Goal: Information Seeking & Learning: Learn about a topic

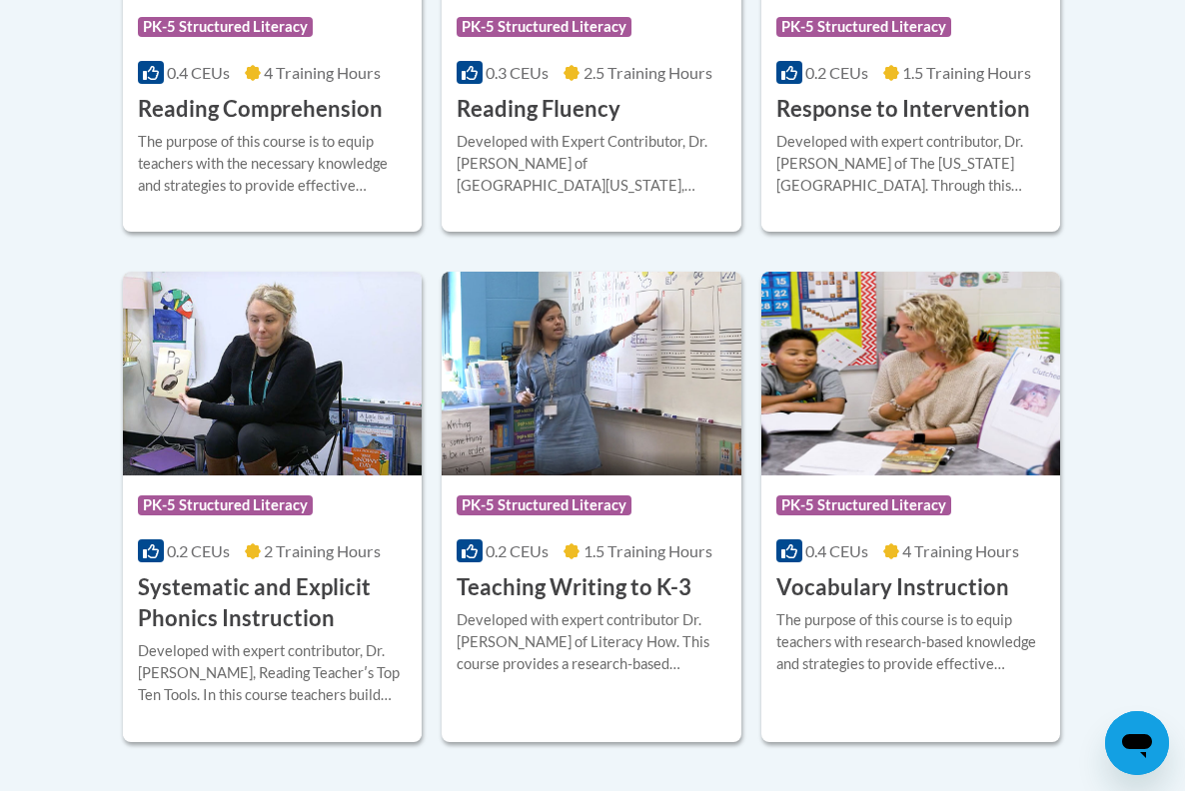
scroll to position [2182, 0]
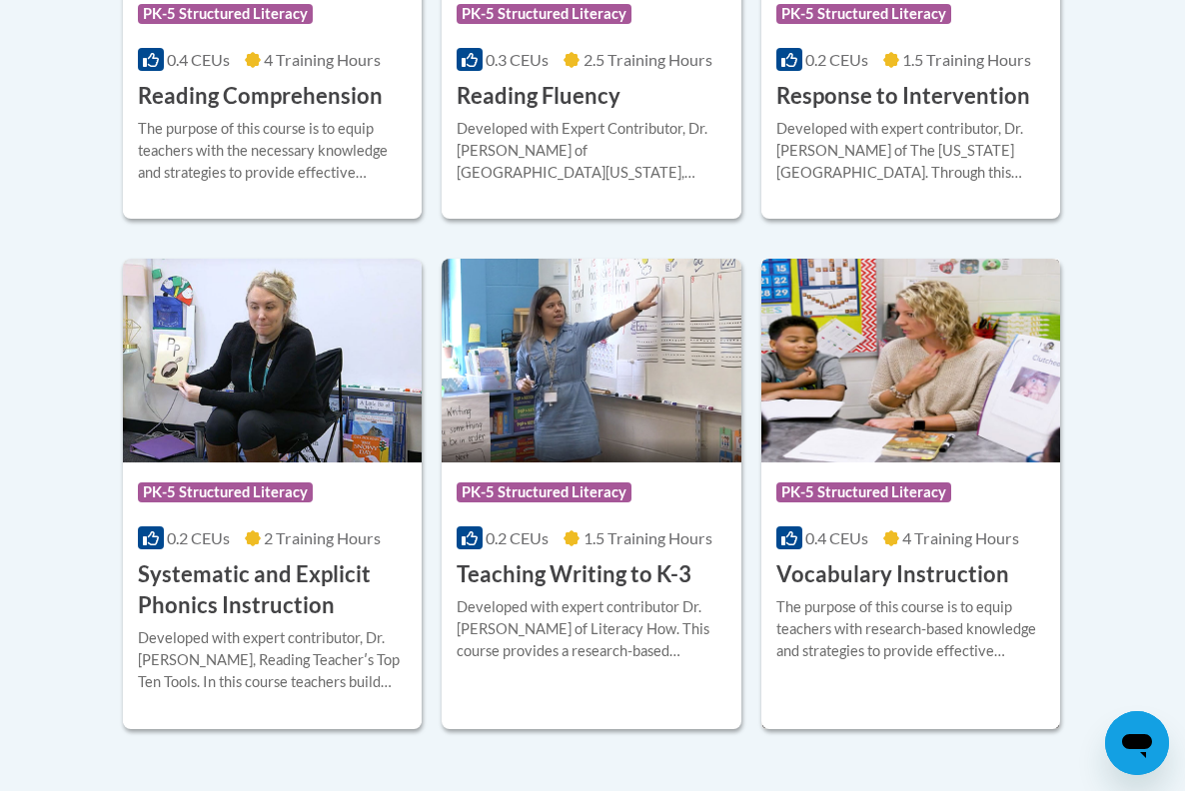
click at [865, 583] on h3 "Vocabulary Instruction" at bounding box center [892, 575] width 233 height 31
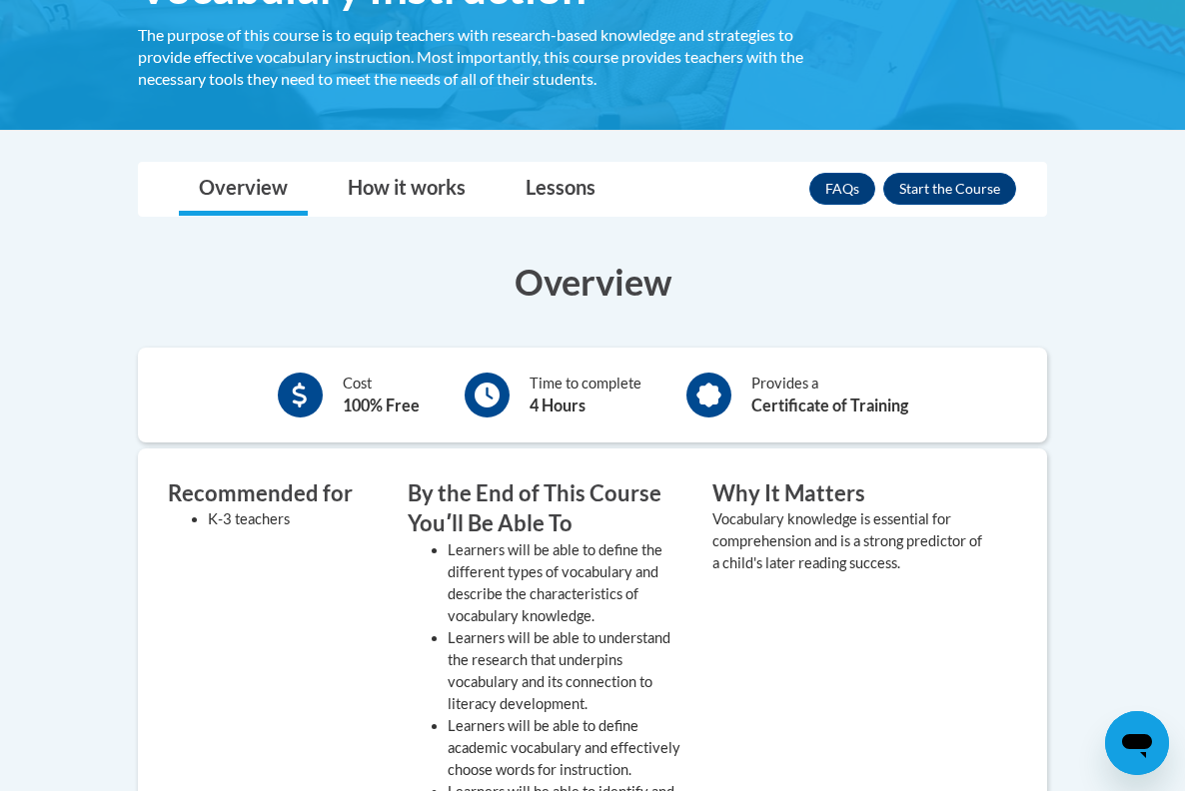
scroll to position [371, 0]
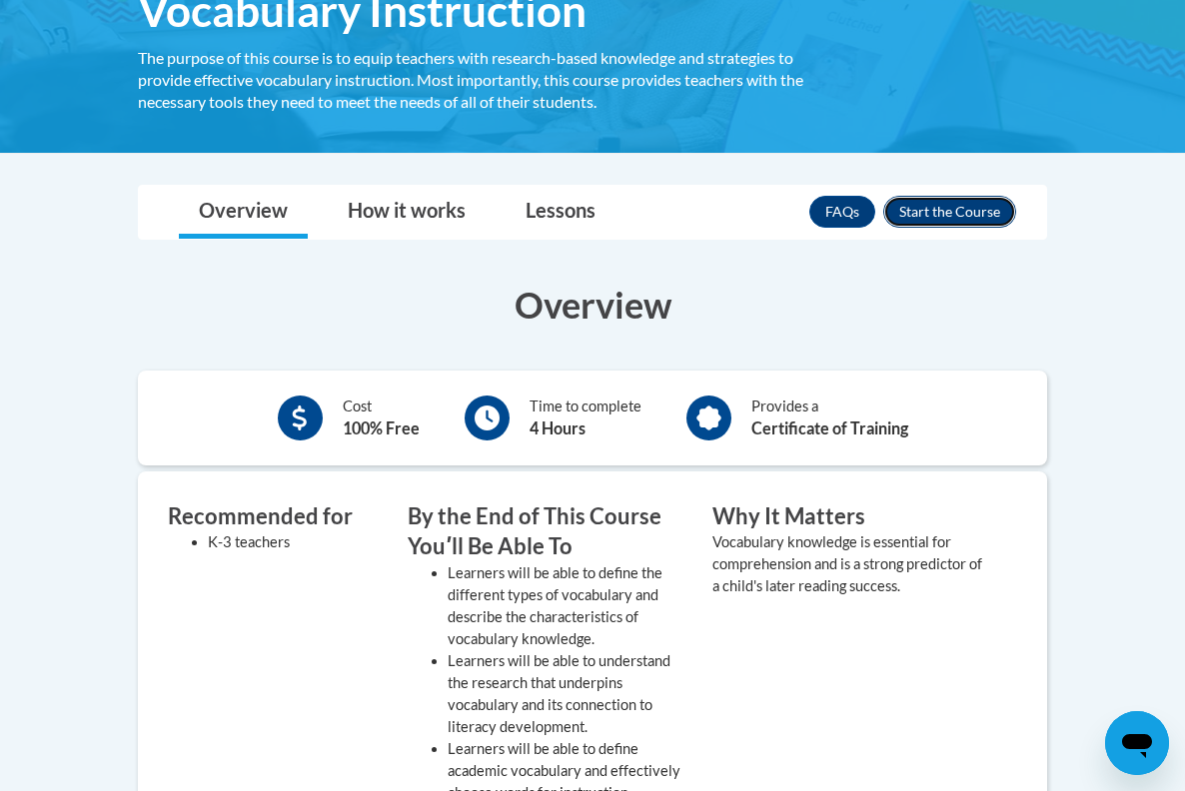
click at [961, 205] on button "Enroll" at bounding box center [949, 212] width 133 height 32
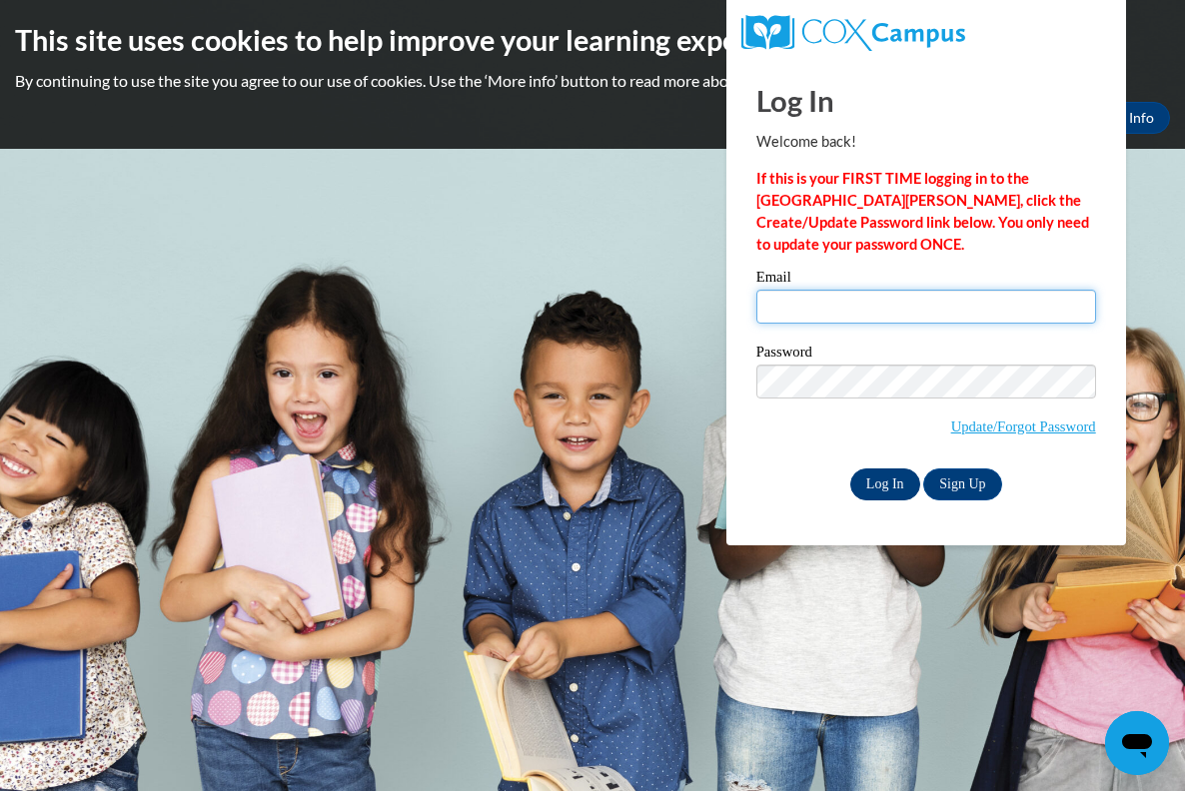
type input "dmorsching@georgiasouthern.edu"
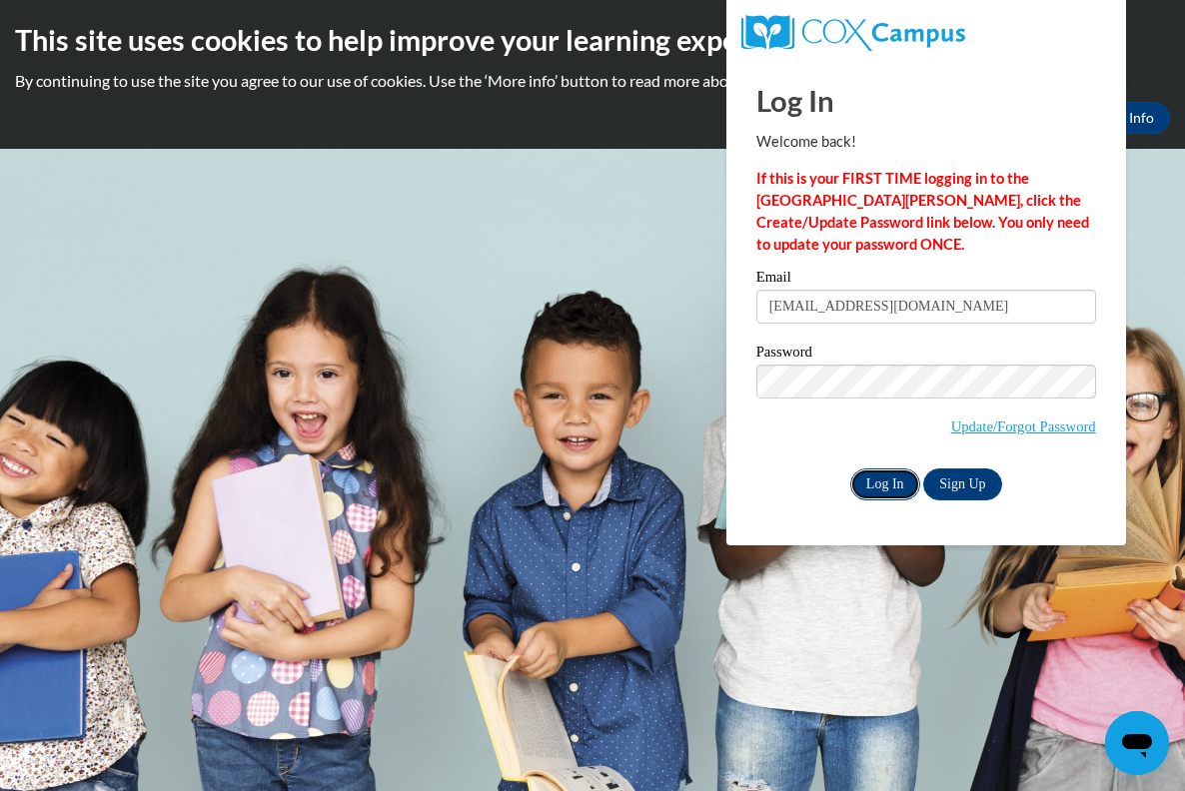
click at [897, 474] on input "Log In" at bounding box center [885, 485] width 70 height 32
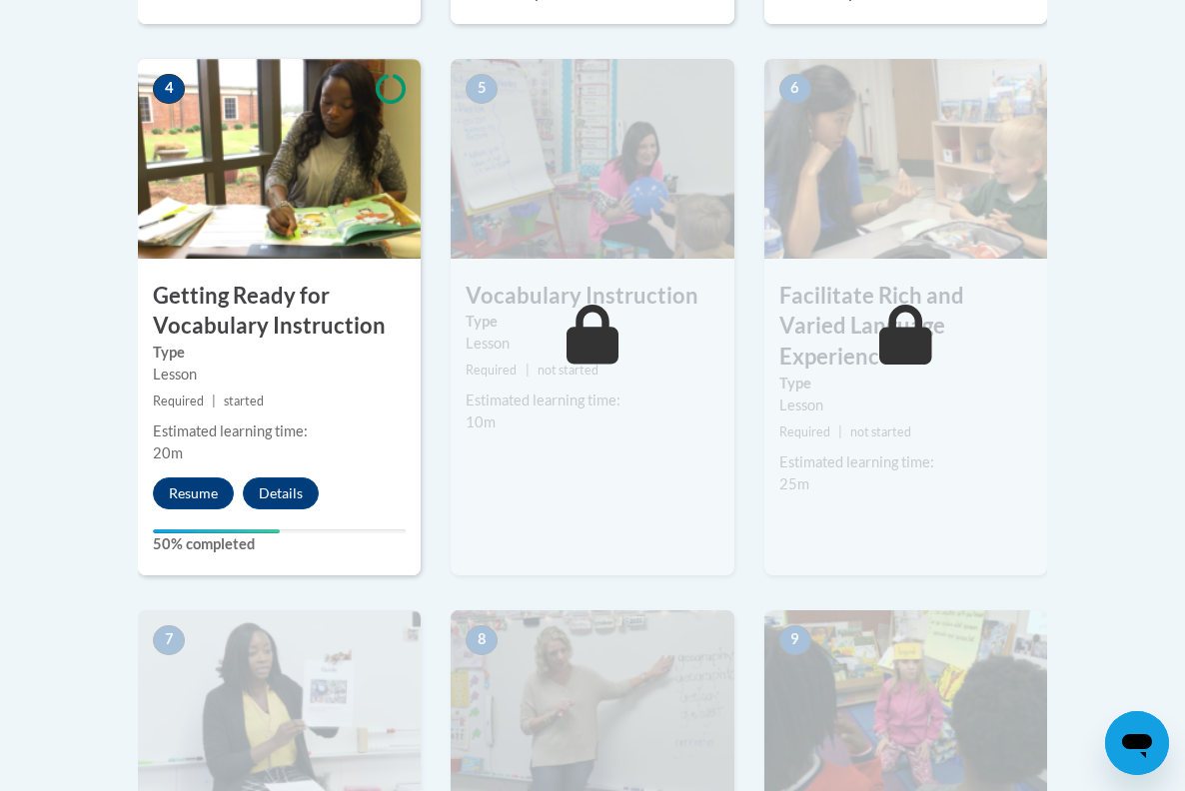
scroll to position [1172, 0]
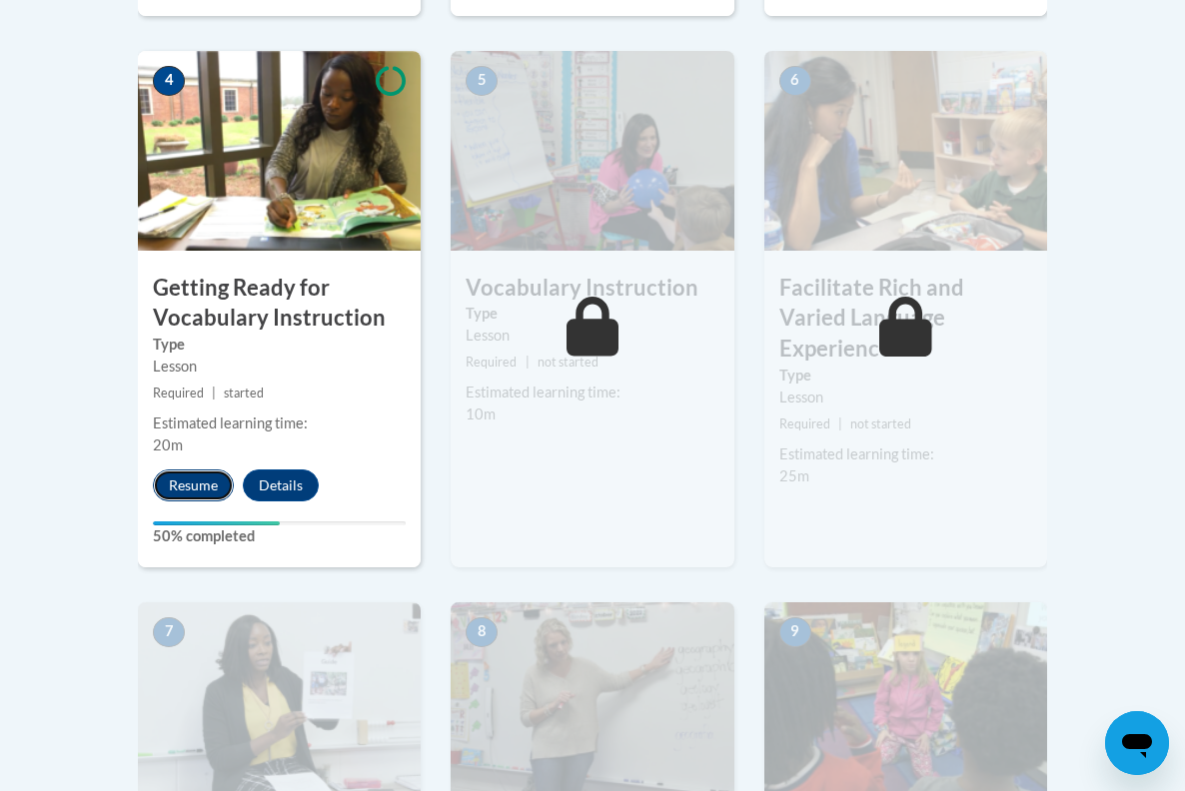
click at [186, 486] on button "Resume" at bounding box center [193, 486] width 81 height 32
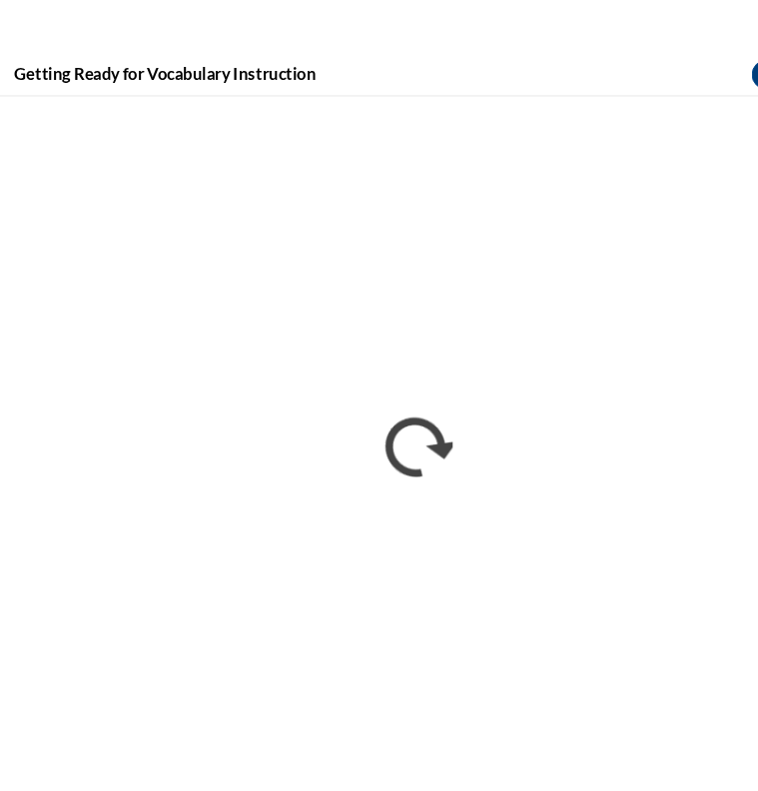
scroll to position [1234, 0]
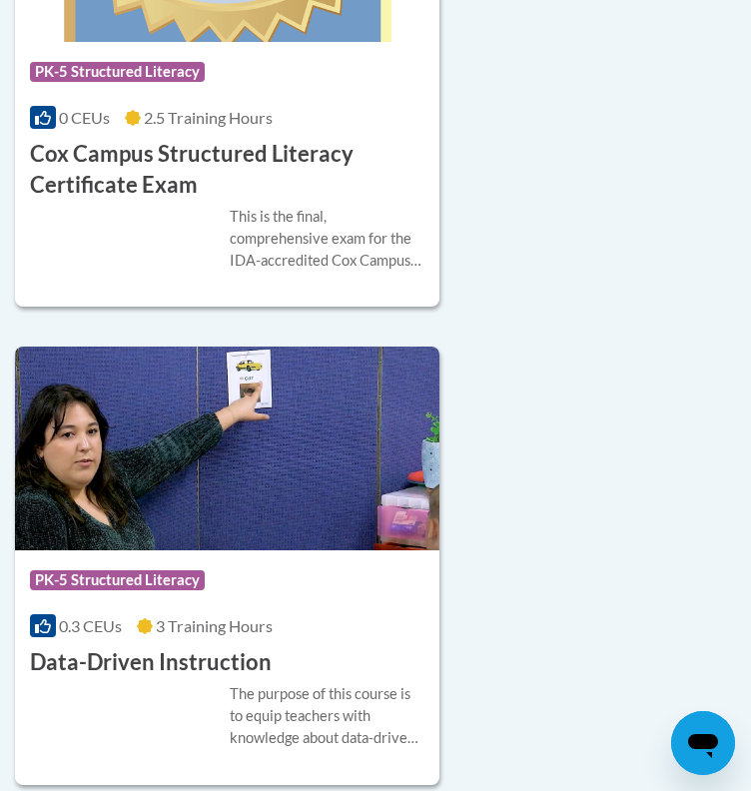
scroll to position [1132, 0]
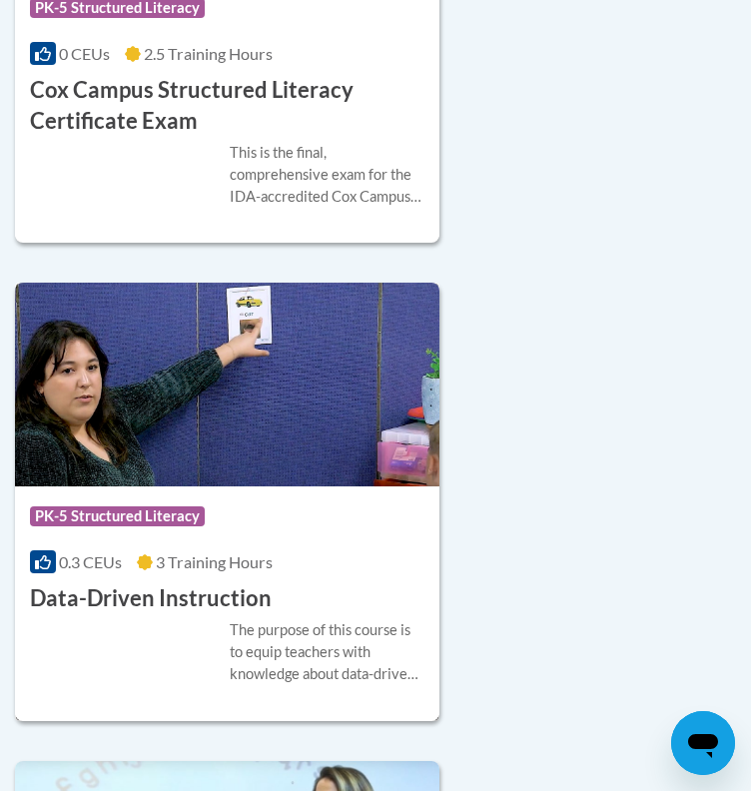
click at [244, 594] on h3 "Data-Driven Instruction" at bounding box center [151, 598] width 242 height 31
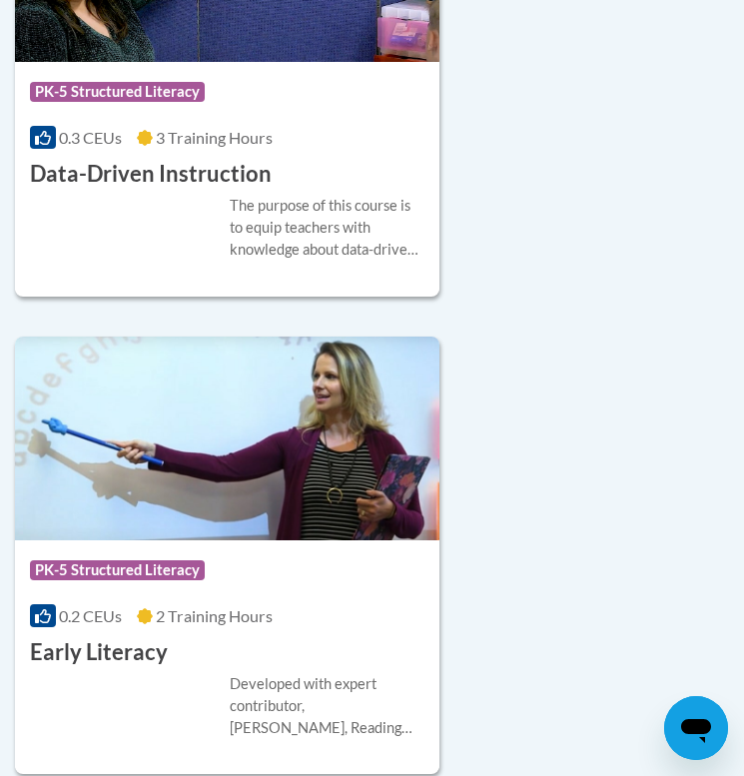
scroll to position [1584, 0]
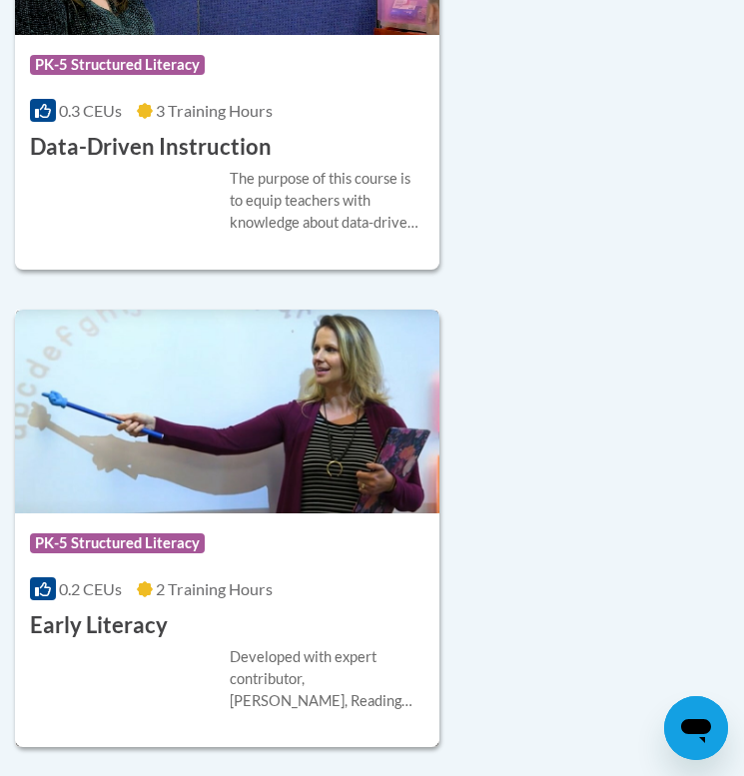
click at [173, 639] on div "Course Category: PK-5 Structured Literacy 0.2 CEUs 2 Training Hours COURSE Earl…" at bounding box center [227, 578] width 425 height 128
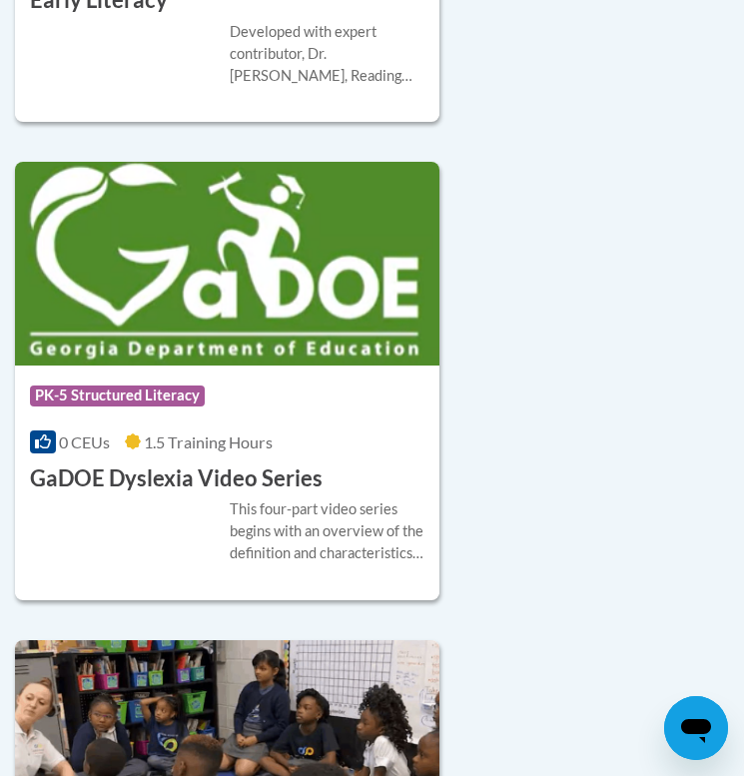
scroll to position [2266, 0]
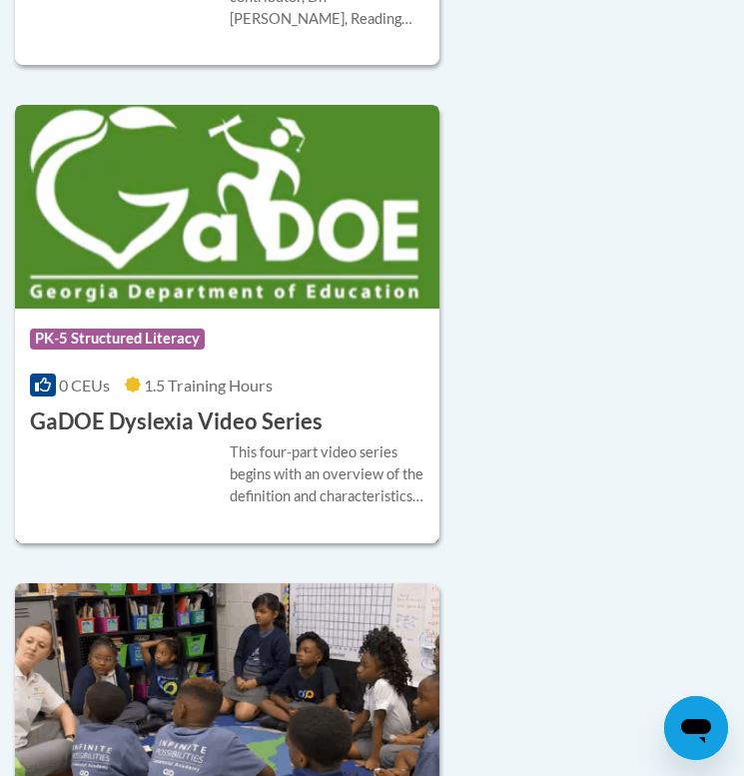
click at [254, 426] on h3 "GaDOE Dyslexia Video Series" at bounding box center [176, 422] width 293 height 31
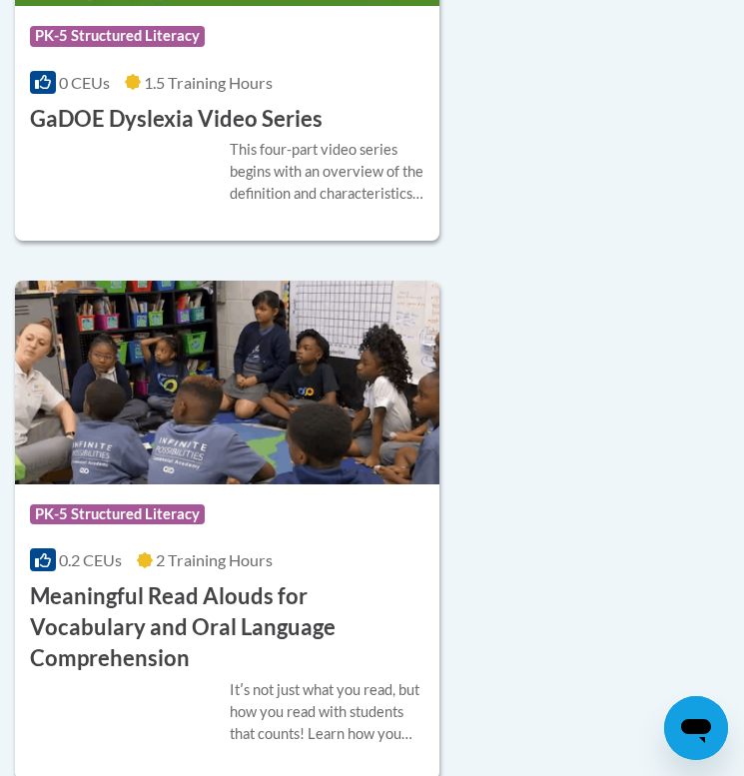
scroll to position [2571, 0]
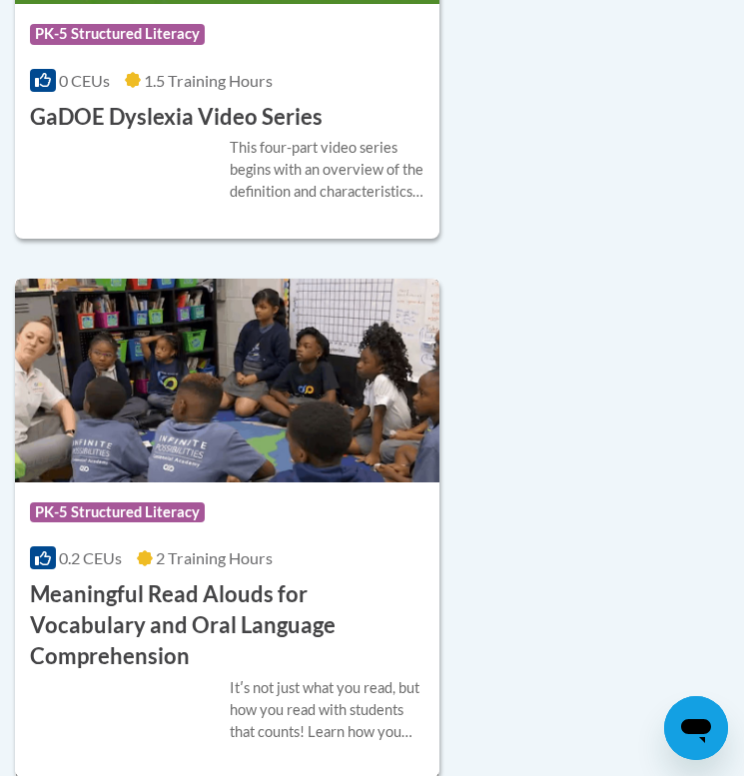
click at [207, 610] on h3 "Meaningful Read Alouds for Vocabulary and Oral Language Comprehension" at bounding box center [227, 625] width 395 height 92
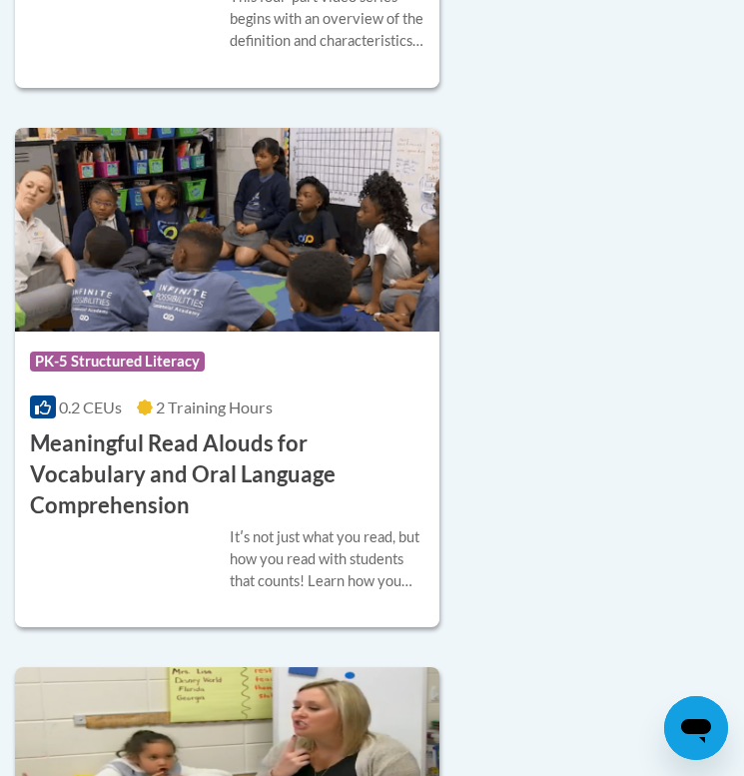
scroll to position [2734, 0]
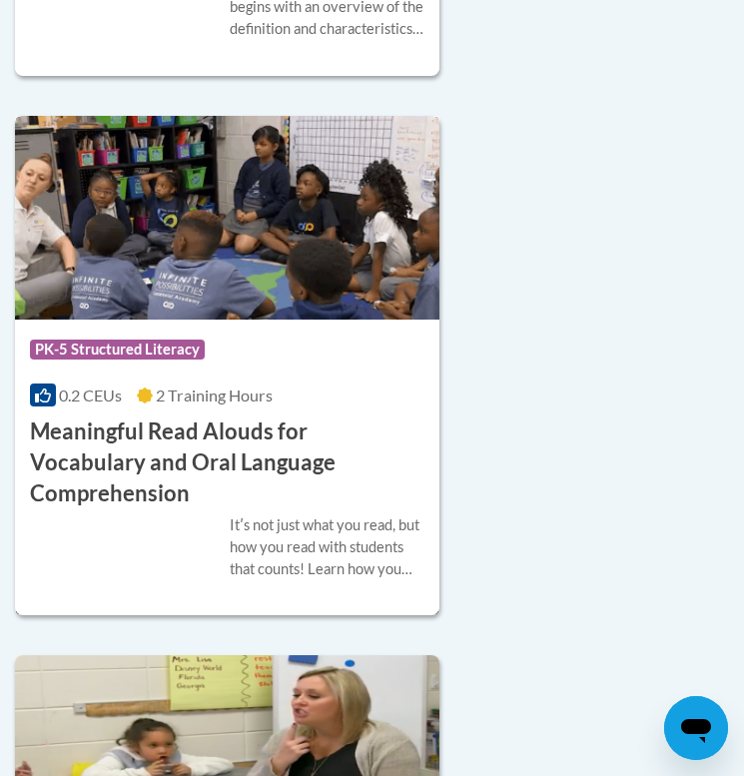
click at [238, 433] on h3 "Meaningful Read Alouds for Vocabulary and Oral Language Comprehension" at bounding box center [227, 463] width 395 height 92
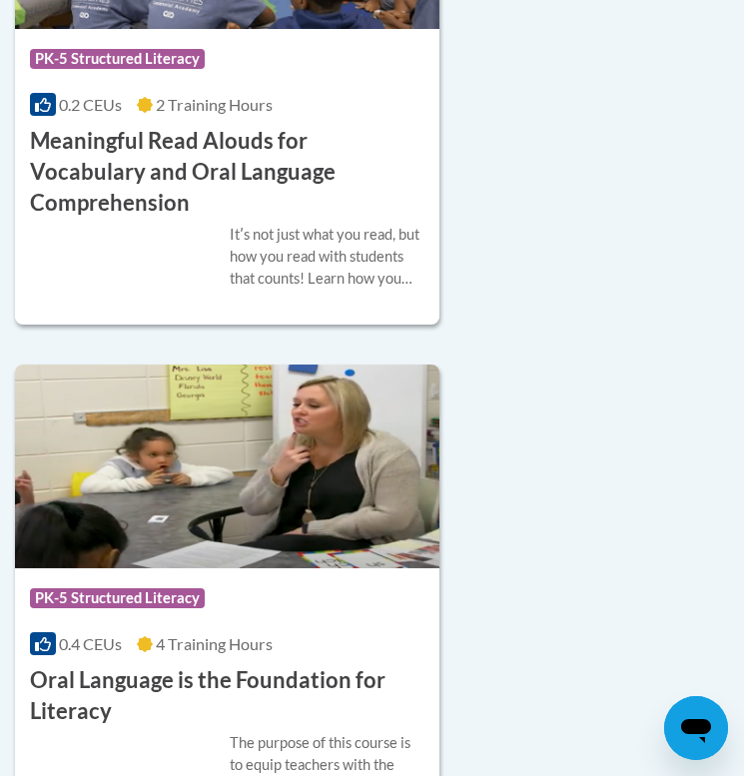
scroll to position [3028, 0]
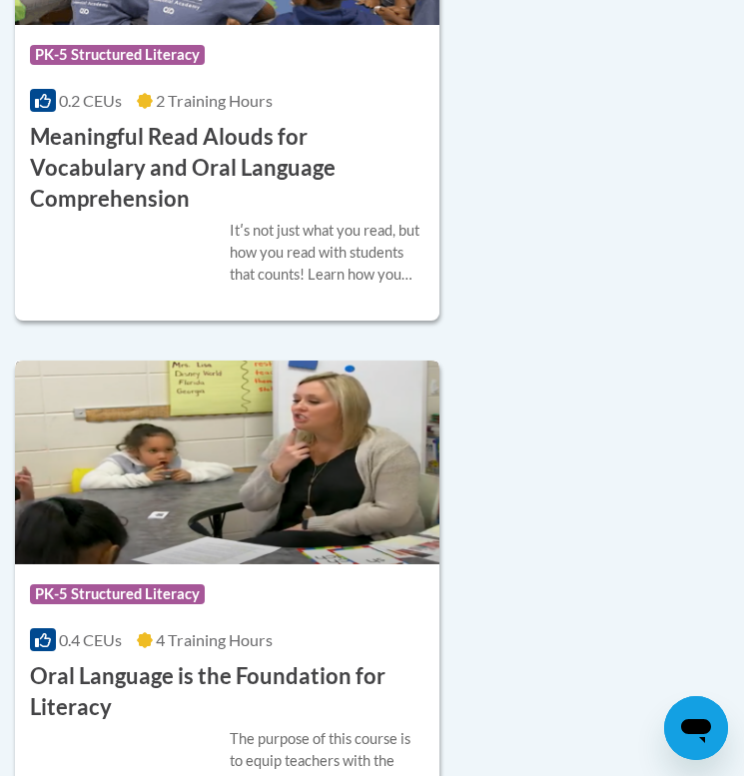
click at [172, 661] on h3 "Oral Language is the Foundation for Literacy" at bounding box center [227, 692] width 395 height 62
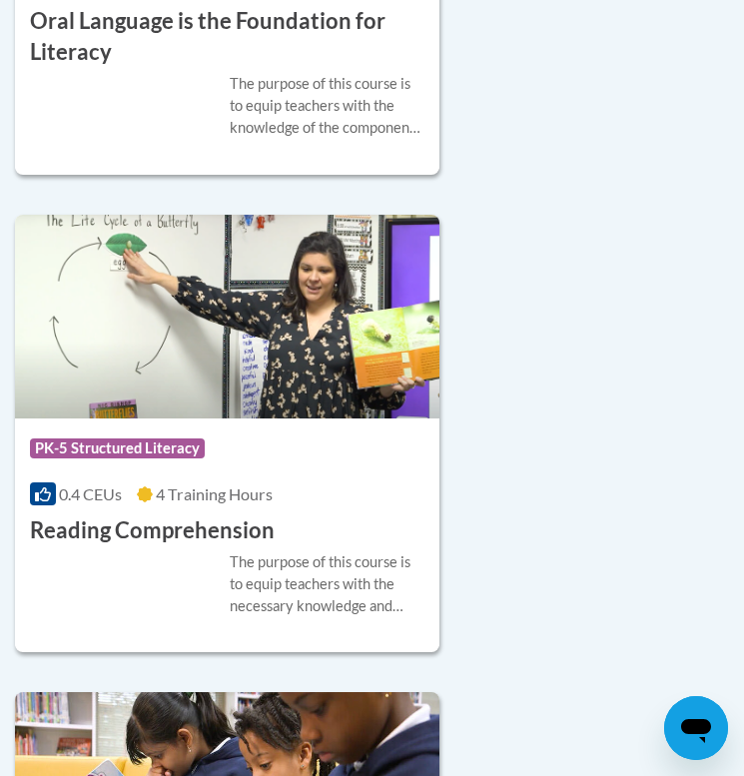
scroll to position [3727, 0]
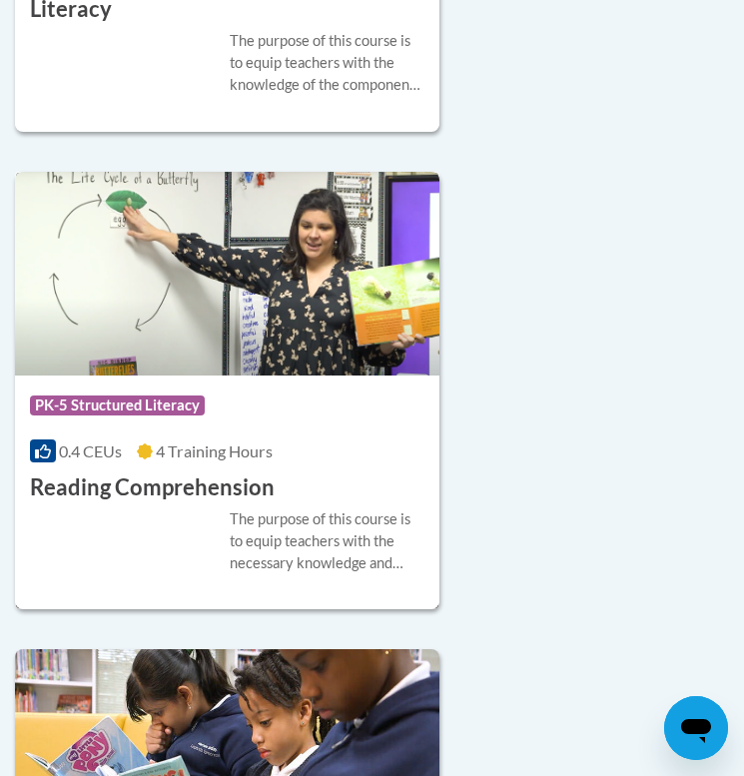
click at [198, 473] on h3 "Reading Comprehension" at bounding box center [152, 488] width 245 height 31
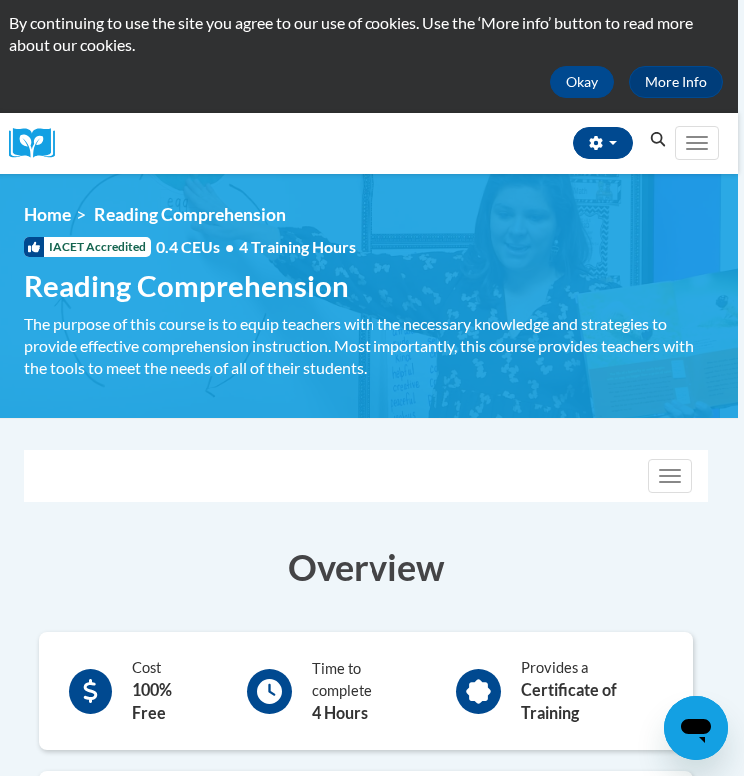
scroll to position [99, 7]
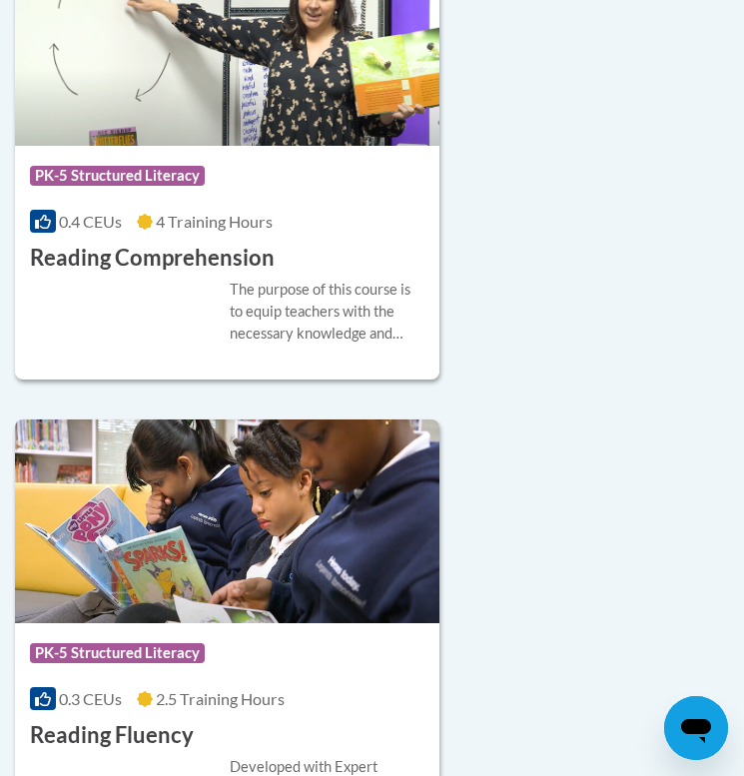
scroll to position [3962, 0]
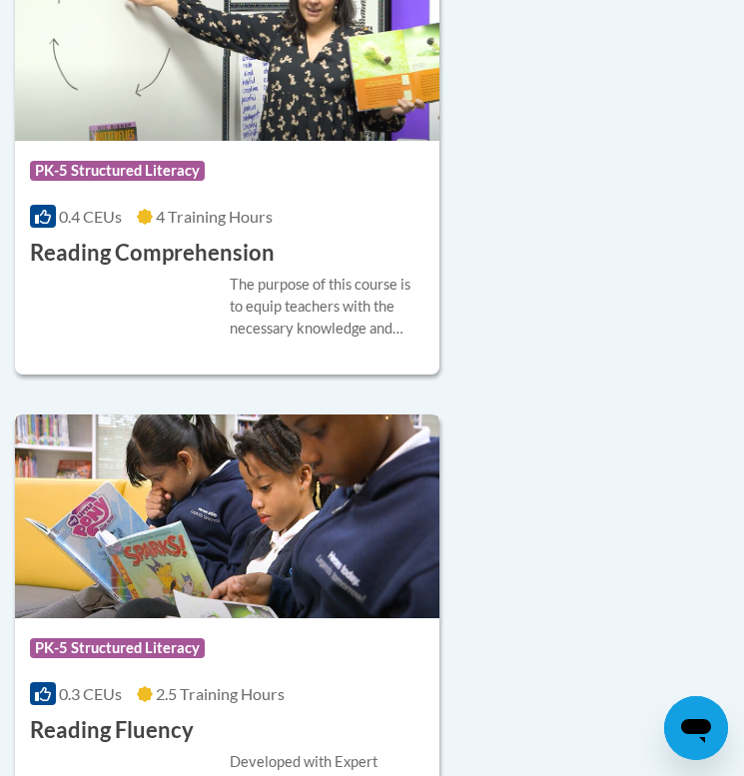
click at [139, 715] on h3 "Reading Fluency" at bounding box center [112, 730] width 164 height 31
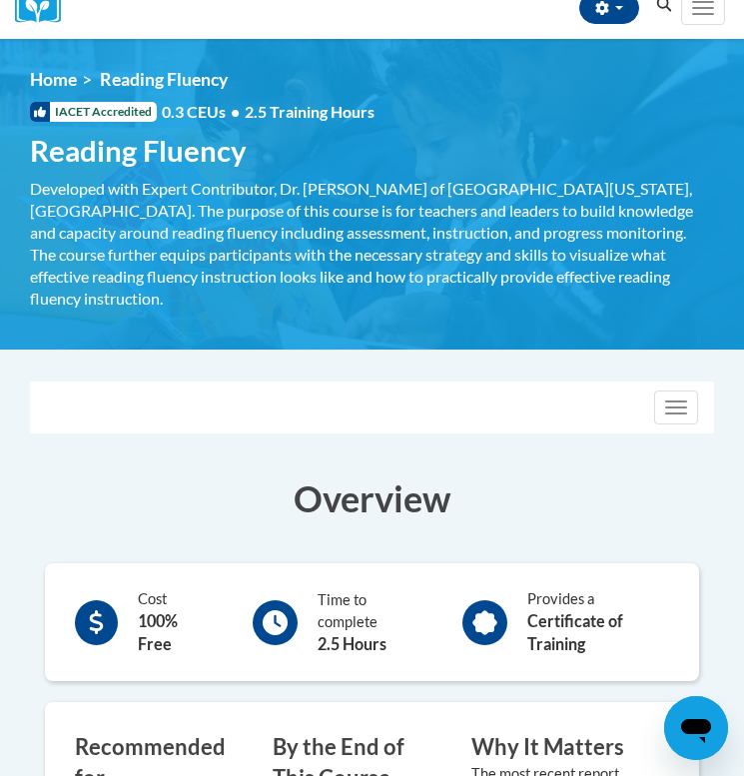
scroll to position [262, 0]
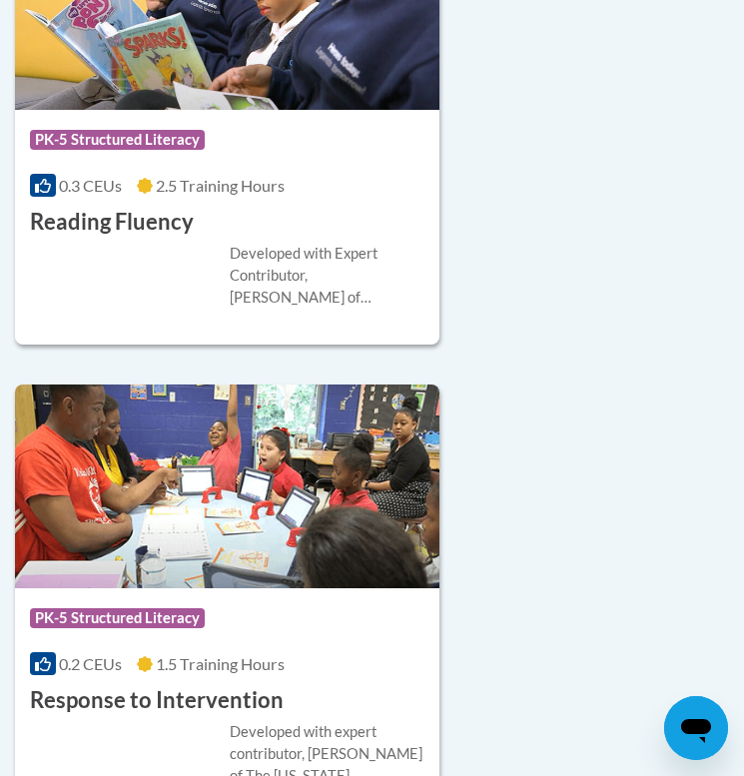
scroll to position [4484, 0]
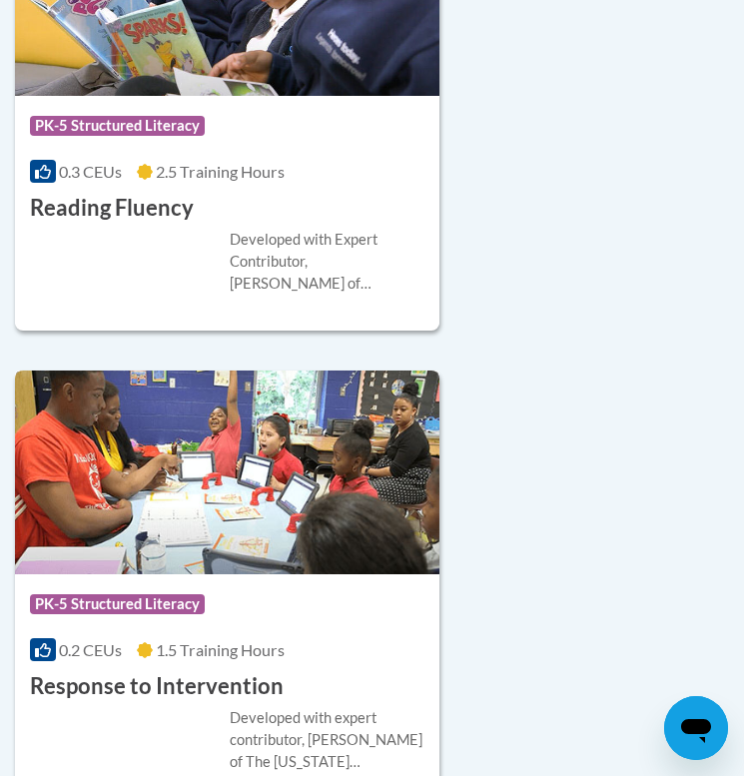
click at [183, 671] on h3 "Response to Intervention" at bounding box center [157, 686] width 254 height 31
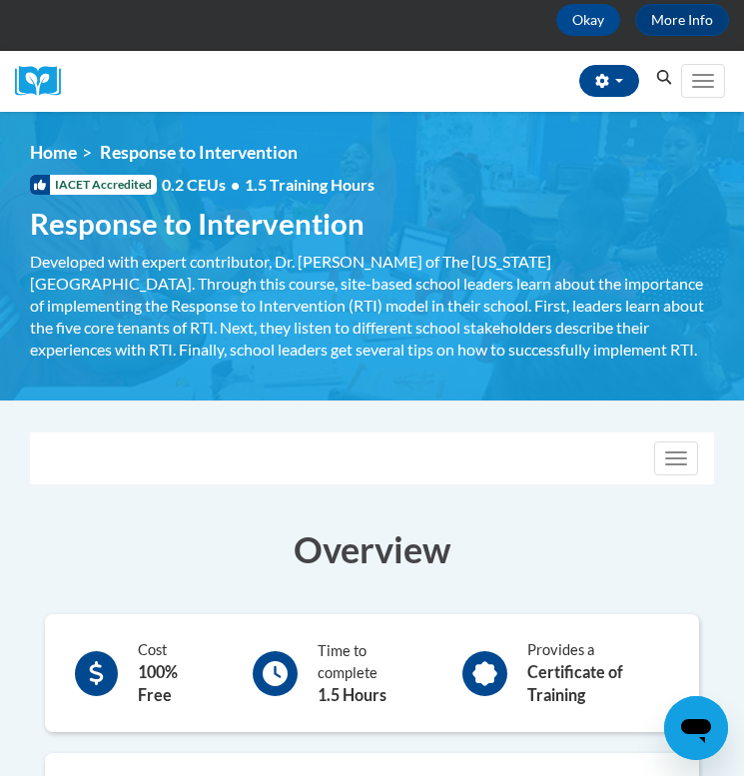
scroll to position [168, 0]
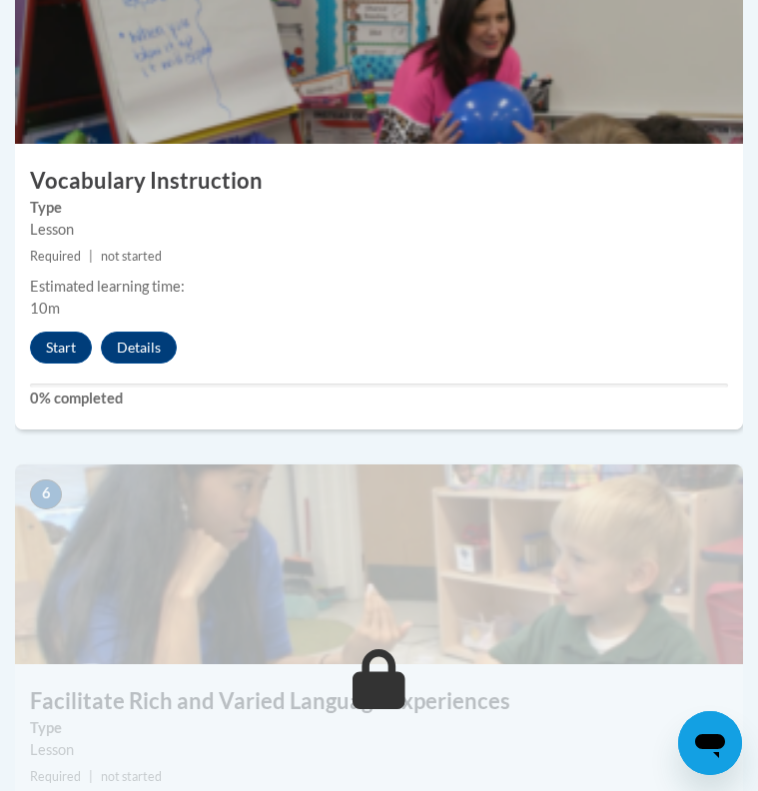
scroll to position [2806, 0]
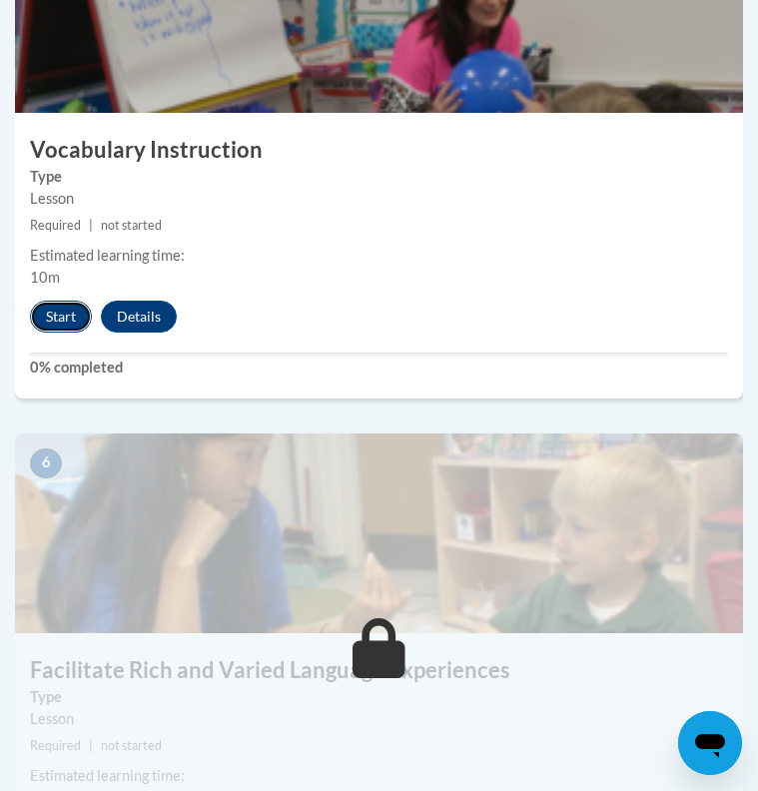
click at [72, 314] on button "Start" at bounding box center [61, 317] width 62 height 32
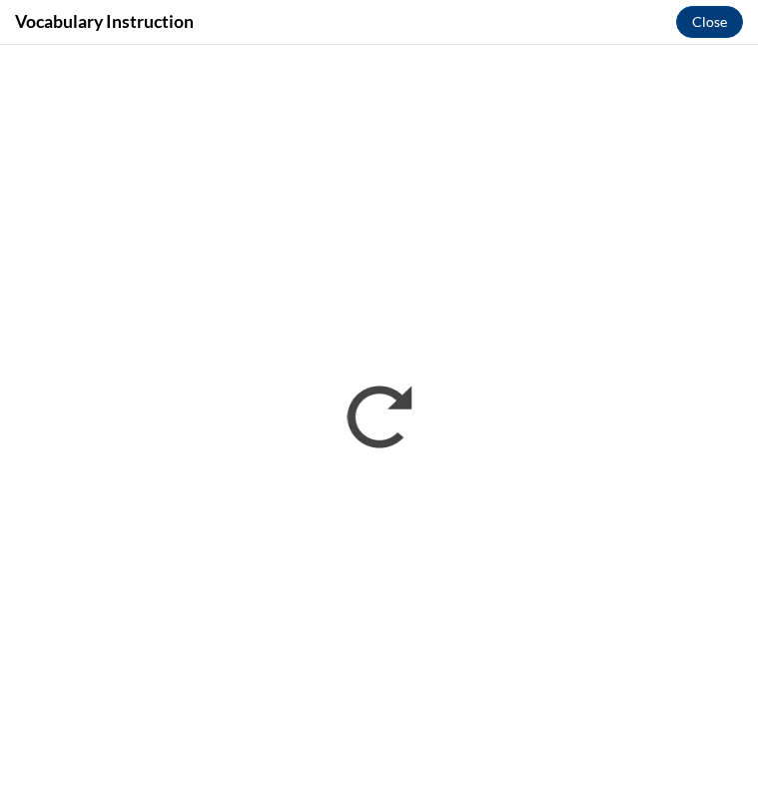
scroll to position [0, 0]
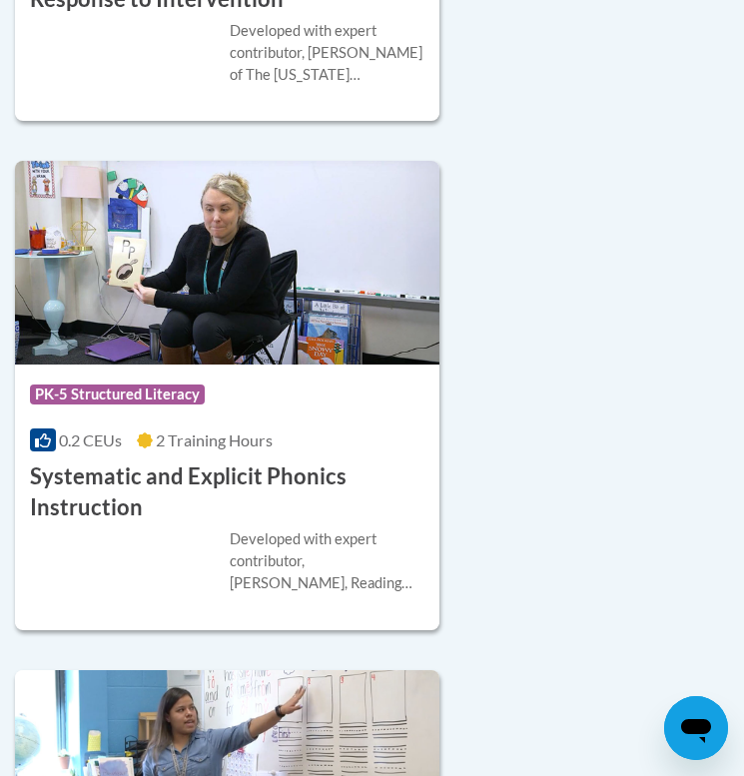
scroll to position [5183, 0]
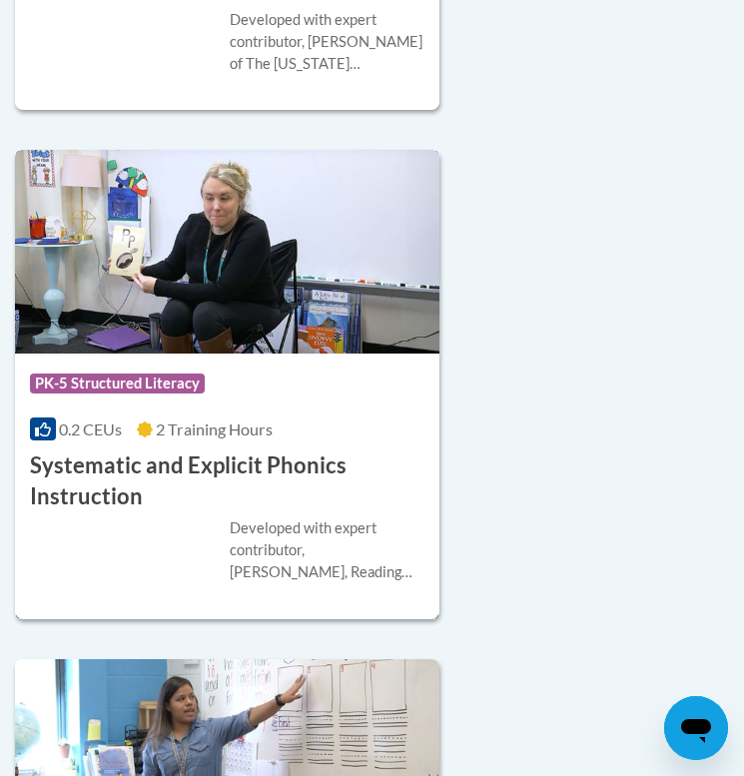
click at [229, 451] on h3 "Systematic and Explicit Phonics Instruction" at bounding box center [227, 482] width 395 height 62
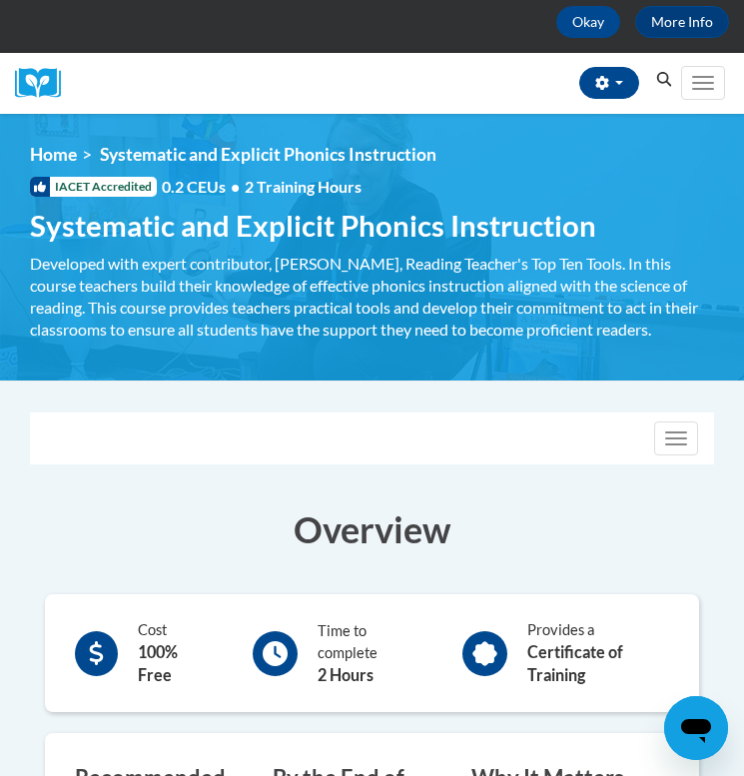
scroll to position [182, 0]
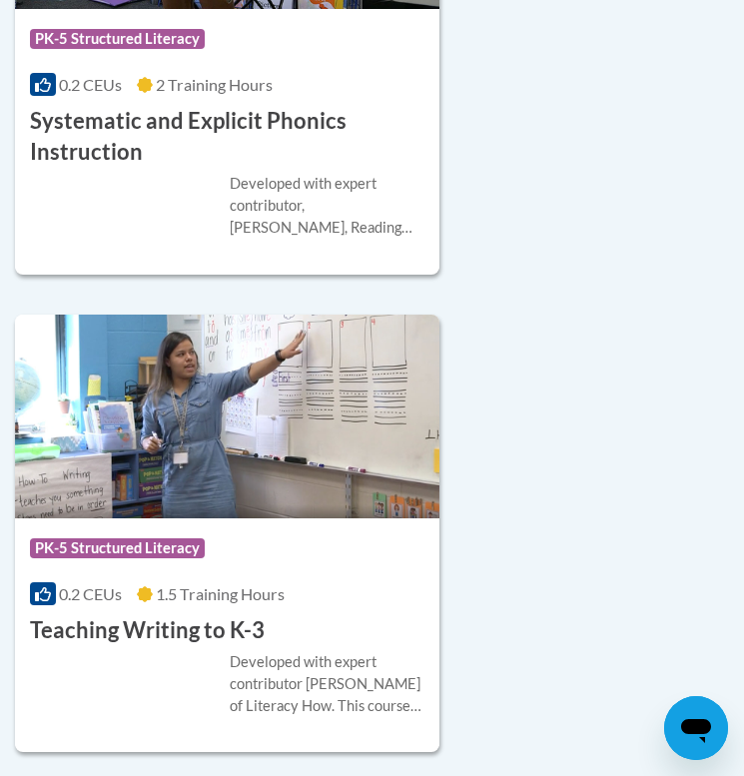
scroll to position [5530, 0]
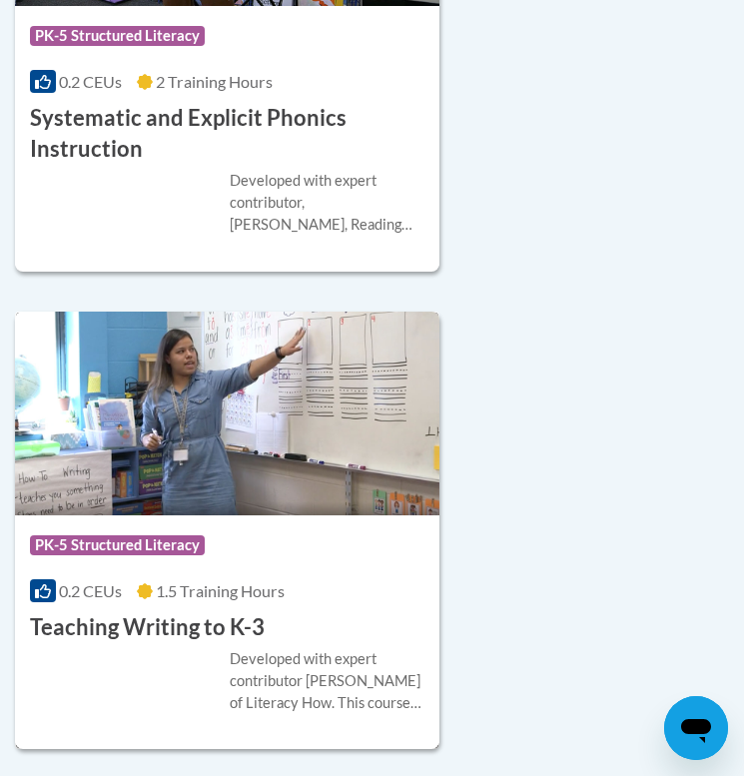
click at [253, 612] on h3 "Teaching Writing to K-3" at bounding box center [147, 627] width 235 height 31
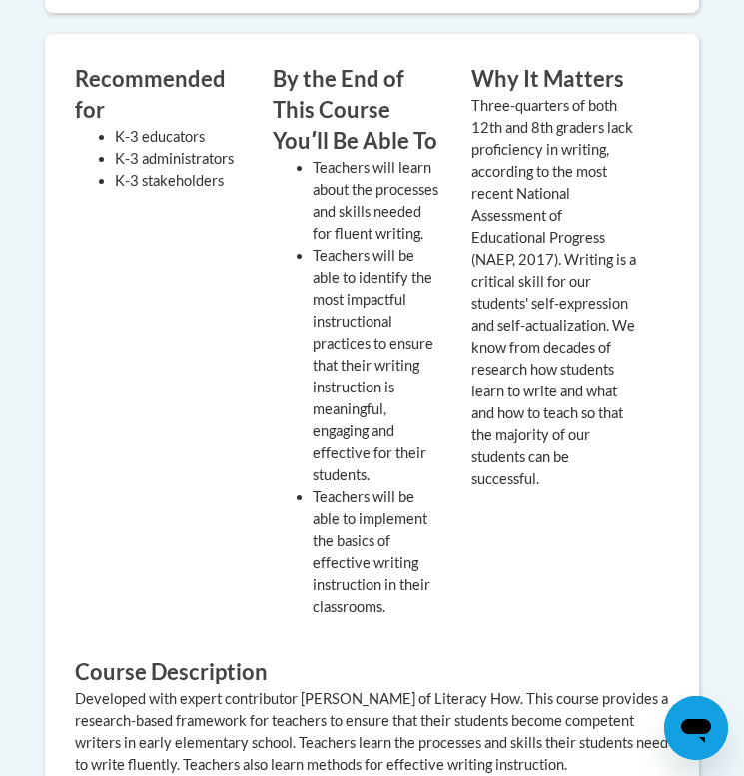
scroll to position [883, 0]
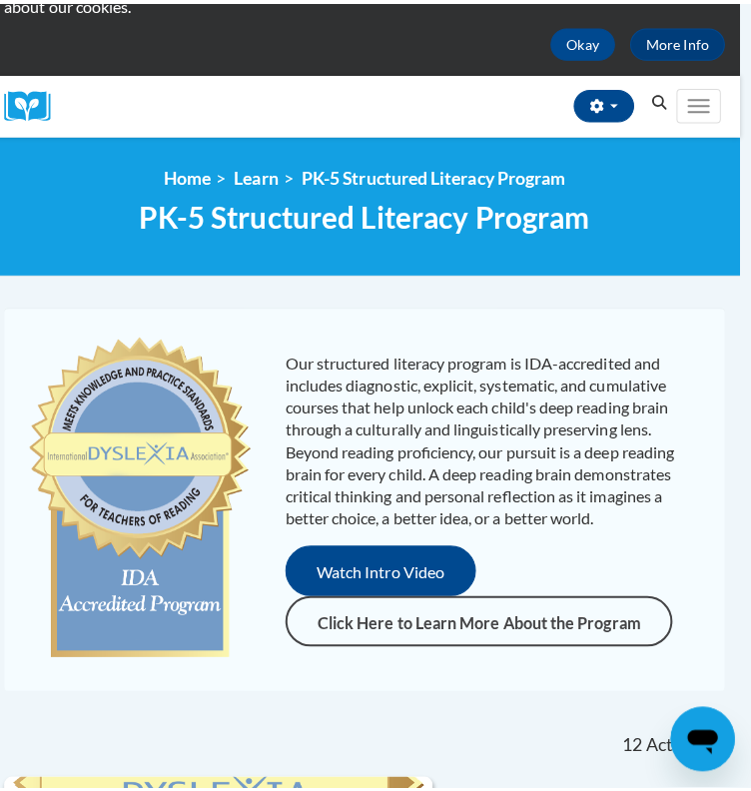
scroll to position [0, 11]
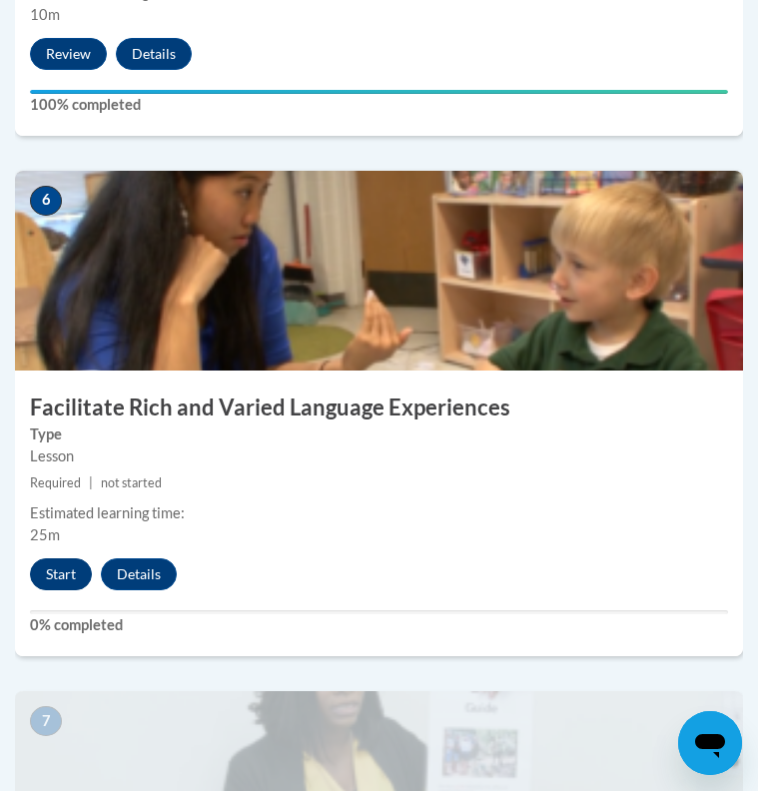
scroll to position [3079, 0]
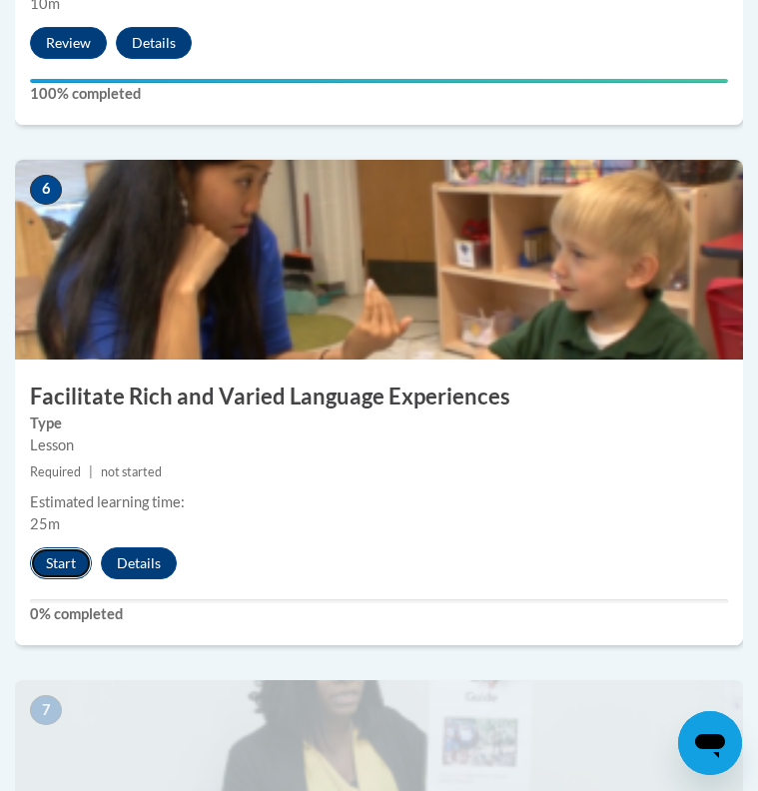
click at [72, 555] on button "Start" at bounding box center [61, 564] width 62 height 32
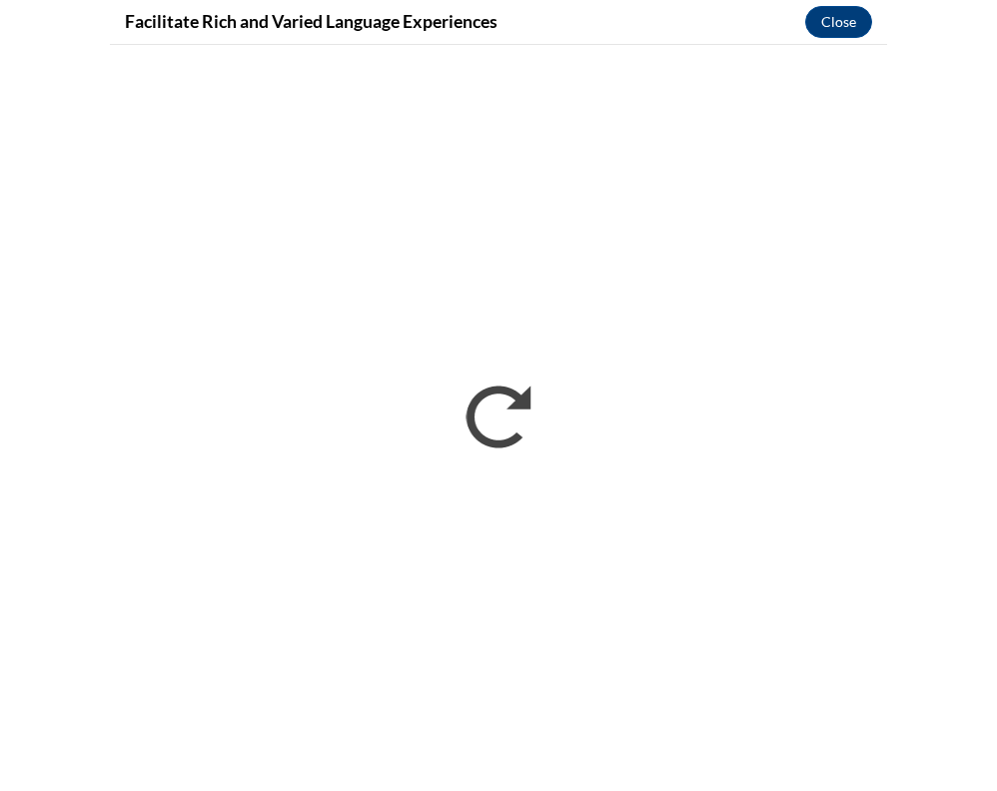
scroll to position [2381, 0]
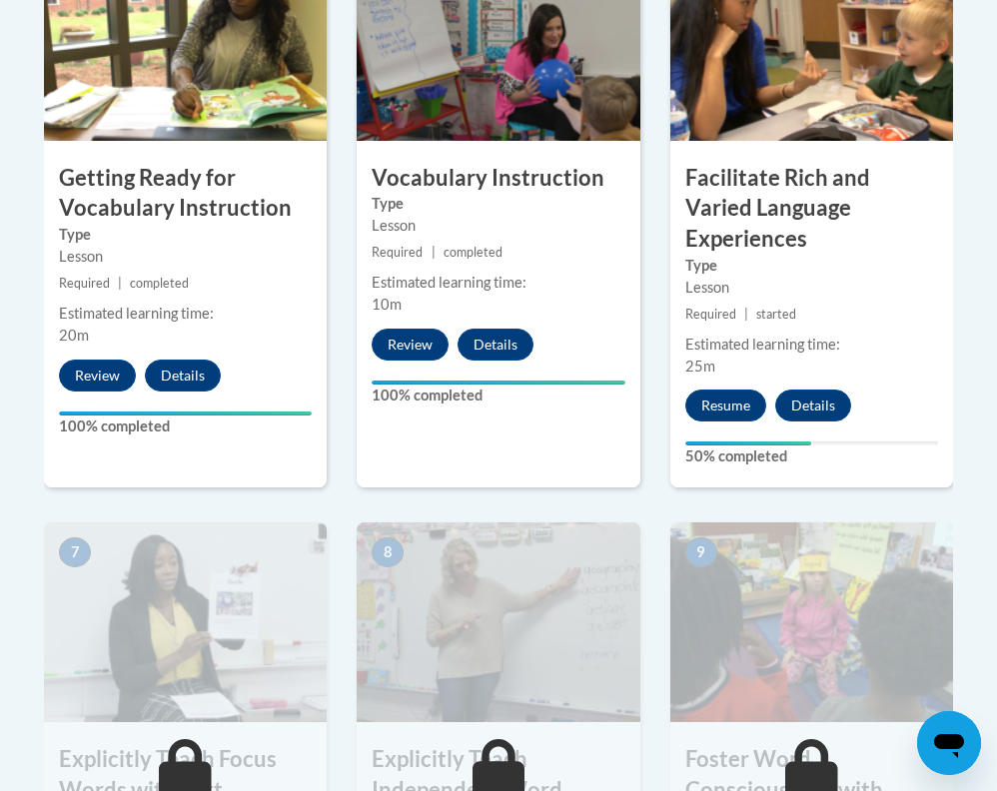
scroll to position [1293, 0]
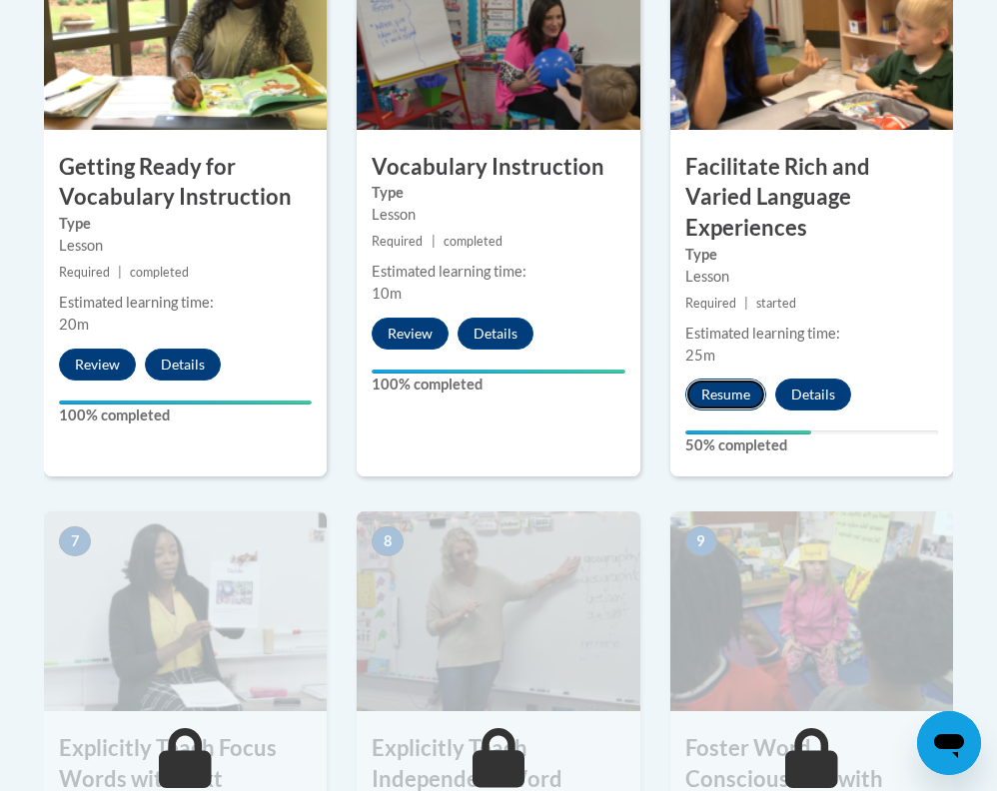
click at [739, 379] on button "Resume" at bounding box center [725, 395] width 81 height 32
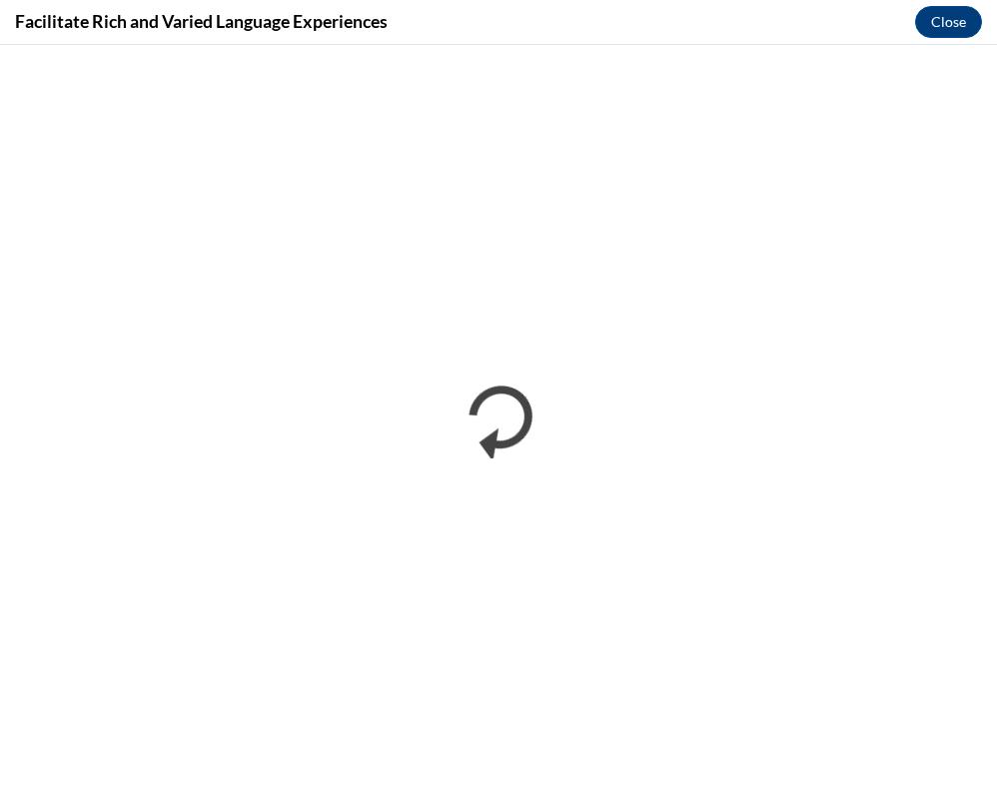
scroll to position [0, 0]
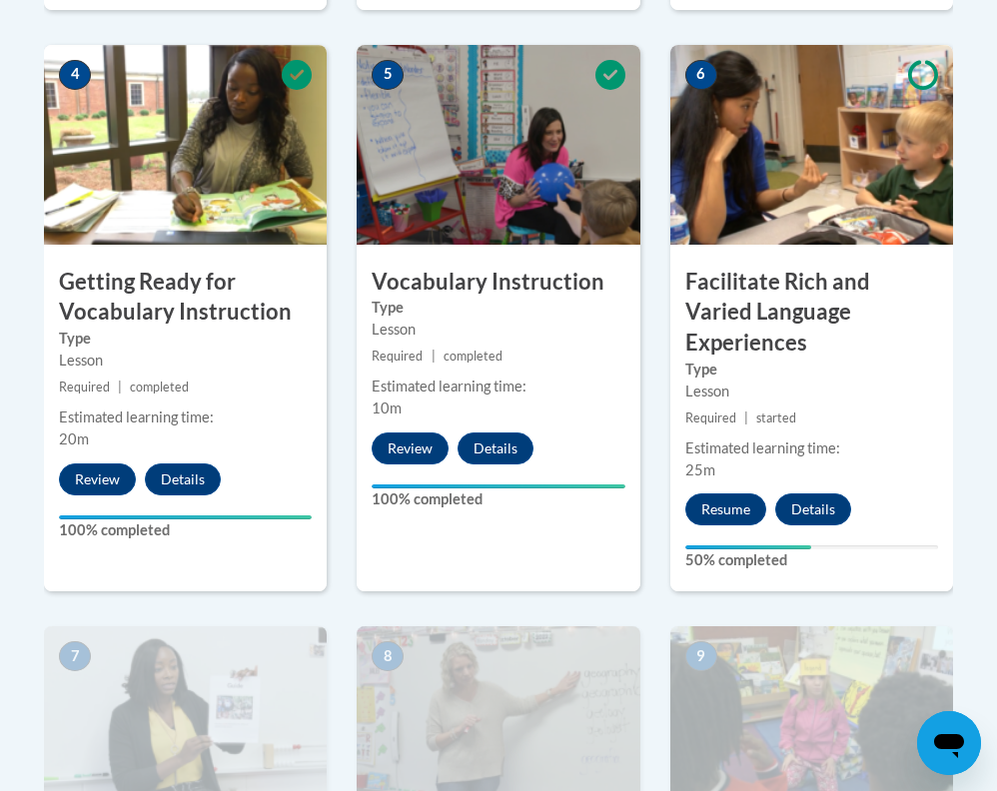
scroll to position [1297, 0]
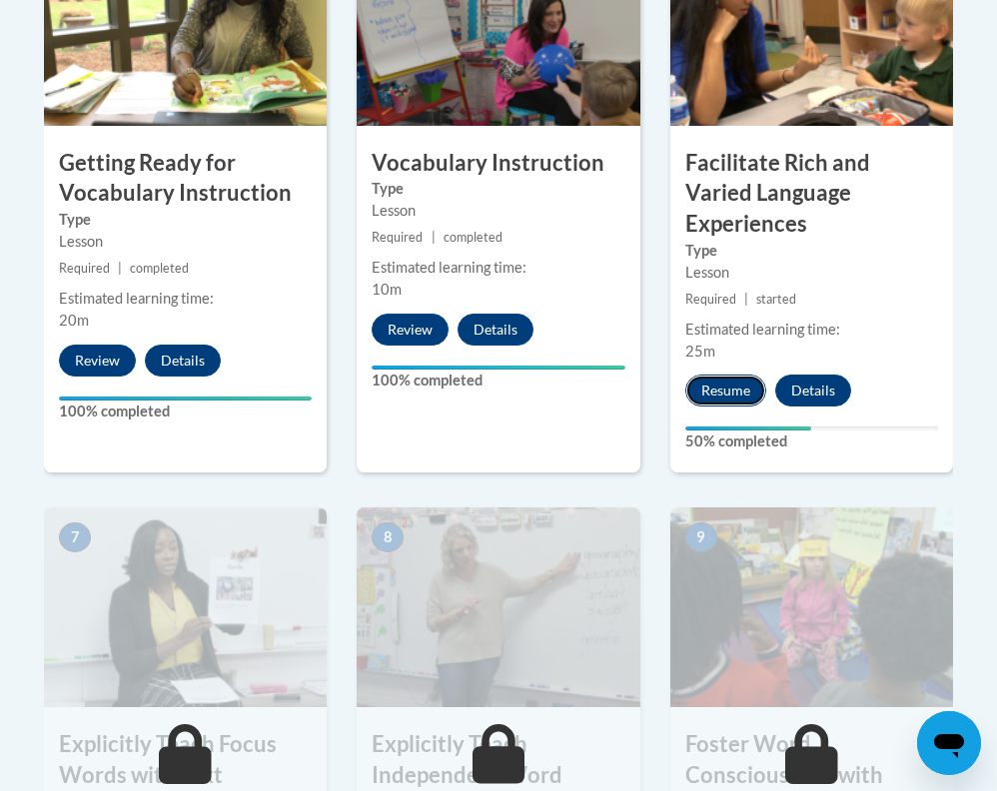
click at [750, 375] on button "Resume" at bounding box center [725, 391] width 81 height 32
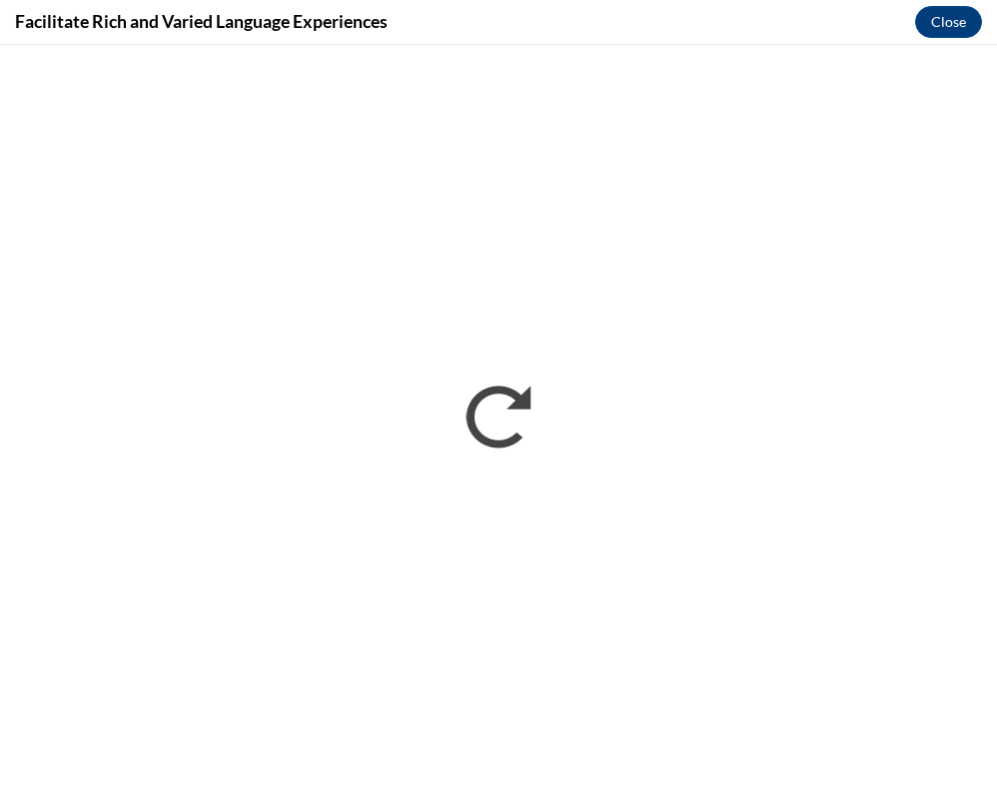
scroll to position [0, 0]
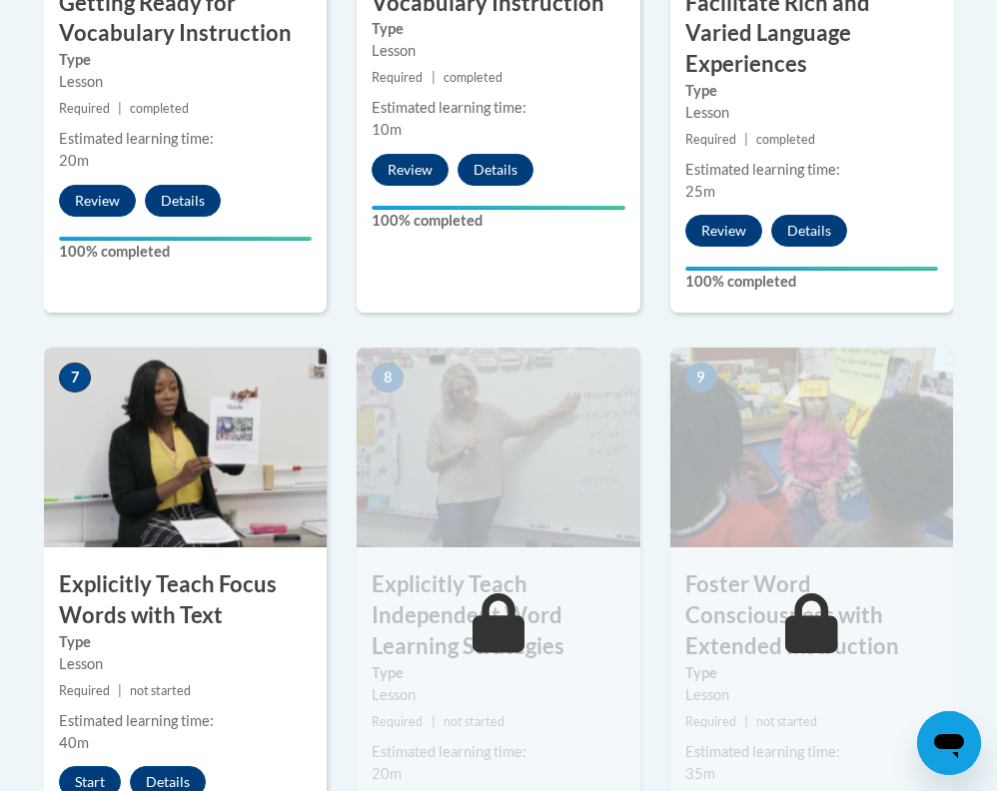
scroll to position [1454, 0]
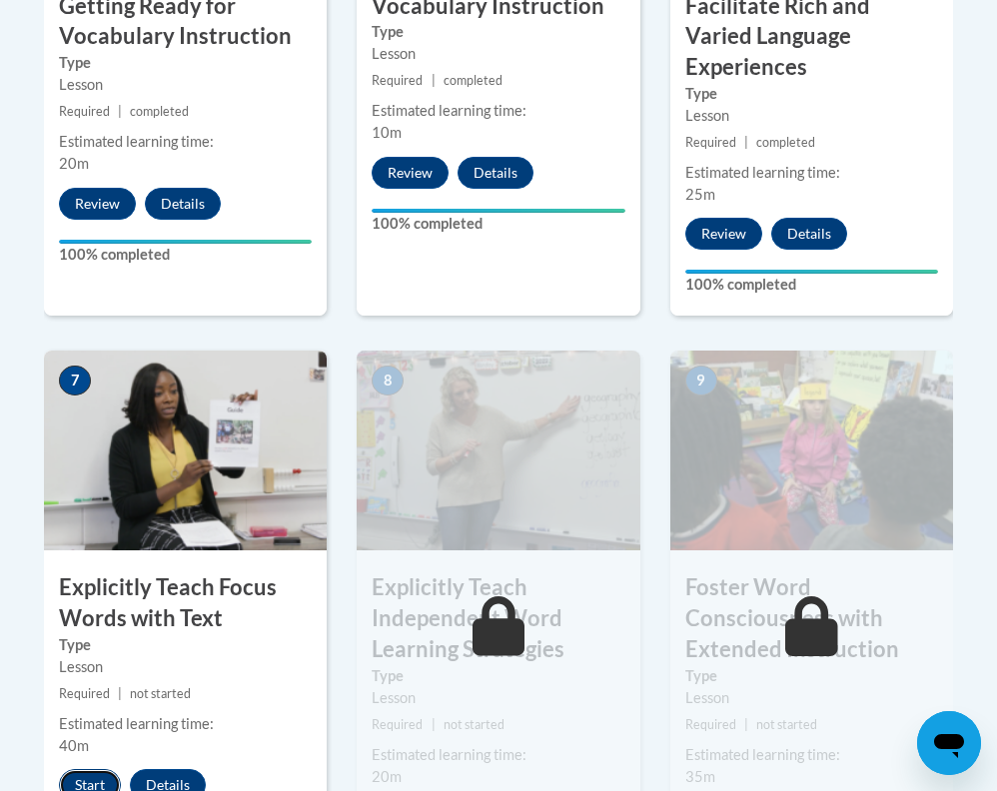
click at [91, 769] on button "Start" at bounding box center [90, 785] width 62 height 32
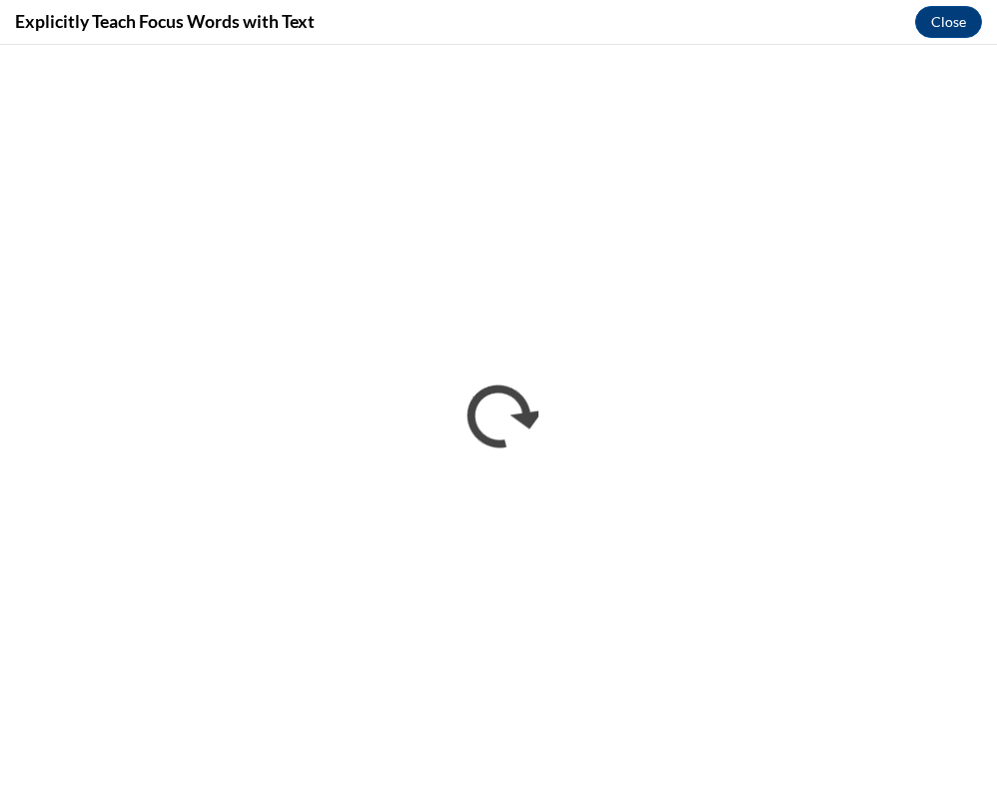
scroll to position [0, 0]
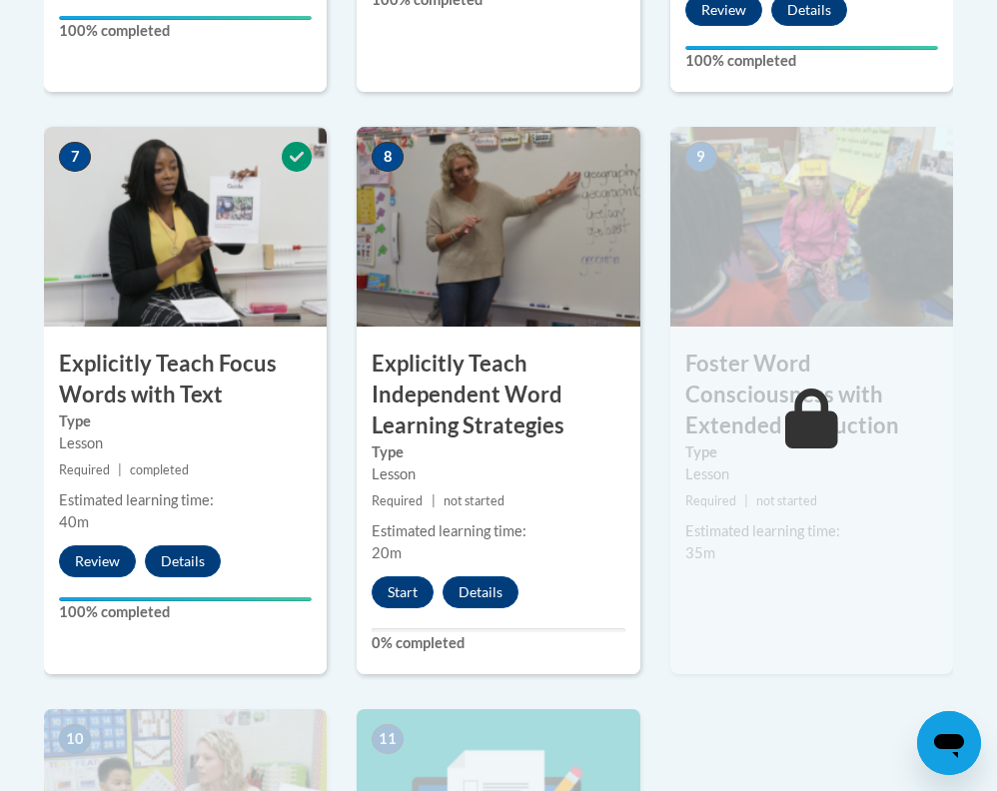
scroll to position [1703, 0]
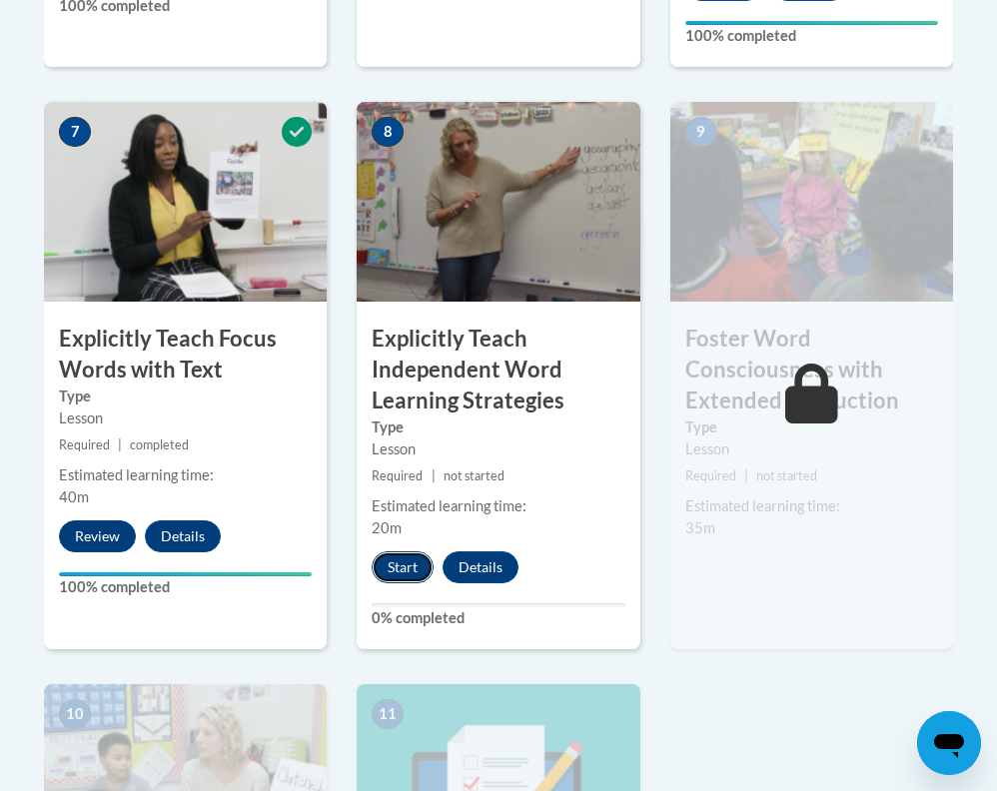
click at [414, 552] on button "Start" at bounding box center [403, 568] width 62 height 32
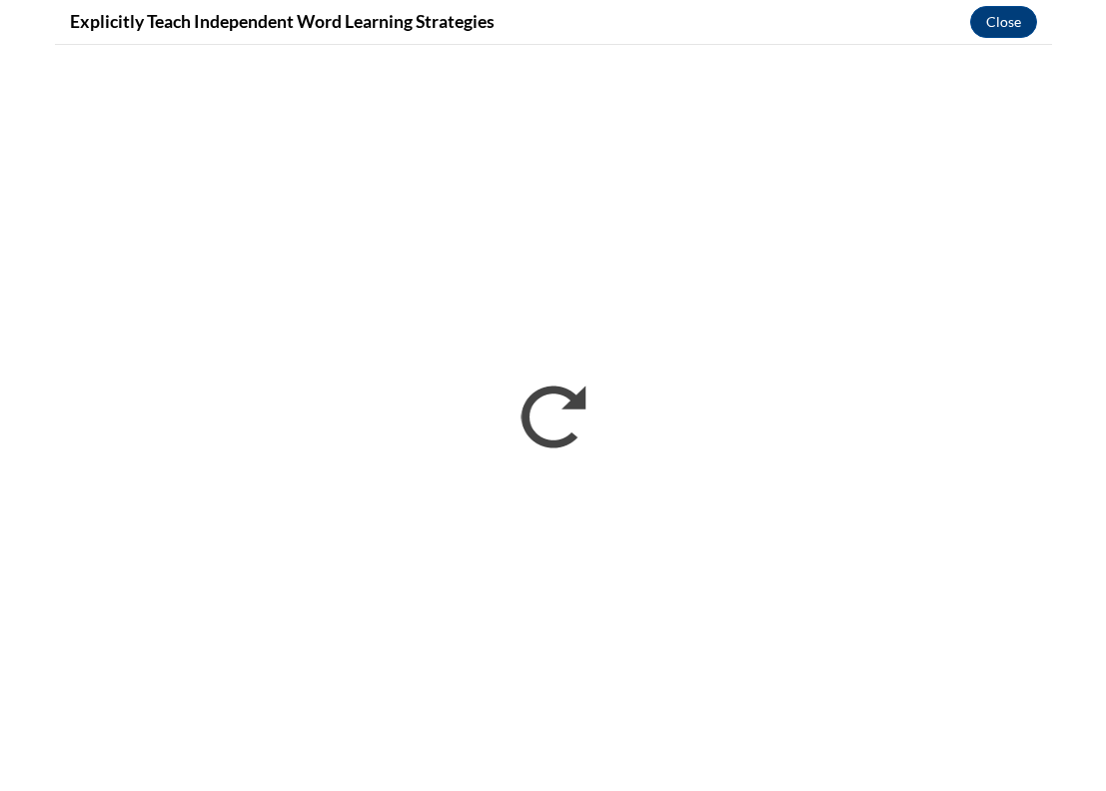
scroll to position [0, 0]
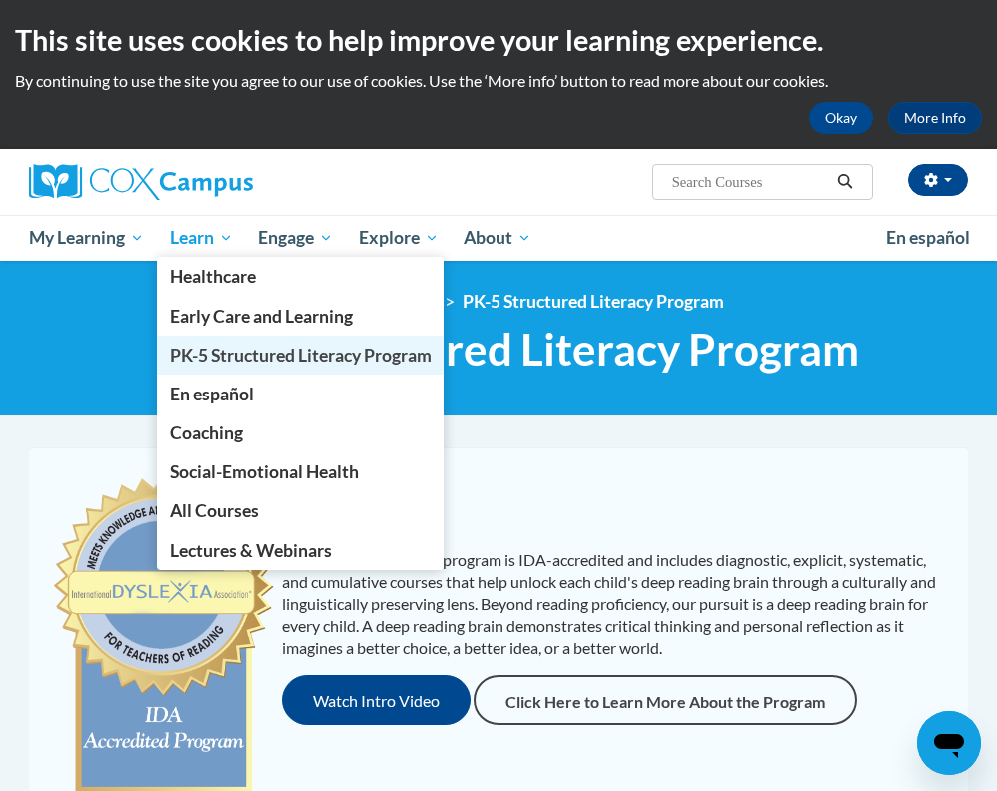
click at [241, 352] on span "PK-5 Structured Literacy Program" at bounding box center [301, 355] width 262 height 21
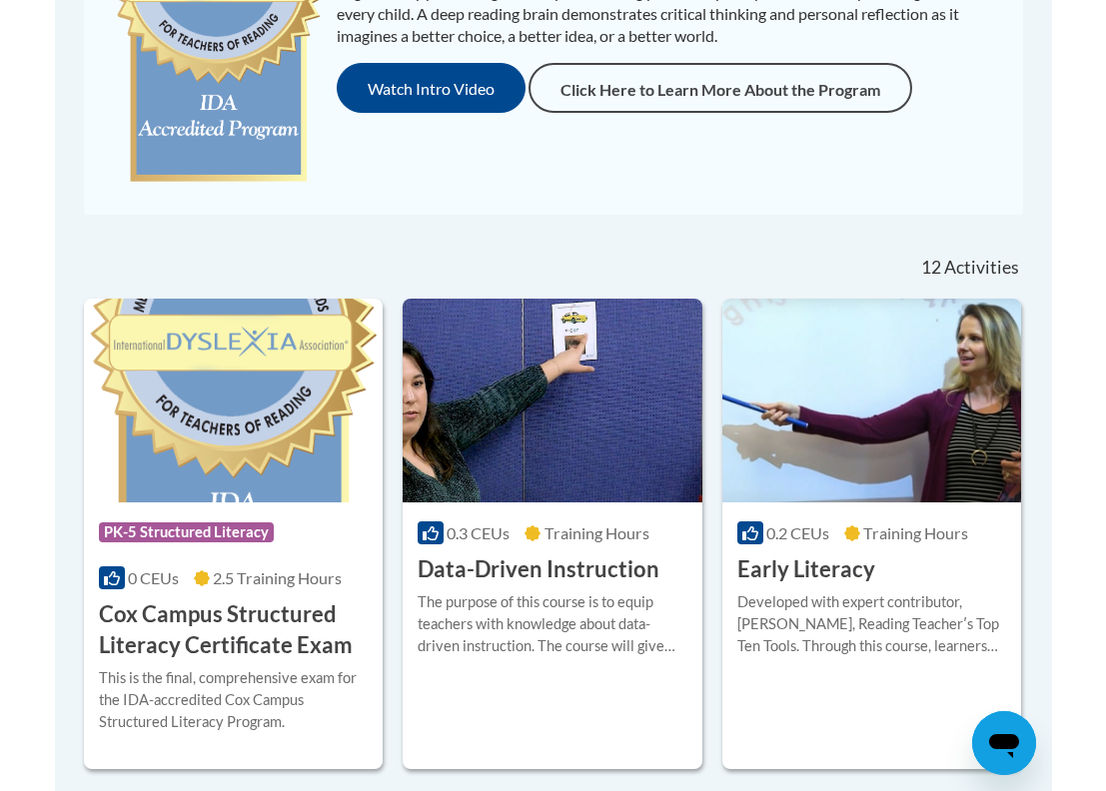
scroll to position [628, 0]
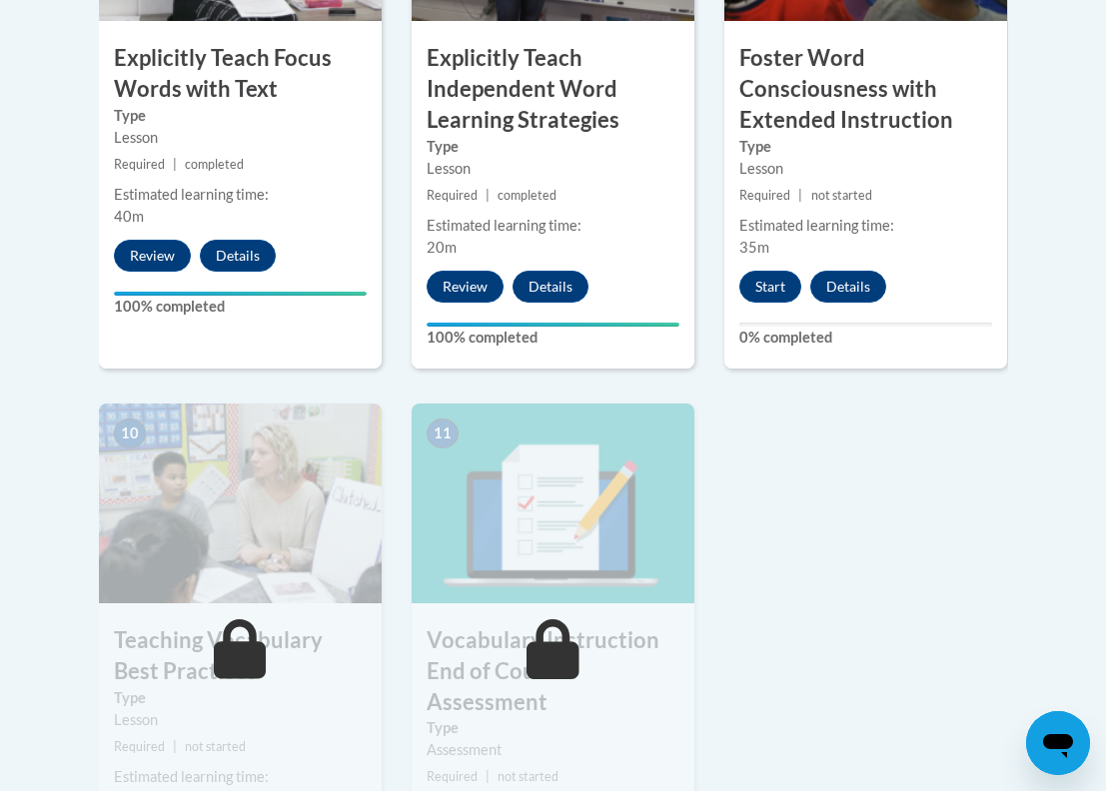
scroll to position [1969, 0]
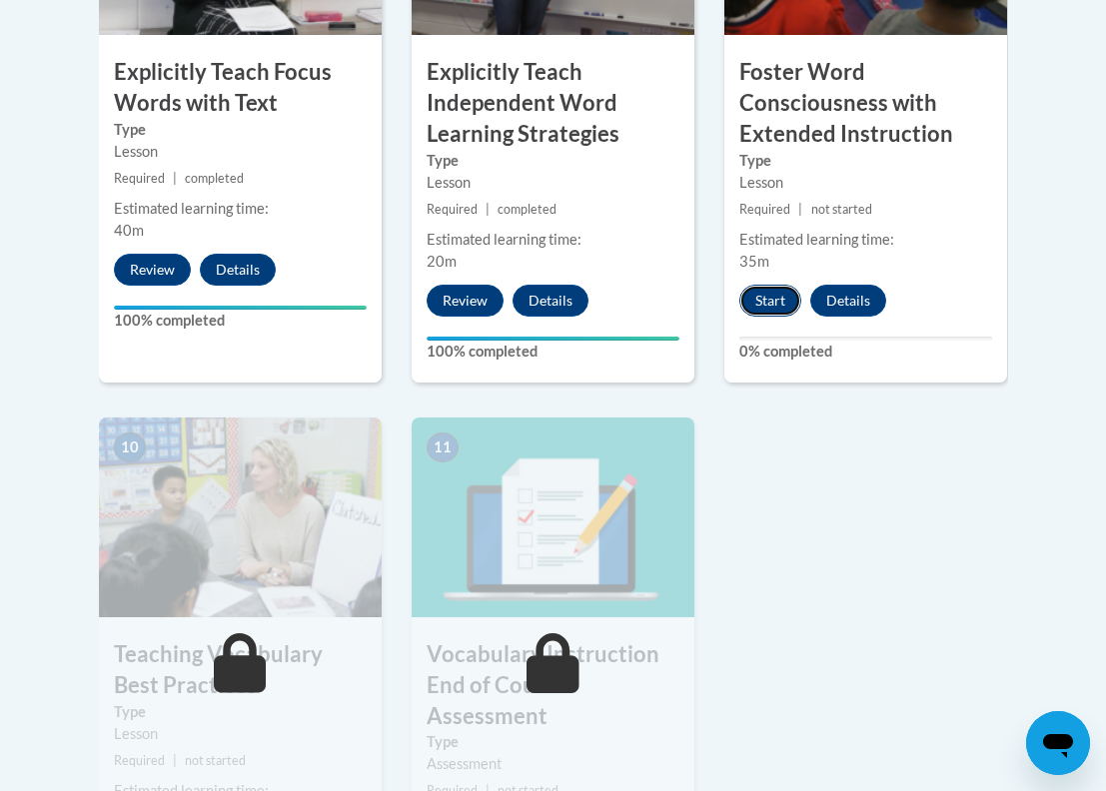
click at [768, 285] on button "Start" at bounding box center [770, 301] width 62 height 32
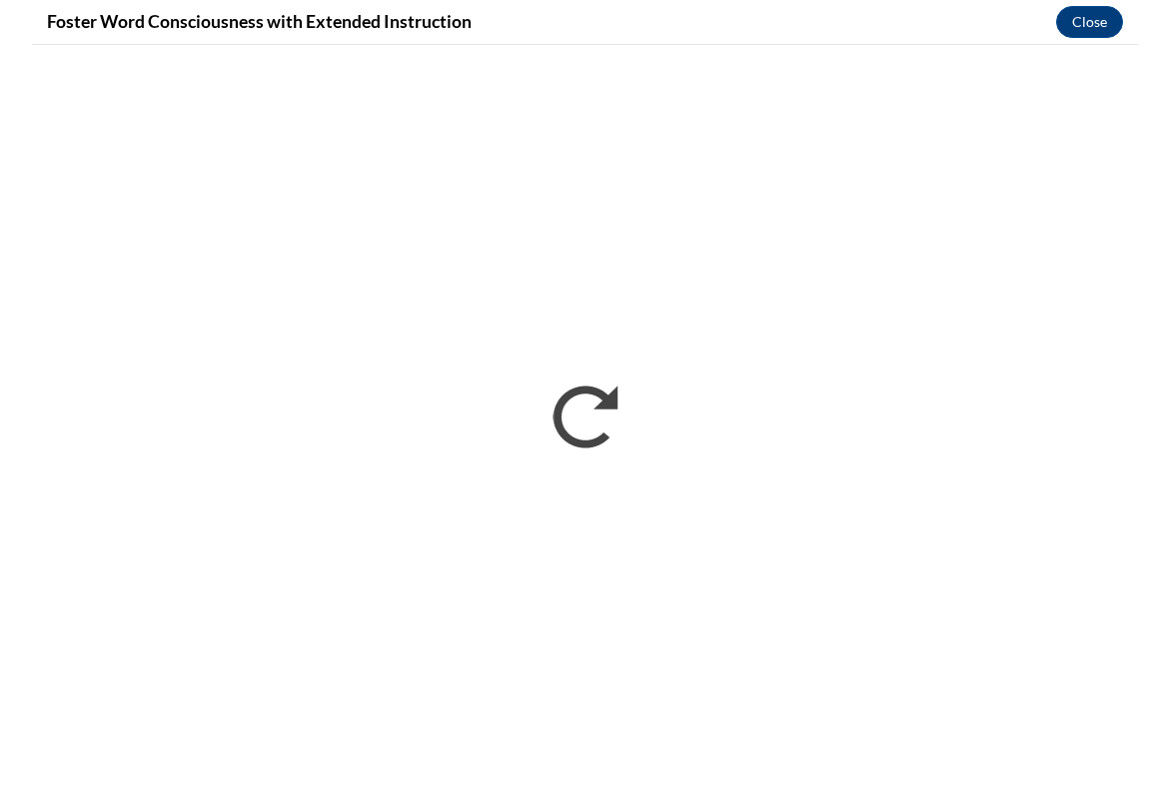
scroll to position [0, 0]
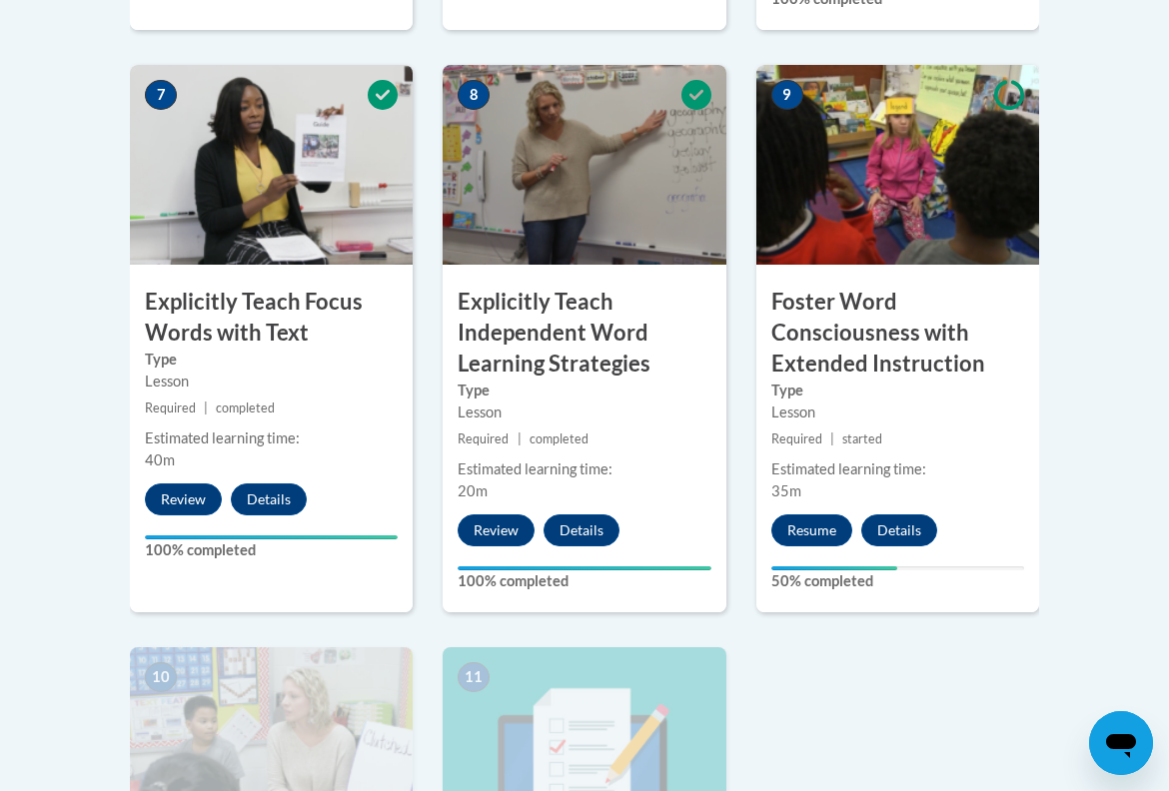
scroll to position [1742, 0]
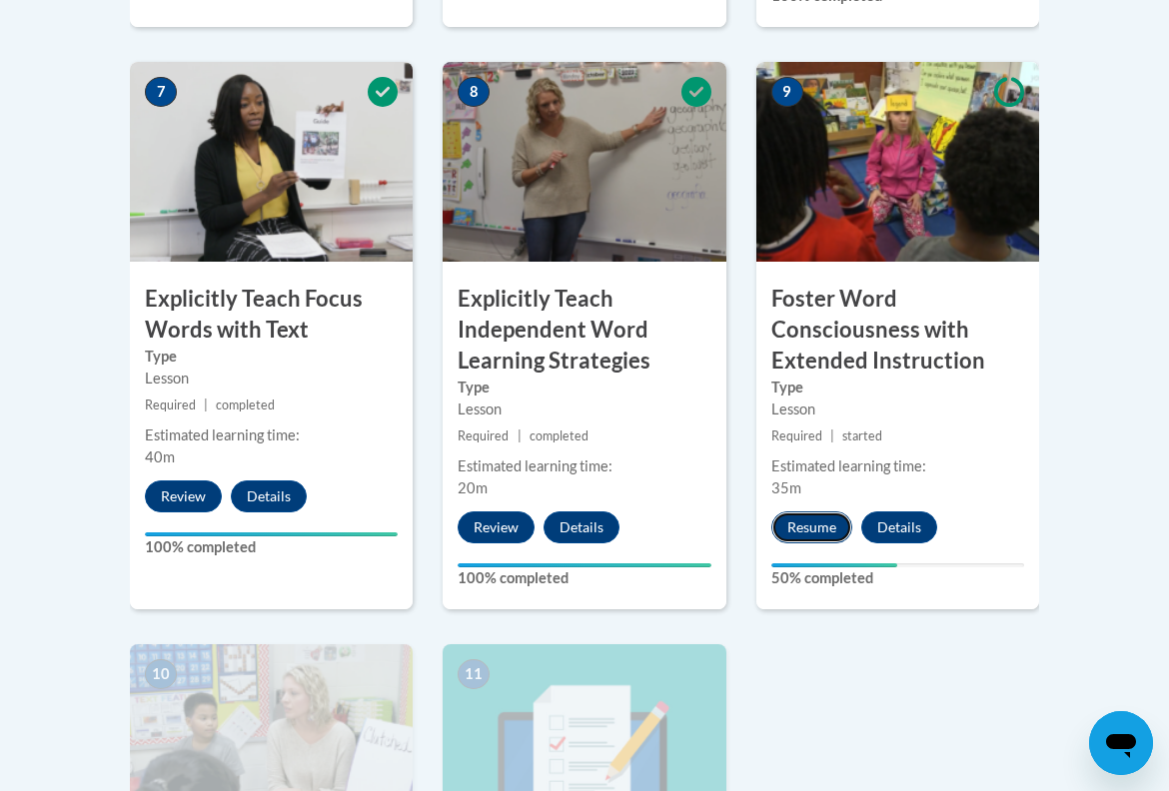
click at [826, 512] on button "Resume" at bounding box center [811, 528] width 81 height 32
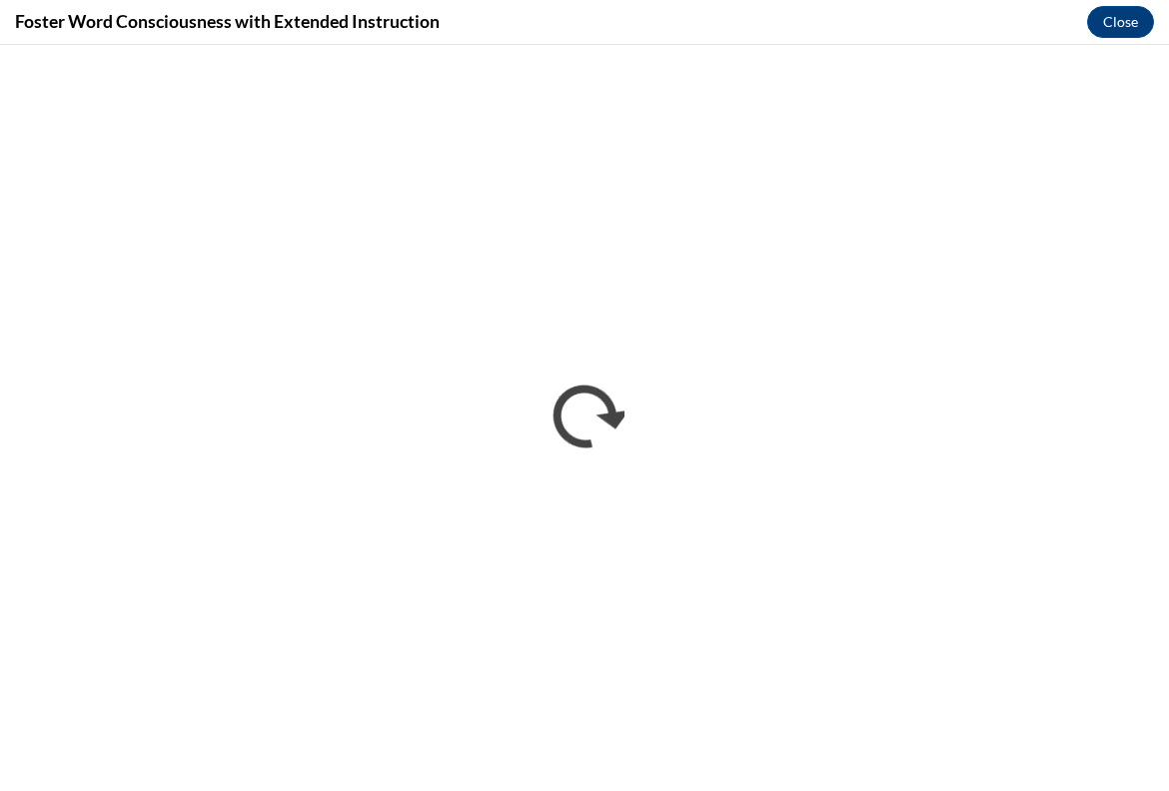
scroll to position [0, 0]
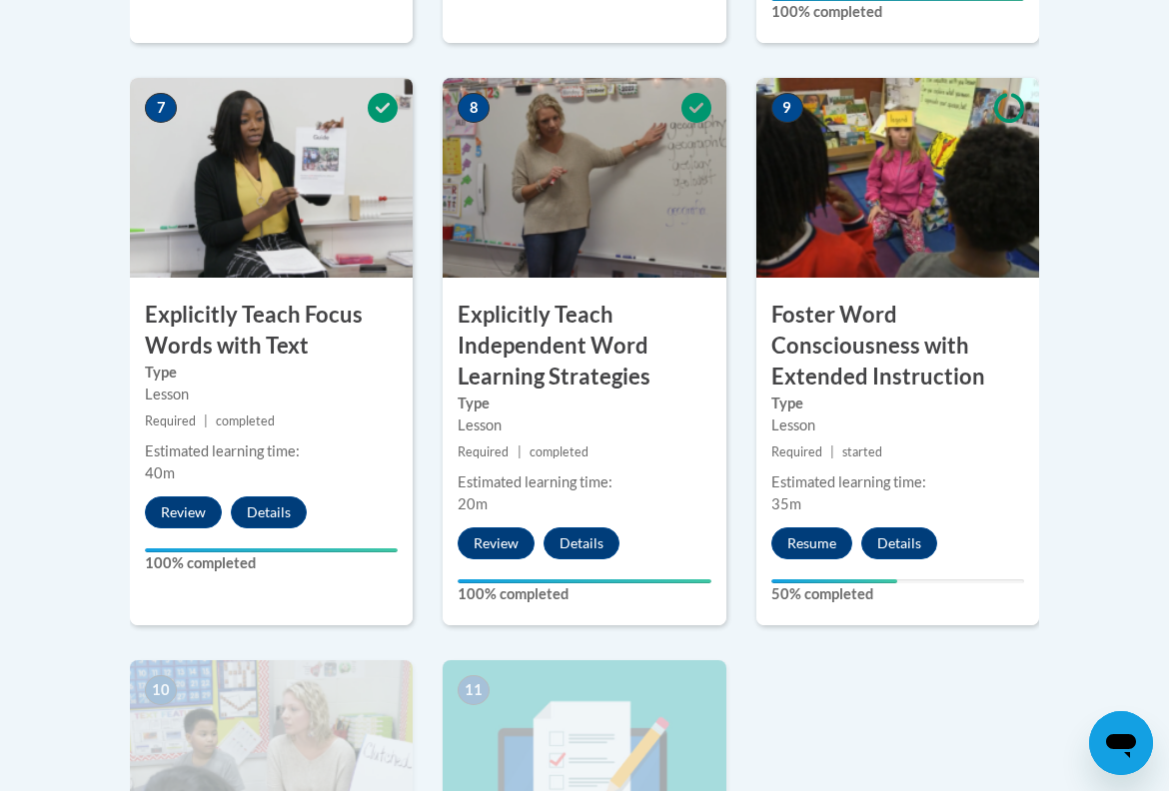
scroll to position [1792, 0]
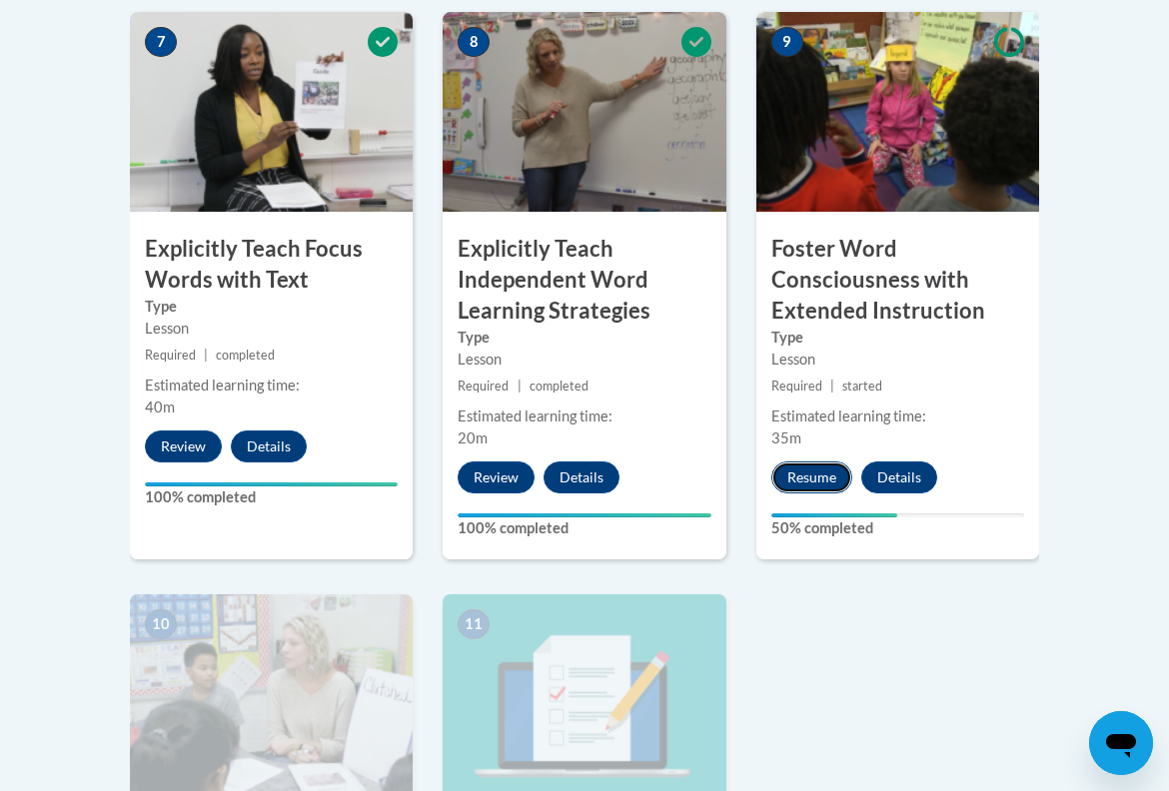
click at [829, 462] on button "Resume" at bounding box center [811, 478] width 81 height 32
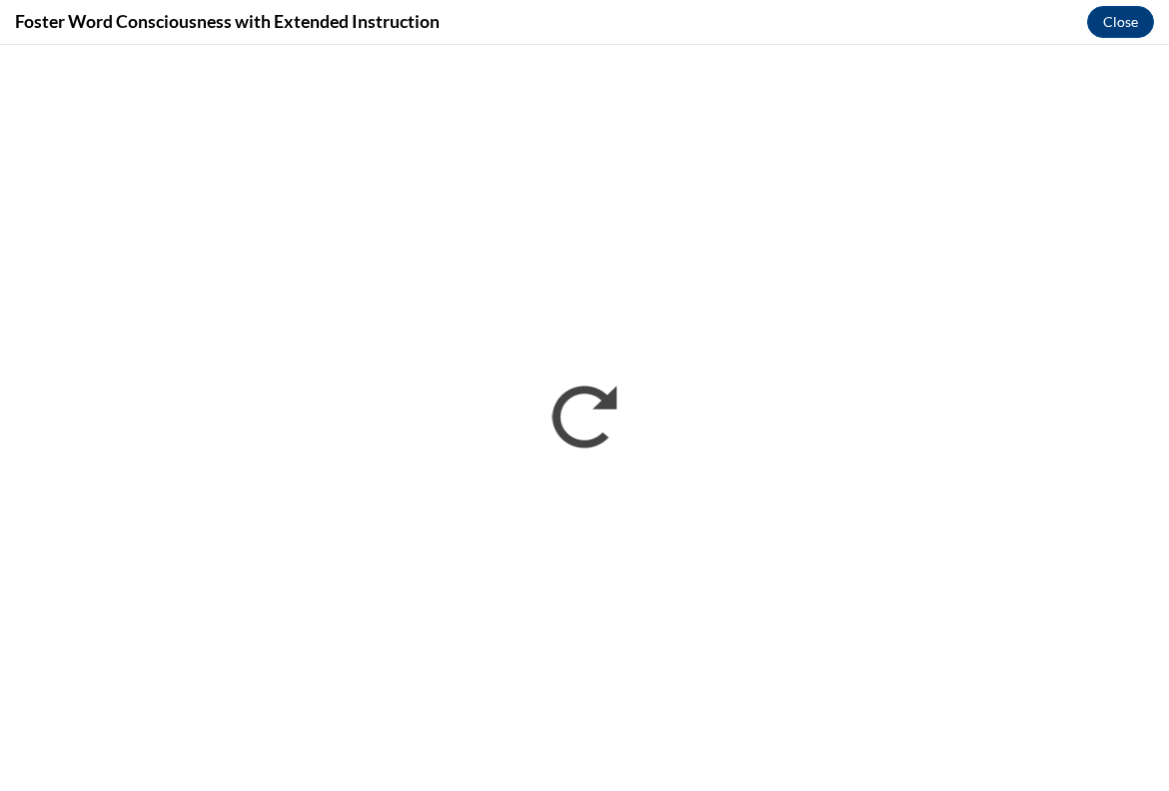
scroll to position [0, 0]
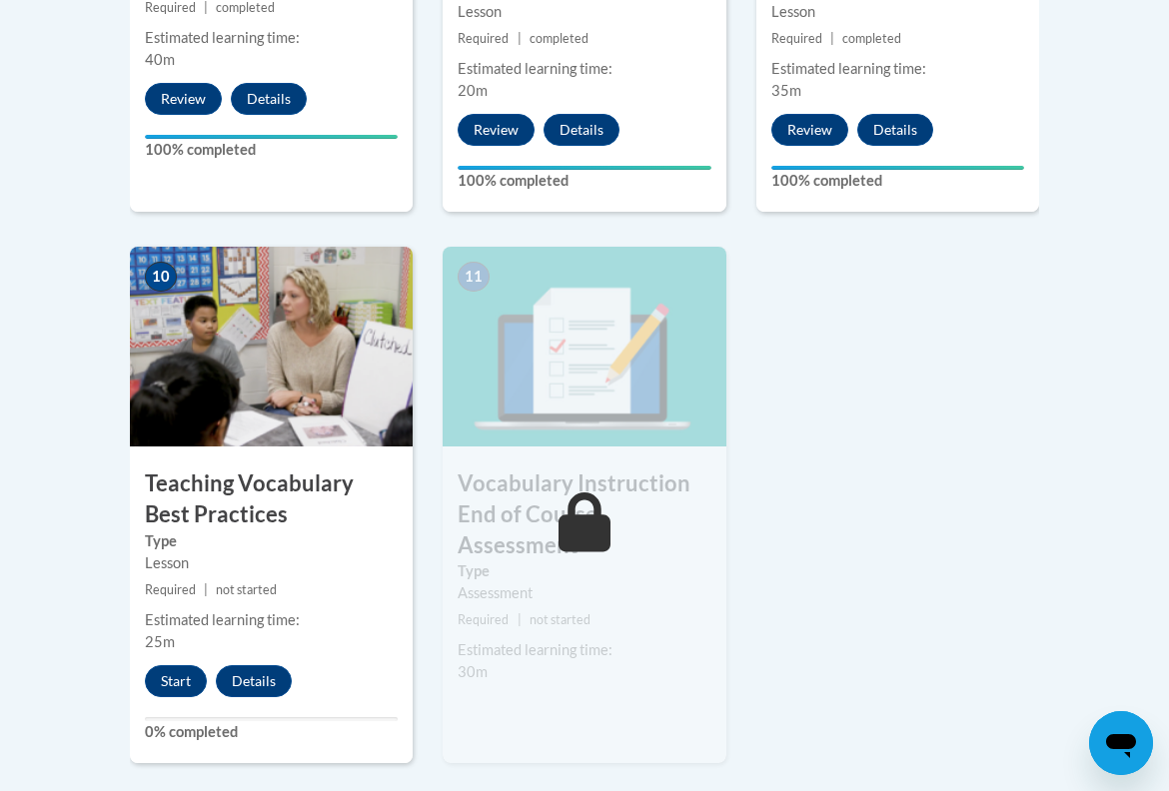
scroll to position [2143, 0]
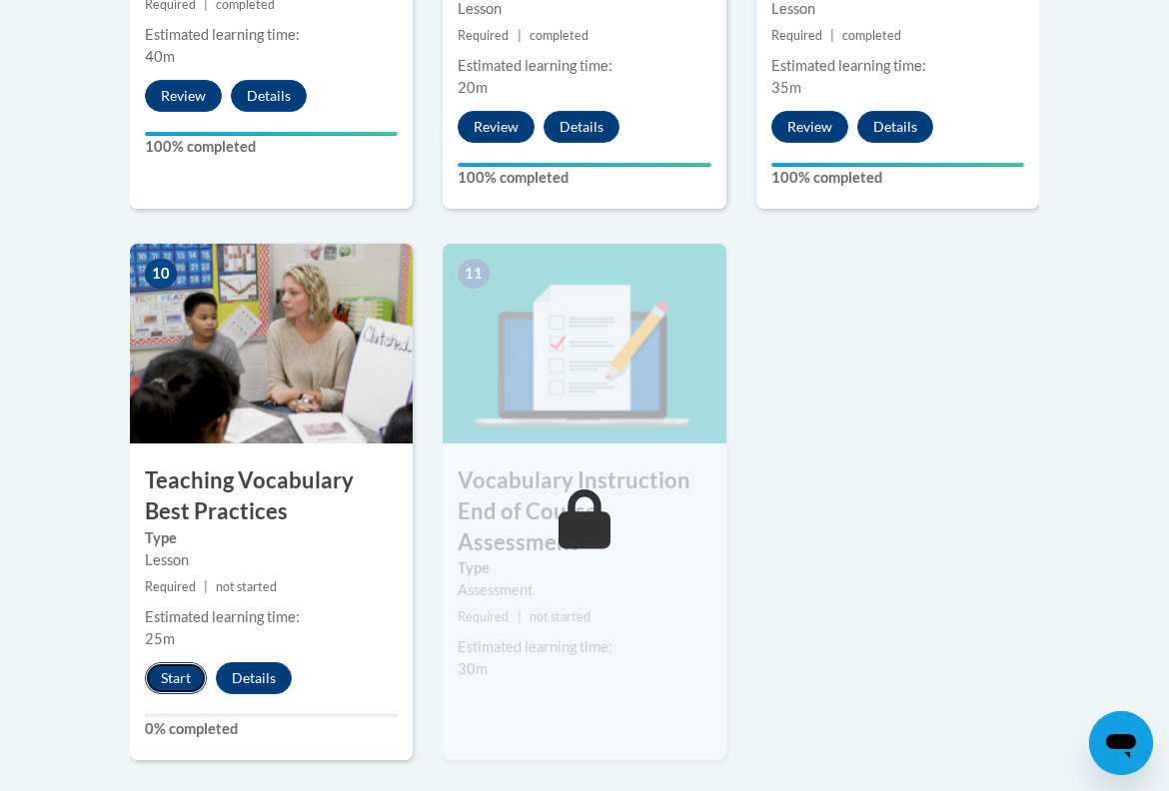
click at [192, 662] on button "Start" at bounding box center [176, 678] width 62 height 32
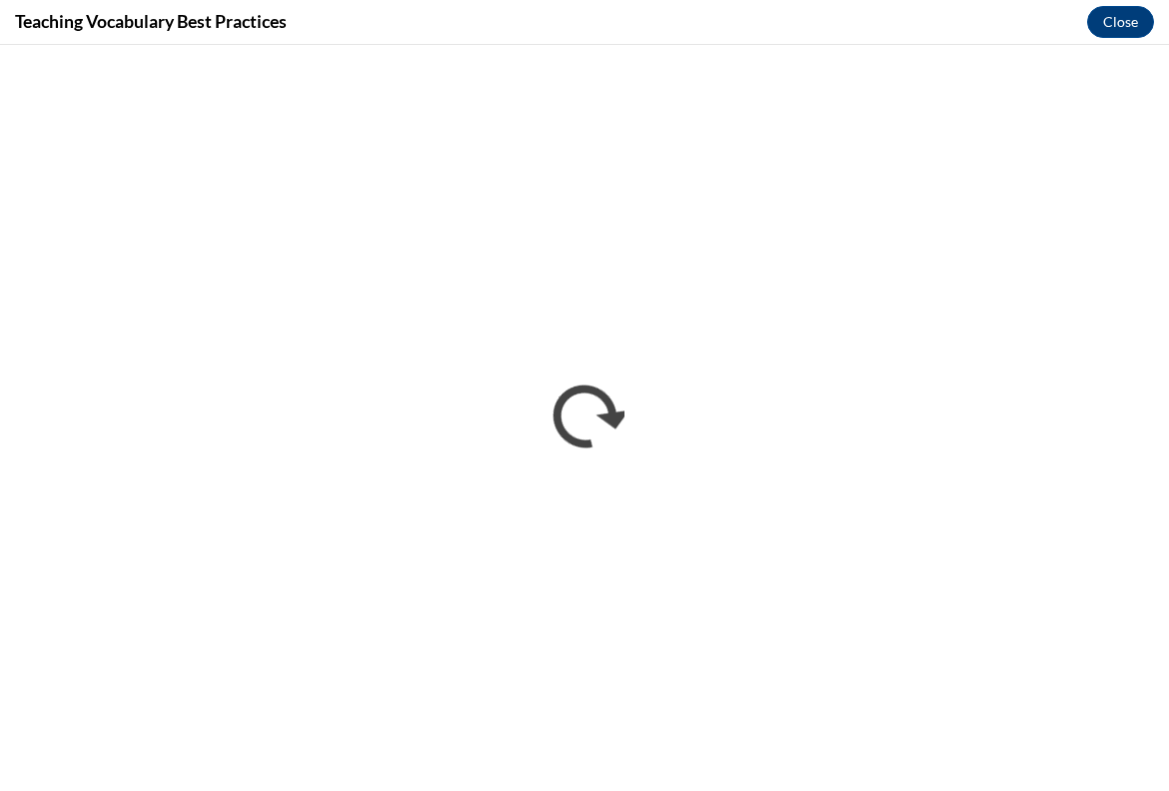
scroll to position [0, 0]
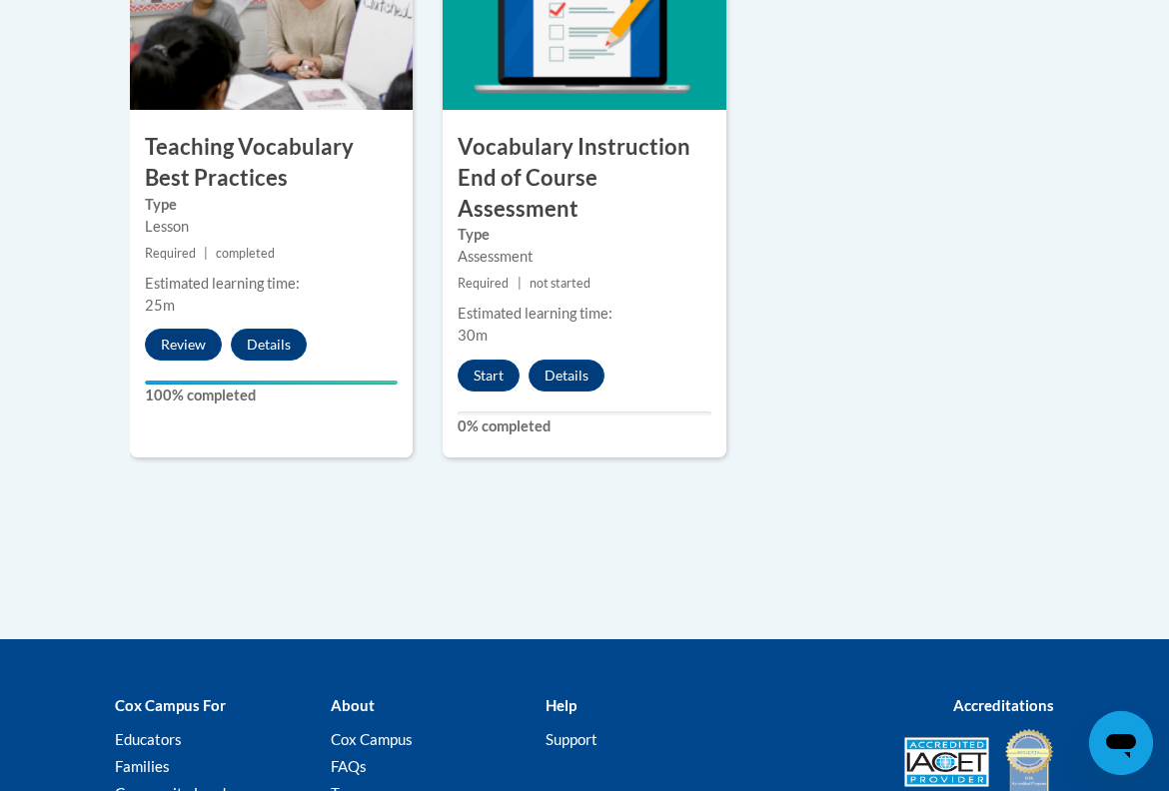
scroll to position [2546, 0]
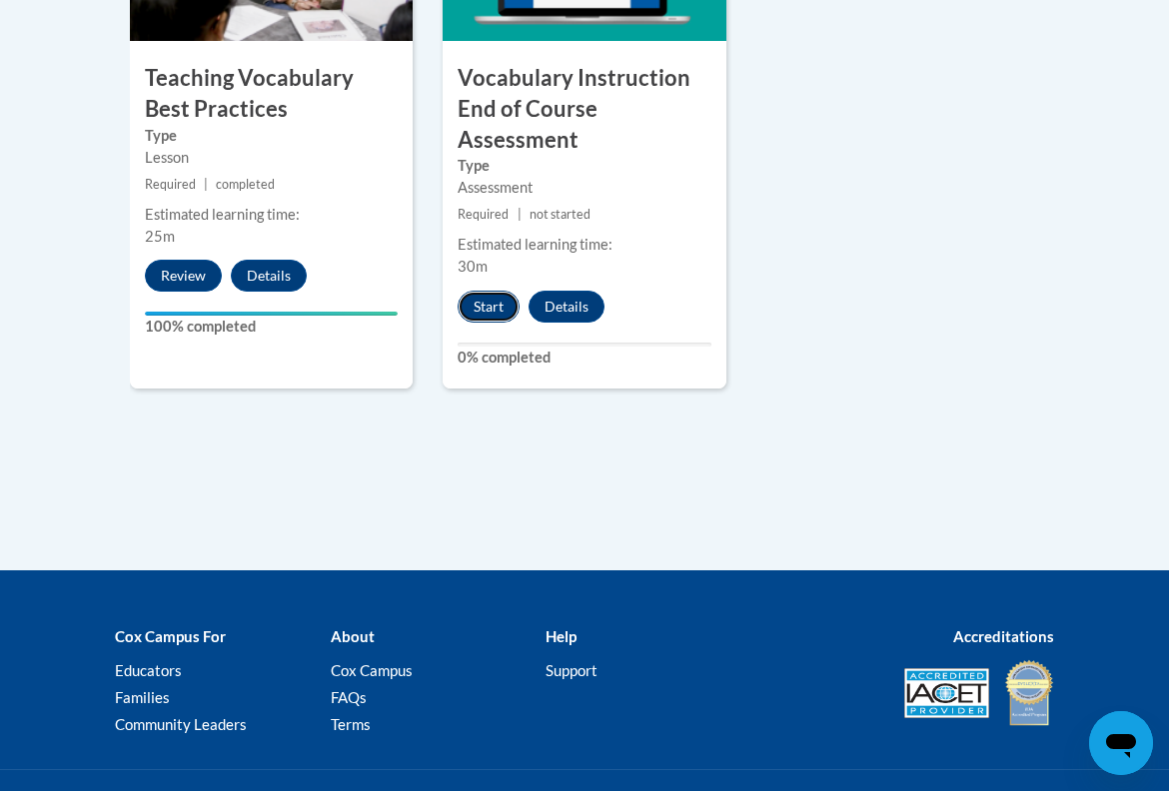
click at [504, 291] on button "Start" at bounding box center [489, 307] width 62 height 32
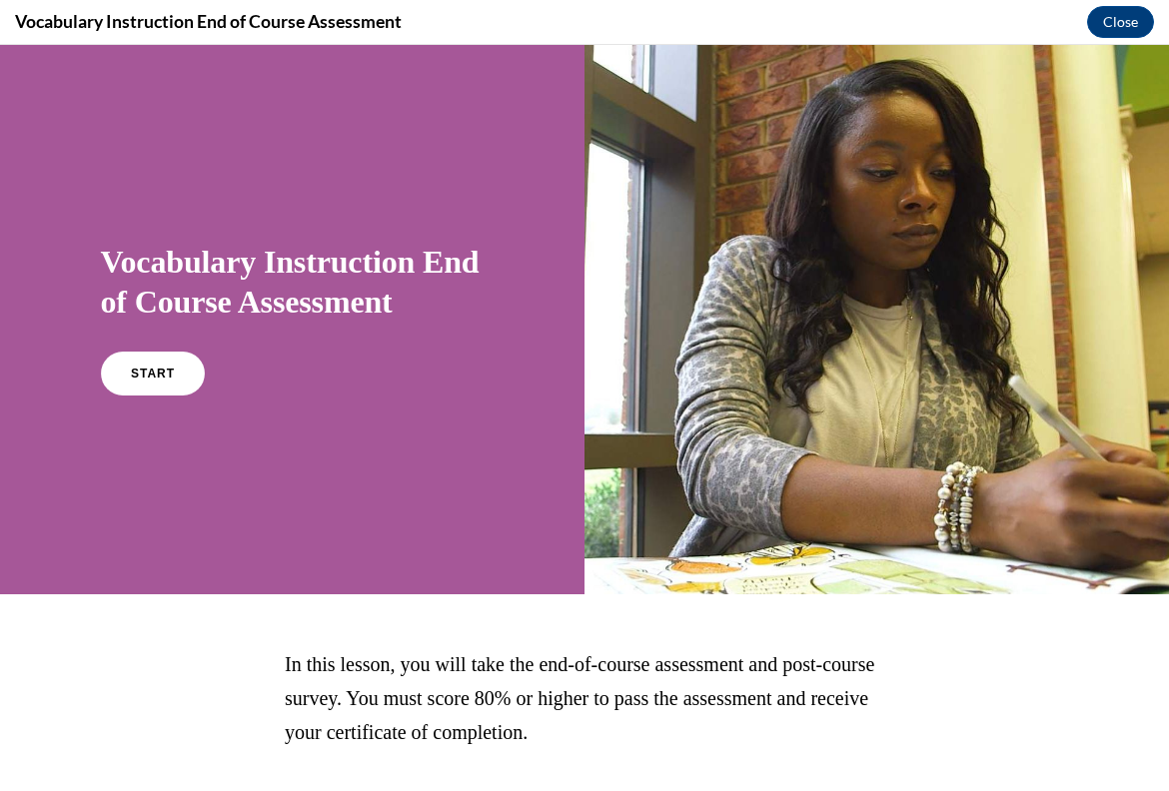
scroll to position [120, 0]
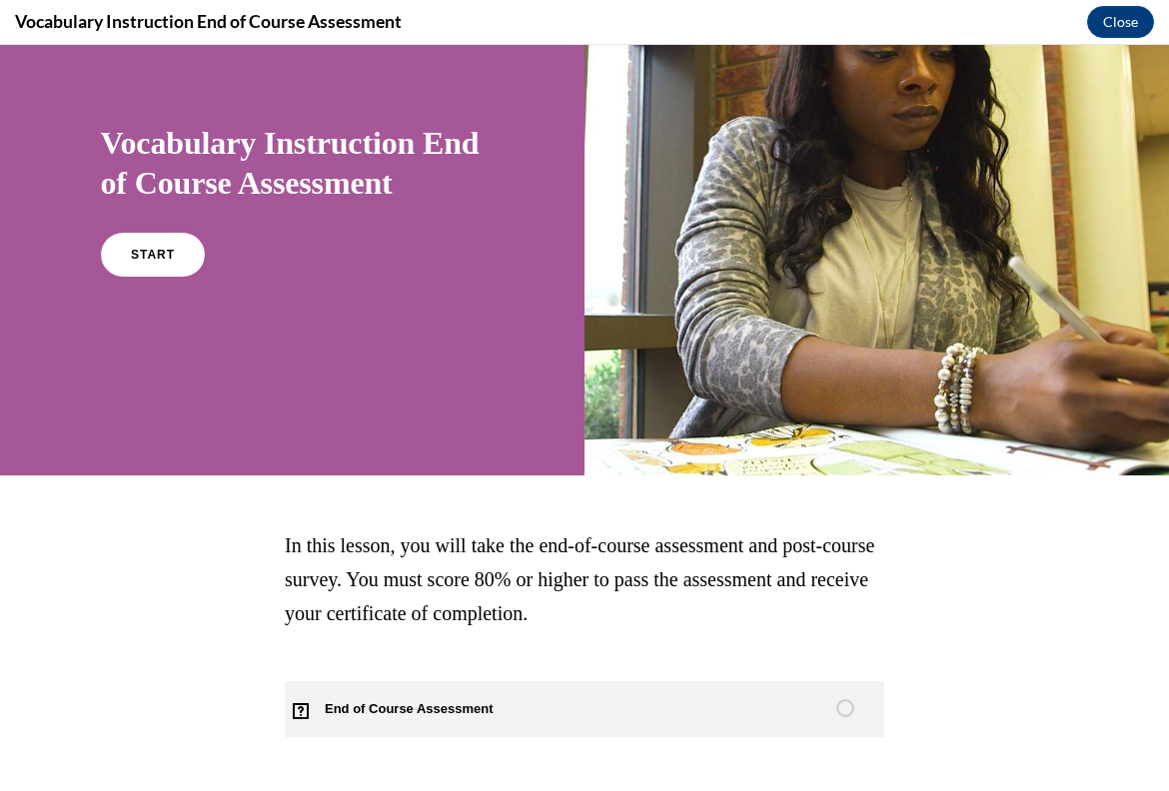
click at [445, 702] on span "End of Course Assessment" at bounding box center [421, 709] width 272 height 56
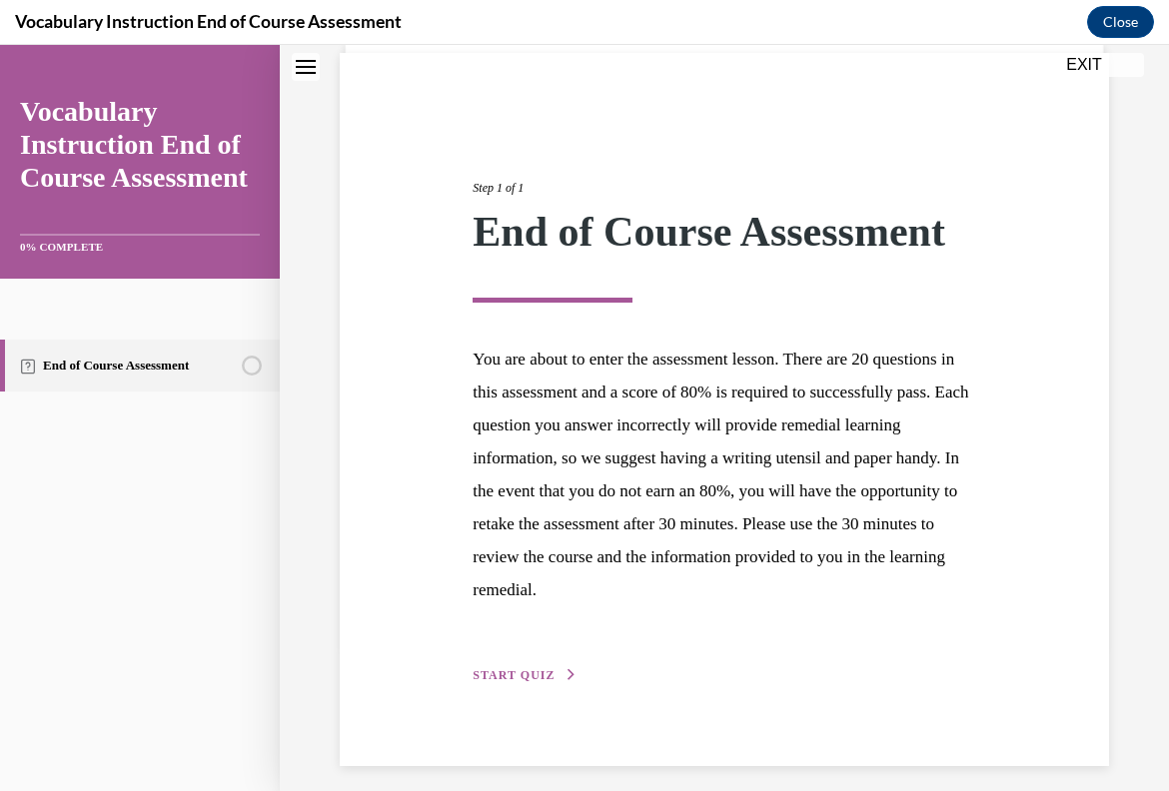
scroll to position [159, 0]
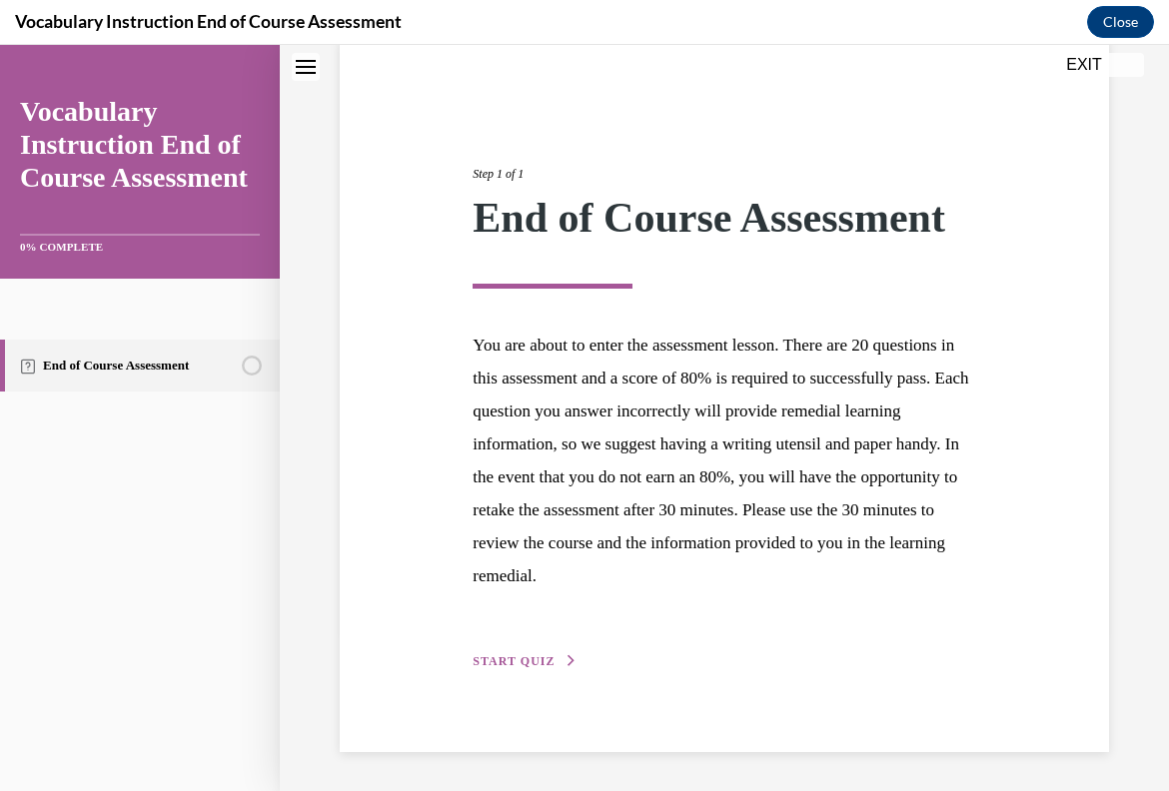
click at [528, 652] on button "START QUIZ" at bounding box center [525, 661] width 104 height 18
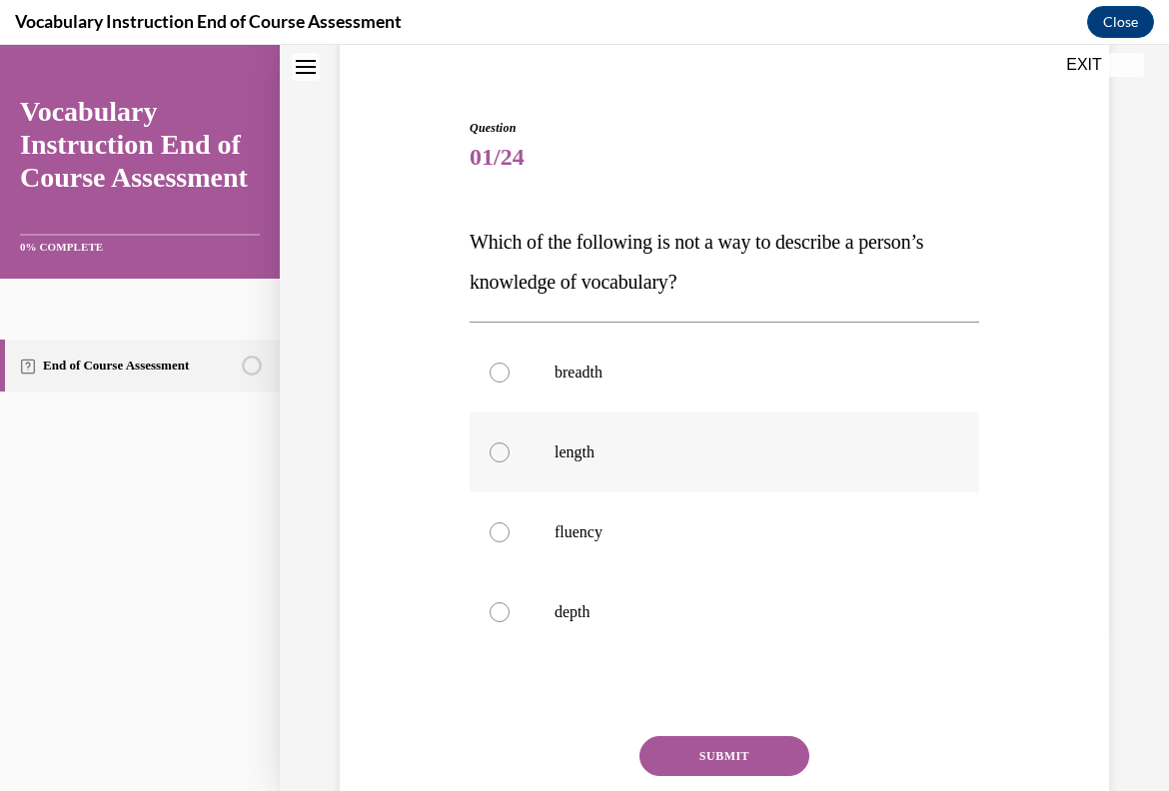
click at [602, 451] on p "length" at bounding box center [742, 453] width 375 height 20
click at [510, 451] on input "length" at bounding box center [500, 453] width 20 height 20
radio input "true"
click at [741, 751] on button "SUBMIT" at bounding box center [724, 756] width 170 height 40
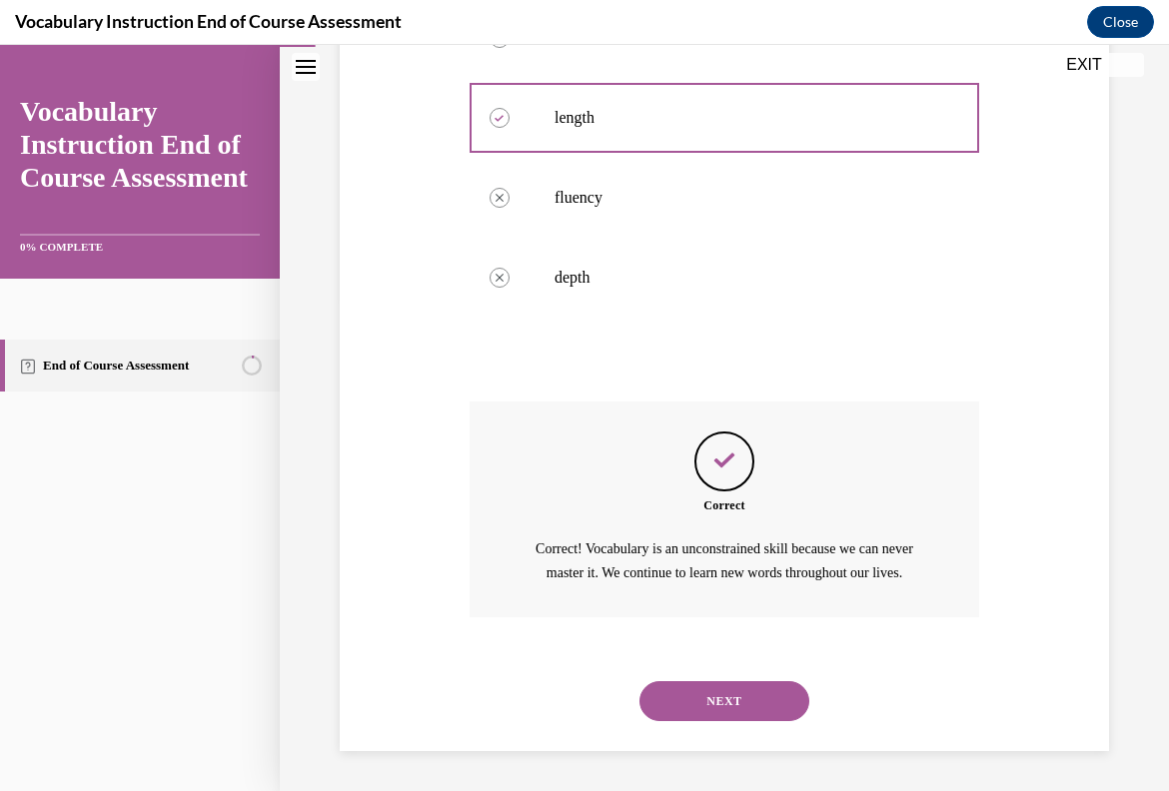
click at [756, 689] on button "NEXT" at bounding box center [724, 701] width 170 height 40
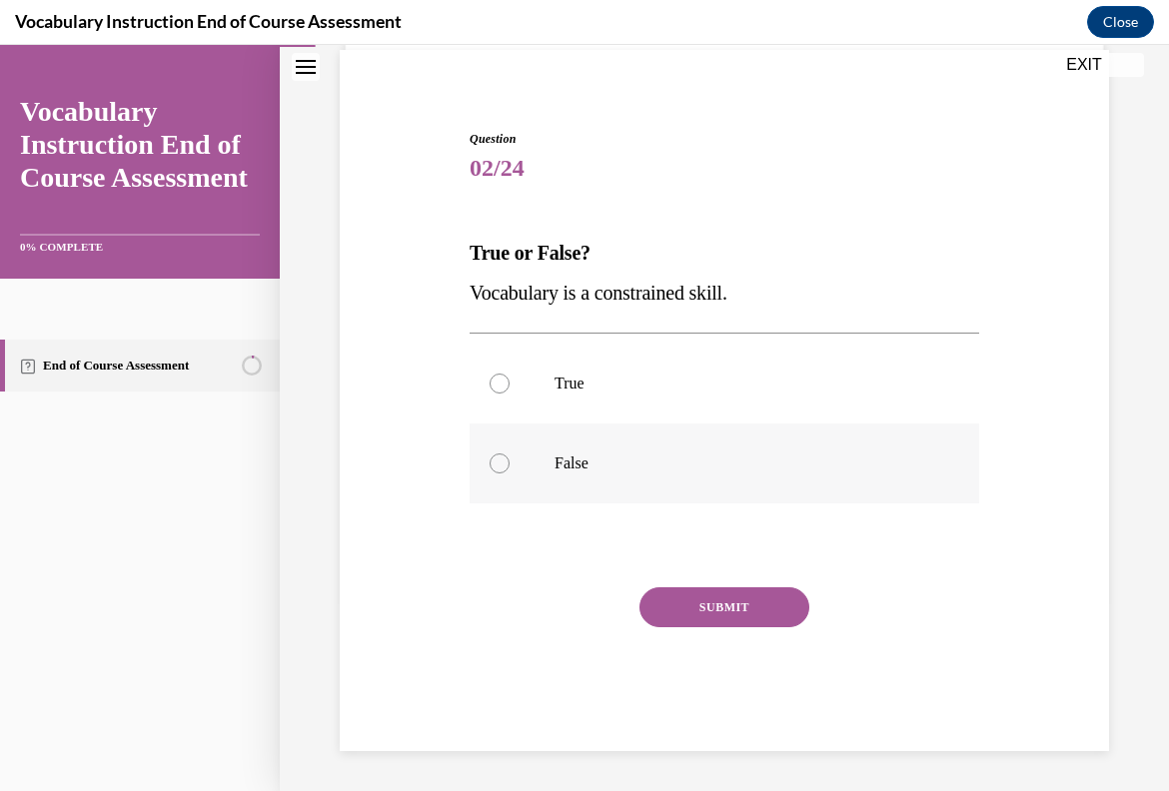
click at [607, 445] on label "False" at bounding box center [725, 464] width 510 height 80
click at [510, 454] on input "False" at bounding box center [500, 464] width 20 height 20
radio input "true"
click at [717, 615] on button "SUBMIT" at bounding box center [724, 607] width 170 height 40
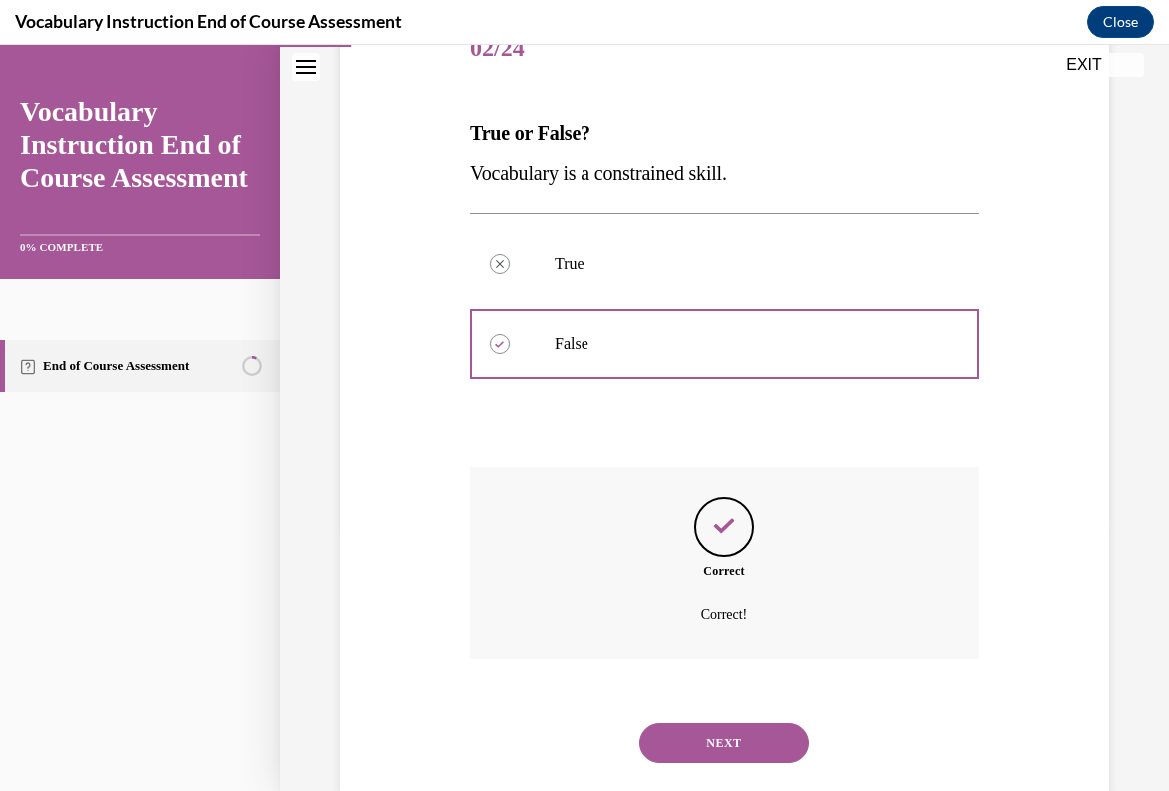
scroll to position [310, 0]
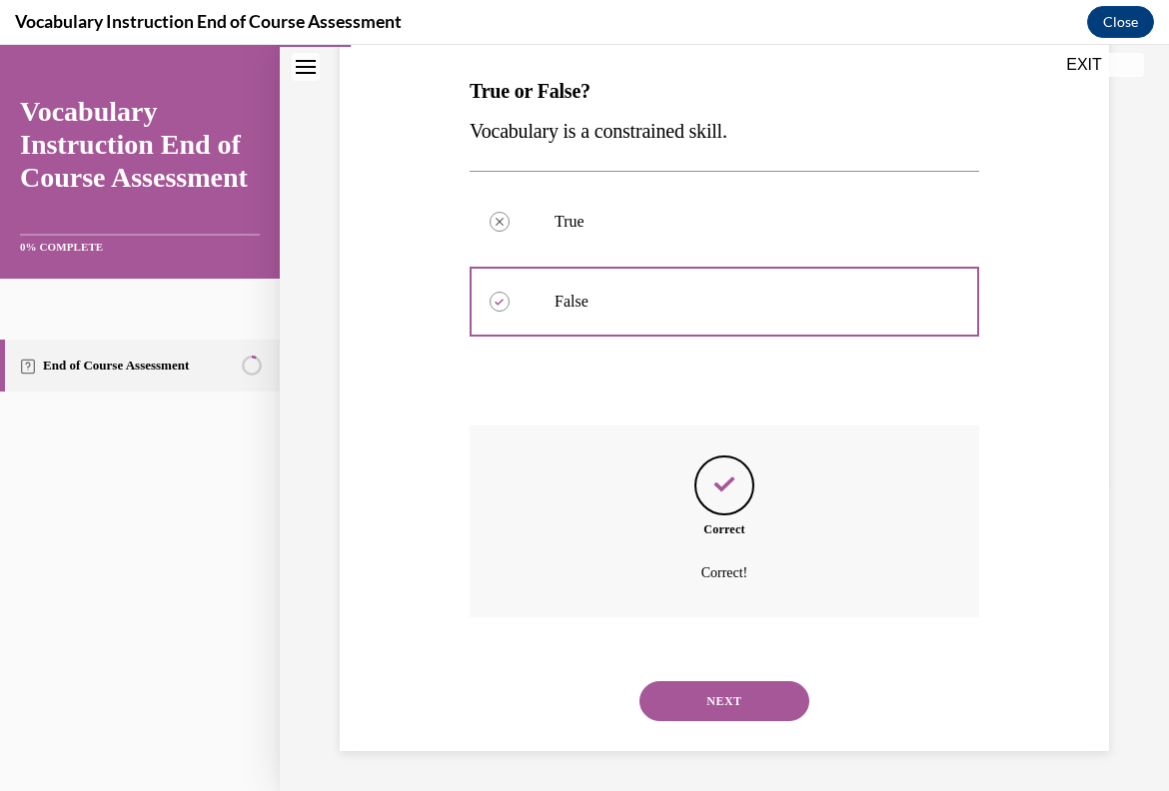
click at [738, 701] on button "NEXT" at bounding box center [724, 701] width 170 height 40
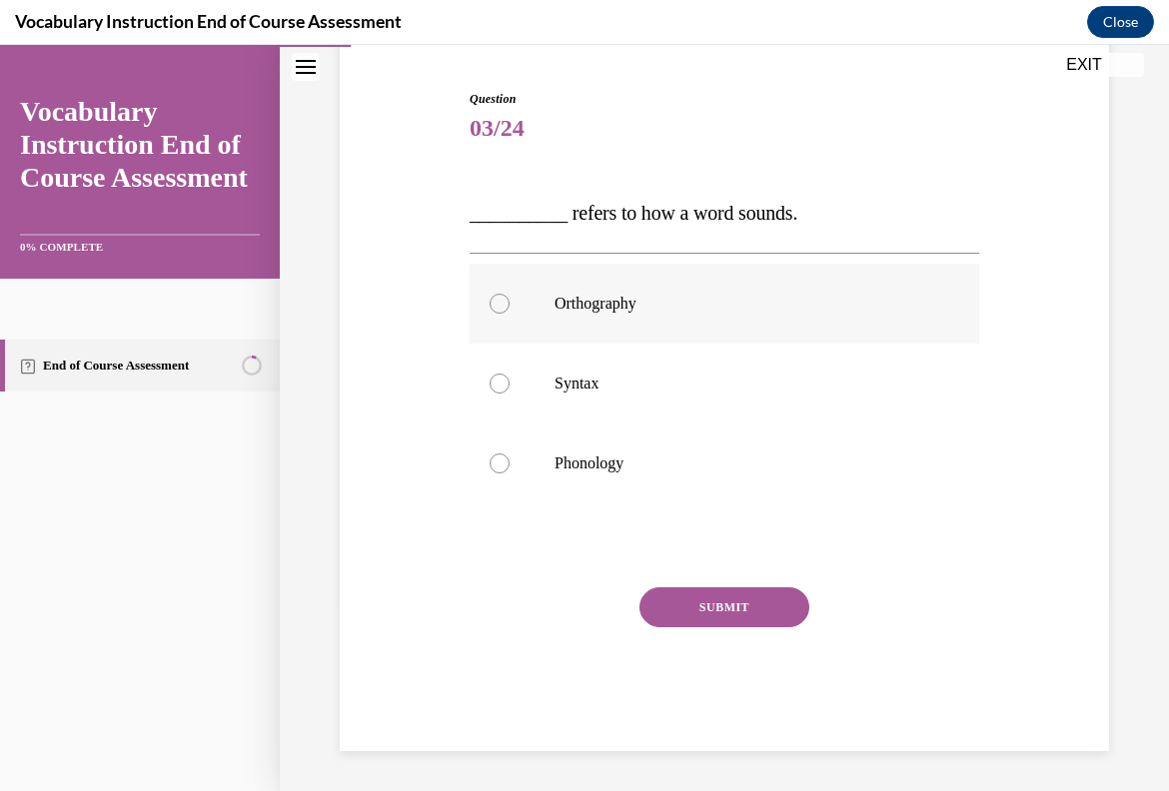
click at [585, 291] on label "Orthography" at bounding box center [725, 304] width 510 height 80
click at [510, 294] on input "Orthography" at bounding box center [500, 304] width 20 height 20
radio input "true"
click at [601, 485] on label "Phonology" at bounding box center [725, 464] width 510 height 80
click at [510, 474] on input "Phonology" at bounding box center [500, 464] width 20 height 20
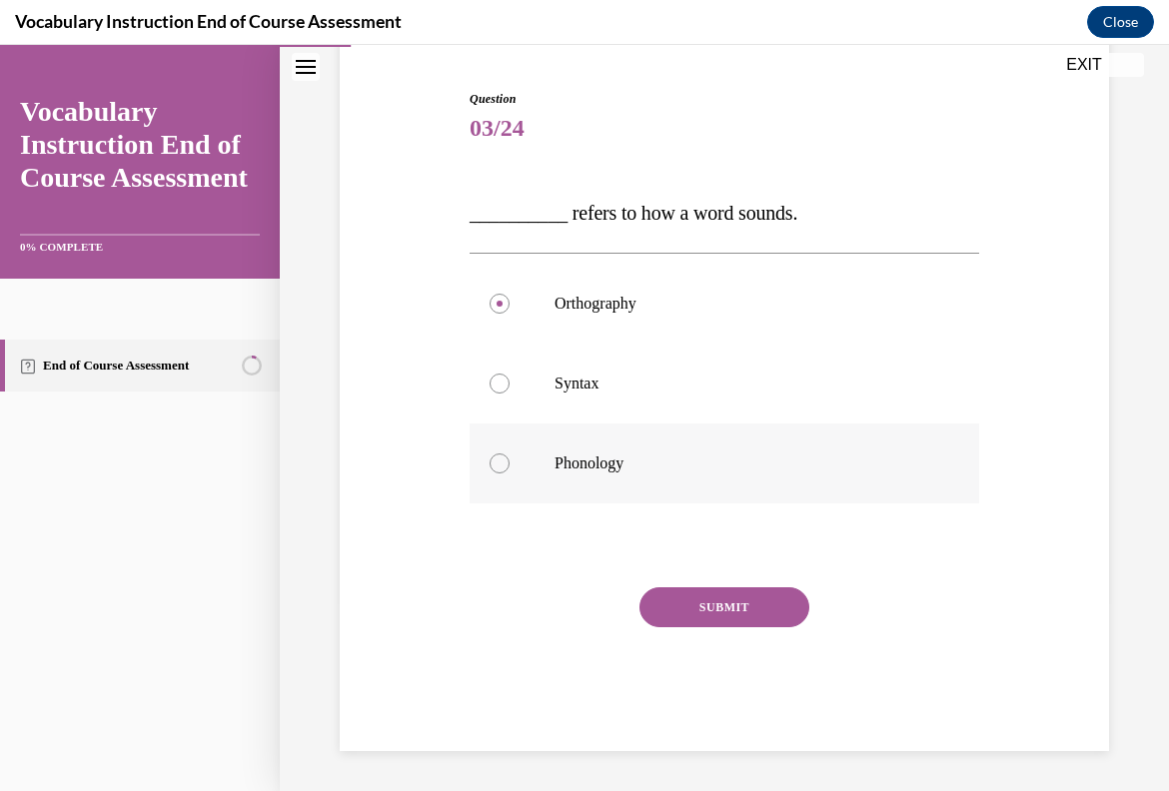
radio input "true"
click at [726, 601] on button "SUBMIT" at bounding box center [724, 607] width 170 height 40
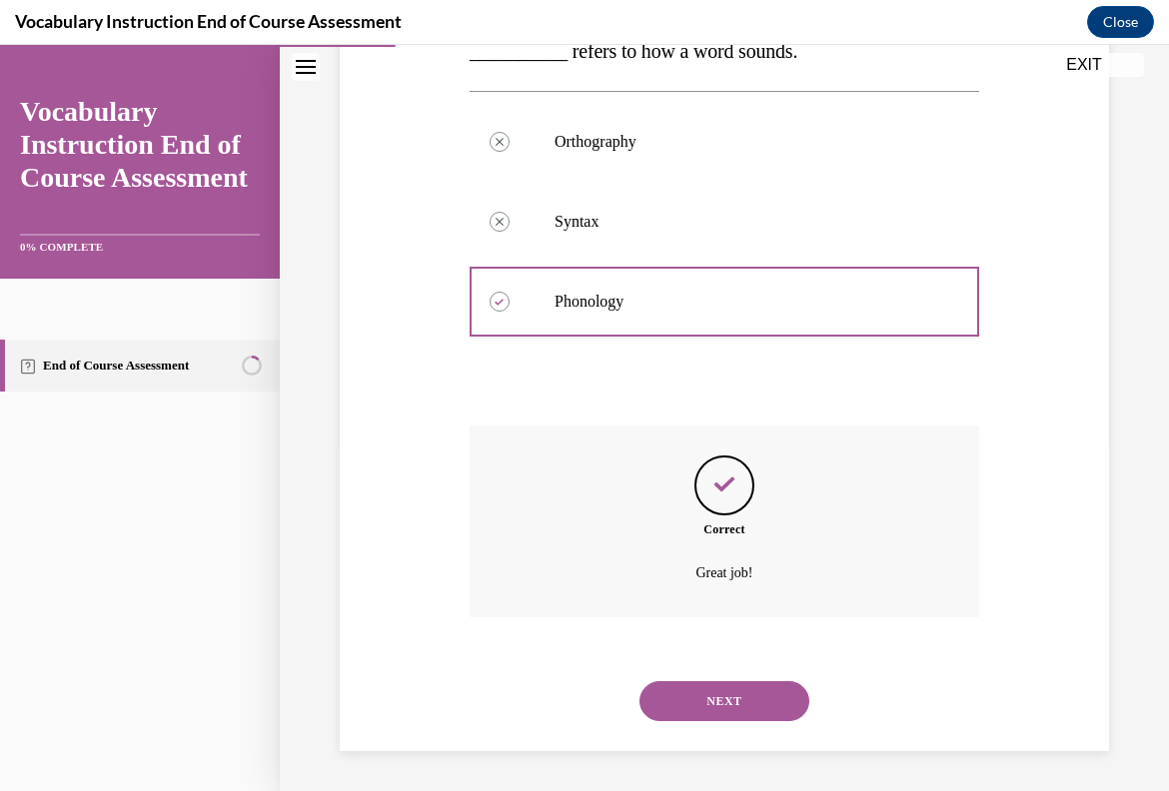
click at [735, 692] on button "NEXT" at bounding box center [724, 701] width 170 height 40
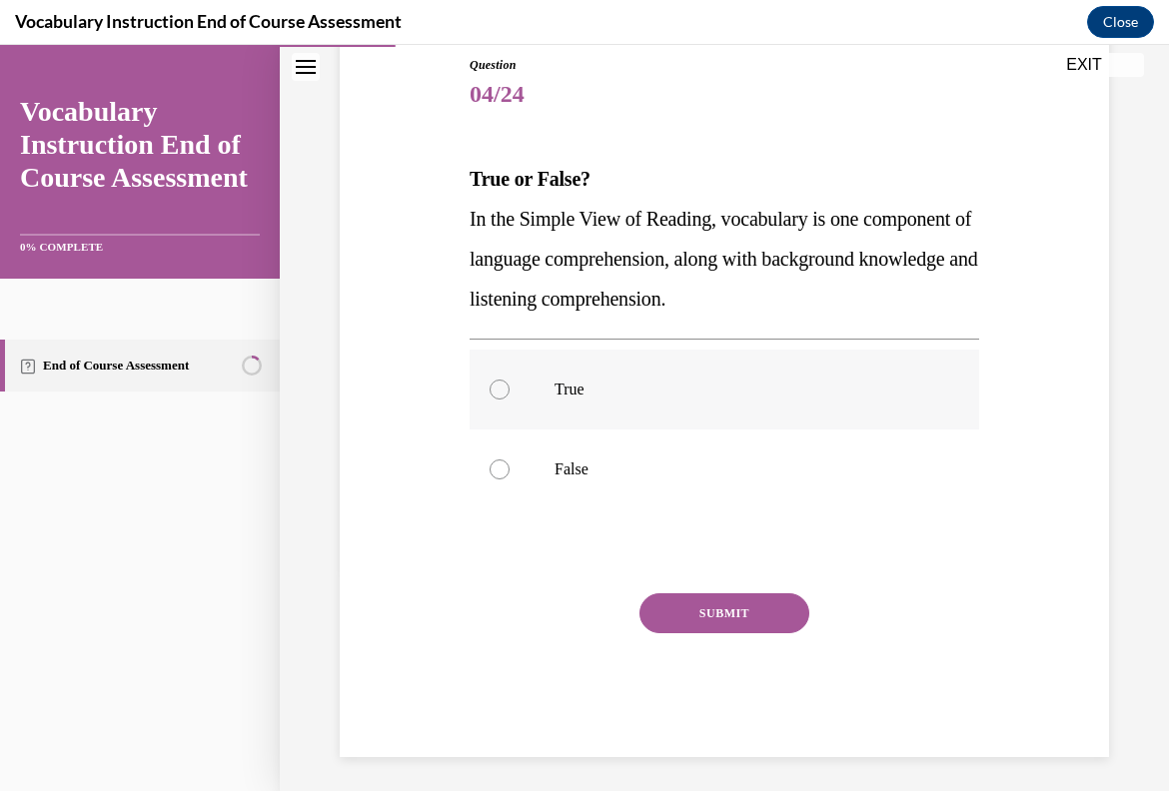
click at [709, 423] on label "True" at bounding box center [725, 390] width 510 height 80
click at [510, 400] on input "True" at bounding box center [500, 390] width 20 height 20
radio input "true"
click at [773, 615] on button "SUBMIT" at bounding box center [724, 613] width 170 height 40
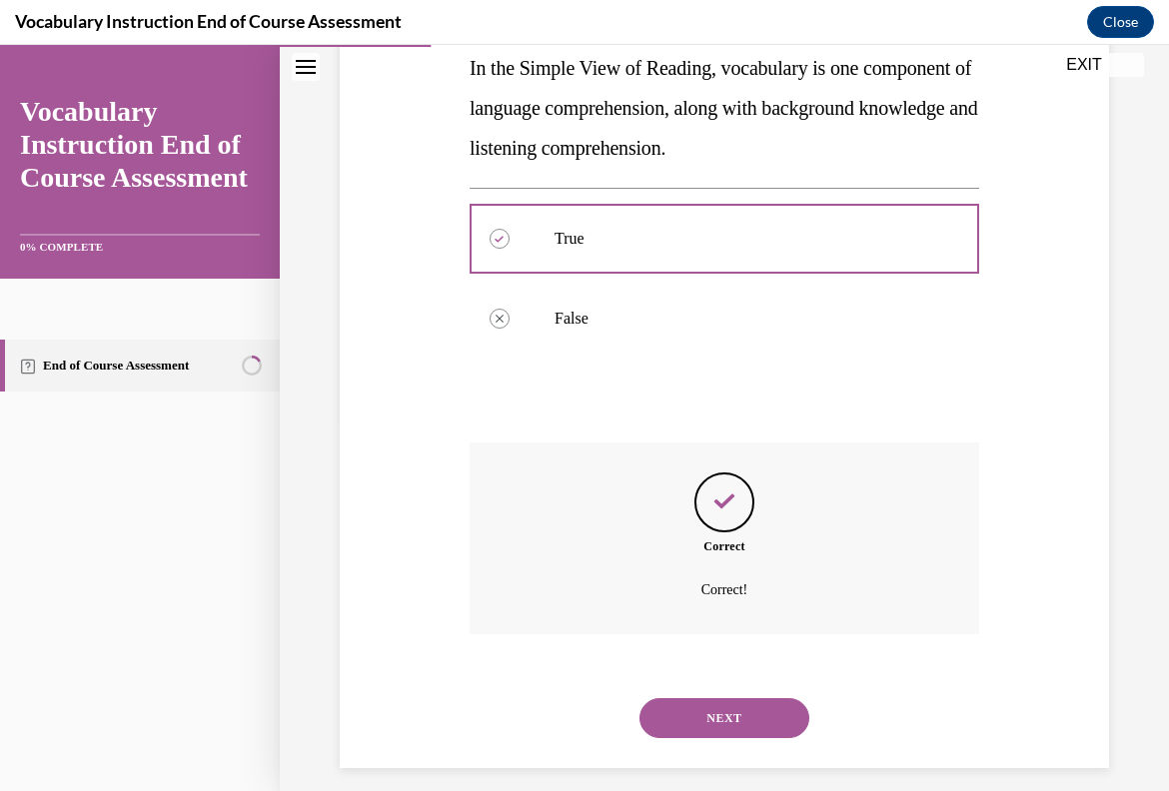
scroll to position [390, 0]
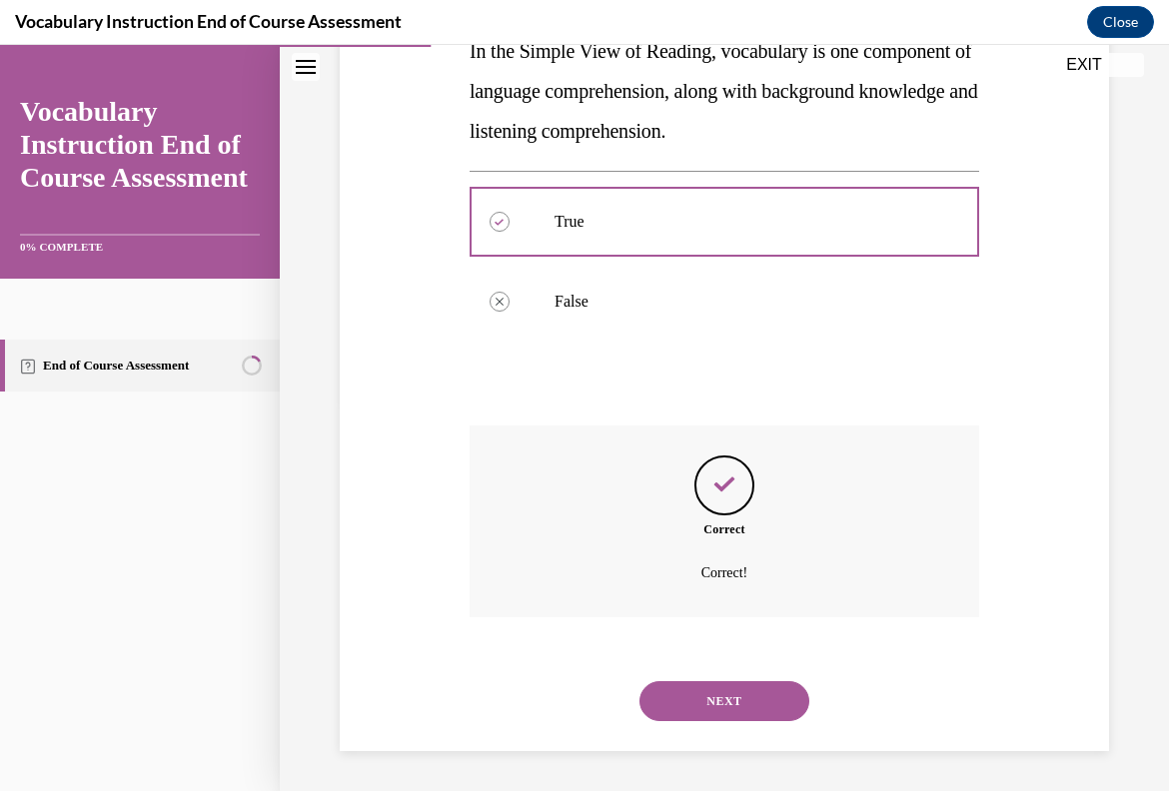
click at [774, 685] on button "NEXT" at bounding box center [724, 701] width 170 height 40
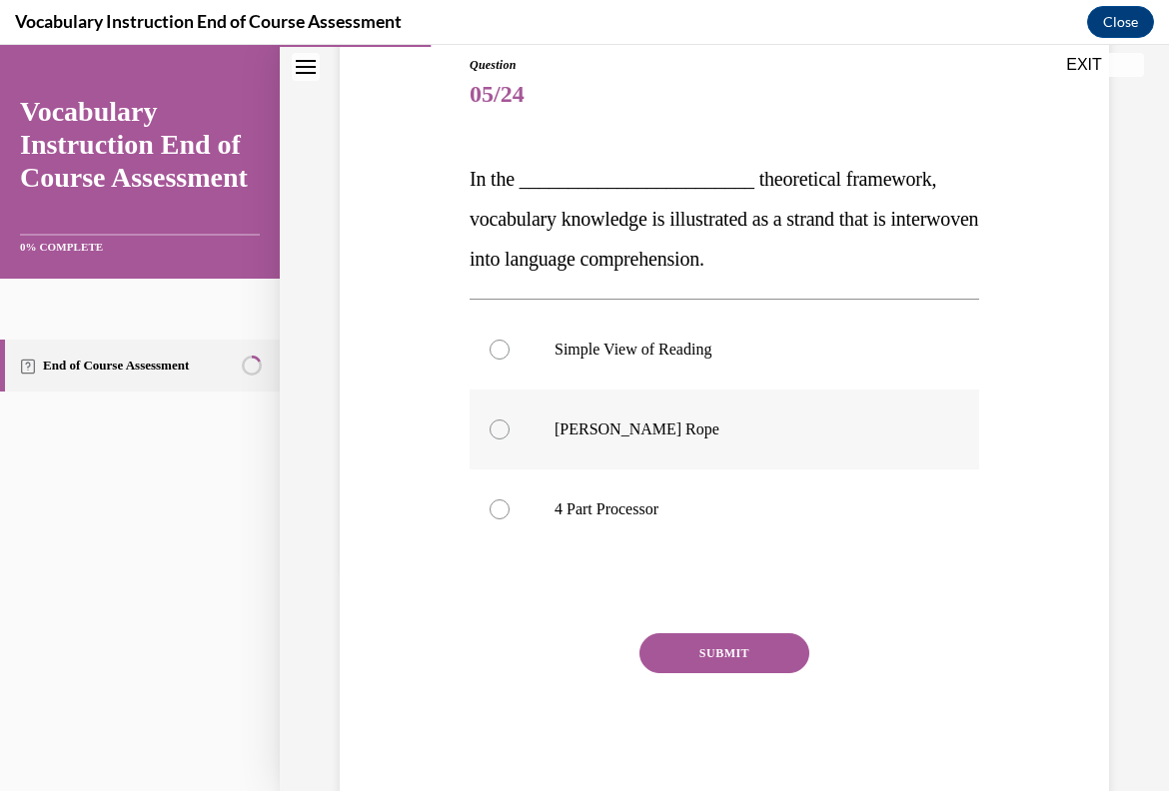
click at [678, 436] on p "Scarborough's Rope" at bounding box center [742, 430] width 375 height 20
click at [510, 436] on input "Scarborough's Rope" at bounding box center [500, 430] width 20 height 20
radio input "true"
click at [723, 637] on button "SUBMIT" at bounding box center [724, 653] width 170 height 40
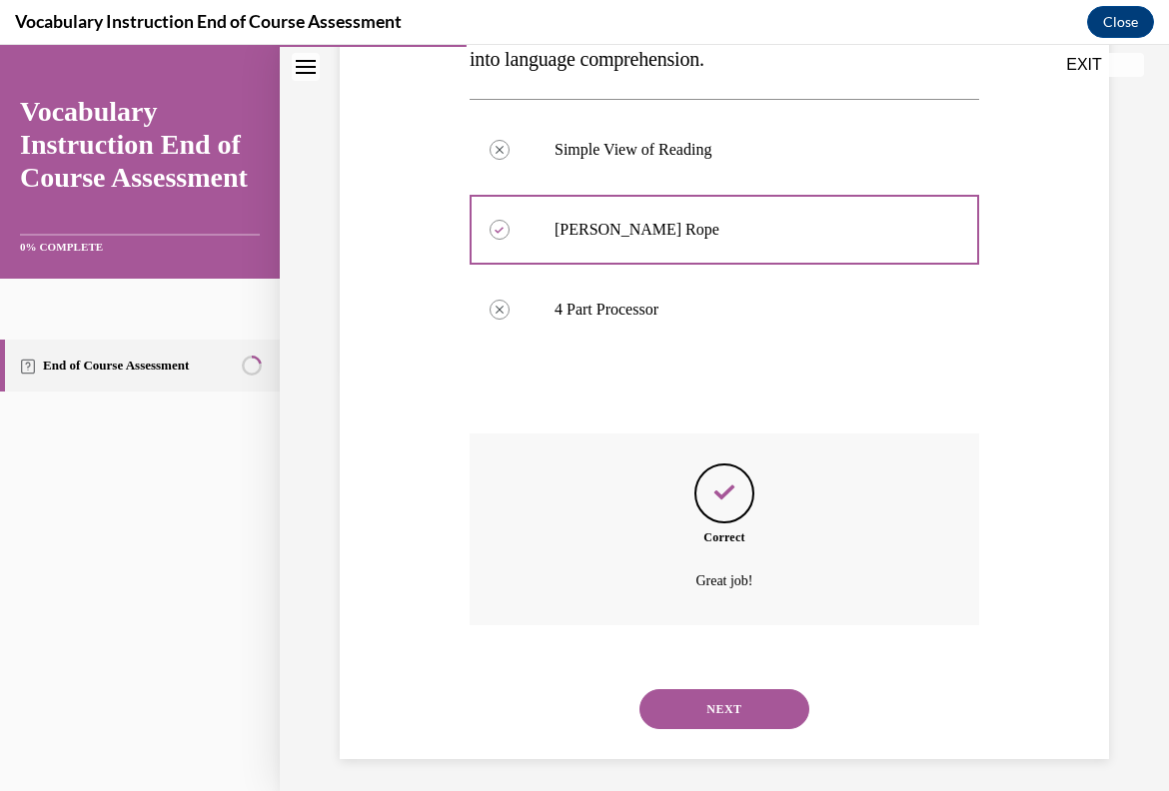
scroll to position [430, 0]
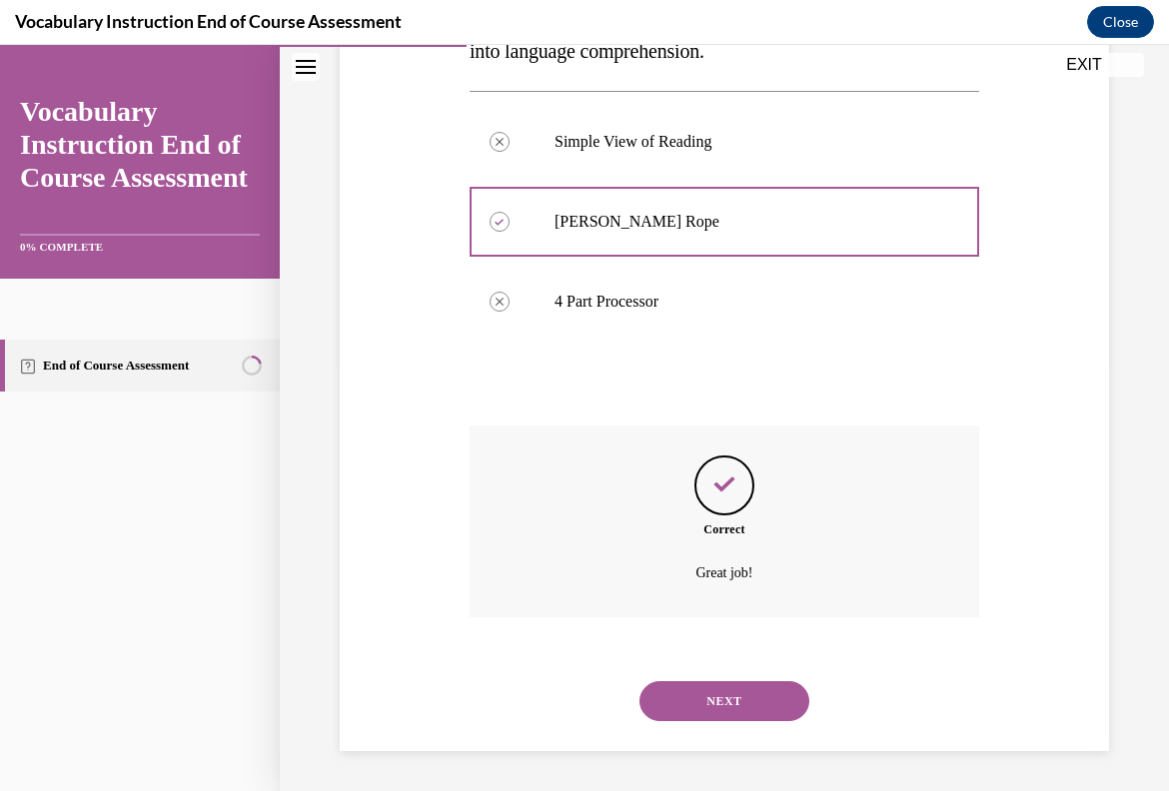
click at [737, 691] on button "NEXT" at bounding box center [724, 701] width 170 height 40
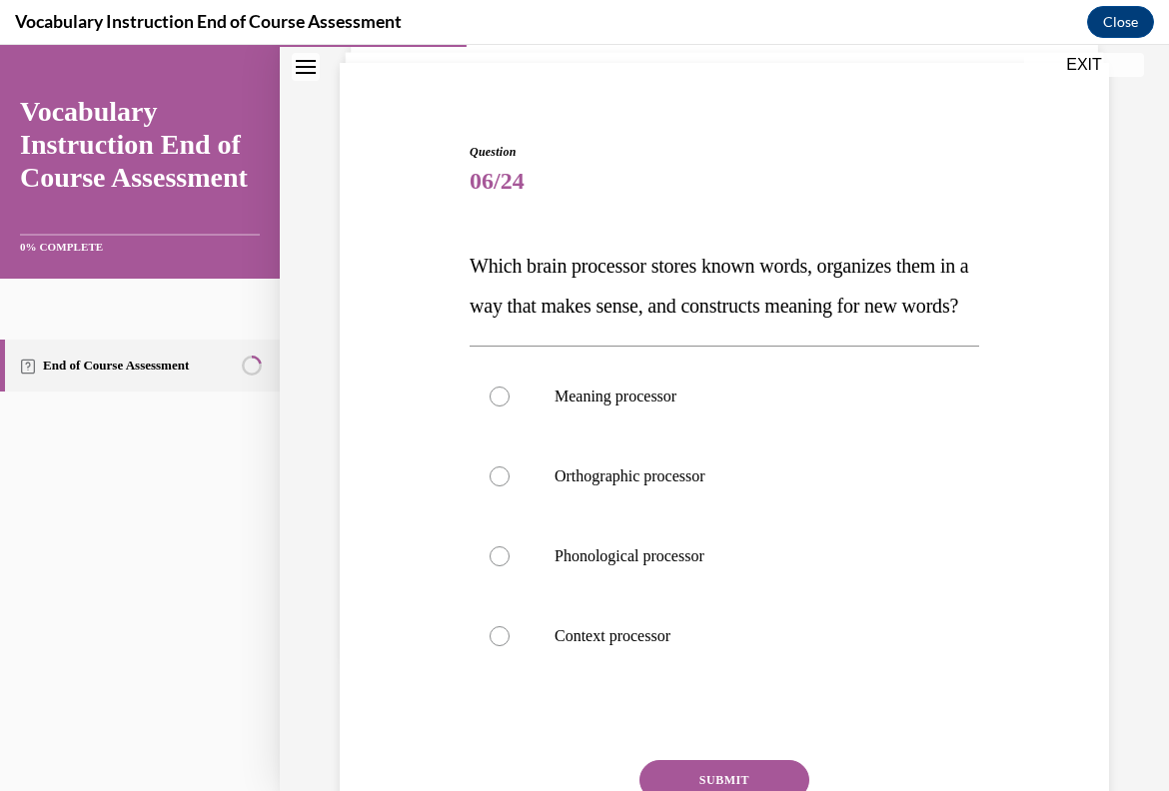
scroll to position [152, 0]
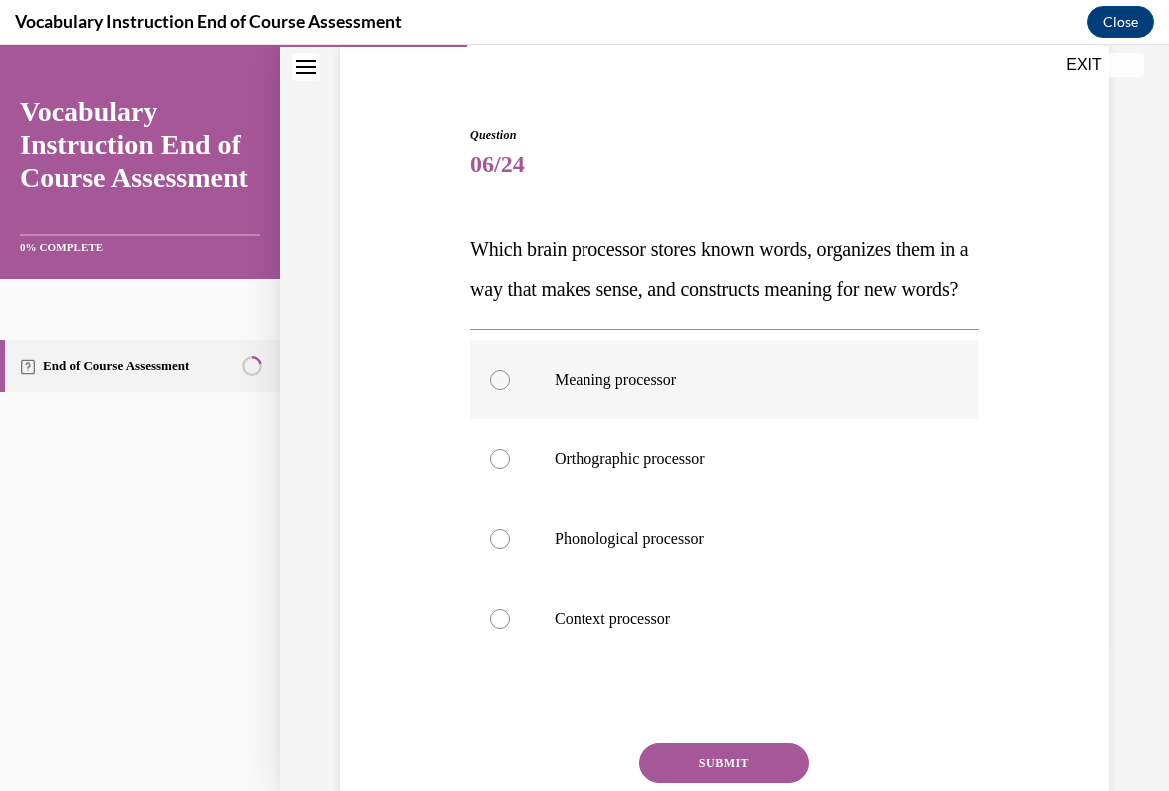
click at [715, 420] on label "Meaning processor" at bounding box center [725, 380] width 510 height 80
click at [510, 390] on input "Meaning processor" at bounding box center [500, 380] width 20 height 20
radio input "true"
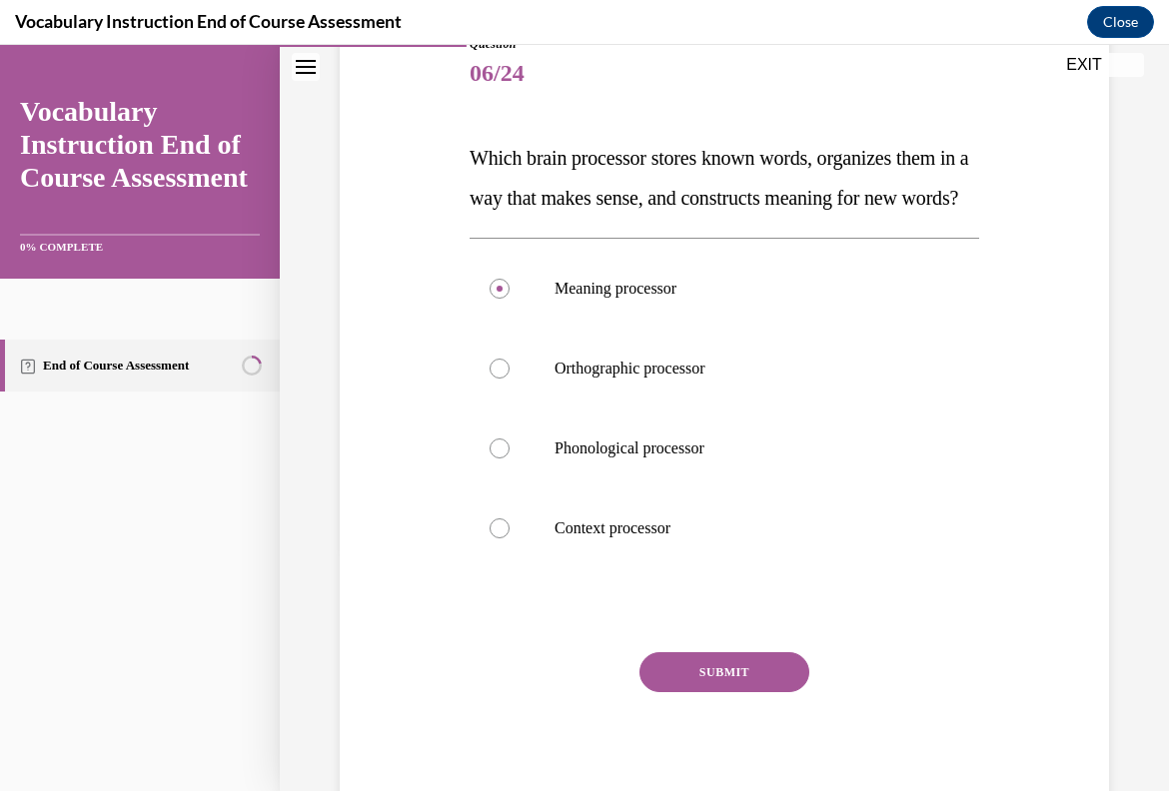
click at [780, 692] on button "SUBMIT" at bounding box center [724, 672] width 170 height 40
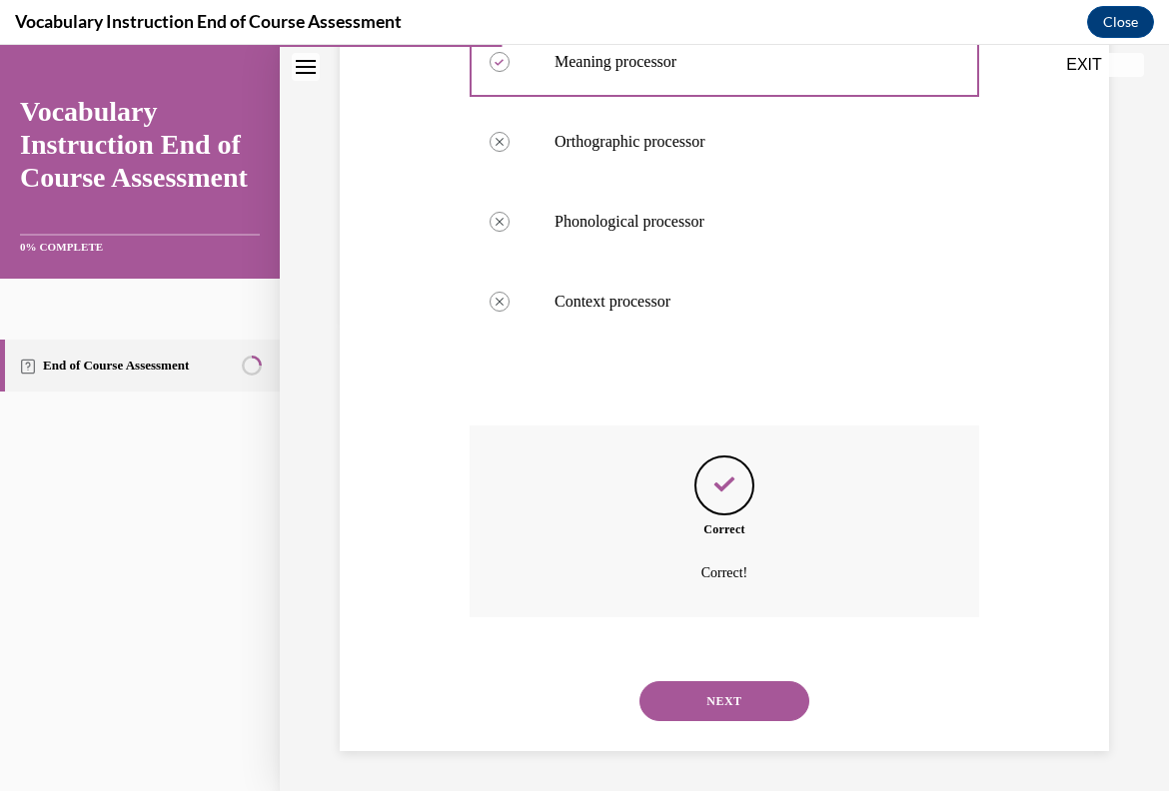
scroll to position [510, 0]
click at [780, 715] on button "NEXT" at bounding box center [724, 701] width 170 height 40
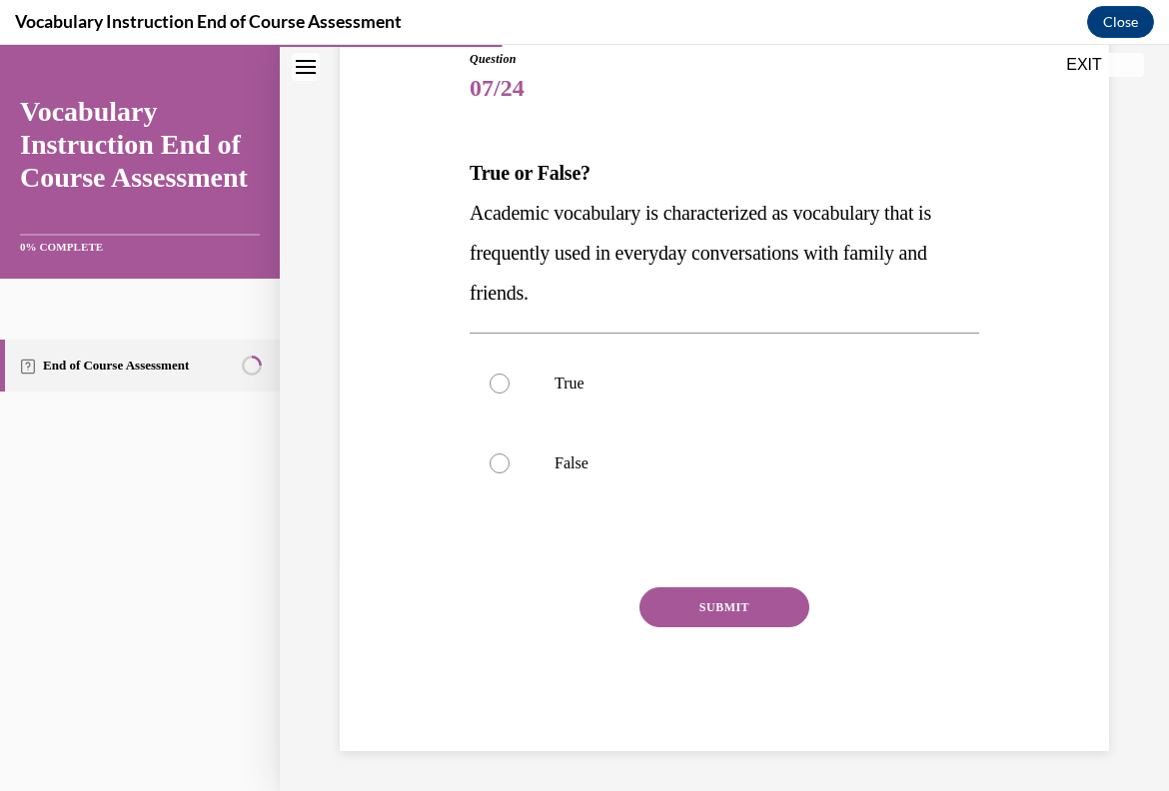
scroll to position [222, 0]
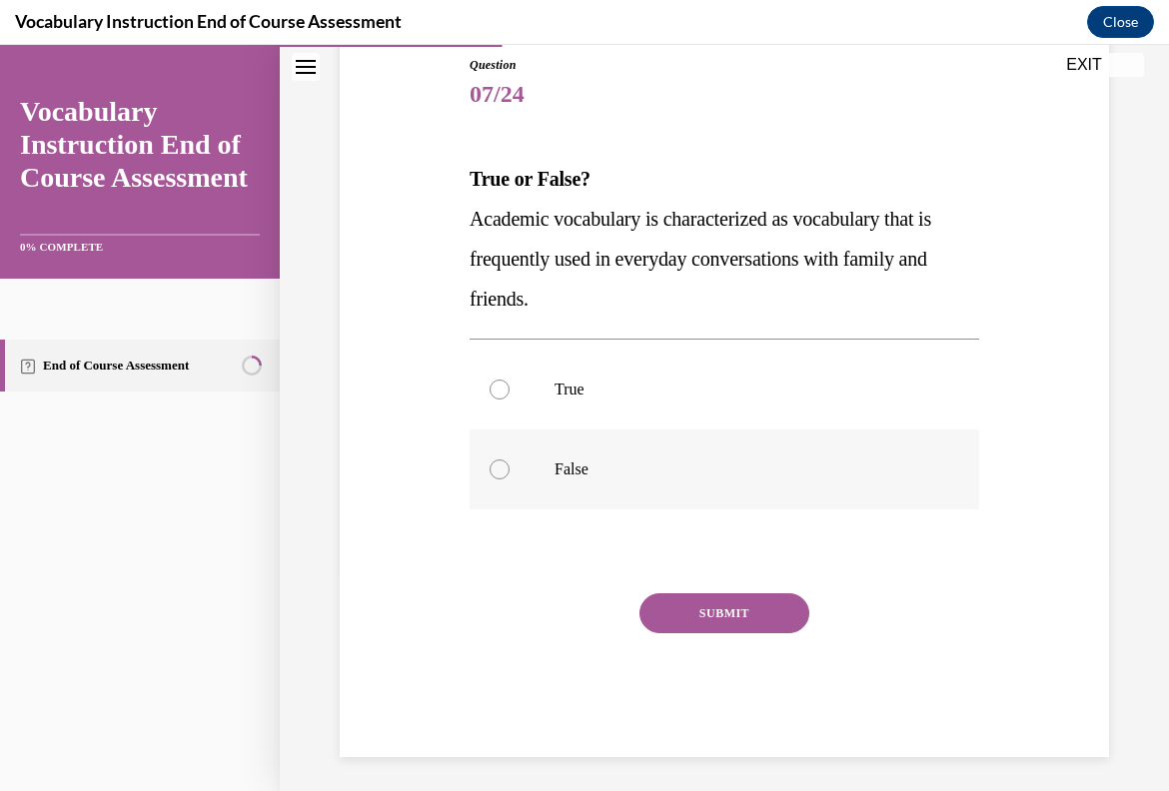
click at [578, 486] on label "False" at bounding box center [725, 470] width 510 height 80
click at [510, 480] on input "False" at bounding box center [500, 470] width 20 height 20
radio input "true"
click at [719, 602] on button "SUBMIT" at bounding box center [724, 613] width 170 height 40
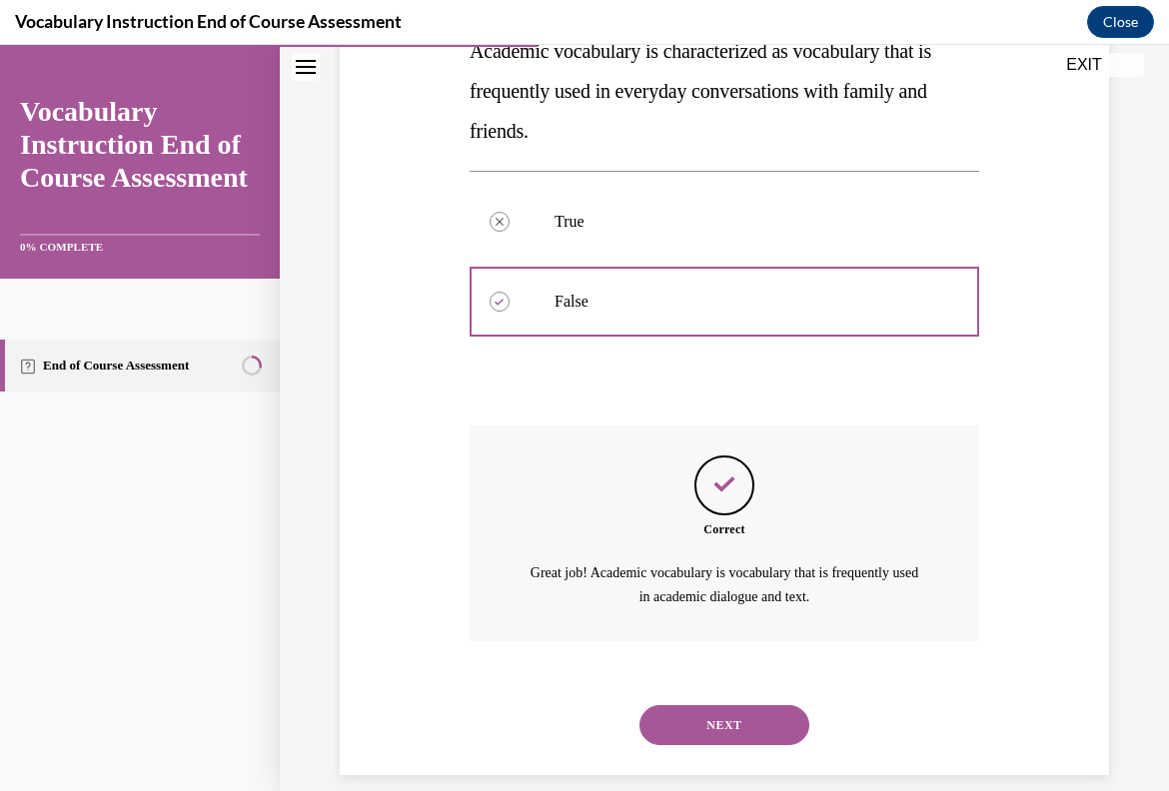
scroll to position [413, 0]
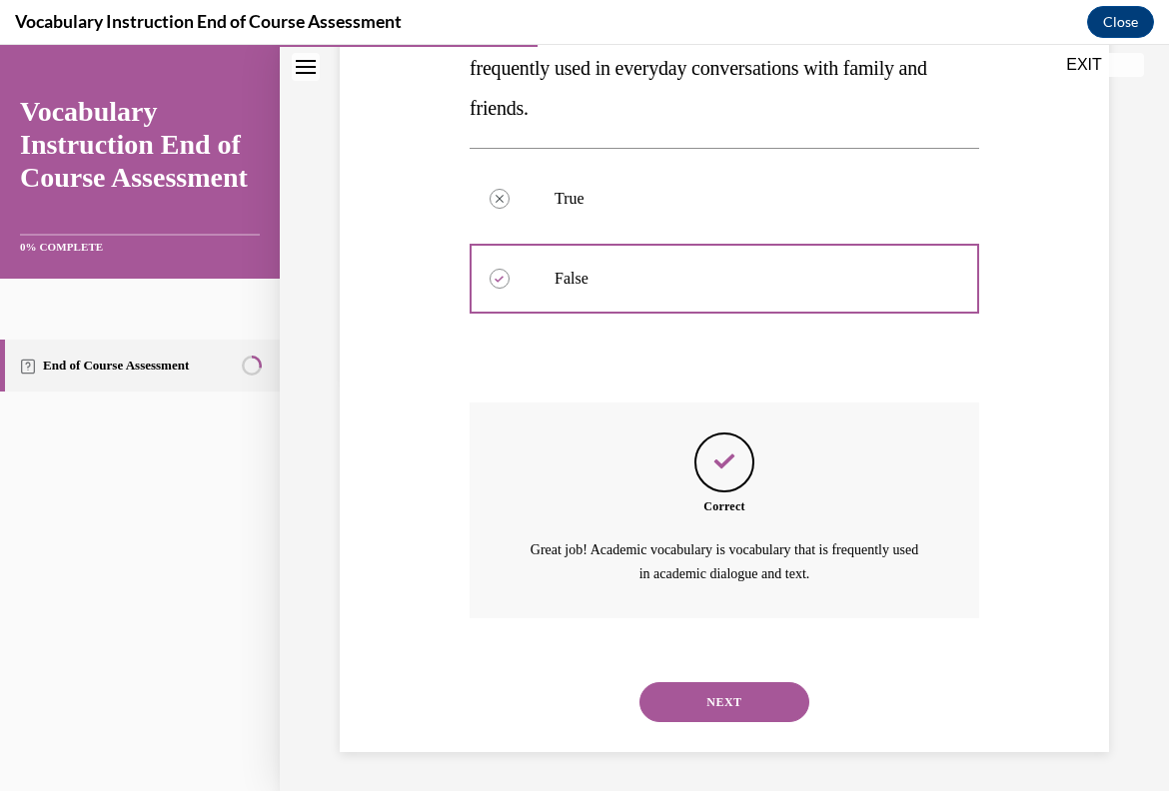
click at [737, 686] on button "NEXT" at bounding box center [724, 702] width 170 height 40
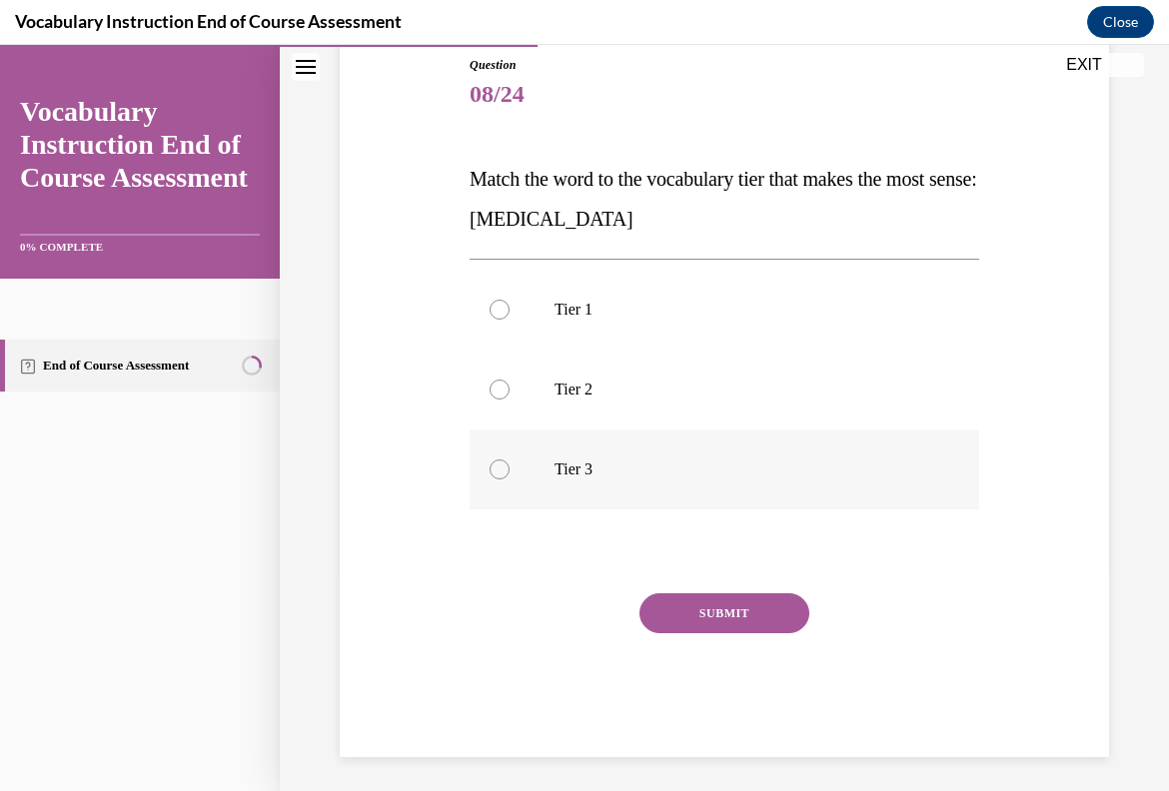
click at [559, 460] on p "Tier 3" at bounding box center [742, 470] width 375 height 20
click at [510, 460] on input "Tier 3" at bounding box center [500, 470] width 20 height 20
radio input "true"
click at [710, 614] on button "SUBMIT" at bounding box center [724, 613] width 170 height 40
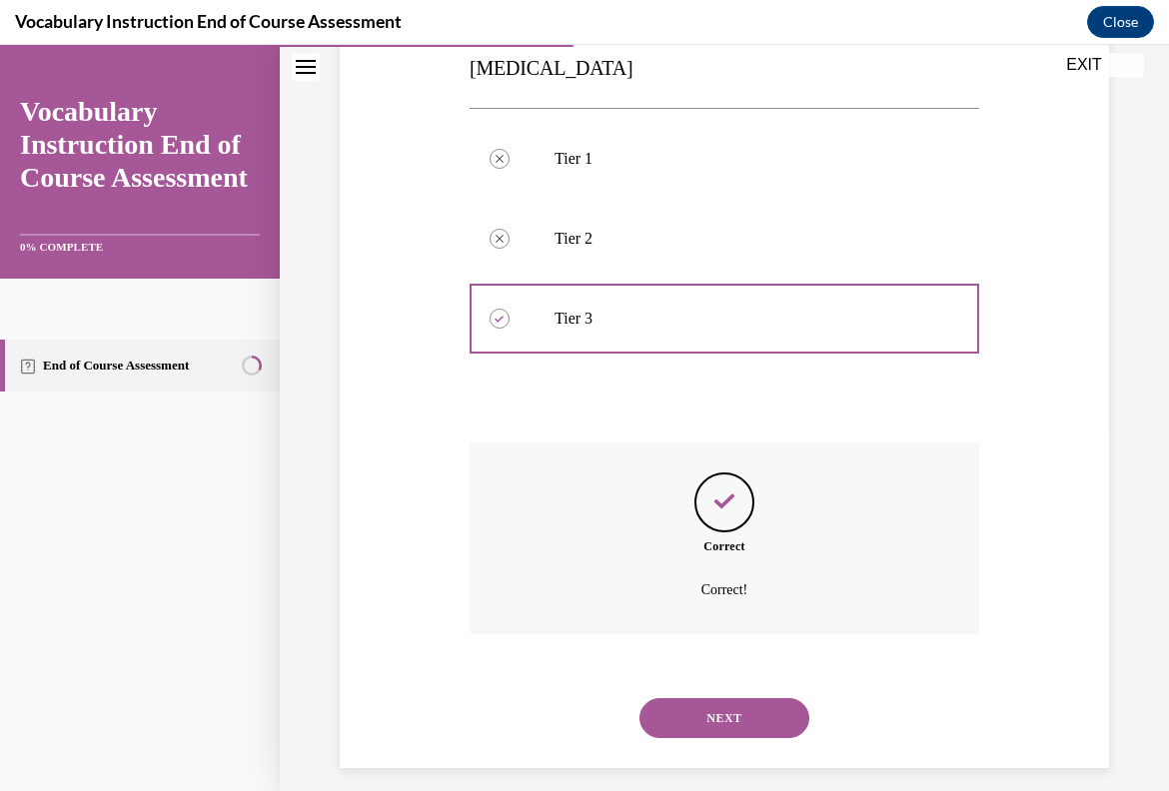
scroll to position [390, 0]
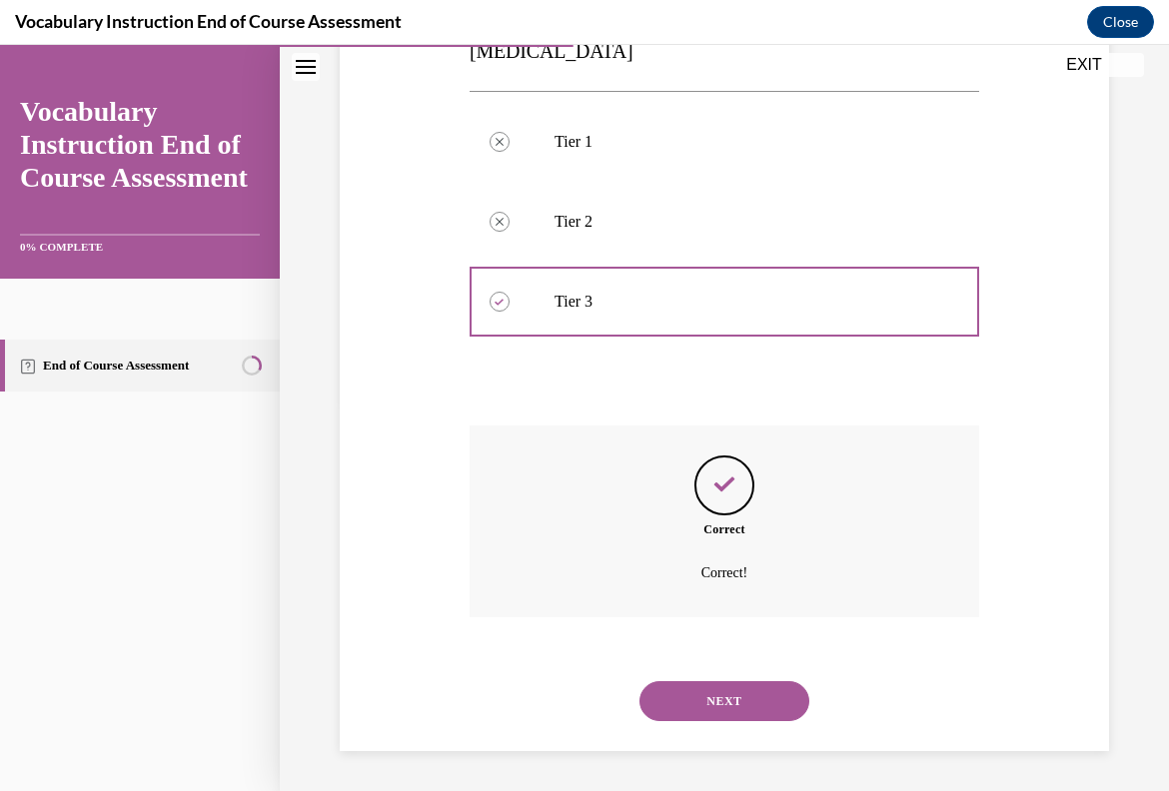
click at [732, 681] on button "NEXT" at bounding box center [724, 701] width 170 height 40
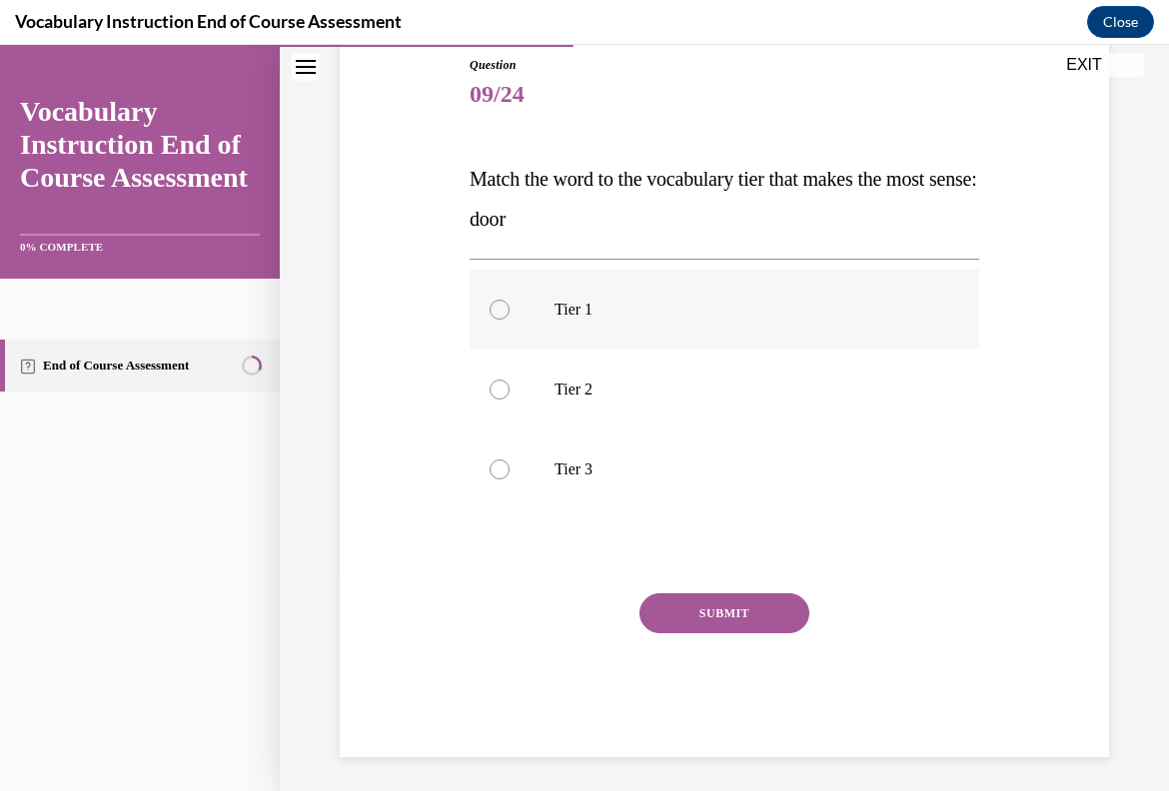
click at [588, 346] on label "Tier 1" at bounding box center [725, 310] width 510 height 80
click at [510, 320] on input "Tier 1" at bounding box center [500, 310] width 20 height 20
radio input "true"
click at [774, 622] on button "SUBMIT" at bounding box center [724, 613] width 170 height 40
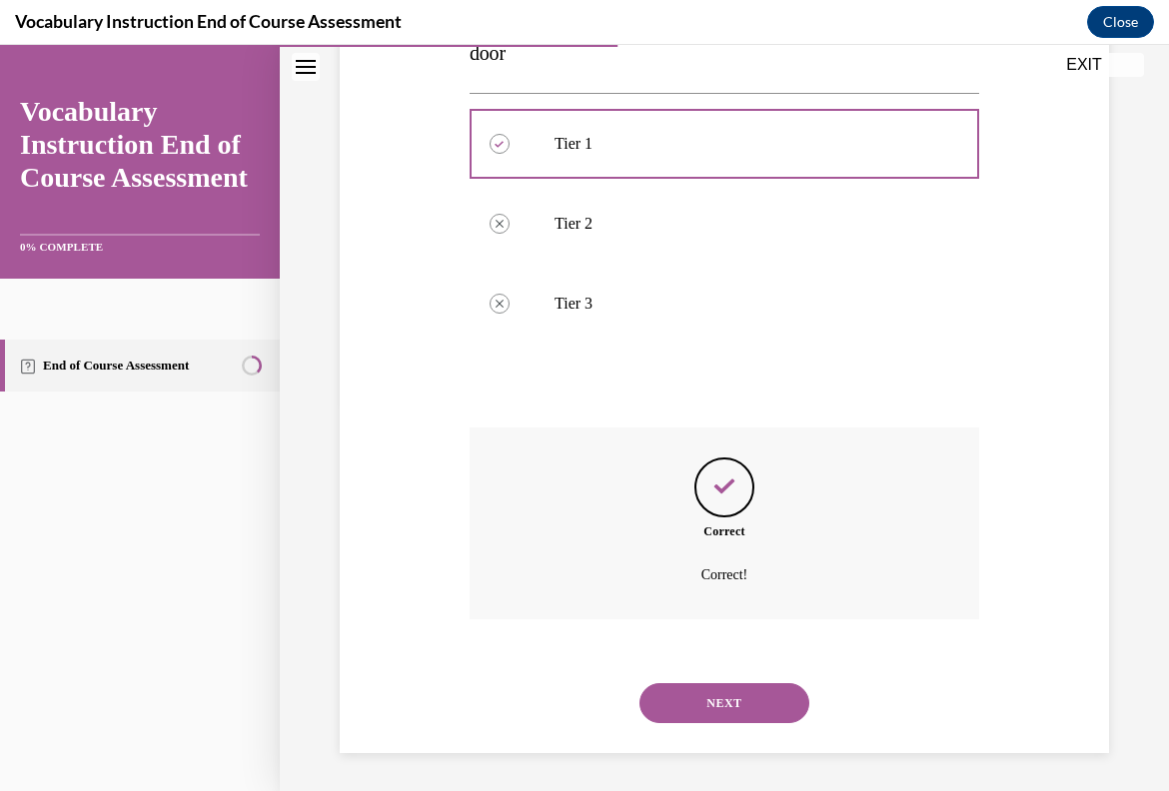
scroll to position [390, 0]
click at [747, 689] on button "NEXT" at bounding box center [724, 701] width 170 height 40
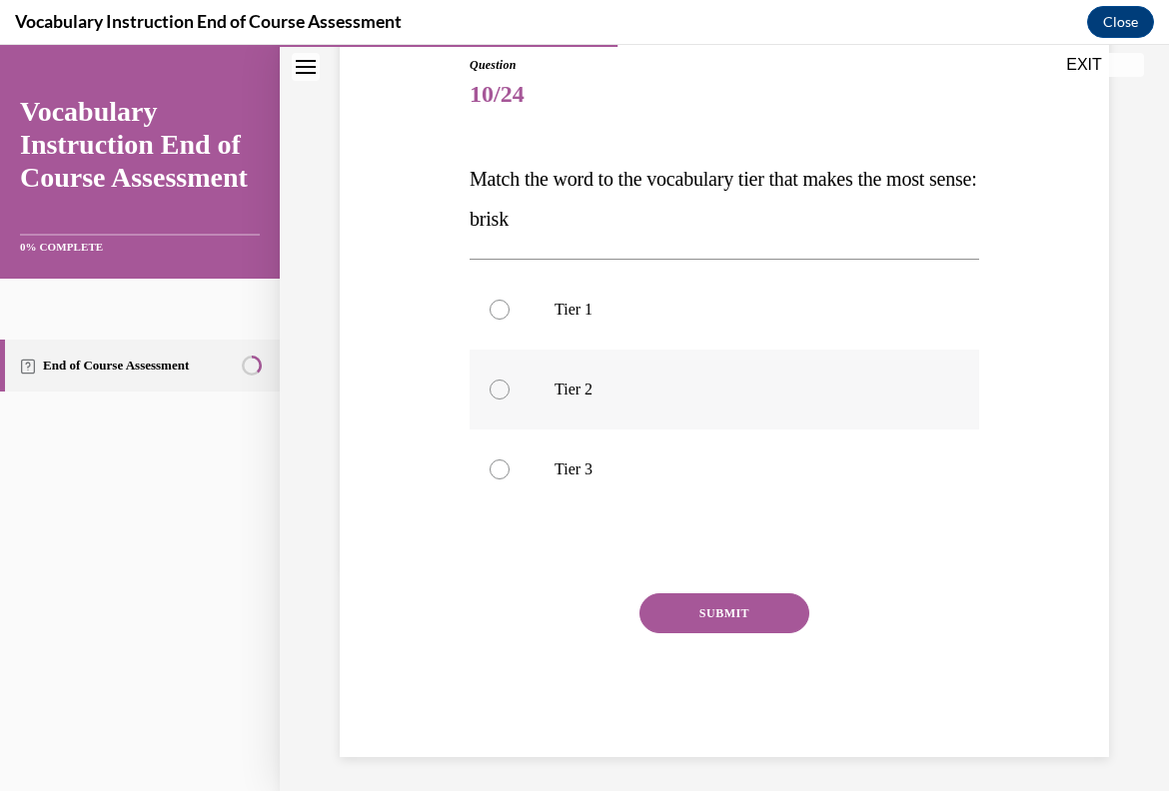
click at [586, 402] on label "Tier 2" at bounding box center [725, 390] width 510 height 80
click at [510, 400] on input "Tier 2" at bounding box center [500, 390] width 20 height 20
radio input "true"
click at [768, 618] on button "SUBMIT" at bounding box center [724, 613] width 170 height 40
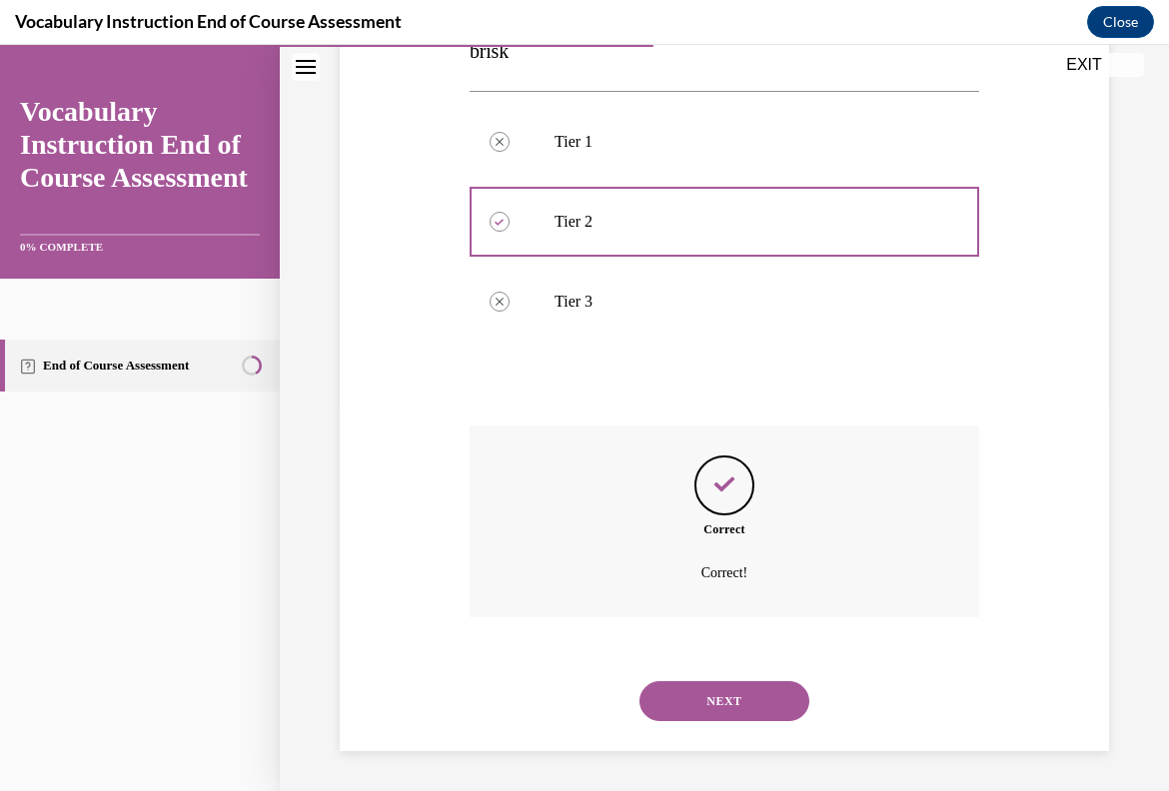
click at [759, 690] on button "NEXT" at bounding box center [724, 701] width 170 height 40
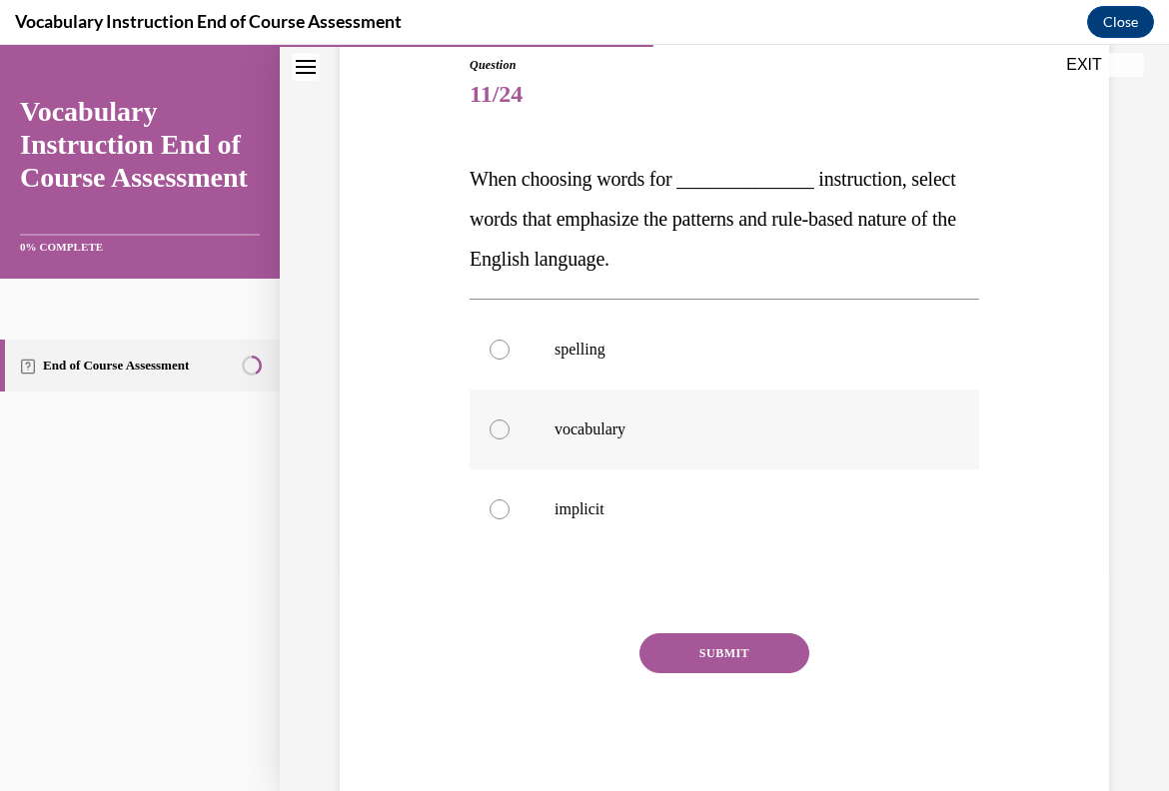
click at [621, 432] on p "vocabulary" at bounding box center [742, 430] width 375 height 20
click at [510, 432] on input "vocabulary" at bounding box center [500, 430] width 20 height 20
radio input "true"
click at [594, 363] on label "spelling" at bounding box center [725, 350] width 510 height 80
click at [510, 360] on input "spelling" at bounding box center [500, 350] width 20 height 20
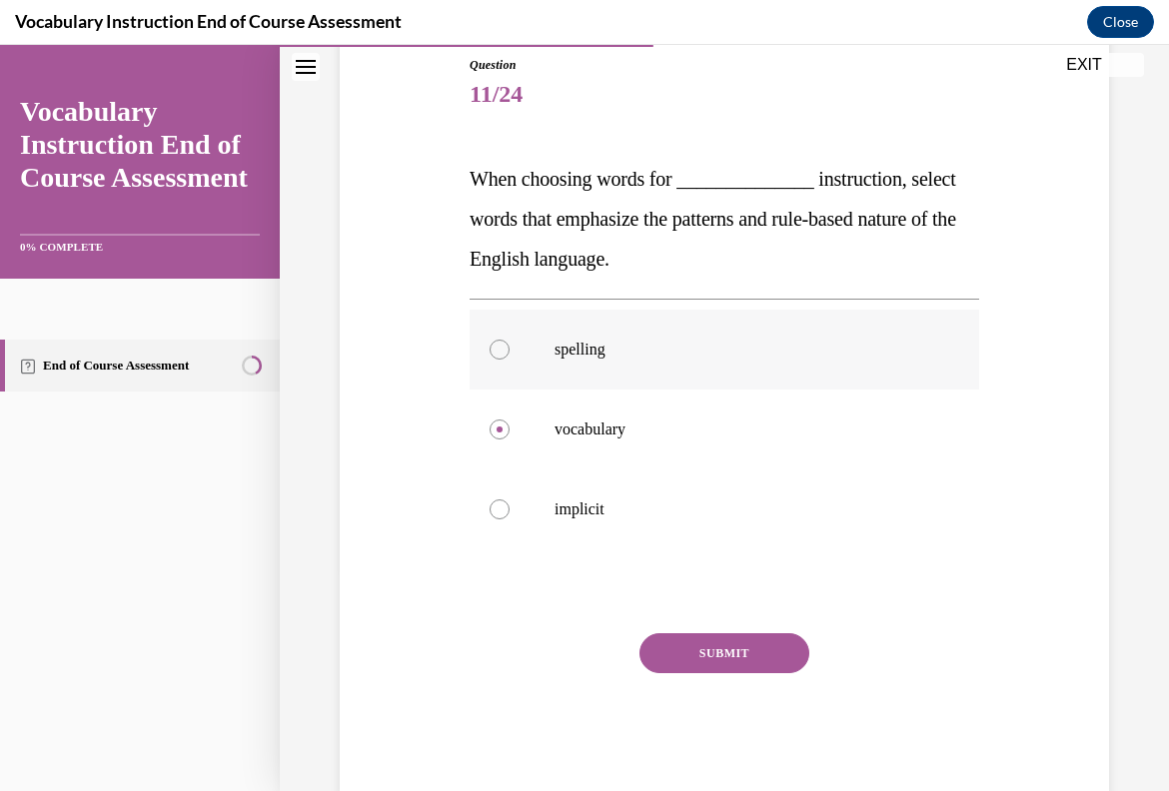
radio input "true"
click at [755, 644] on button "SUBMIT" at bounding box center [724, 653] width 170 height 40
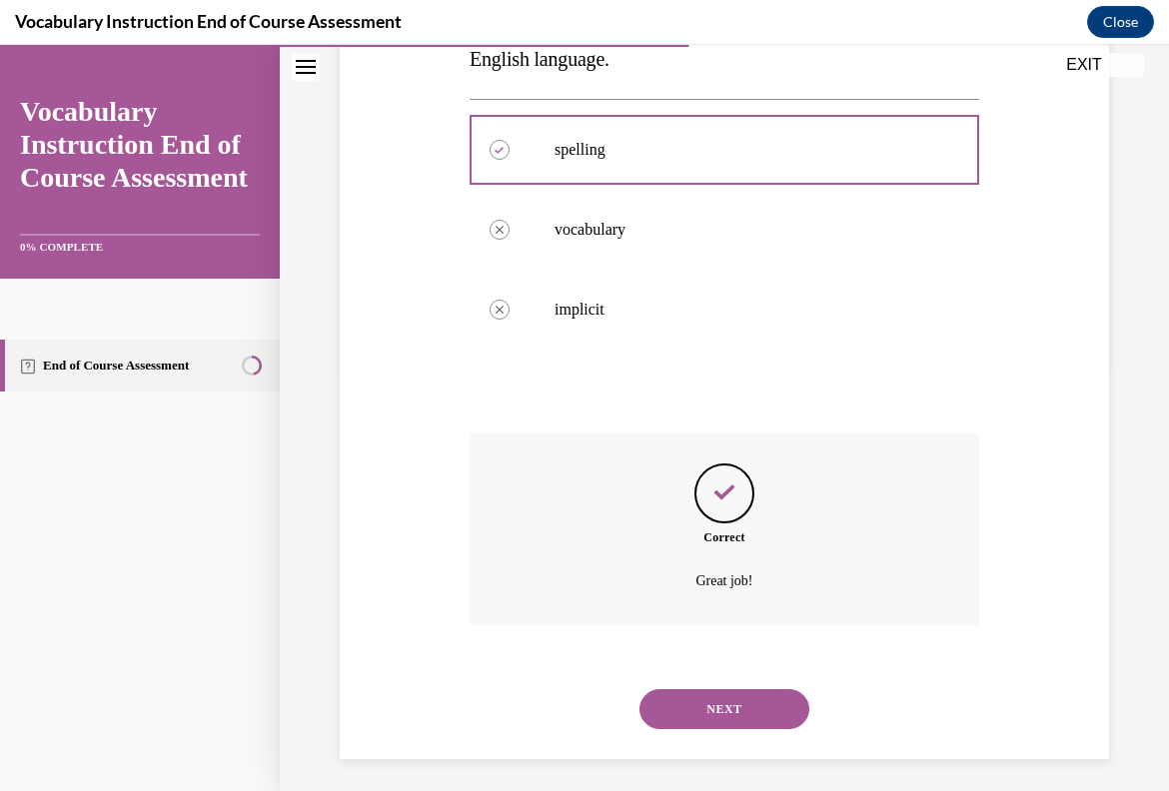
scroll to position [430, 0]
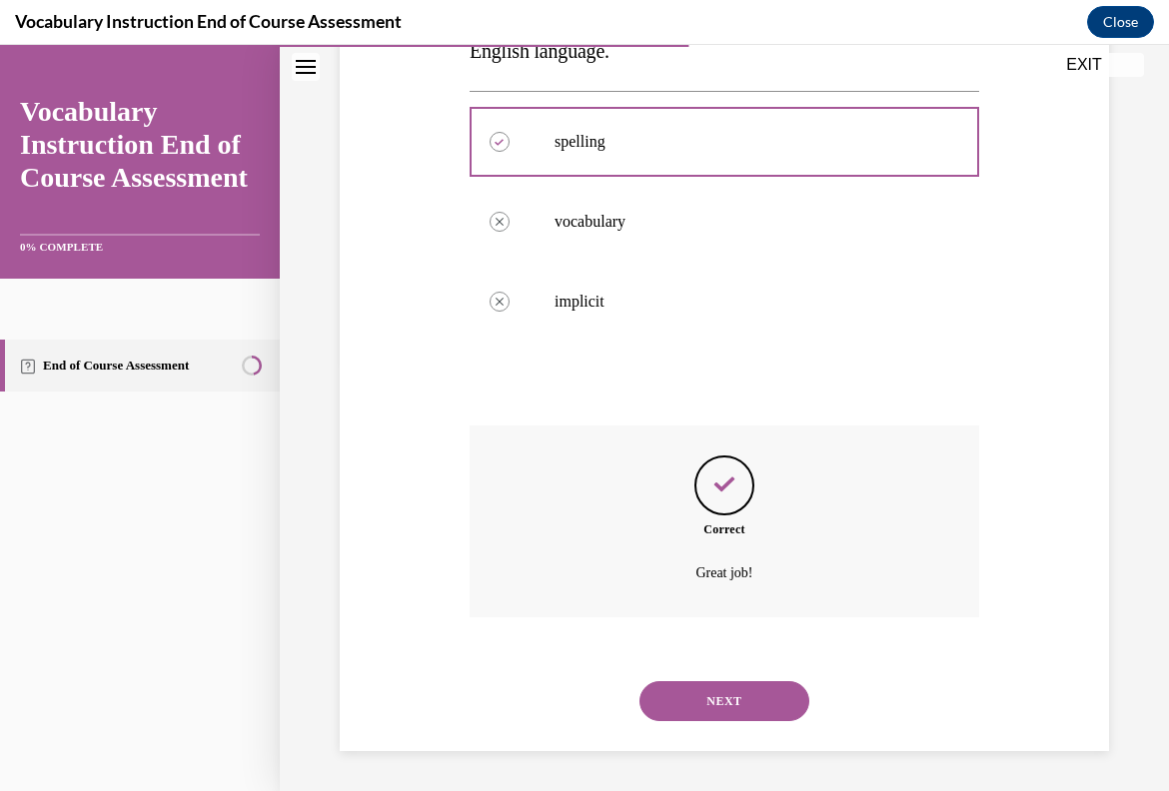
click at [762, 701] on button "NEXT" at bounding box center [724, 701] width 170 height 40
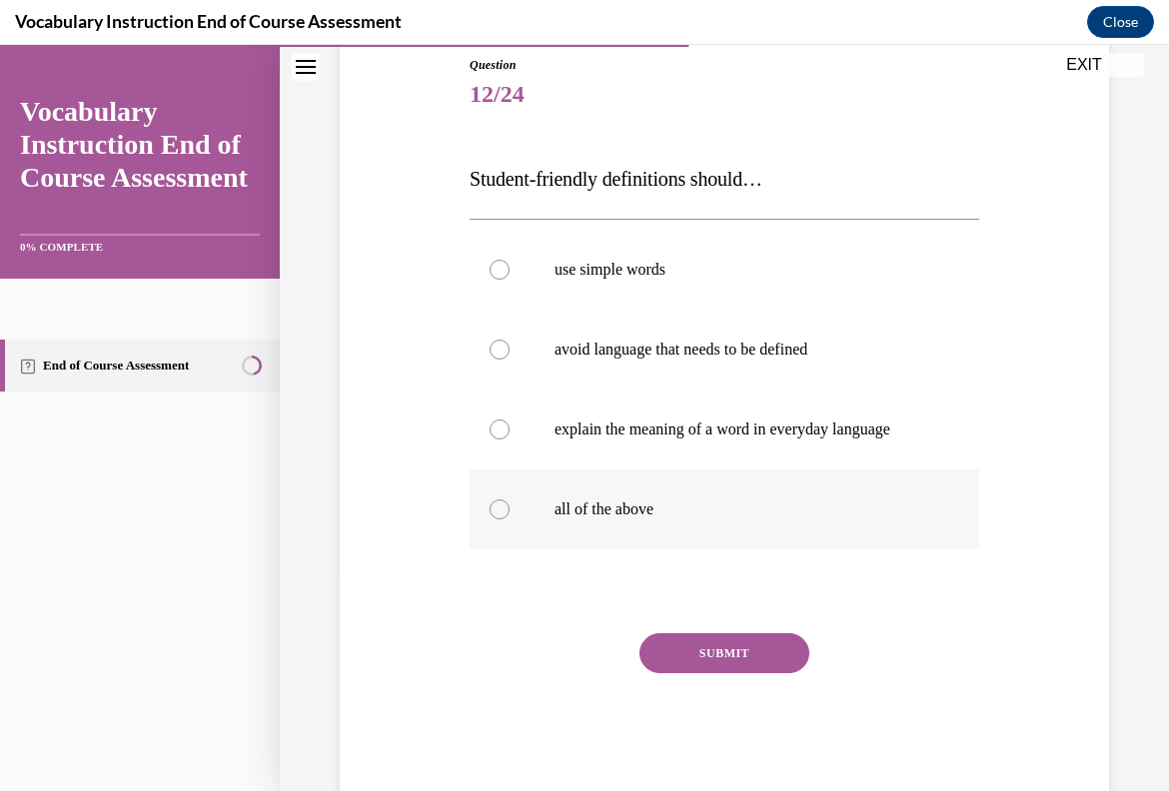
click at [668, 510] on p "all of the above" at bounding box center [742, 510] width 375 height 20
click at [510, 510] on input "all of the above" at bounding box center [500, 510] width 20 height 20
radio input "true"
click at [730, 644] on button "SUBMIT" at bounding box center [724, 653] width 170 height 40
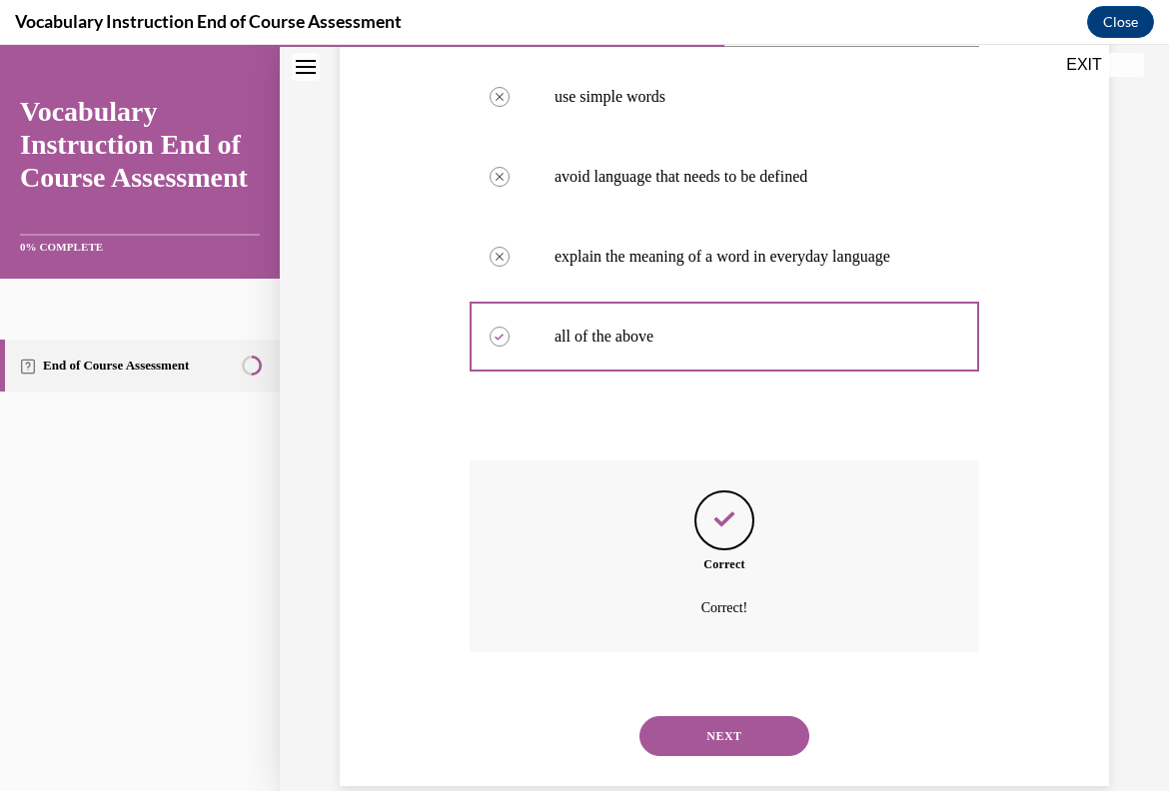
scroll to position [430, 0]
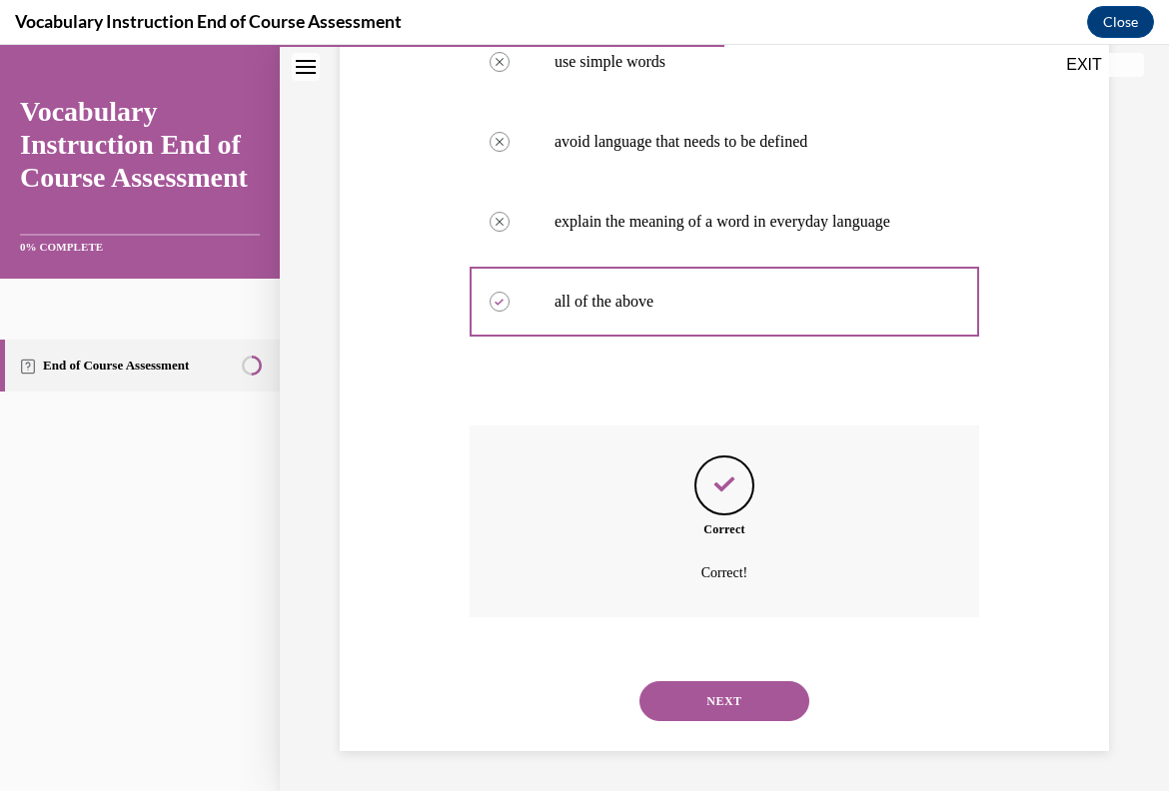
click at [735, 710] on button "NEXT" at bounding box center [724, 701] width 170 height 40
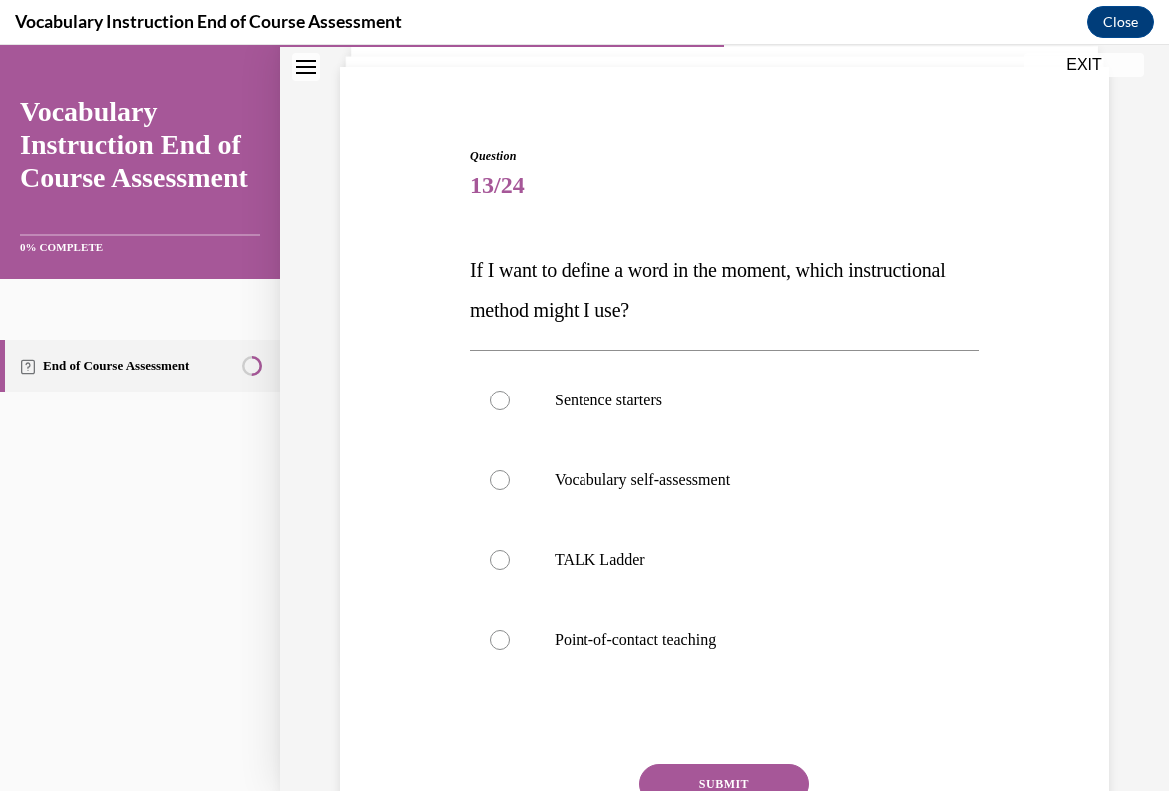
scroll to position [135, 0]
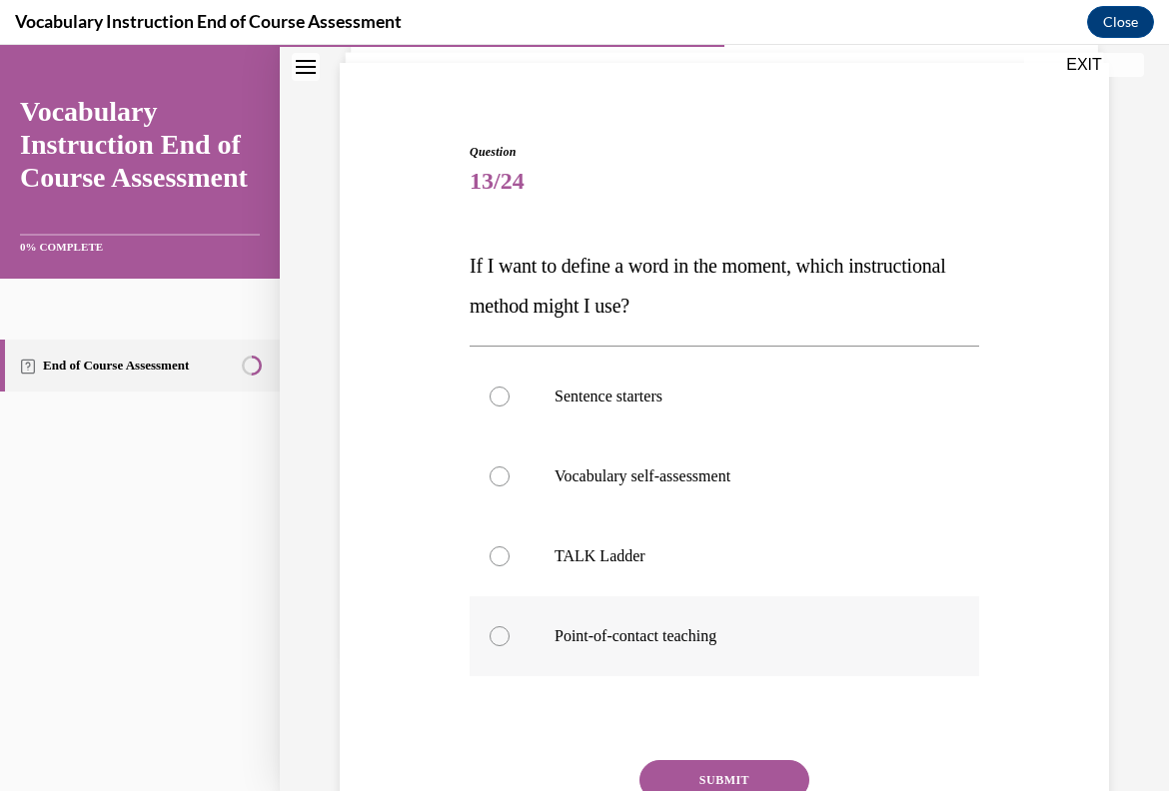
click at [705, 643] on p "Point-of-contact teaching" at bounding box center [742, 636] width 375 height 20
click at [510, 643] on input "Point-of-contact teaching" at bounding box center [500, 636] width 20 height 20
radio input "true"
click at [743, 772] on button "SUBMIT" at bounding box center [724, 780] width 170 height 40
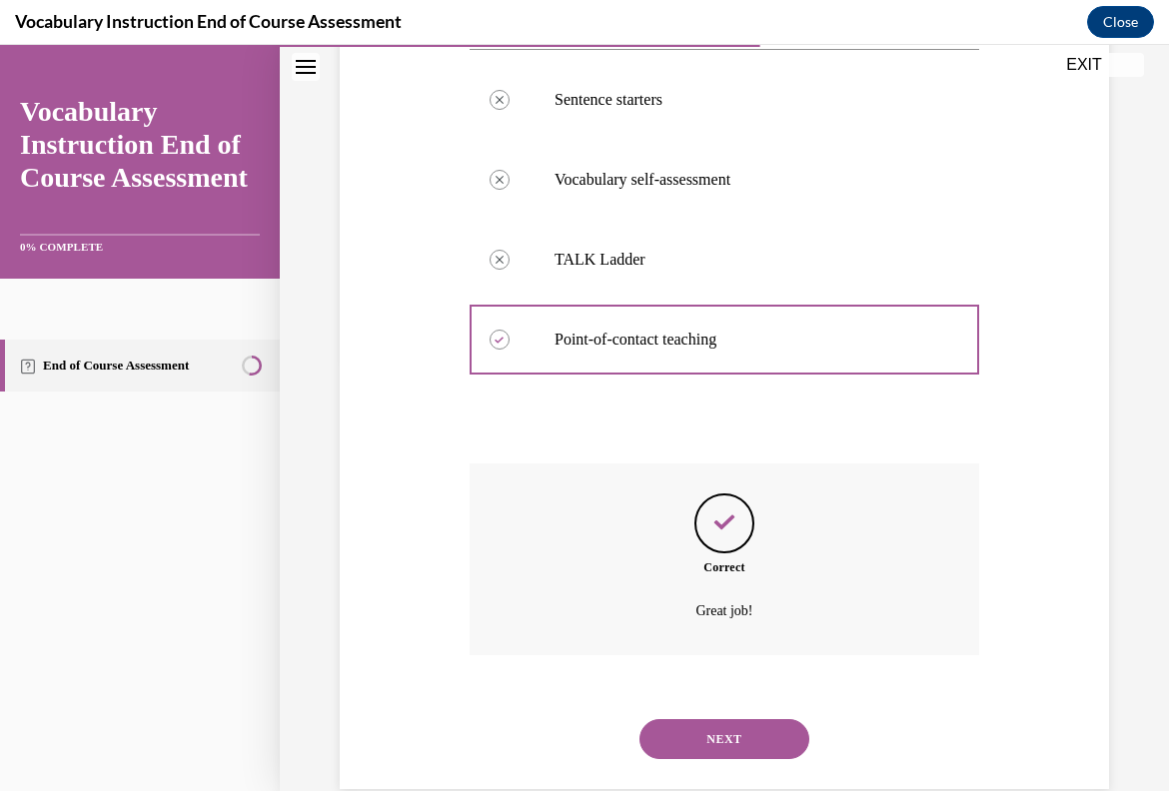
scroll to position [470, 0]
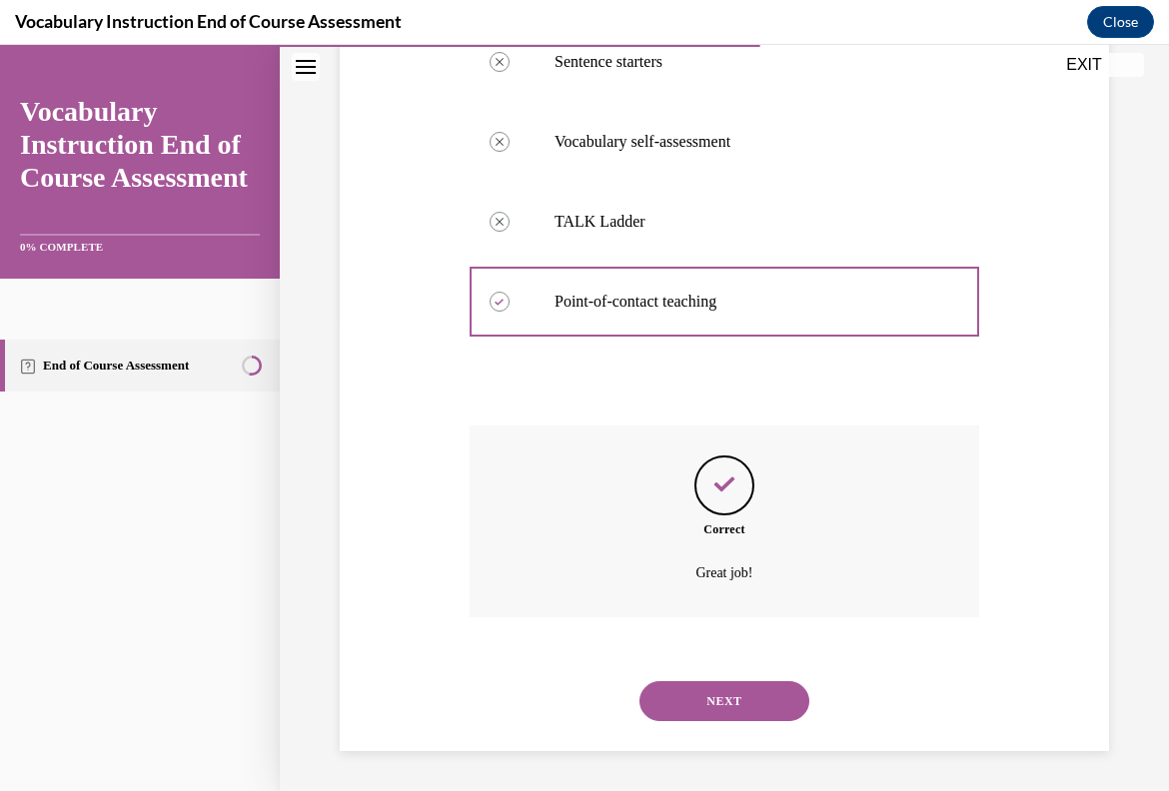
click at [762, 693] on button "NEXT" at bounding box center [724, 701] width 170 height 40
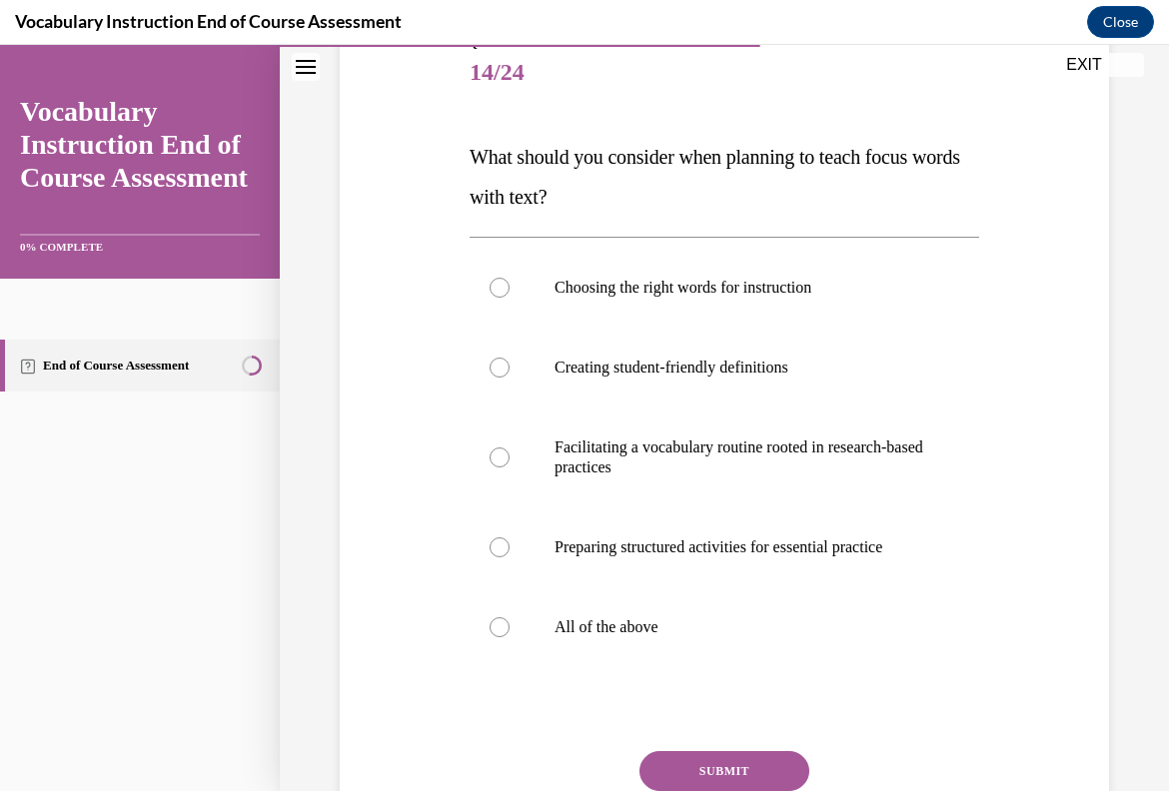
scroll to position [256, 0]
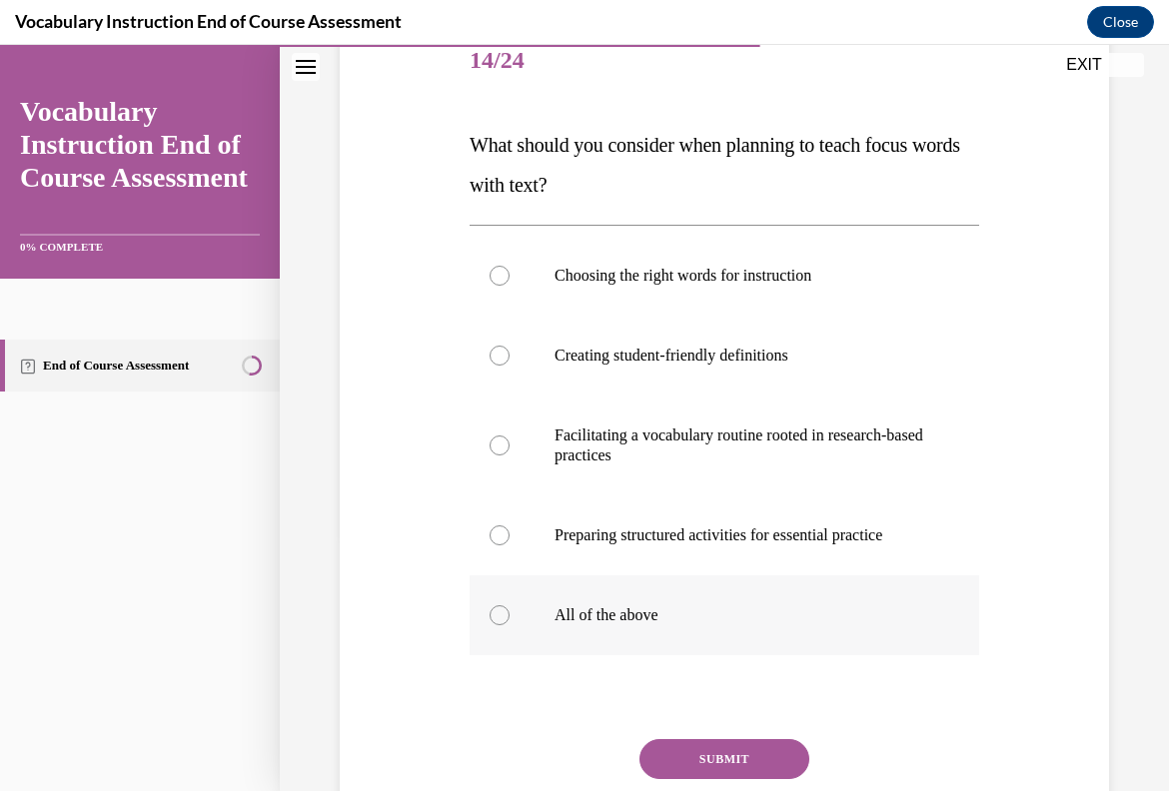
click at [719, 639] on label "All of the above" at bounding box center [725, 616] width 510 height 80
click at [510, 625] on input "All of the above" at bounding box center [500, 615] width 20 height 20
radio input "true"
click at [758, 757] on button "SUBMIT" at bounding box center [724, 759] width 170 height 40
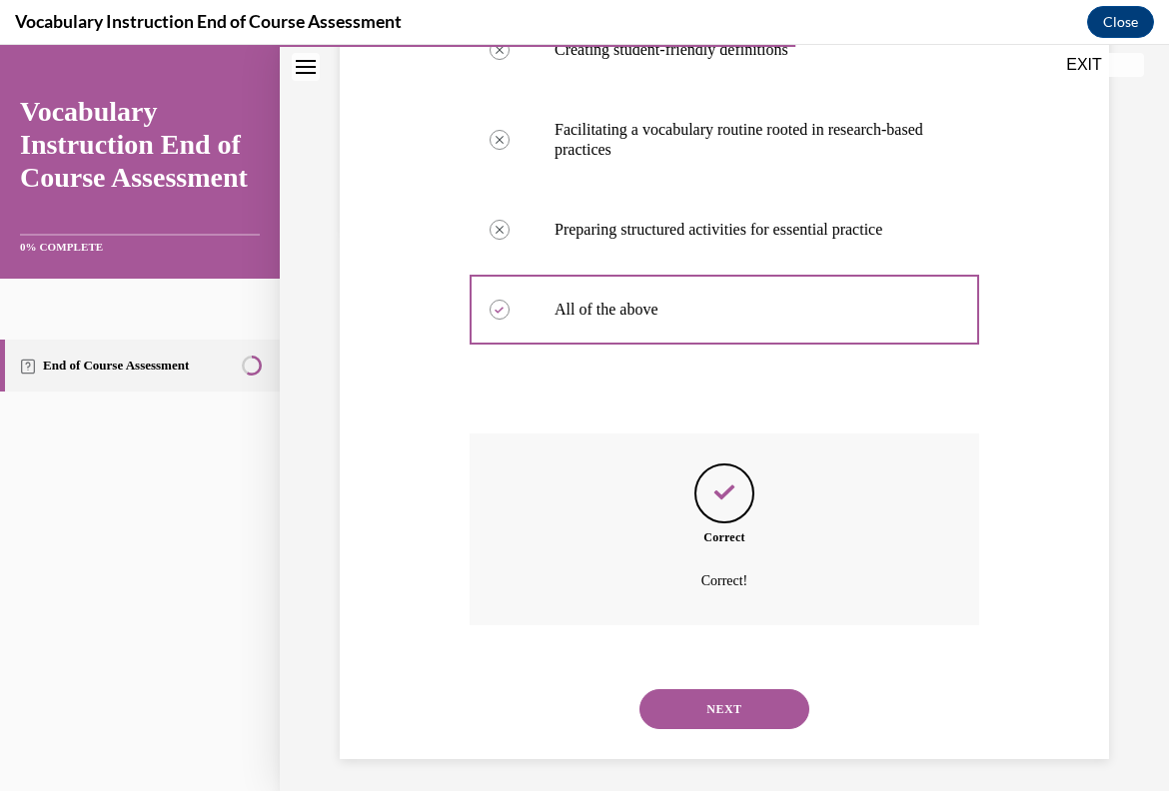
scroll to position [570, 0]
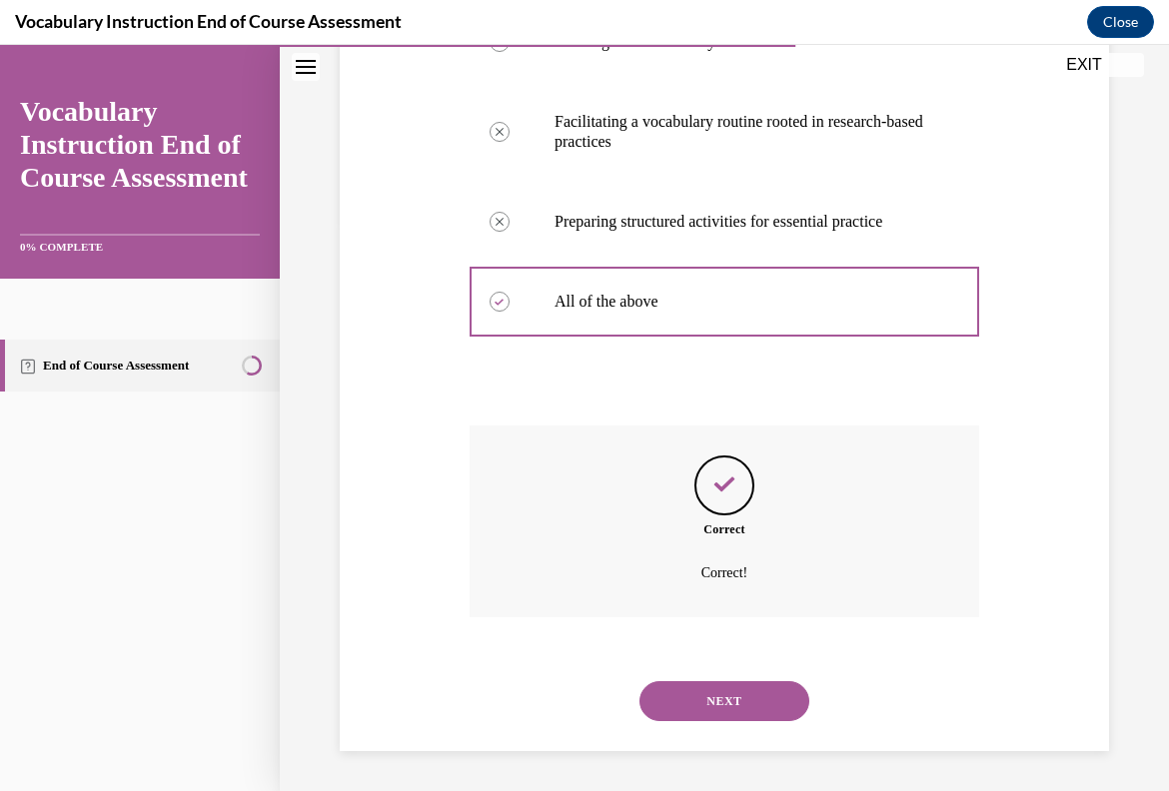
click at [766, 689] on button "NEXT" at bounding box center [724, 701] width 170 height 40
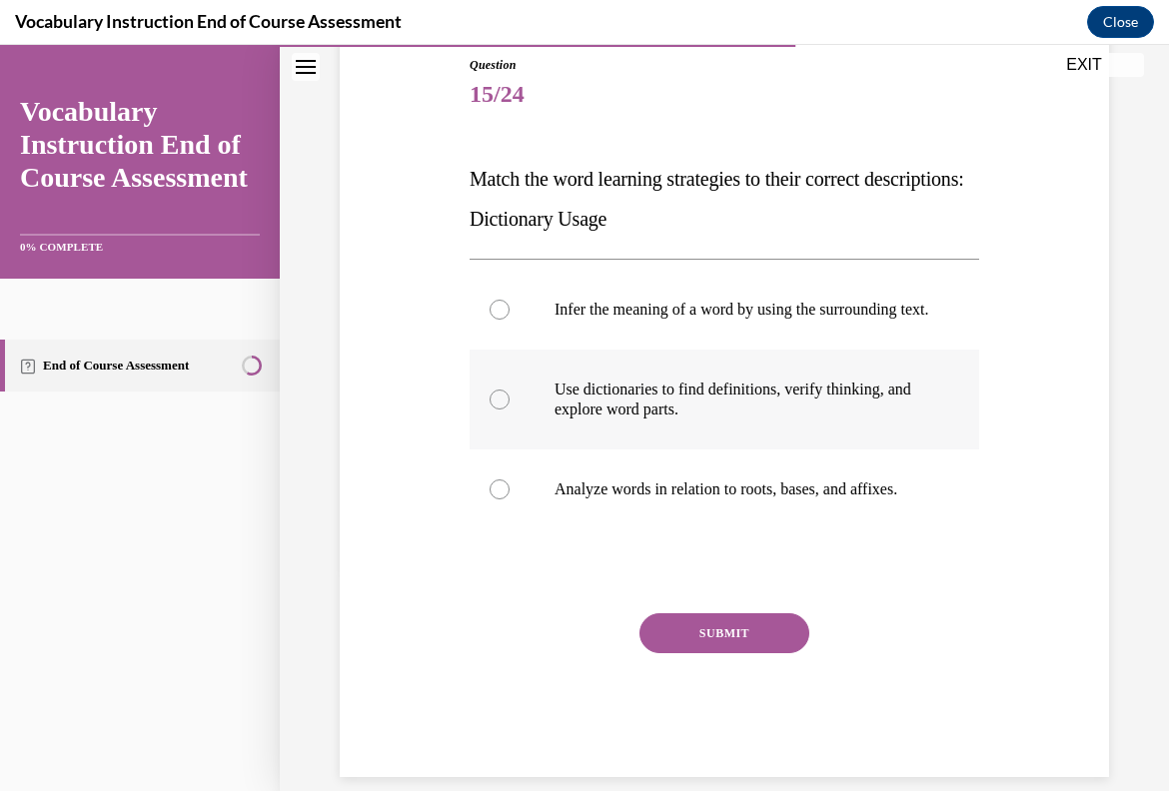
click at [725, 420] on p "Use dictionaries to find definitions, verify thinking, and explore word parts." at bounding box center [742, 400] width 375 height 40
click at [510, 410] on input "Use dictionaries to find definitions, verify thinking, and explore word parts." at bounding box center [500, 400] width 20 height 20
radio input "true"
click at [772, 647] on button "SUBMIT" at bounding box center [724, 633] width 170 height 40
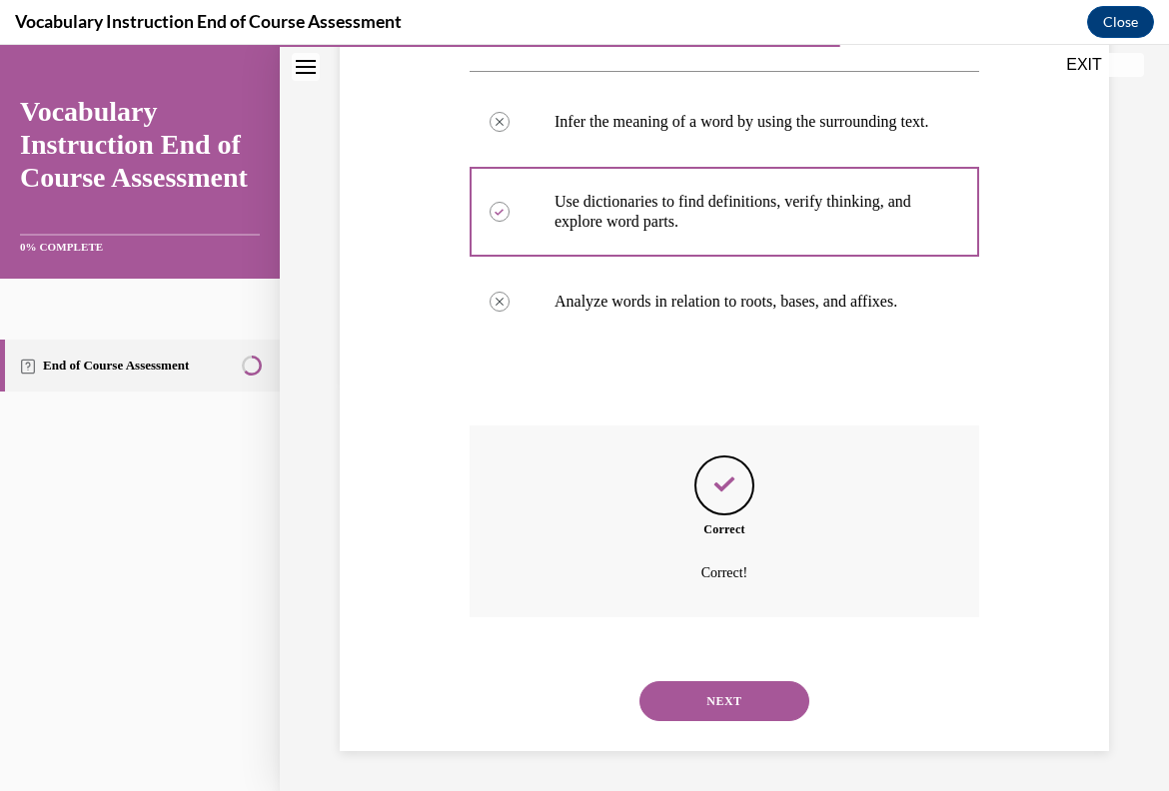
scroll to position [430, 0]
click at [765, 697] on button "NEXT" at bounding box center [724, 701] width 170 height 40
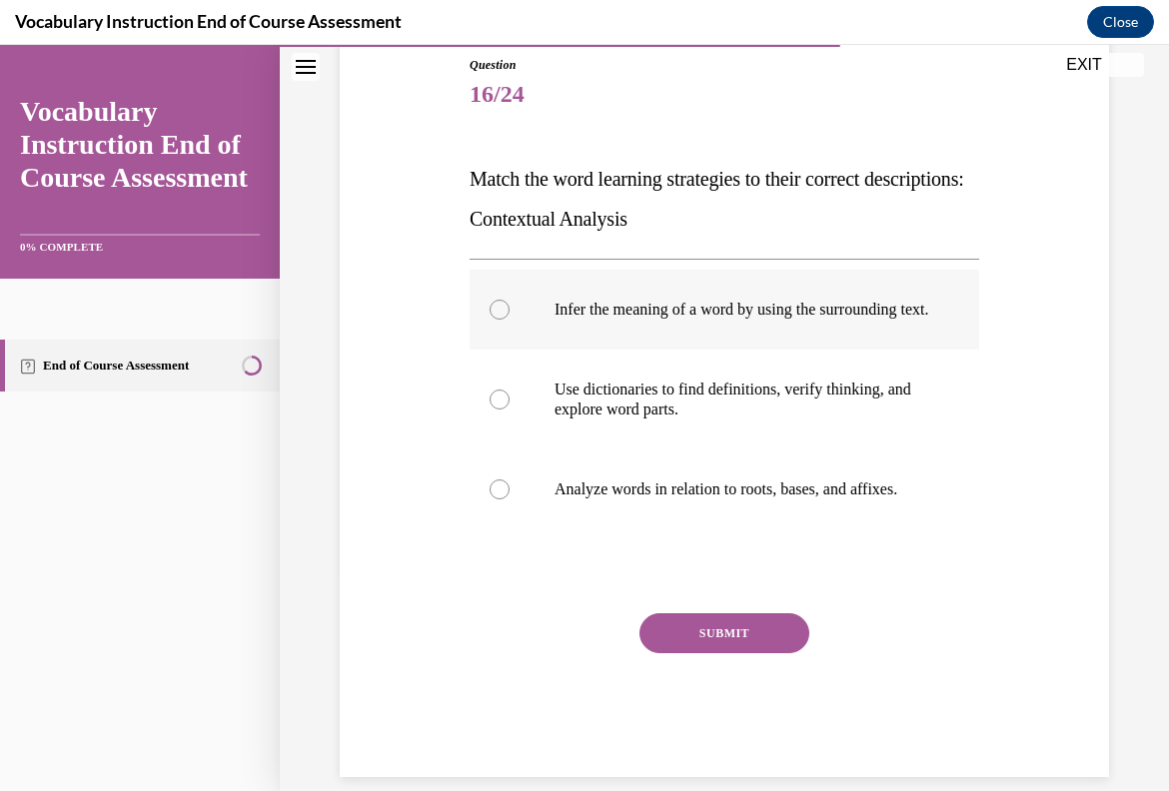
click at [798, 350] on label "Infer the meaning of a word by using the surrounding text." at bounding box center [725, 310] width 510 height 80
click at [510, 320] on input "Infer the meaning of a word by using the surrounding text." at bounding box center [500, 310] width 20 height 20
radio input "true"
click at [760, 653] on button "SUBMIT" at bounding box center [724, 633] width 170 height 40
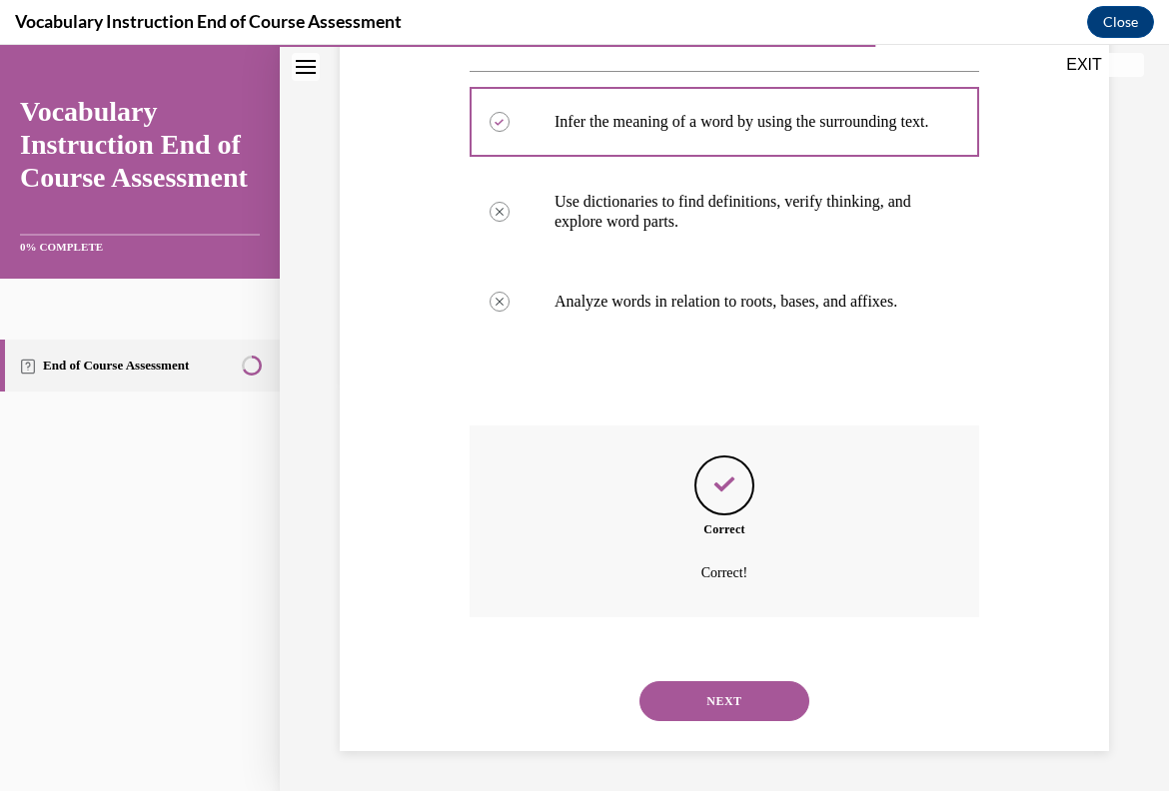
scroll to position [430, 0]
click at [746, 705] on button "NEXT" at bounding box center [724, 701] width 170 height 40
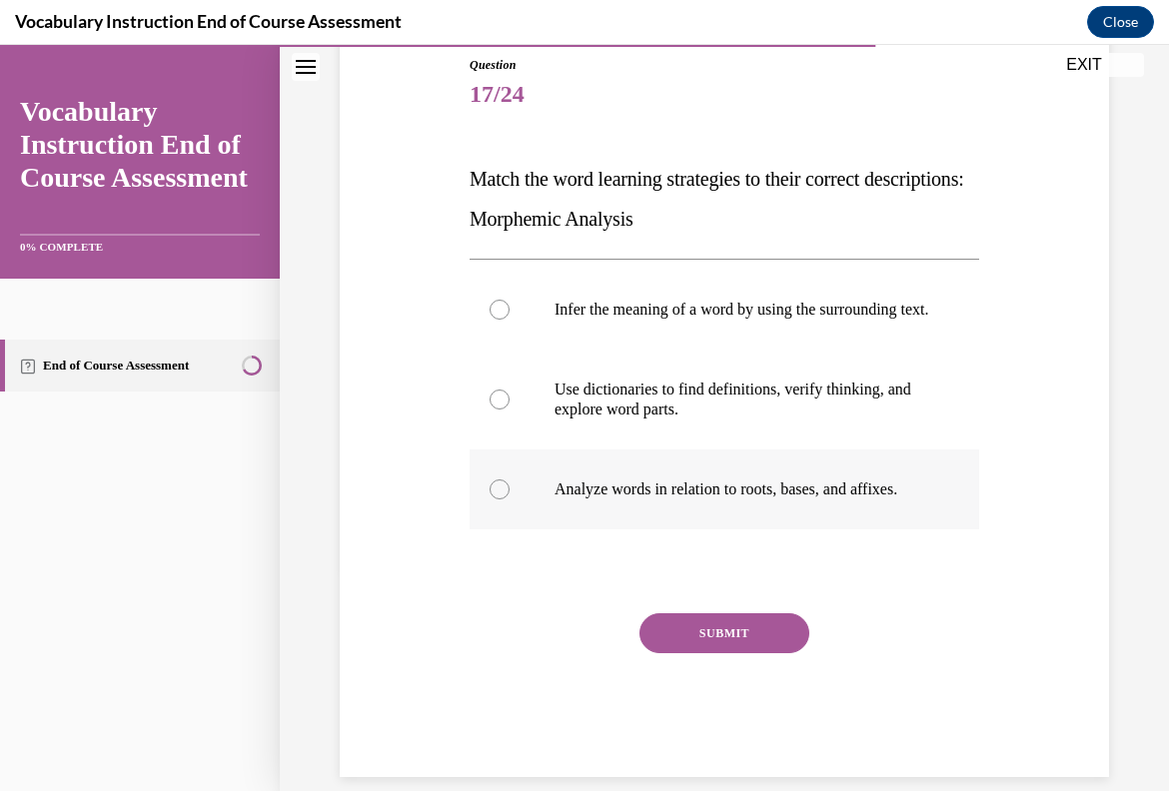
click at [664, 495] on label "Analyze words in relation to roots, bases, and affixes." at bounding box center [725, 490] width 510 height 80
click at [510, 495] on input "Analyze words in relation to roots, bases, and affixes." at bounding box center [500, 490] width 20 height 20
radio input "true"
click at [719, 653] on button "SUBMIT" at bounding box center [724, 633] width 170 height 40
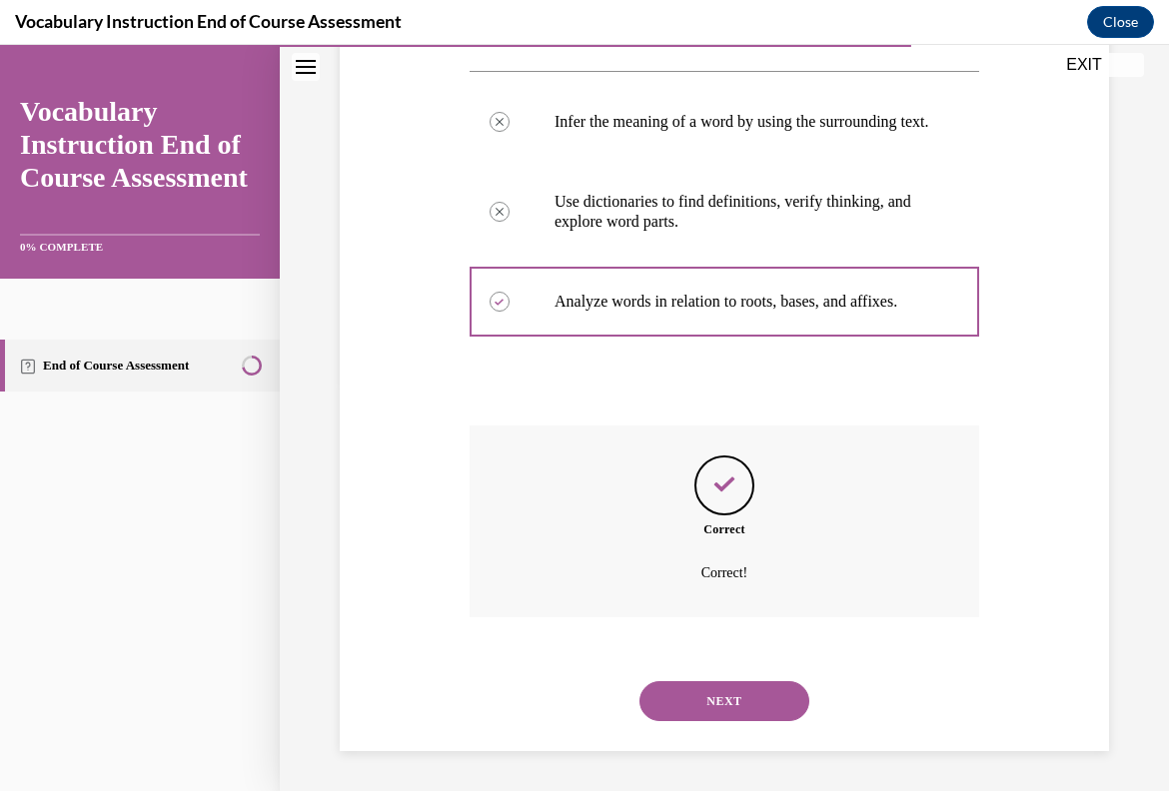
scroll to position [430, 0]
click at [727, 706] on button "NEXT" at bounding box center [724, 701] width 170 height 40
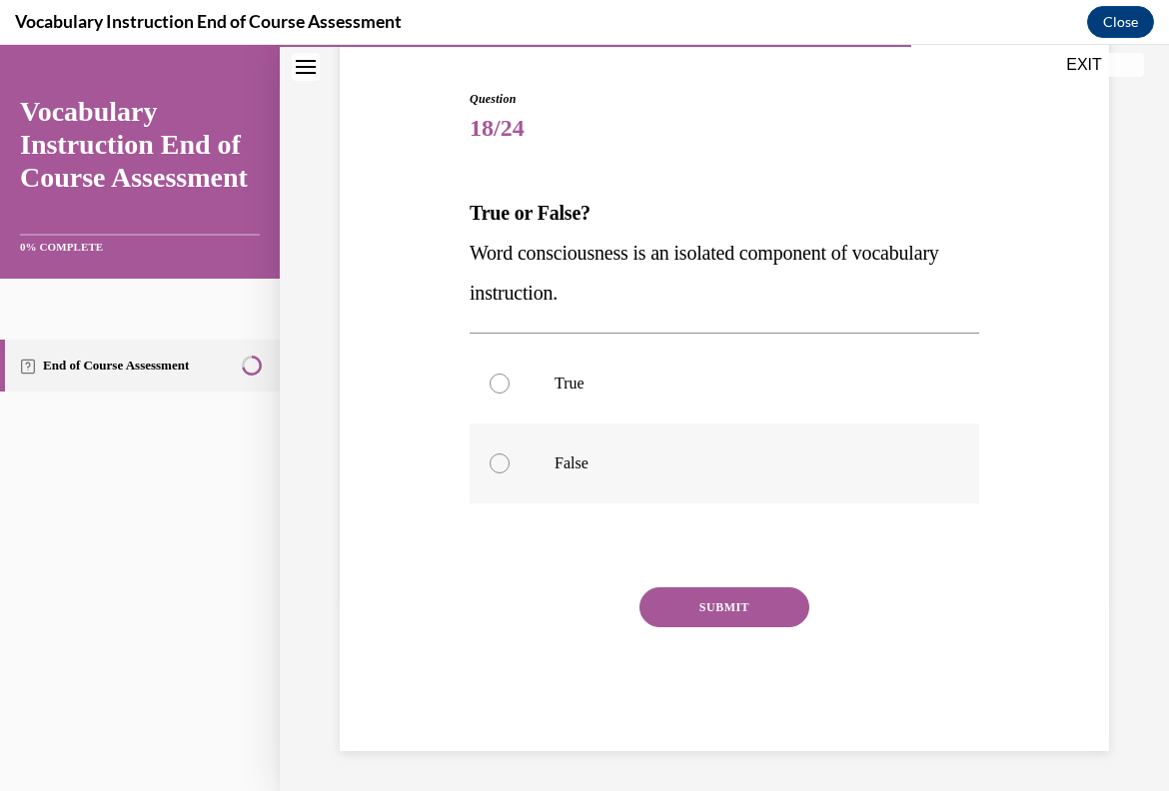
click at [584, 472] on p "False" at bounding box center [742, 464] width 375 height 20
click at [510, 472] on input "False" at bounding box center [500, 464] width 20 height 20
radio input "true"
click at [720, 613] on button "SUBMIT" at bounding box center [724, 607] width 170 height 40
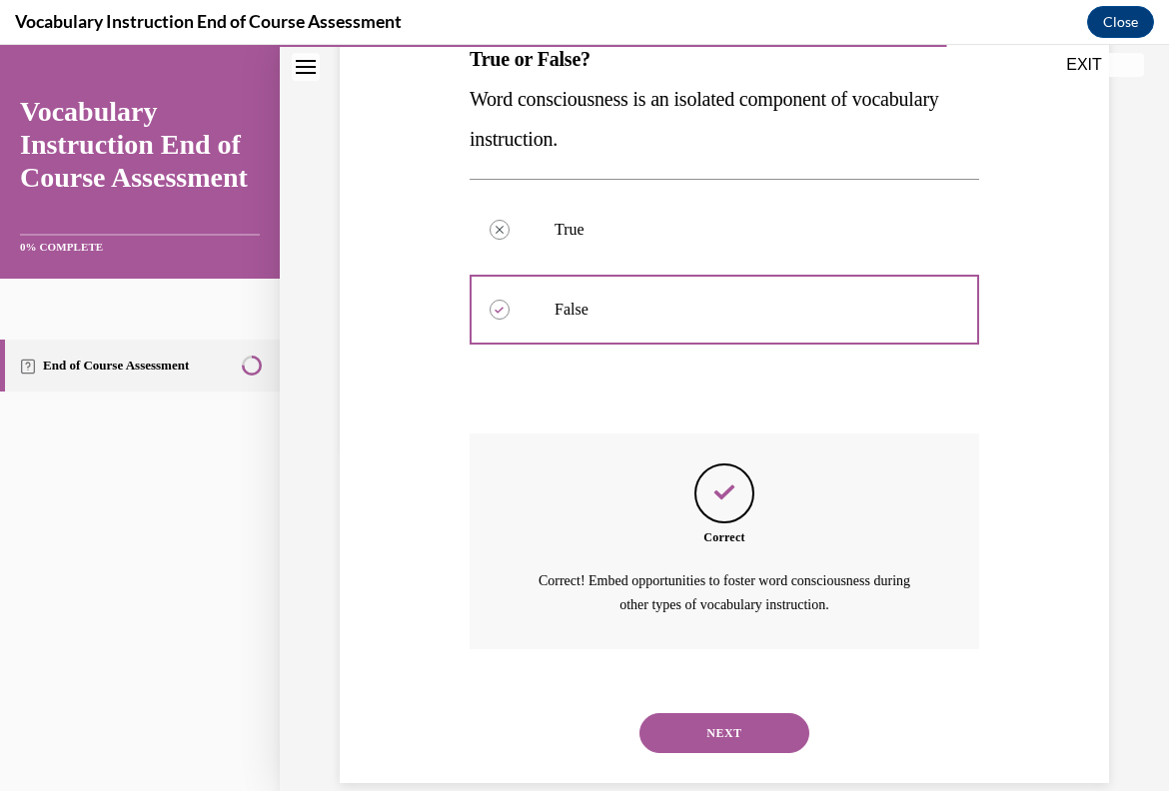
scroll to position [373, 0]
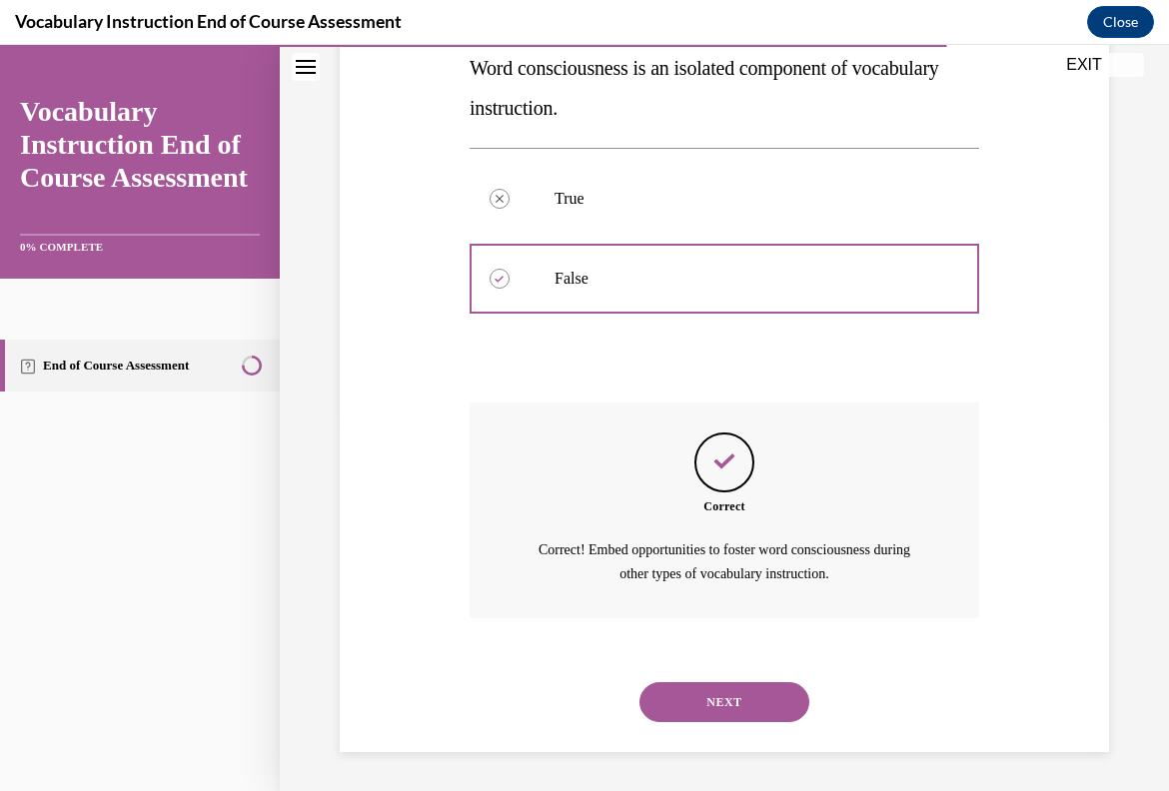
click at [738, 689] on button "NEXT" at bounding box center [724, 702] width 170 height 40
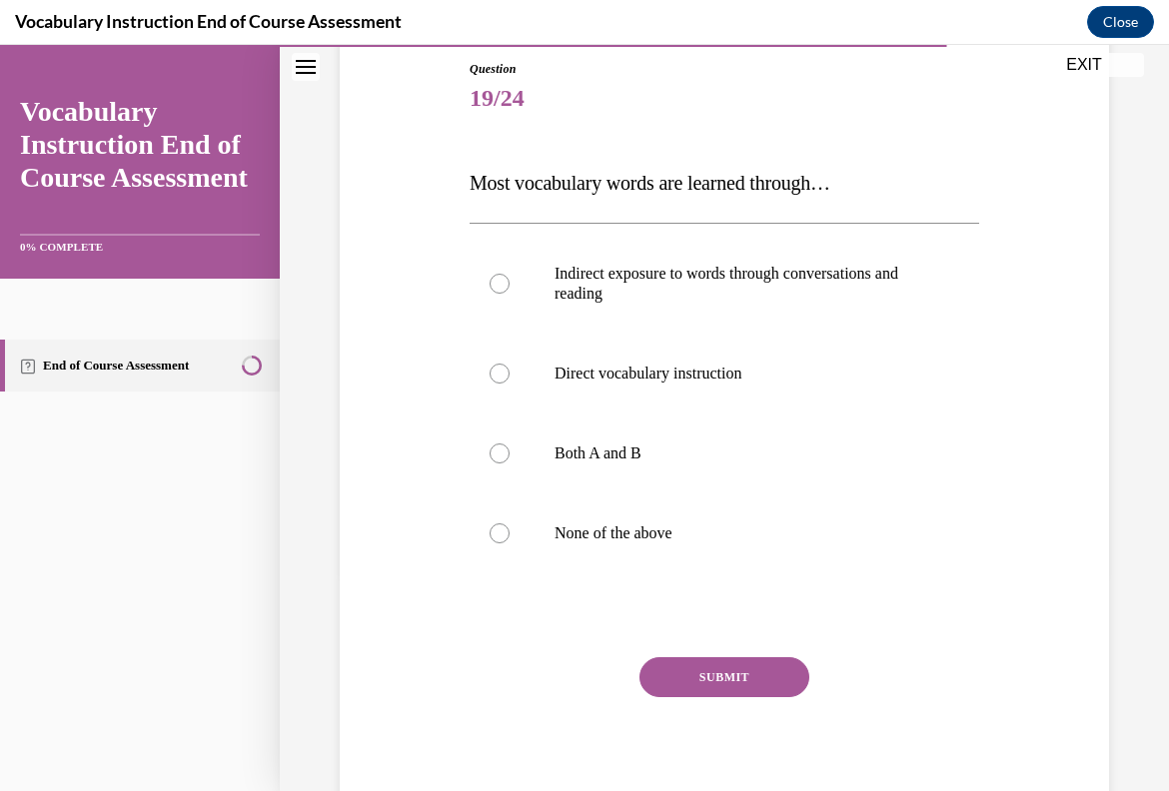
scroll to position [231, 0]
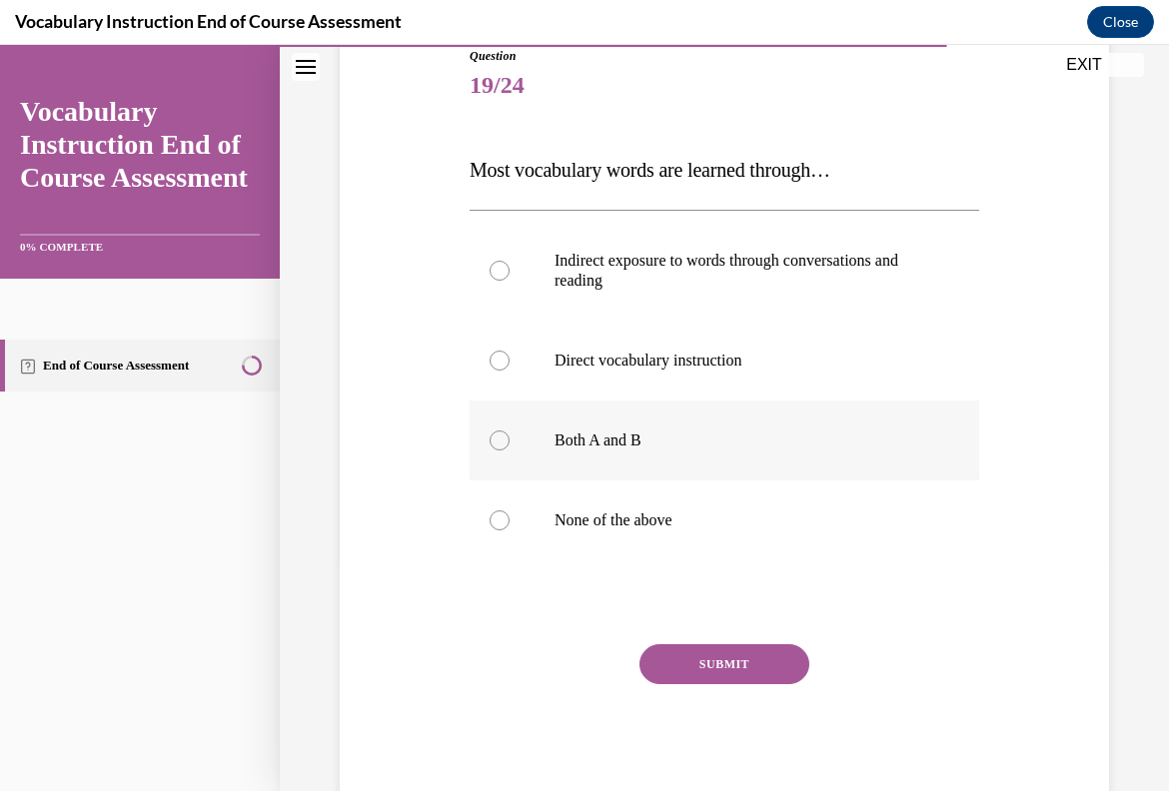
click at [685, 466] on label "Both A and B" at bounding box center [725, 441] width 510 height 80
click at [510, 451] on input "Both A and B" at bounding box center [500, 441] width 20 height 20
radio input "true"
click at [784, 298] on label "Indirect exposure to words through conversations and reading" at bounding box center [725, 271] width 510 height 100
click at [510, 281] on input "Indirect exposure to words through conversations and reading" at bounding box center [500, 271] width 20 height 20
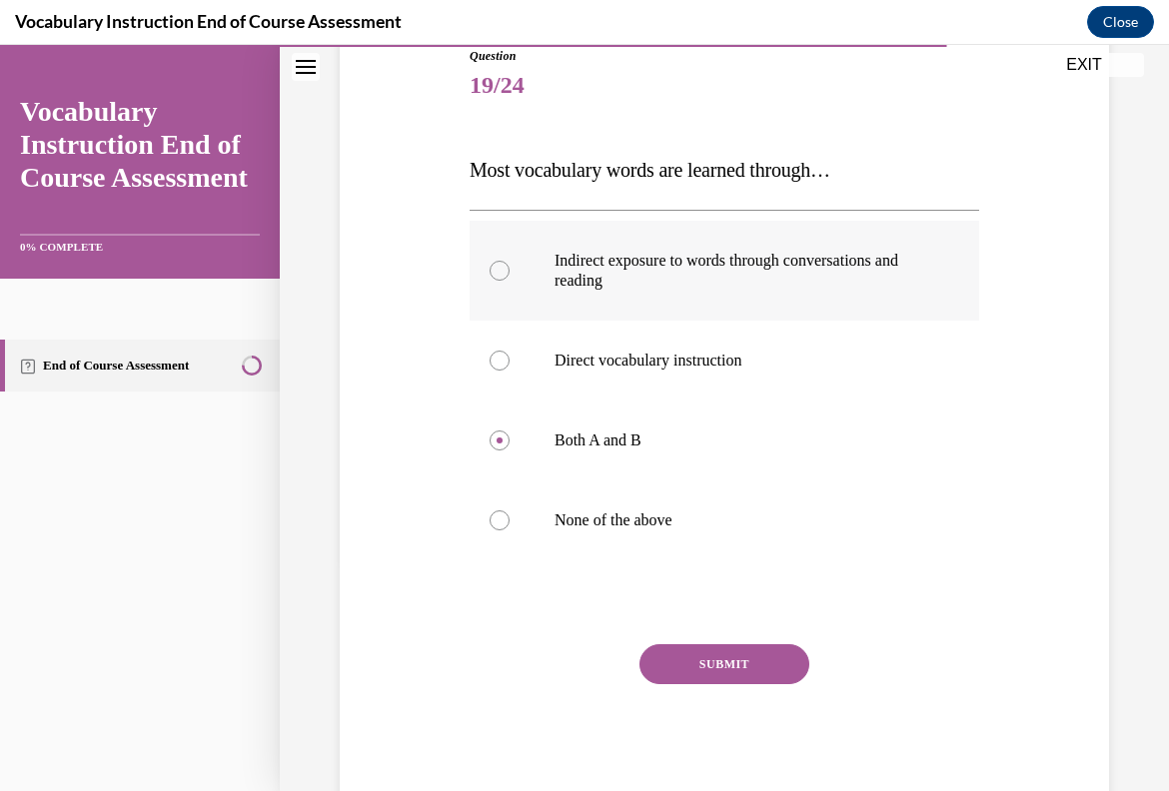
radio input "true"
click at [738, 666] on button "SUBMIT" at bounding box center [724, 664] width 170 height 40
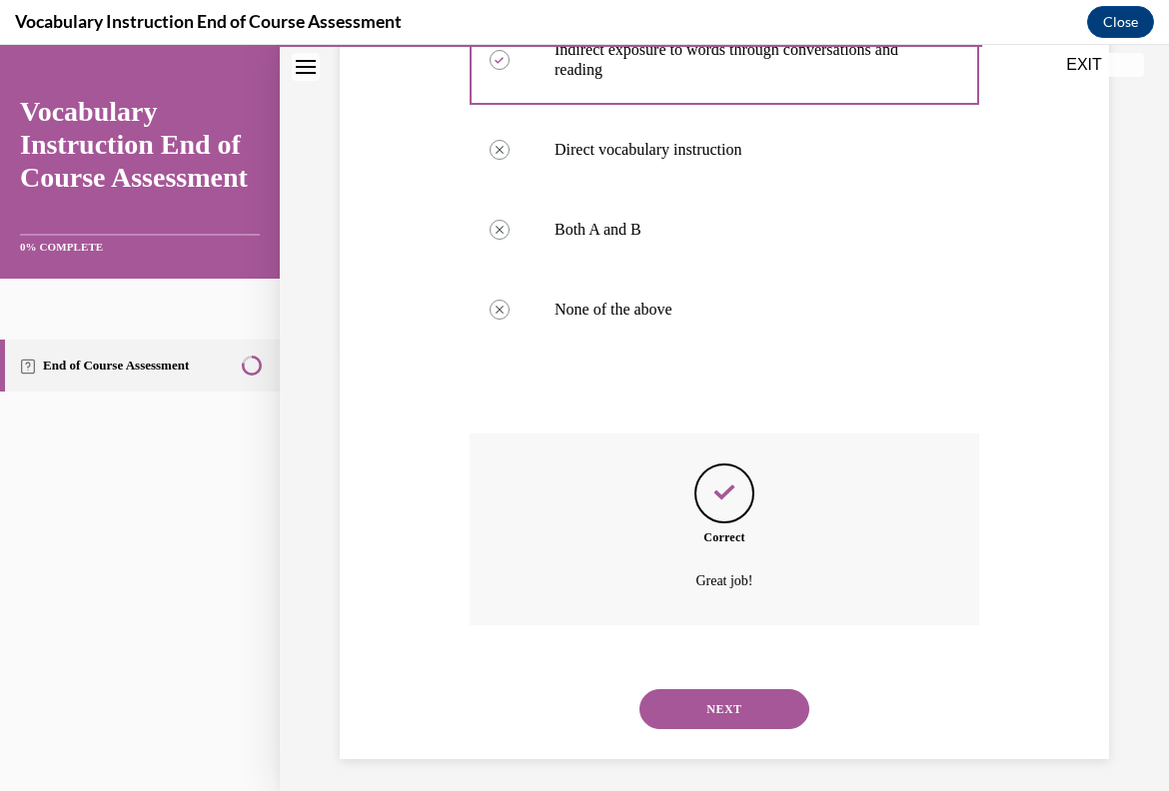
scroll to position [450, 0]
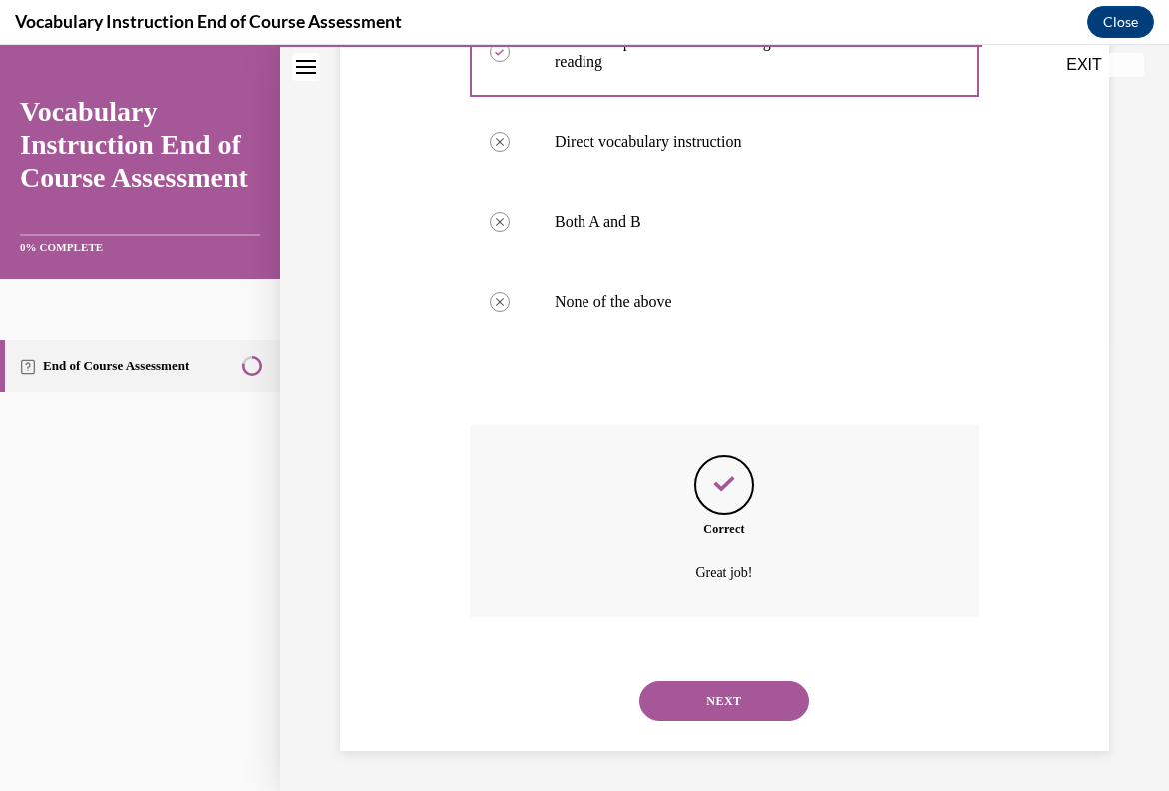
click at [741, 693] on button "NEXT" at bounding box center [724, 701] width 170 height 40
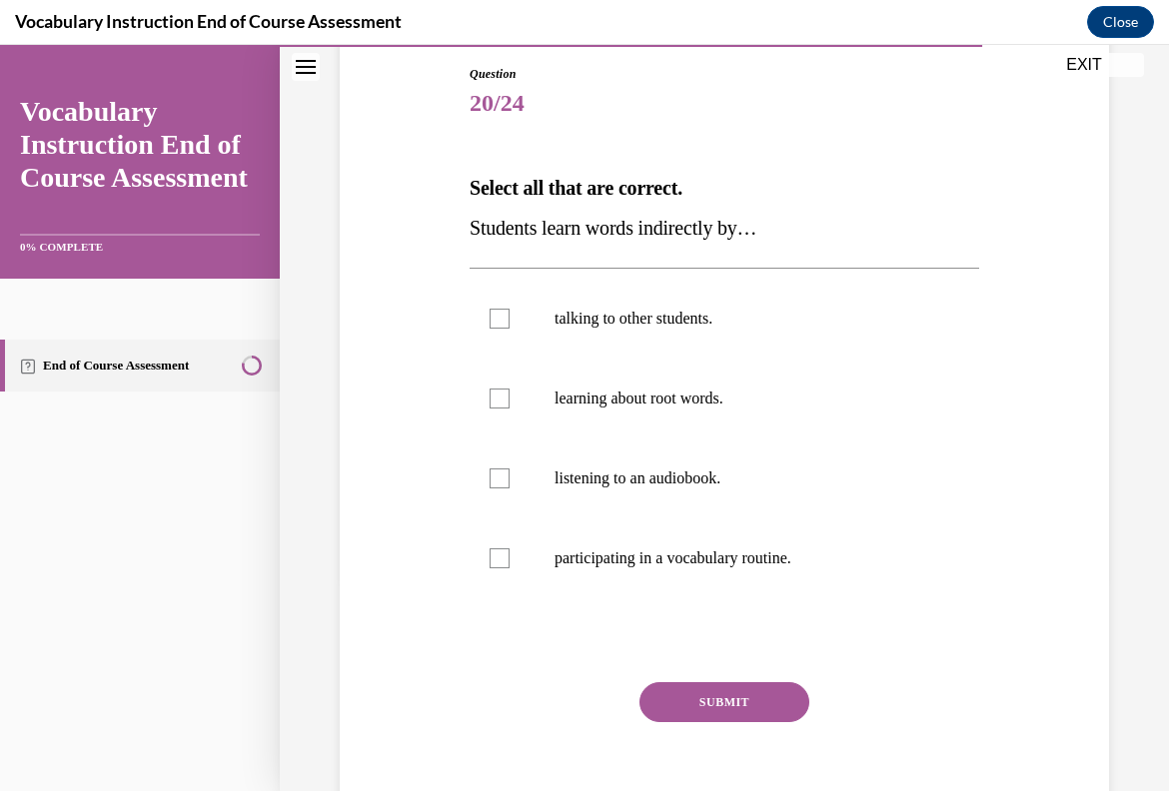
scroll to position [223, 0]
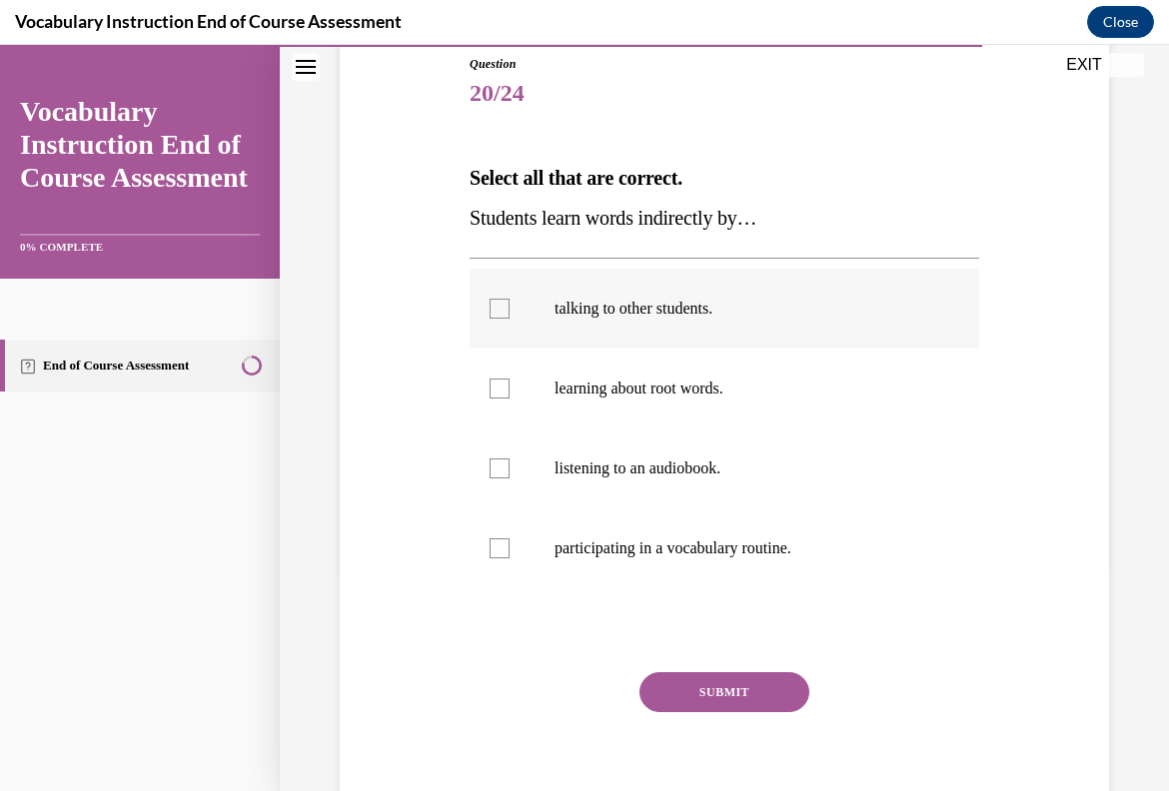
click at [770, 347] on label "talking to other students." at bounding box center [725, 309] width 510 height 80
click at [510, 319] on input "talking to other students." at bounding box center [500, 309] width 20 height 20
checkbox input "true"
click at [742, 463] on p "listening to an audiobook." at bounding box center [742, 469] width 375 height 20
click at [510, 463] on input "listening to an audiobook." at bounding box center [500, 469] width 20 height 20
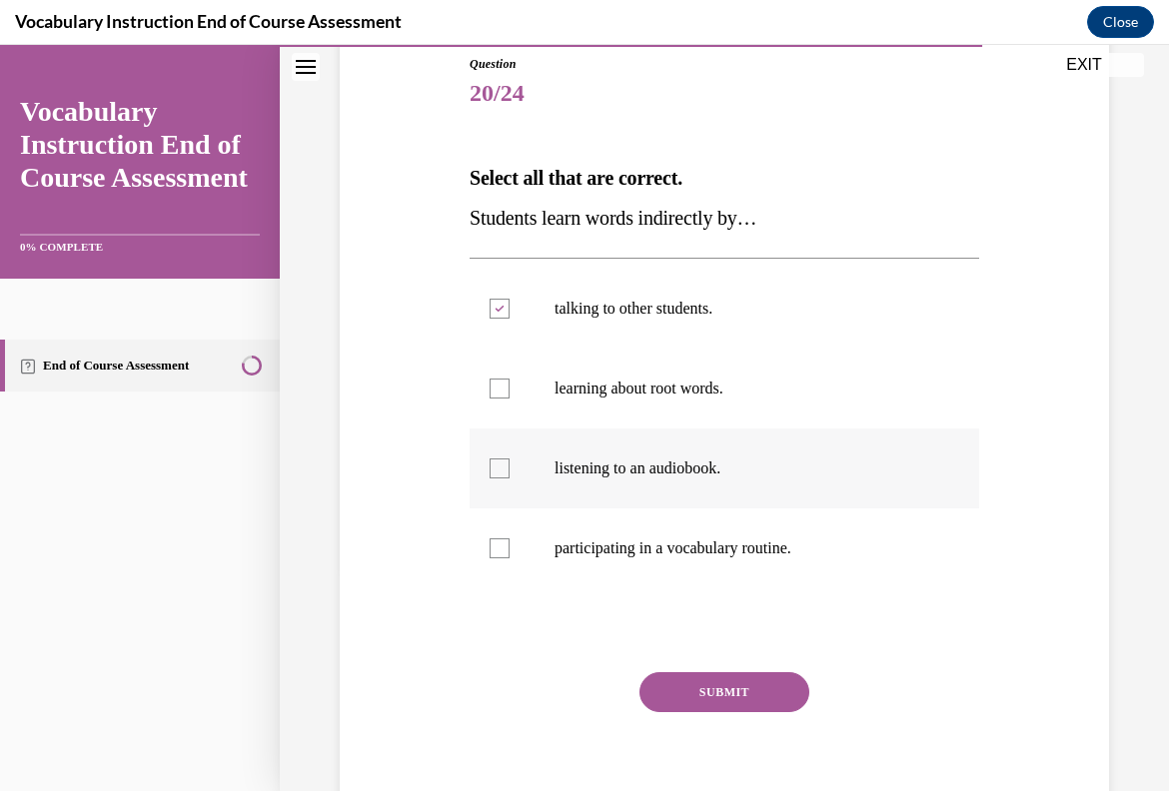
checkbox input "true"
click at [765, 683] on button "SUBMIT" at bounding box center [724, 692] width 170 height 40
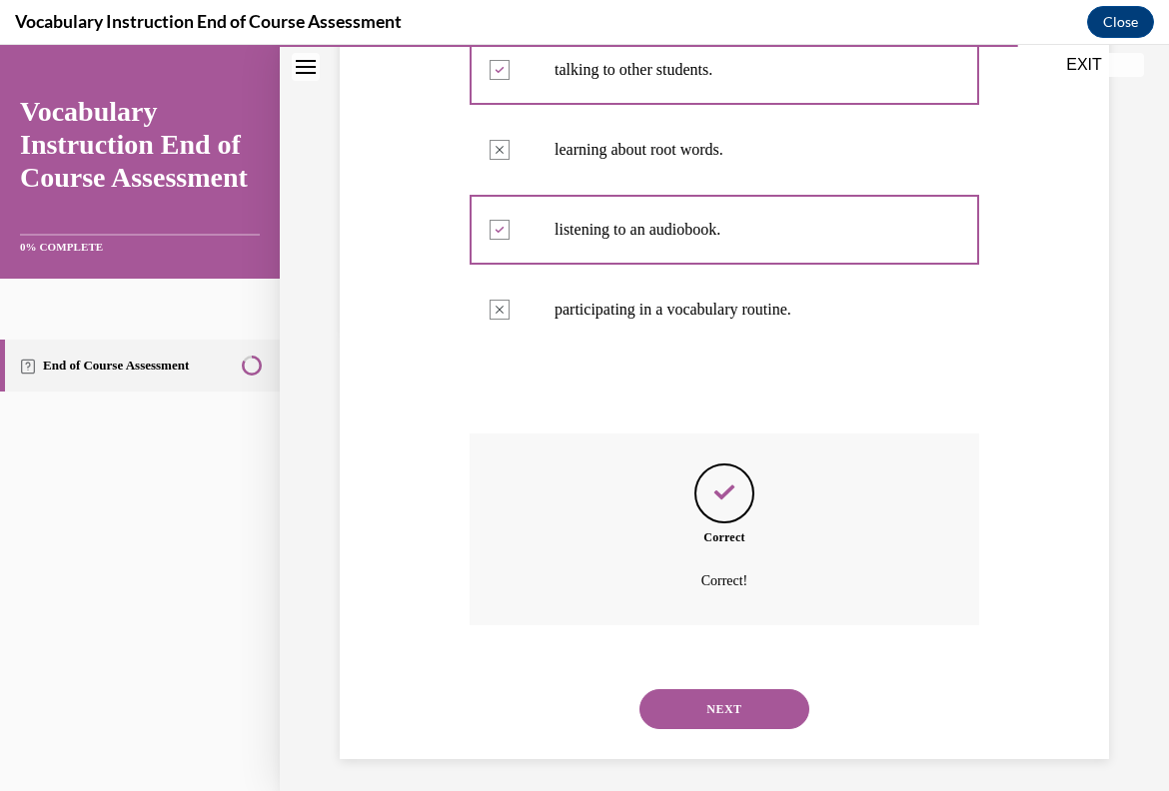
scroll to position [470, 0]
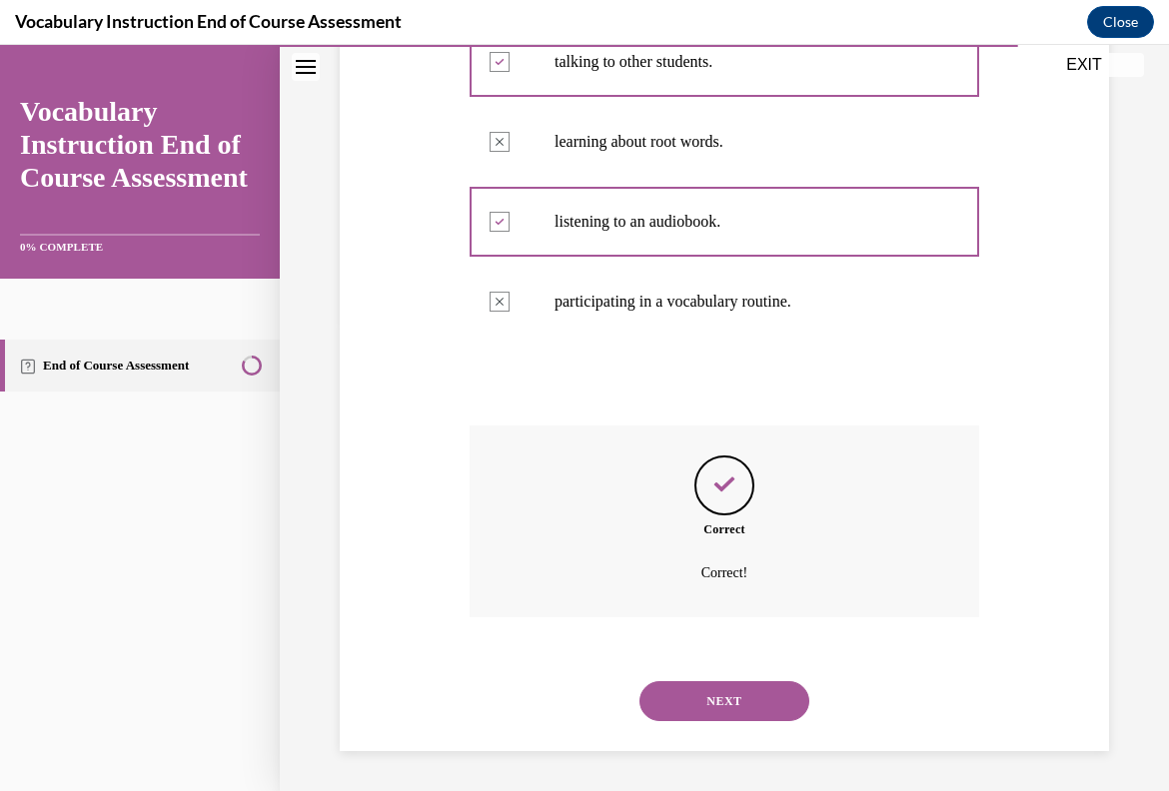
click at [760, 698] on button "NEXT" at bounding box center [724, 701] width 170 height 40
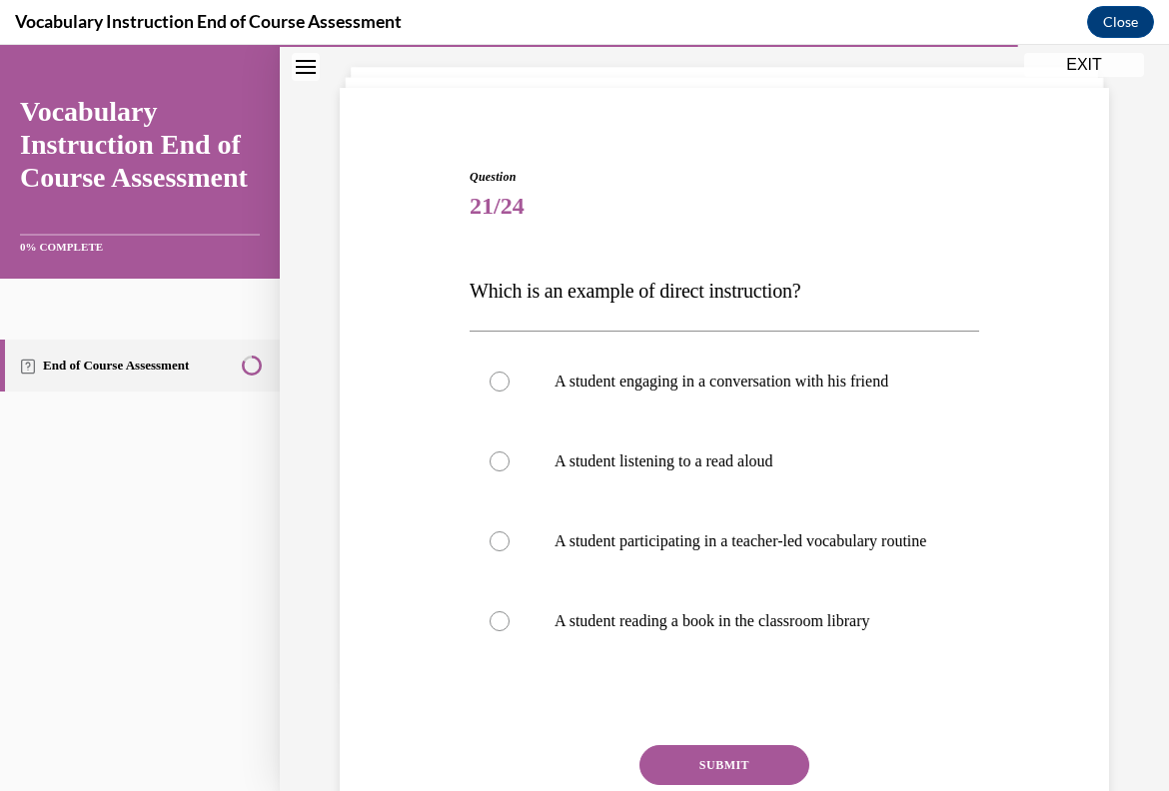
scroll to position [145, 0]
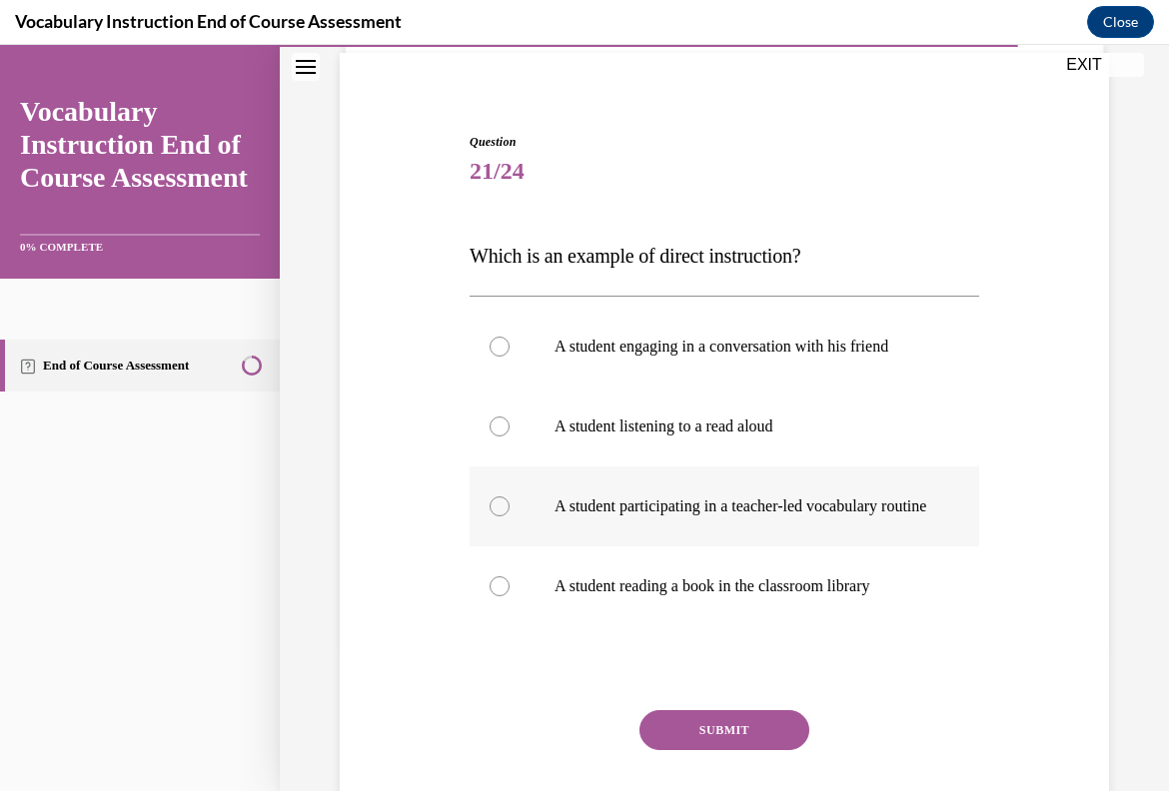
click at [825, 517] on p "A student participating in a teacher-led vocabulary routine" at bounding box center [742, 507] width 375 height 20
click at [510, 517] on input "A student participating in a teacher-led vocabulary routine" at bounding box center [500, 507] width 20 height 20
radio input "true"
click at [777, 733] on button "SUBMIT" at bounding box center [724, 730] width 170 height 40
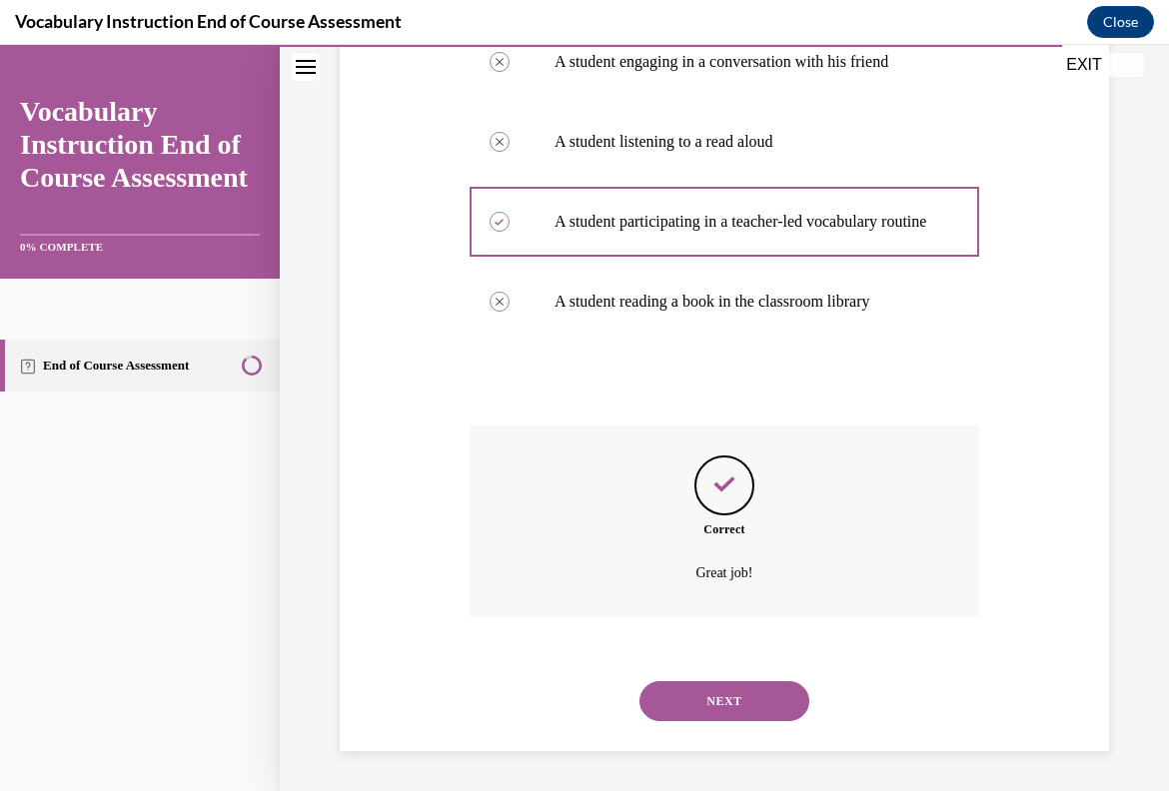
scroll to position [450, 0]
click at [777, 729] on div "NEXT" at bounding box center [725, 701] width 510 height 80
click at [777, 693] on button "NEXT" at bounding box center [724, 701] width 170 height 40
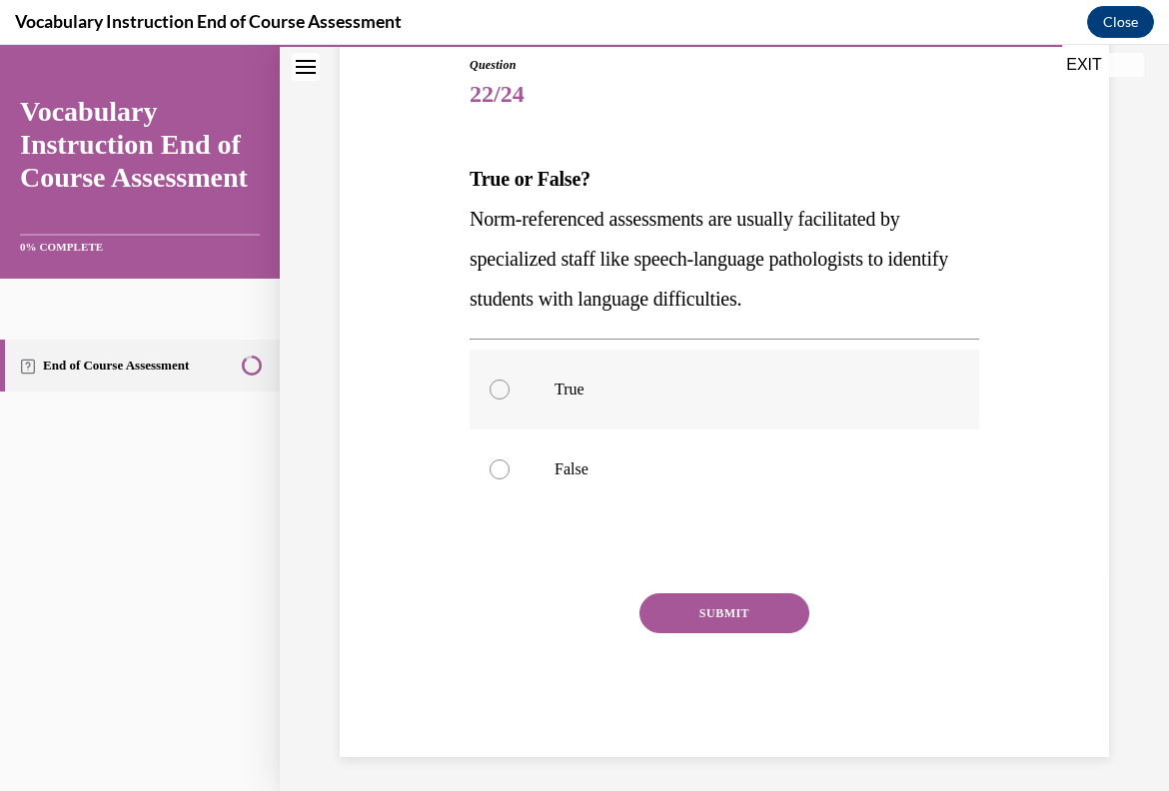
click at [739, 396] on p "True" at bounding box center [742, 390] width 375 height 20
click at [510, 396] on input "True" at bounding box center [500, 390] width 20 height 20
radio input "true"
click at [755, 609] on button "SUBMIT" at bounding box center [724, 613] width 170 height 40
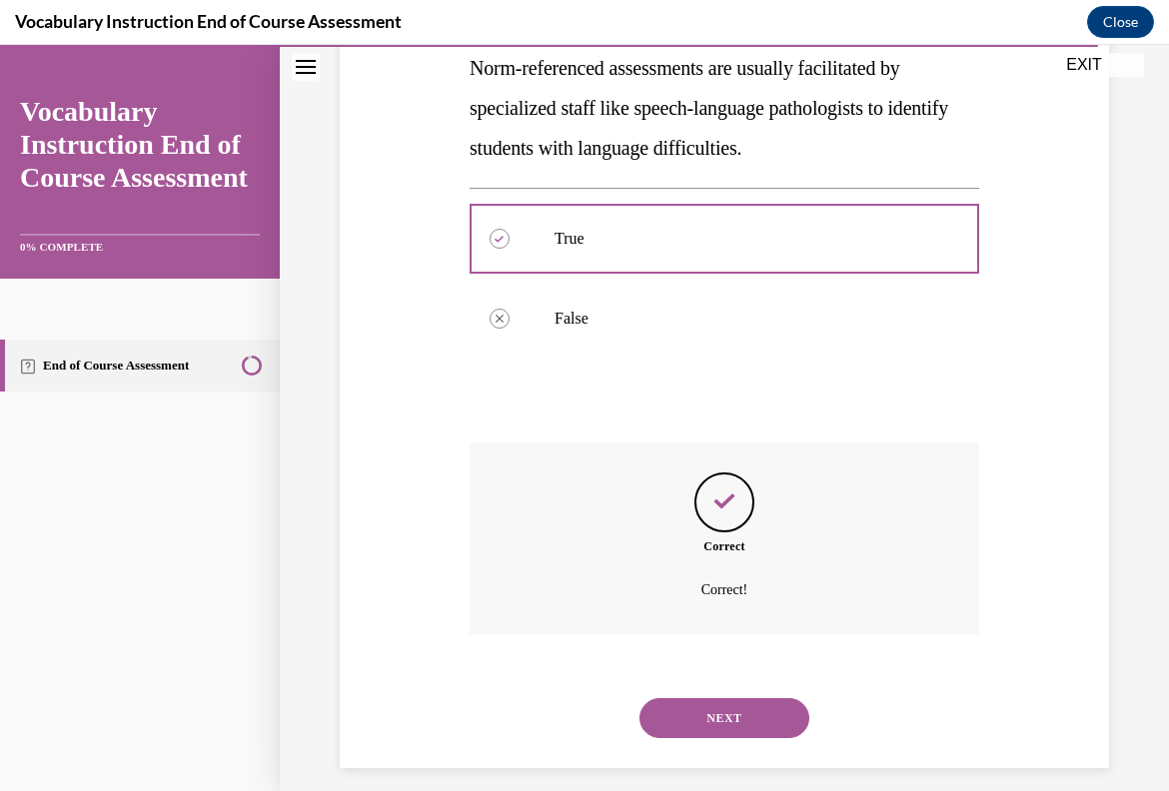
scroll to position [390, 0]
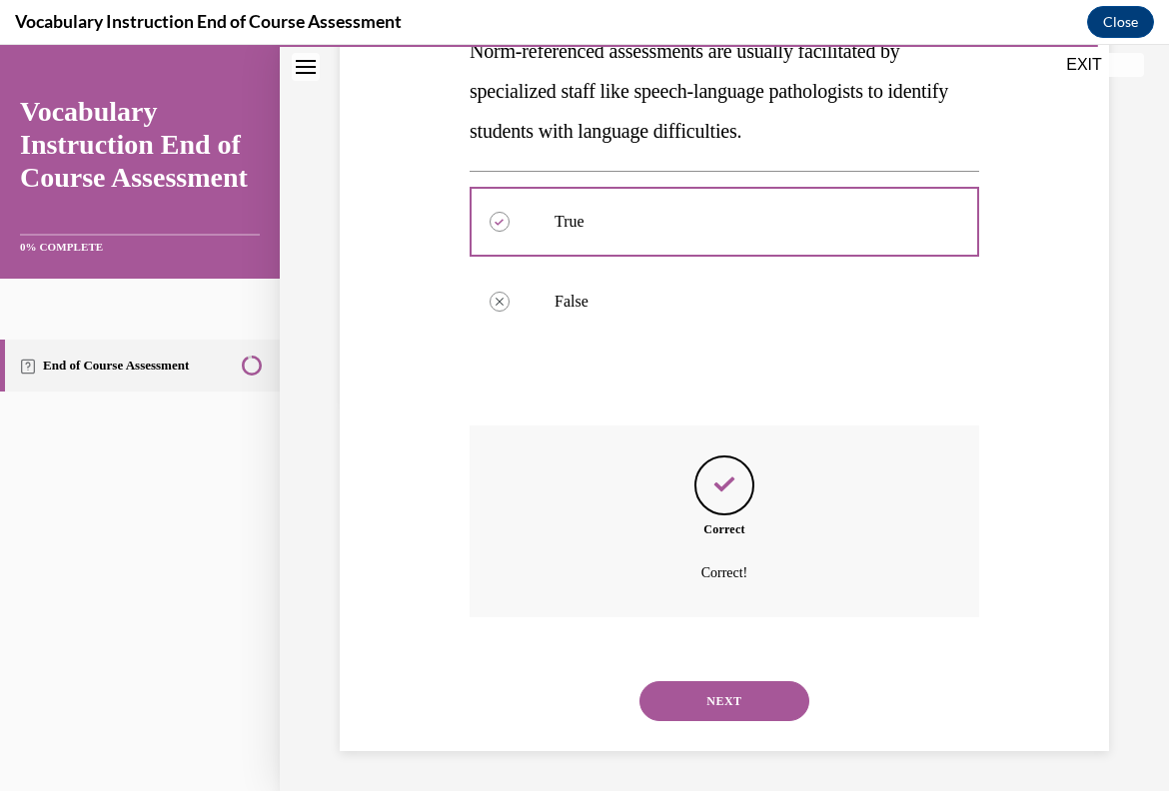
click at [761, 687] on button "NEXT" at bounding box center [724, 701] width 170 height 40
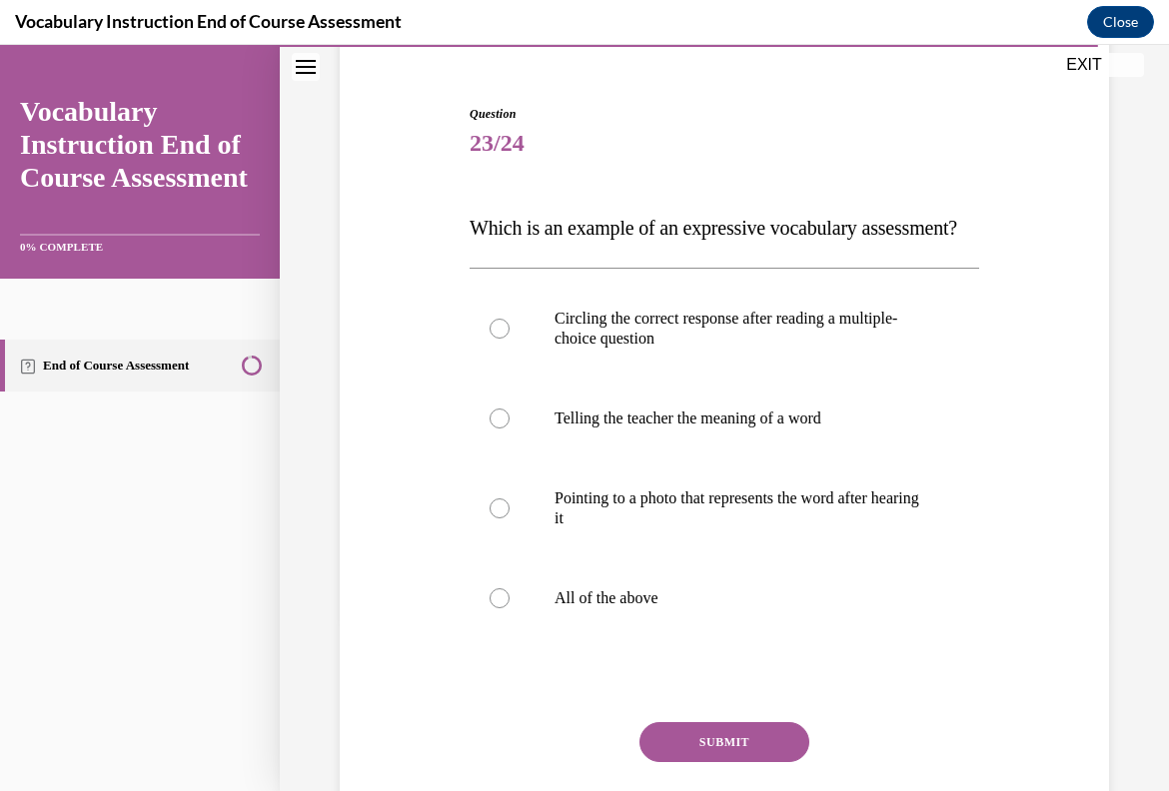
scroll to position [176, 0]
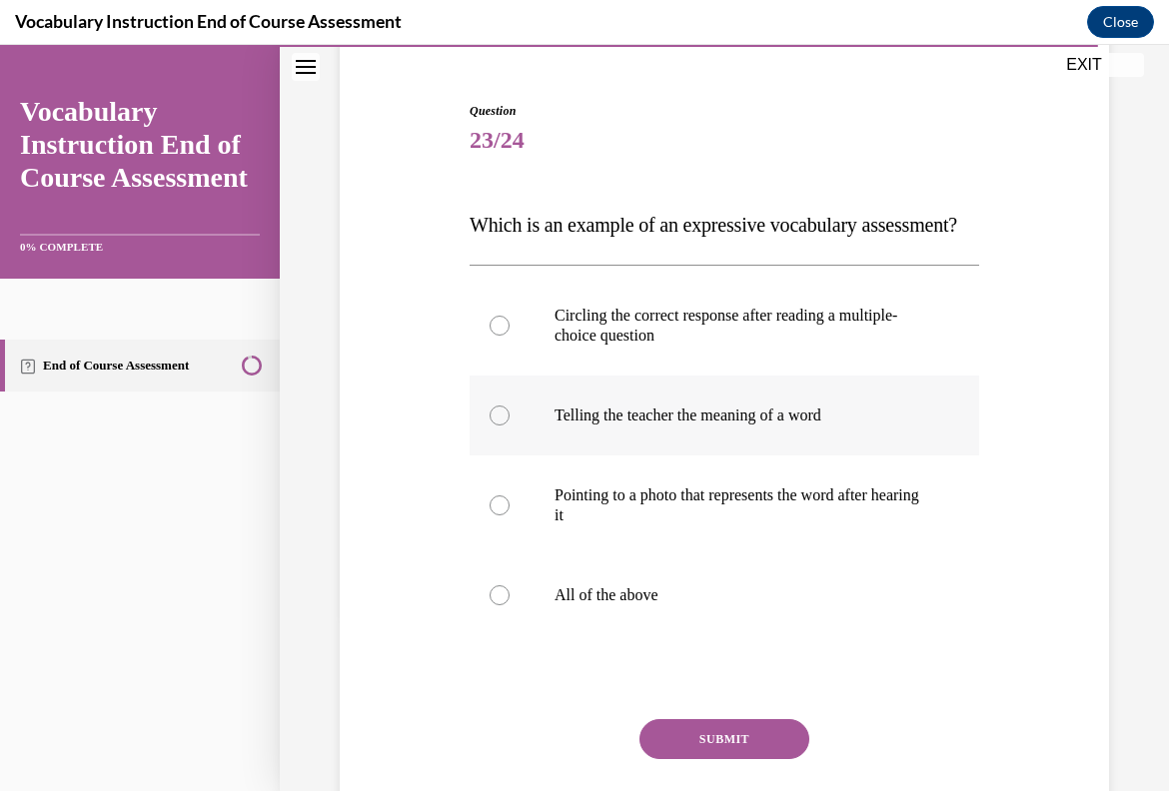
click at [794, 456] on label "Telling the teacher the meaning of a word" at bounding box center [725, 416] width 510 height 80
click at [510, 426] on input "Telling the teacher the meaning of a word" at bounding box center [500, 416] width 20 height 20
radio input "true"
click at [752, 759] on button "SUBMIT" at bounding box center [724, 739] width 170 height 40
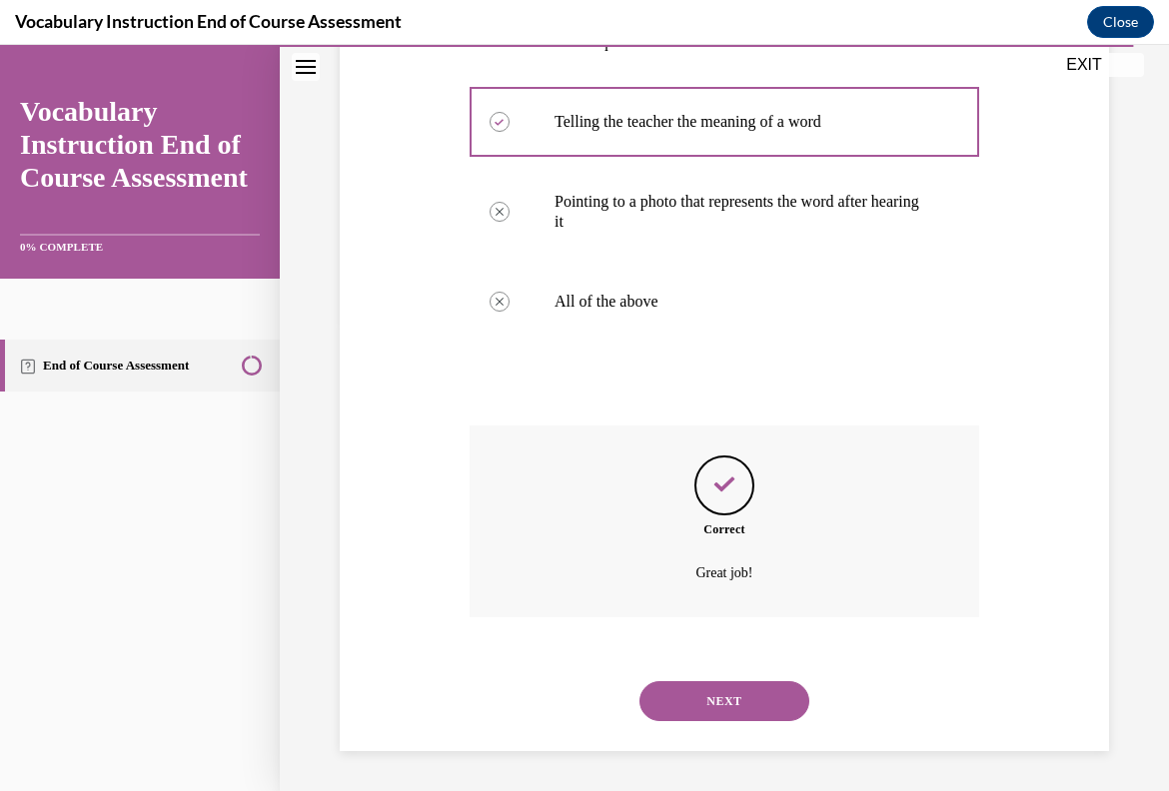
click at [754, 700] on button "NEXT" at bounding box center [724, 701] width 170 height 40
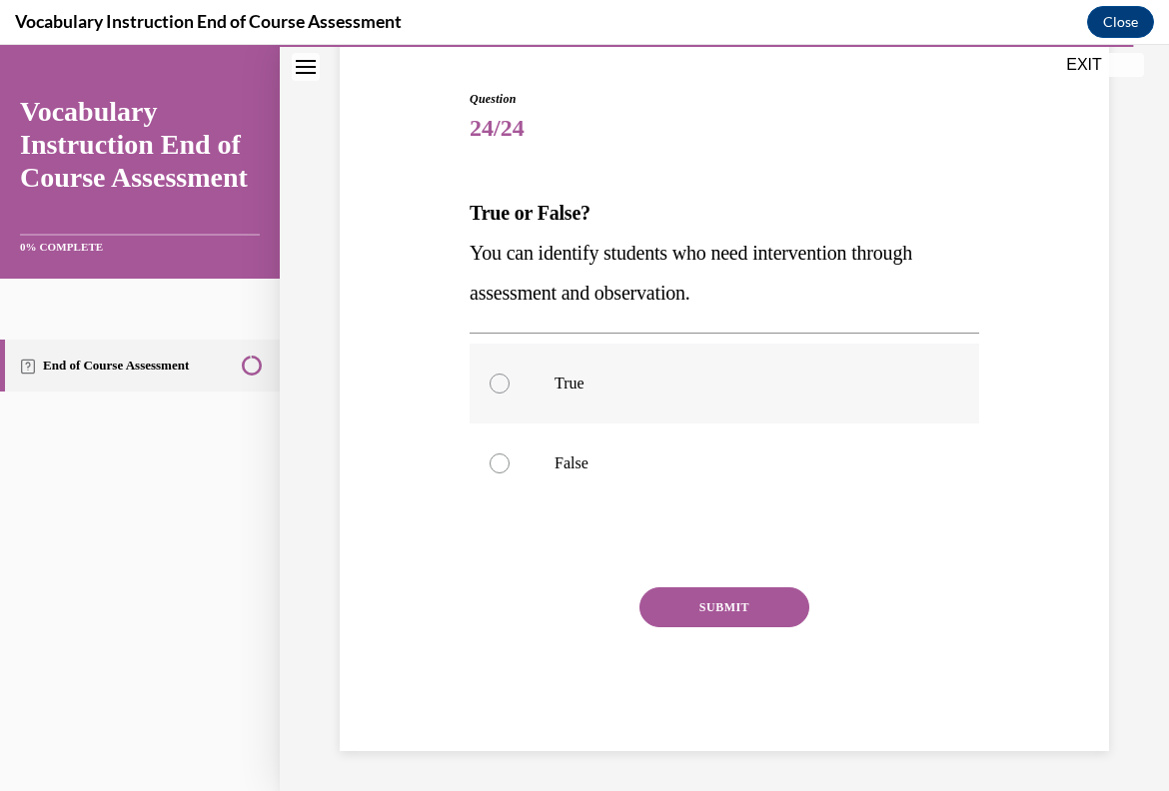
click at [643, 374] on p "True" at bounding box center [742, 384] width 375 height 20
click at [510, 374] on input "True" at bounding box center [500, 384] width 20 height 20
radio input "true"
click at [734, 635] on div "SUBMIT" at bounding box center [725, 637] width 510 height 100
click at [734, 629] on div "SUBMIT" at bounding box center [725, 637] width 510 height 100
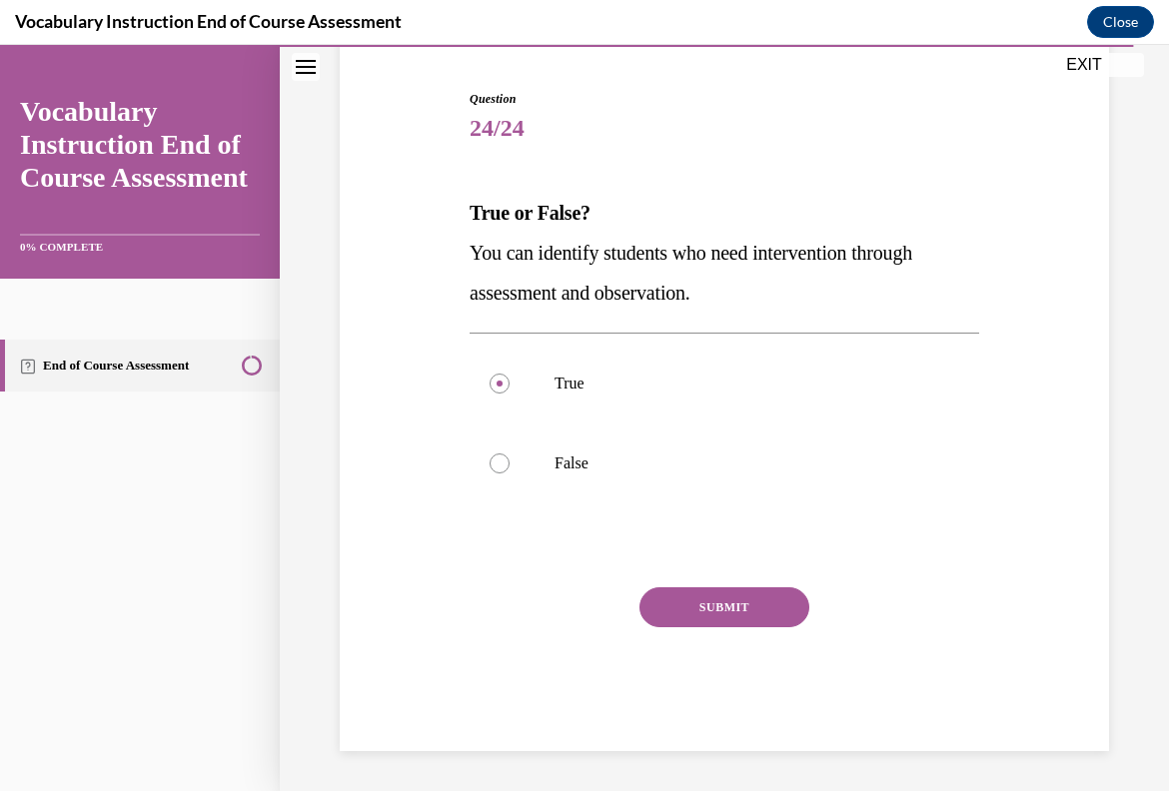
click at [738, 608] on button "SUBMIT" at bounding box center [724, 607] width 170 height 40
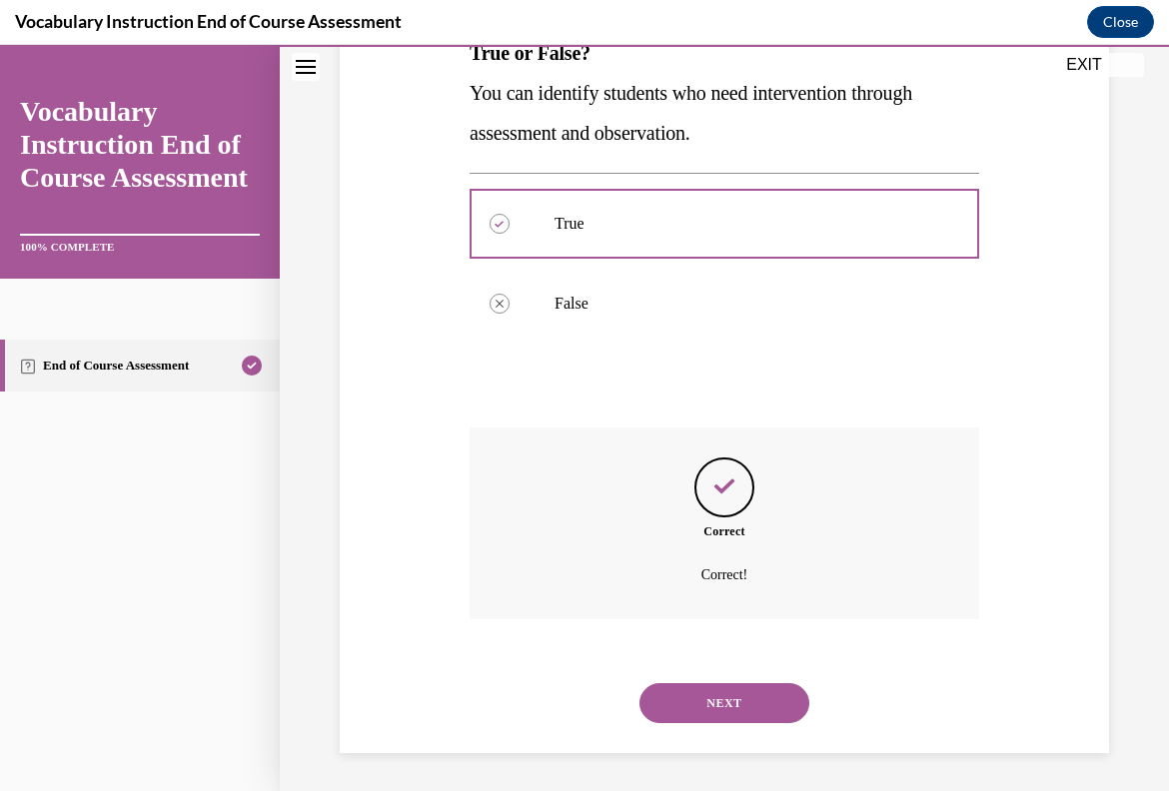
scroll to position [350, 0]
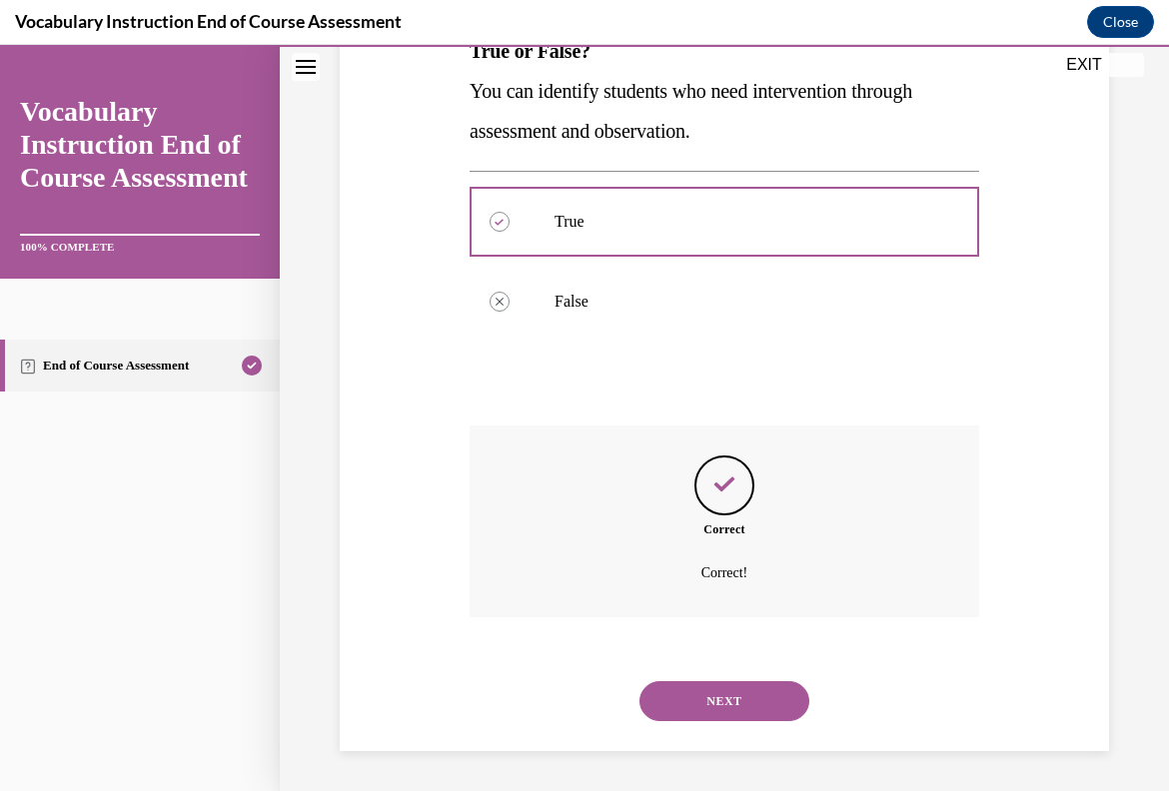
click at [749, 690] on button "NEXT" at bounding box center [724, 701] width 170 height 40
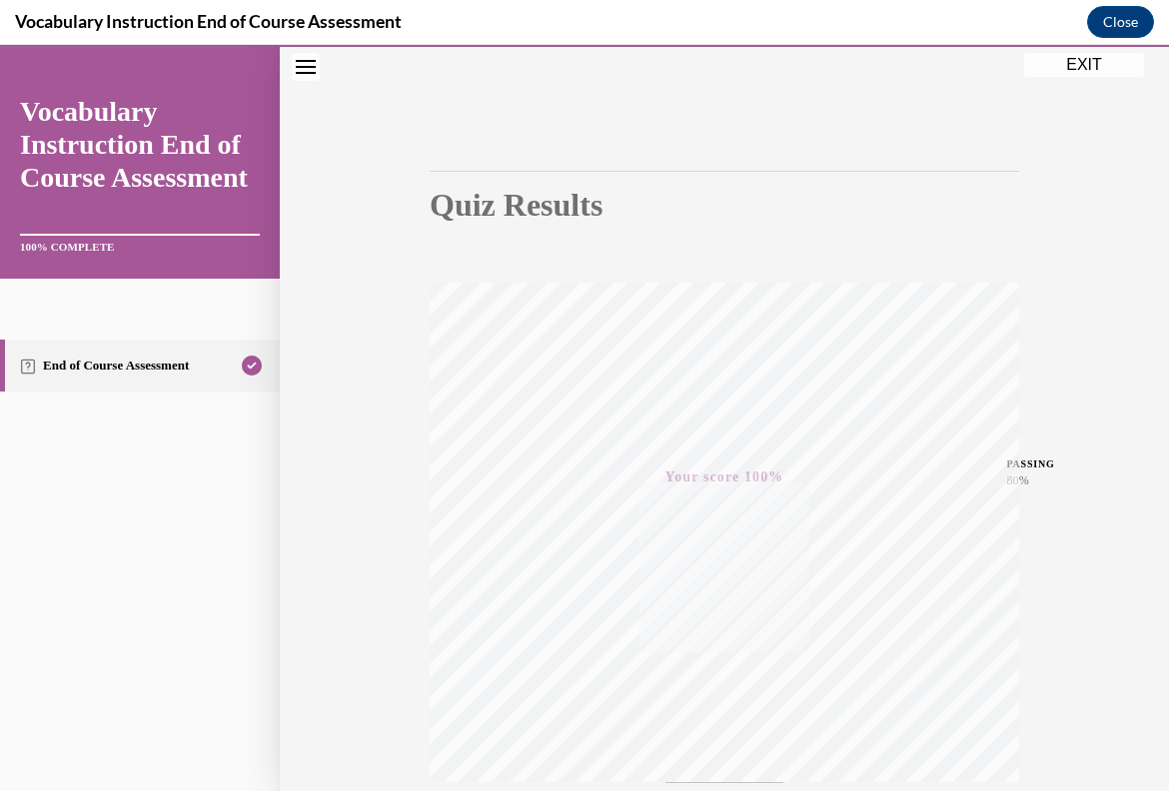
scroll to position [278, 0]
click at [1102, 68] on button "EXIT" at bounding box center [1084, 65] width 120 height 24
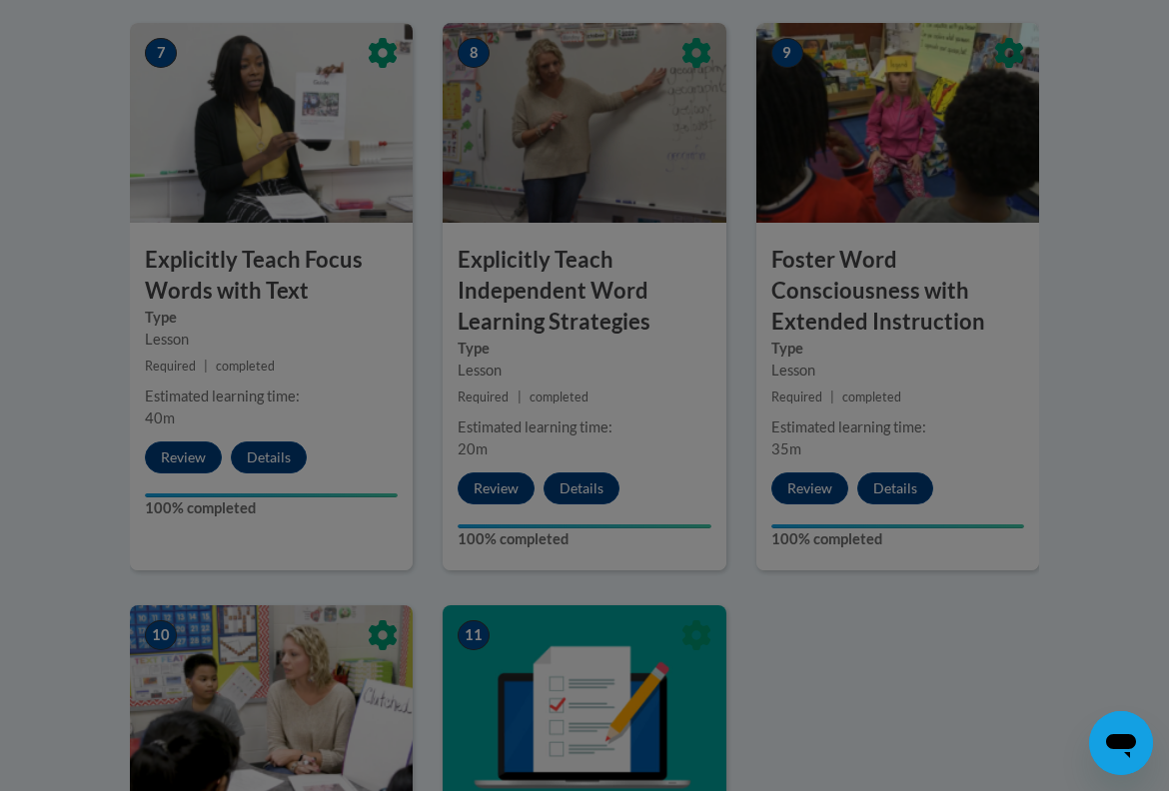
scroll to position [1777, 0]
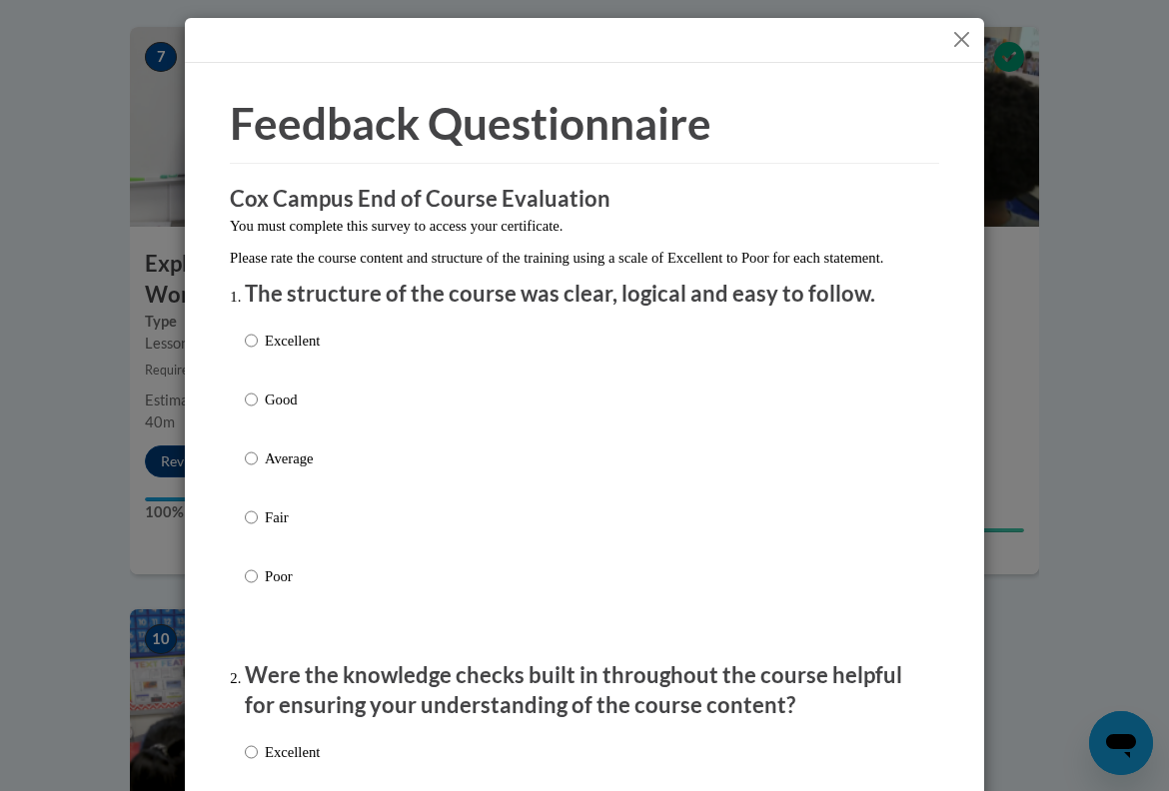
click at [294, 411] on p "Good" at bounding box center [292, 400] width 55 height 22
click at [258, 411] on input "Good" at bounding box center [251, 400] width 13 height 22
radio input "true"
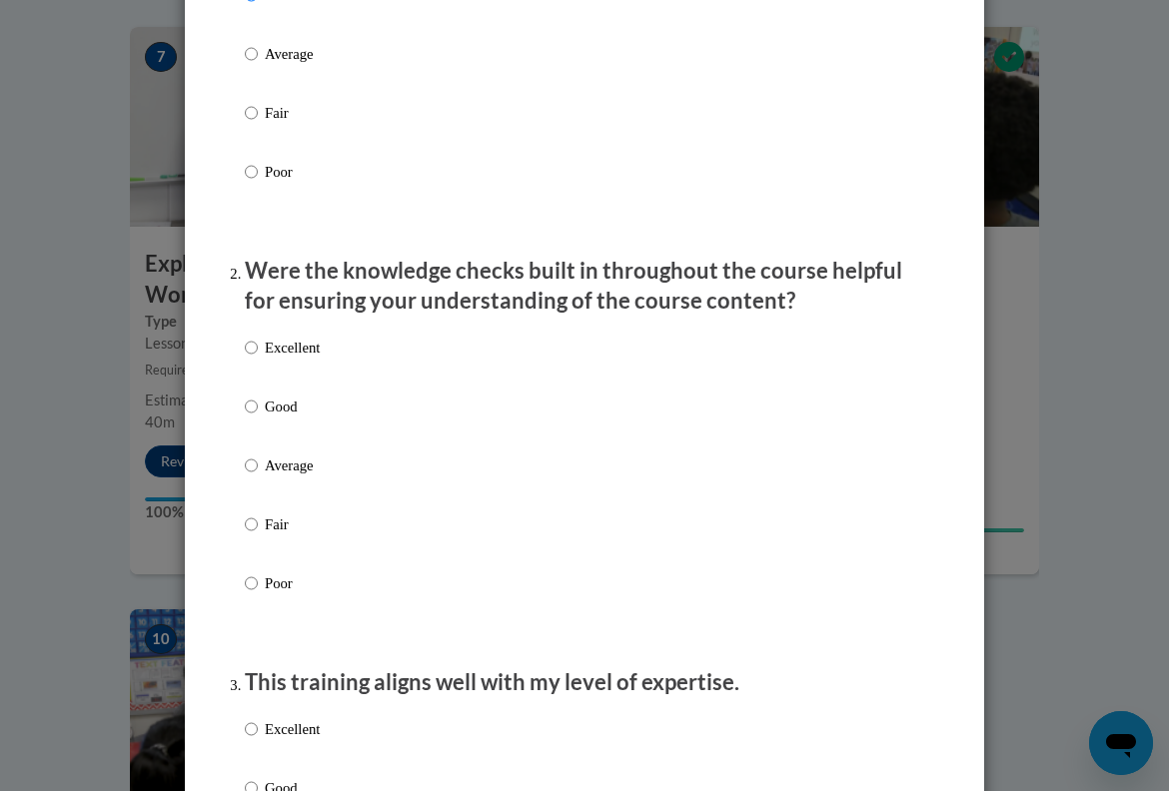
click at [284, 418] on p "Good" at bounding box center [292, 407] width 55 height 22
click at [258, 418] on input "Good" at bounding box center [251, 407] width 13 height 22
radio input "true"
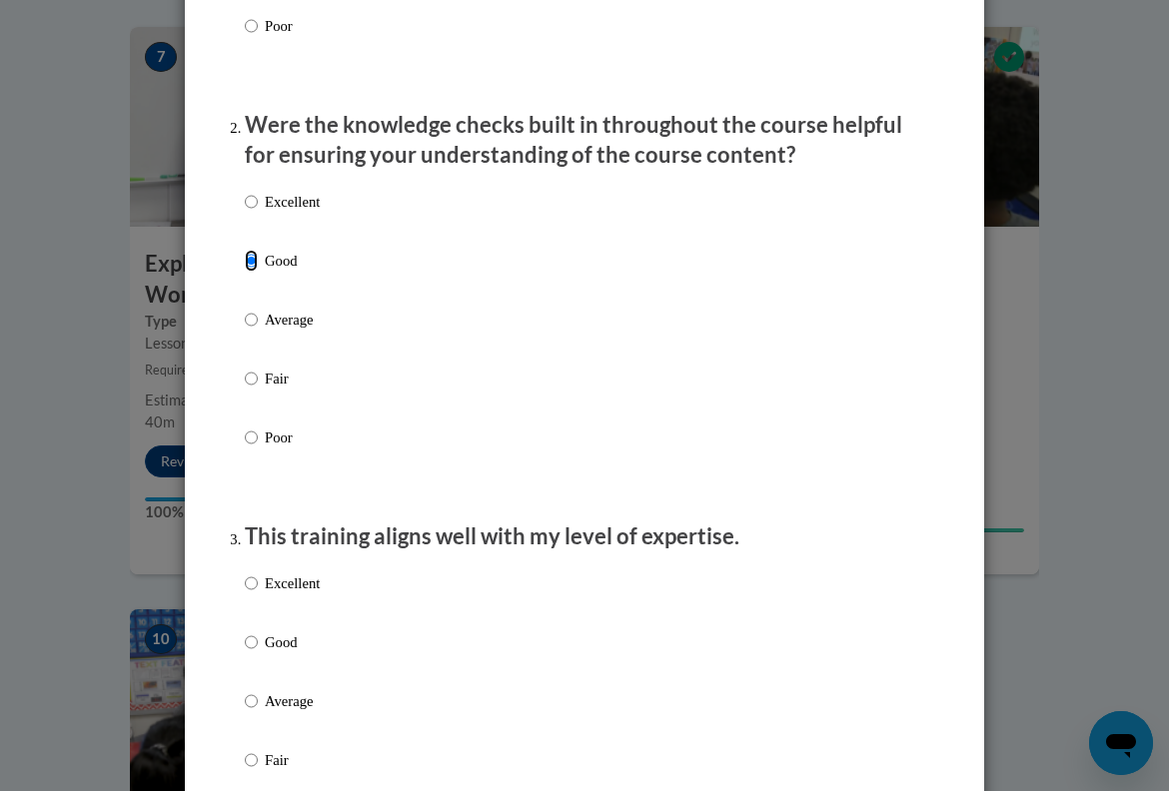
scroll to position [756, 0]
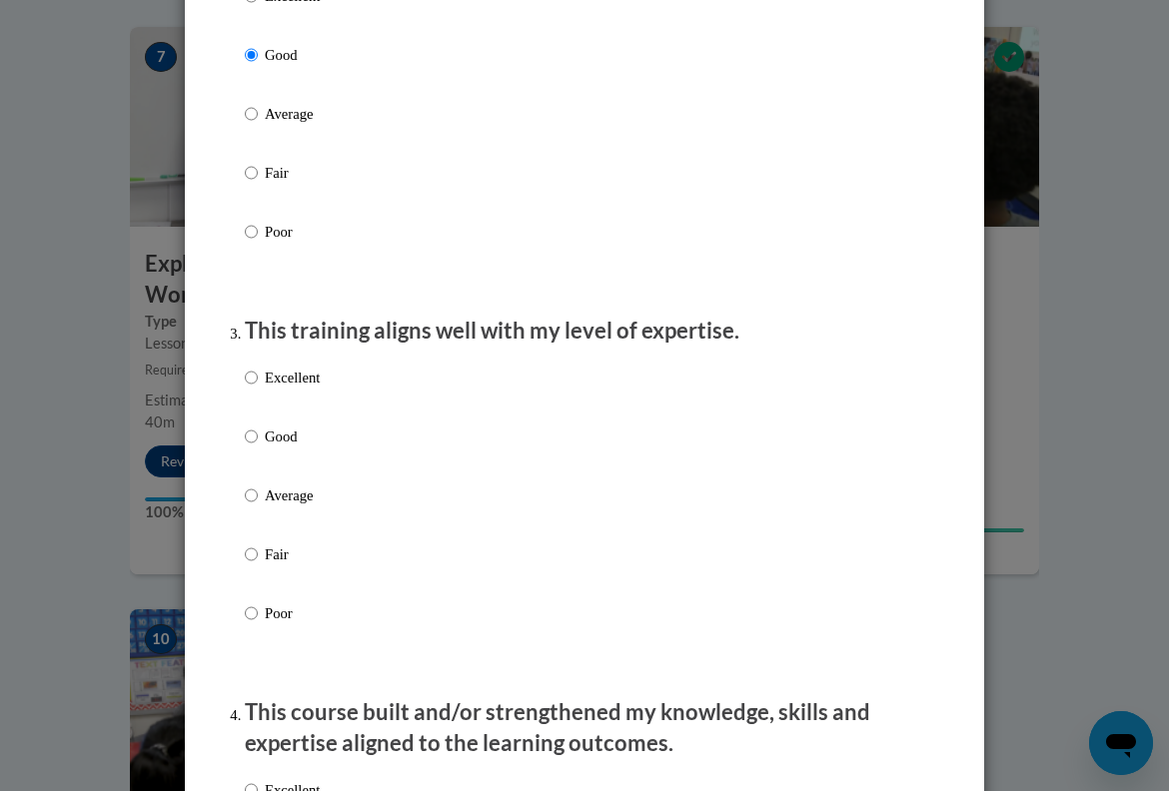
click at [276, 566] on p "Fair" at bounding box center [292, 555] width 55 height 22
click at [258, 566] on input "Fair" at bounding box center [251, 555] width 13 height 22
radio input "true"
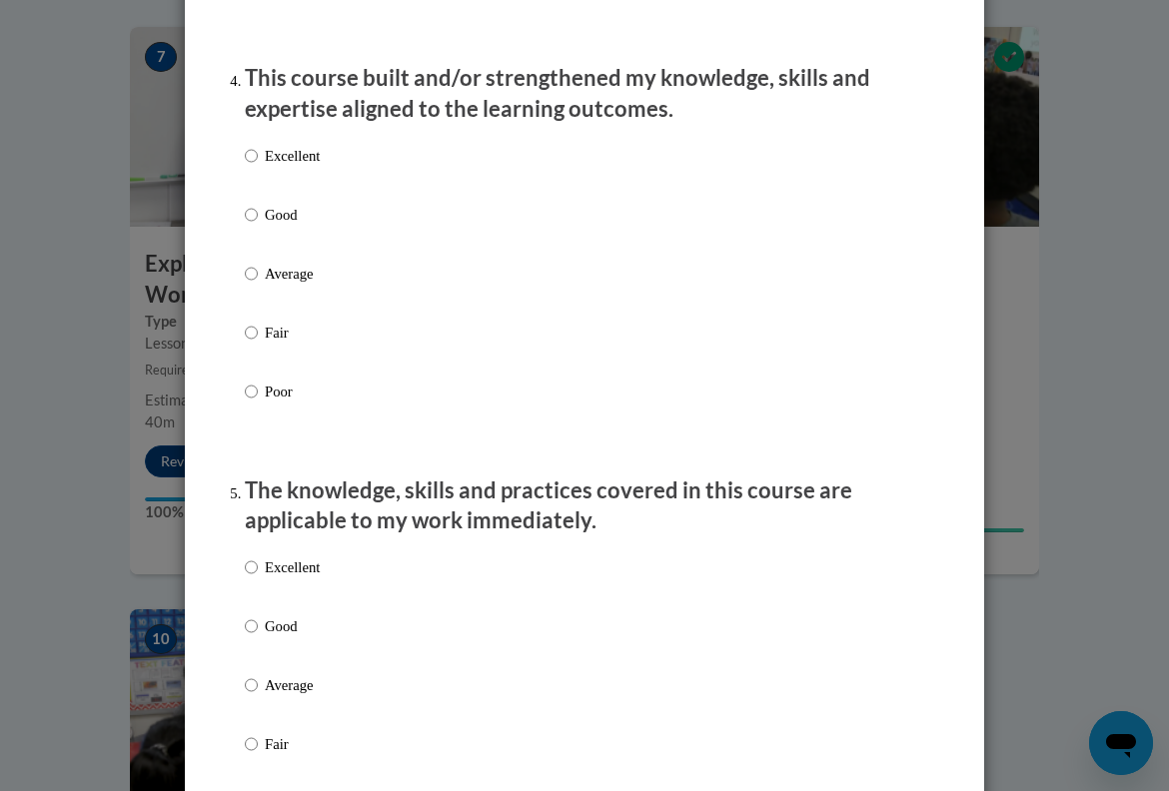
scroll to position [1392, 0]
click at [285, 343] on p "Fair" at bounding box center [292, 332] width 55 height 22
click at [258, 343] on input "Fair" at bounding box center [251, 332] width 13 height 22
radio input "true"
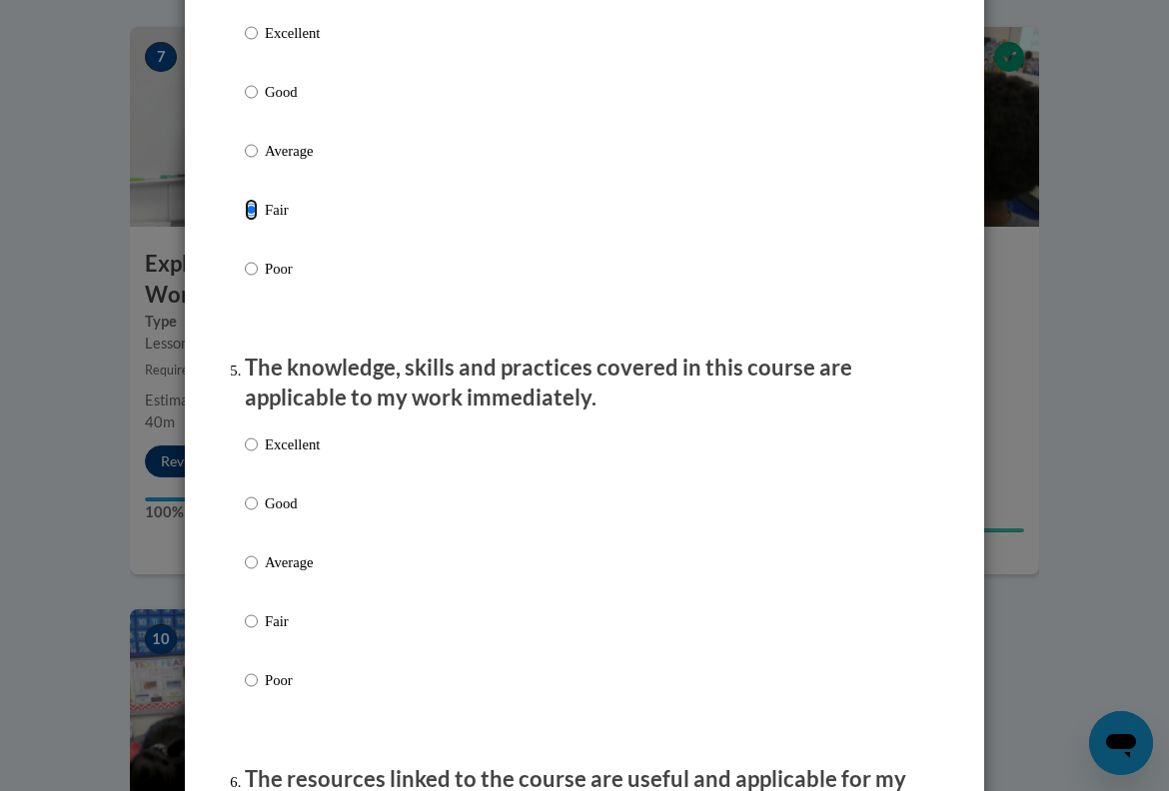
scroll to position [1516, 0]
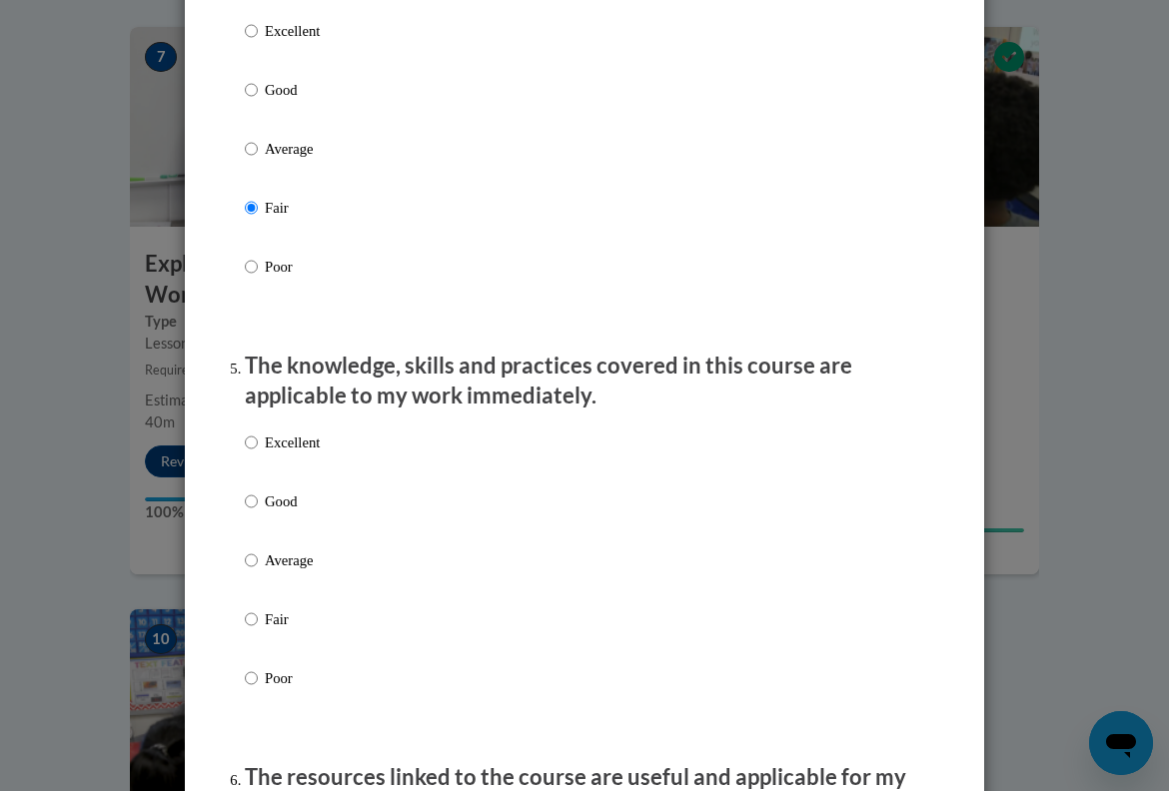
click at [303, 572] on p "Average" at bounding box center [292, 561] width 55 height 22
click at [258, 572] on input "Average" at bounding box center [251, 561] width 13 height 22
radio input "true"
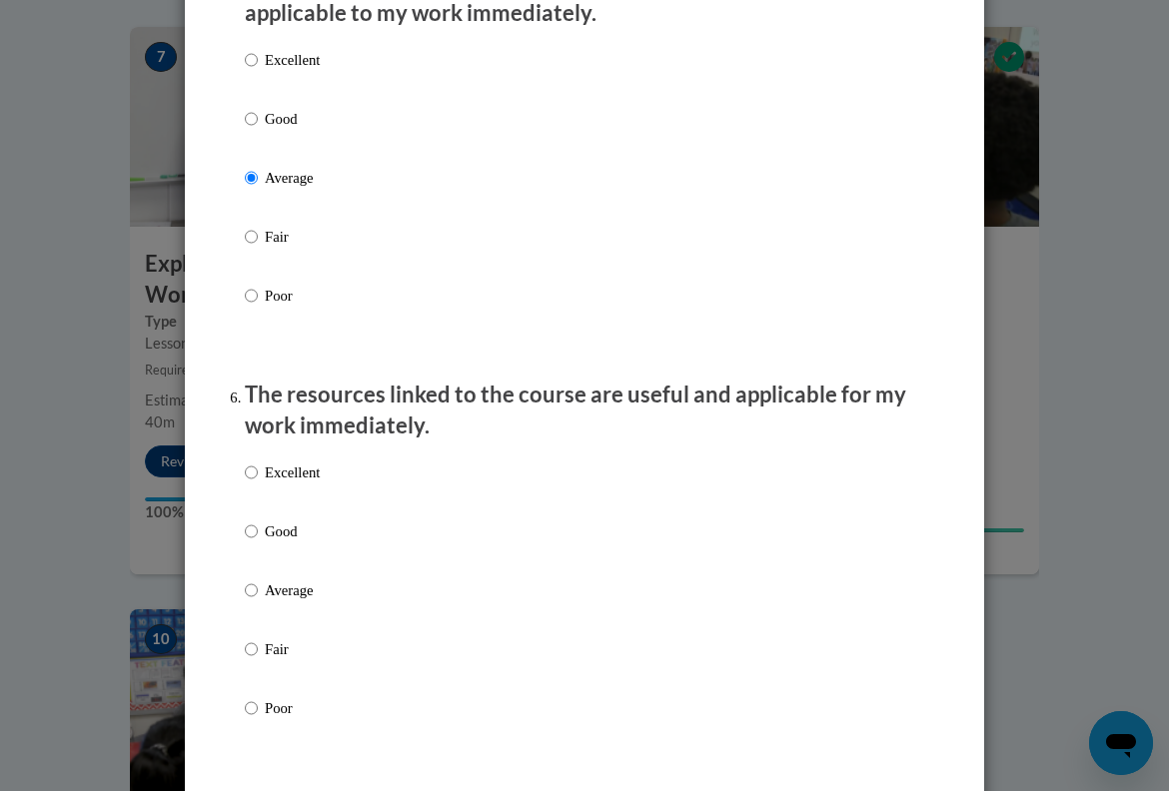
click at [292, 601] on p "Average" at bounding box center [292, 590] width 55 height 22
click at [258, 601] on input "Average" at bounding box center [251, 590] width 13 height 22
radio input "true"
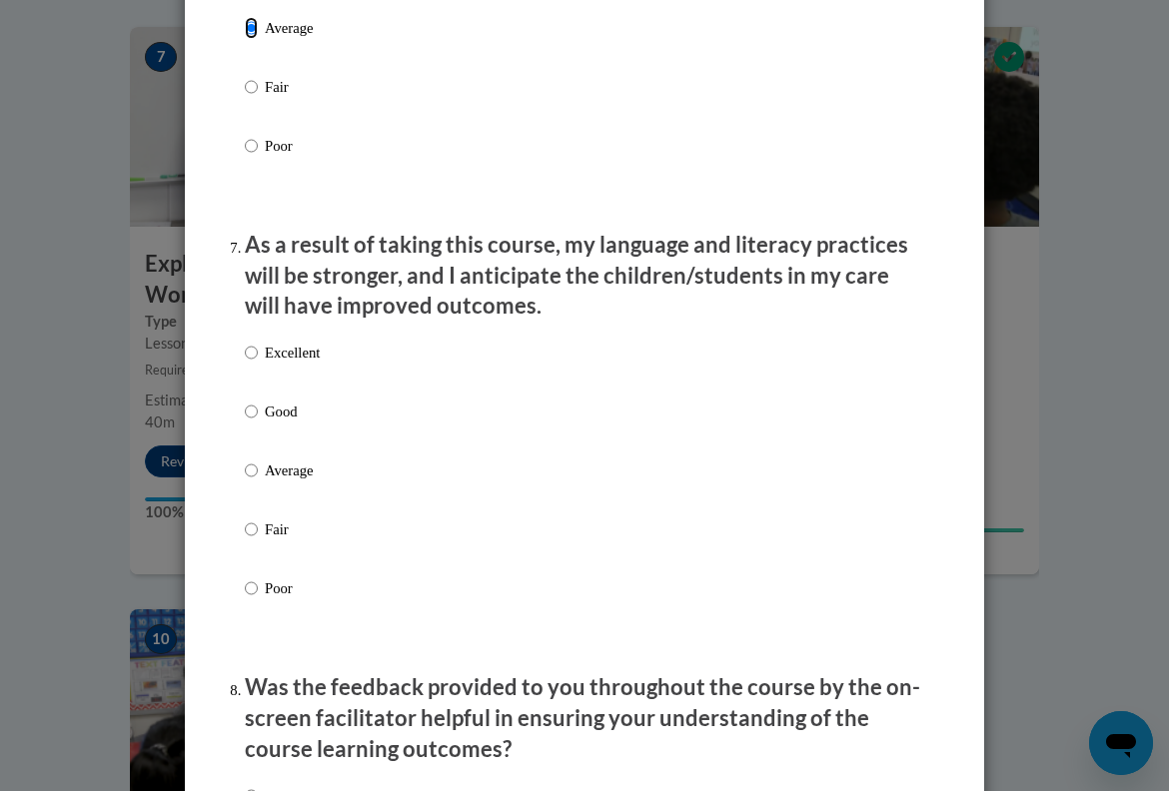
scroll to position [2463, 0]
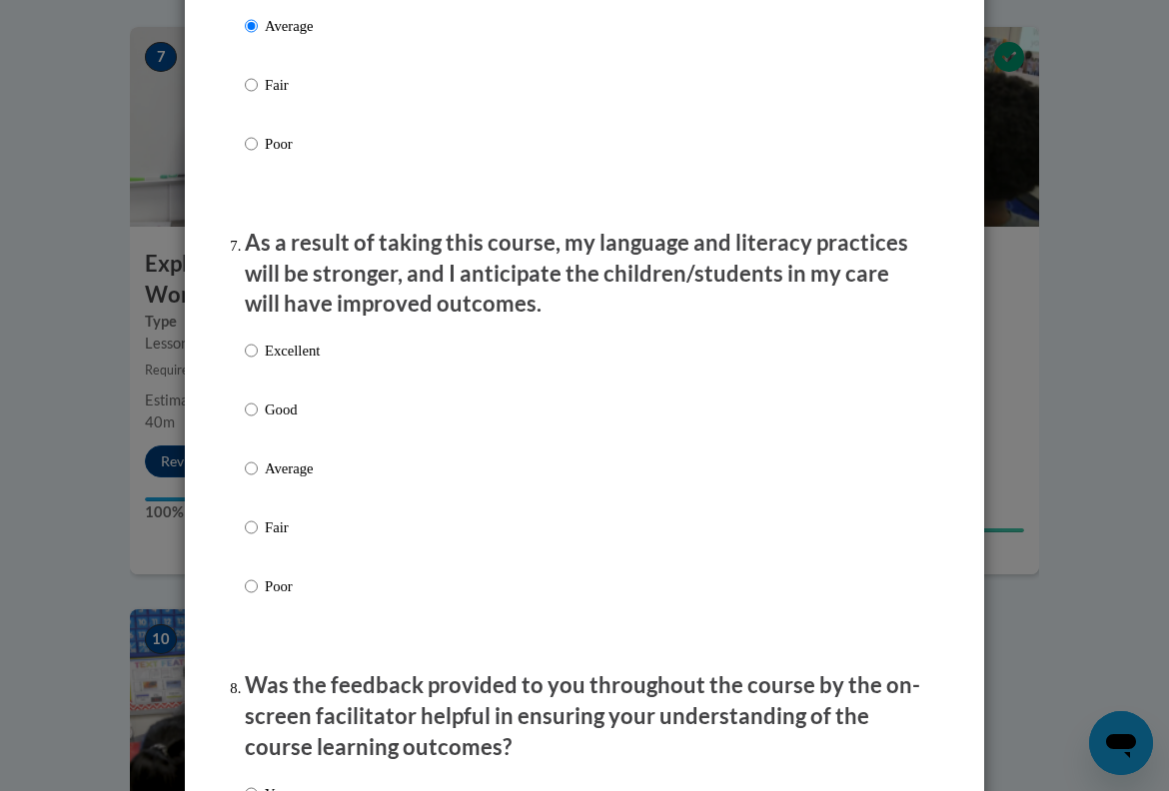
click at [279, 539] on p "Fair" at bounding box center [292, 528] width 55 height 22
click at [258, 539] on input "Fair" at bounding box center [251, 528] width 13 height 22
radio input "true"
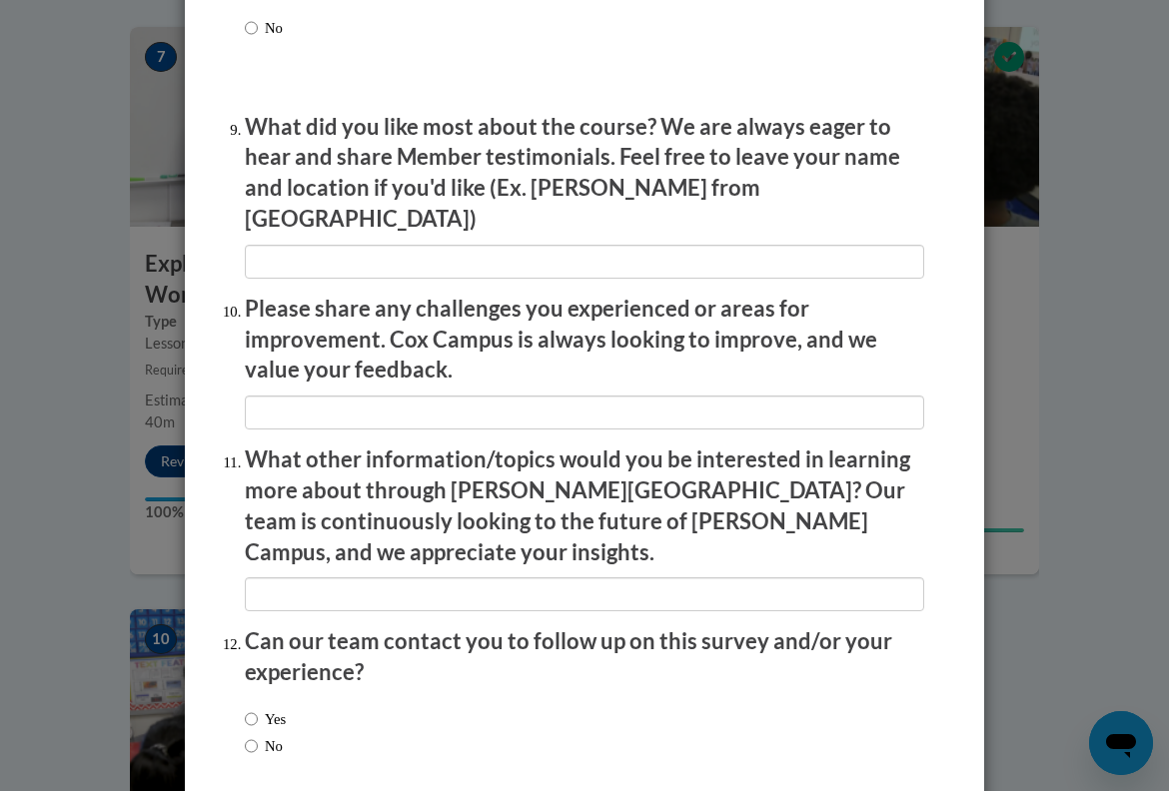
scroll to position [3365, 0]
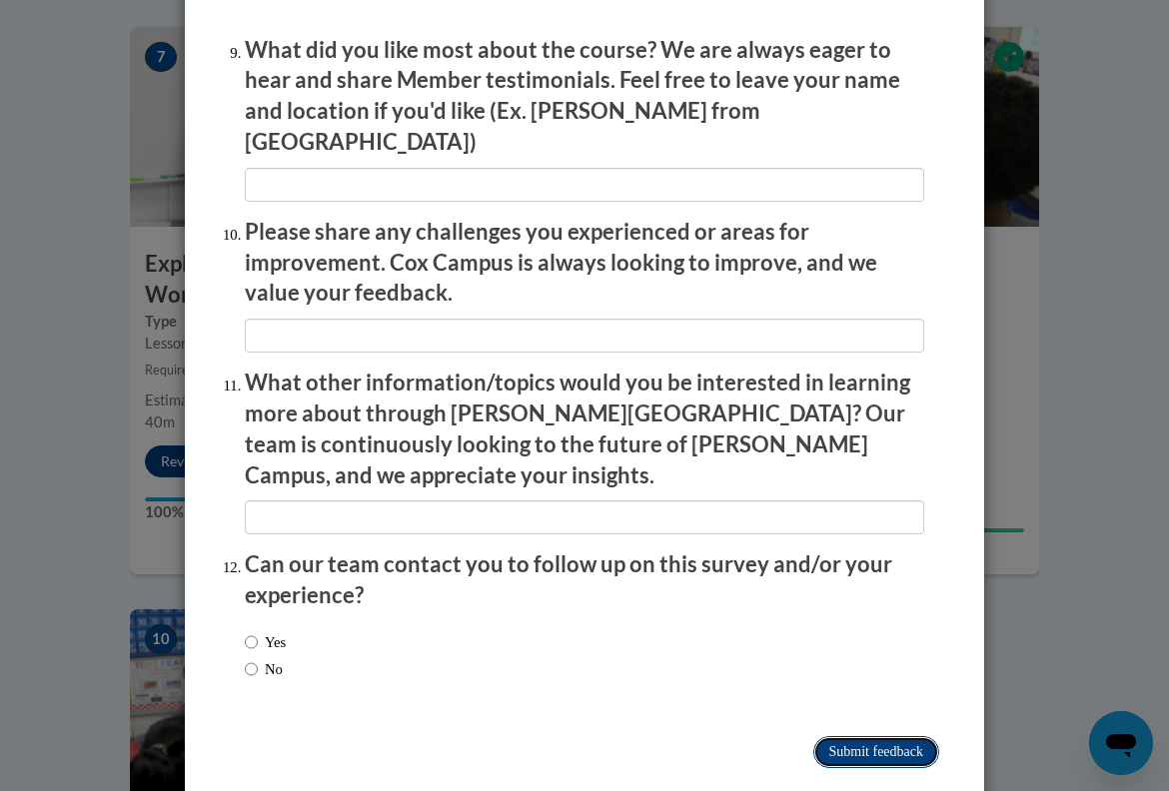
click at [881, 736] on input "Submit feedback" at bounding box center [876, 752] width 126 height 32
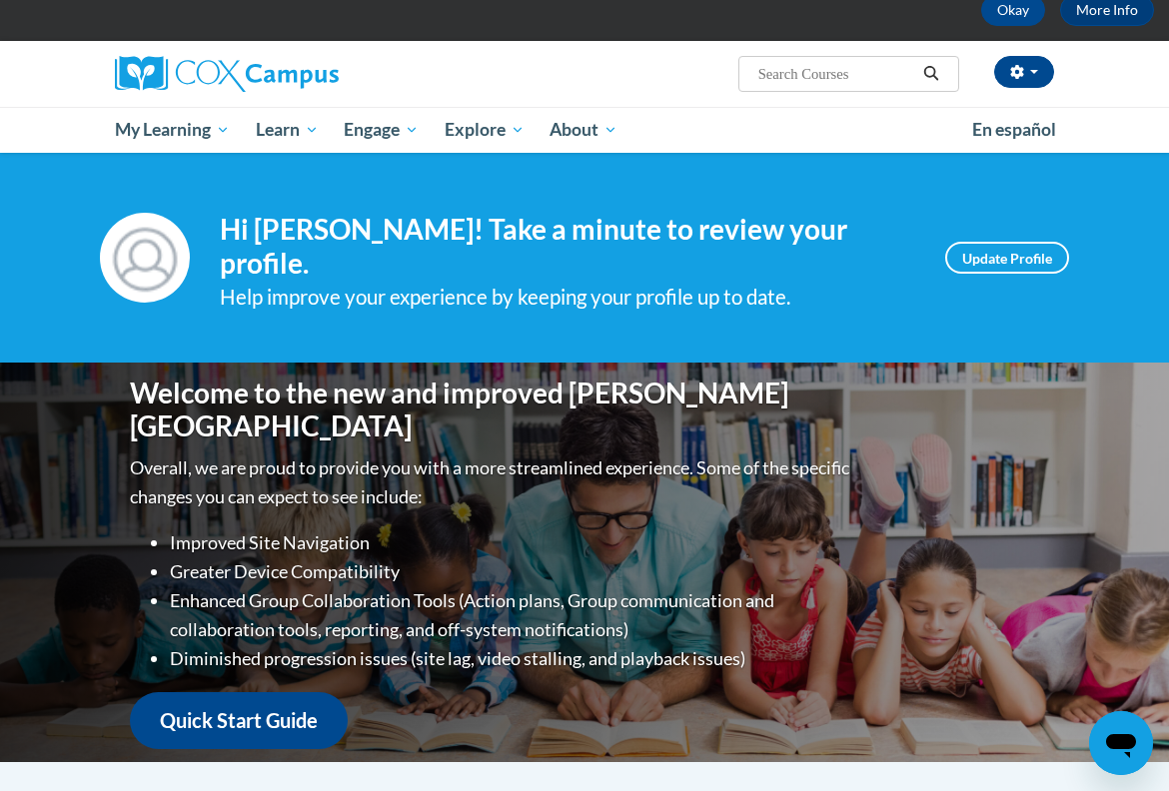
scroll to position [109, 0]
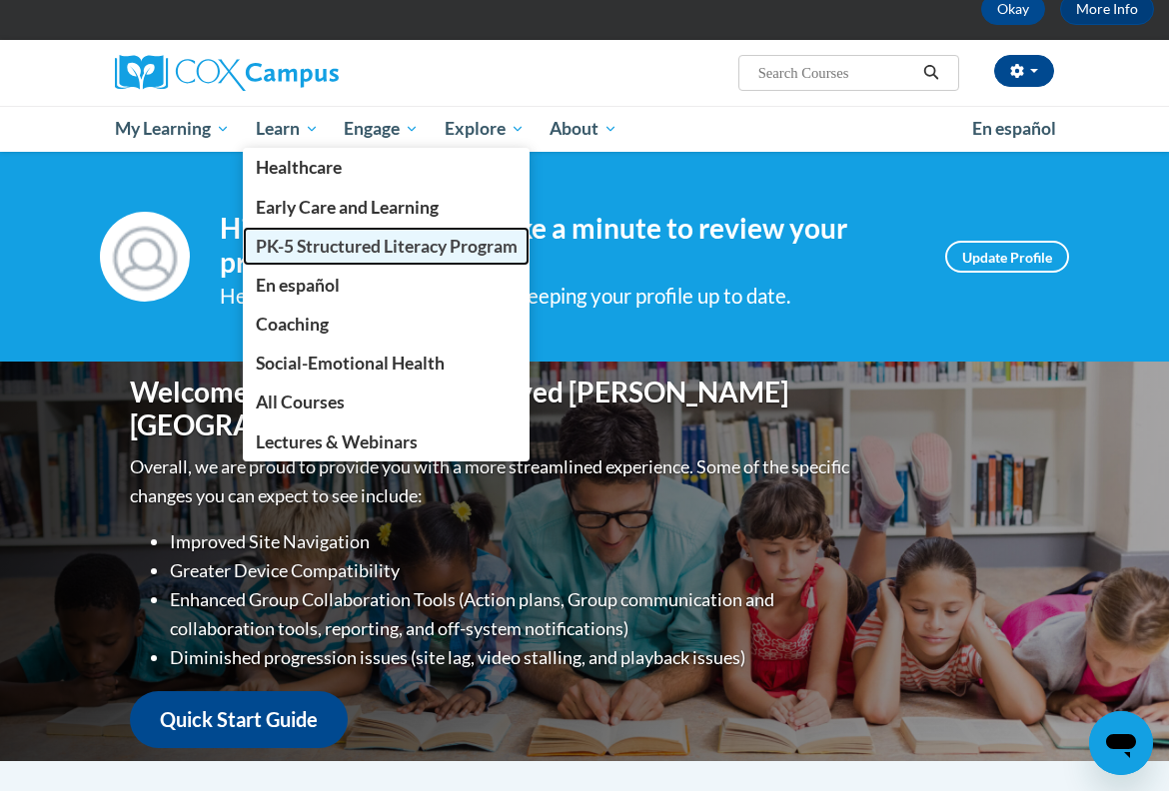
click at [343, 247] on span "PK-5 Structured Literacy Program" at bounding box center [387, 246] width 262 height 21
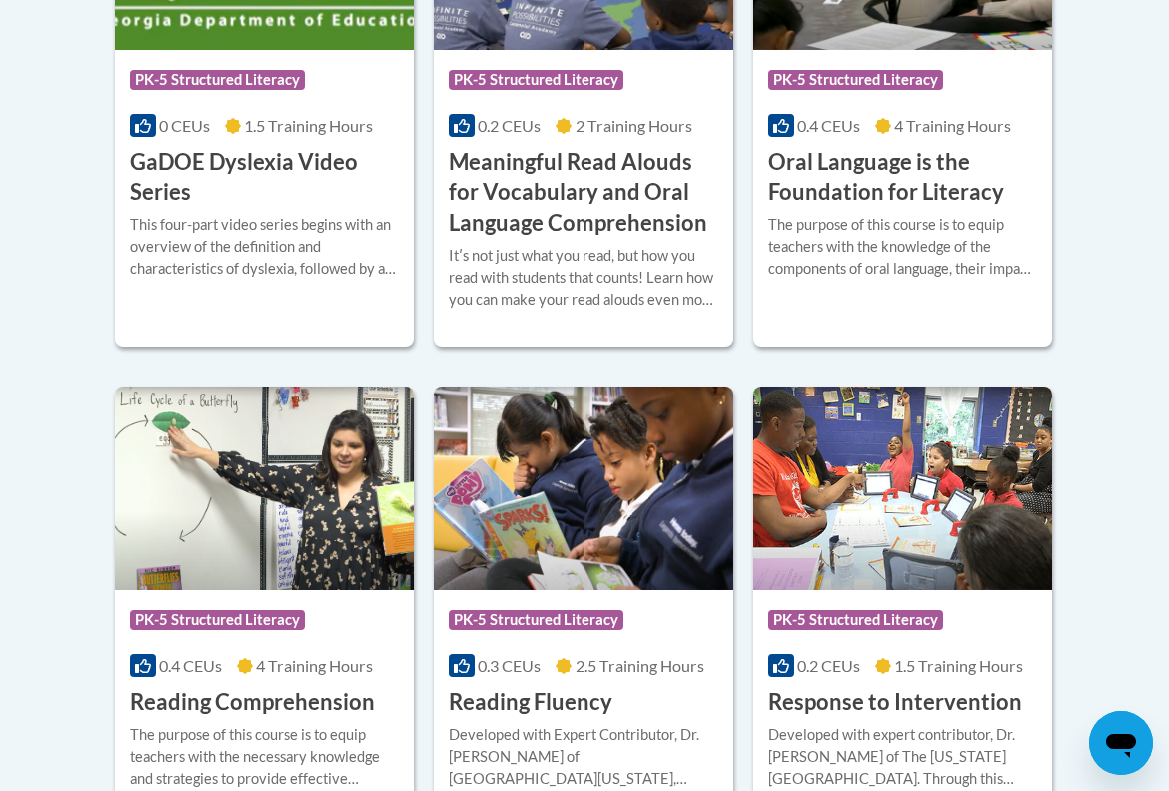
scroll to position [1592, 0]
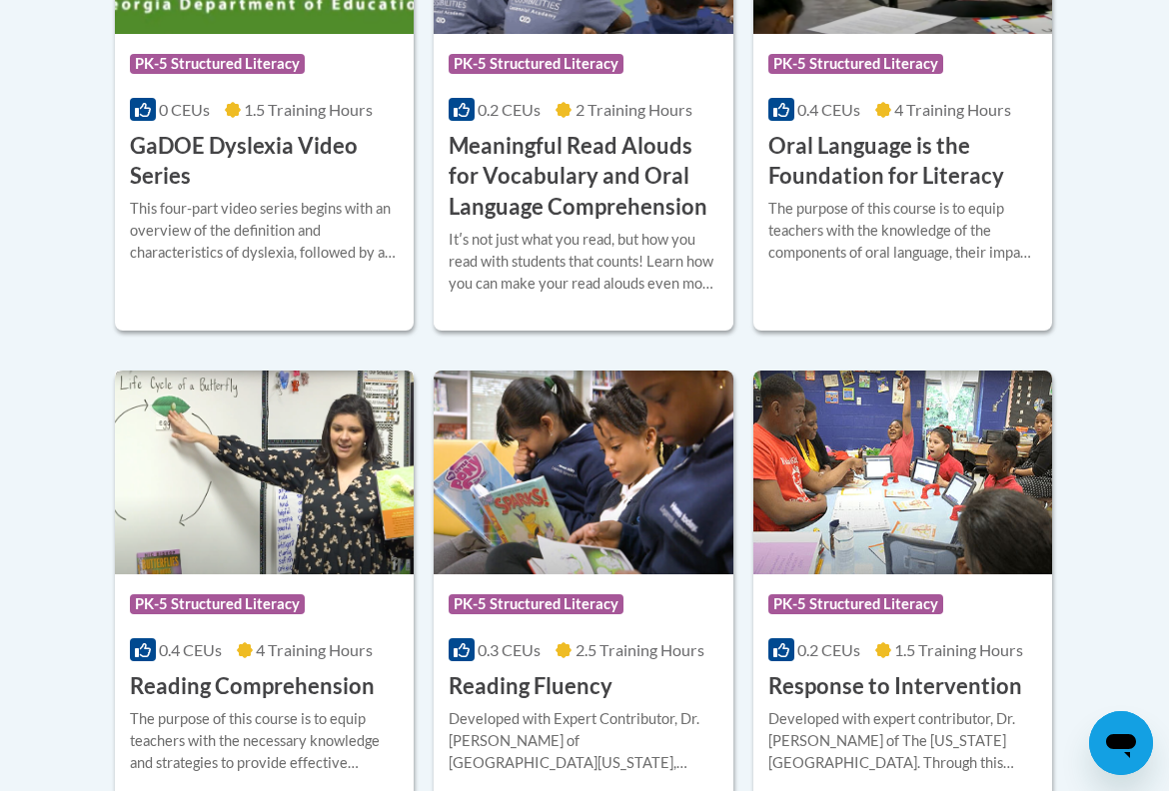
click at [221, 646] on span "0.4 CEUs" at bounding box center [190, 649] width 63 height 19
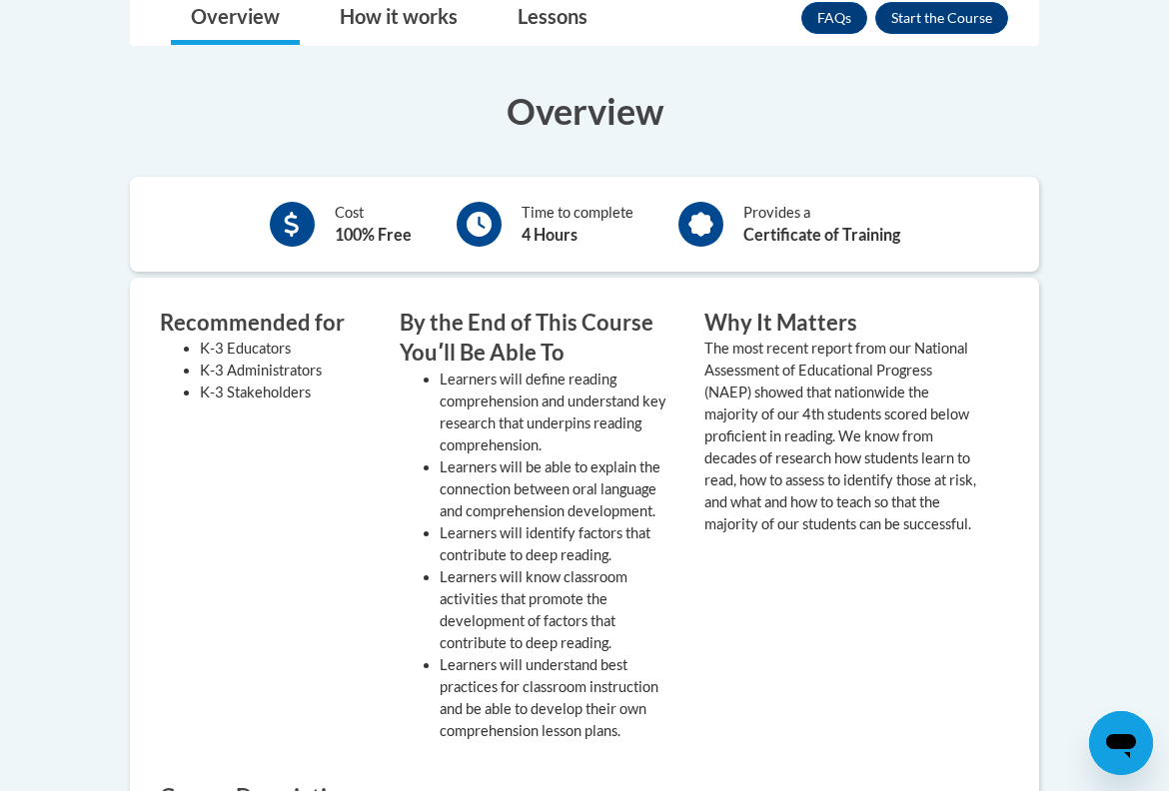
scroll to position [572, 0]
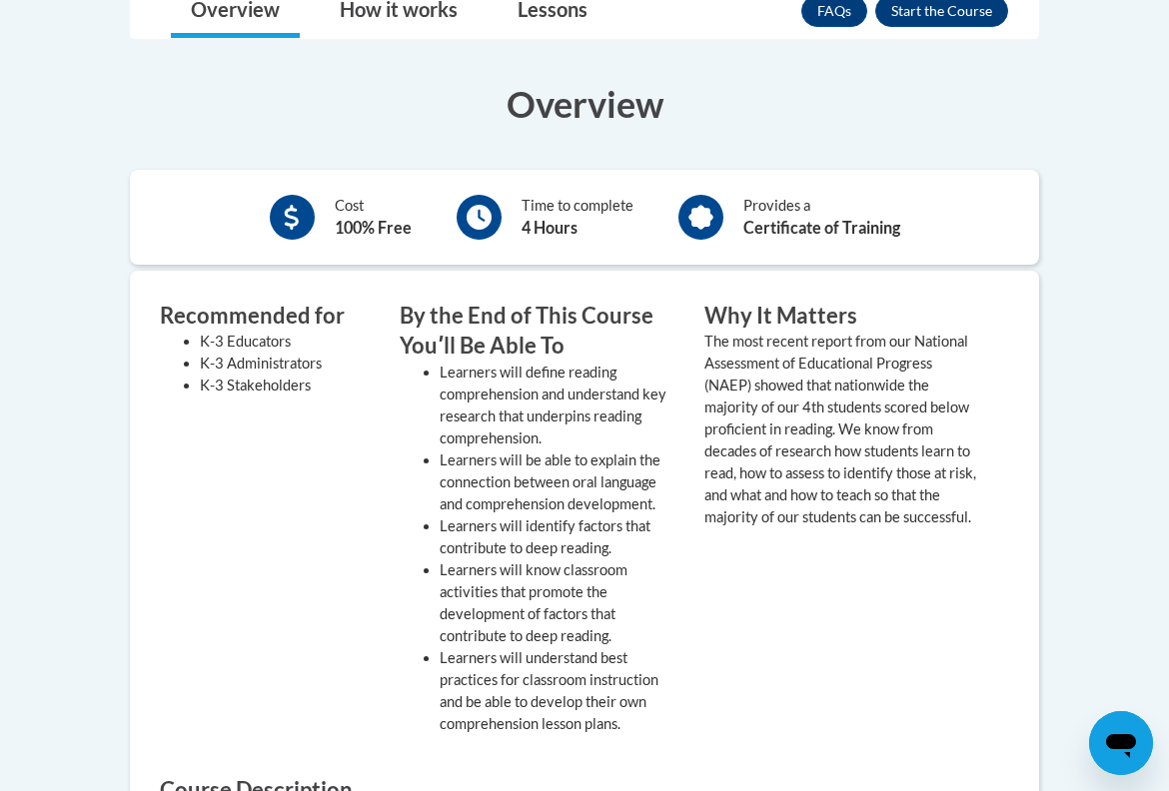
click at [934, 27] on div "FAQs Enroll" at bounding box center [904, 11] width 207 height 52
click at [940, 21] on button "Enroll" at bounding box center [941, 11] width 133 height 32
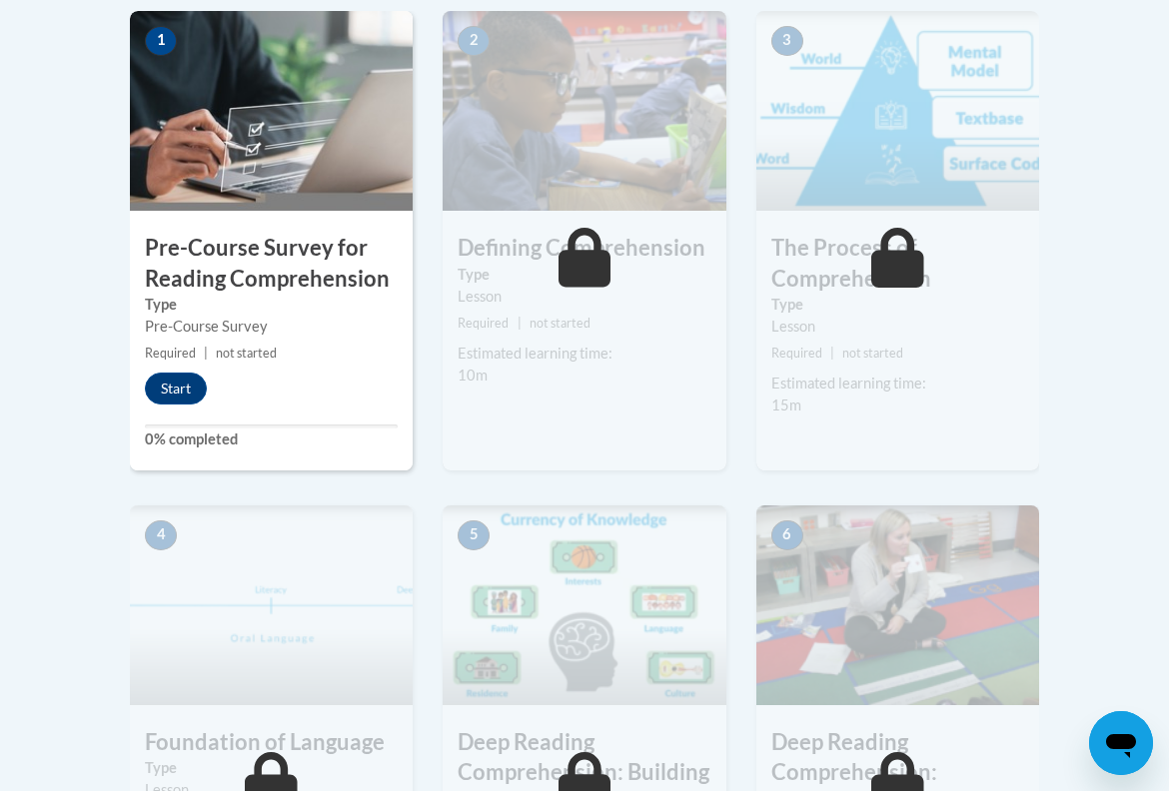
scroll to position [707, 0]
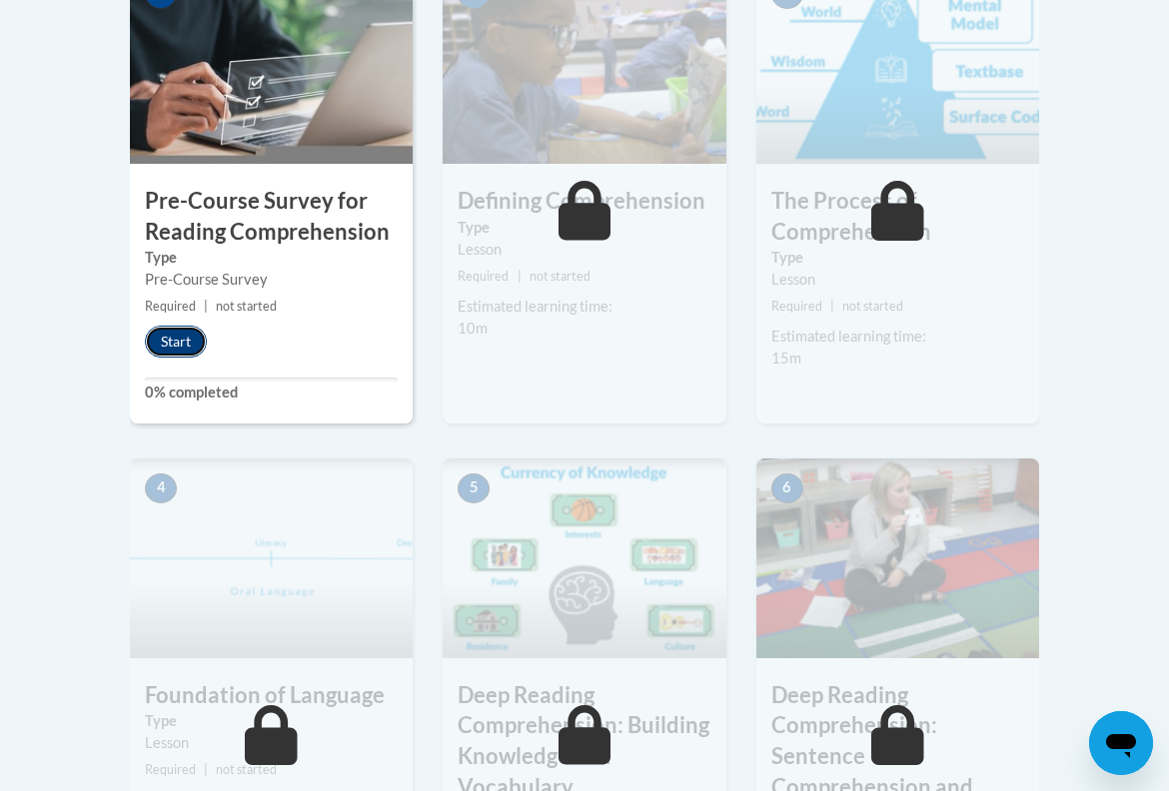
click at [201, 337] on button "Start" at bounding box center [176, 342] width 62 height 32
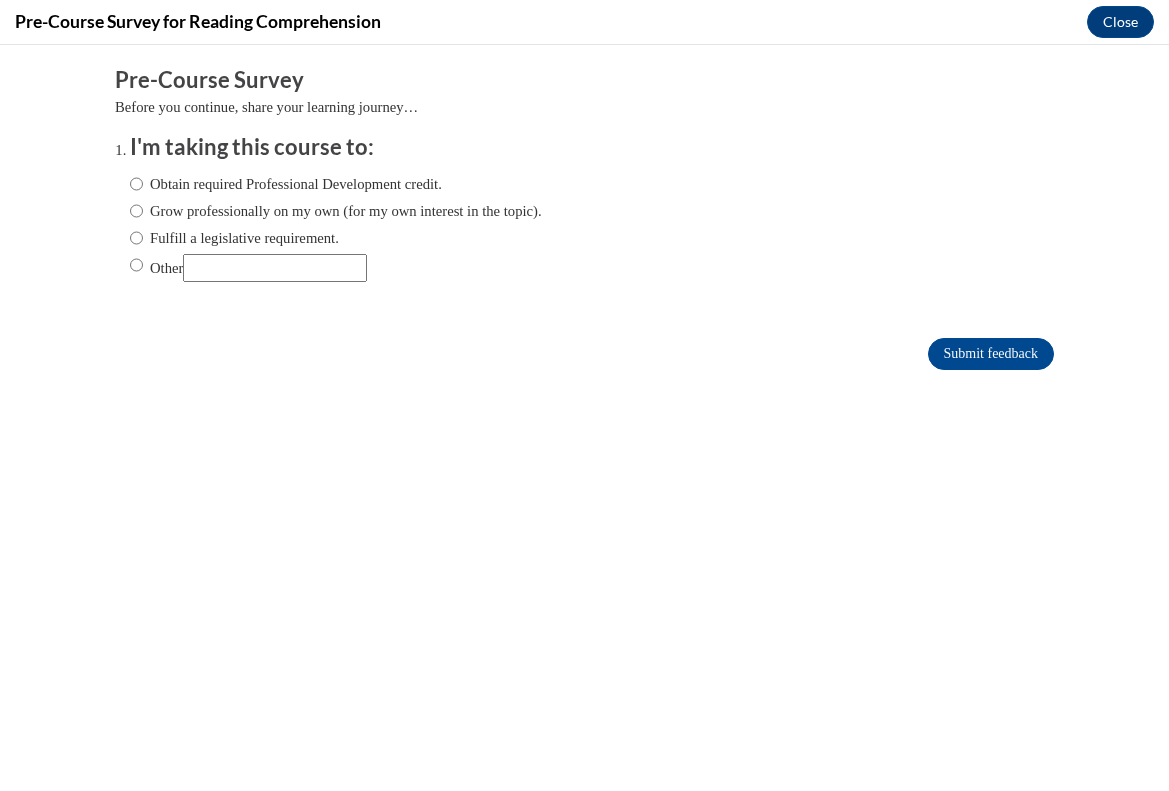
scroll to position [0, 0]
click at [162, 232] on label "Fulfill a legislative requirement." at bounding box center [234, 238] width 209 height 22
click at [143, 232] on input "Fulfill a legislative requirement." at bounding box center [136, 238] width 13 height 22
radio input "true"
click at [961, 353] on input "Submit feedback" at bounding box center [991, 354] width 126 height 32
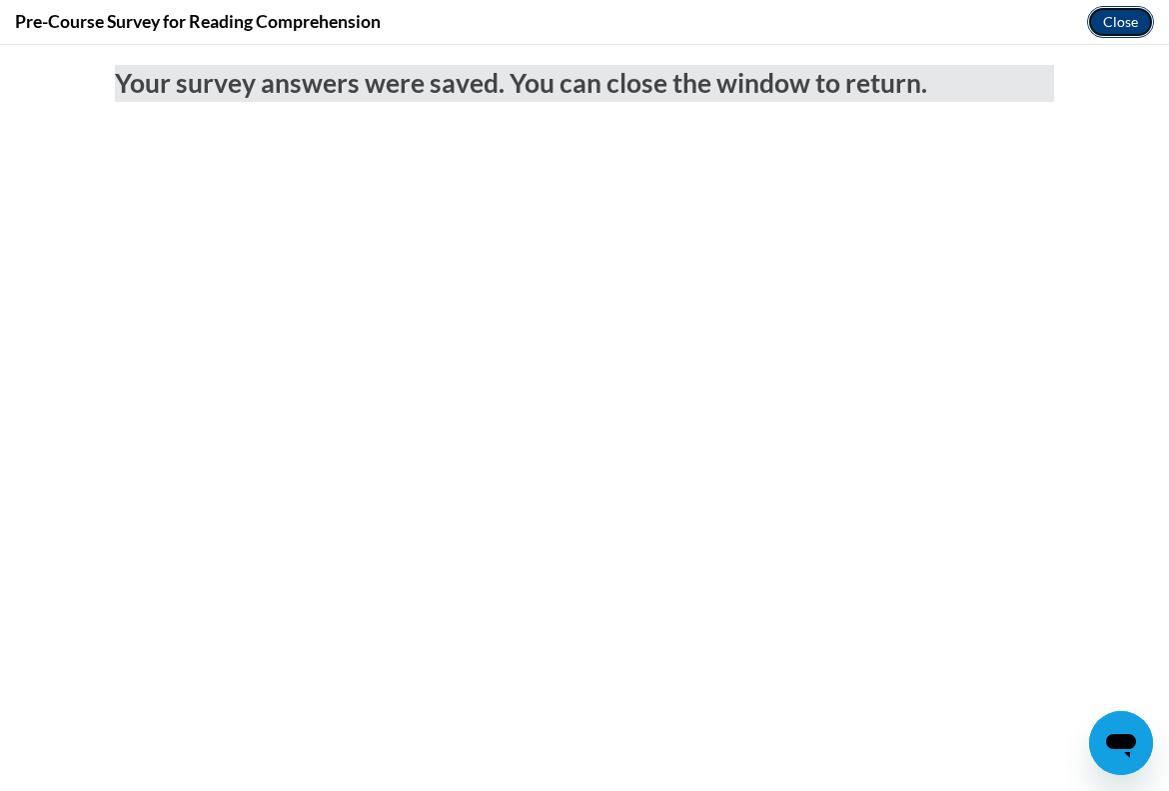
click at [1115, 27] on button "Close" at bounding box center [1120, 22] width 67 height 32
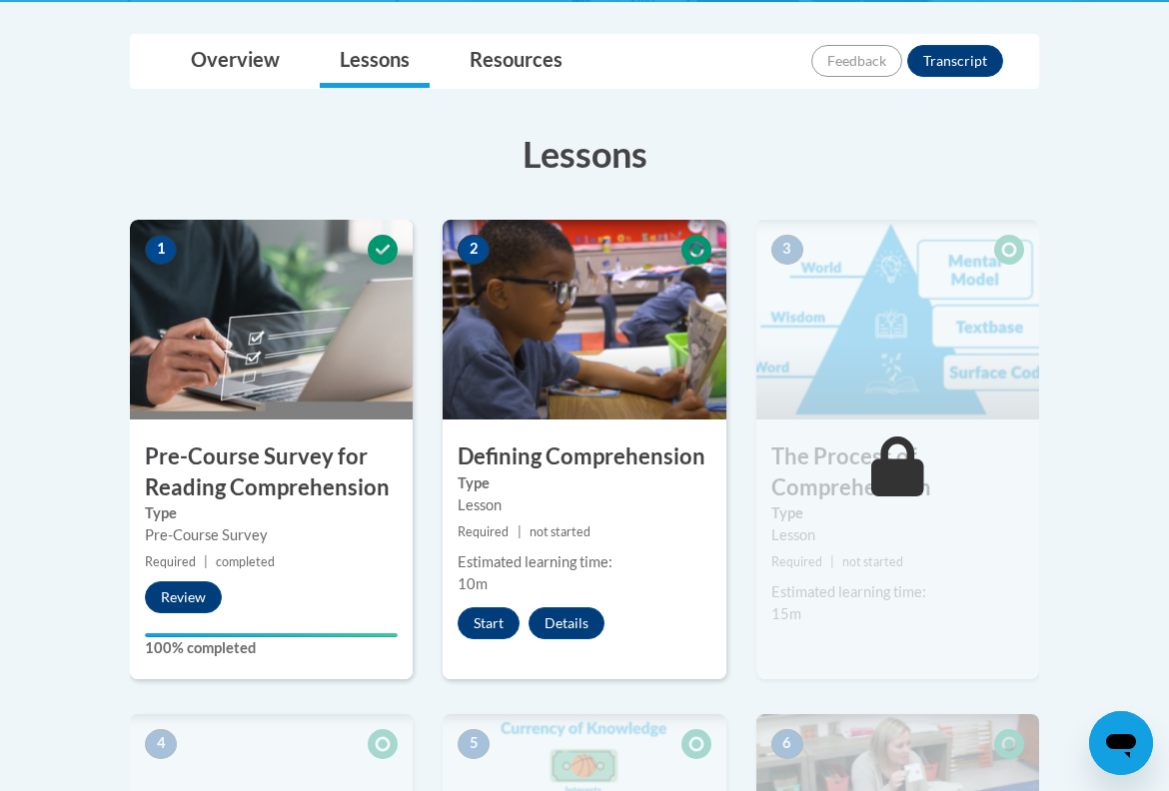
scroll to position [442, 0]
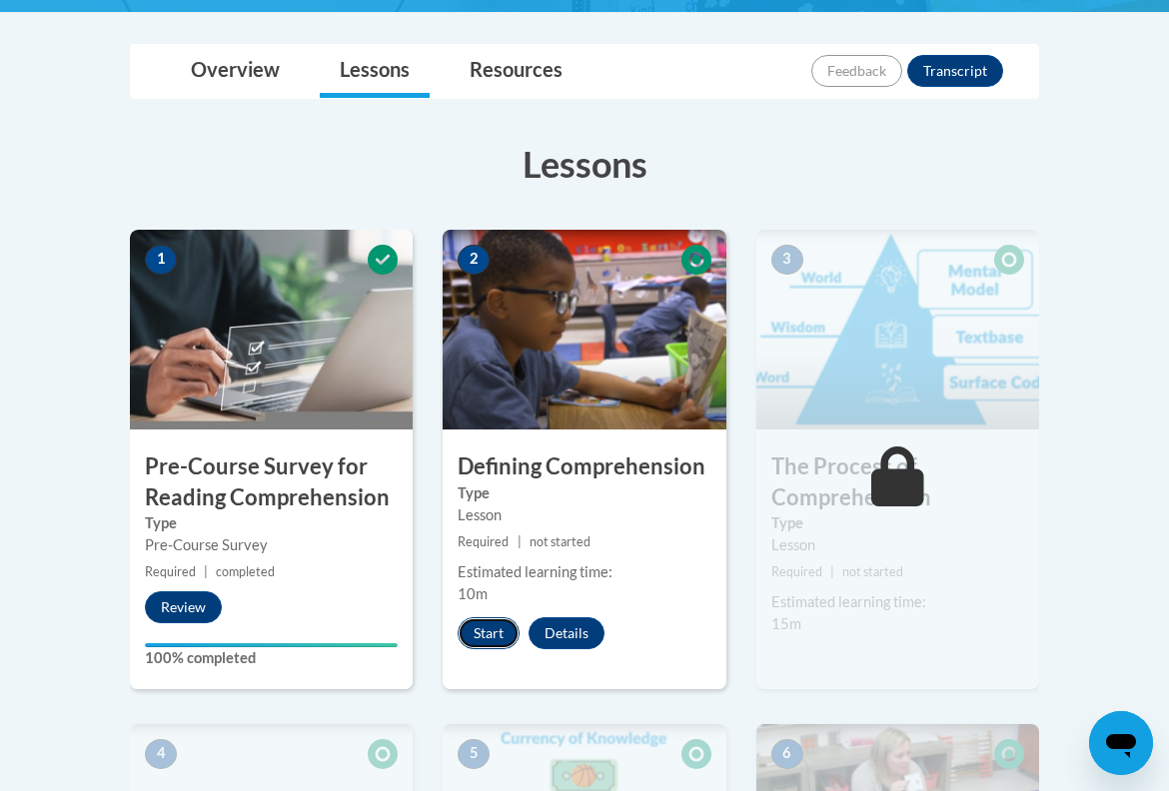
click at [490, 623] on button "Start" at bounding box center [489, 633] width 62 height 32
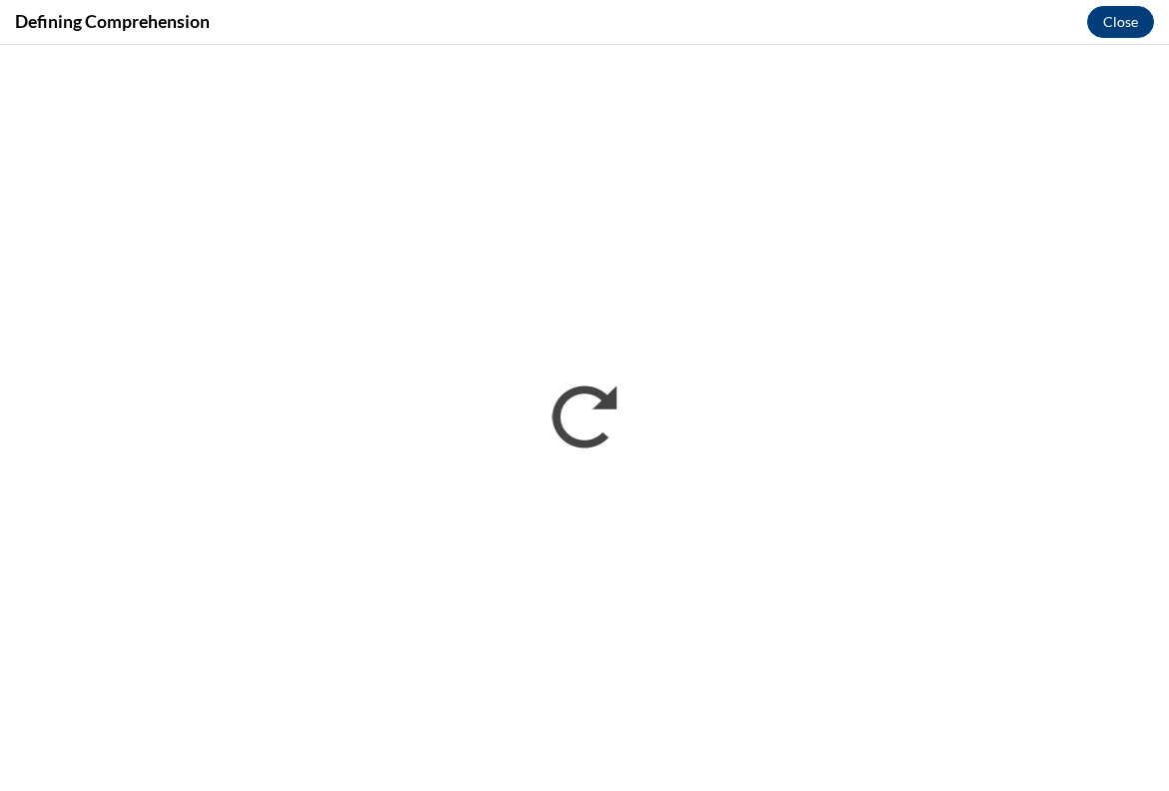
scroll to position [0, 0]
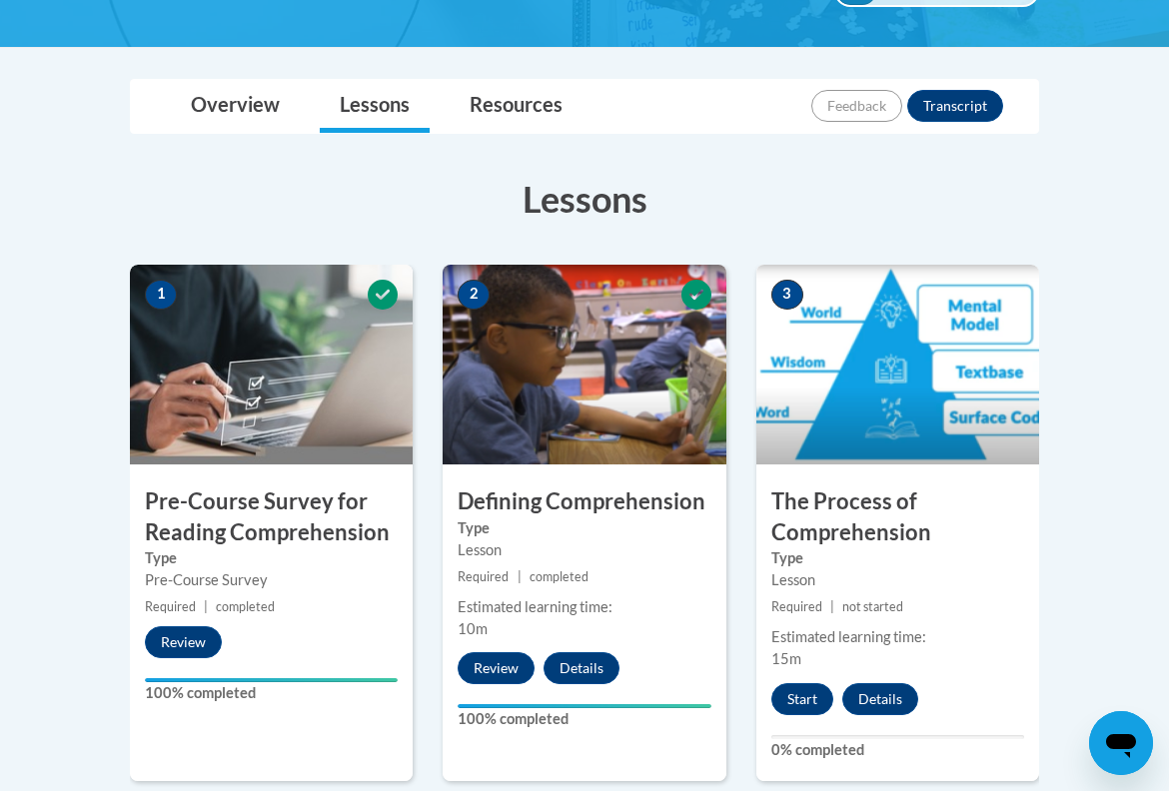
scroll to position [553, 0]
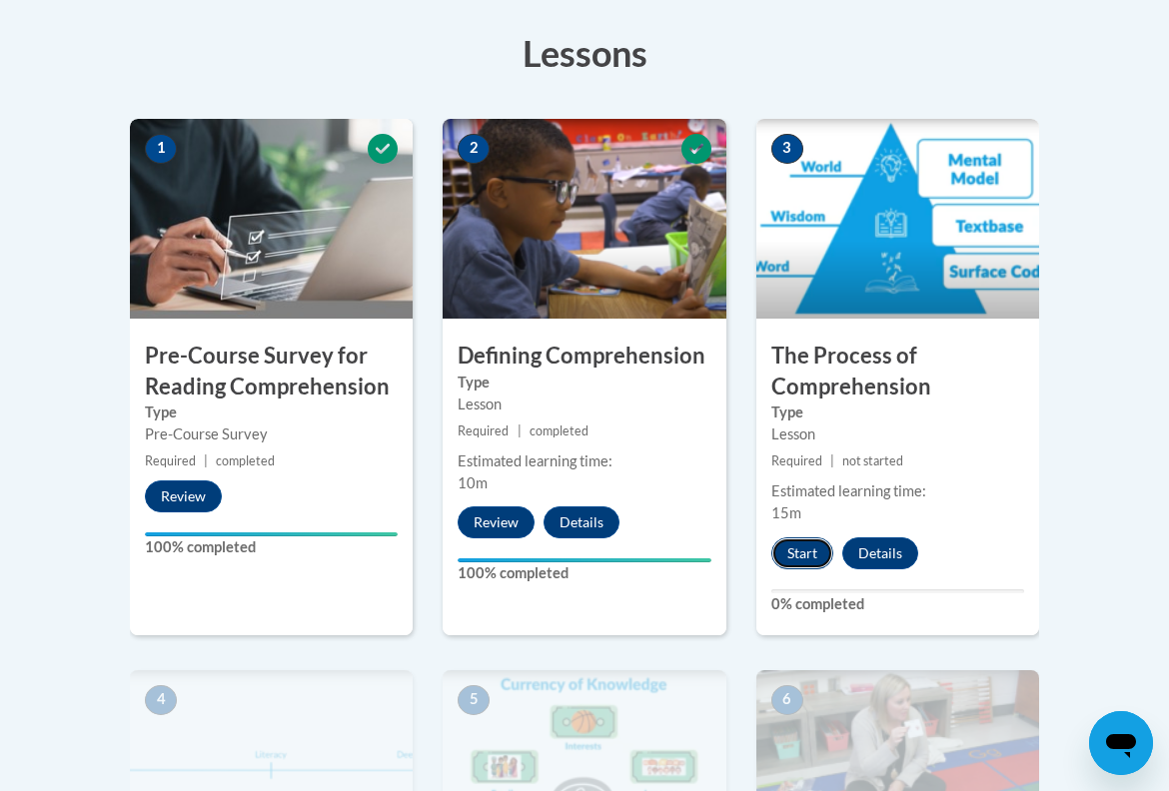
click at [814, 556] on button "Start" at bounding box center [802, 554] width 62 height 32
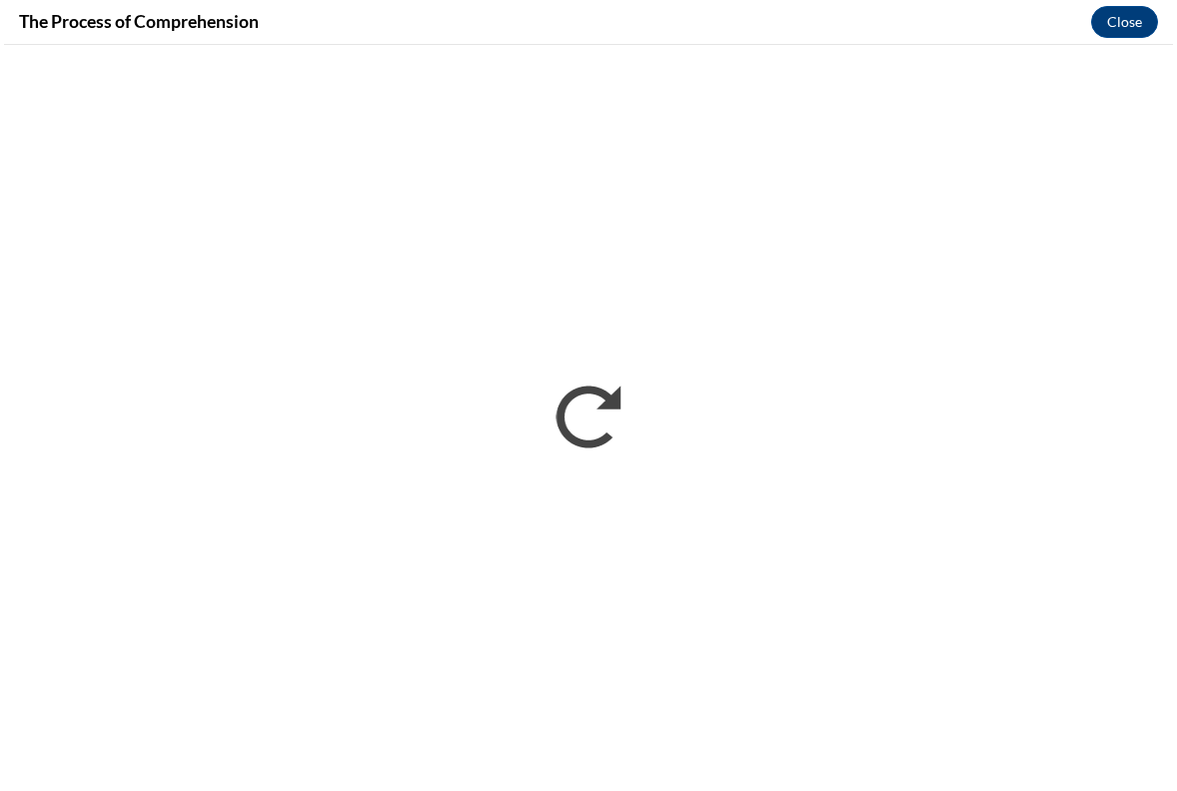
scroll to position [0, 0]
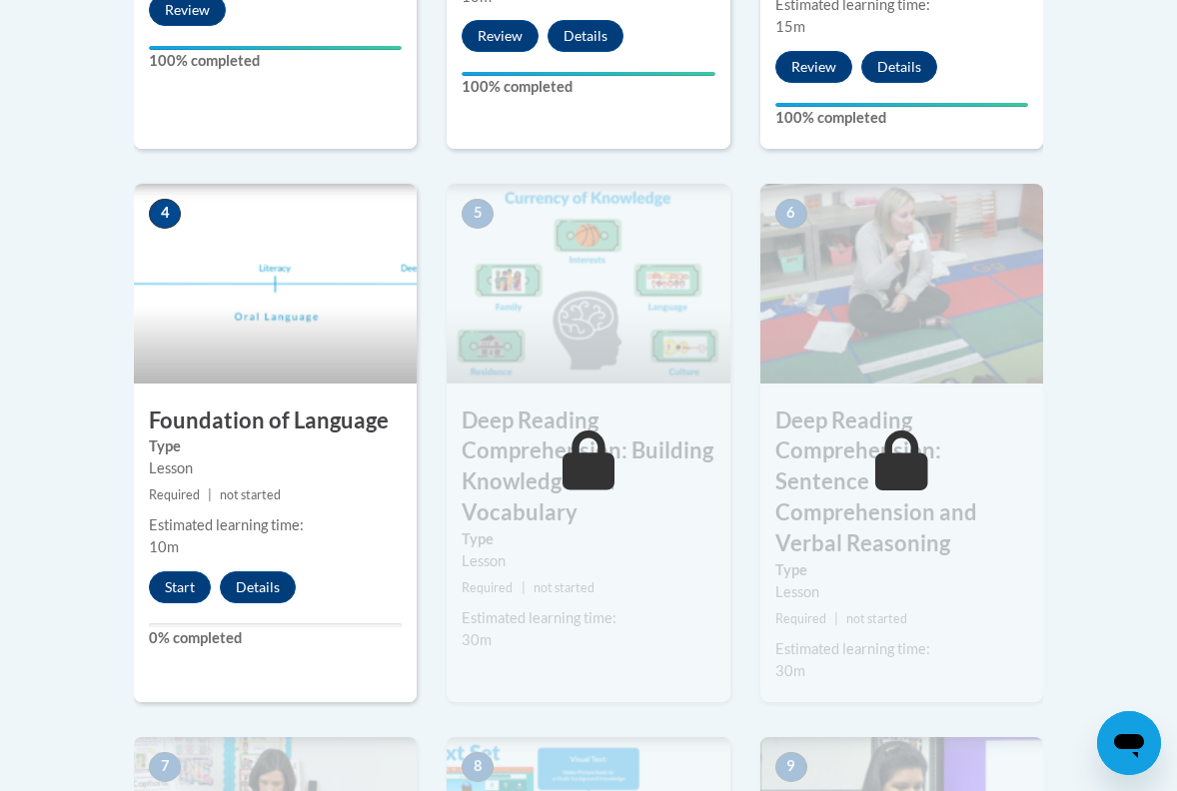
scroll to position [1094, 0]
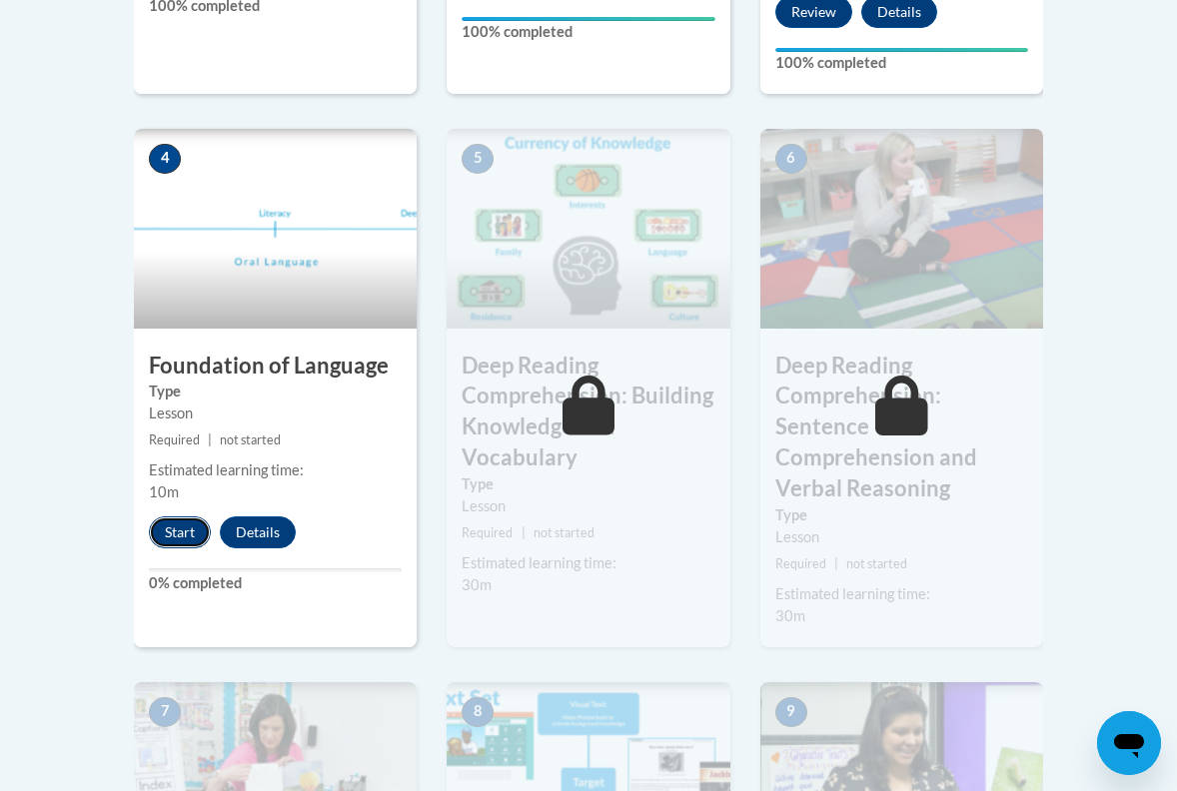
click at [165, 531] on button "Start" at bounding box center [180, 533] width 62 height 32
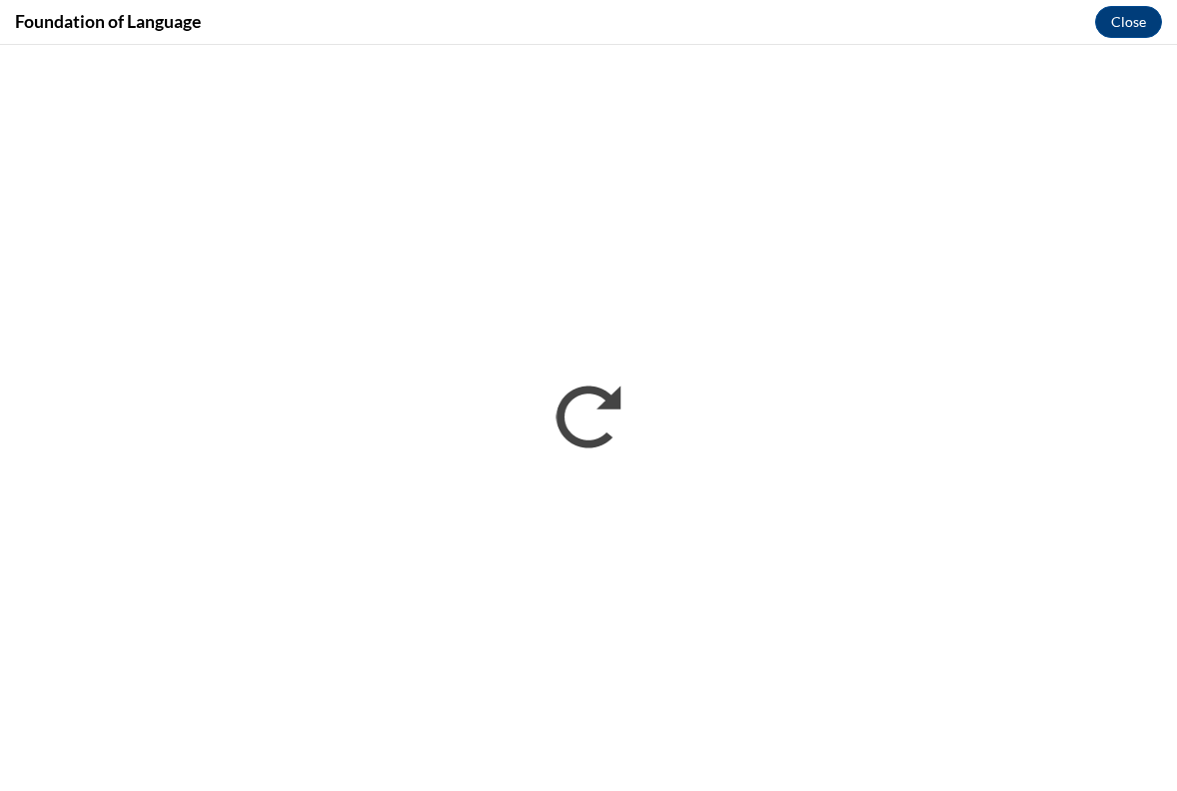
scroll to position [0, 0]
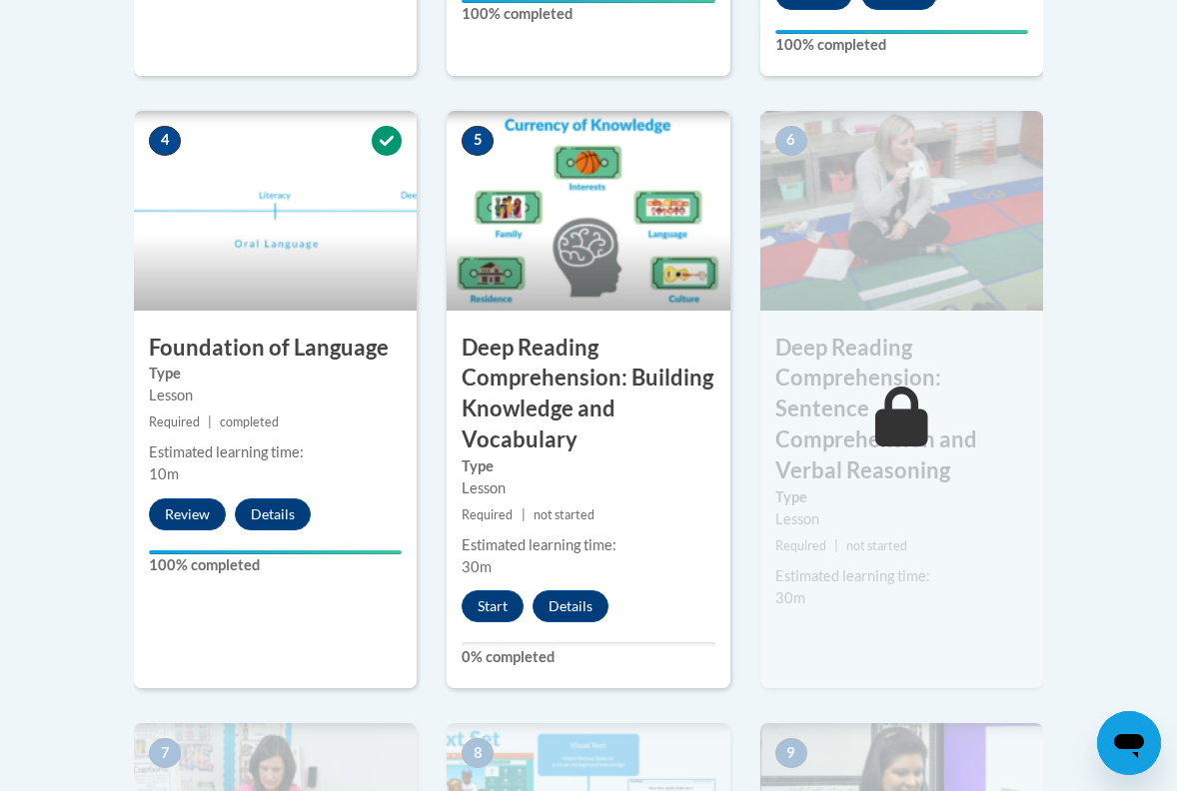
scroll to position [1115, 0]
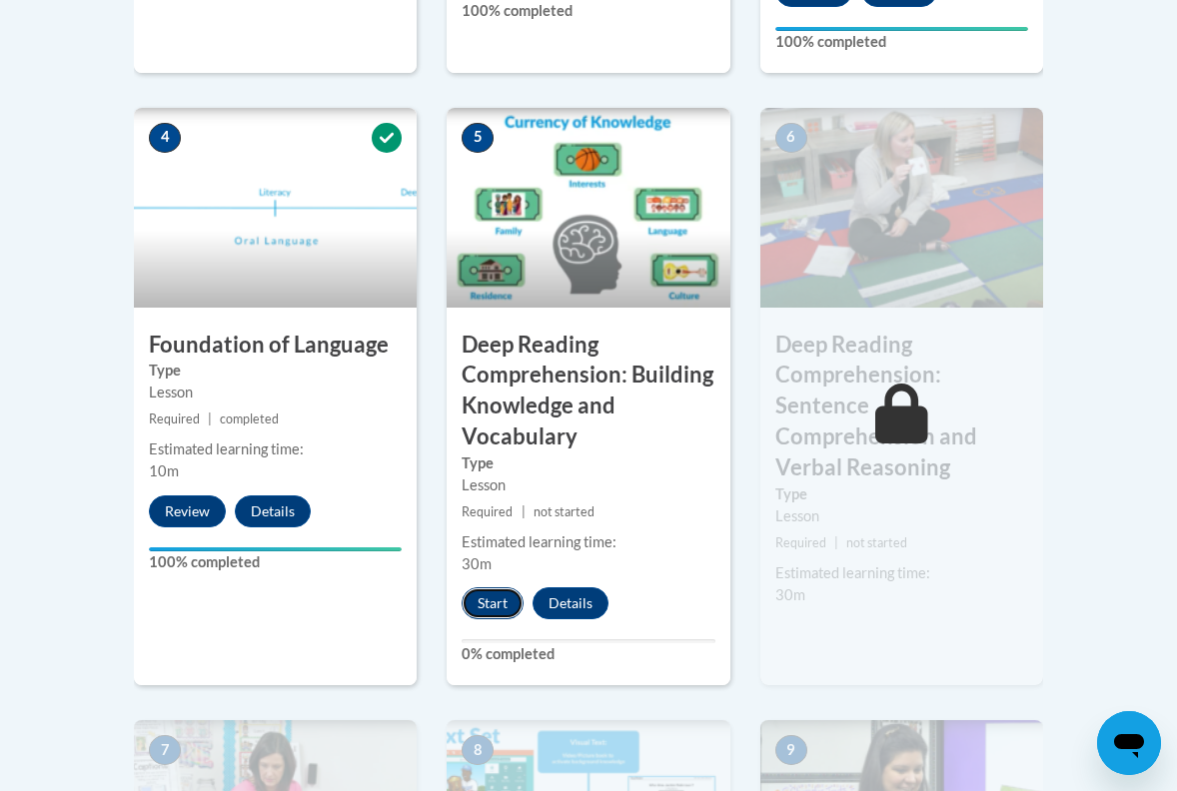
click at [502, 592] on button "Start" at bounding box center [493, 603] width 62 height 32
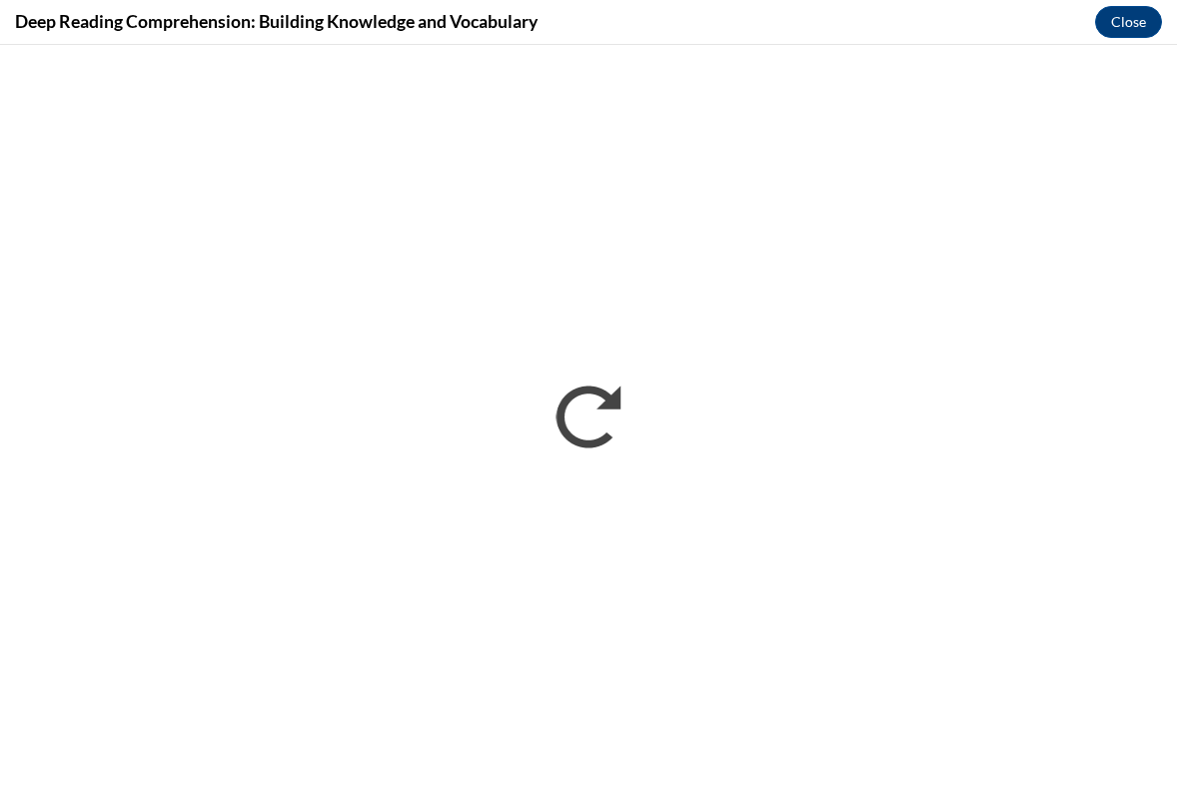
scroll to position [0, 0]
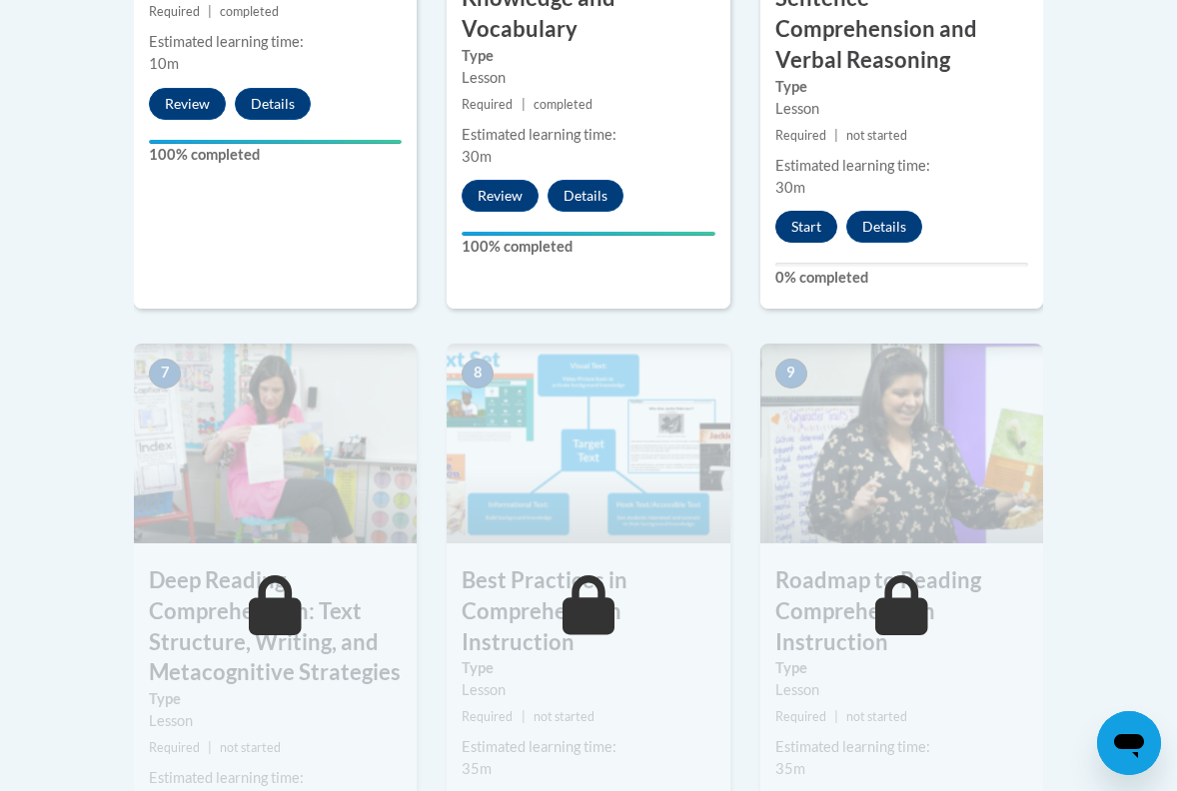
scroll to position [1528, 0]
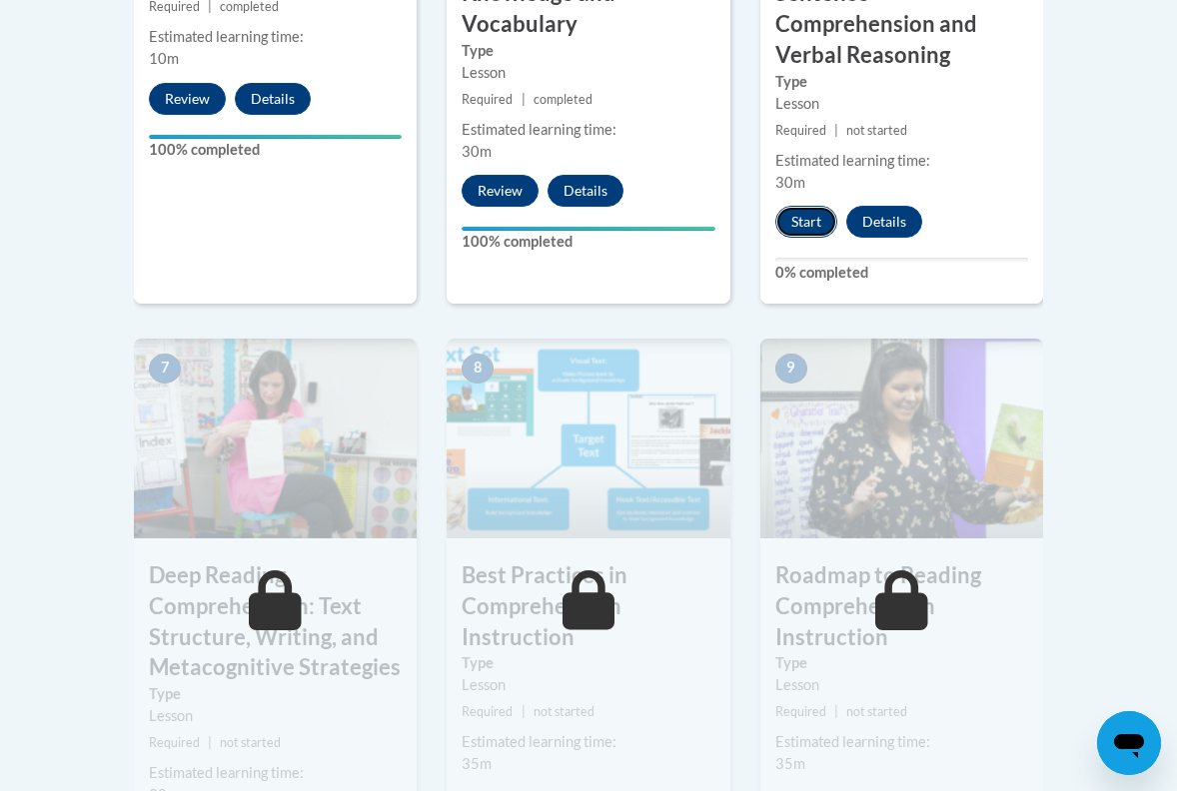
click at [802, 206] on button "Start" at bounding box center [806, 222] width 62 height 32
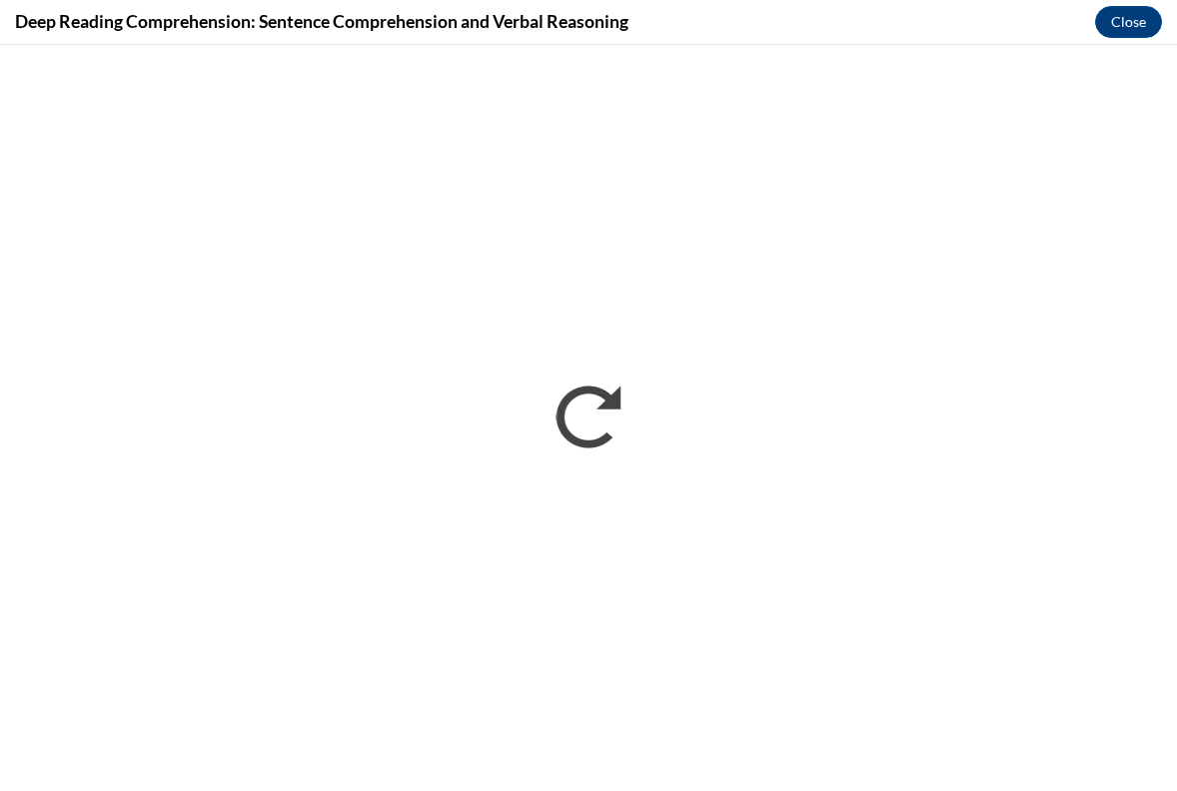
scroll to position [0, 0]
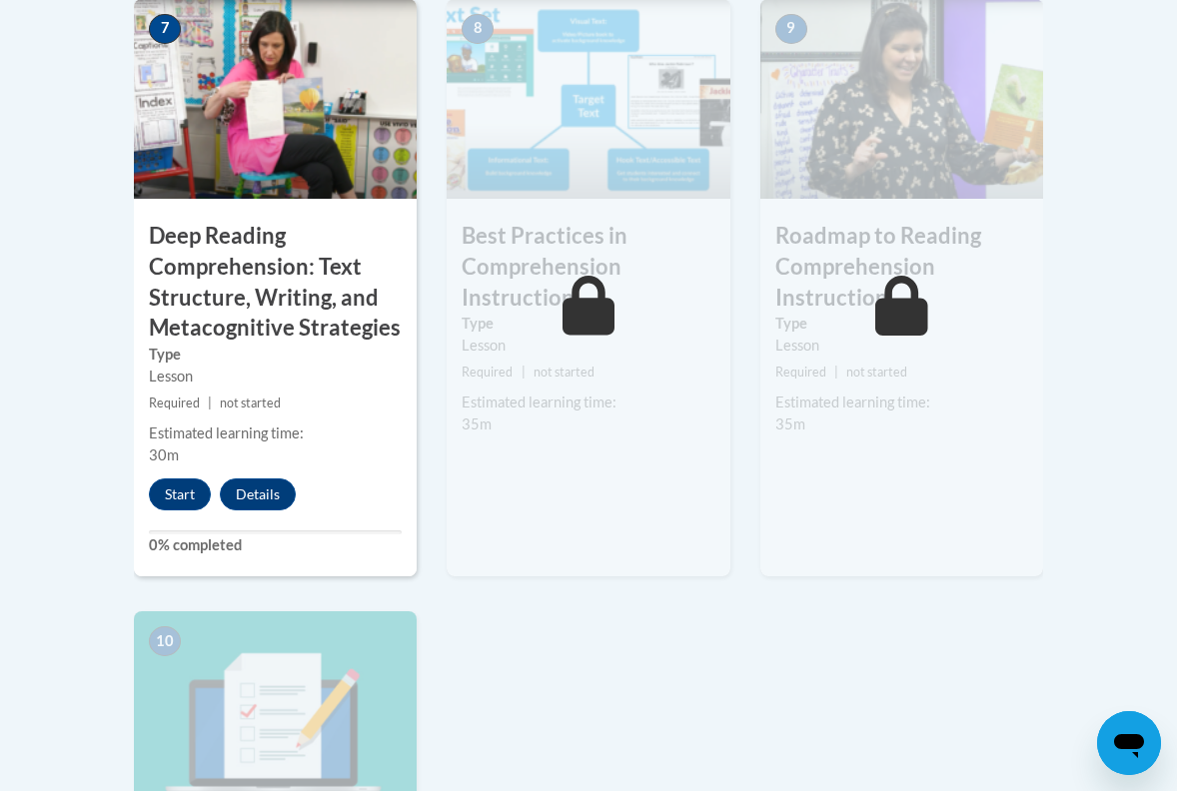
scroll to position [1879, 0]
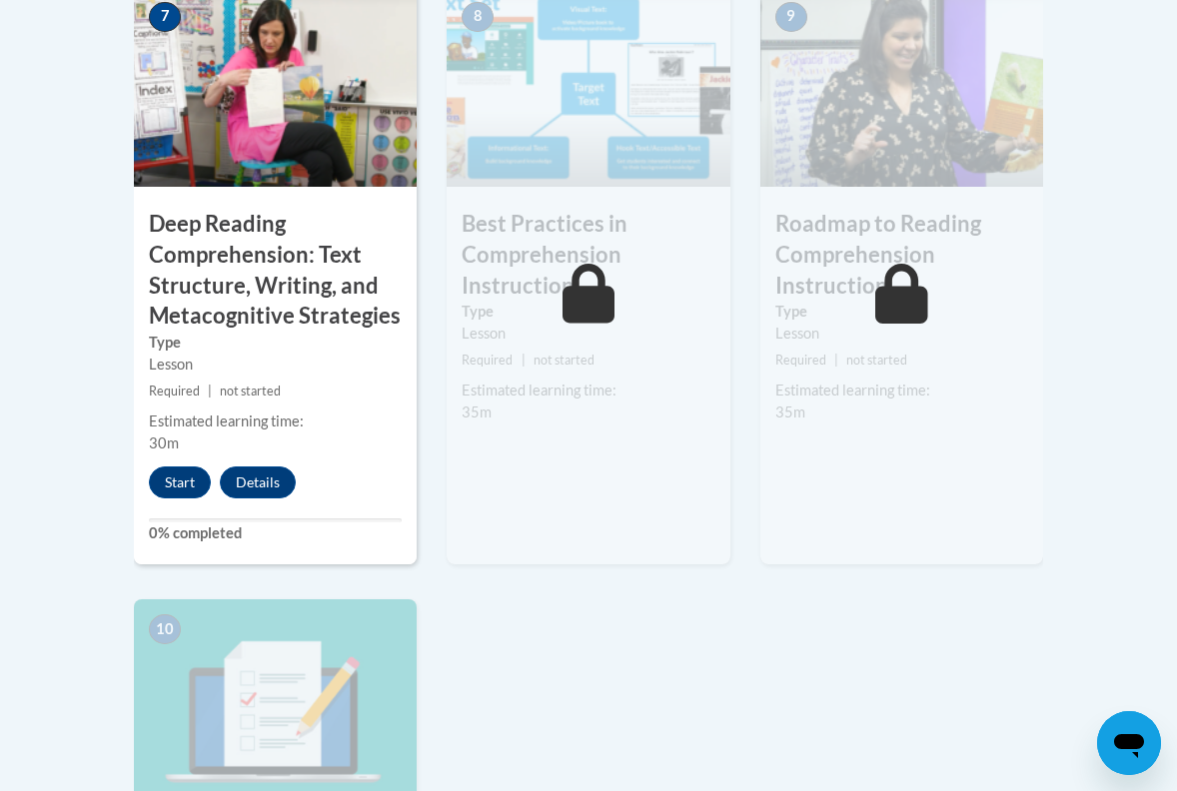
click at [206, 467] on div "Start Details Feedback" at bounding box center [227, 483] width 187 height 32
click at [176, 467] on button "Start" at bounding box center [180, 483] width 62 height 32
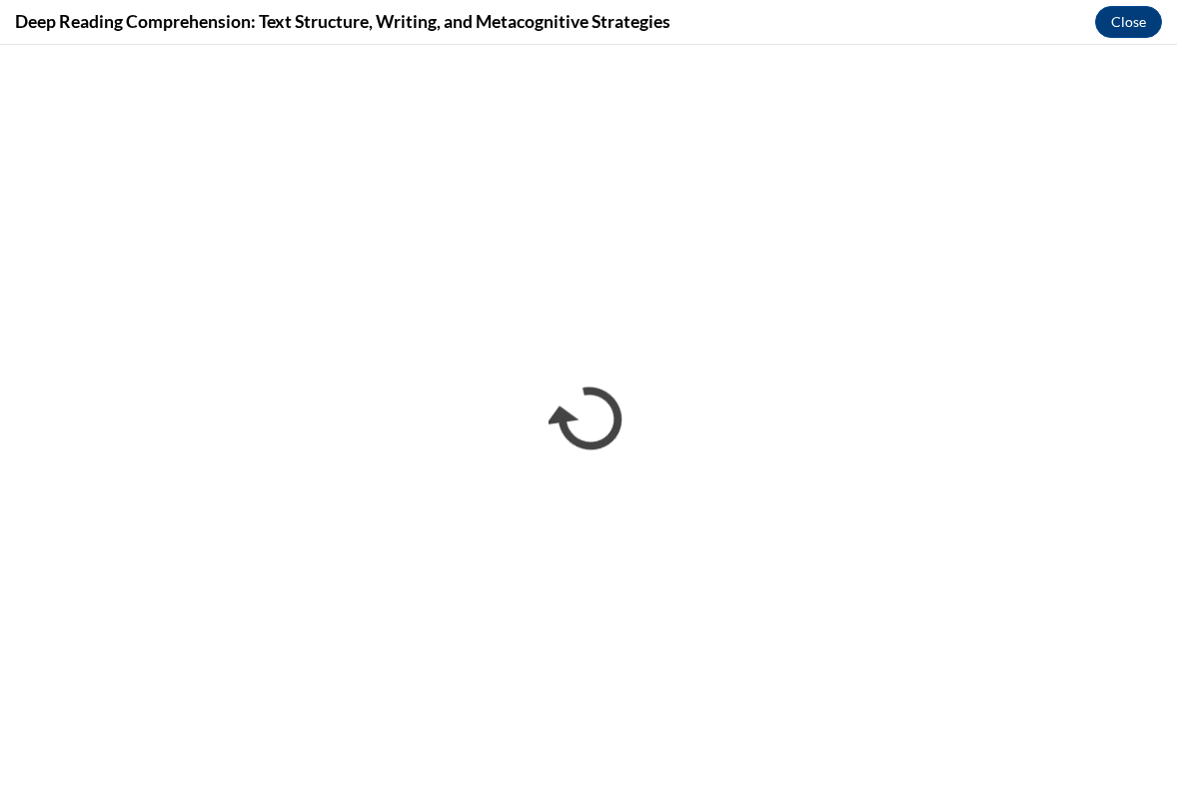
scroll to position [0, 0]
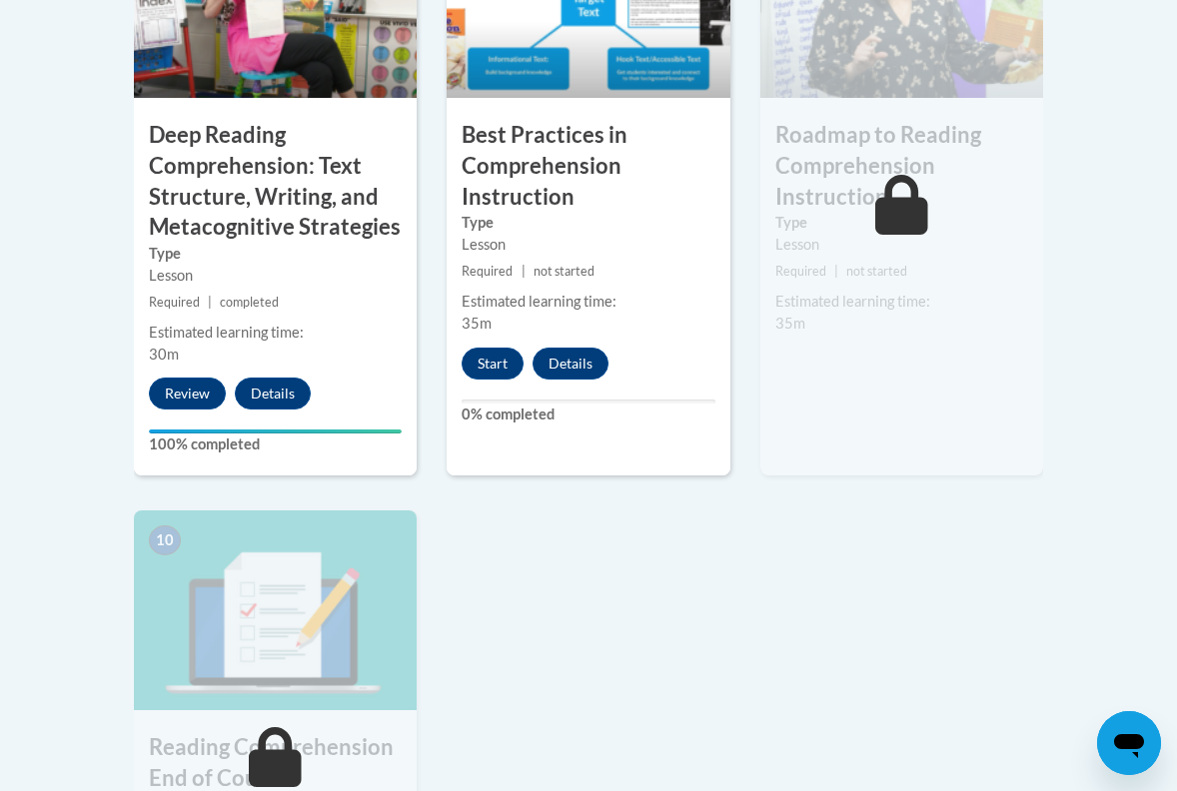
scroll to position [2026, 0]
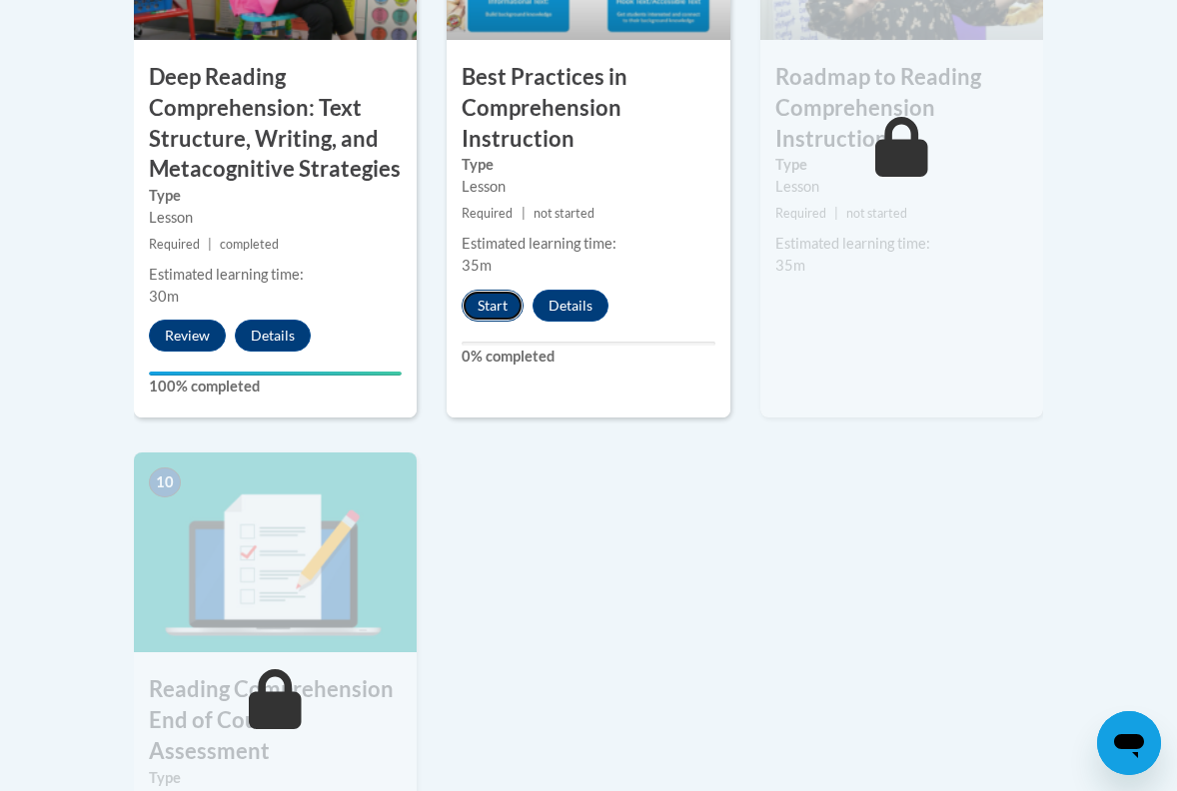
click at [511, 290] on button "Start" at bounding box center [493, 306] width 62 height 32
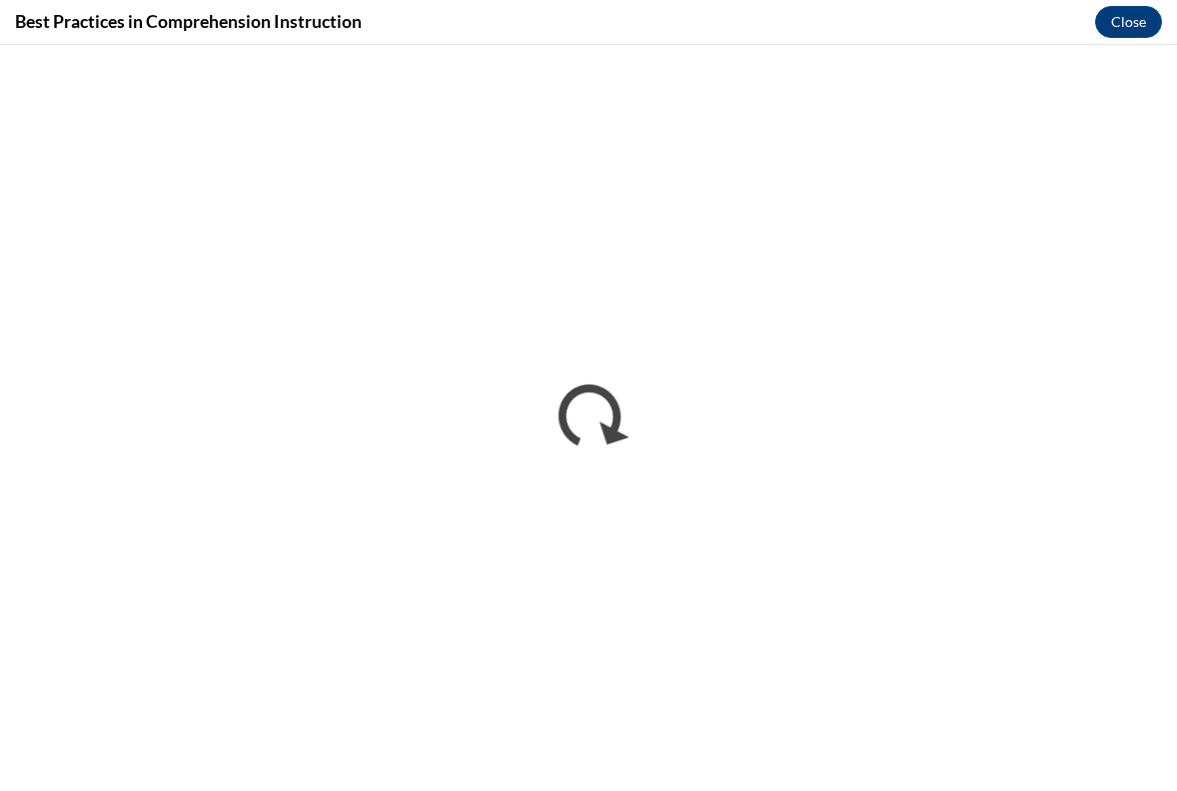
scroll to position [0, 0]
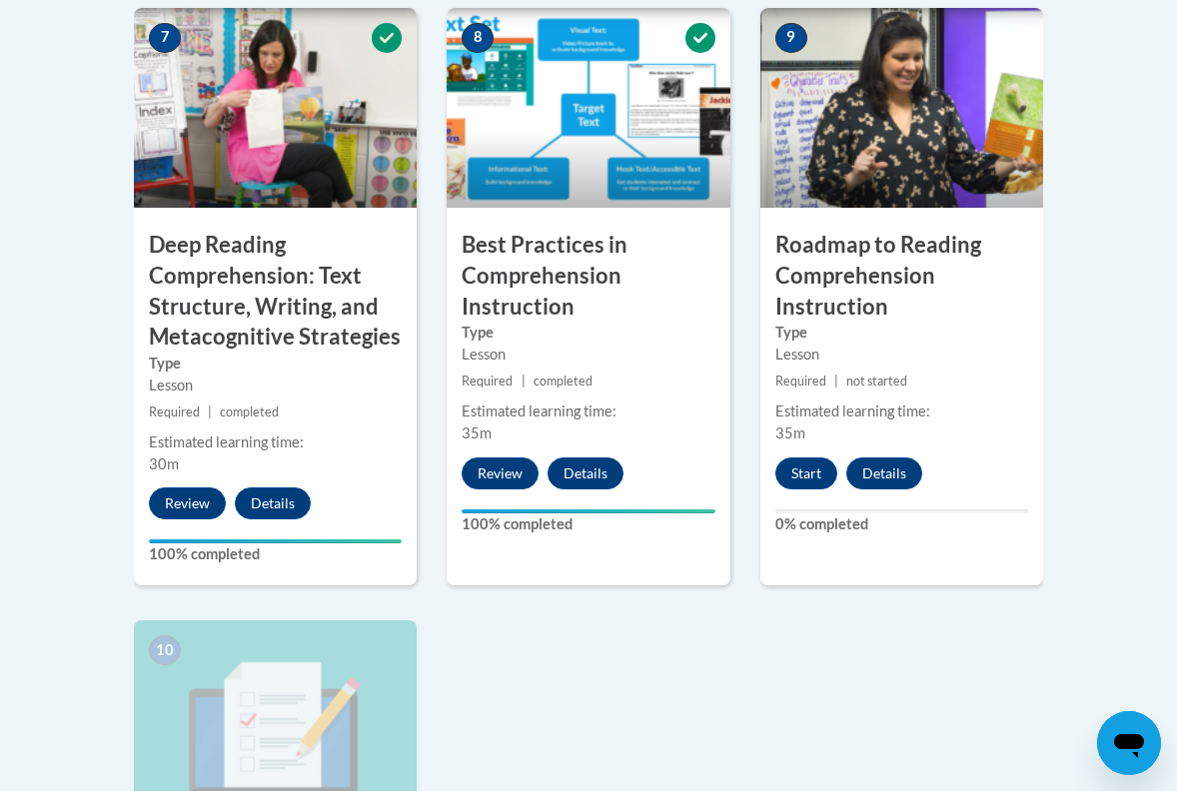
scroll to position [1868, 0]
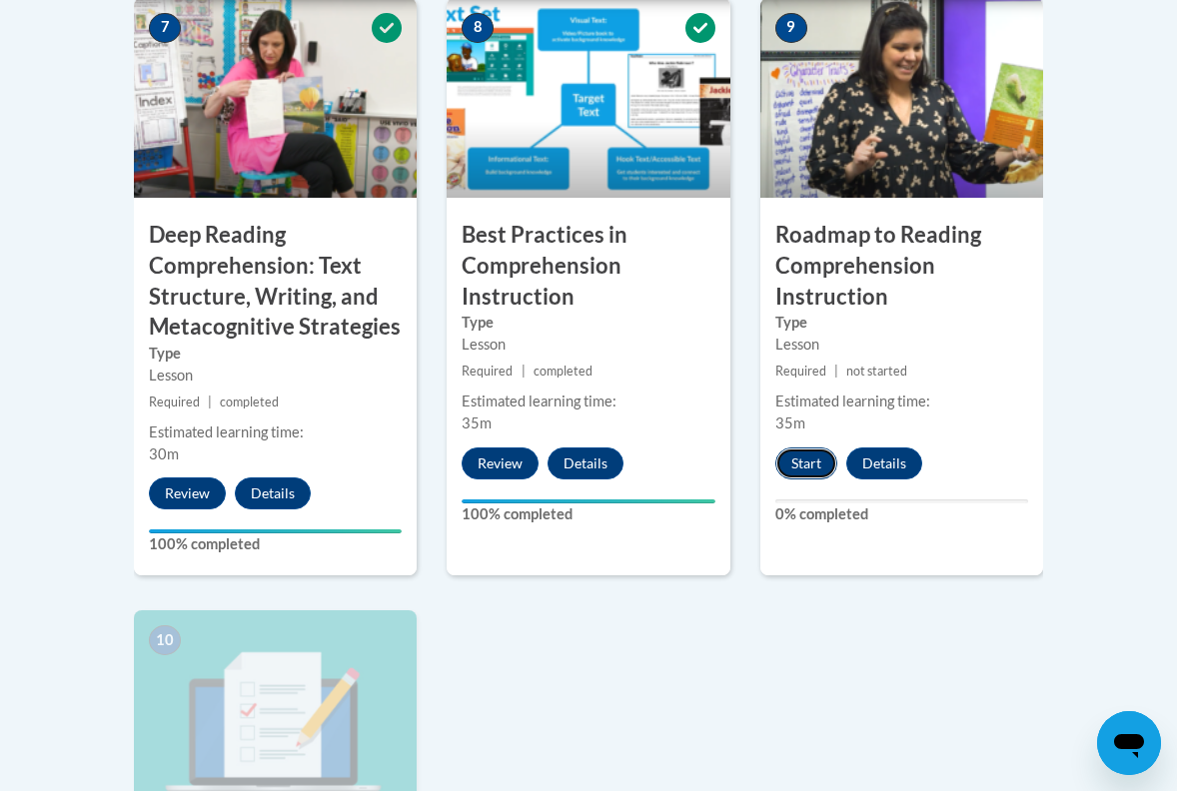
click at [797, 448] on button "Start" at bounding box center [806, 464] width 62 height 32
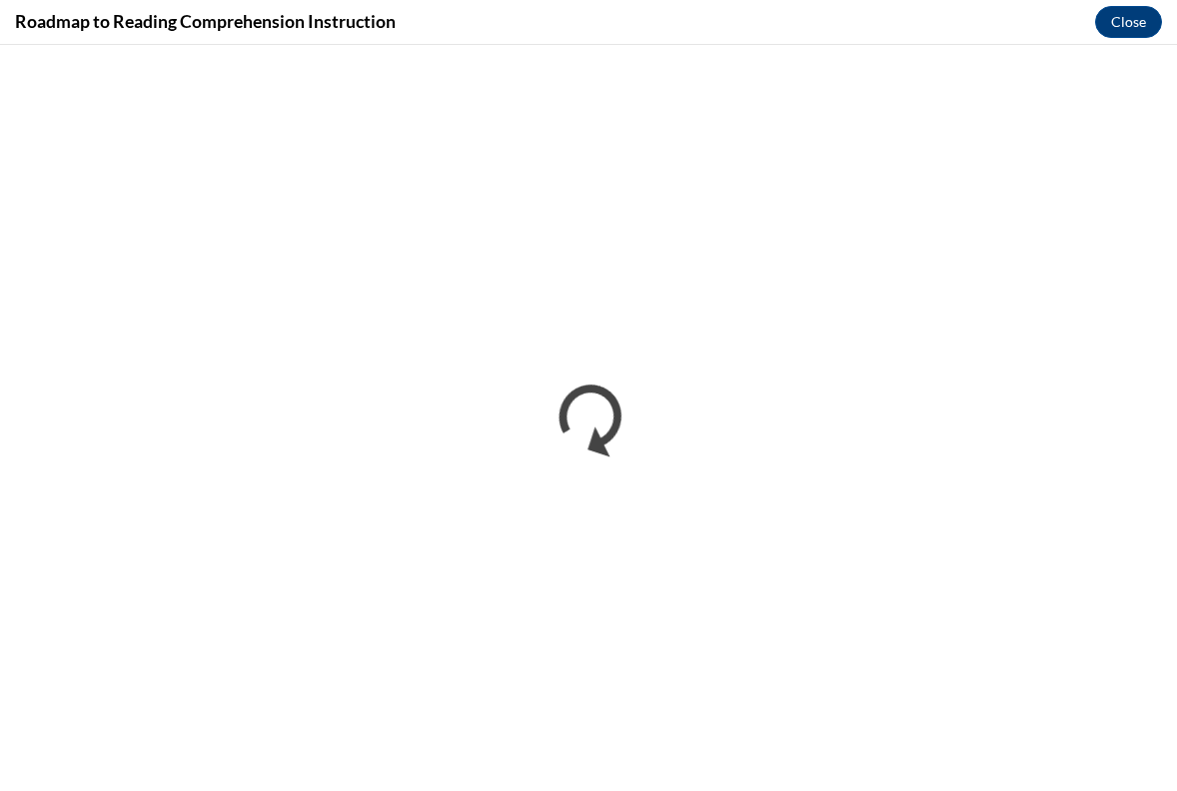
scroll to position [0, 0]
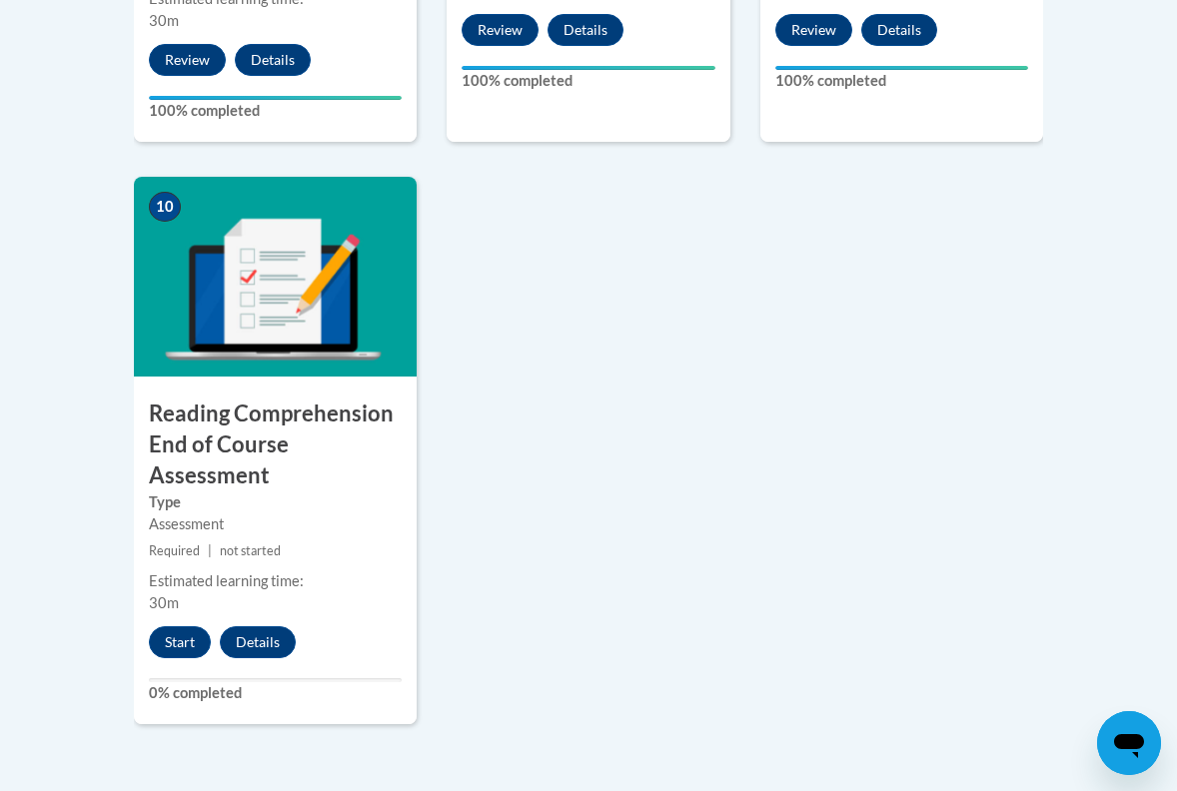
scroll to position [2365, 0]
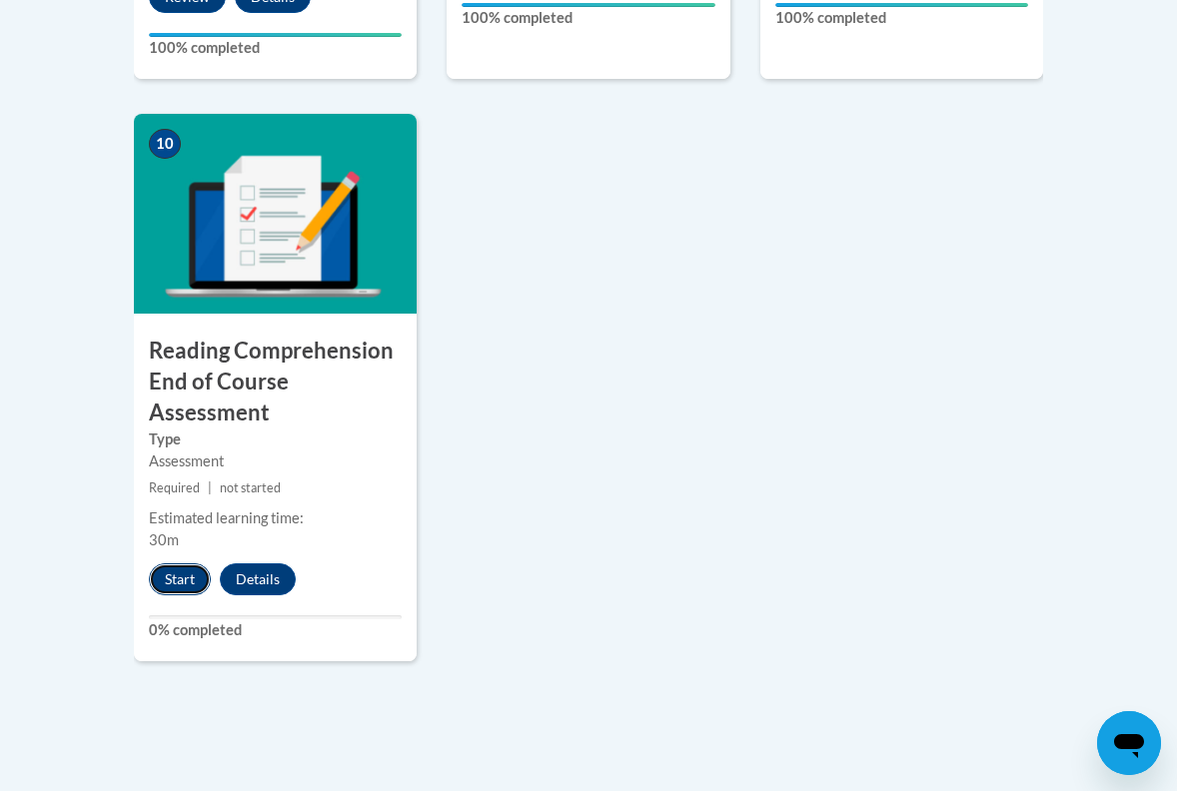
click at [198, 564] on button "Start" at bounding box center [180, 580] width 62 height 32
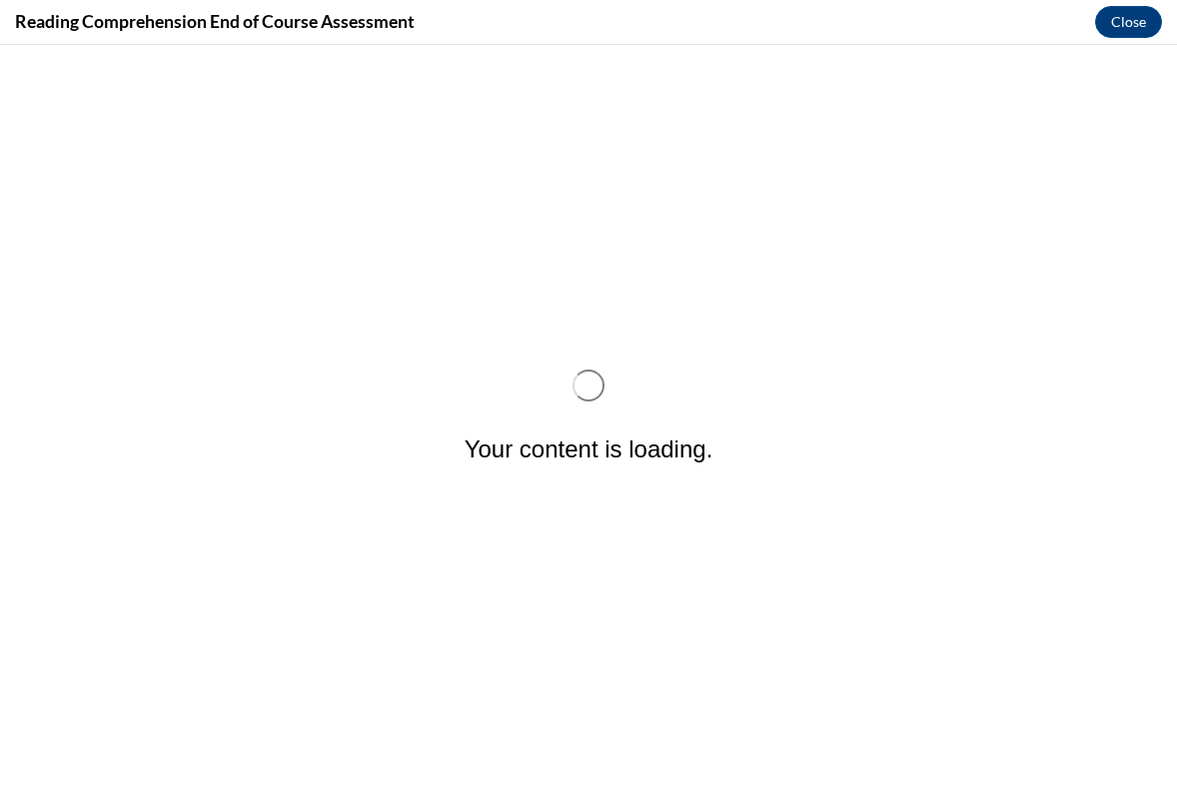
scroll to position [0, 0]
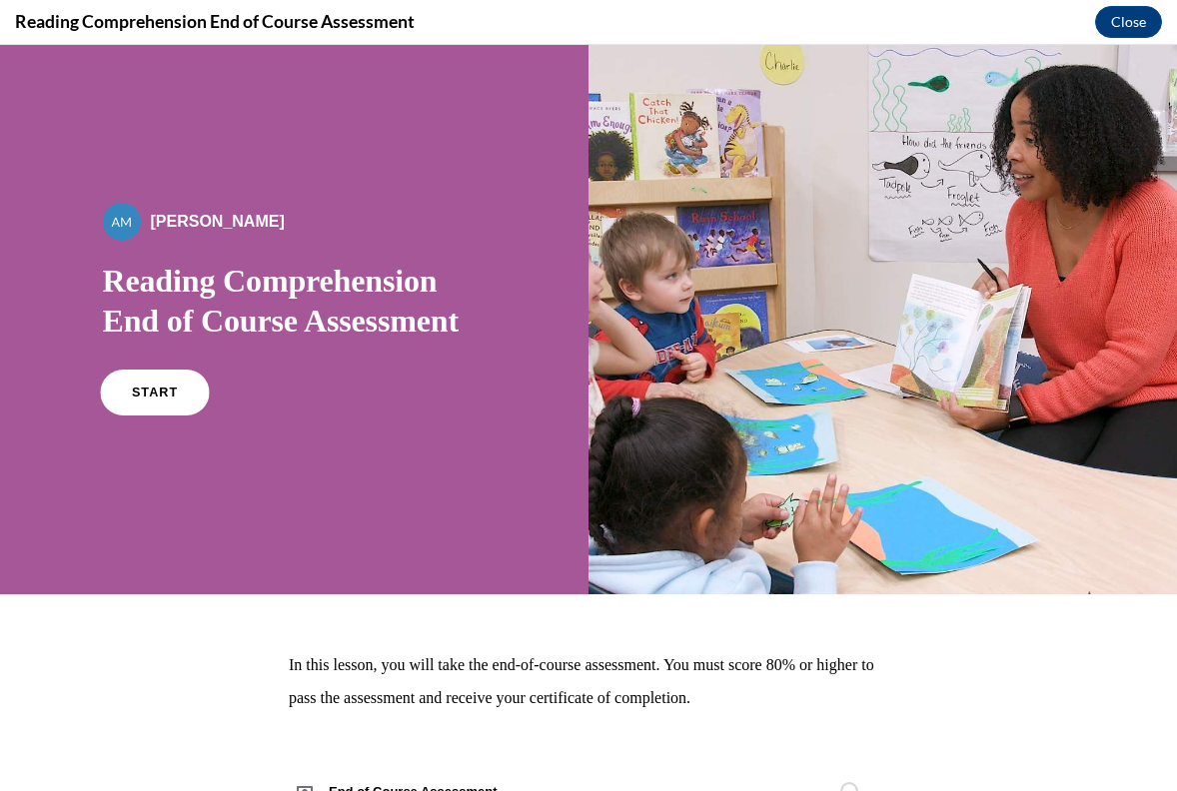
click at [139, 408] on link "START" at bounding box center [154, 393] width 109 height 46
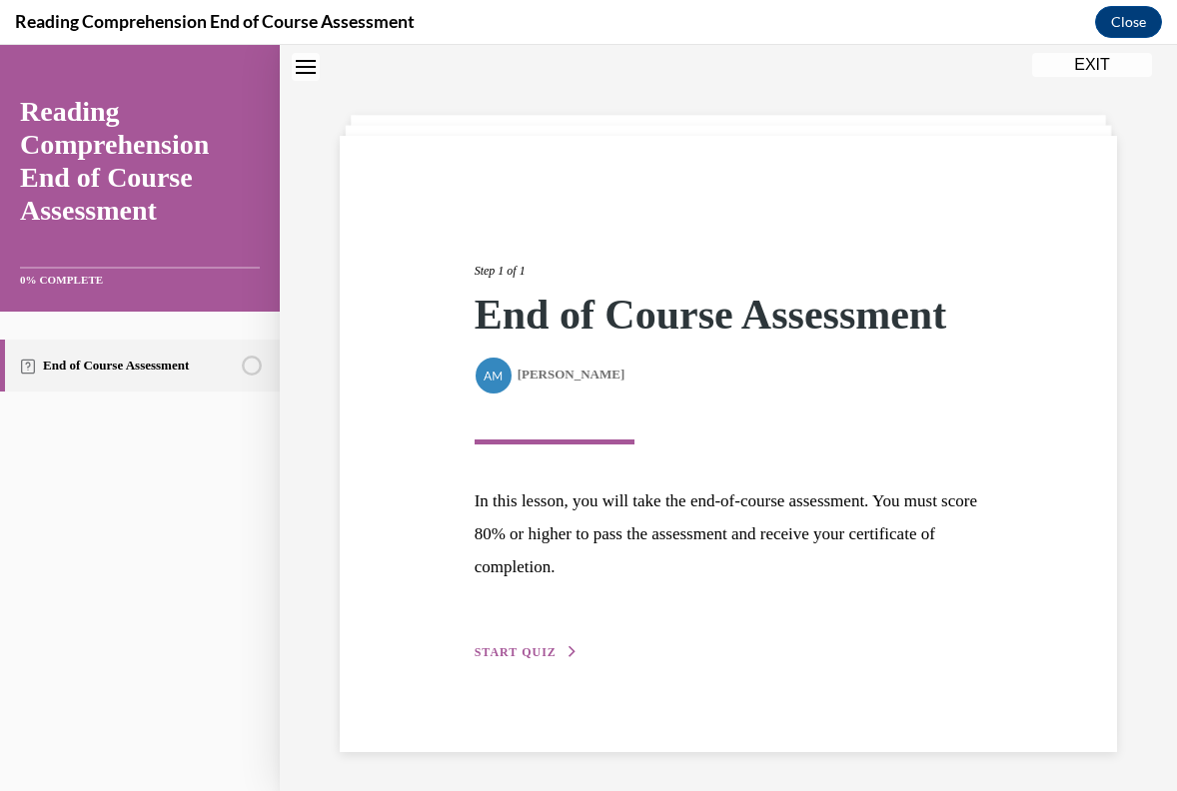
scroll to position [63, 0]
click at [537, 651] on span "START QUIZ" at bounding box center [516, 651] width 82 height 14
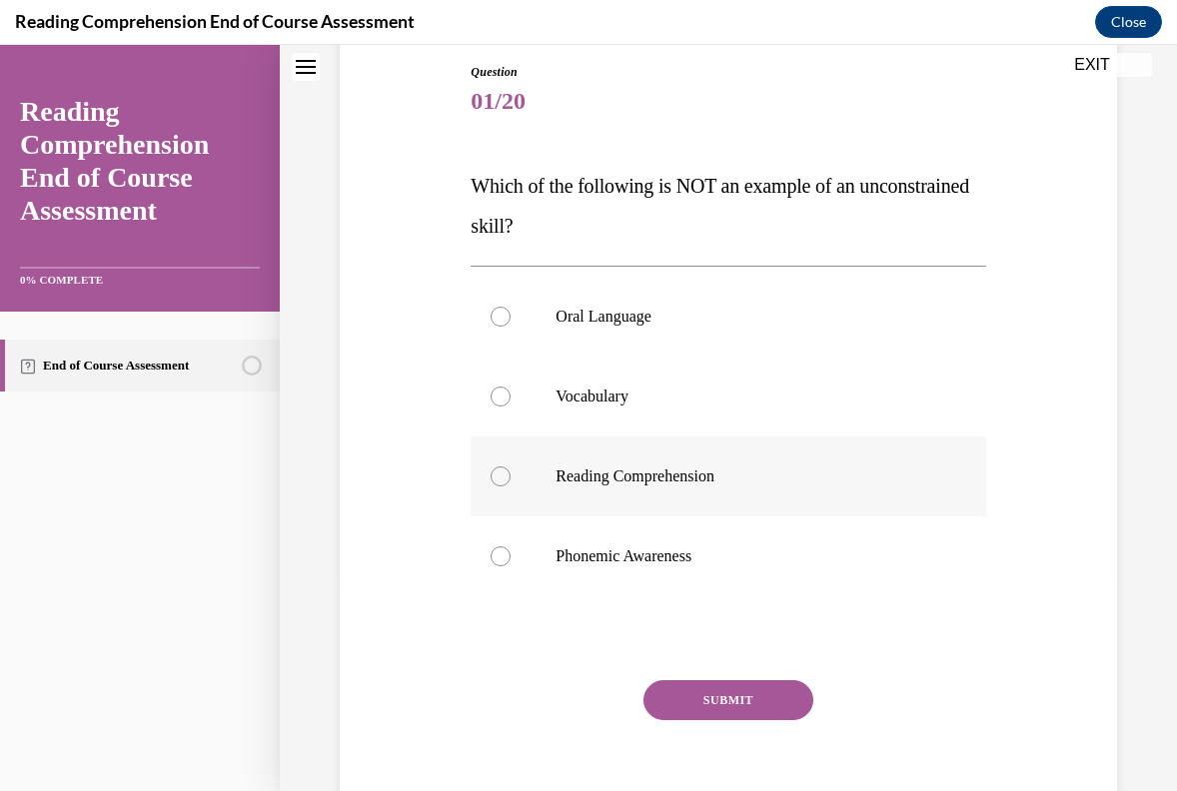
scroll to position [217, 0]
click at [578, 494] on label "Reading Comprehension" at bounding box center [728, 475] width 515 height 80
click at [511, 485] on input "Reading Comprehension" at bounding box center [501, 475] width 20 height 20
radio input "true"
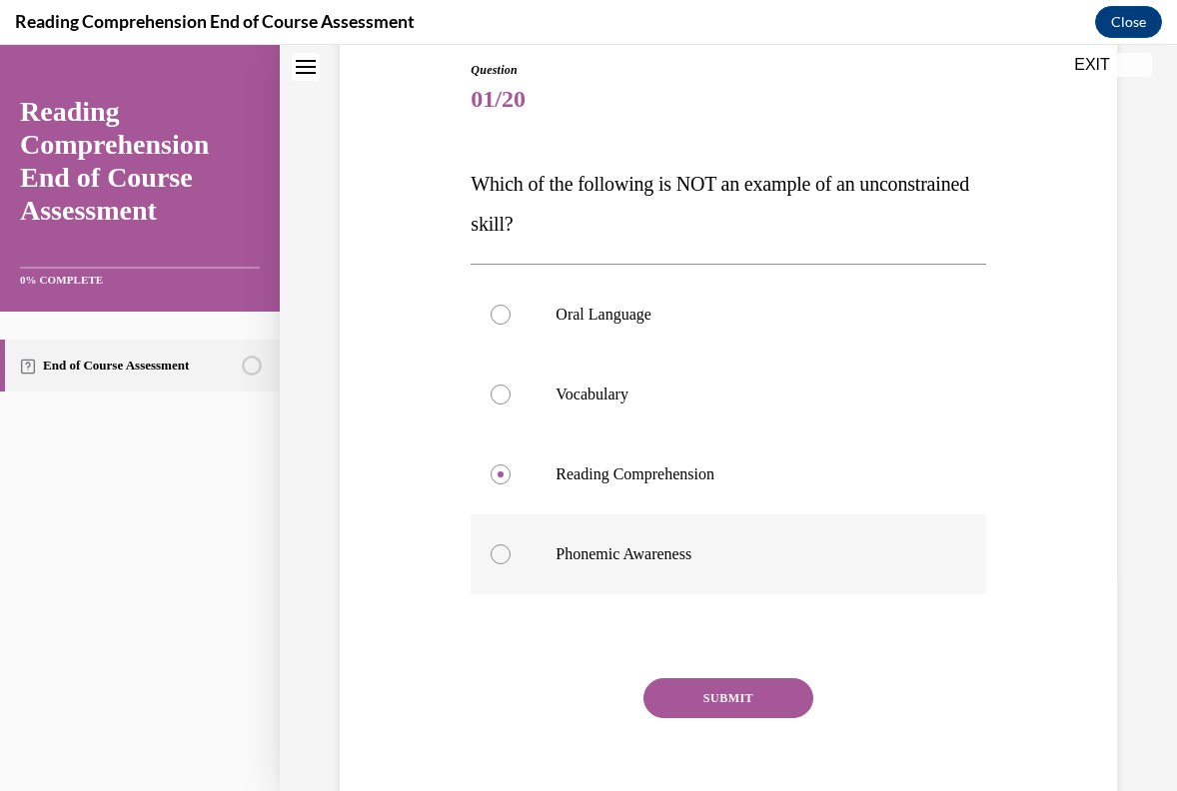
click at [523, 545] on label "Phonemic Awareness" at bounding box center [728, 555] width 515 height 80
click at [511, 545] on input "Phonemic Awareness" at bounding box center [501, 555] width 20 height 20
radio input "true"
click at [728, 690] on button "SUBMIT" at bounding box center [728, 698] width 170 height 40
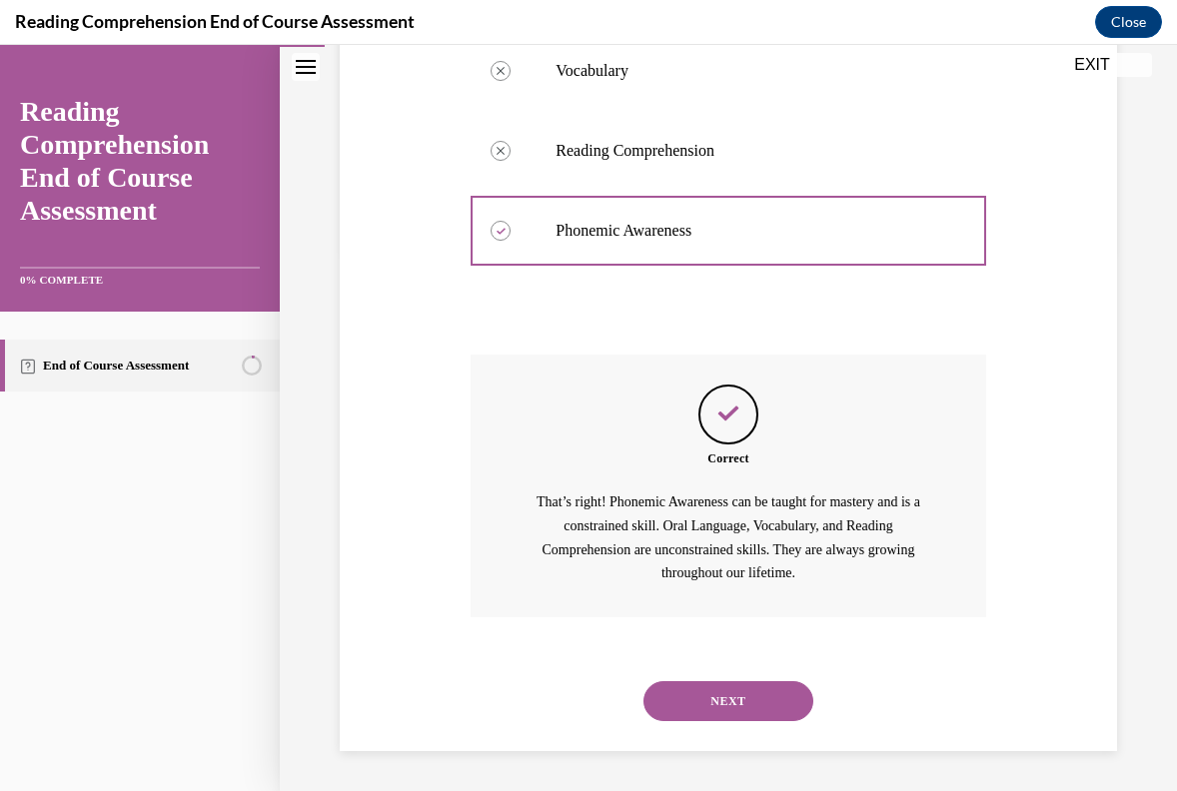
click at [732, 698] on button "NEXT" at bounding box center [728, 701] width 170 height 40
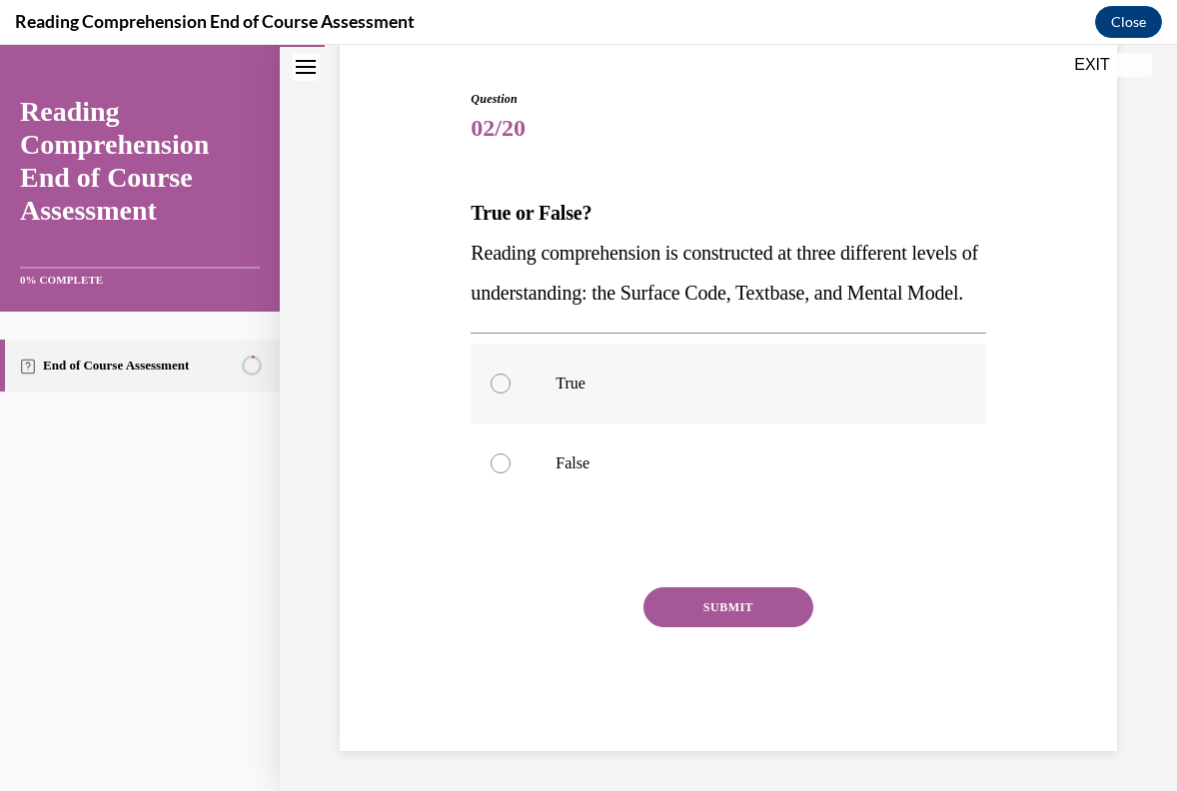
click at [506, 404] on label "True" at bounding box center [728, 384] width 515 height 80
click at [506, 394] on input "True" at bounding box center [501, 384] width 20 height 20
radio input "true"
click at [721, 600] on button "SUBMIT" at bounding box center [728, 607] width 170 height 40
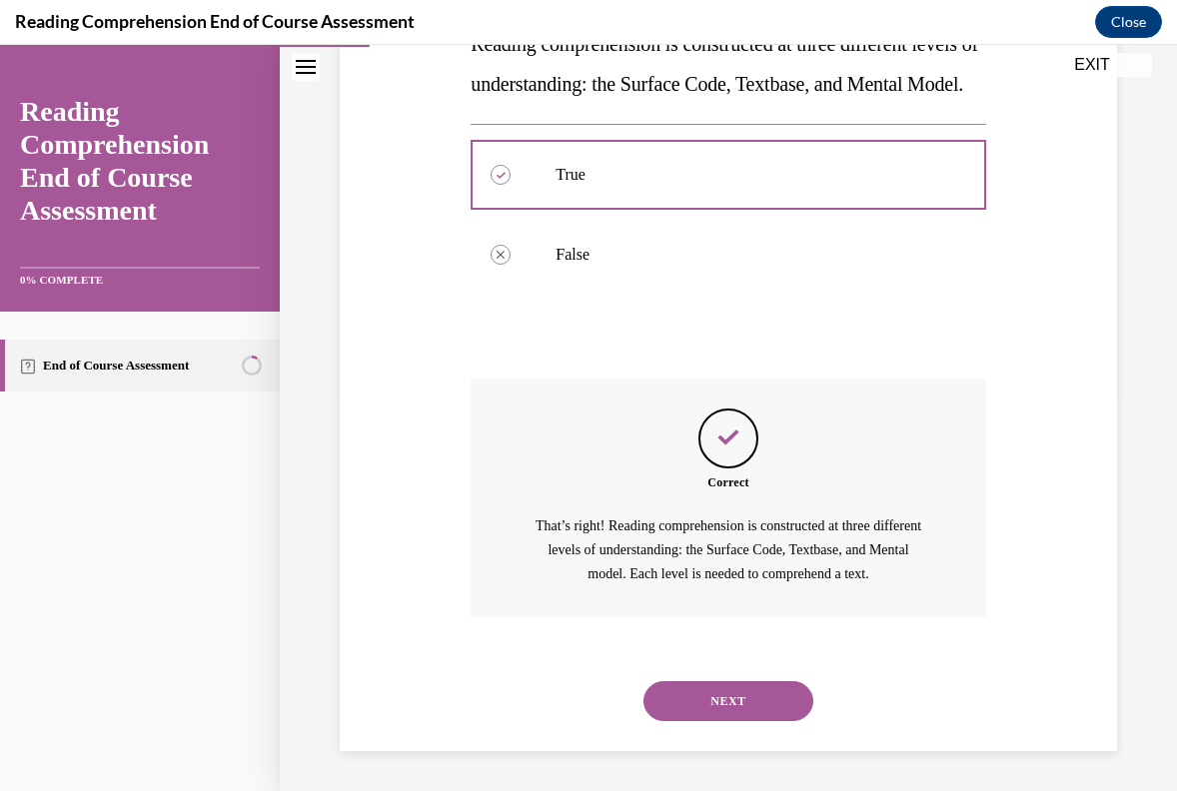
scroll to position [437, 0]
click at [744, 707] on button "NEXT" at bounding box center [728, 701] width 170 height 40
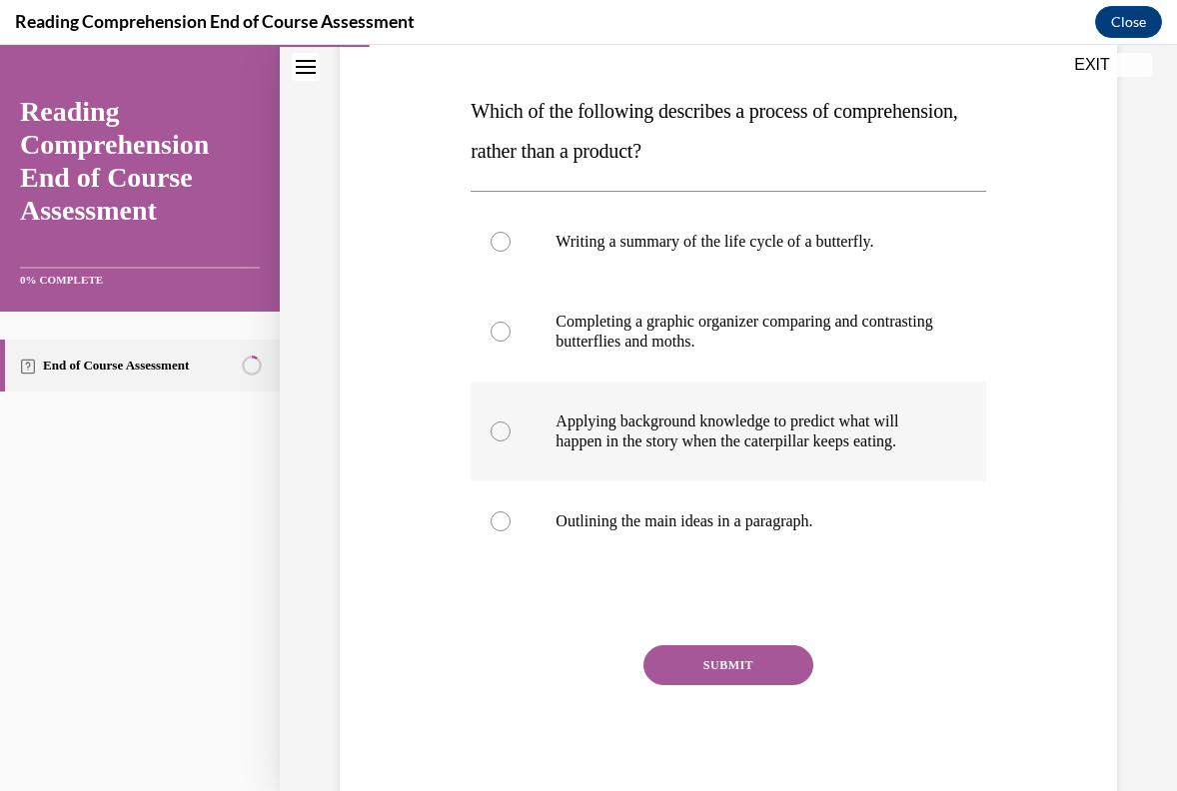
scroll to position [294, 0]
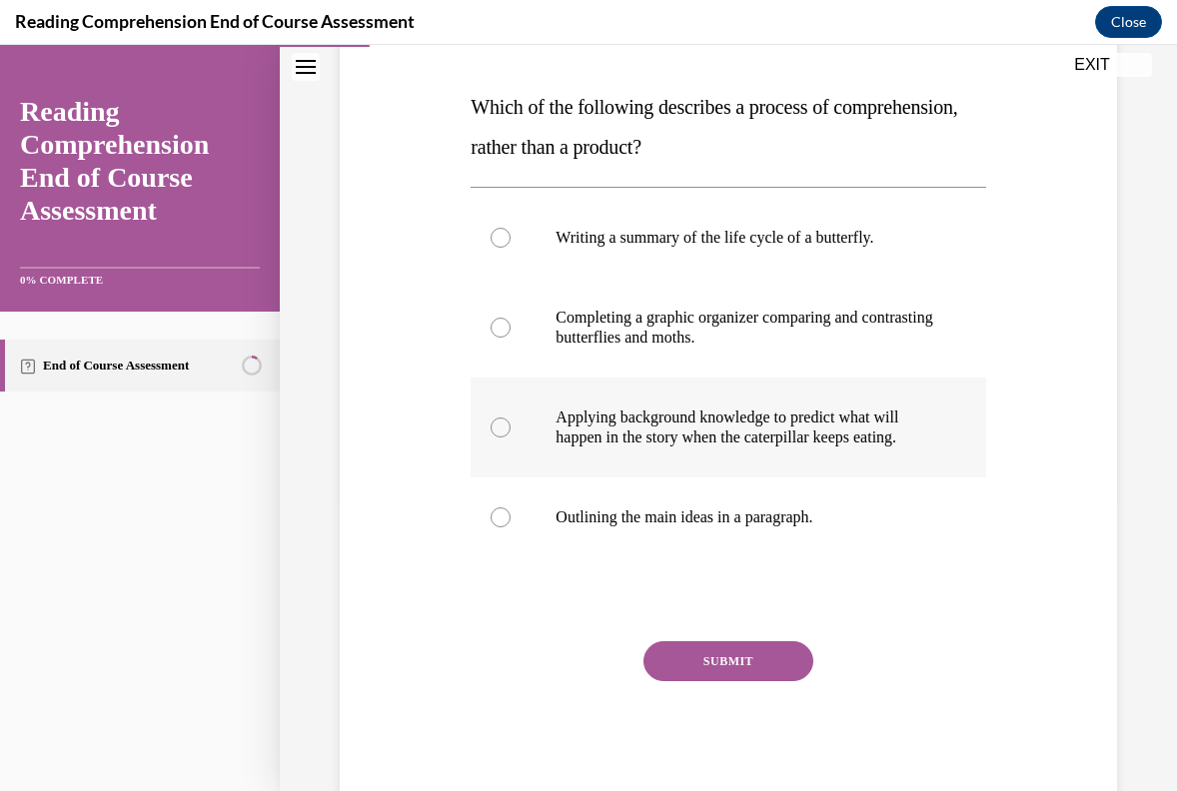
click at [842, 430] on p "Applying background knowledge to predict what will happen in the story when the…" at bounding box center [746, 428] width 380 height 40
click at [511, 430] on input "Applying background knowledge to predict what will happen in the story when the…" at bounding box center [501, 428] width 20 height 20
radio input "true"
click at [761, 658] on button "SUBMIT" at bounding box center [728, 661] width 170 height 40
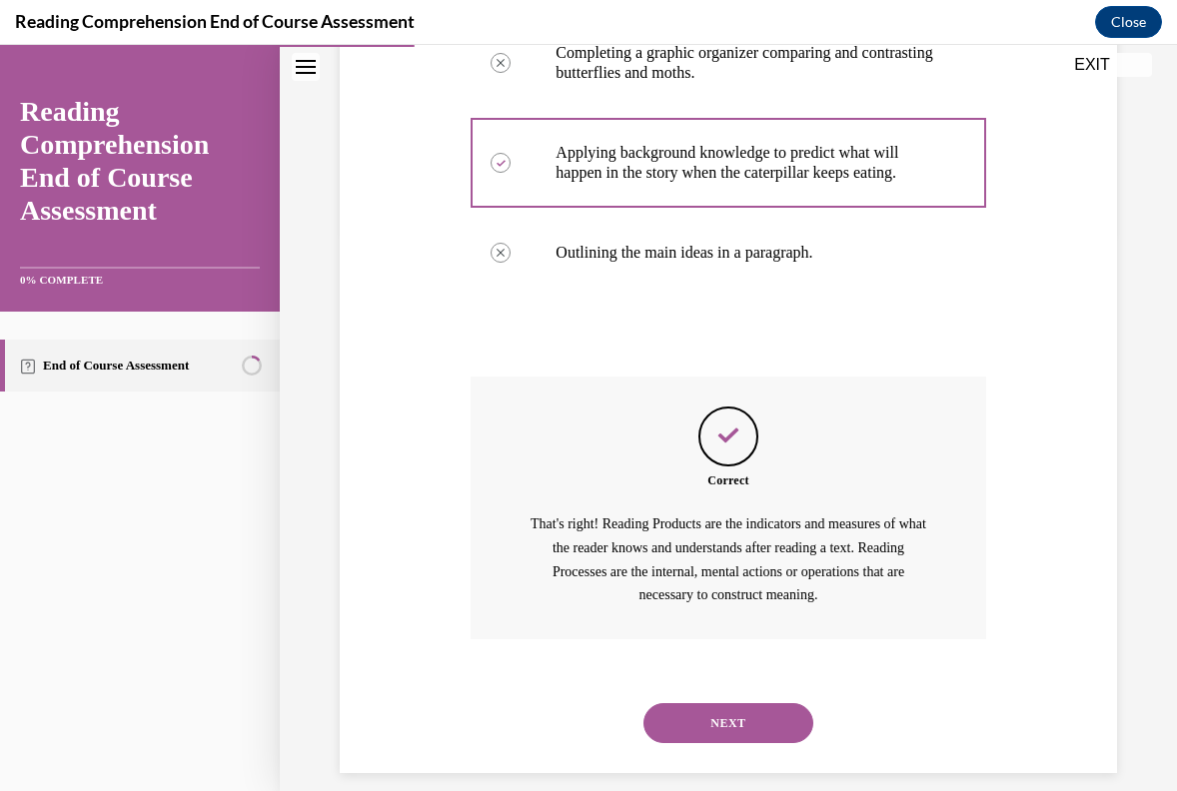
scroll to position [580, 0]
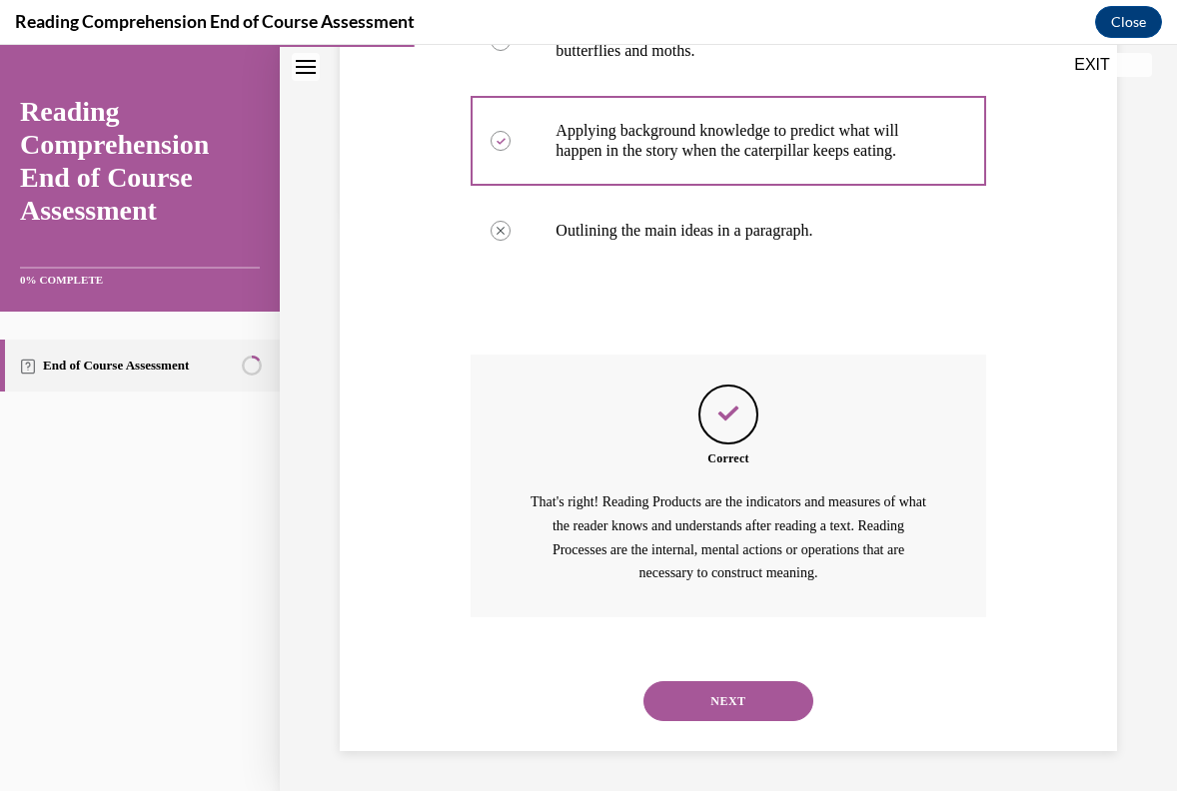
click at [767, 710] on button "NEXT" at bounding box center [728, 701] width 170 height 40
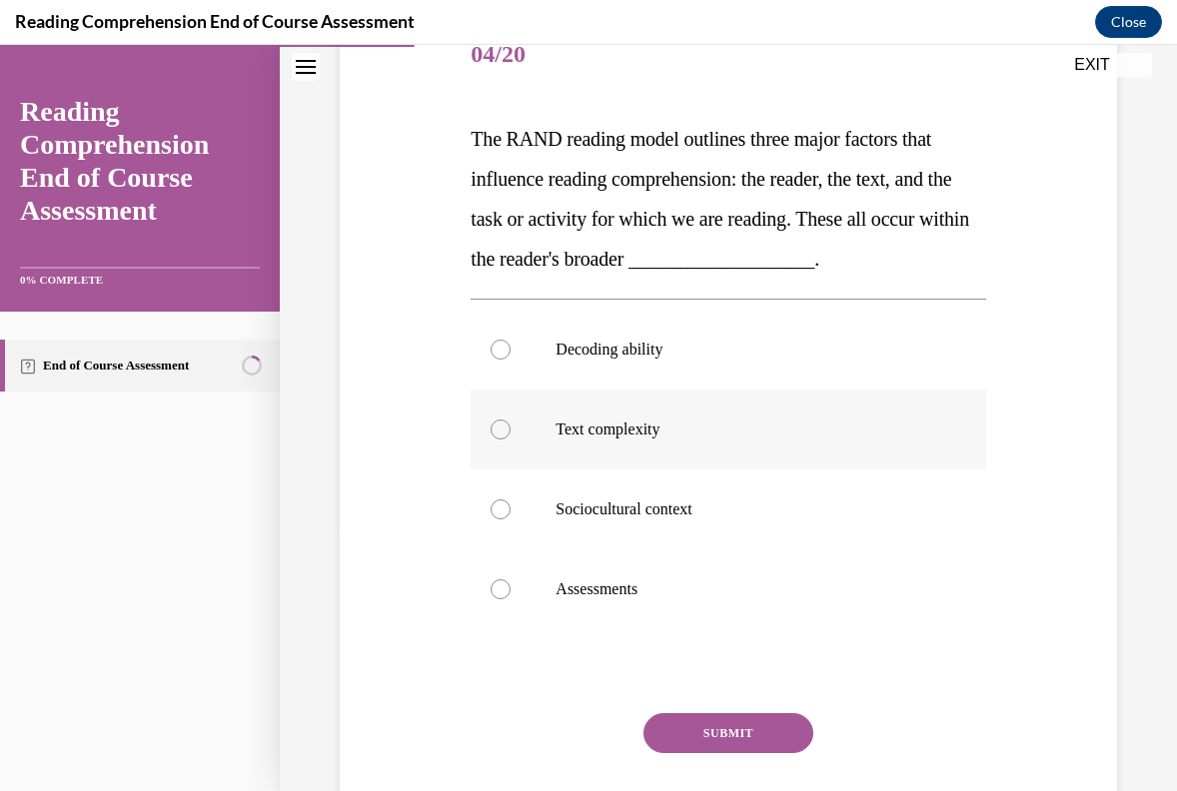
scroll to position [260, 0]
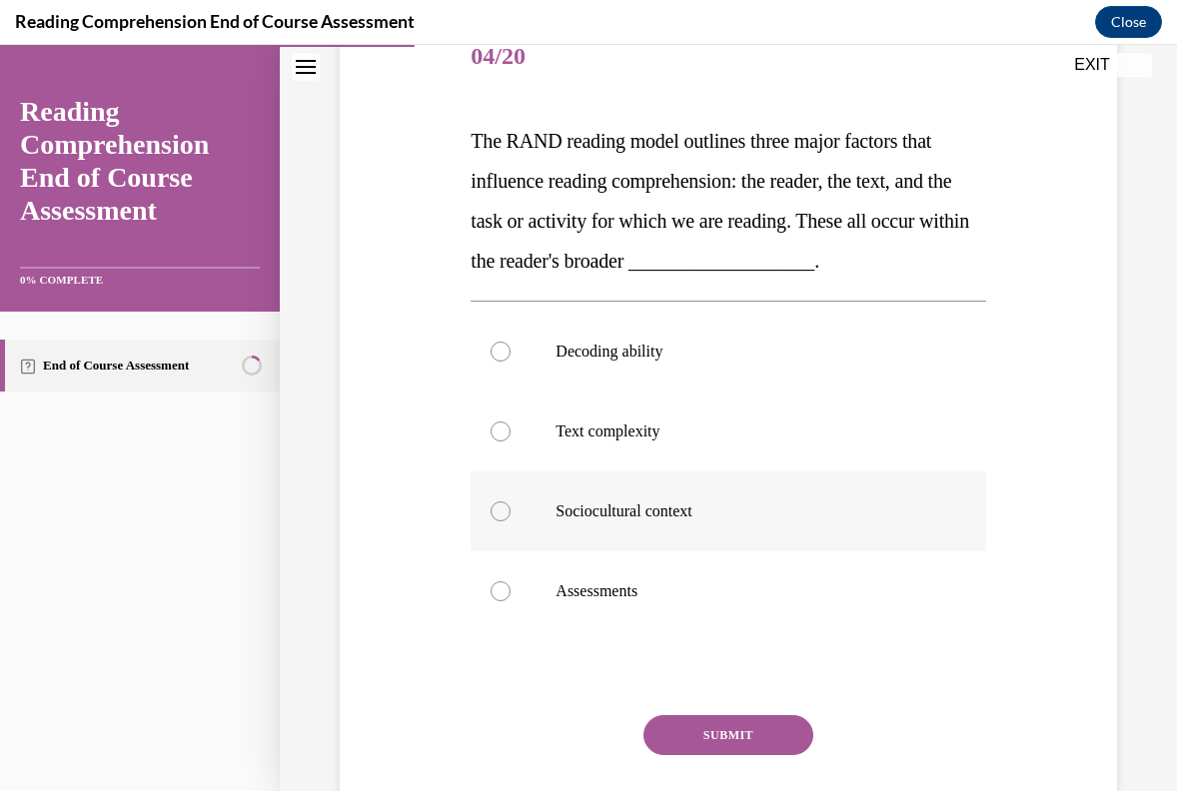
click at [687, 502] on p "Sociocultural context" at bounding box center [746, 512] width 380 height 20
click at [511, 502] on input "Sociocultural context" at bounding box center [501, 512] width 20 height 20
radio input "true"
click at [725, 723] on button "SUBMIT" at bounding box center [728, 735] width 170 height 40
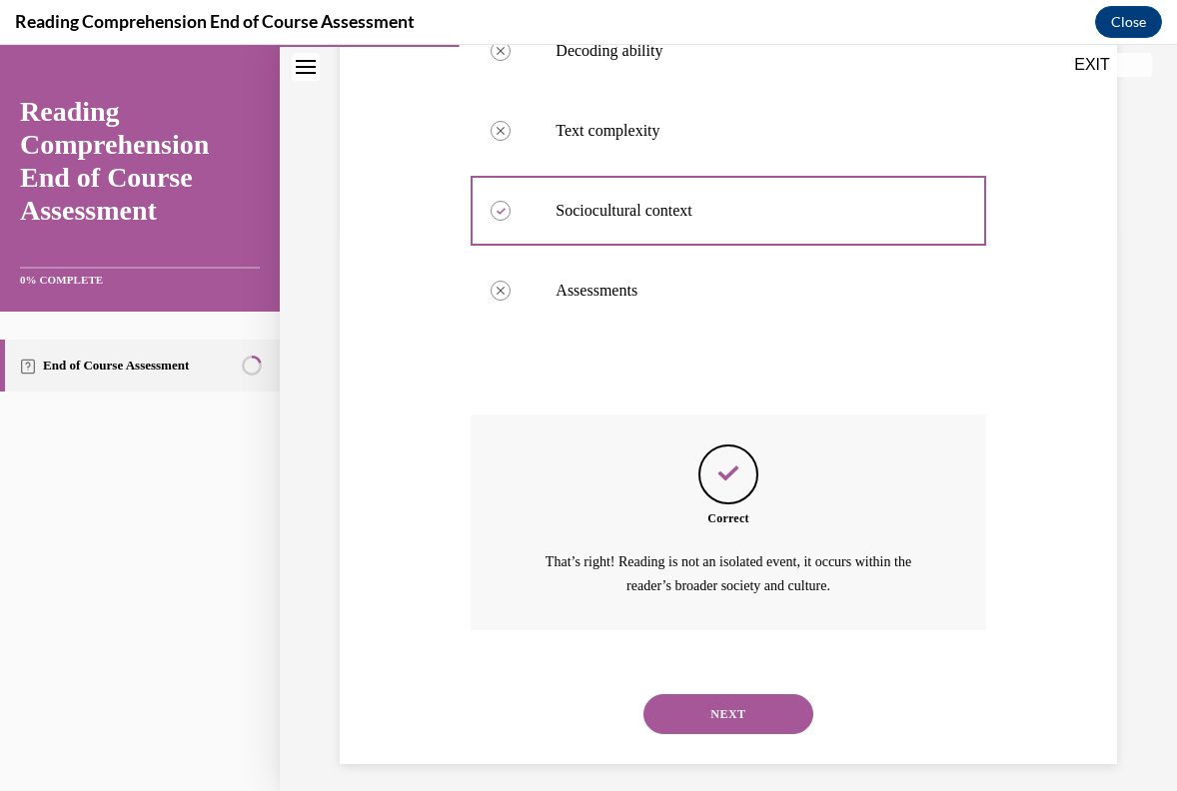
scroll to position [573, 0]
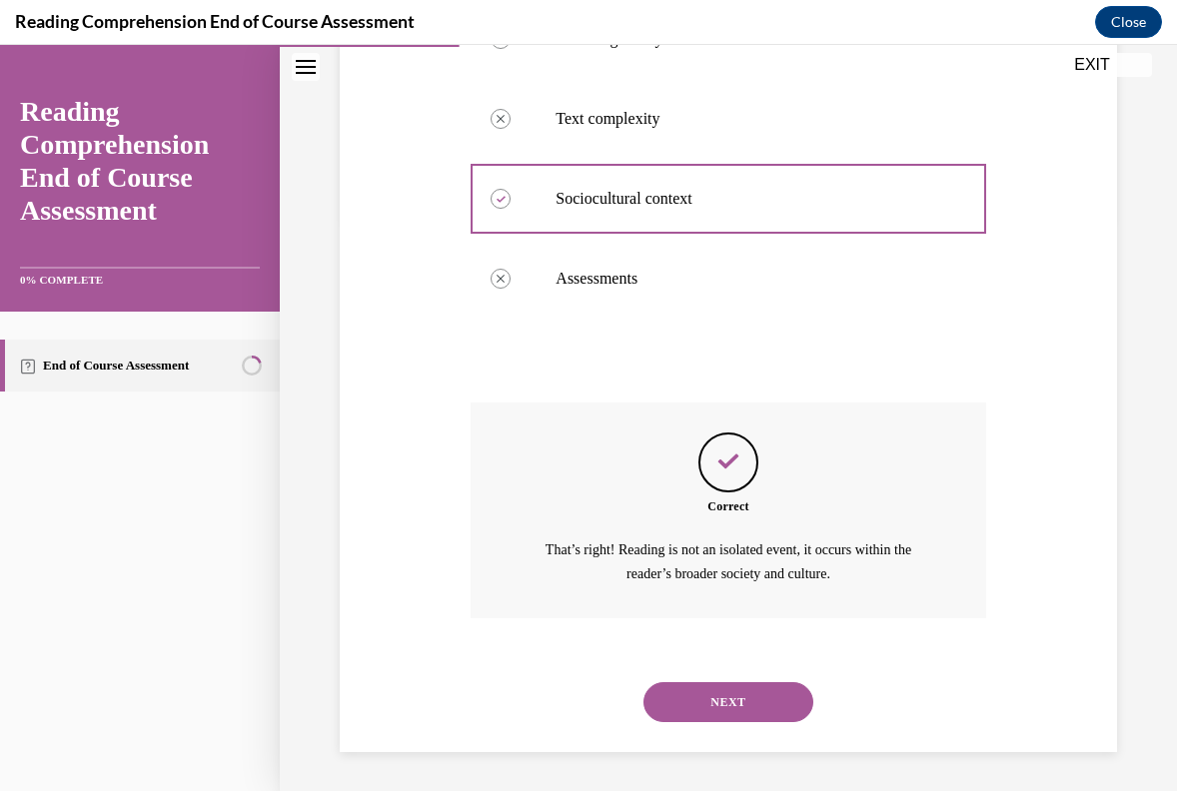
click at [725, 723] on div "NEXT" at bounding box center [728, 702] width 515 height 80
click at [727, 704] on button "NEXT" at bounding box center [728, 702] width 170 height 40
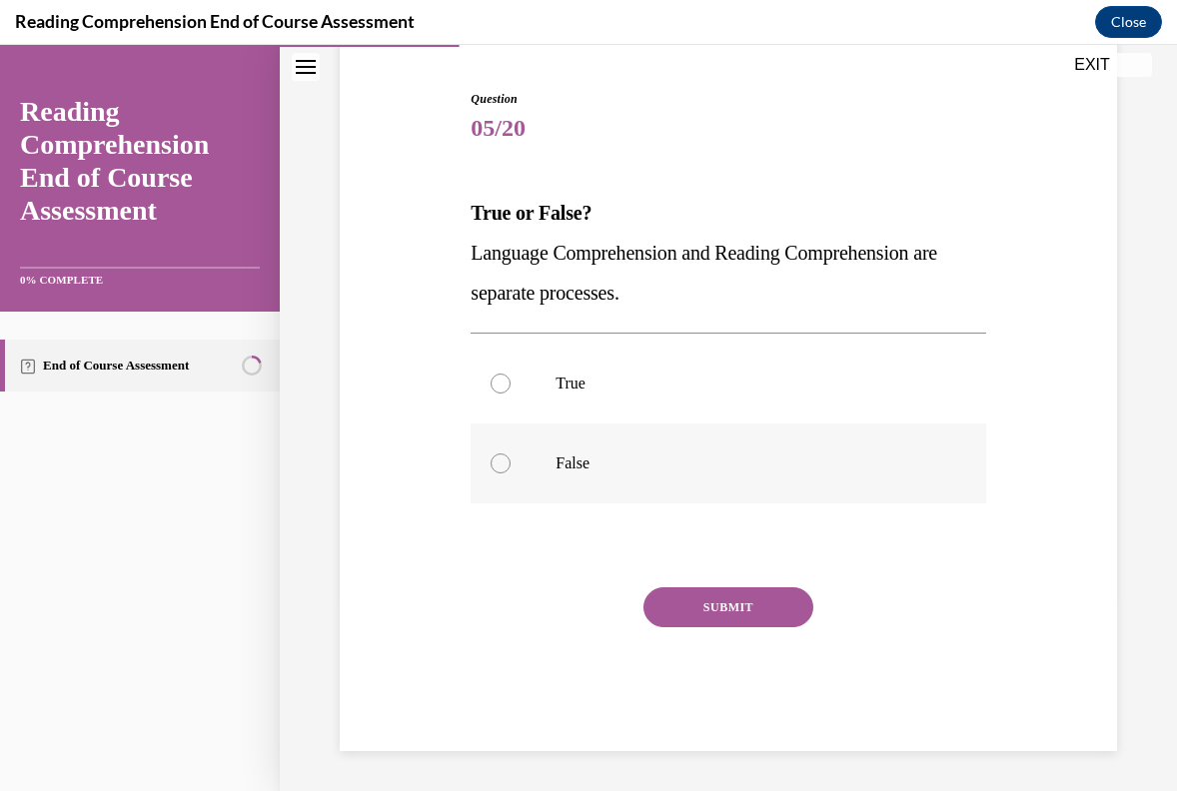
click at [587, 467] on p "False" at bounding box center [746, 464] width 380 height 20
click at [511, 467] on input "False" at bounding box center [501, 464] width 20 height 20
radio input "true"
click at [733, 607] on button "SUBMIT" at bounding box center [728, 607] width 170 height 40
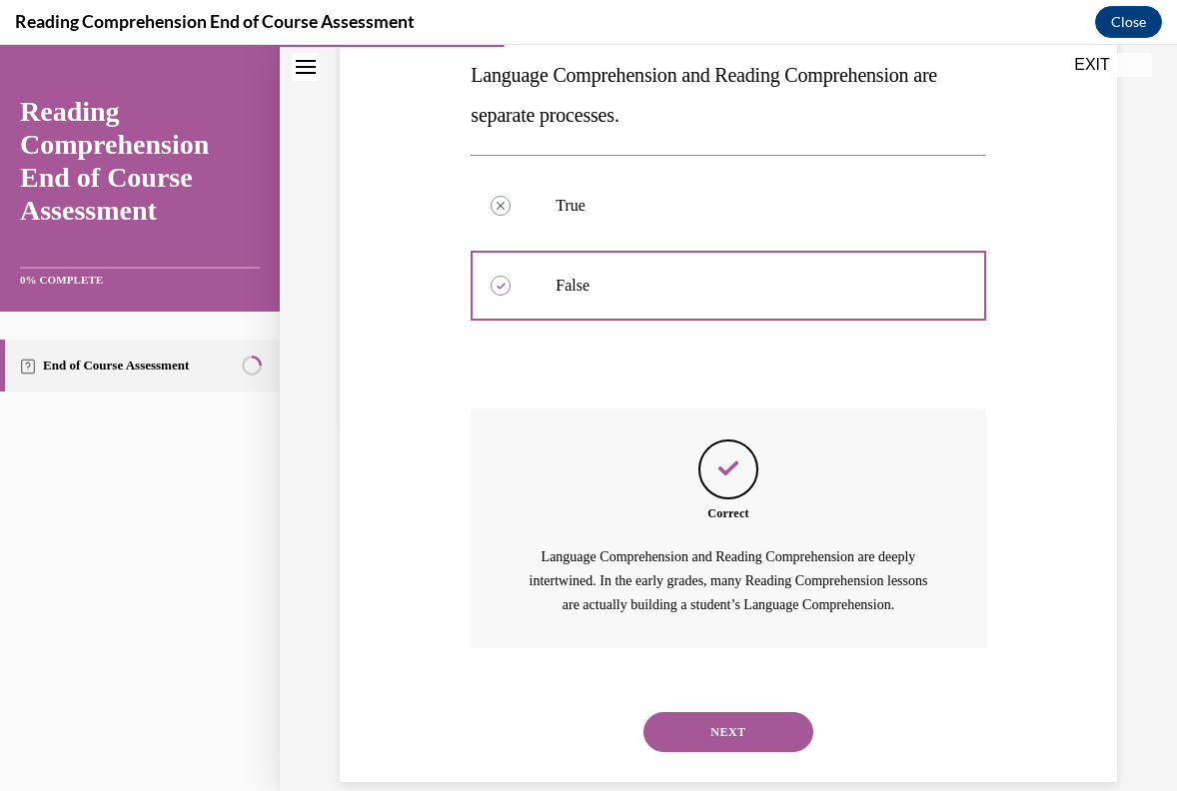
scroll to position [397, 0]
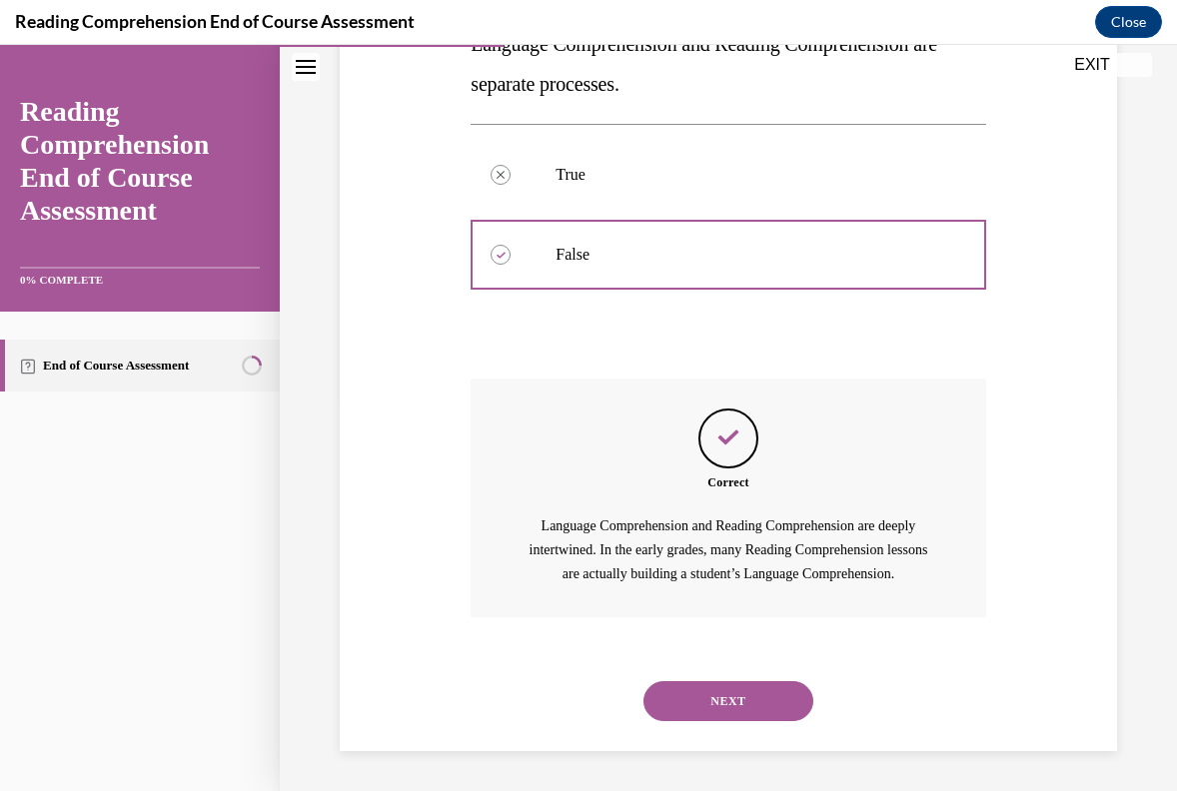
click at [741, 696] on button "NEXT" at bounding box center [728, 701] width 170 height 40
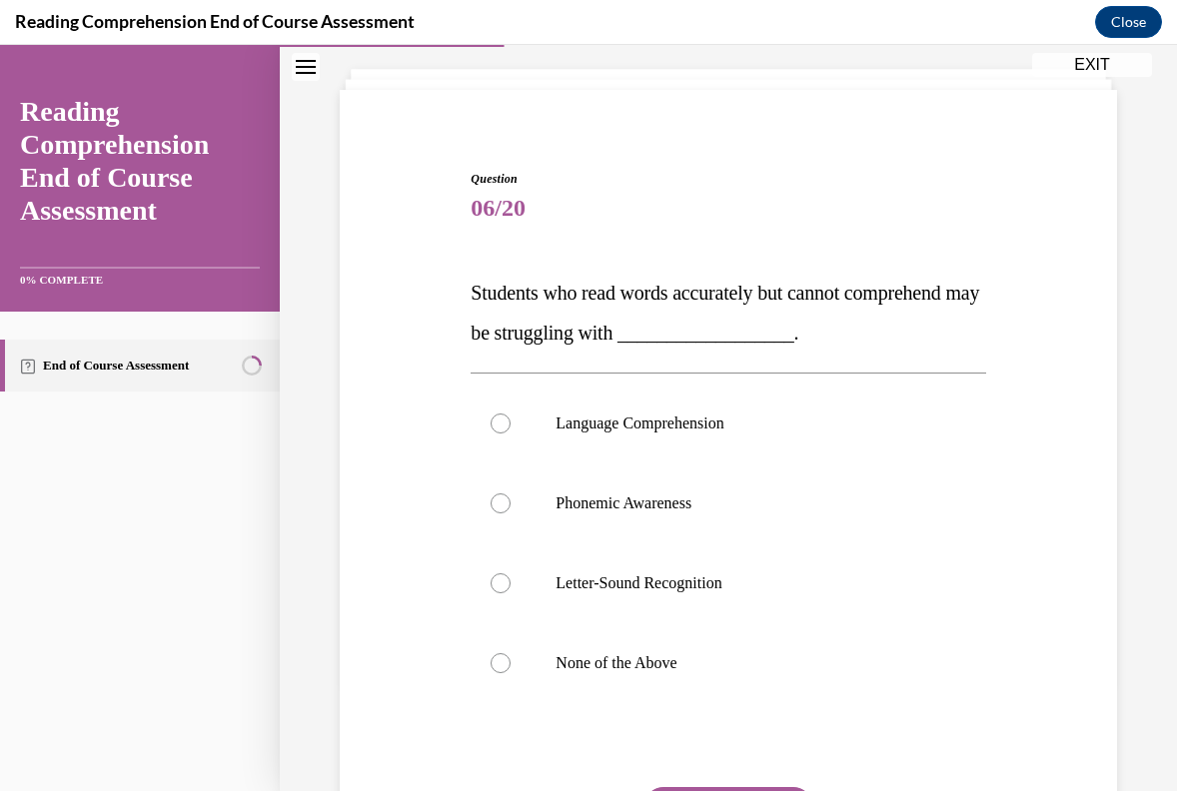
scroll to position [134, 0]
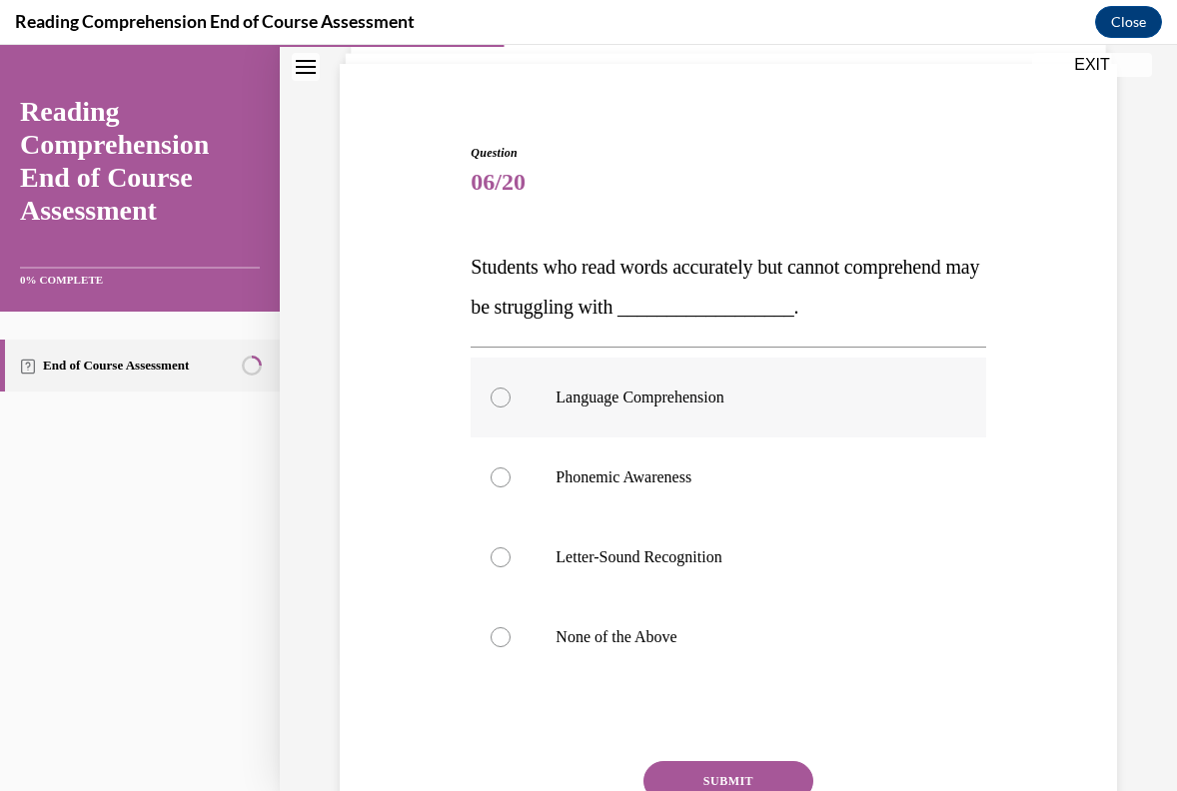
click at [723, 423] on label "Language Comprehension" at bounding box center [728, 398] width 515 height 80
click at [511, 408] on input "Language Comprehension" at bounding box center [501, 398] width 20 height 20
radio input "true"
click at [764, 772] on button "SUBMIT" at bounding box center [728, 781] width 170 height 40
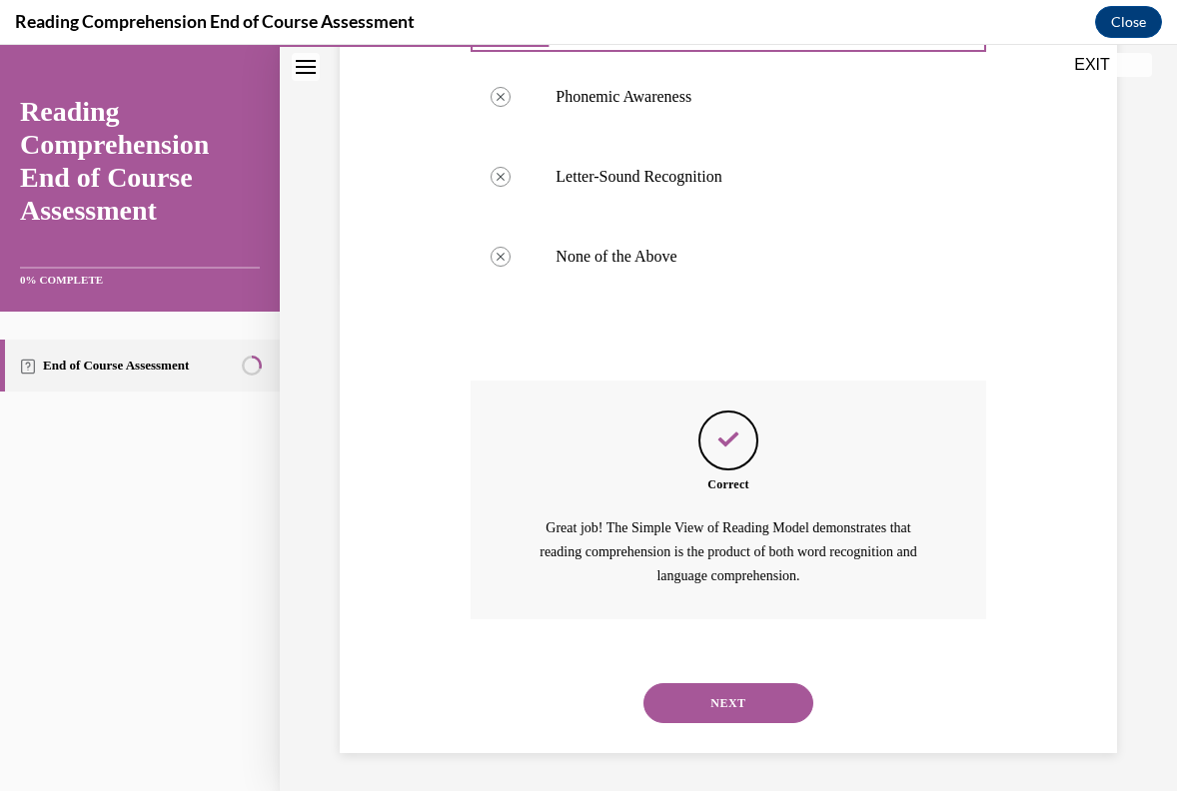
scroll to position [517, 0]
click at [768, 699] on button "NEXT" at bounding box center [728, 701] width 170 height 40
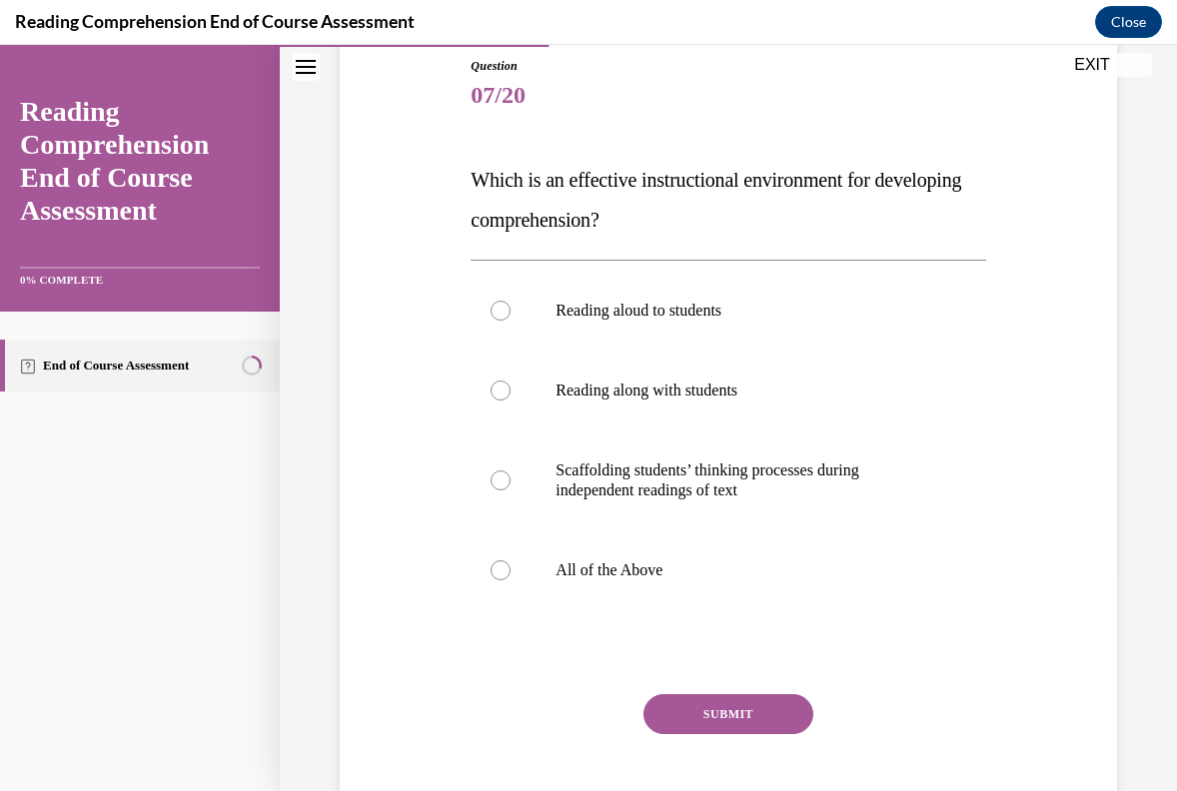
scroll to position [222, 0]
click at [687, 558] on label "All of the Above" at bounding box center [728, 570] width 515 height 80
click at [511, 560] on input "All of the Above" at bounding box center [501, 570] width 20 height 20
radio input "true"
click at [737, 728] on button "SUBMIT" at bounding box center [728, 713] width 170 height 40
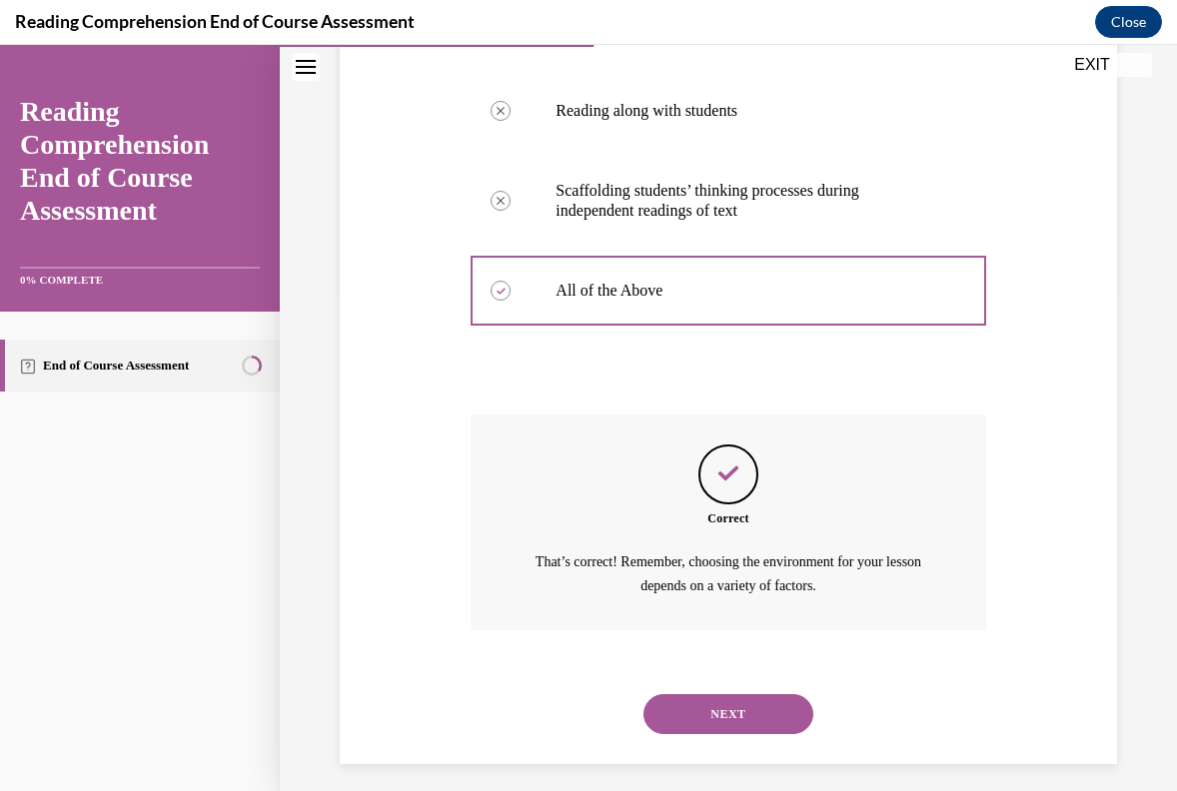
scroll to position [513, 0]
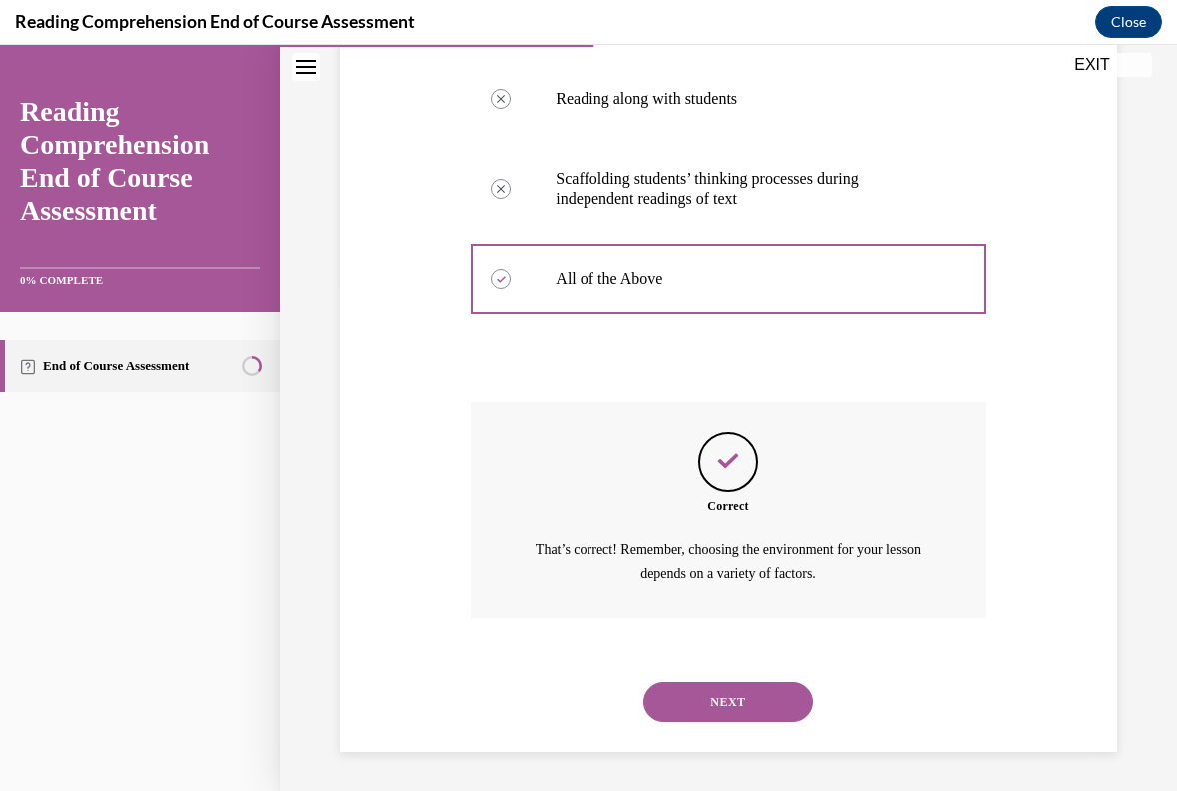
click at [742, 710] on button "NEXT" at bounding box center [728, 702] width 170 height 40
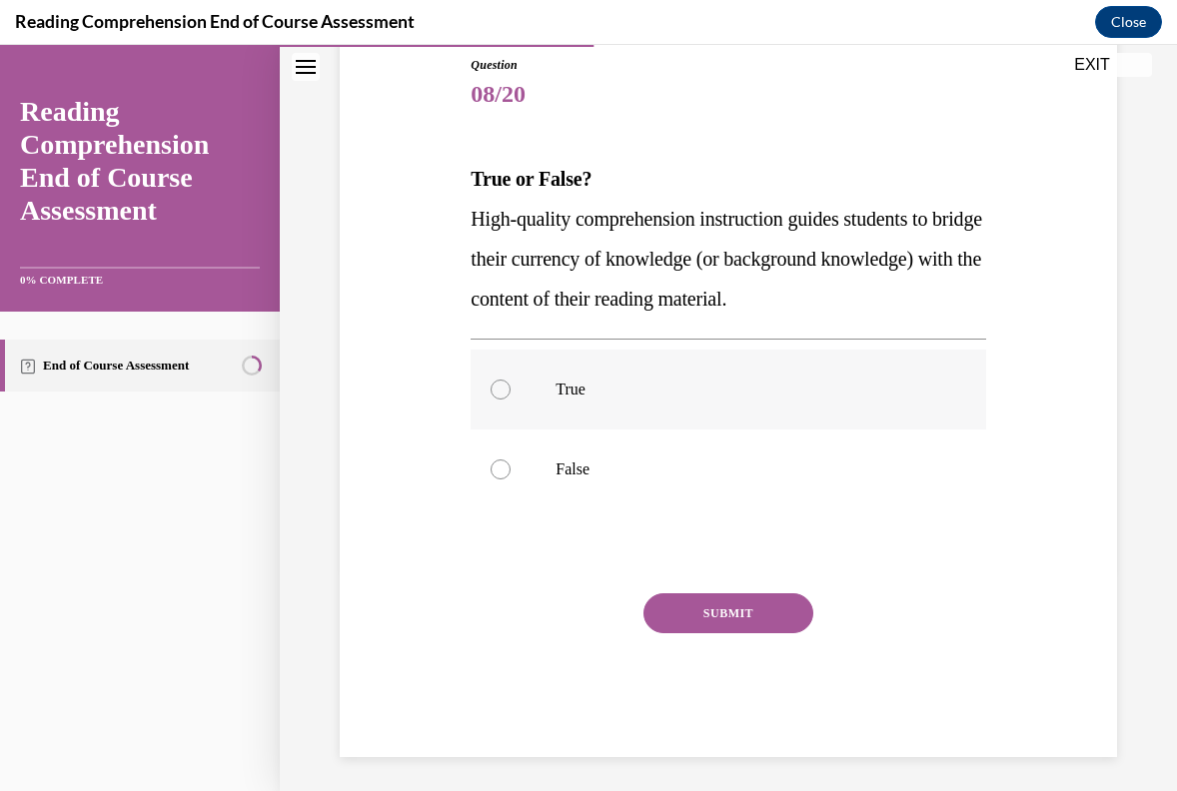
click at [529, 390] on label "True" at bounding box center [728, 390] width 515 height 80
click at [511, 390] on input "True" at bounding box center [501, 390] width 20 height 20
radio input "true"
click at [761, 607] on button "SUBMIT" at bounding box center [728, 613] width 170 height 40
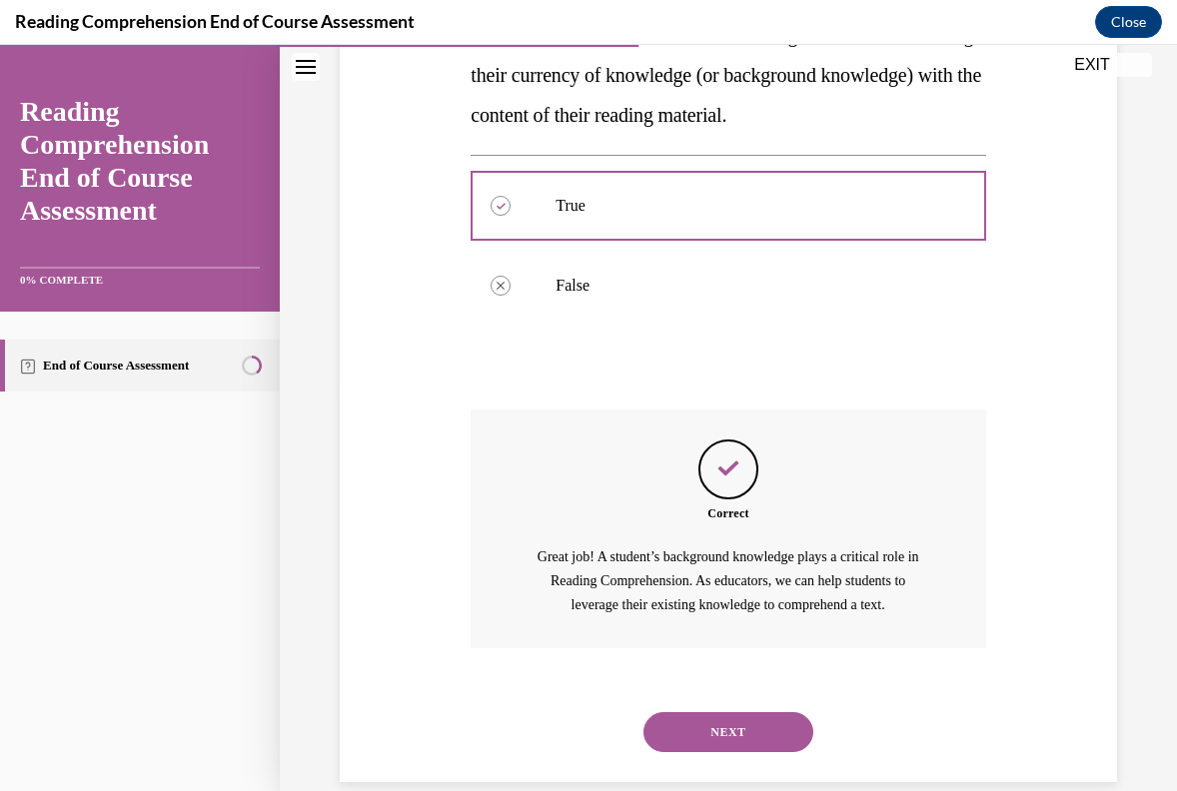
scroll to position [437, 0]
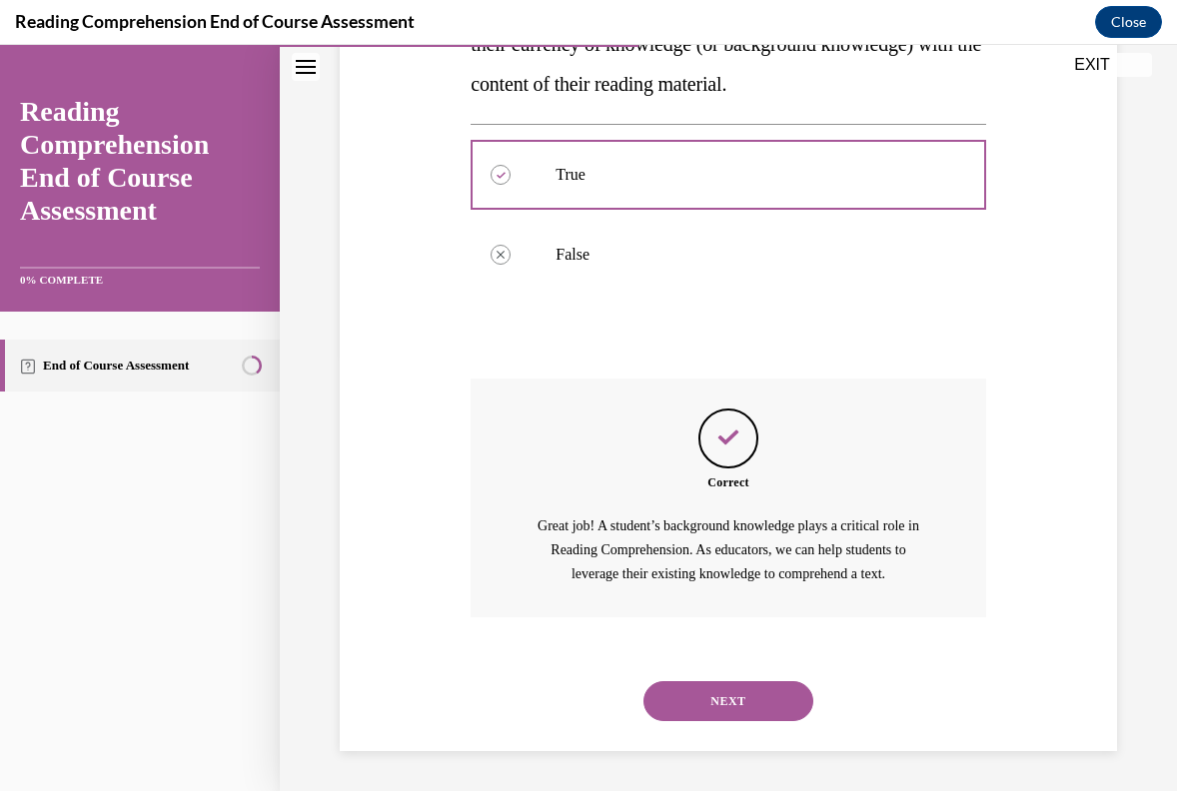
click at [760, 715] on button "NEXT" at bounding box center [728, 701] width 170 height 40
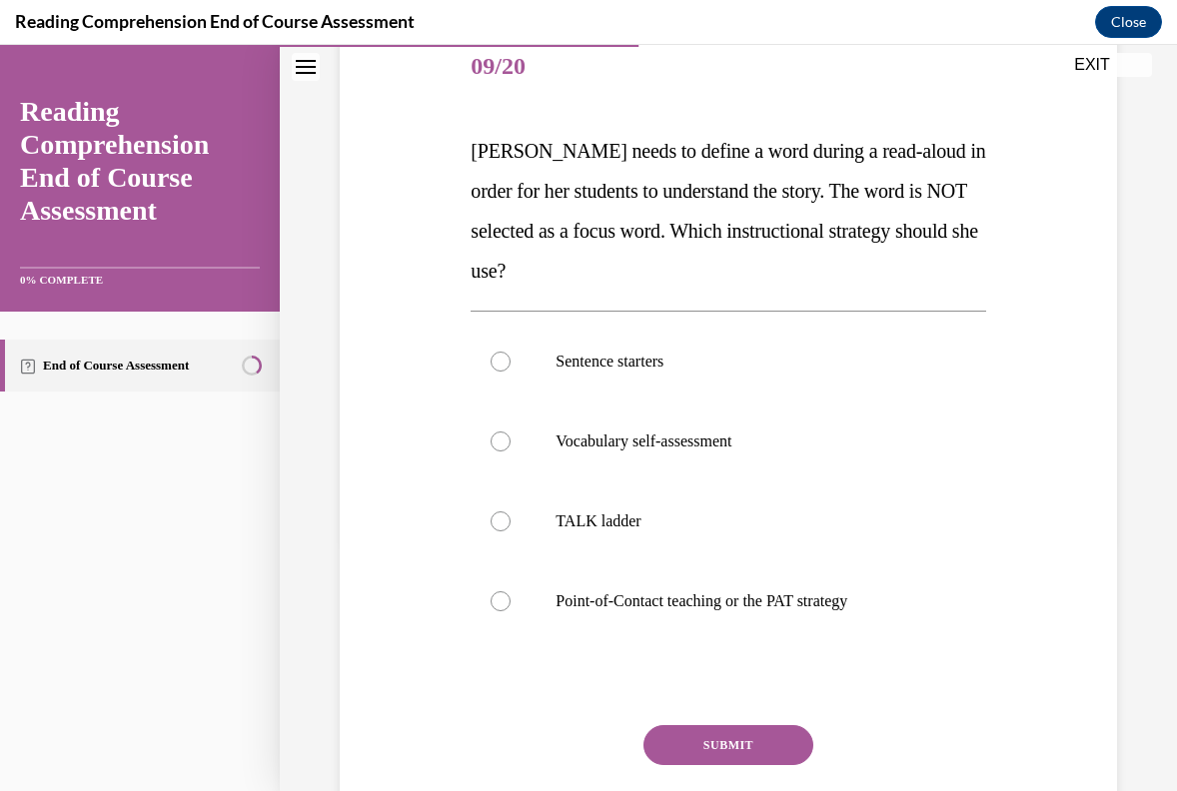
scroll to position [258, 0]
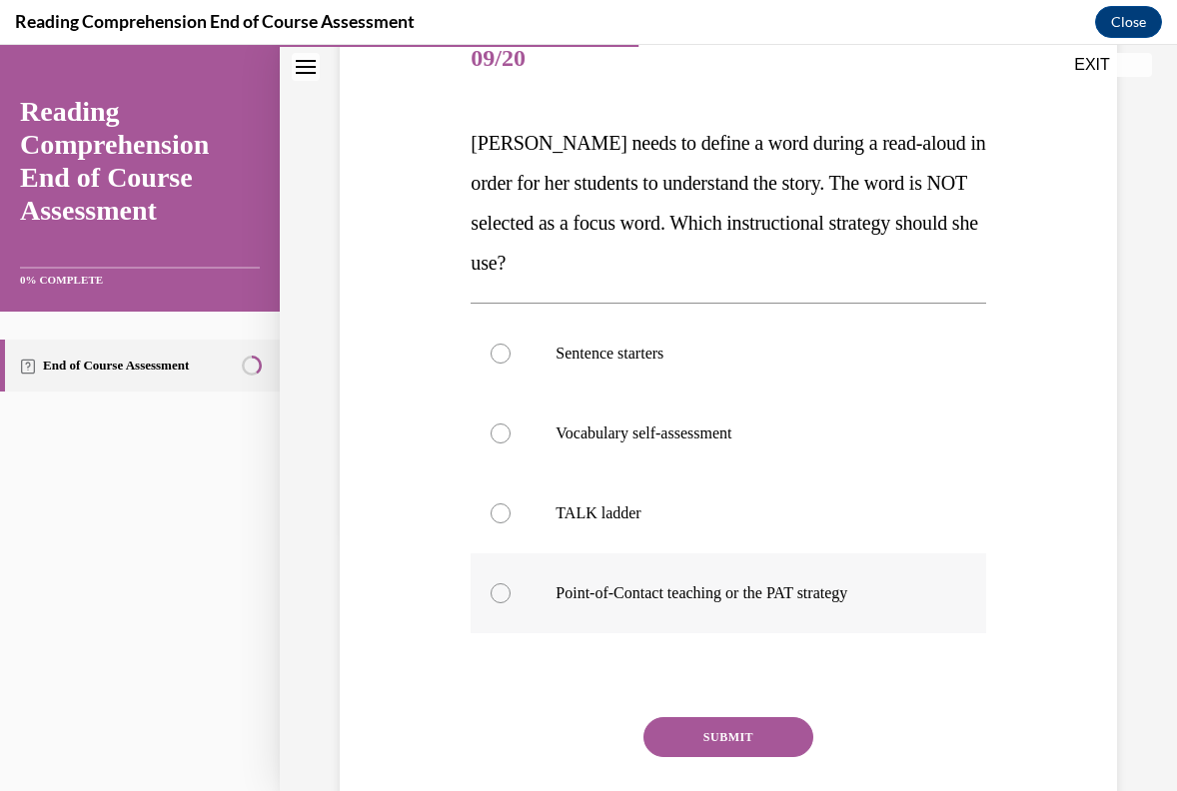
click at [882, 594] on p "Point-of-Contact teaching or the PAT strategy" at bounding box center [746, 593] width 380 height 20
click at [511, 594] on input "Point-of-Contact teaching or the PAT strategy" at bounding box center [501, 593] width 20 height 20
radio input "true"
click at [745, 501] on label "TALK ladder" at bounding box center [728, 514] width 515 height 80
click at [511, 504] on input "TALK ladder" at bounding box center [501, 514] width 20 height 20
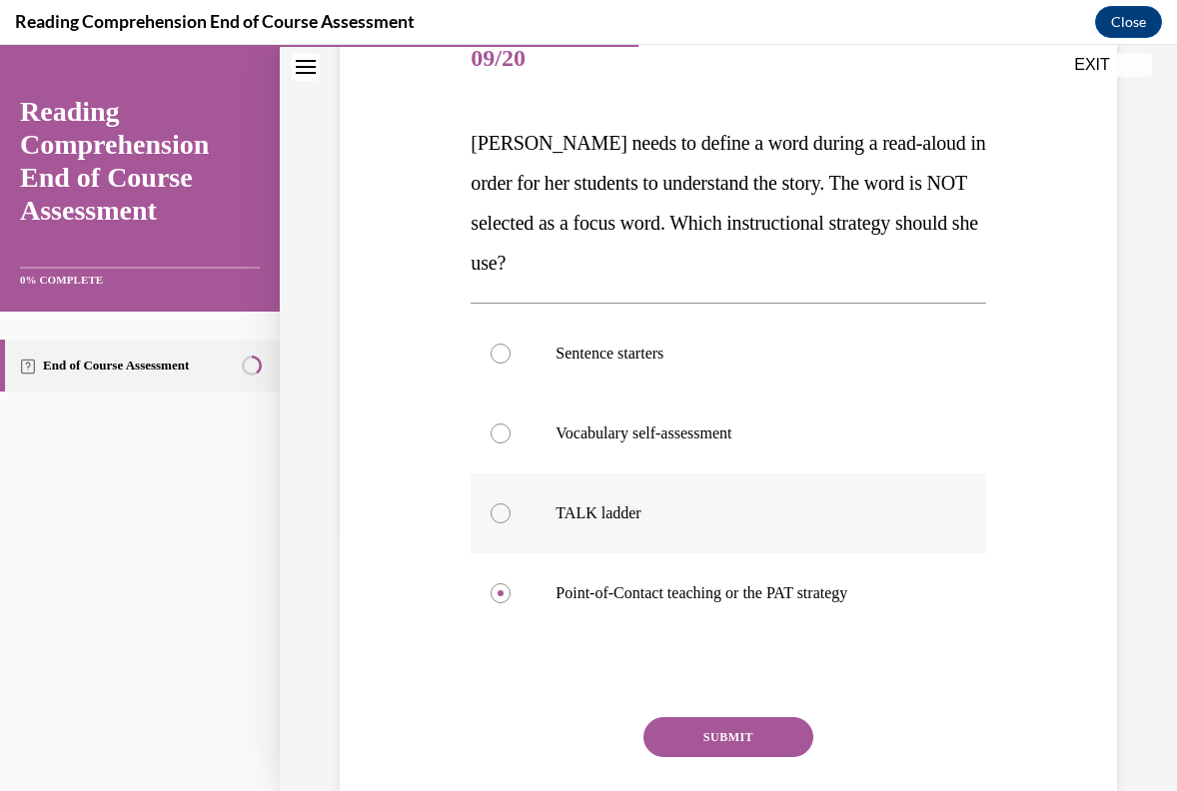
radio input "true"
click at [856, 585] on p "Point-of-Contact teaching or the PAT strategy" at bounding box center [746, 593] width 380 height 20
click at [511, 585] on input "Point-of-Contact teaching or the PAT strategy" at bounding box center [501, 593] width 20 height 20
radio input "true"
click at [768, 725] on button "SUBMIT" at bounding box center [728, 737] width 170 height 40
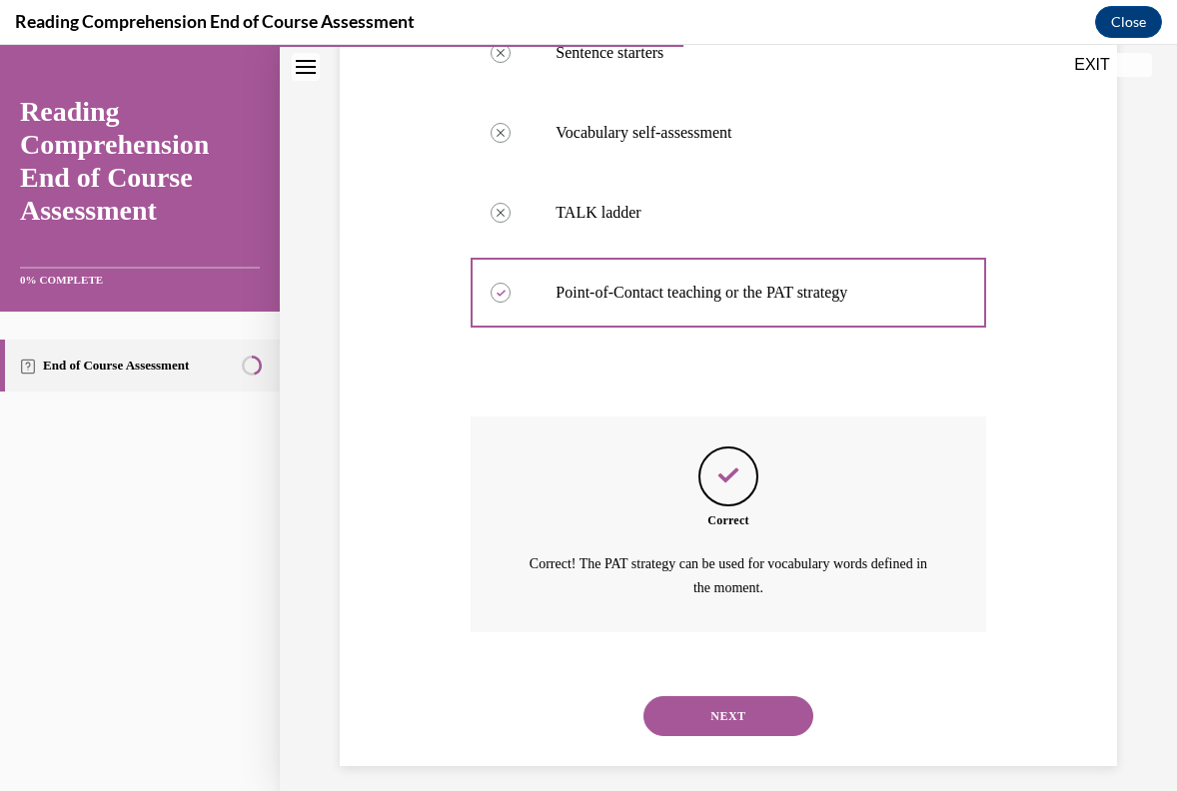
scroll to position [573, 0]
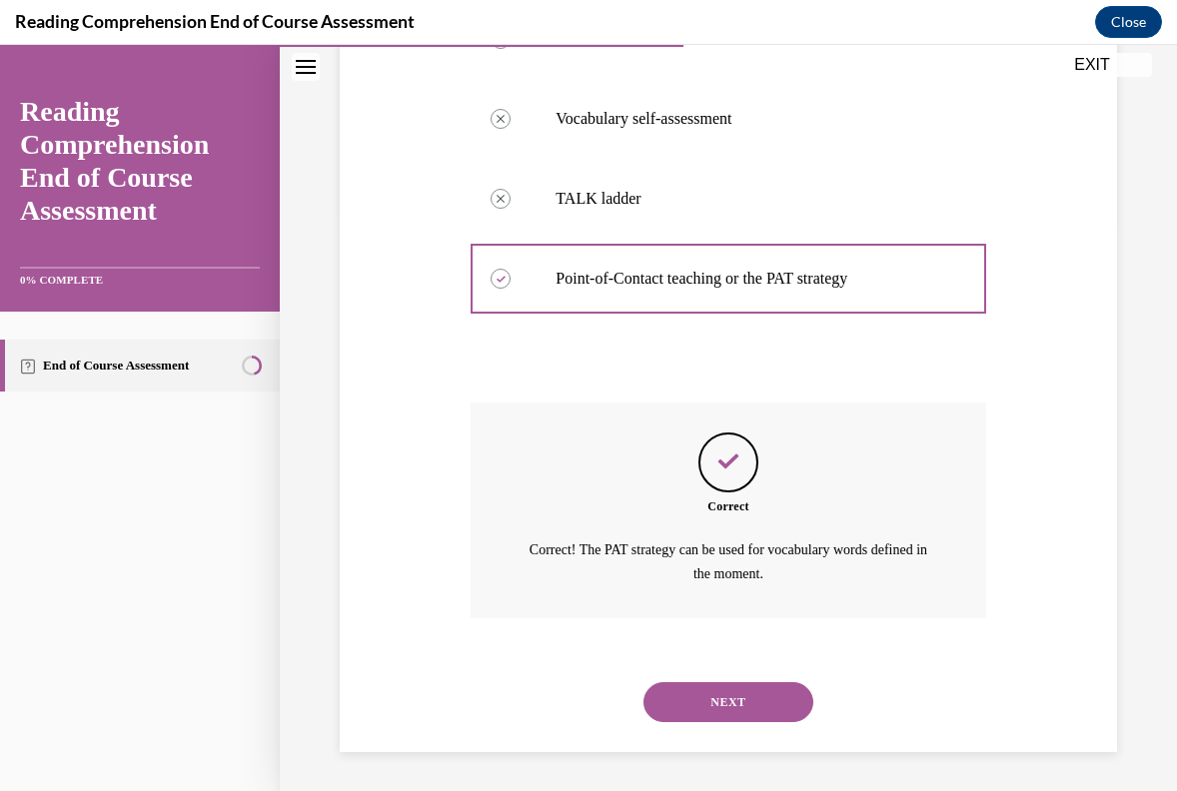
click at [769, 710] on button "NEXT" at bounding box center [728, 702] width 170 height 40
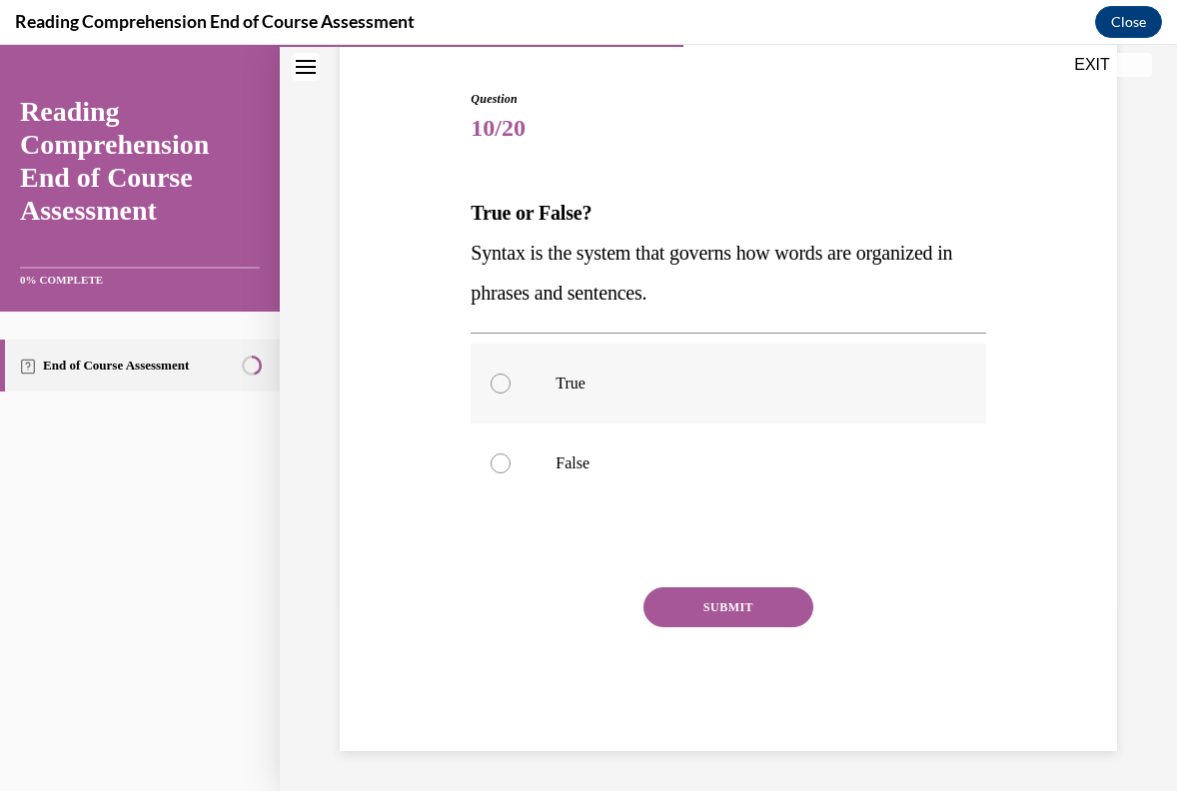
click at [638, 403] on label "True" at bounding box center [728, 384] width 515 height 80
click at [511, 394] on input "True" at bounding box center [501, 384] width 20 height 20
radio input "true"
click at [721, 606] on button "SUBMIT" at bounding box center [728, 607] width 170 height 40
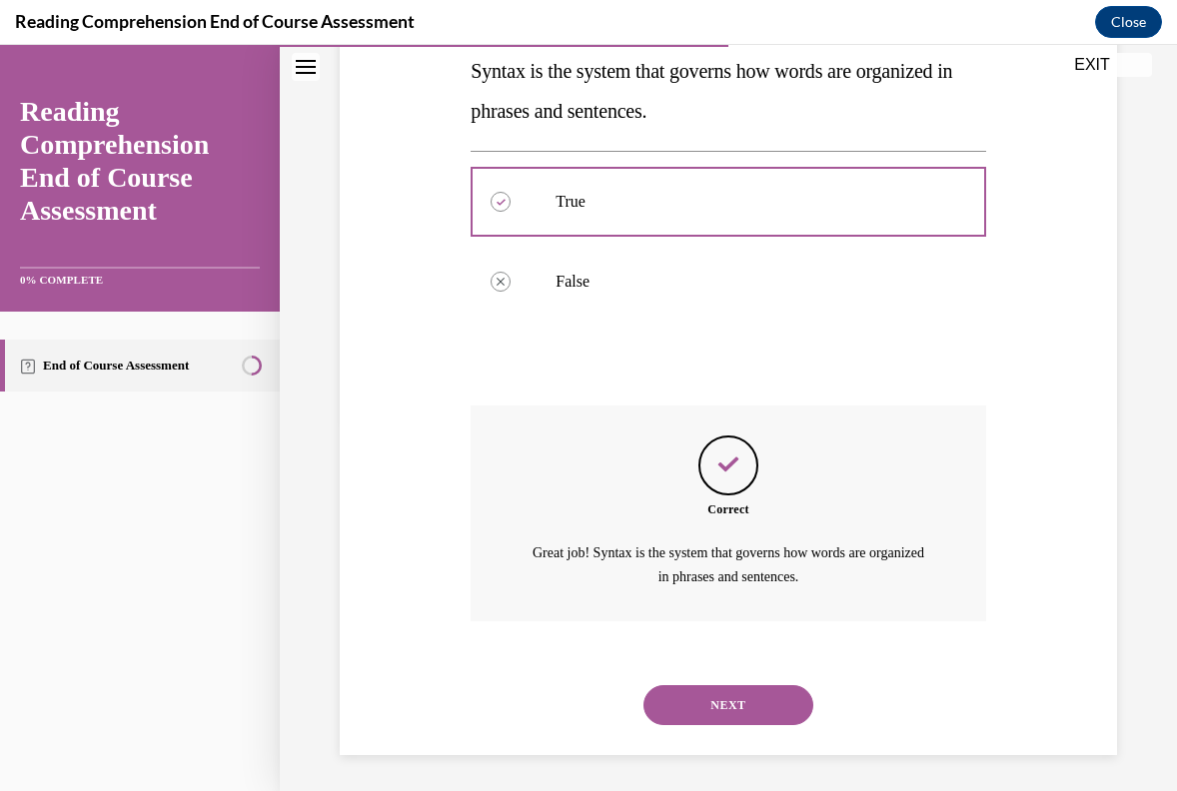
scroll to position [373, 0]
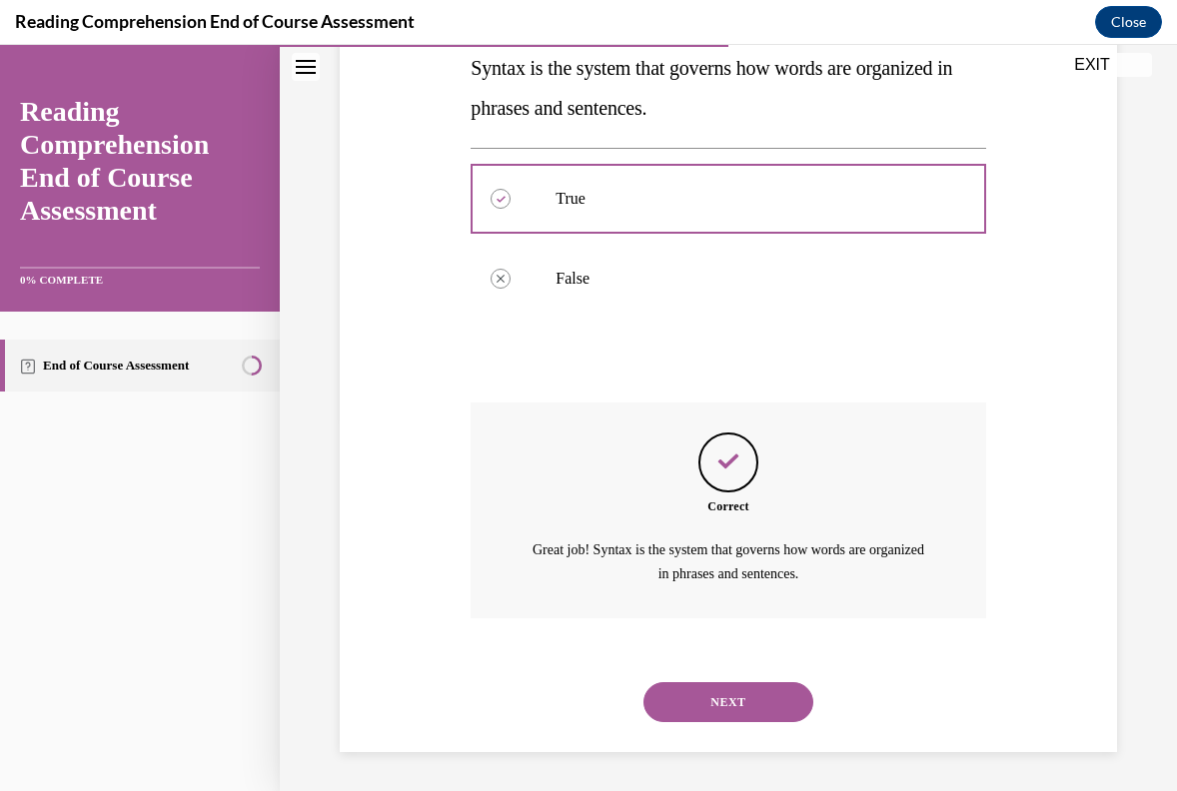
click at [748, 692] on button "NEXT" at bounding box center [728, 702] width 170 height 40
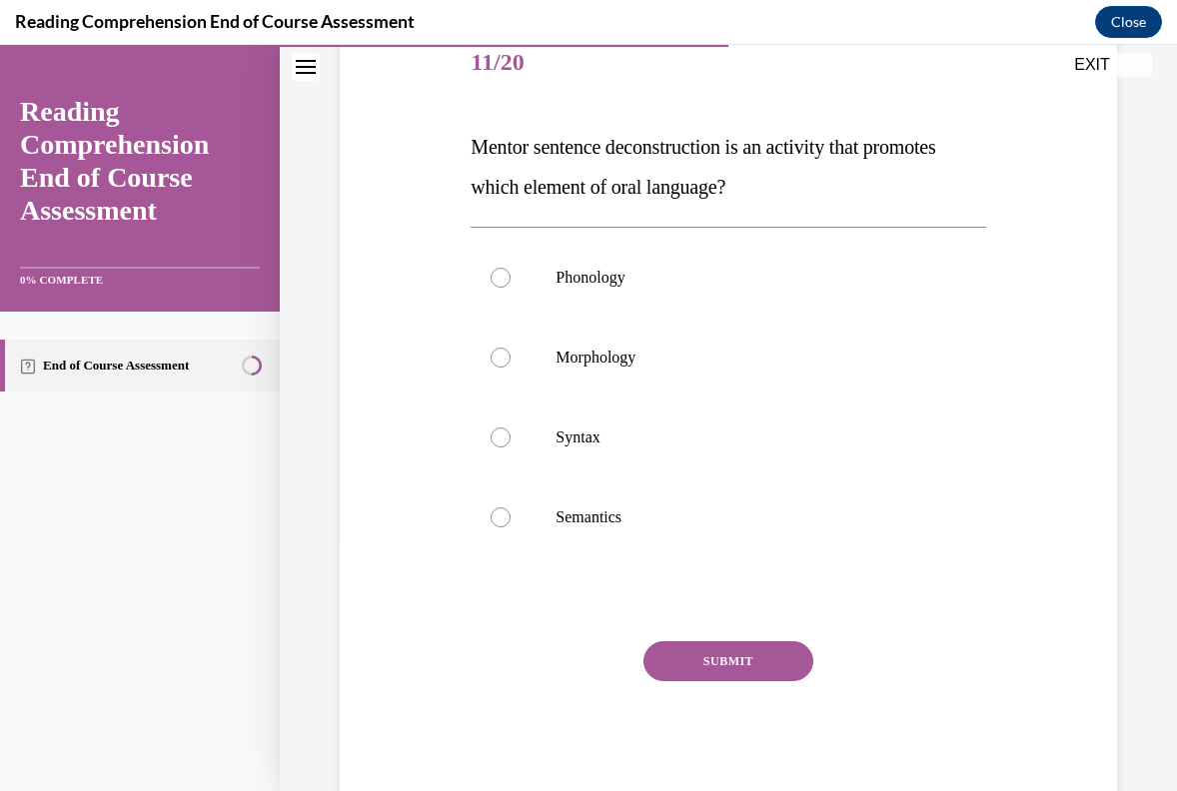
scroll to position [256, 0]
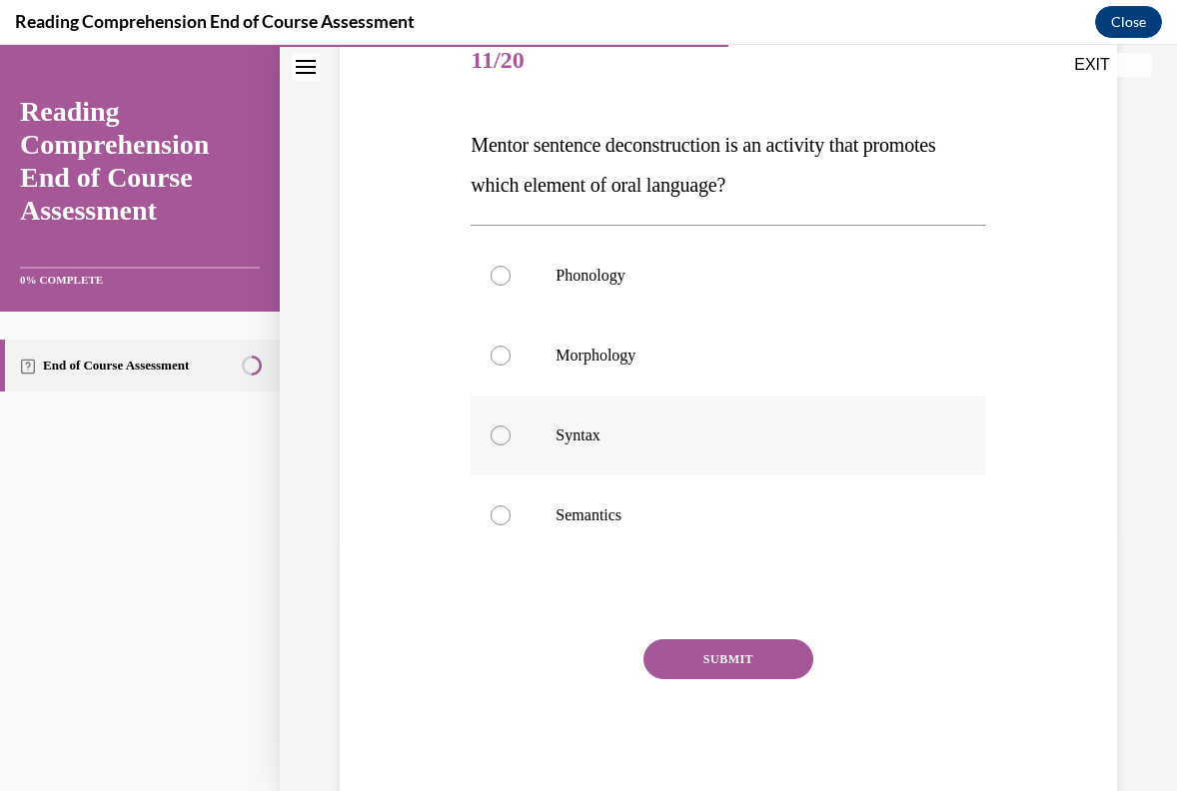
click at [649, 456] on label "Syntax" at bounding box center [728, 436] width 515 height 80
click at [511, 446] on input "Syntax" at bounding box center [501, 436] width 20 height 20
radio input "true"
click at [647, 508] on p "Semantics" at bounding box center [746, 516] width 380 height 20
click at [511, 508] on input "Semantics" at bounding box center [501, 516] width 20 height 20
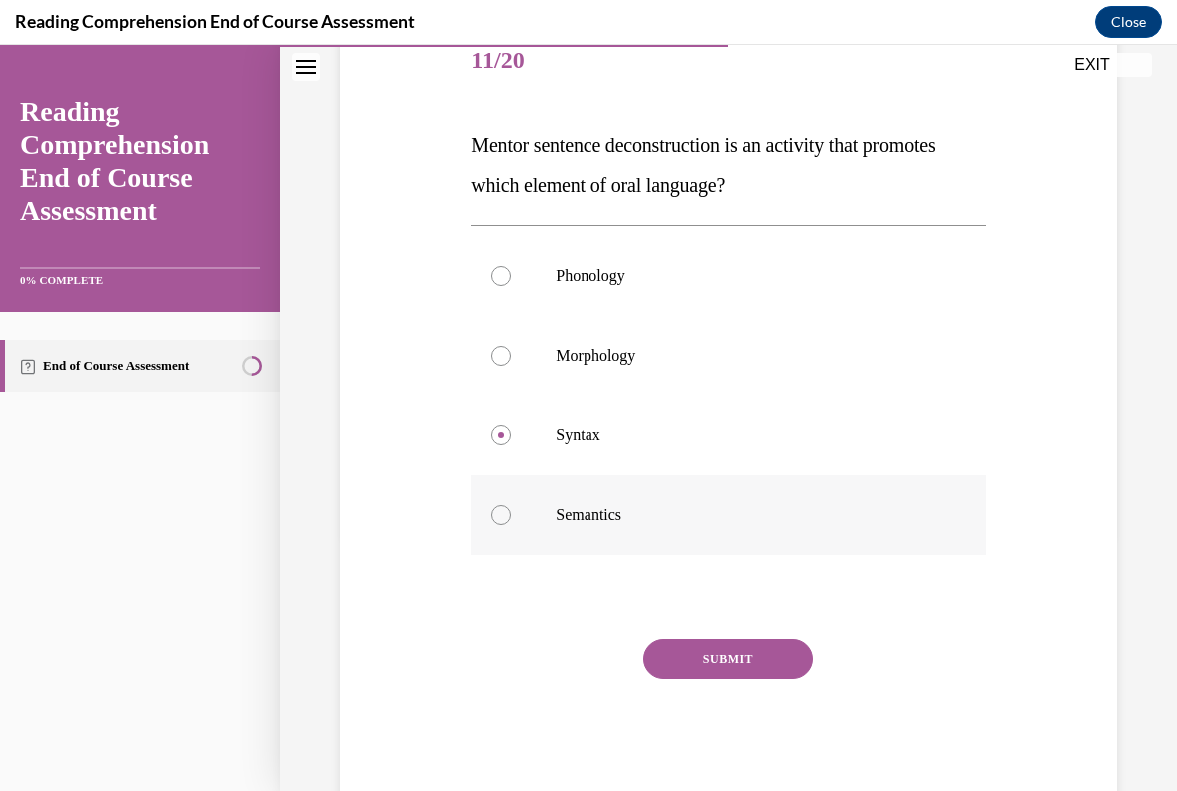
radio input "true"
click at [648, 443] on p "Syntax" at bounding box center [746, 436] width 380 height 20
click at [511, 443] on input "Syntax" at bounding box center [501, 436] width 20 height 20
radio input "true"
click at [732, 653] on button "SUBMIT" at bounding box center [728, 659] width 170 height 40
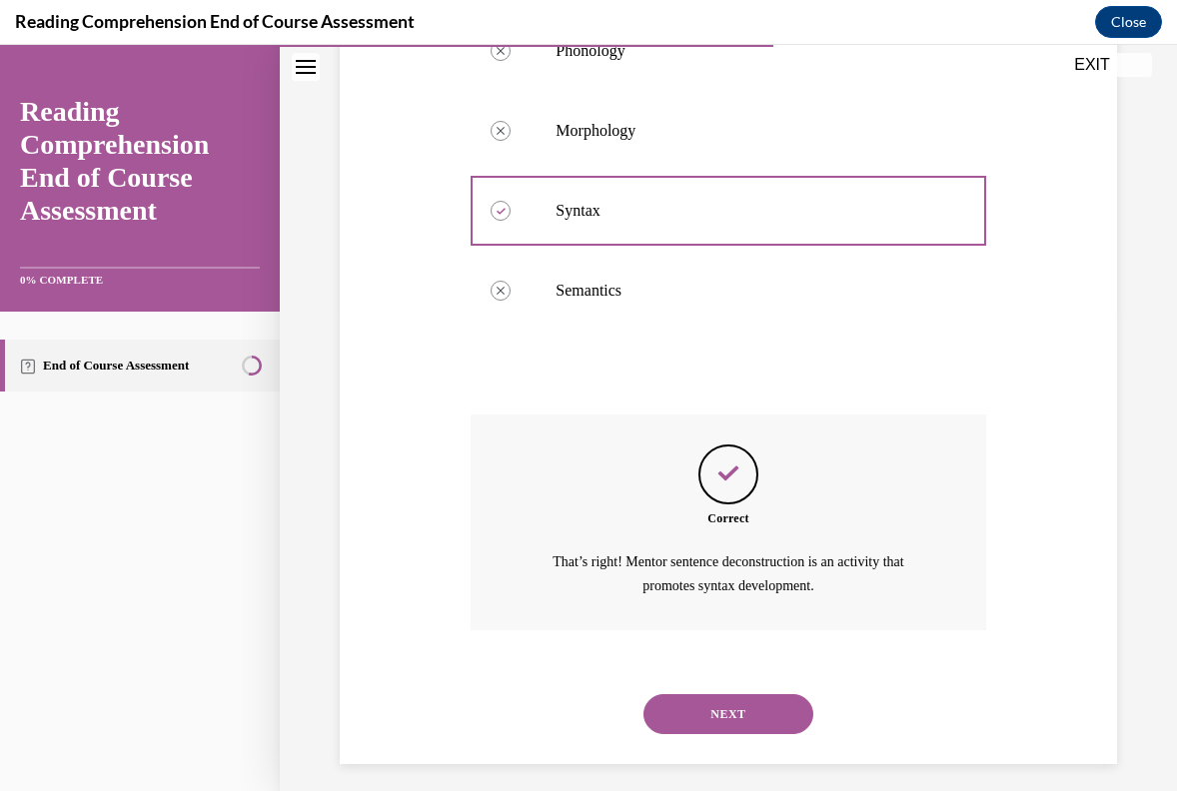
scroll to position [493, 0]
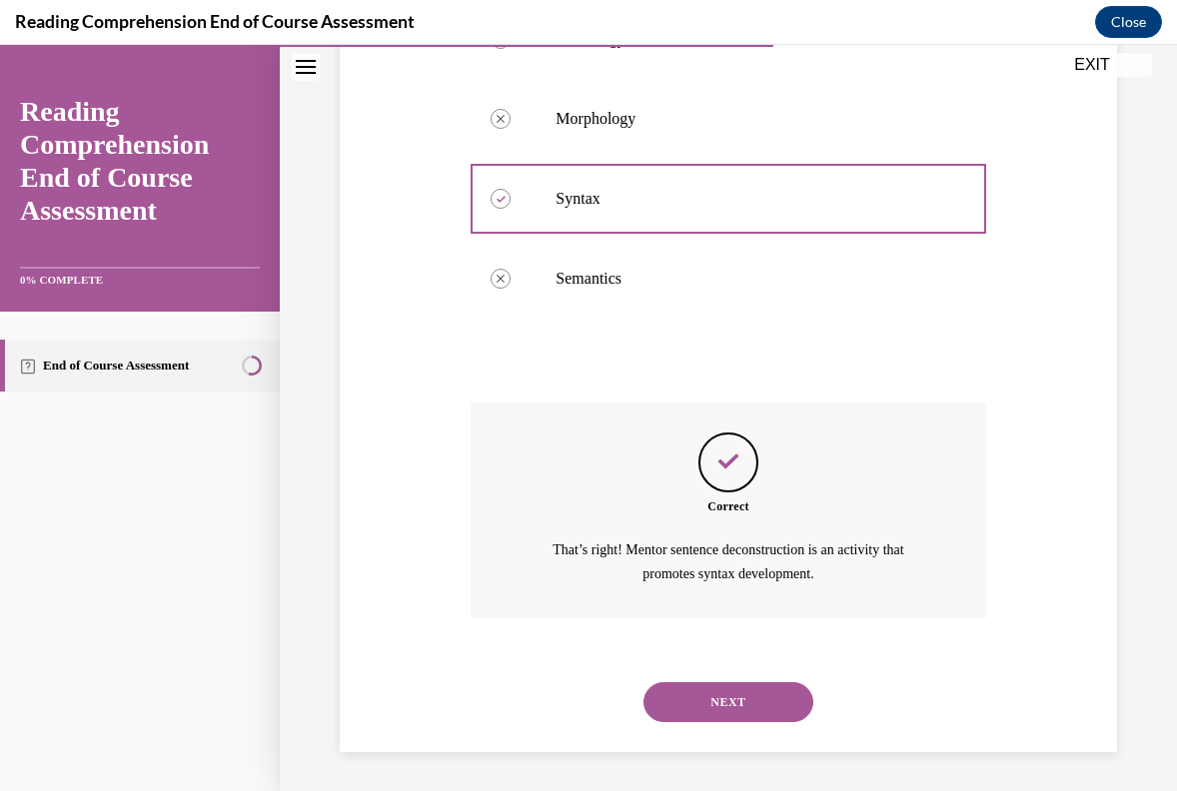
click at [741, 690] on button "NEXT" at bounding box center [728, 702] width 170 height 40
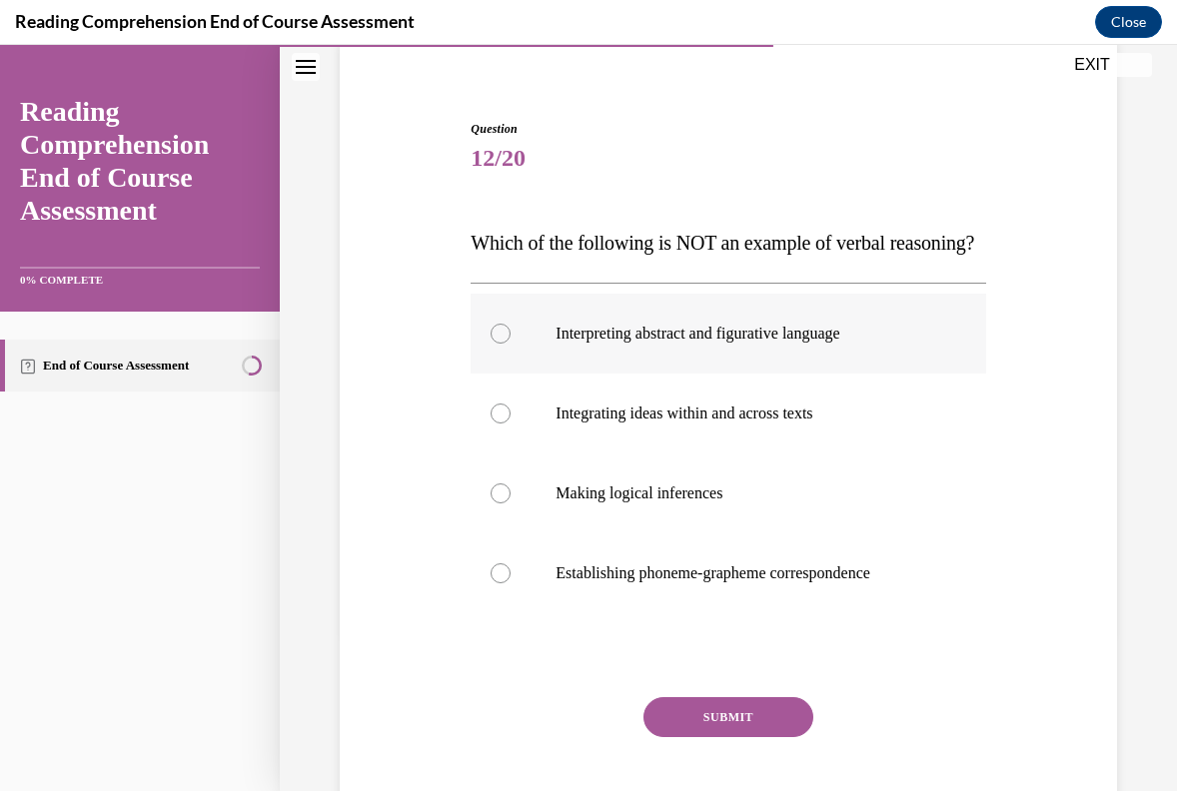
scroll to position [160, 0]
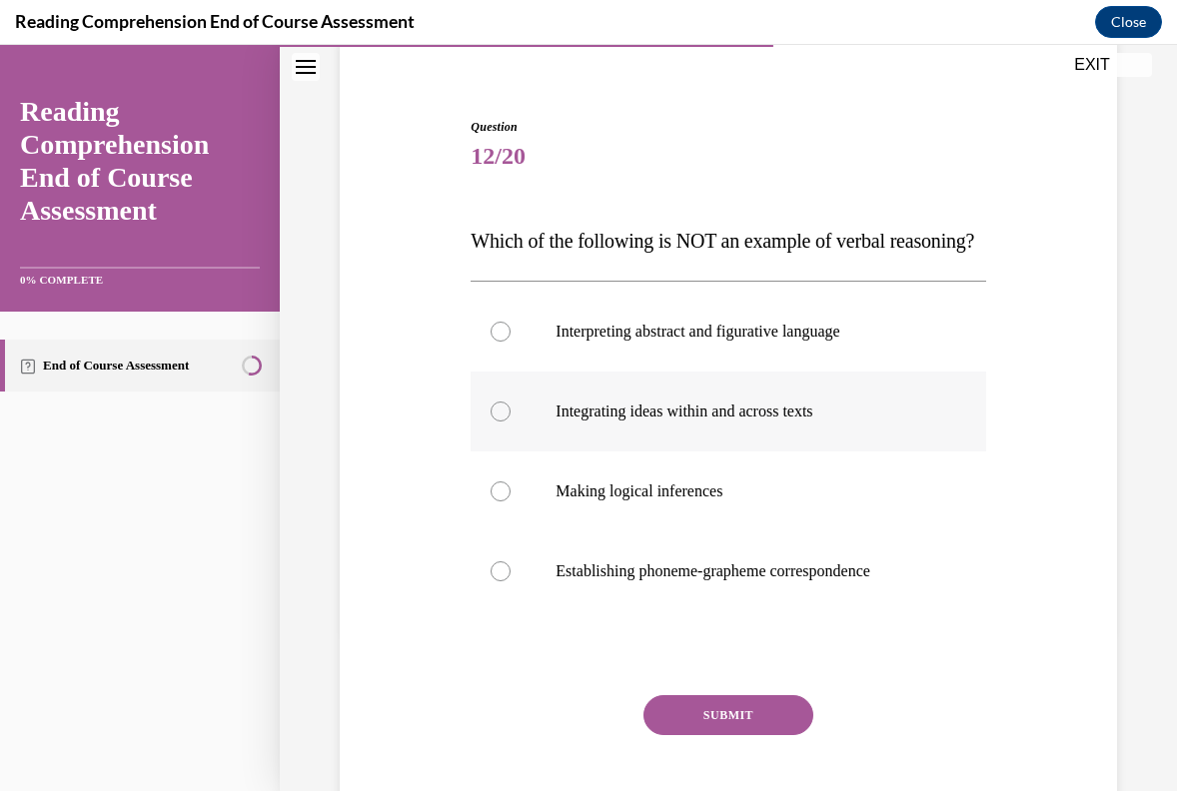
click at [773, 422] on p "Integrating ideas within and across texts" at bounding box center [746, 412] width 380 height 20
click at [511, 422] on input "Integrating ideas within and across texts" at bounding box center [501, 412] width 20 height 20
radio input "true"
click at [792, 598] on label "Establishing phoneme-grapheme correspondence" at bounding box center [728, 572] width 515 height 80
click at [511, 581] on input "Establishing phoneme-grapheme correspondence" at bounding box center [501, 572] width 20 height 20
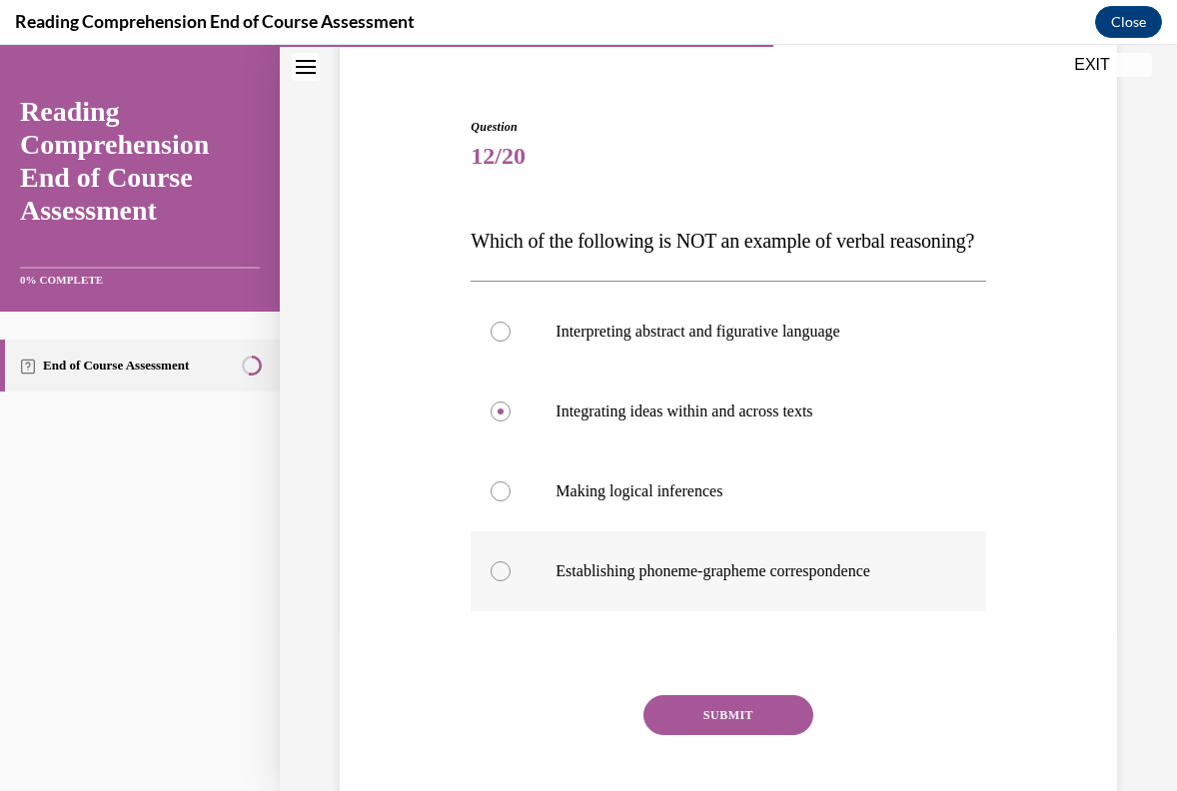
radio input "true"
click at [761, 735] on button "SUBMIT" at bounding box center [728, 715] width 170 height 40
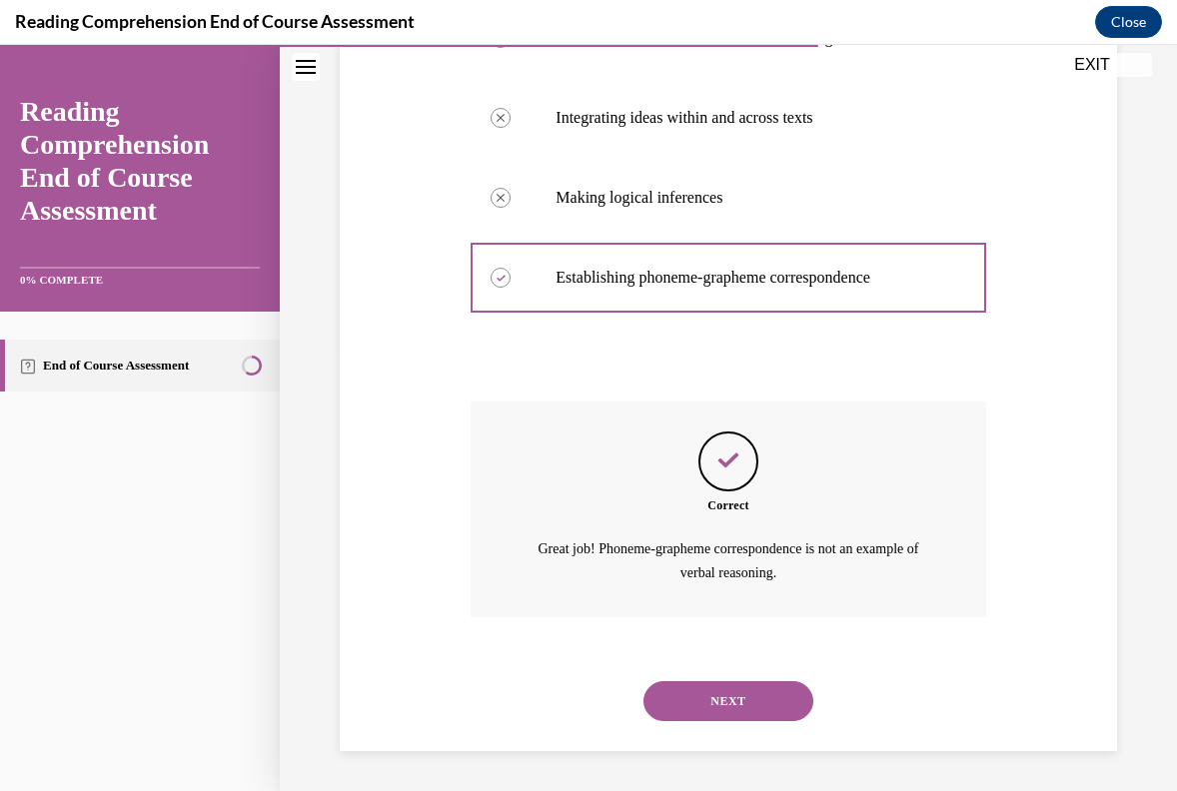
scroll to position [493, 0]
click at [769, 707] on button "NEXT" at bounding box center [728, 701] width 170 height 40
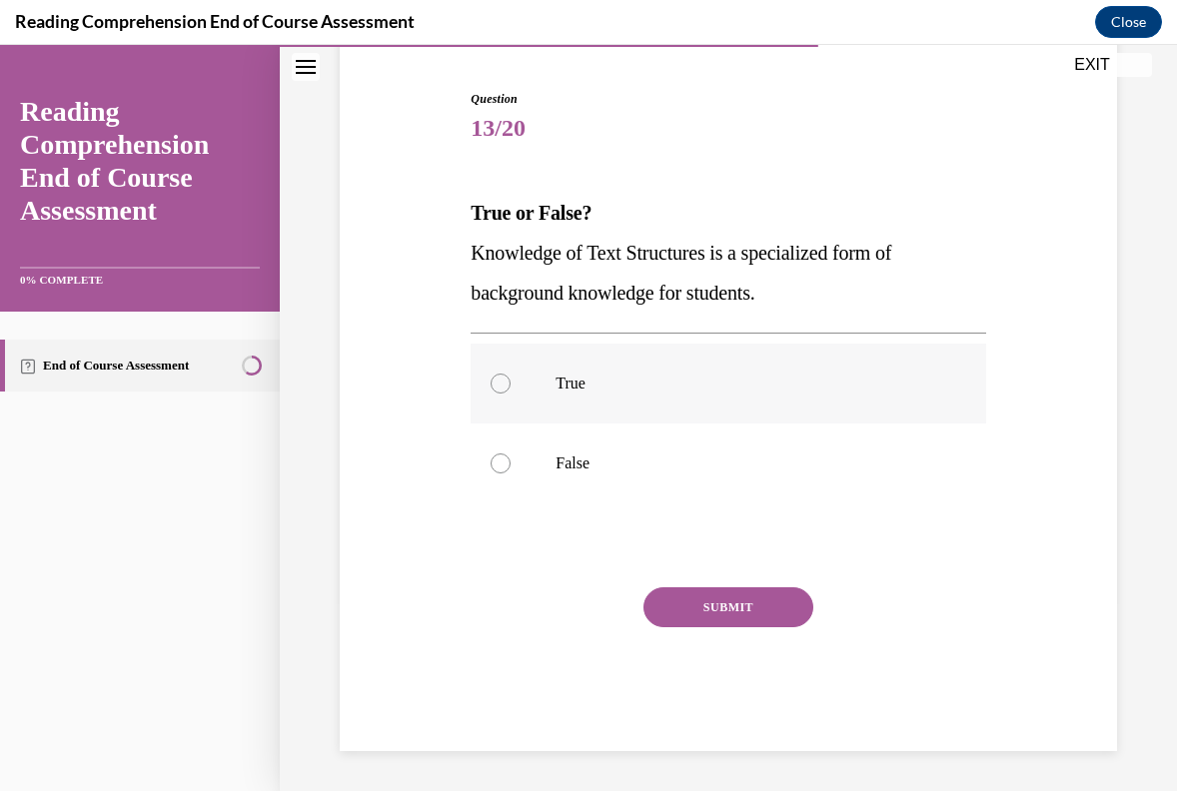
click at [577, 395] on label "True" at bounding box center [728, 384] width 515 height 80
click at [511, 394] on input "True" at bounding box center [501, 384] width 20 height 20
radio input "true"
click at [743, 606] on button "SUBMIT" at bounding box center [728, 607] width 170 height 40
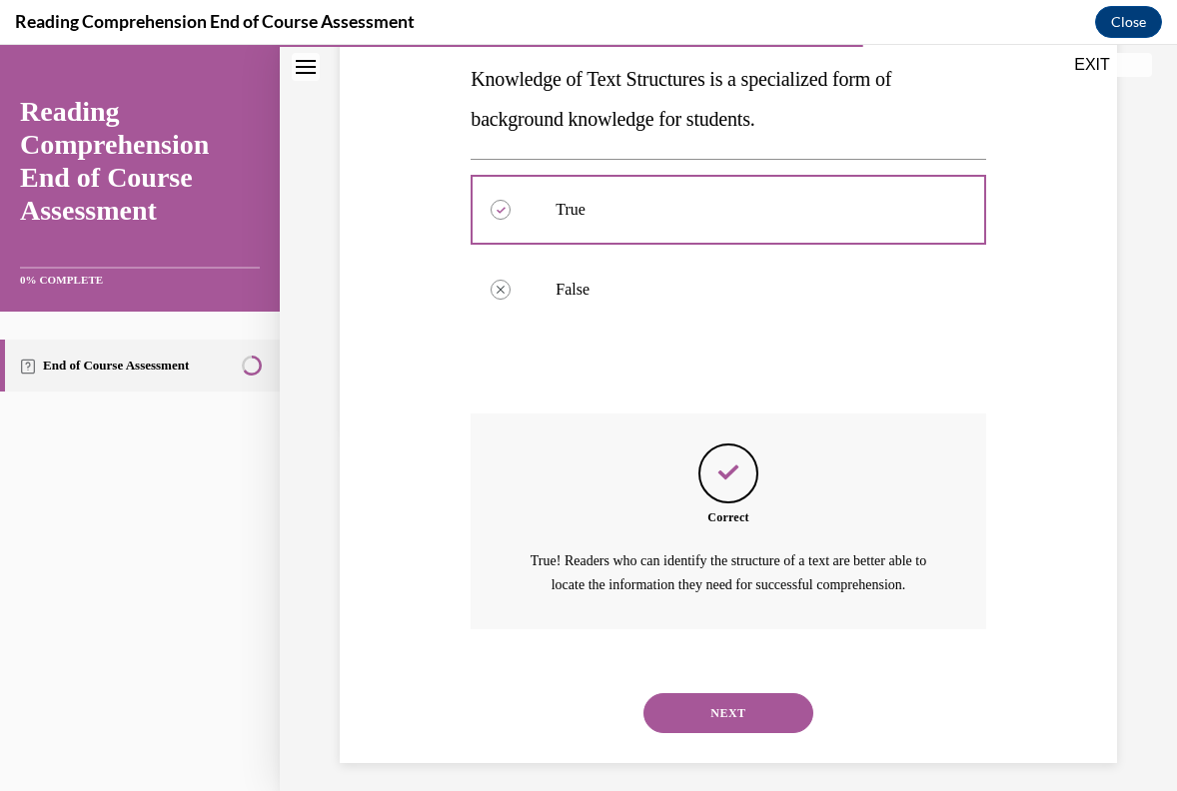
scroll to position [397, 0]
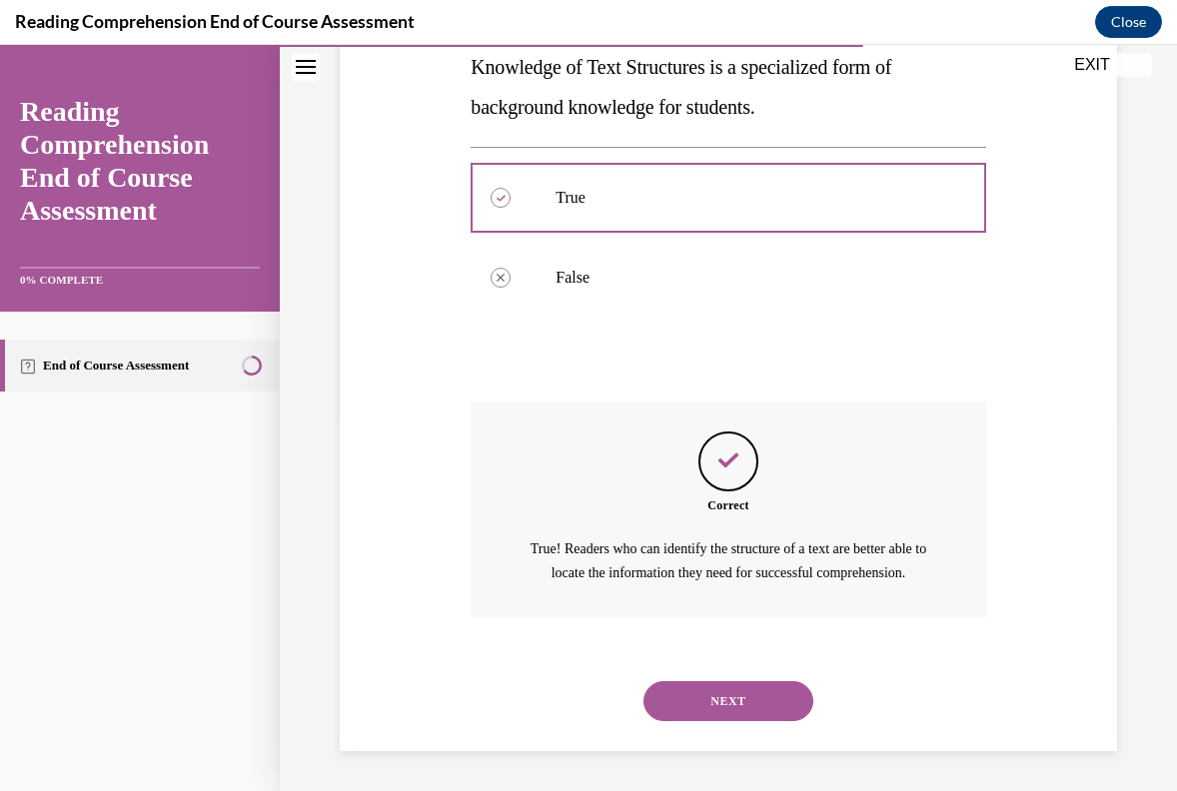
click at [747, 711] on button "NEXT" at bounding box center [728, 701] width 170 height 40
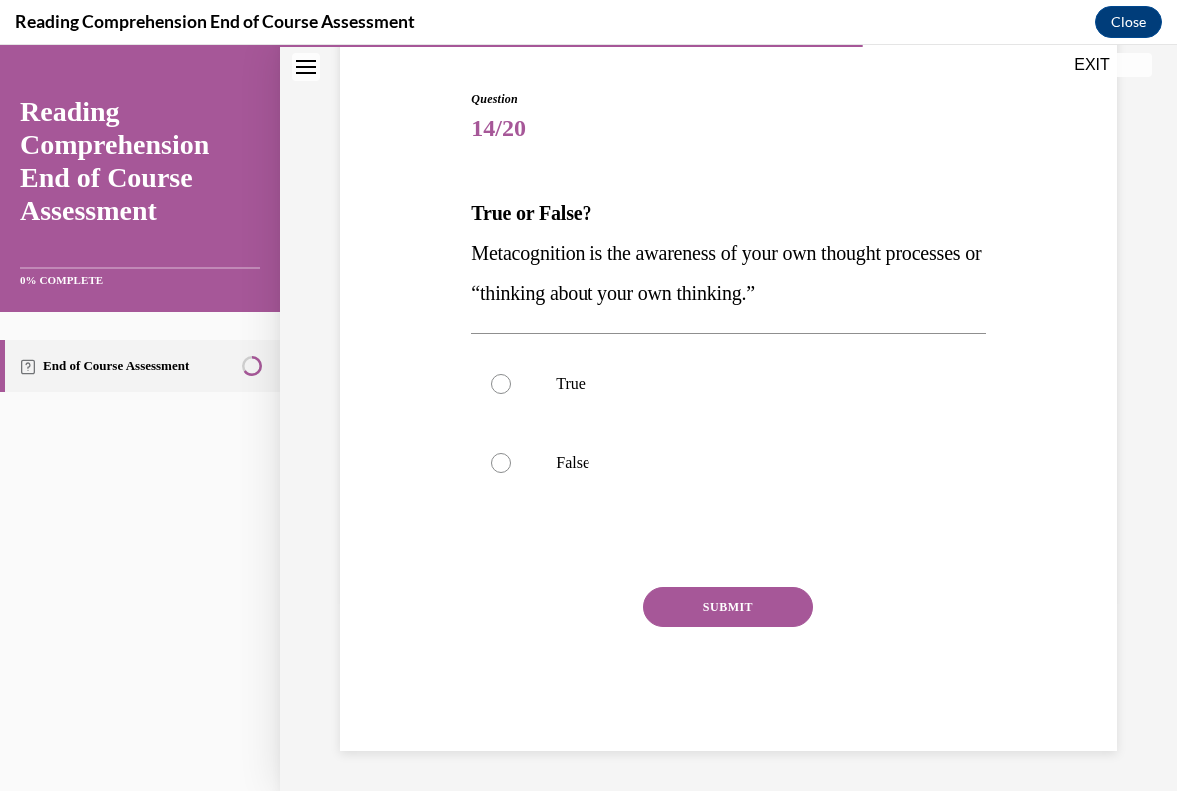
scroll to position [188, 0]
click at [576, 383] on p "True" at bounding box center [746, 384] width 380 height 20
click at [511, 383] on input "True" at bounding box center [501, 384] width 20 height 20
radio input "true"
click at [705, 595] on button "SUBMIT" at bounding box center [728, 607] width 170 height 40
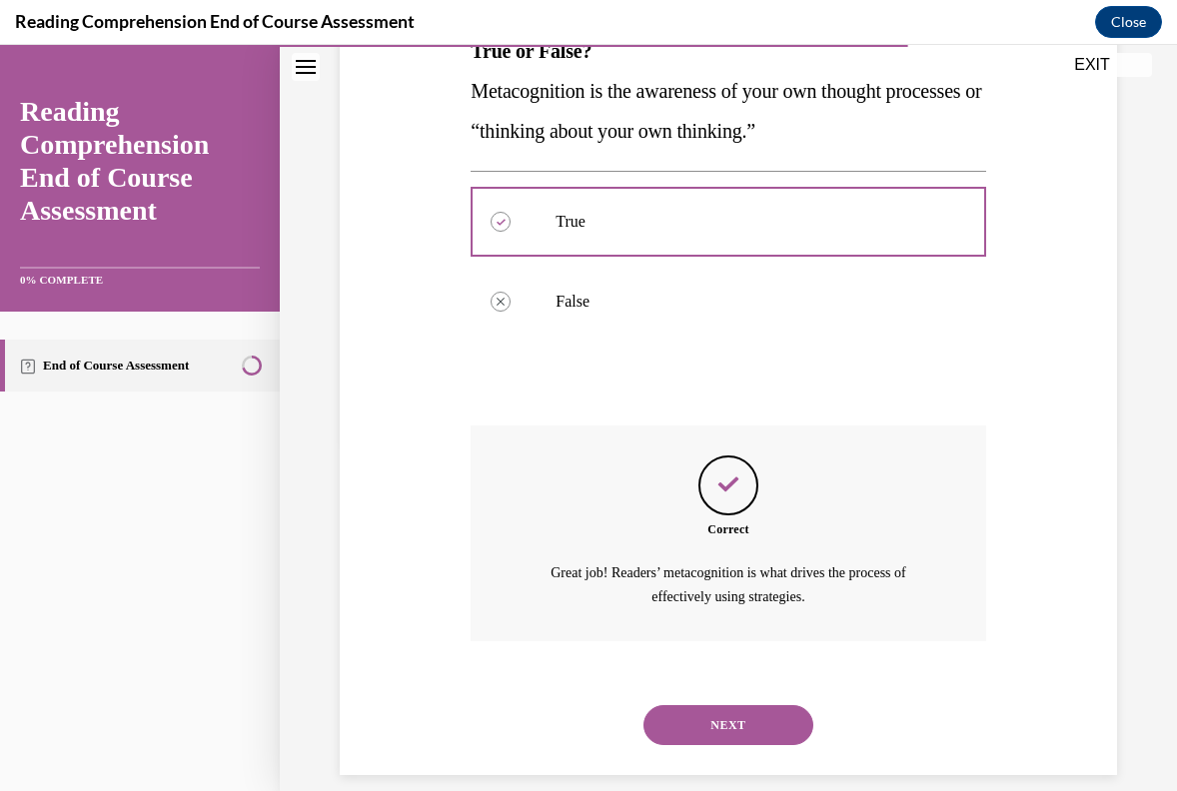
scroll to position [373, 0]
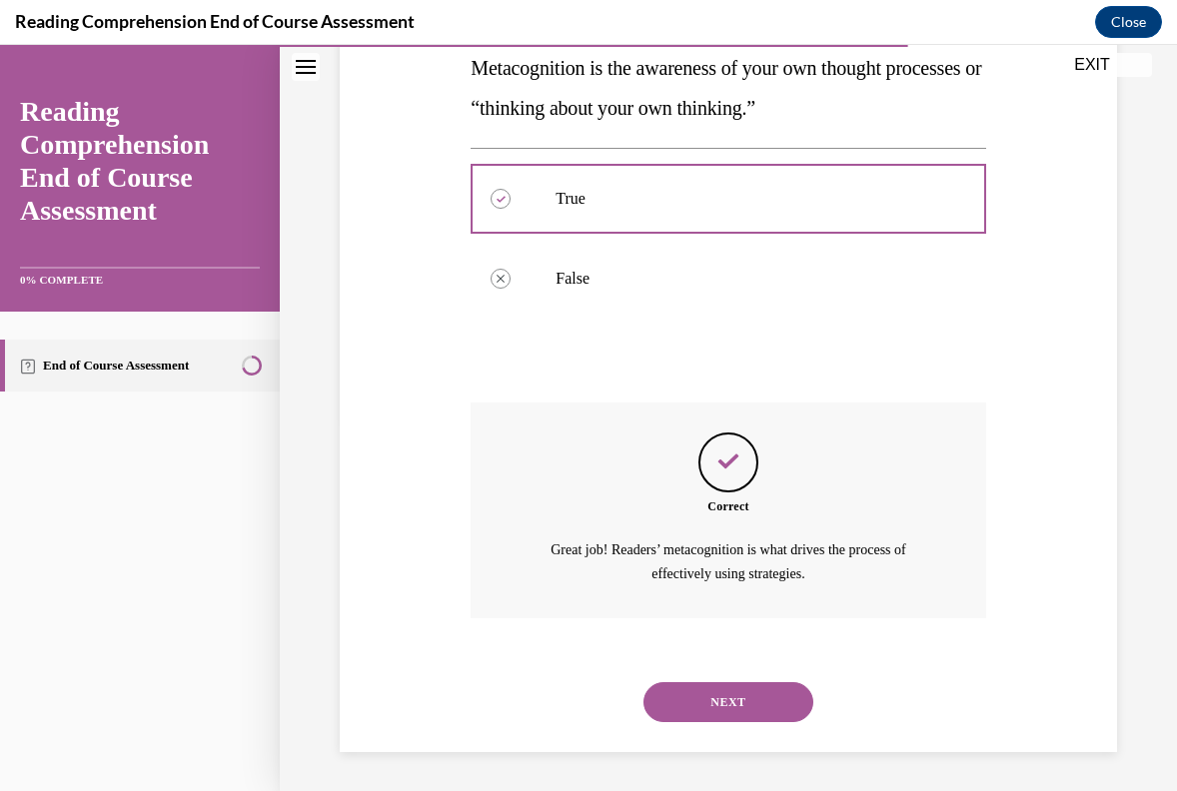
click at [743, 693] on button "NEXT" at bounding box center [728, 702] width 170 height 40
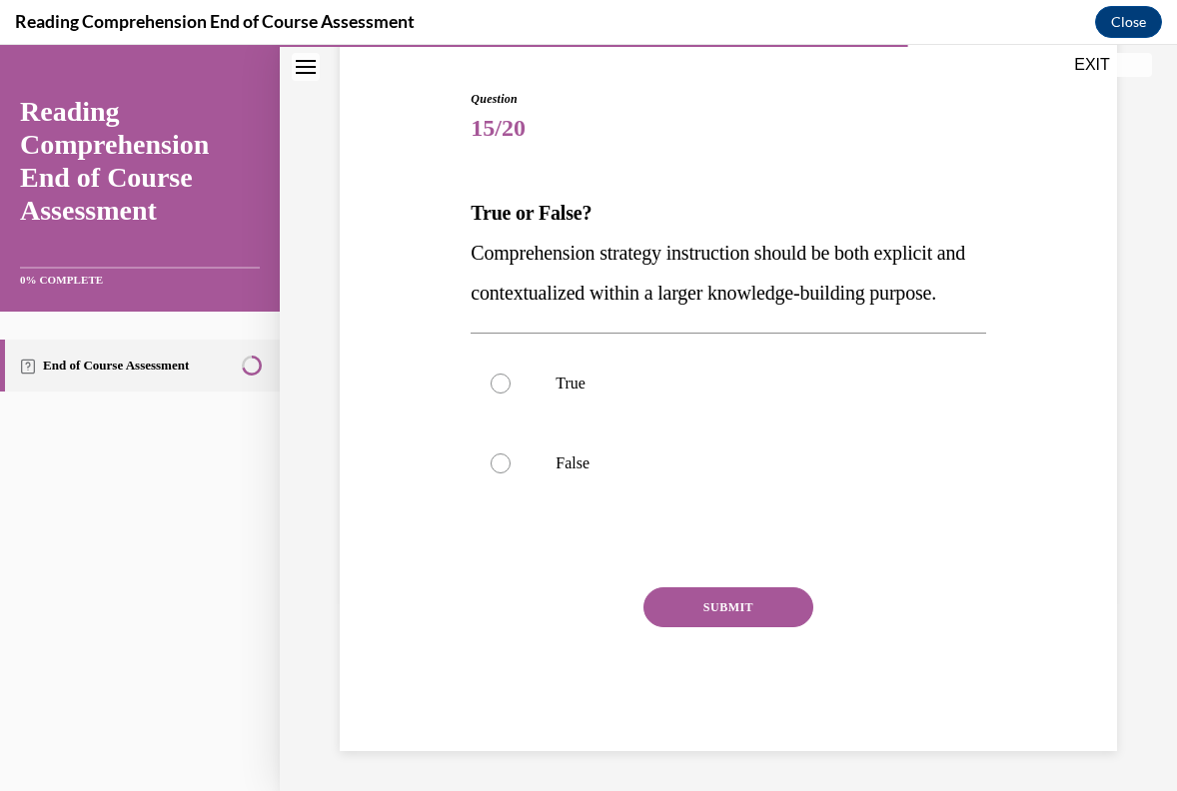
scroll to position [222, 0]
click at [515, 406] on label "True" at bounding box center [728, 384] width 515 height 80
click at [511, 394] on input "True" at bounding box center [501, 384] width 20 height 20
radio input "true"
click at [710, 599] on button "SUBMIT" at bounding box center [728, 607] width 170 height 40
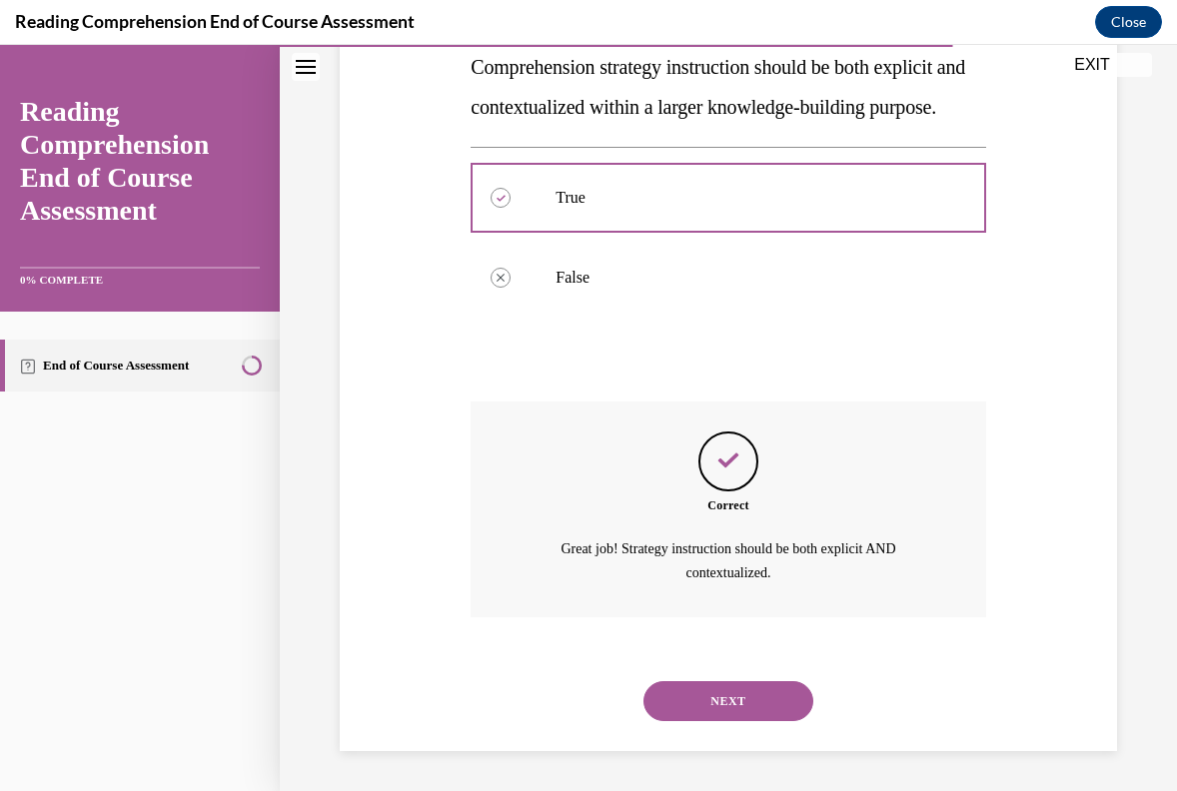
scroll to position [413, 0]
click at [736, 697] on button "NEXT" at bounding box center [728, 701] width 170 height 40
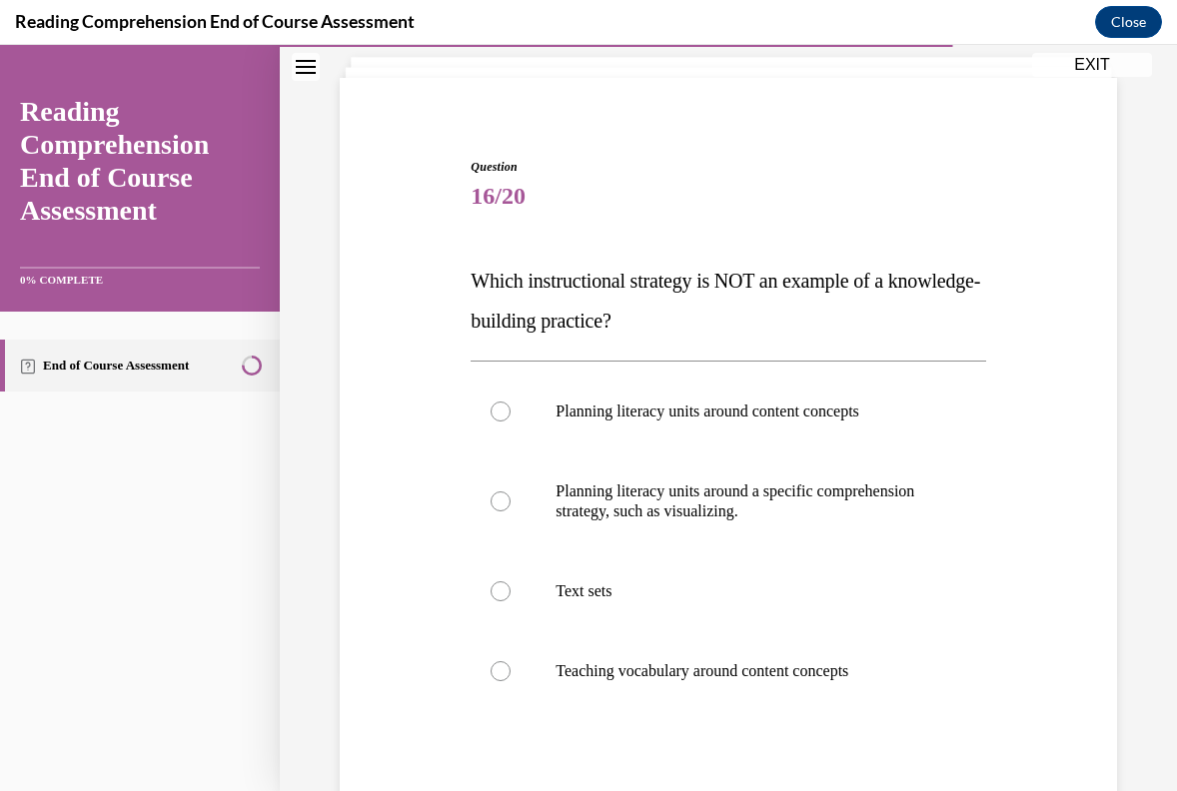
scroll to position [143, 0]
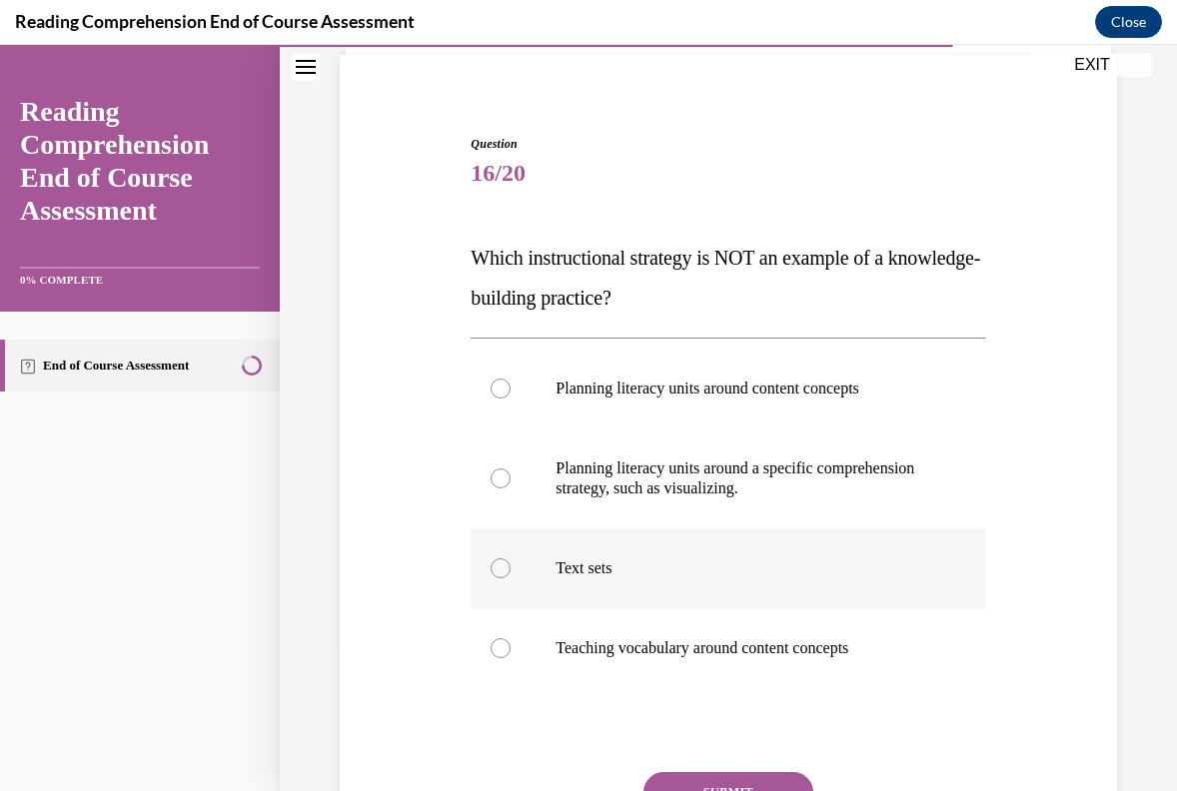
click at [724, 594] on label "Text sets" at bounding box center [728, 569] width 515 height 80
click at [511, 578] on input "Text sets" at bounding box center [501, 569] width 20 height 20
radio input "true"
click at [782, 479] on p "Planning literacy units around a specific comprehension strategy, such as visua…" at bounding box center [746, 479] width 380 height 40
click at [511, 479] on input "Planning literacy units around a specific comprehension strategy, such as visua…" at bounding box center [501, 479] width 20 height 20
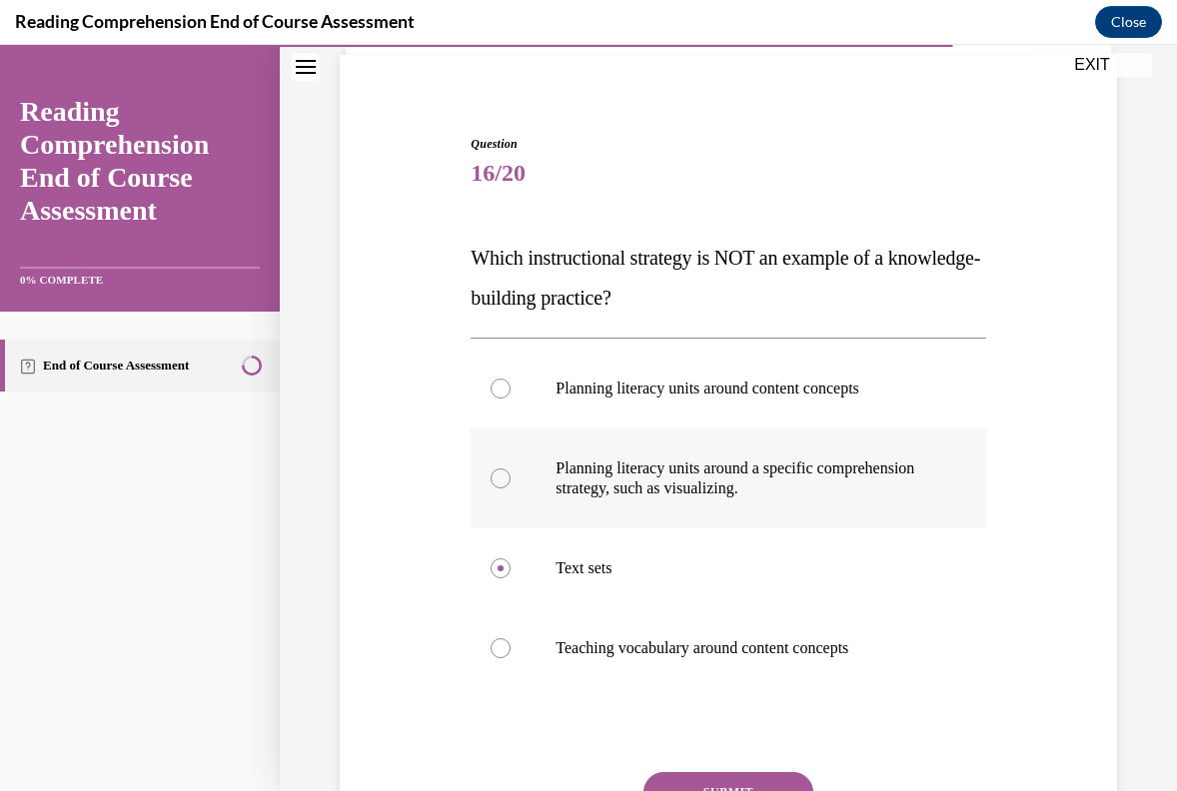
radio input "true"
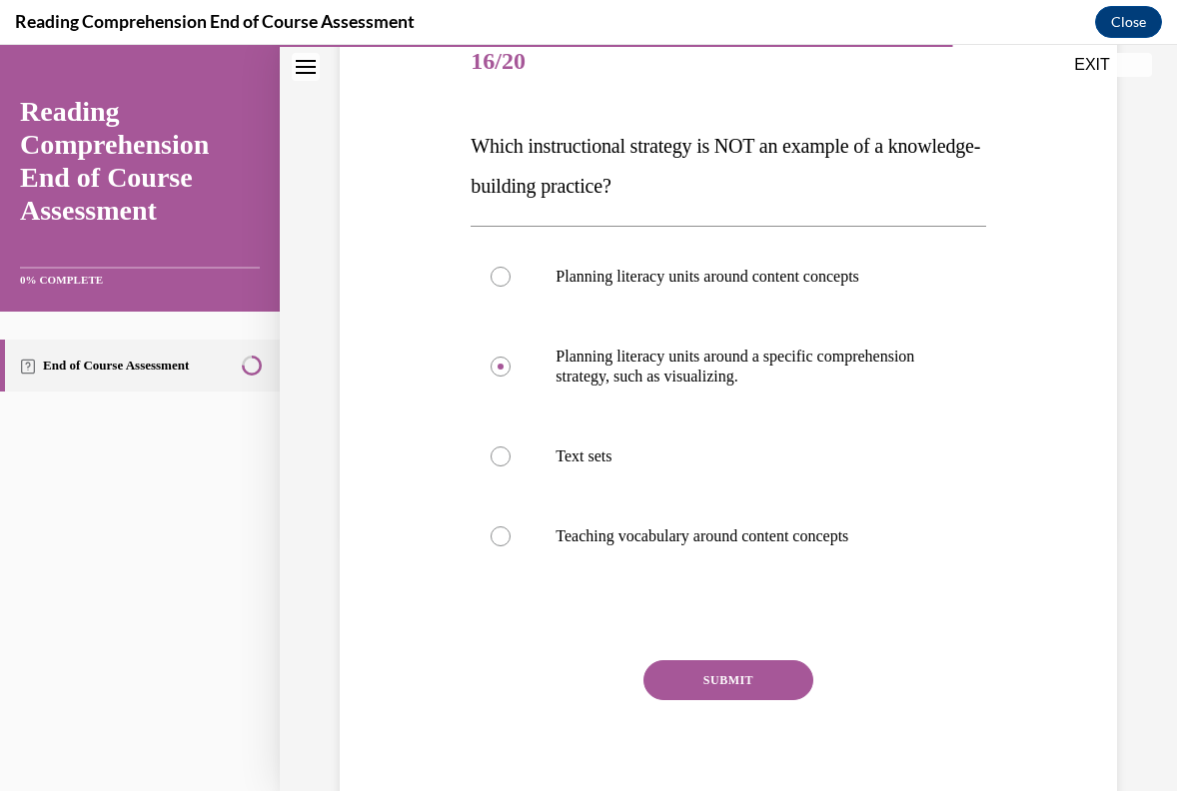
click at [764, 684] on button "SUBMIT" at bounding box center [728, 680] width 170 height 40
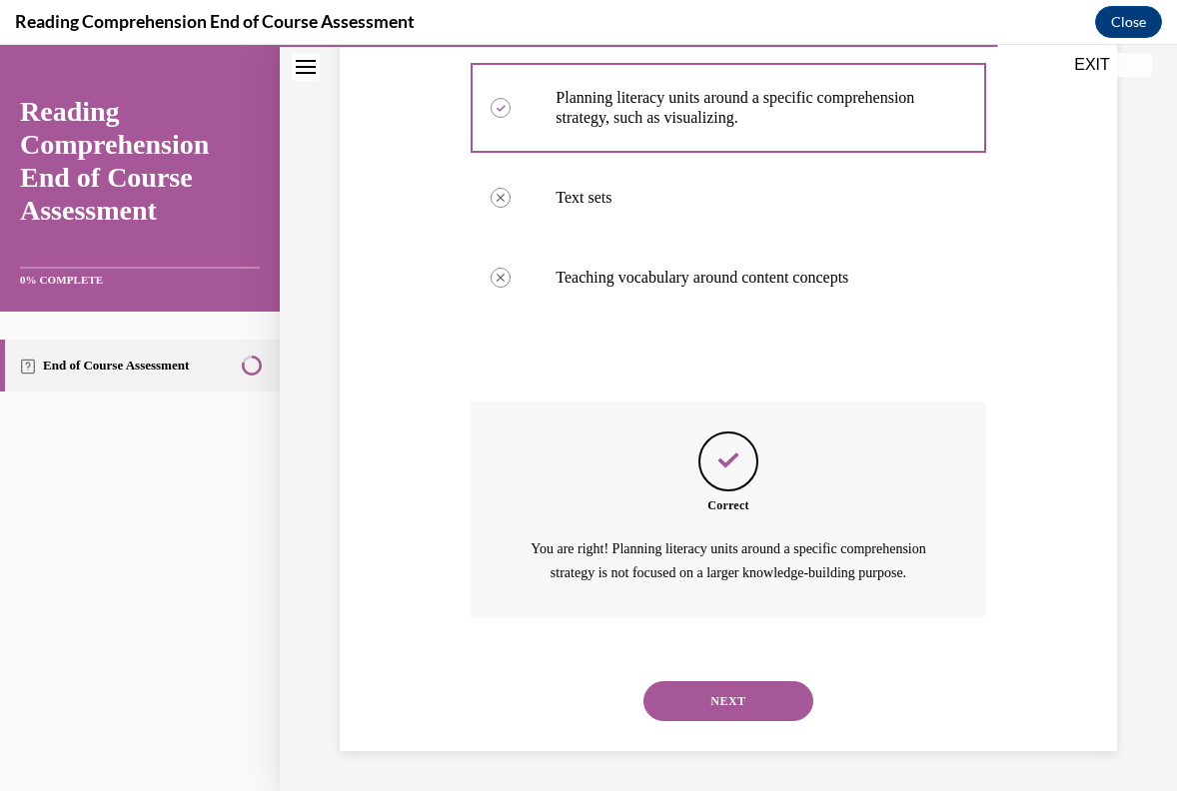
scroll to position [537, 0]
click at [766, 712] on button "NEXT" at bounding box center [728, 701] width 170 height 40
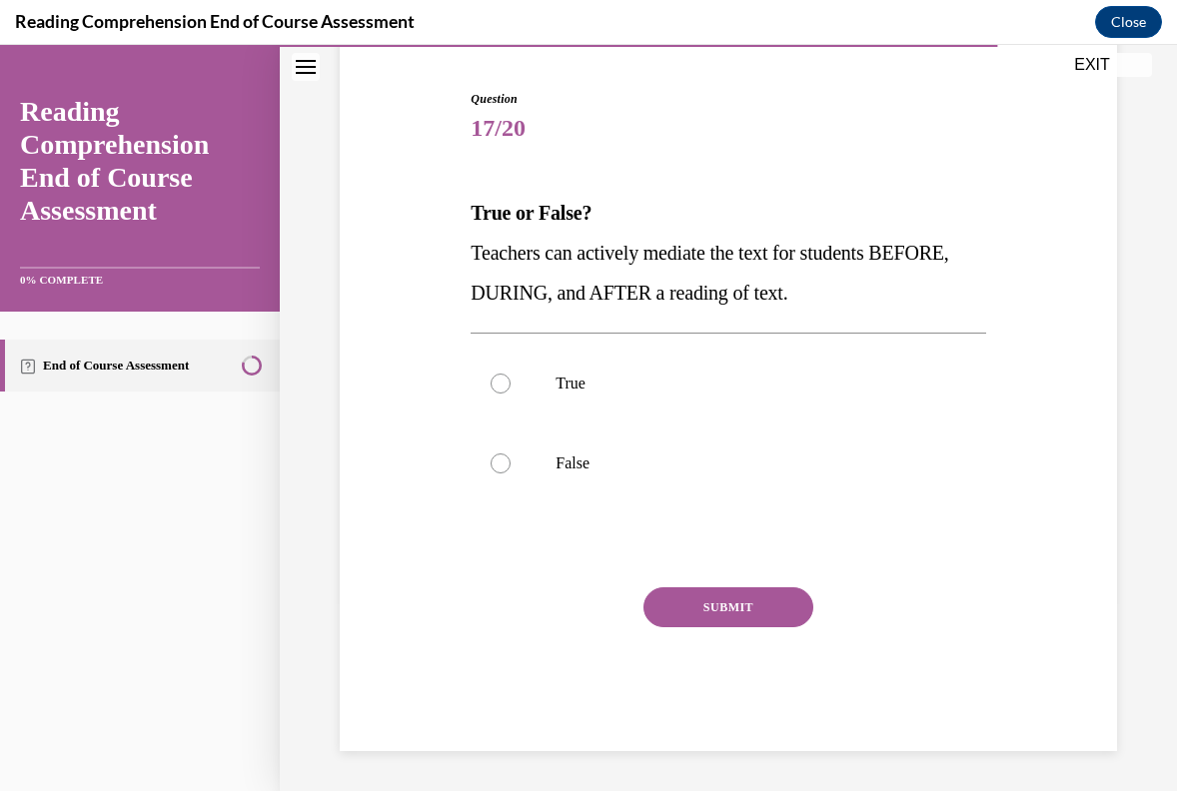
scroll to position [188, 0]
click at [632, 387] on p "True" at bounding box center [746, 384] width 380 height 20
click at [511, 387] on input "True" at bounding box center [501, 384] width 20 height 20
radio input "true"
click at [749, 615] on button "SUBMIT" at bounding box center [728, 607] width 170 height 40
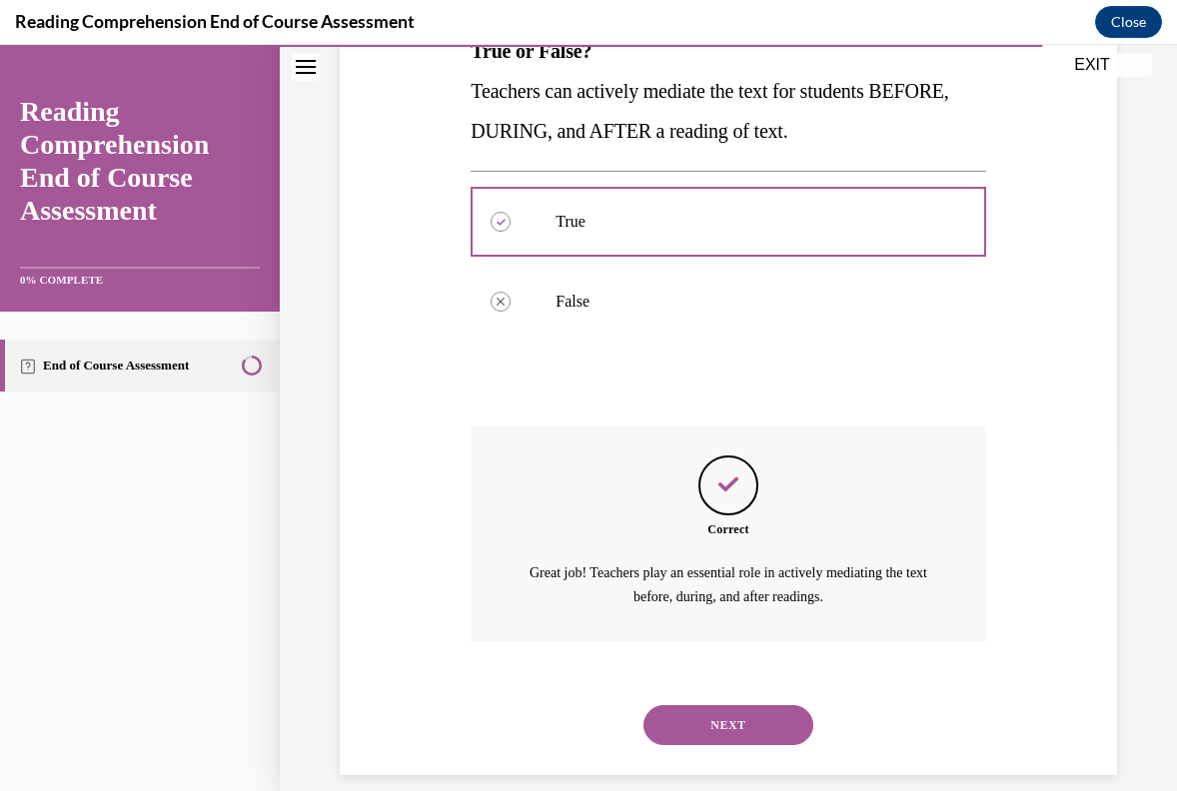
scroll to position [373, 0]
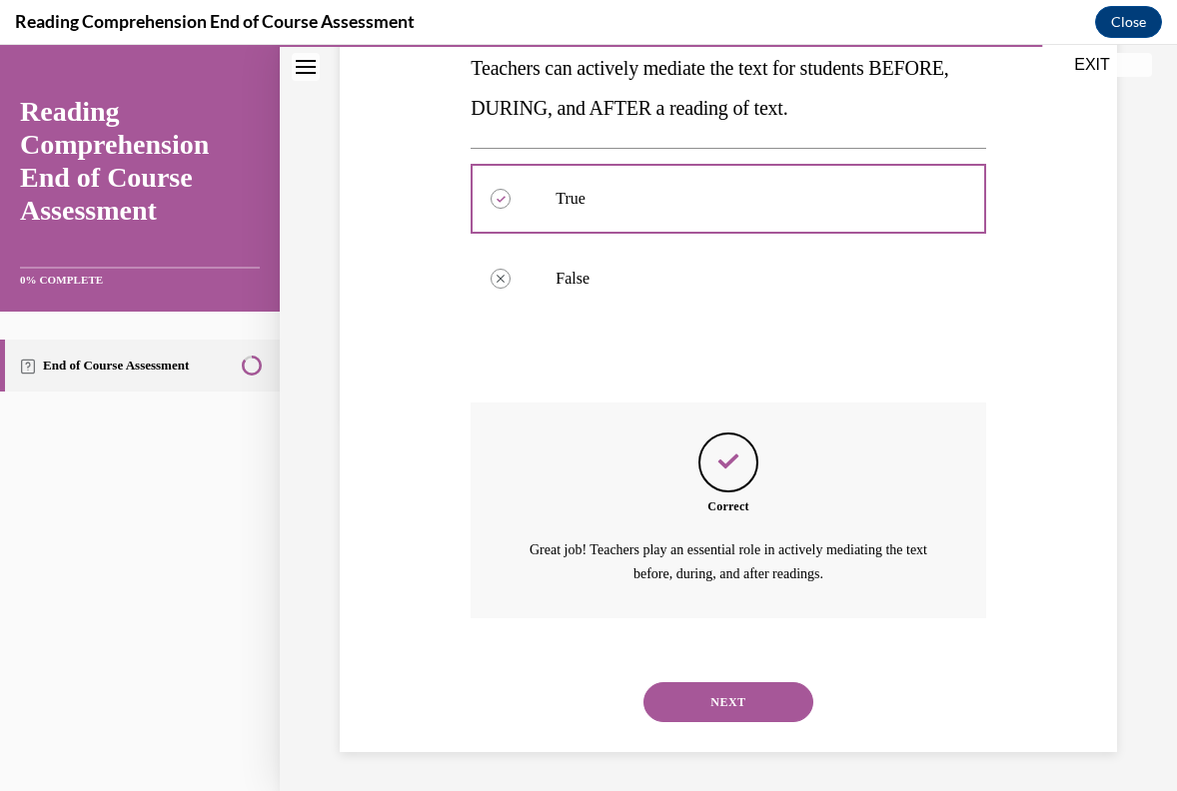
click at [751, 683] on button "NEXT" at bounding box center [728, 702] width 170 height 40
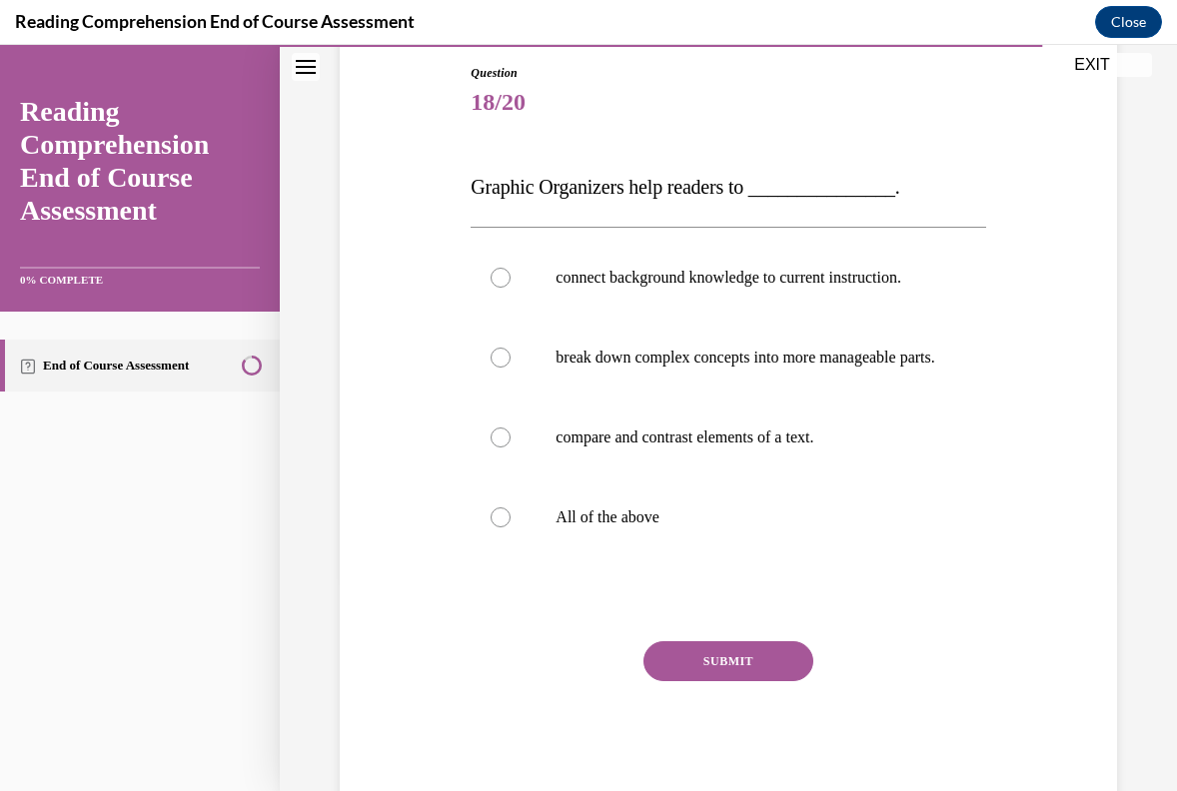
scroll to position [214, 0]
click at [667, 558] on label "All of the above" at bounding box center [728, 518] width 515 height 80
click at [511, 528] on input "All of the above" at bounding box center [501, 518] width 20 height 20
radio input "true"
click at [763, 681] on button "SUBMIT" at bounding box center [728, 661] width 170 height 40
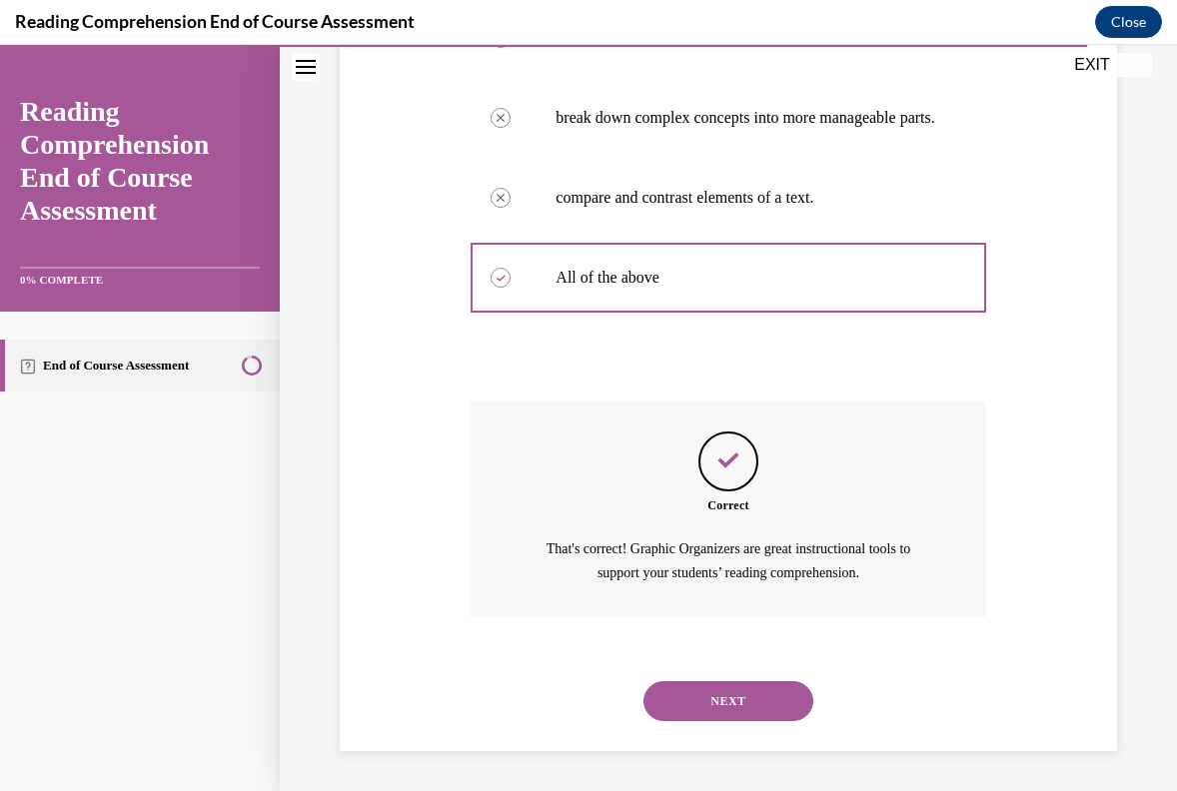
scroll to position [493, 0]
click at [763, 708] on button "NEXT" at bounding box center [728, 701] width 170 height 40
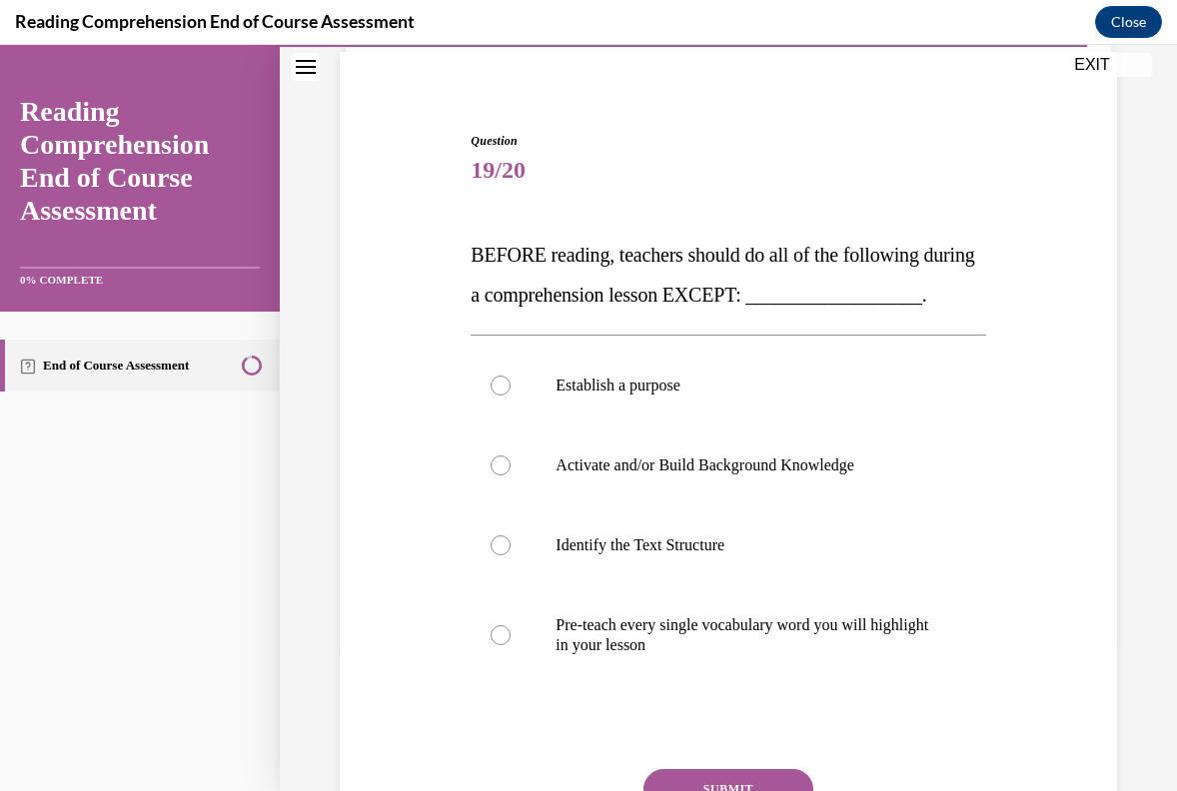
scroll to position [150, 0]
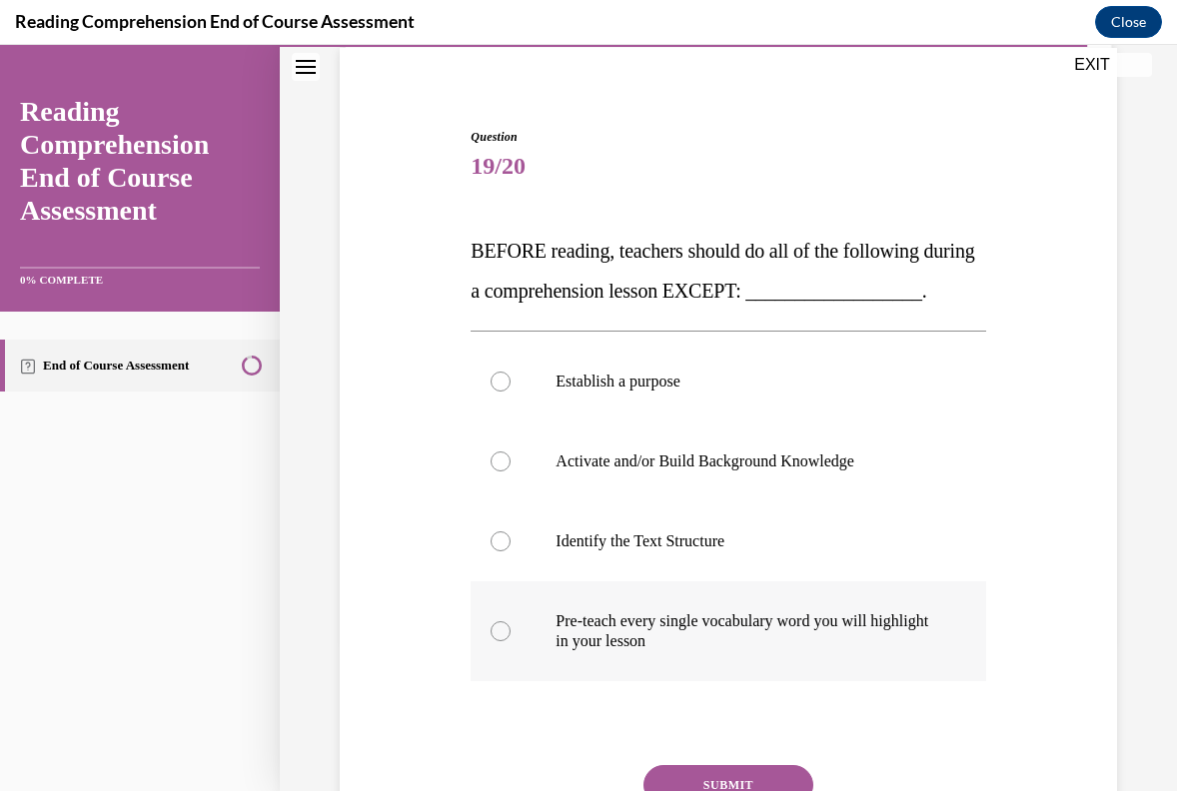
click at [750, 651] on p "Pre-teach every single vocabulary word you will highlight in your lesson" at bounding box center [746, 631] width 380 height 40
click at [511, 641] on input "Pre-teach every single vocabulary word you will highlight in your lesson" at bounding box center [501, 631] width 20 height 20
radio input "true"
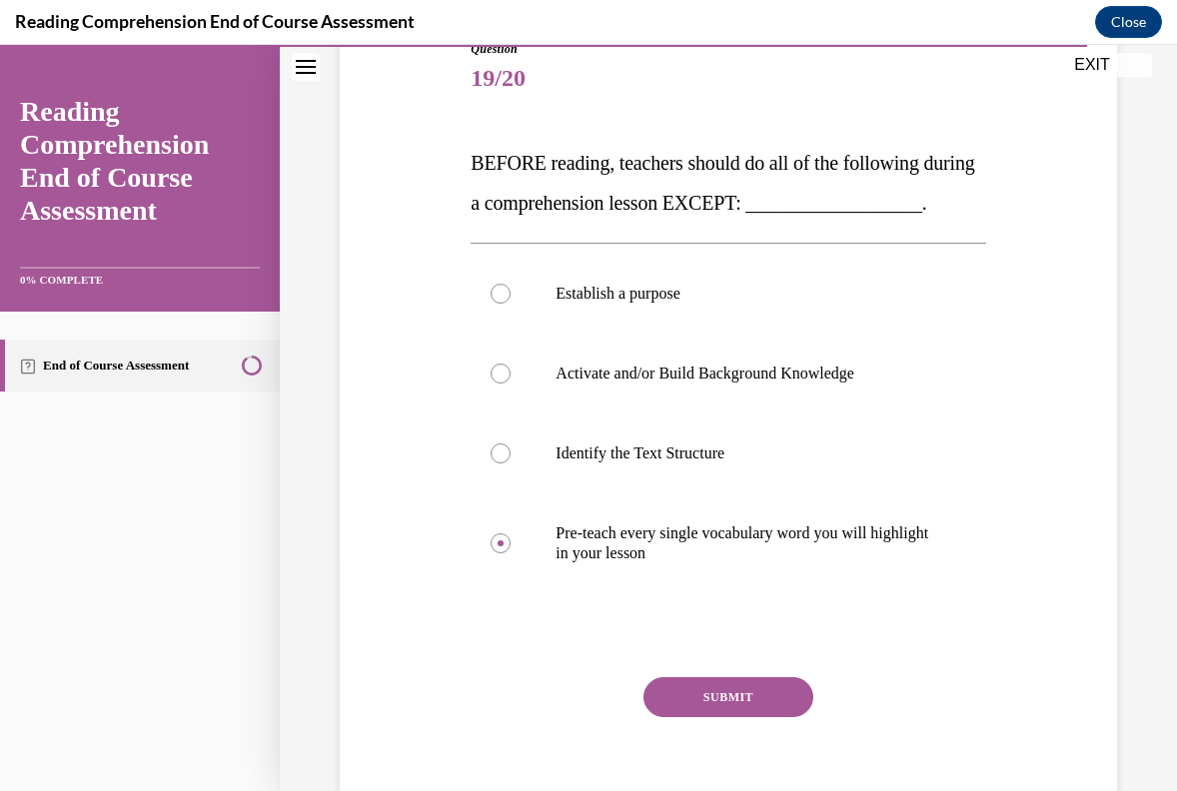
click at [762, 717] on button "SUBMIT" at bounding box center [728, 697] width 170 height 40
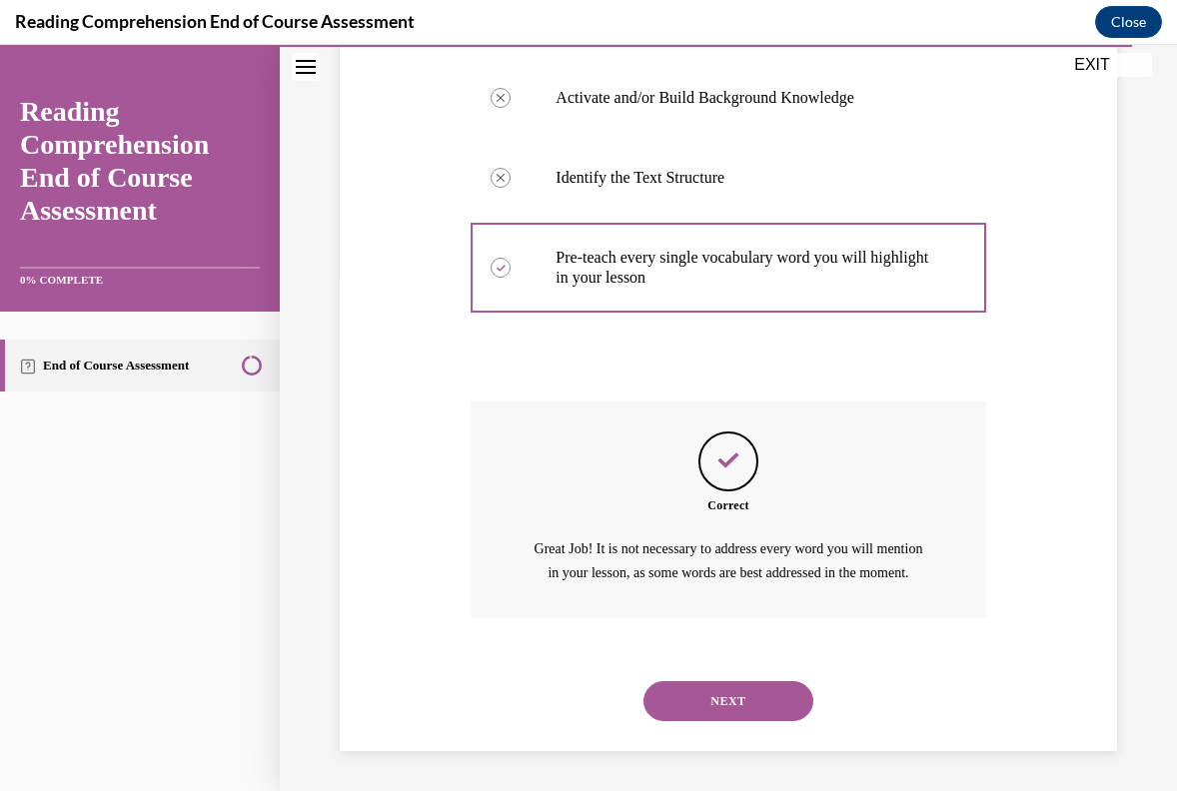
scroll to position [577, 0]
click at [763, 703] on button "NEXT" at bounding box center [728, 701] width 170 height 40
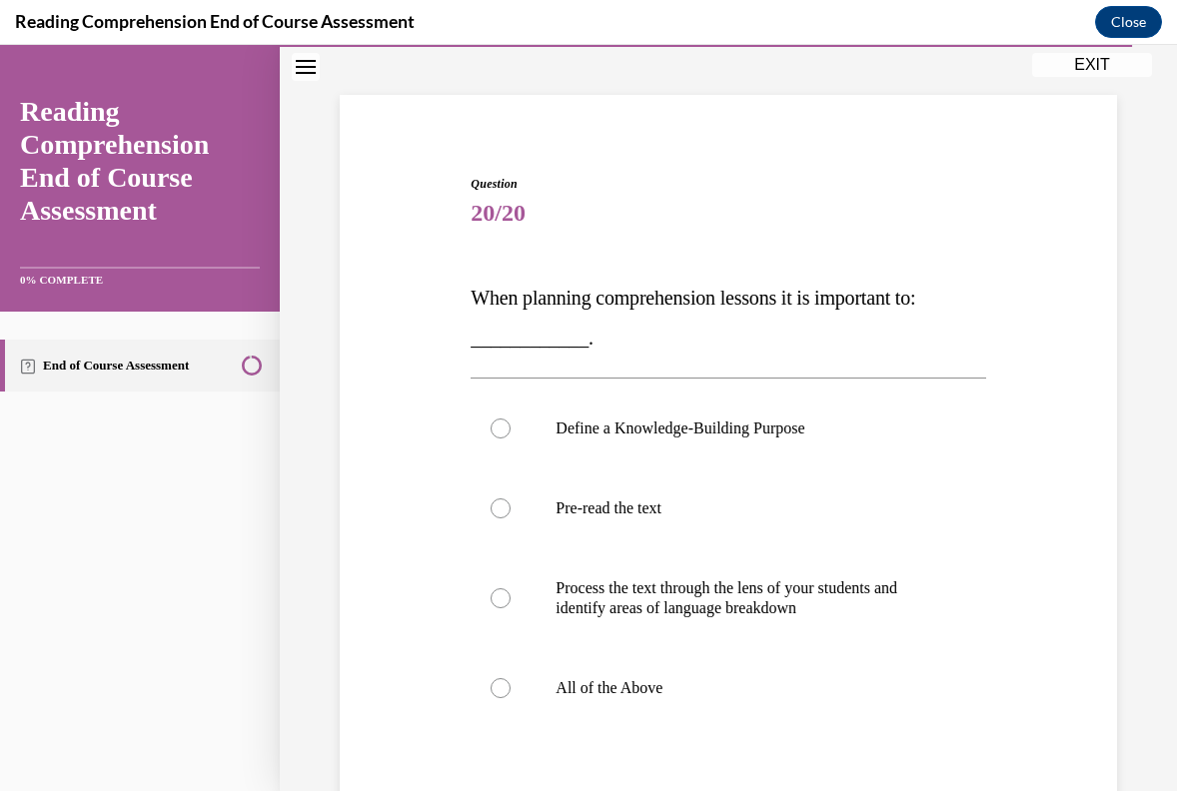
scroll to position [108, 0]
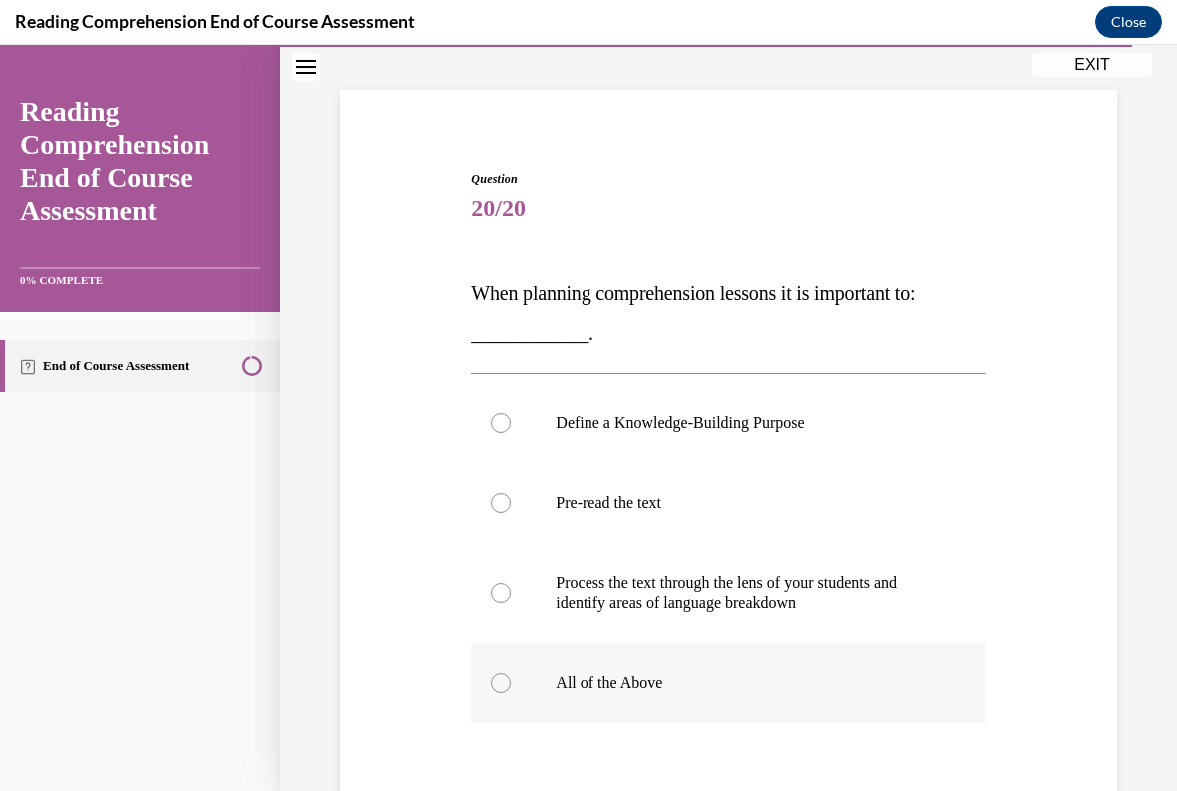
click at [686, 672] on label "All of the Above" at bounding box center [728, 683] width 515 height 80
click at [511, 673] on input "All of the Above" at bounding box center [501, 683] width 20 height 20
radio input "true"
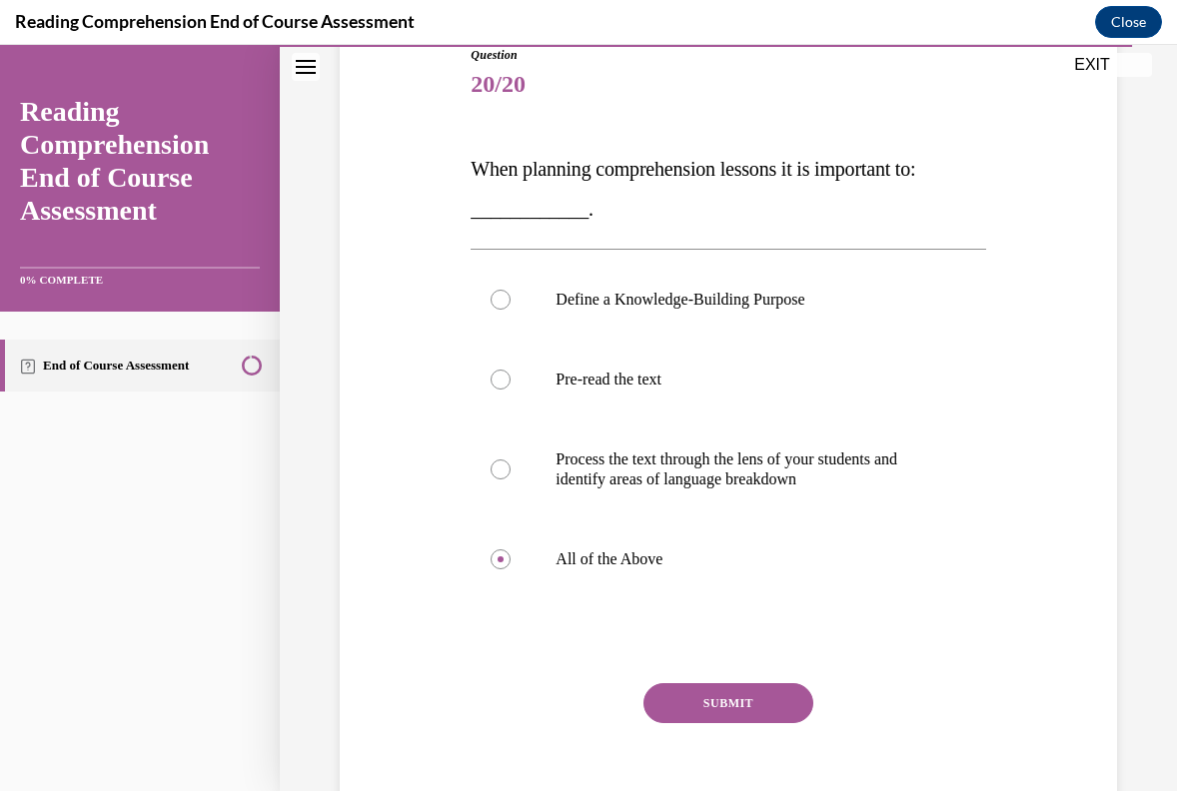
click at [706, 691] on button "SUBMIT" at bounding box center [728, 703] width 170 height 40
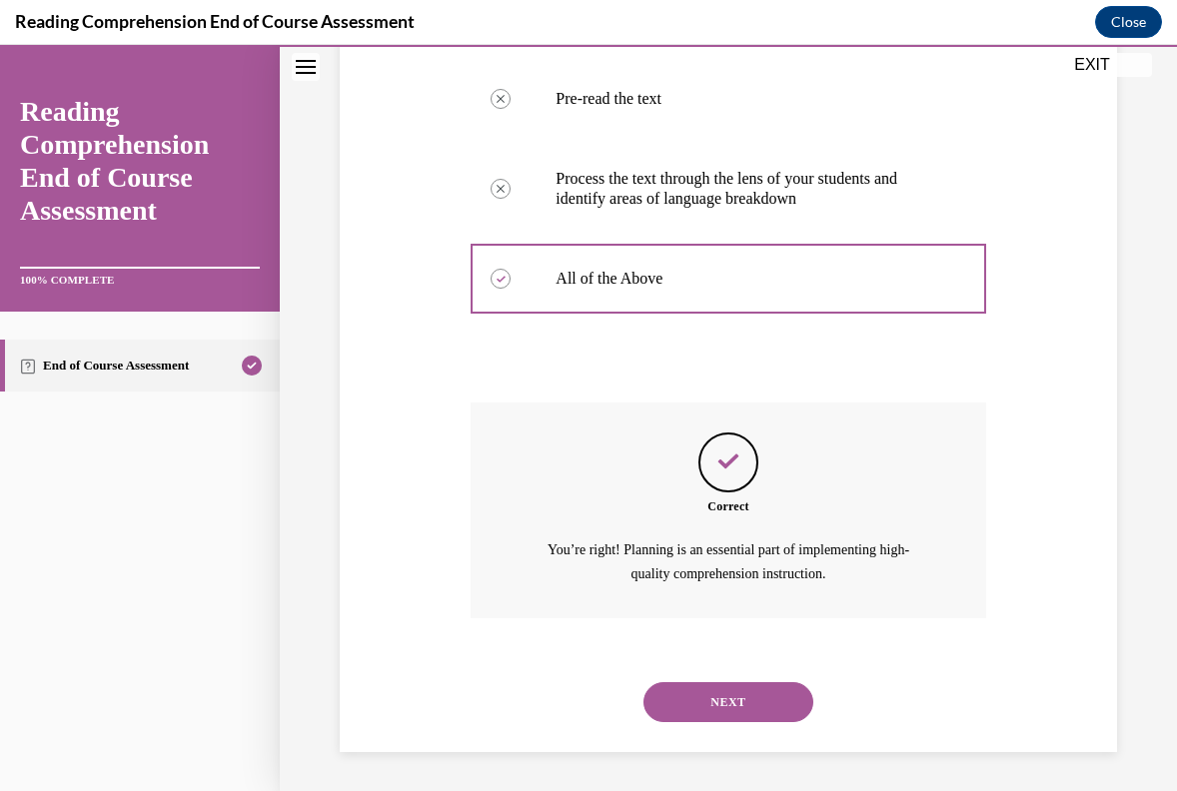
click at [720, 716] on button "NEXT" at bounding box center [728, 702] width 170 height 40
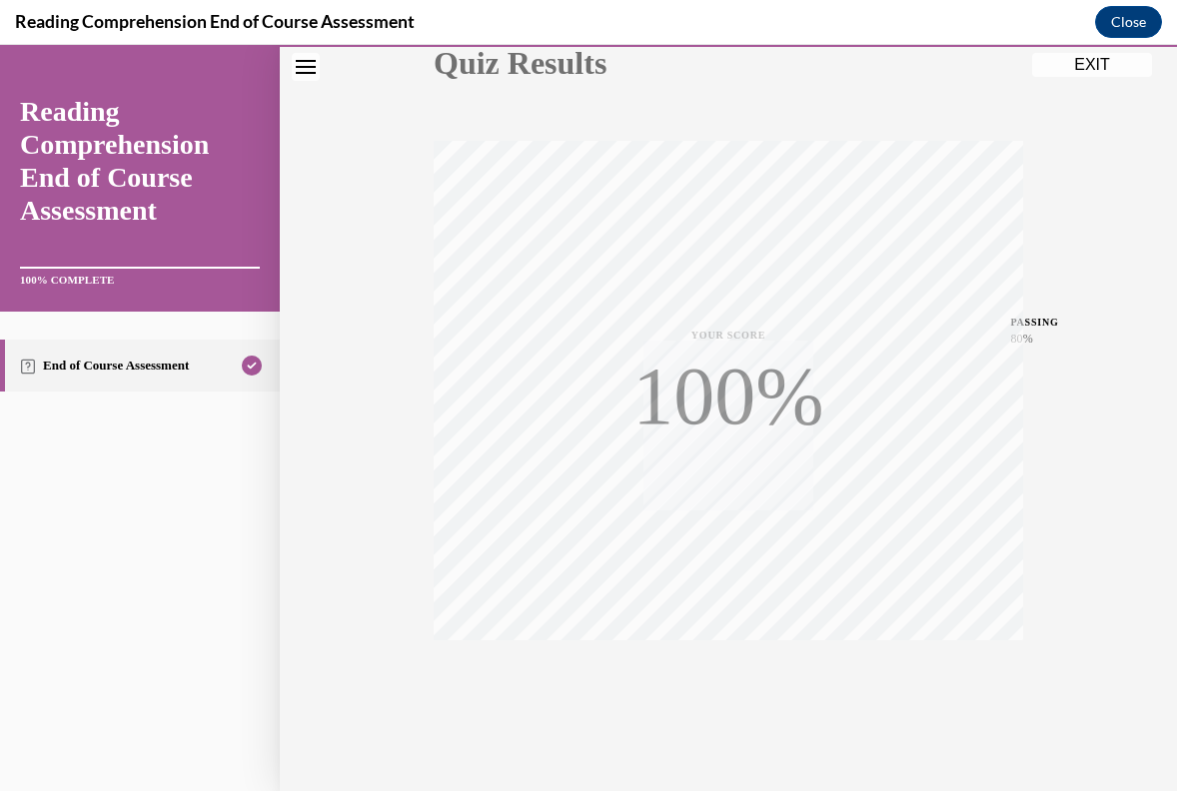
scroll to position [278, 0]
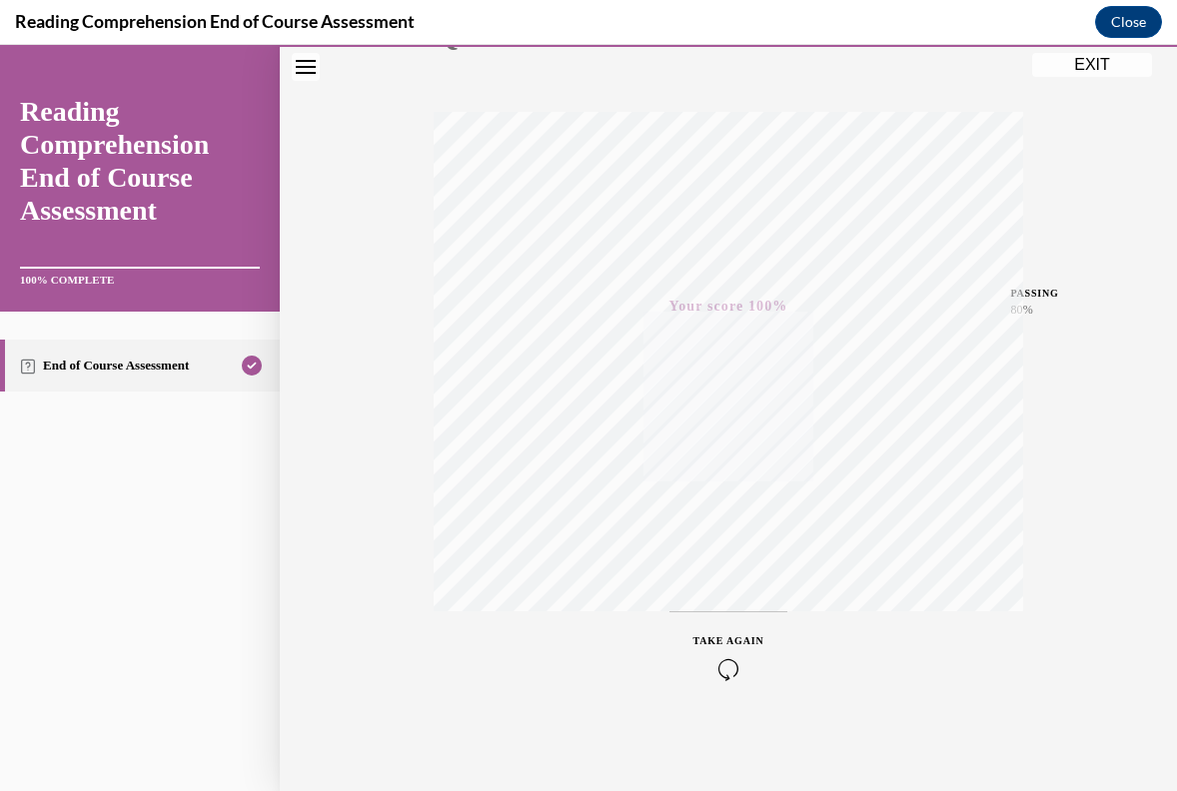
click at [1114, 69] on button "EXIT" at bounding box center [1092, 65] width 120 height 24
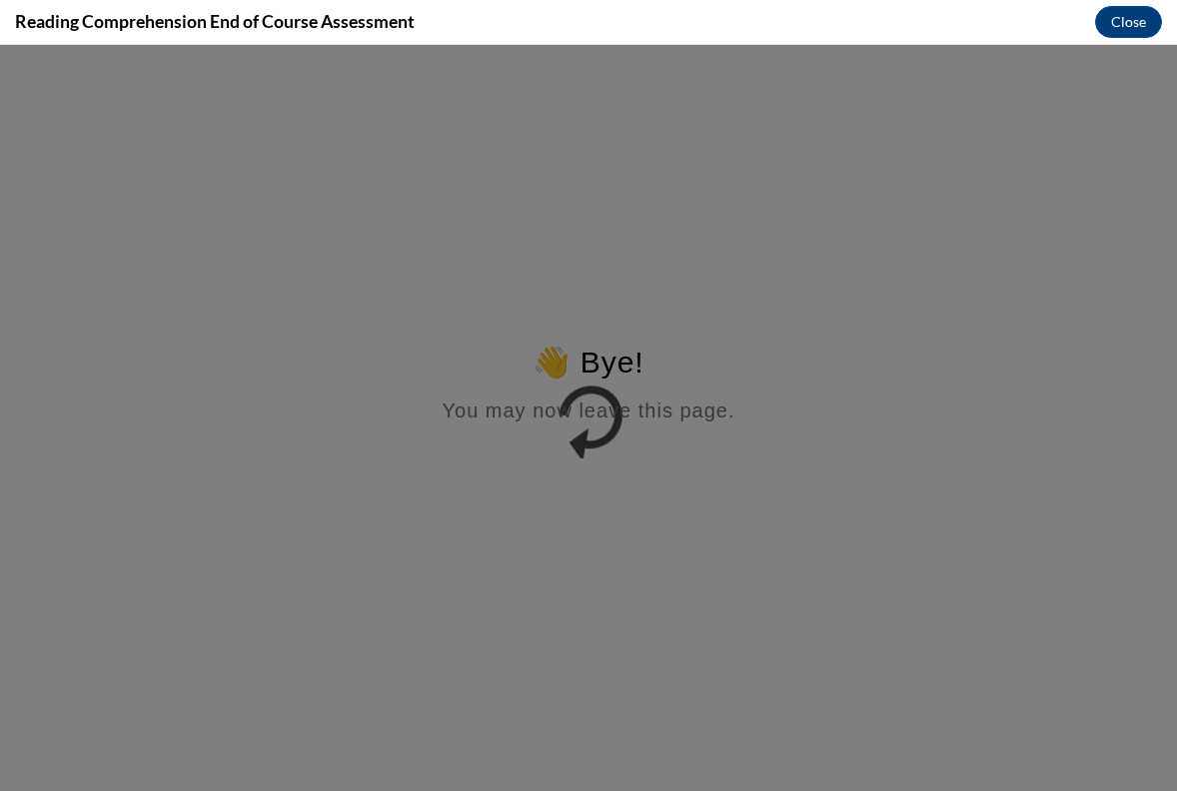
scroll to position [0, 0]
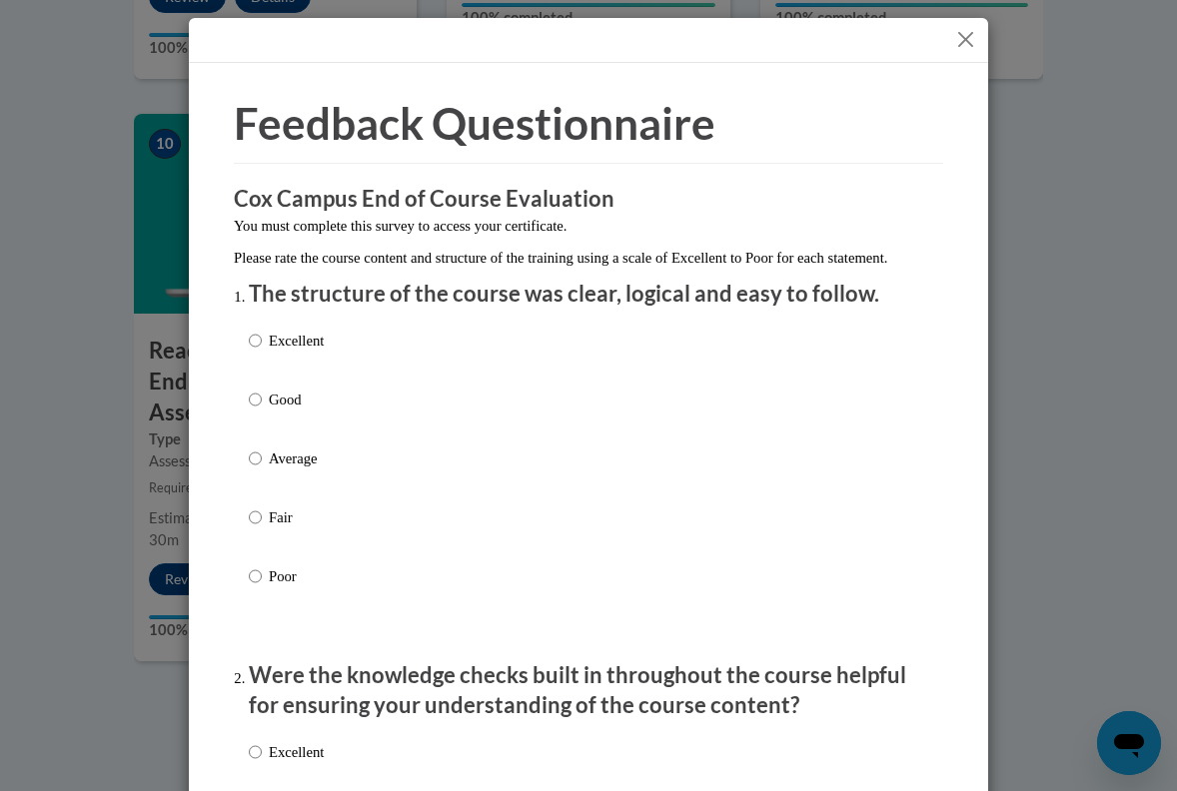
click at [971, 50] on button "Close" at bounding box center [965, 39] width 25 height 25
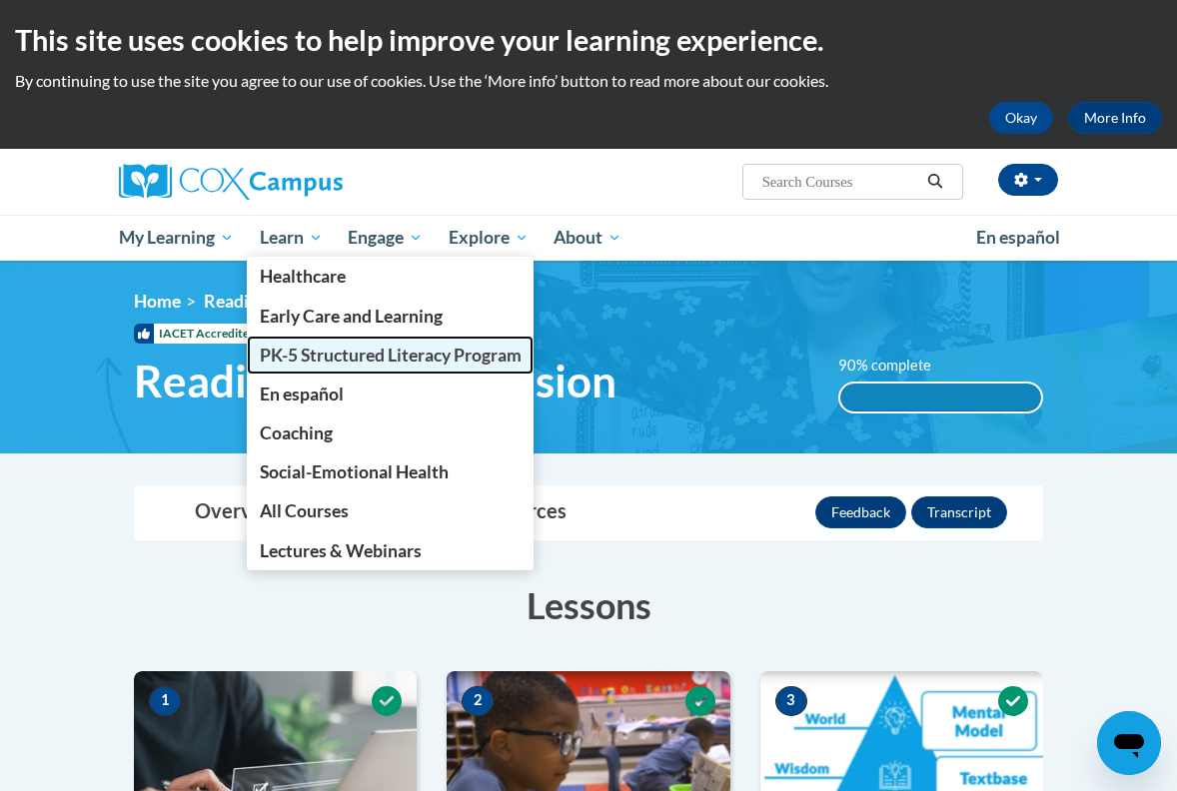
click at [338, 349] on span "PK-5 Structured Literacy Program" at bounding box center [391, 355] width 262 height 21
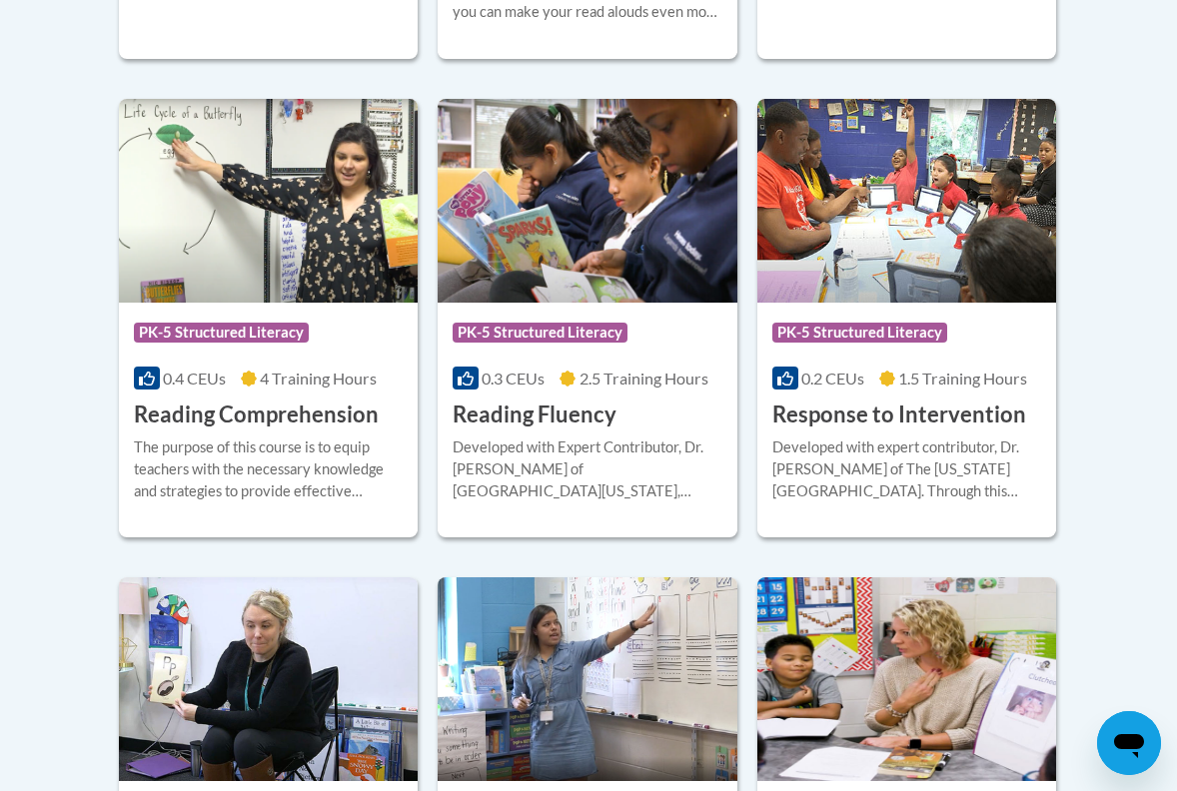
scroll to position [1882, 0]
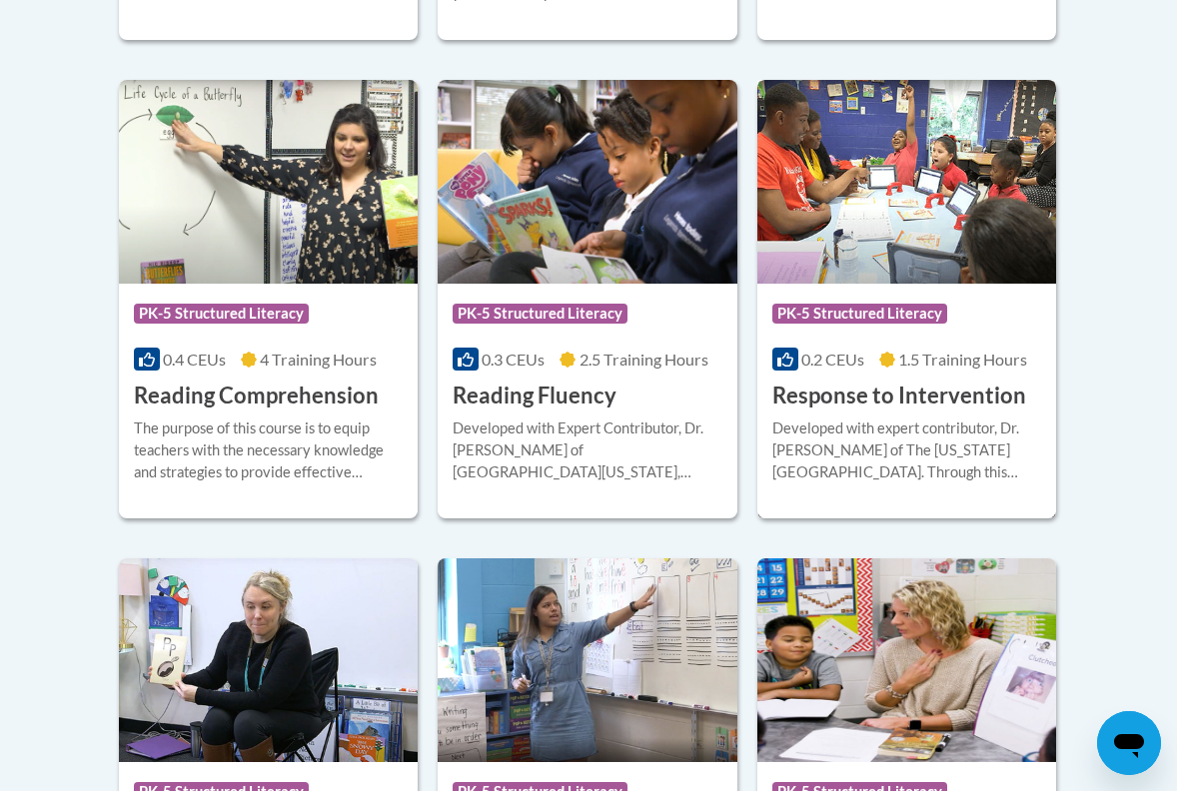
click at [846, 390] on h3 "Response to Intervention" at bounding box center [899, 396] width 254 height 31
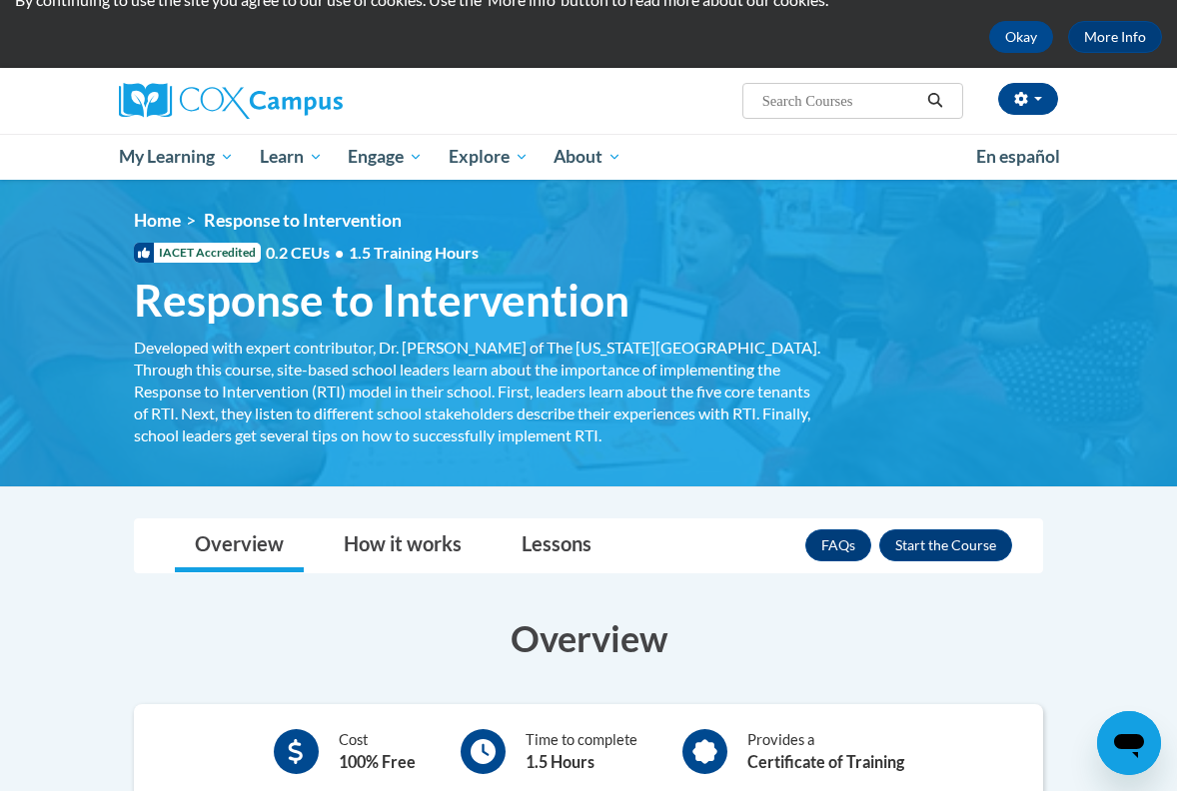
scroll to position [94, 0]
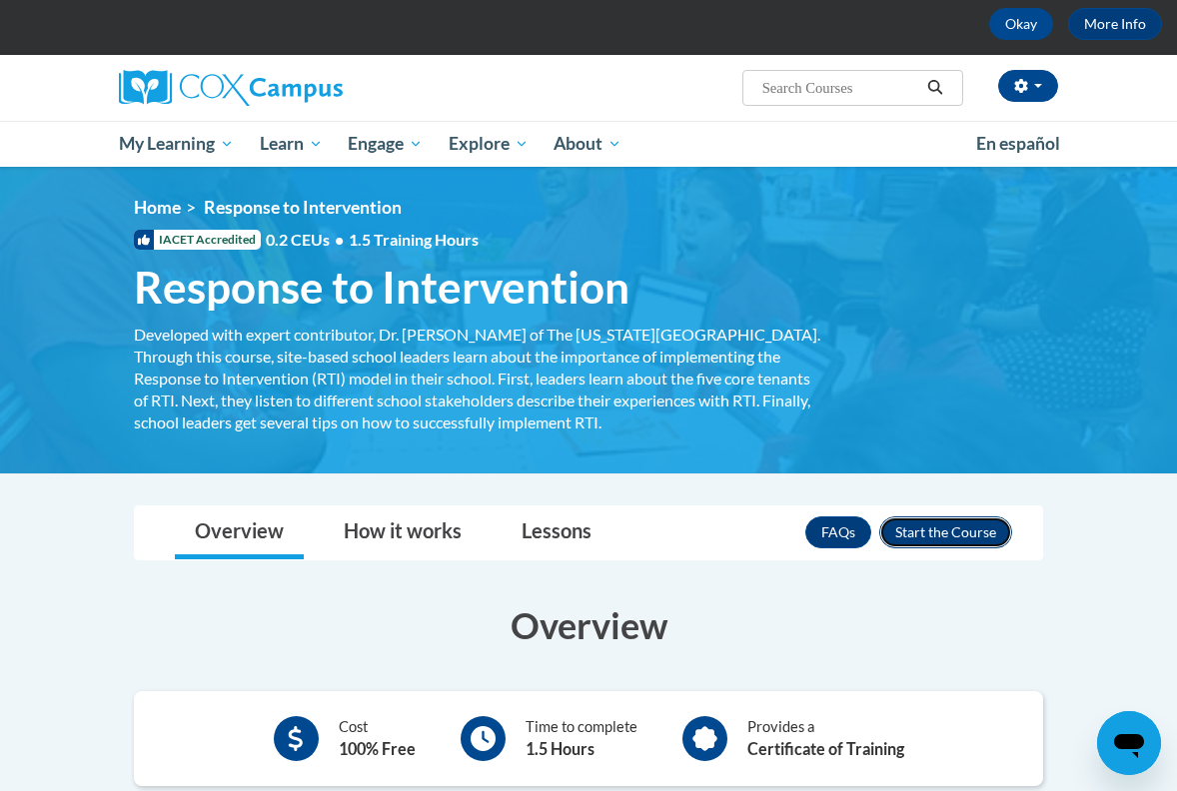
click at [960, 539] on button "Enroll" at bounding box center [945, 533] width 133 height 32
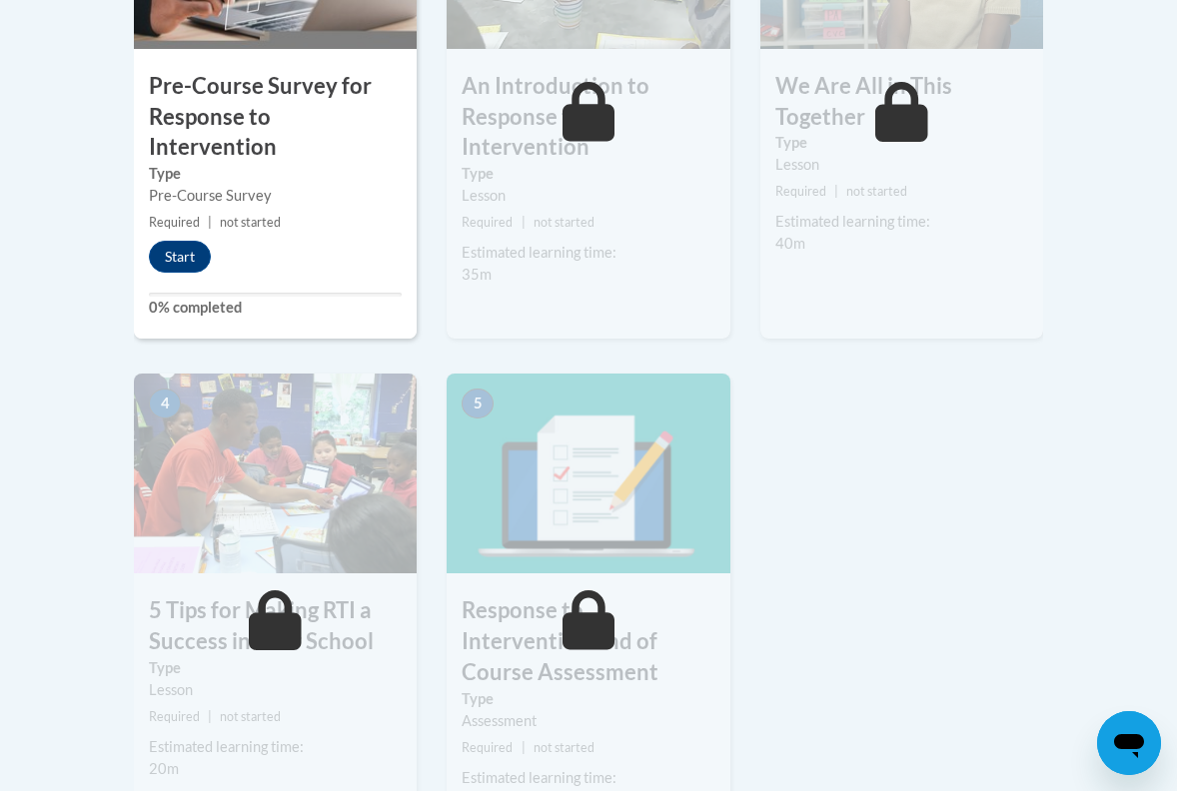
scroll to position [748, 0]
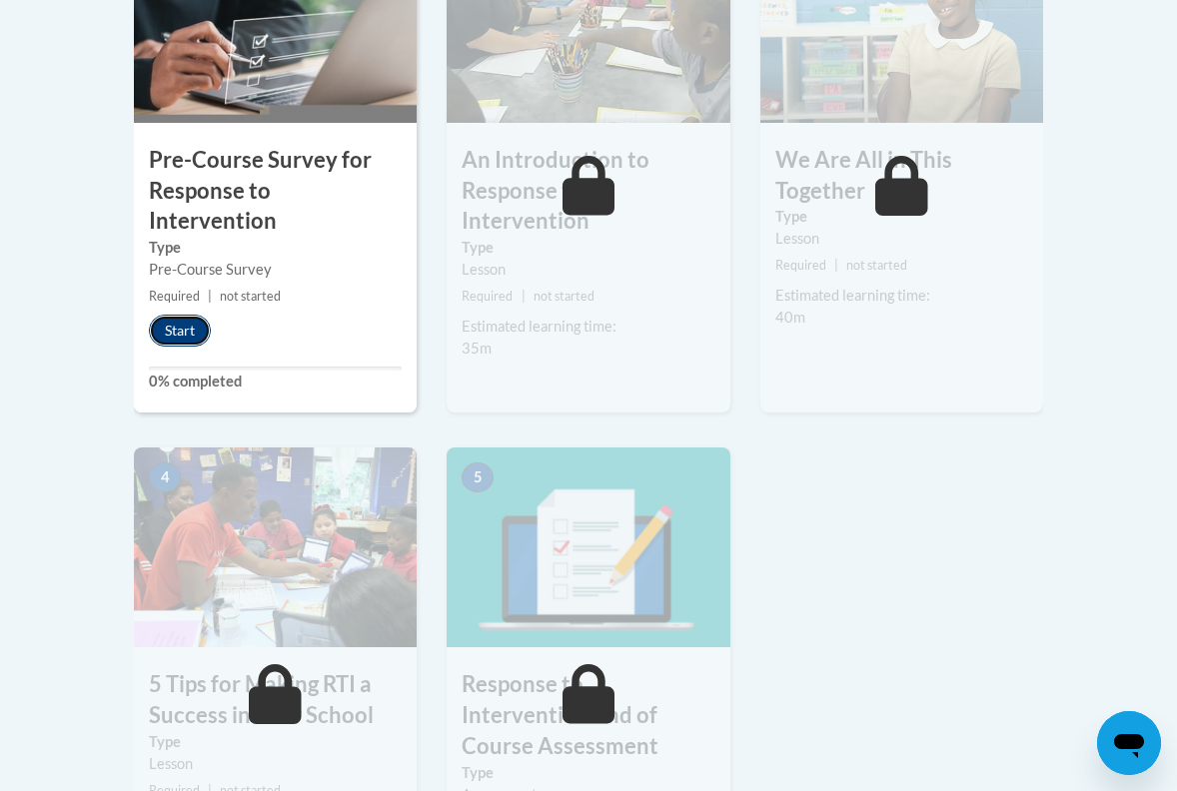
click at [198, 315] on button "Start" at bounding box center [180, 331] width 62 height 32
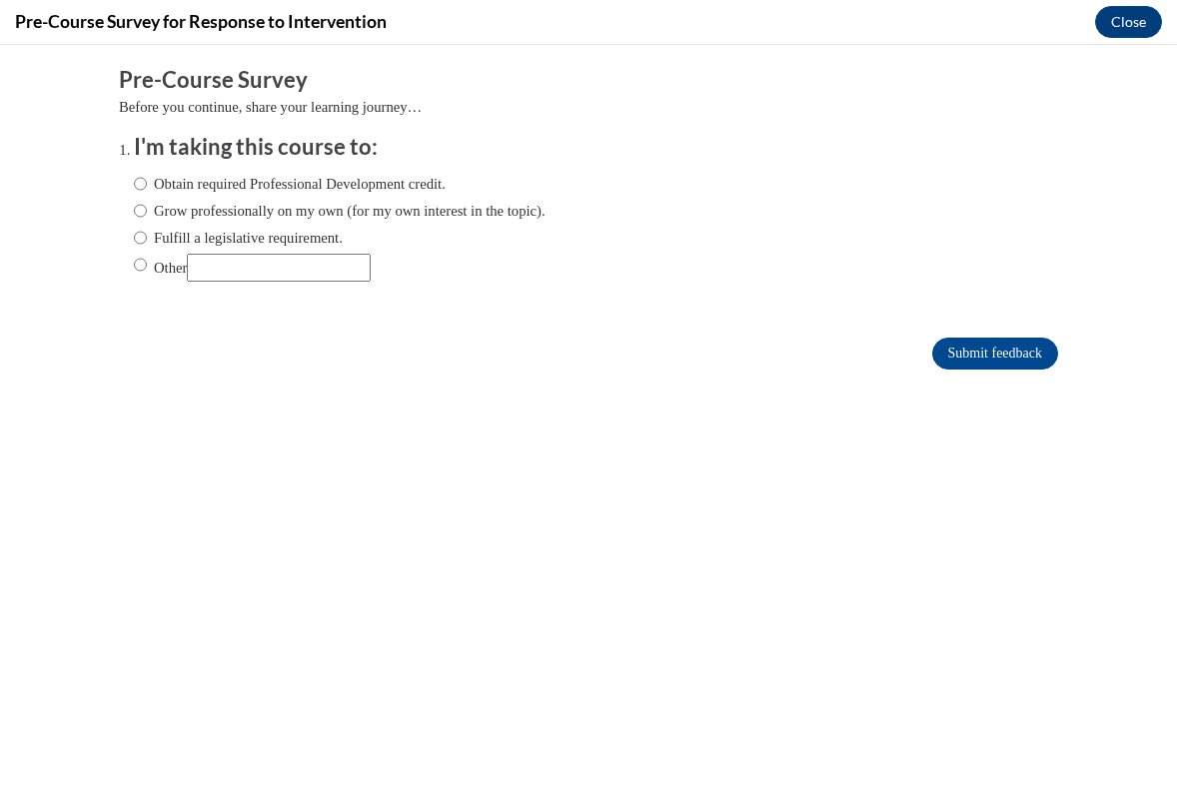
scroll to position [0, 0]
click at [264, 231] on label "Fulfill a legislative requirement." at bounding box center [238, 238] width 209 height 22
click at [147, 231] on input "Fulfill a legislative requirement." at bounding box center [140, 238] width 13 height 22
radio input "true"
click at [997, 352] on input "Submit feedback" at bounding box center [995, 354] width 126 height 32
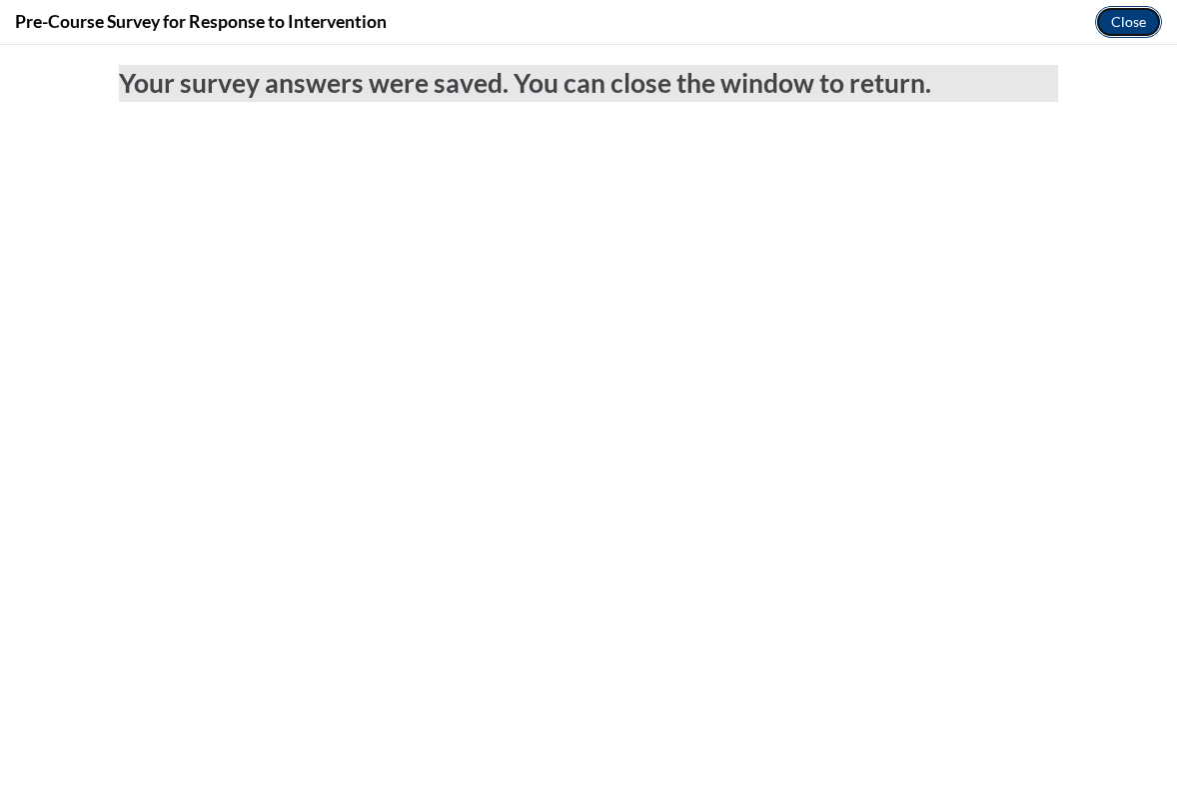
click at [1121, 30] on button "Close" at bounding box center [1128, 22] width 67 height 32
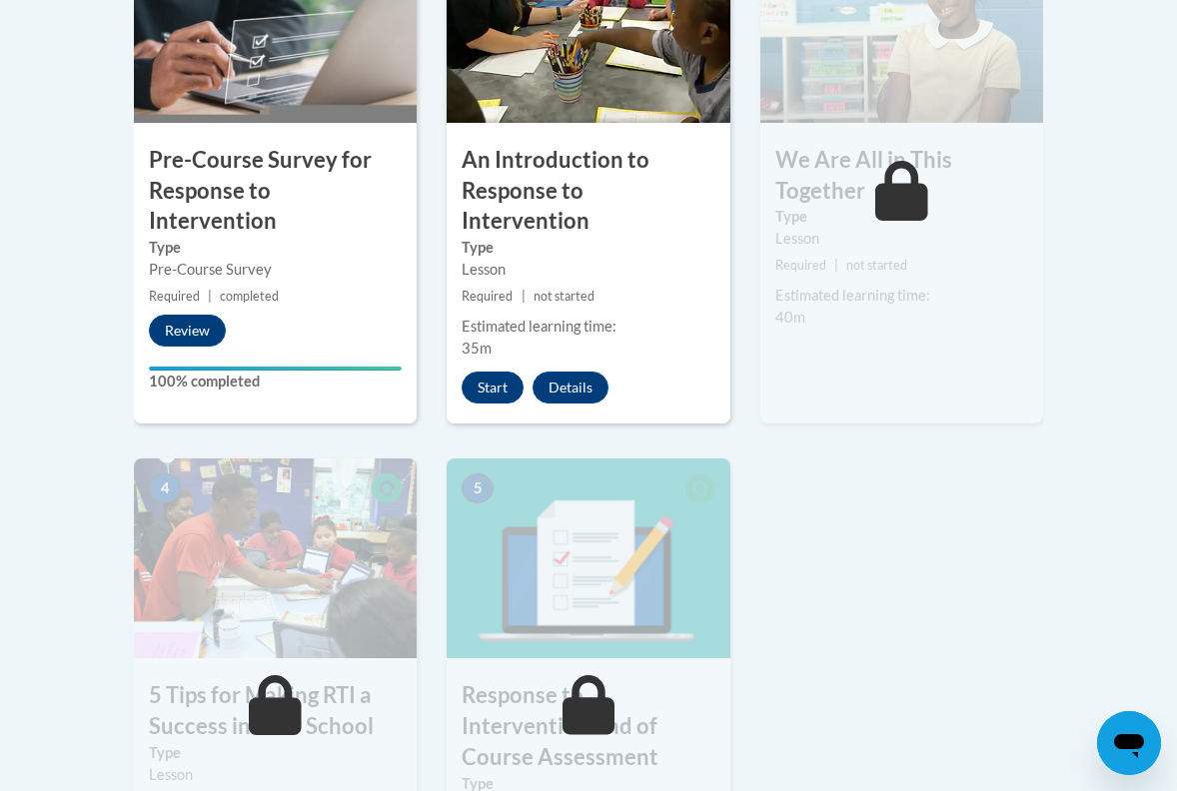
click at [626, 316] on div "Estimated learning time:" at bounding box center [588, 327] width 253 height 22
click at [496, 372] on button "Start" at bounding box center [493, 388] width 62 height 32
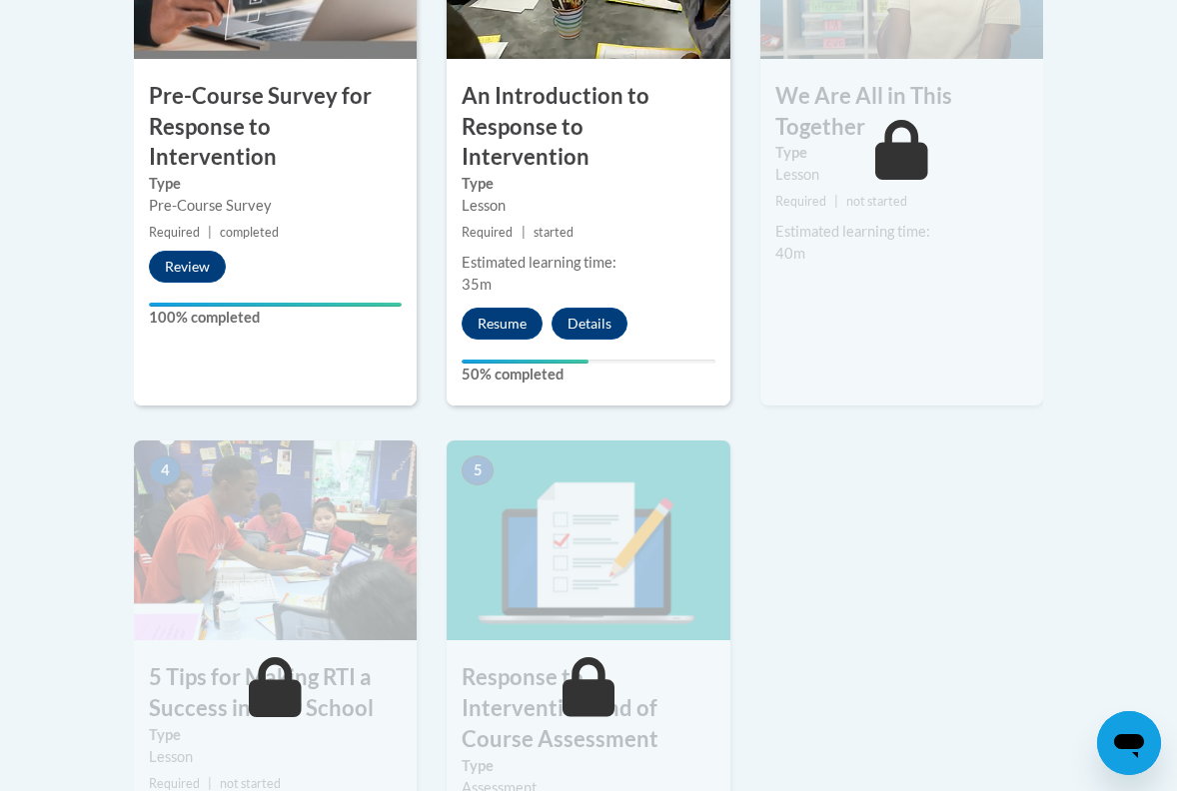
scroll to position [813, 0]
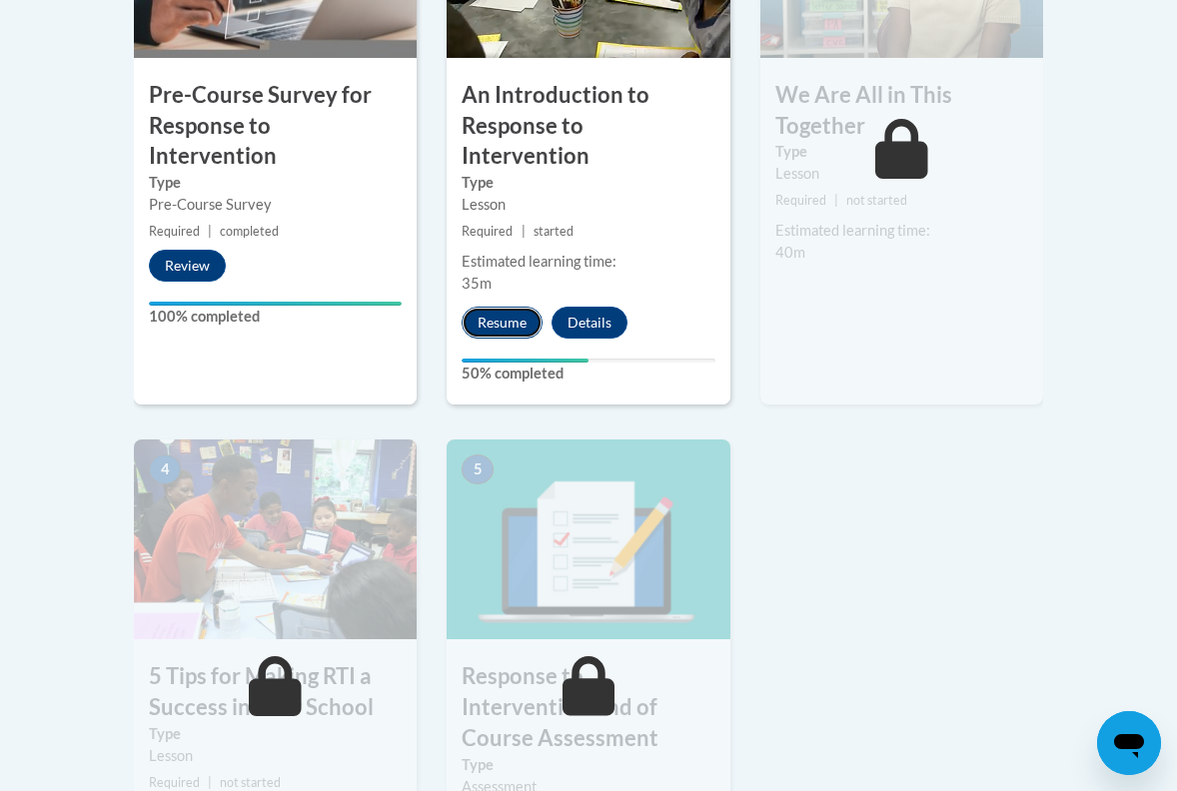
click at [522, 307] on button "Resume" at bounding box center [502, 323] width 81 height 32
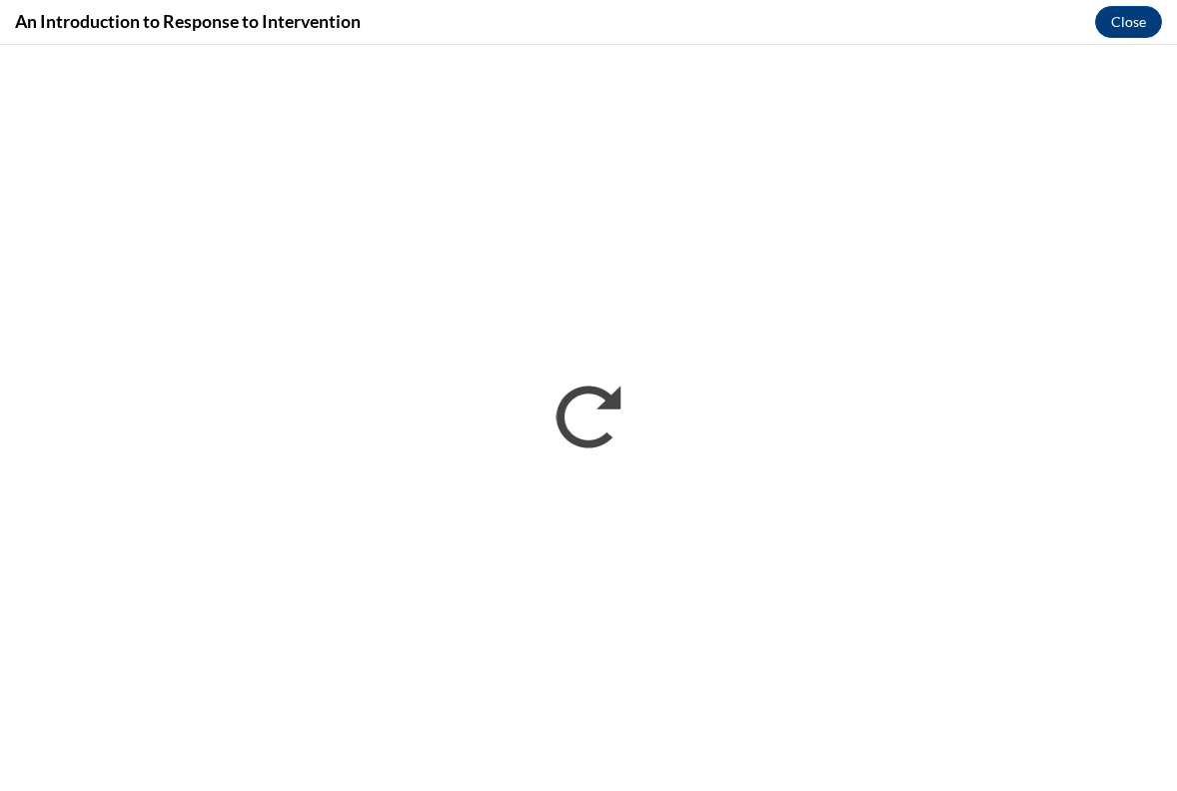
scroll to position [0, 0]
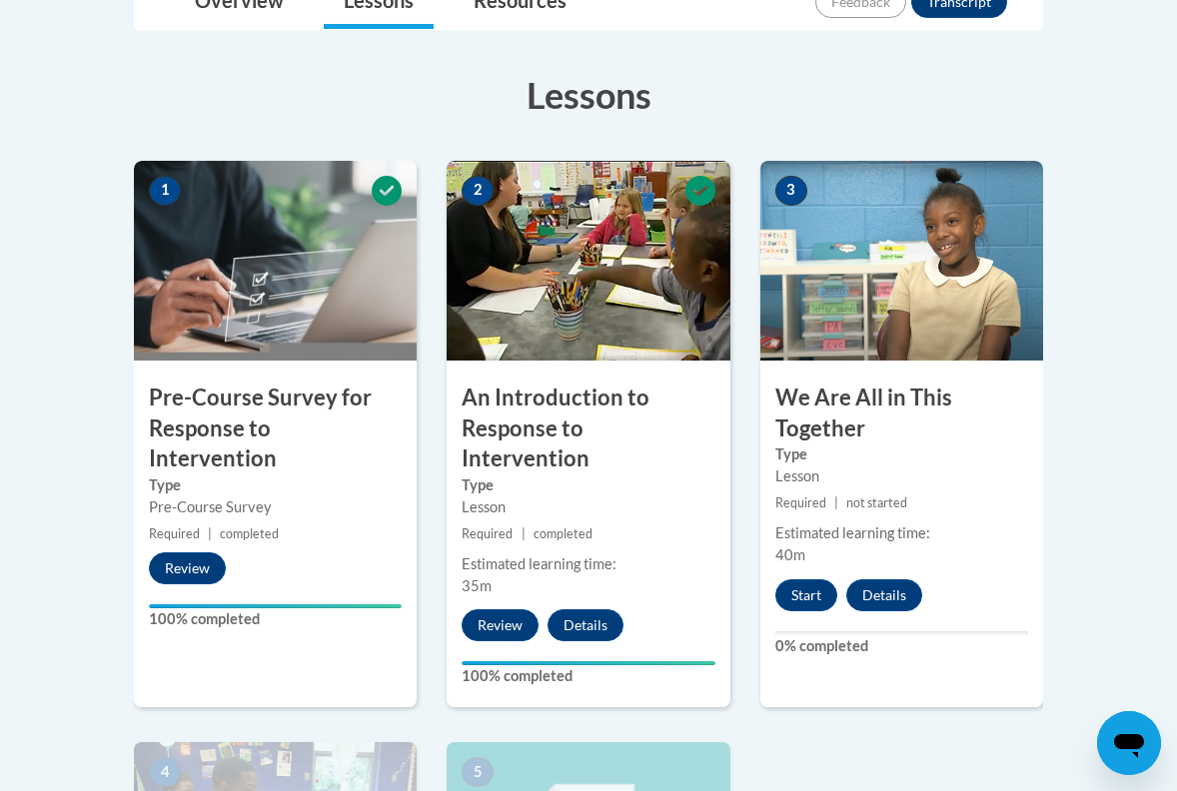
scroll to position [594, 0]
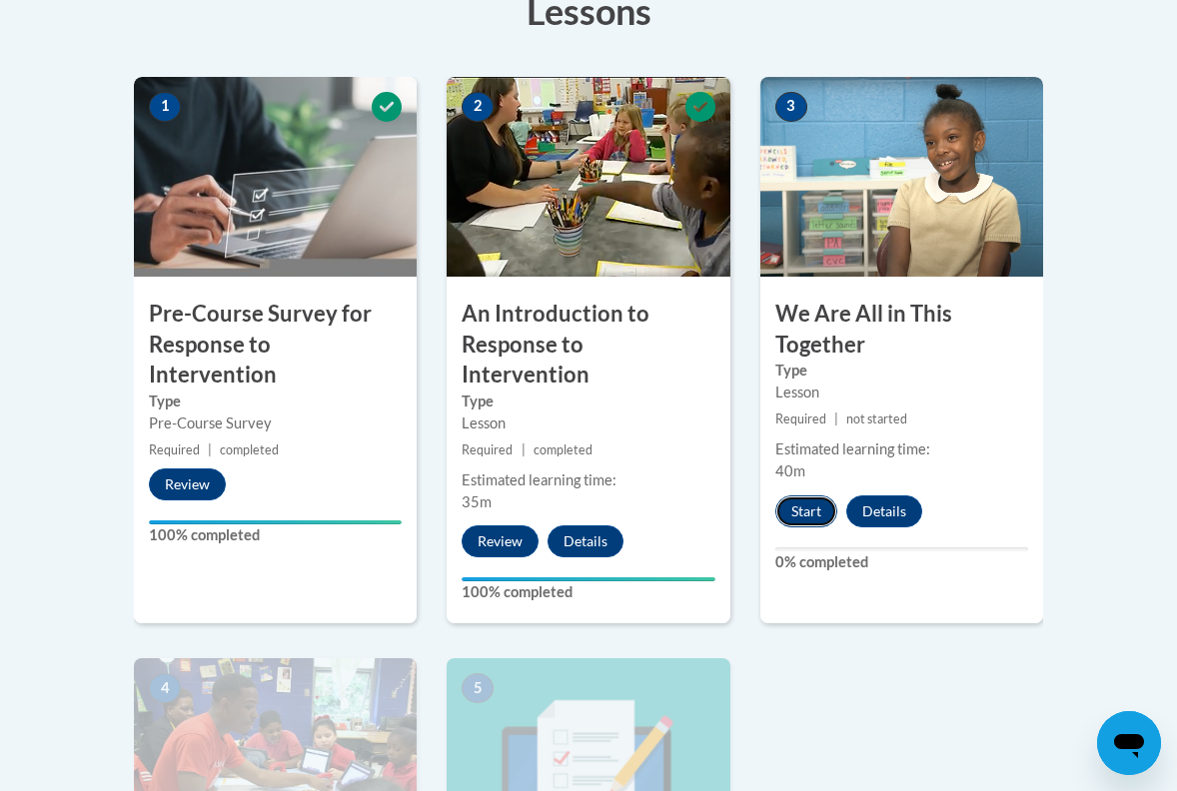
click at [811, 501] on button "Start" at bounding box center [806, 512] width 62 height 32
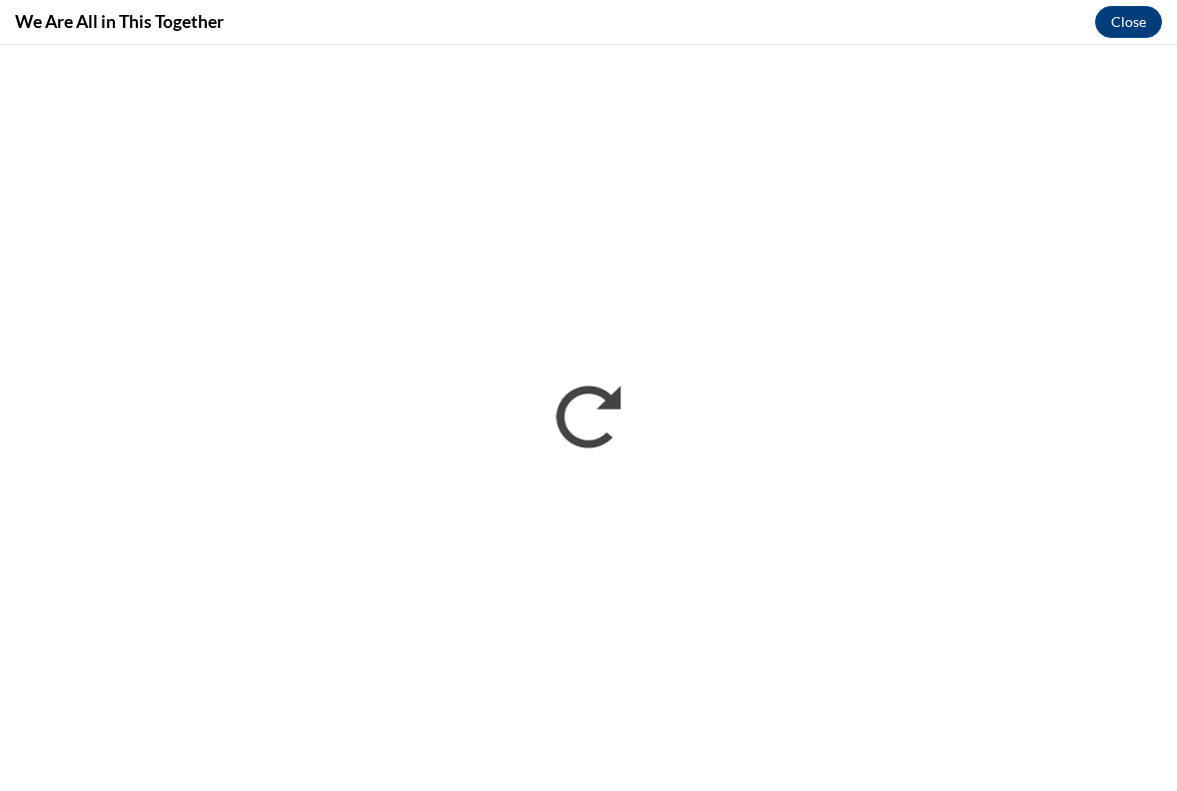
scroll to position [0, 0]
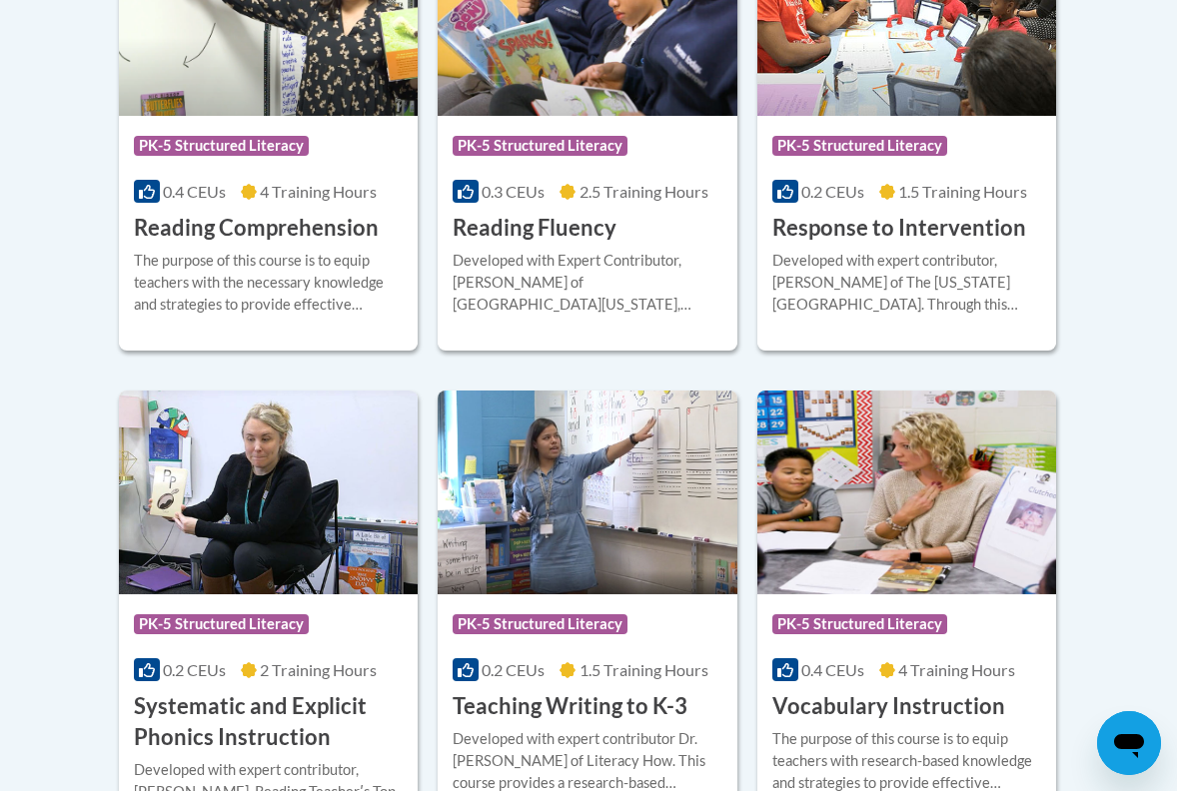
scroll to position [2085, 0]
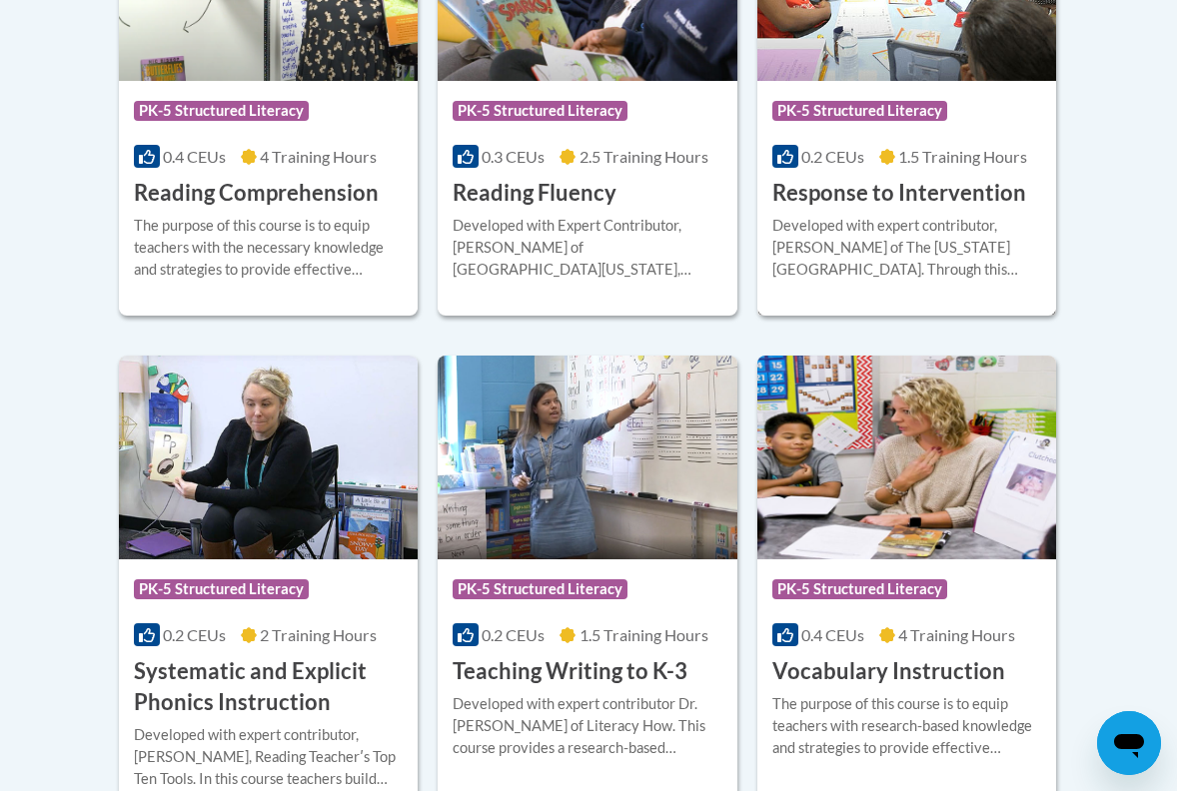
click at [801, 228] on div "Developed with expert contributor, [PERSON_NAME] of The [US_STATE][GEOGRAPHIC_D…" at bounding box center [906, 248] width 269 height 66
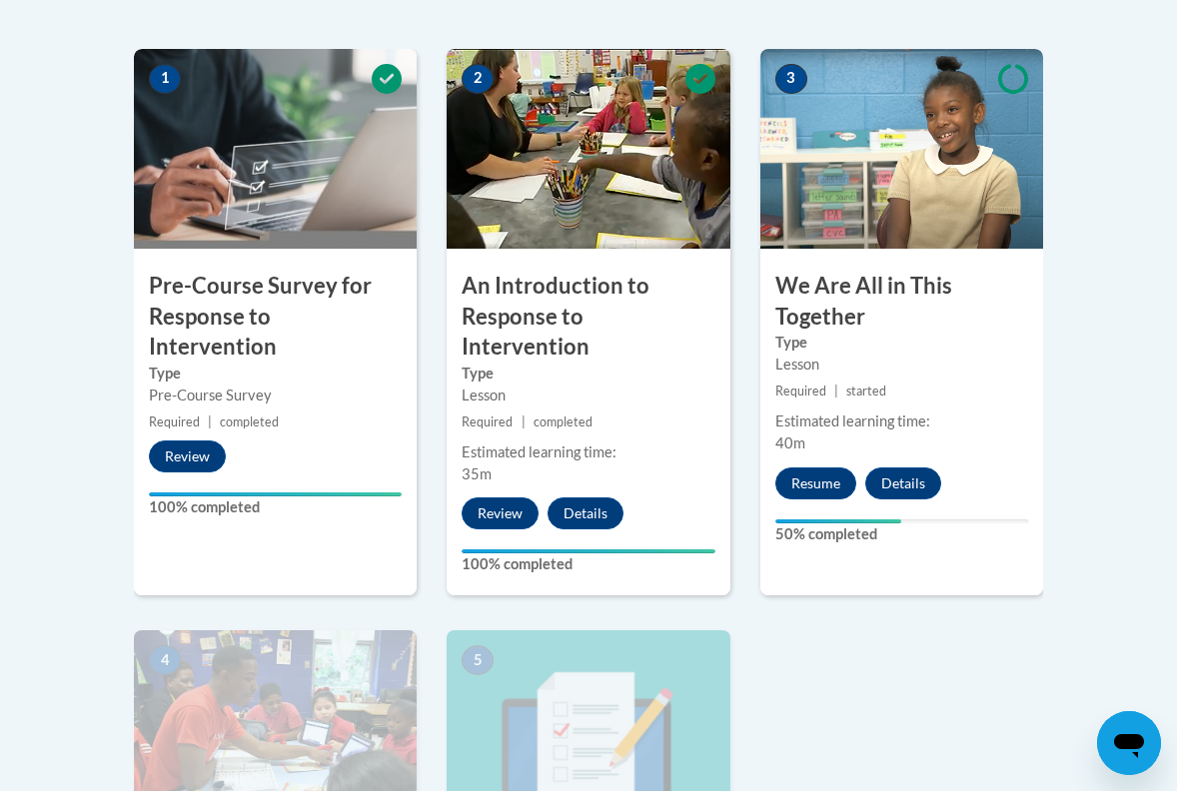
scroll to position [621, 0]
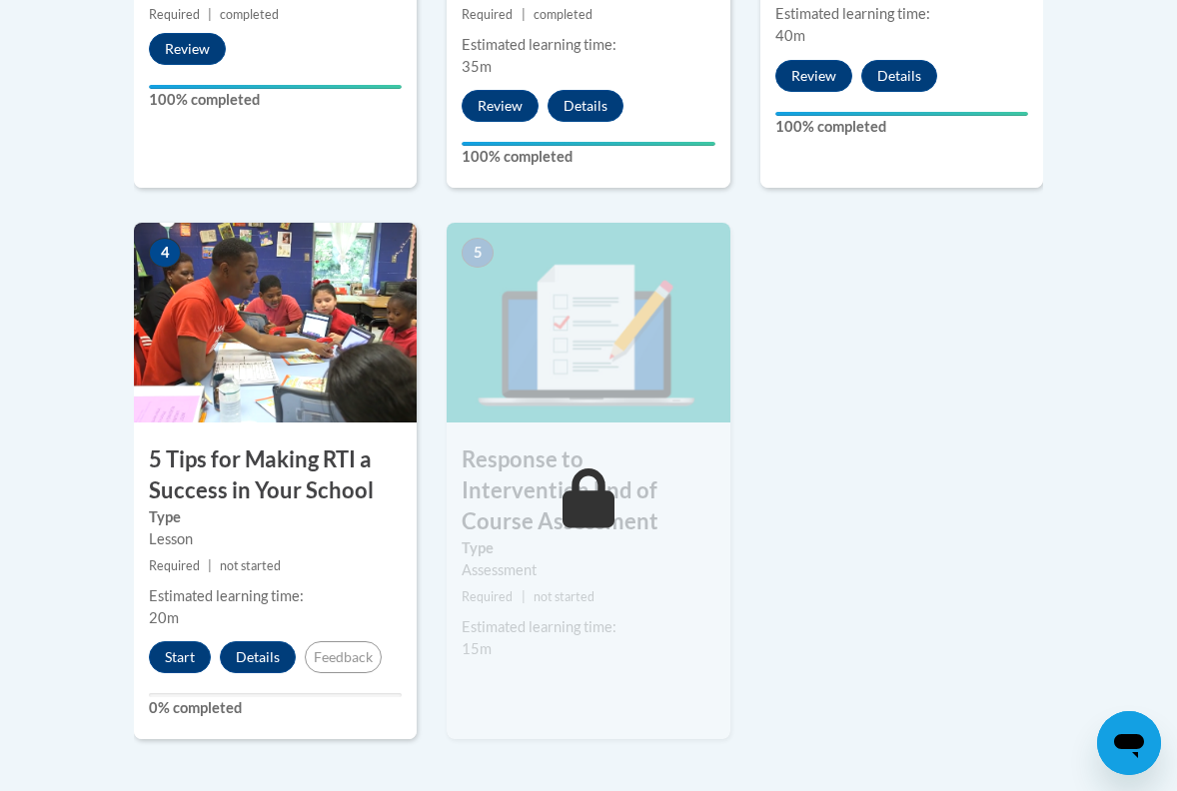
scroll to position [1062, 0]
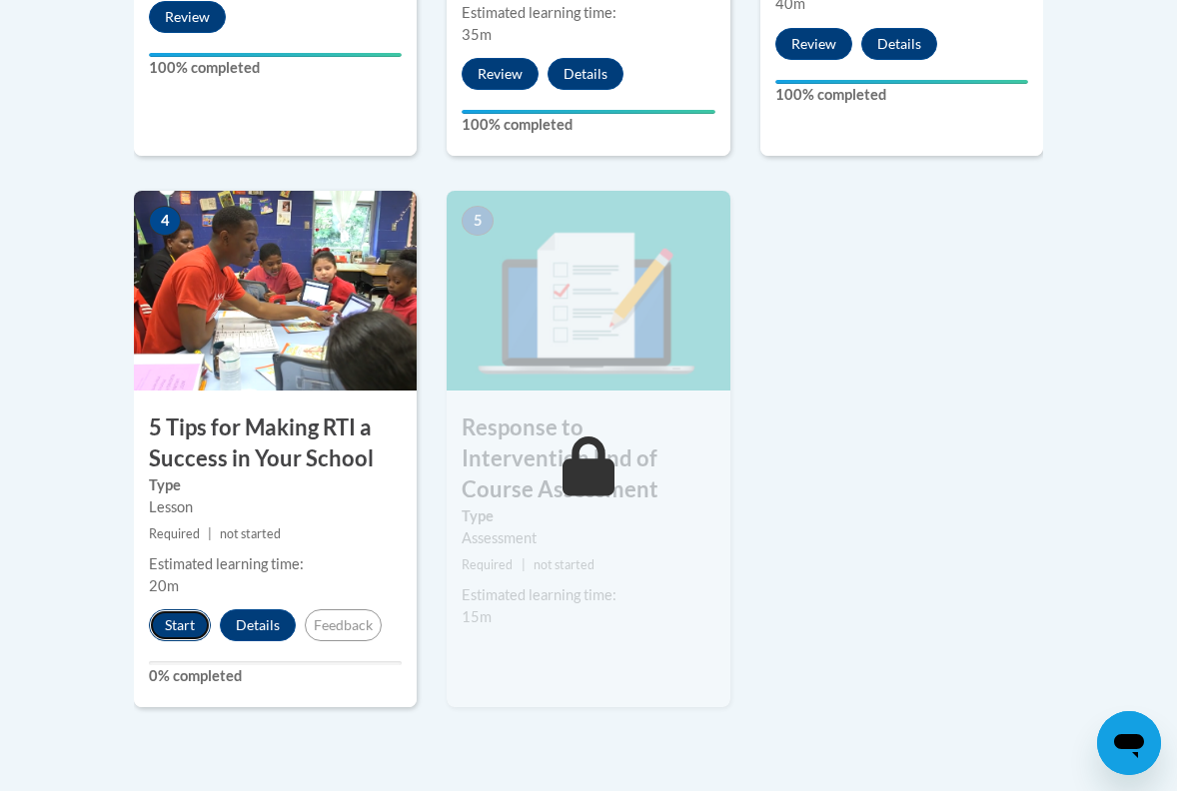
click at [185, 609] on button "Start" at bounding box center [180, 625] width 62 height 32
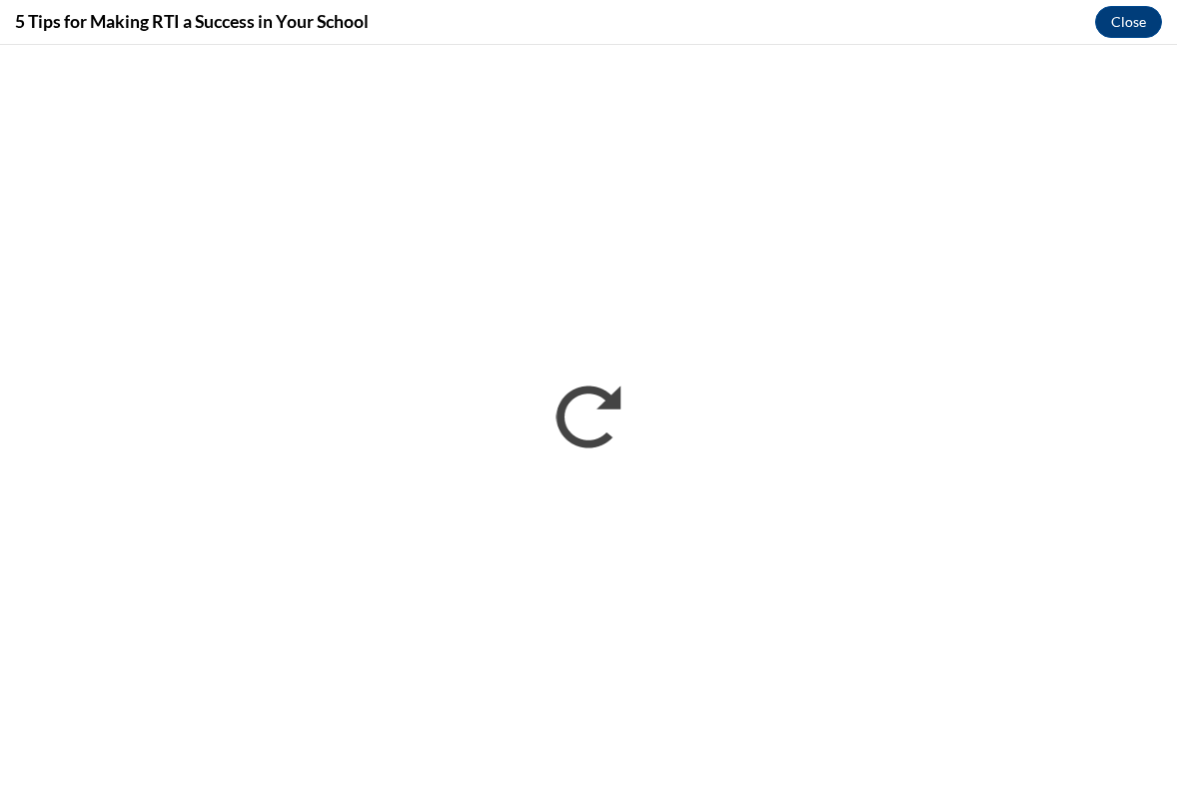
scroll to position [0, 0]
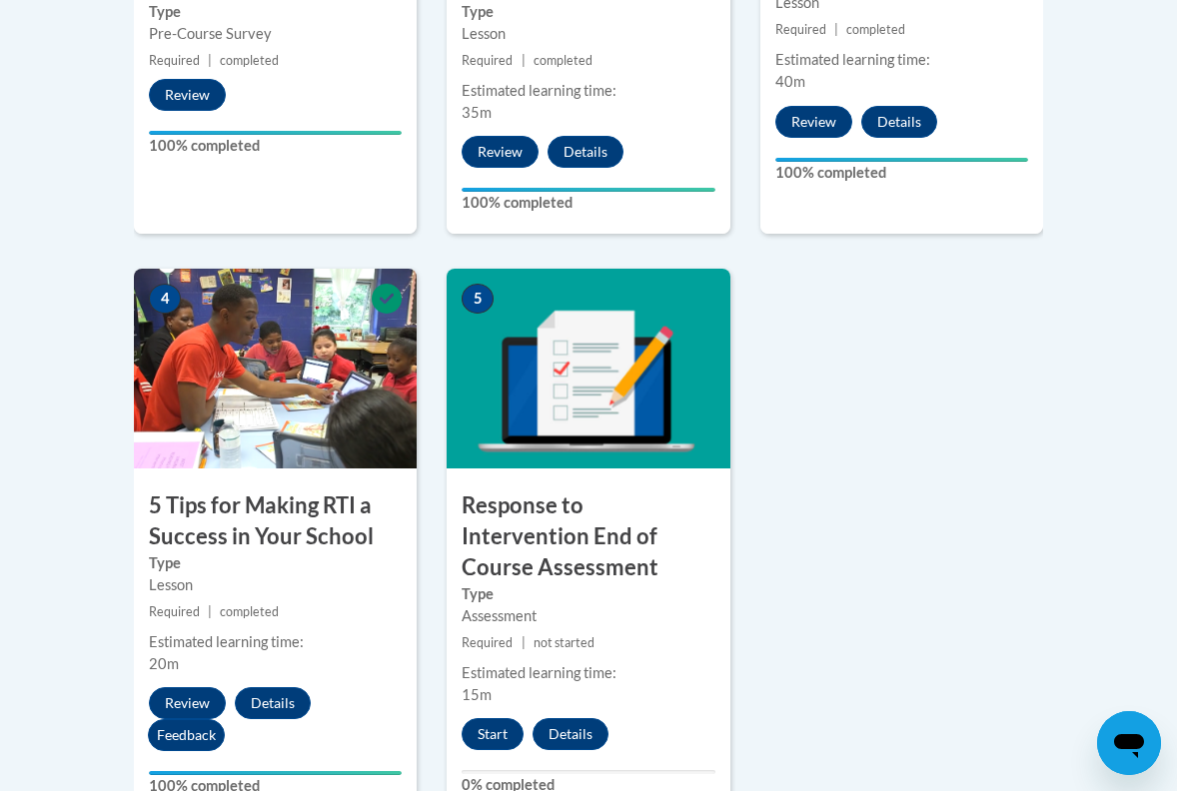
scroll to position [976, 0]
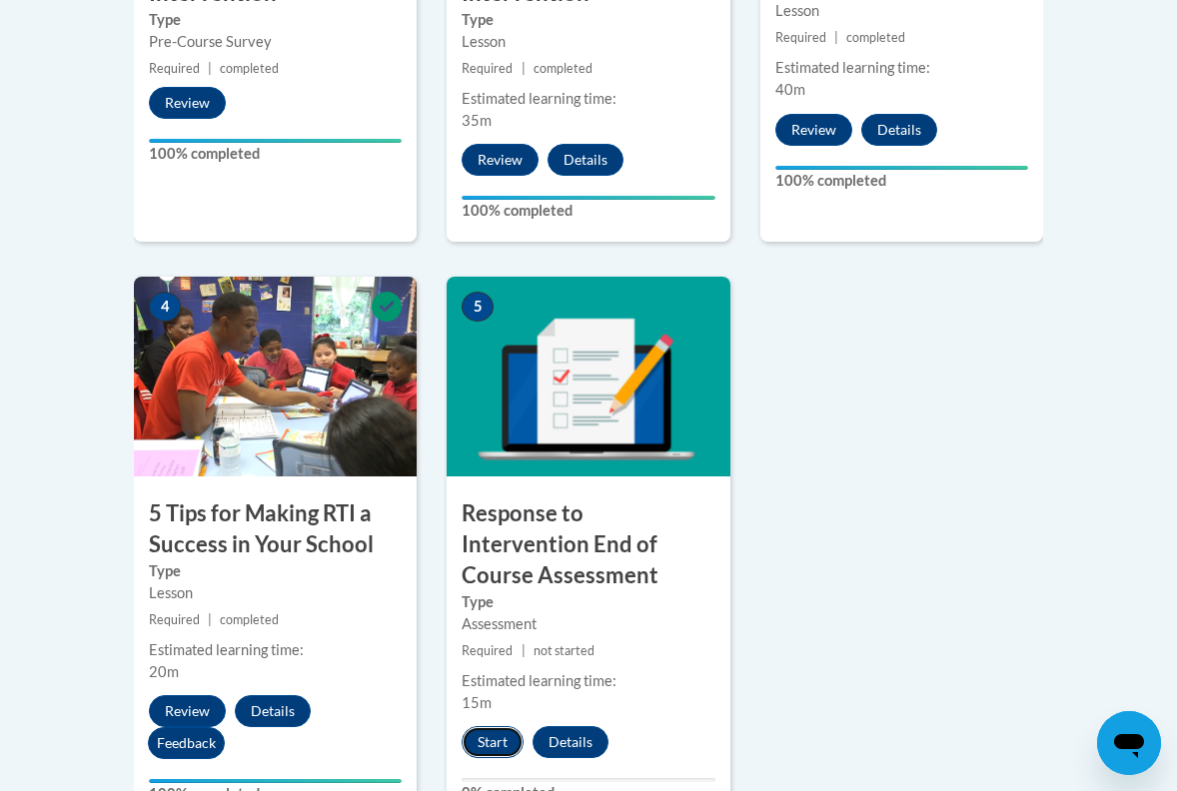
click at [504, 726] on button "Start" at bounding box center [493, 742] width 62 height 32
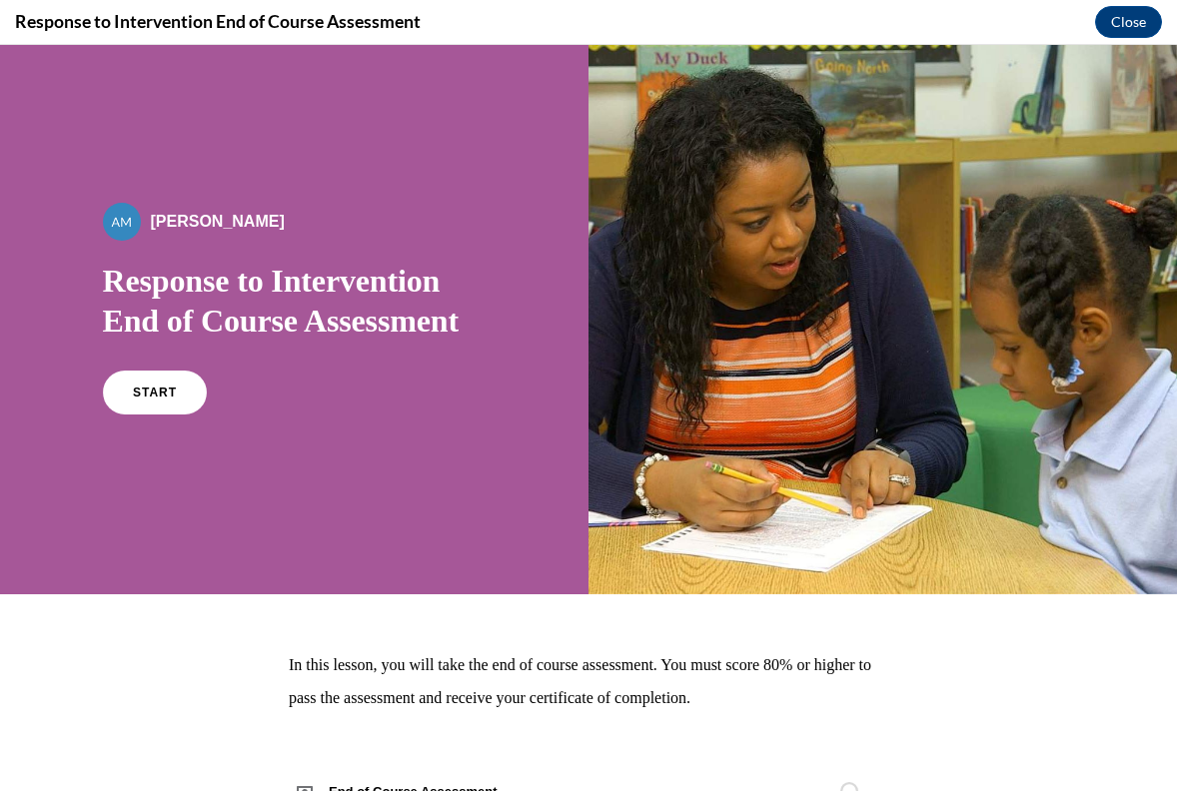
scroll to position [83, 0]
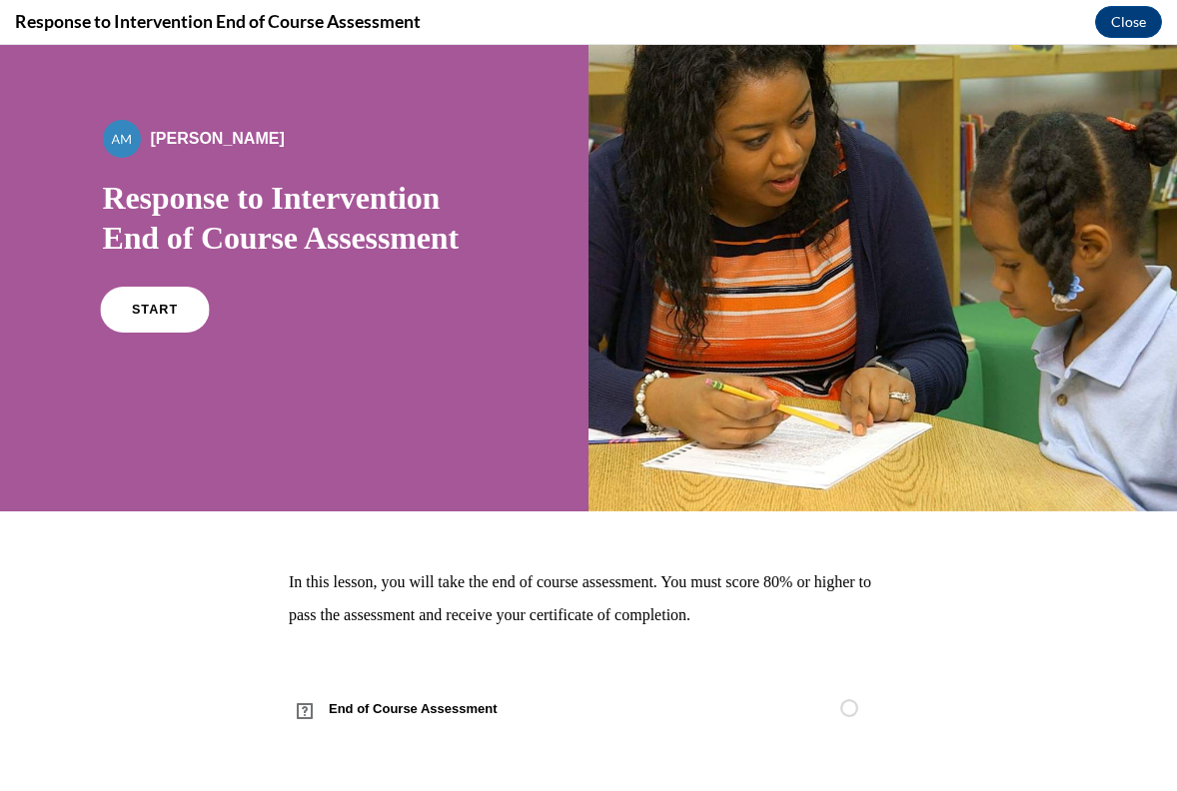
click at [177, 311] on link "START" at bounding box center [154, 310] width 109 height 46
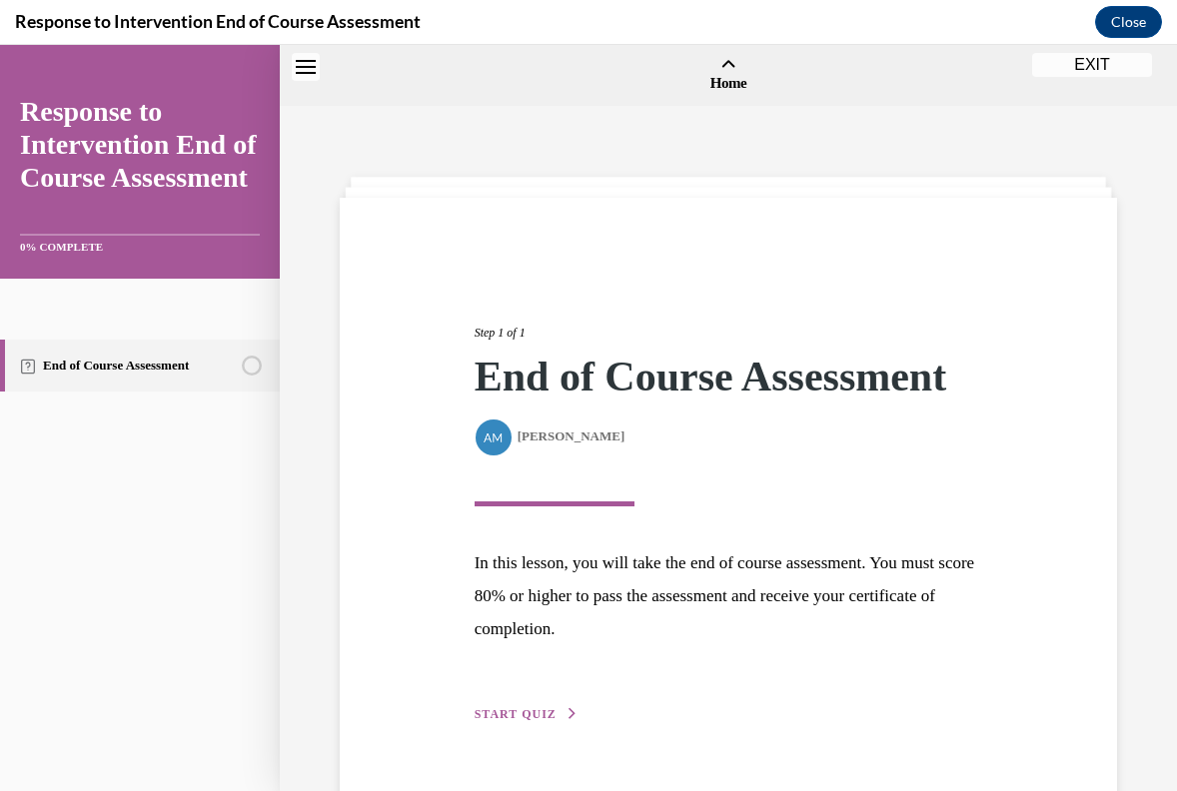
scroll to position [62, 0]
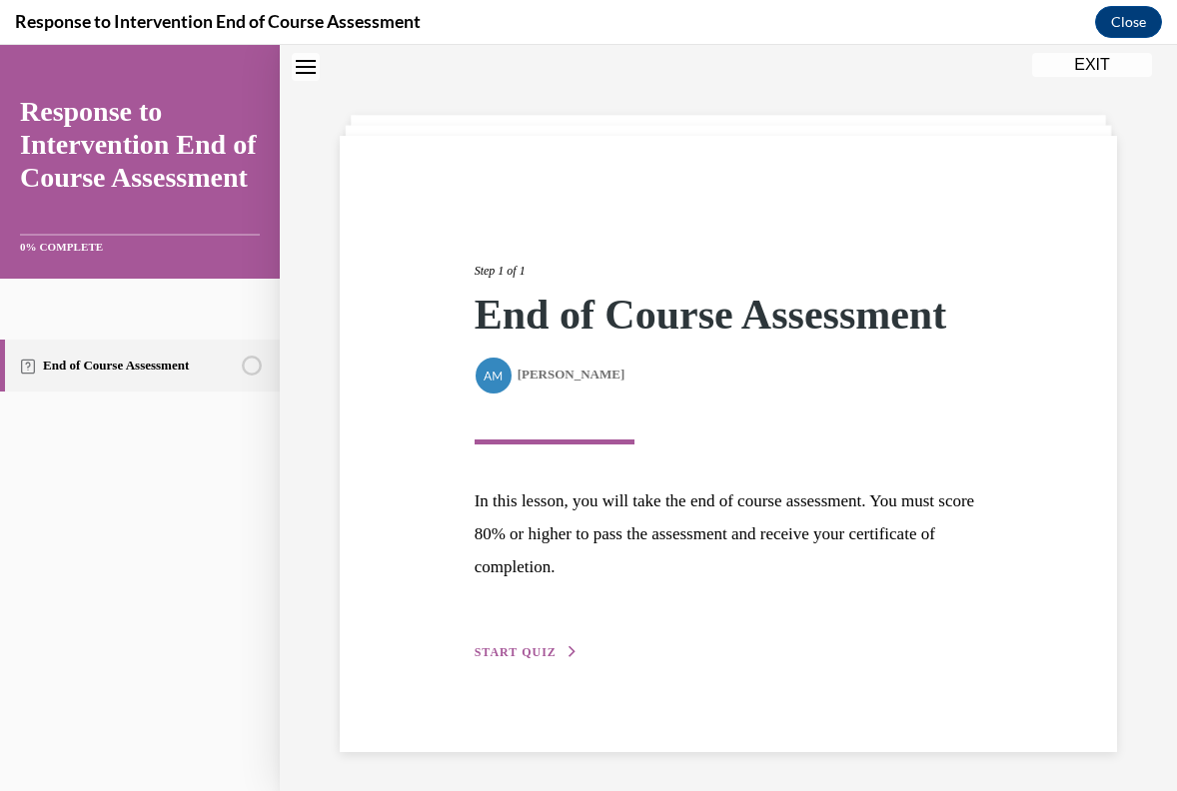
click at [533, 656] on span "START QUIZ" at bounding box center [516, 652] width 82 height 14
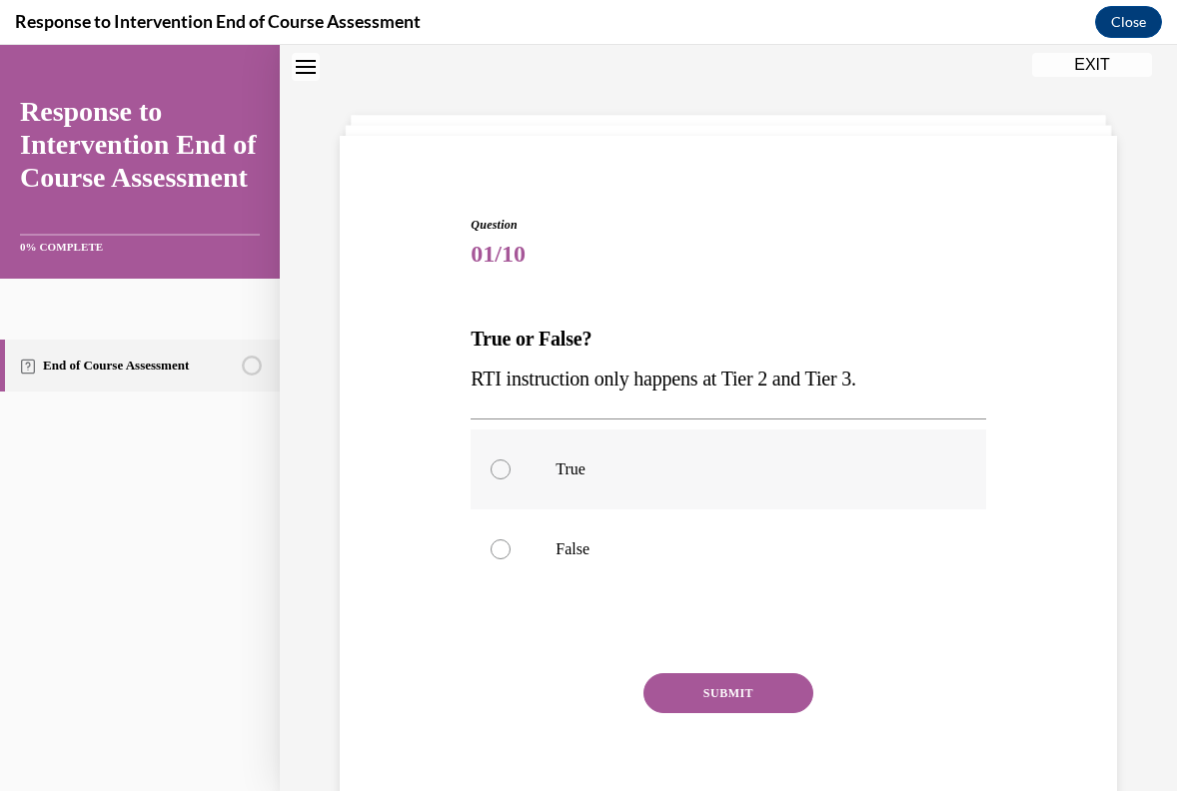
click at [542, 486] on label "True" at bounding box center [728, 470] width 515 height 80
click at [511, 480] on input "True" at bounding box center [501, 470] width 20 height 20
radio input "true"
click at [537, 555] on label "False" at bounding box center [728, 550] width 515 height 80
click at [511, 555] on input "False" at bounding box center [501, 550] width 20 height 20
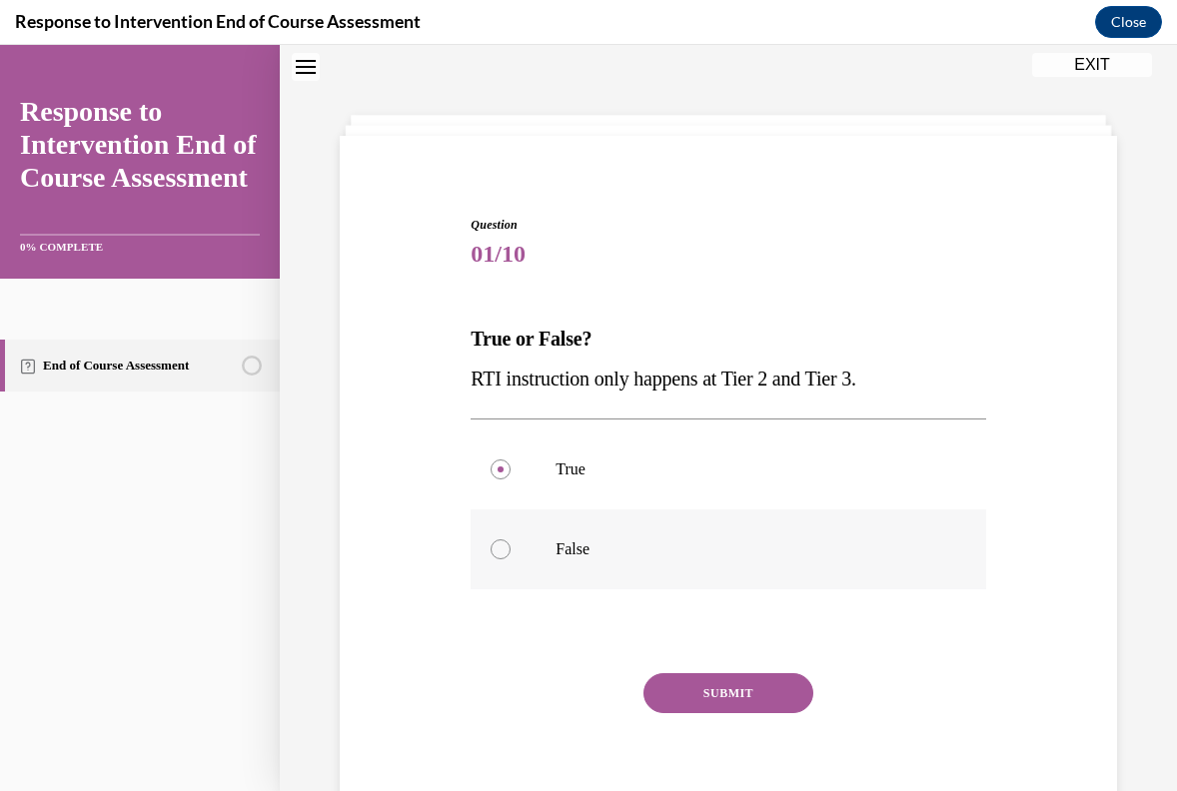
radio input "true"
click at [716, 684] on button "SUBMIT" at bounding box center [728, 693] width 170 height 40
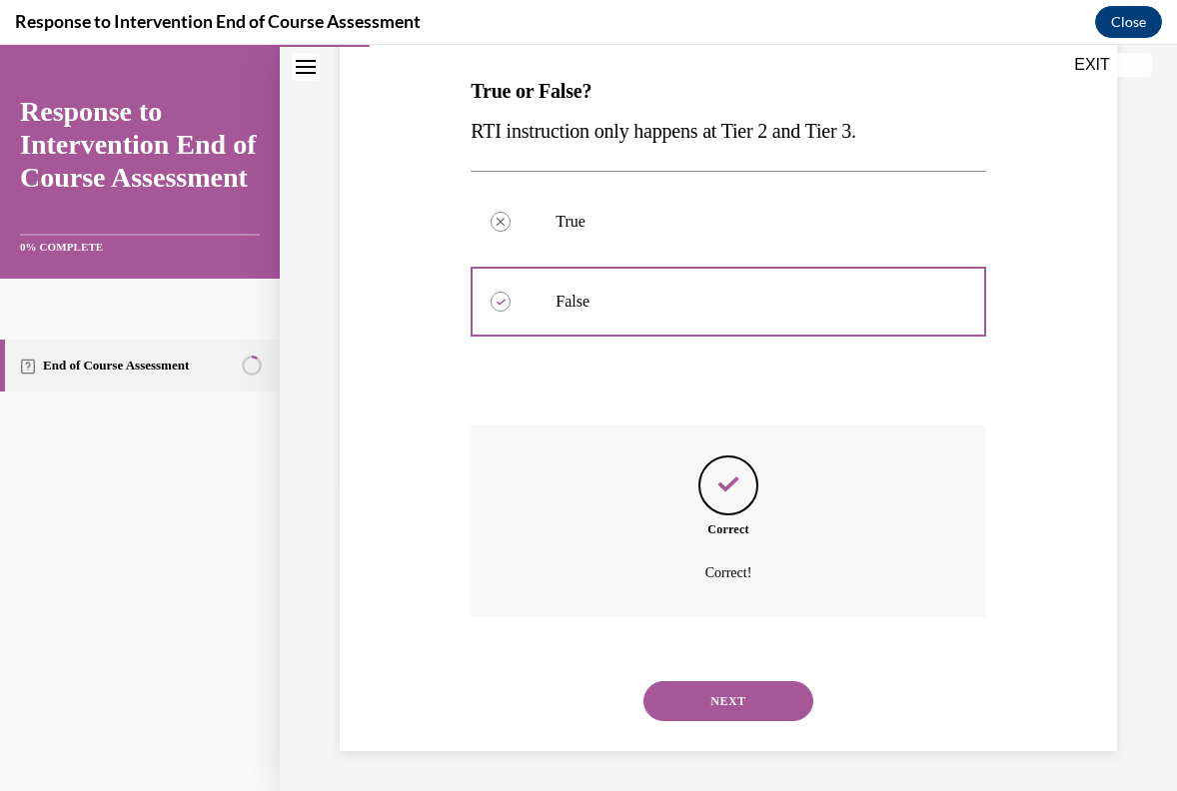
click at [717, 694] on button "NEXT" at bounding box center [728, 701] width 170 height 40
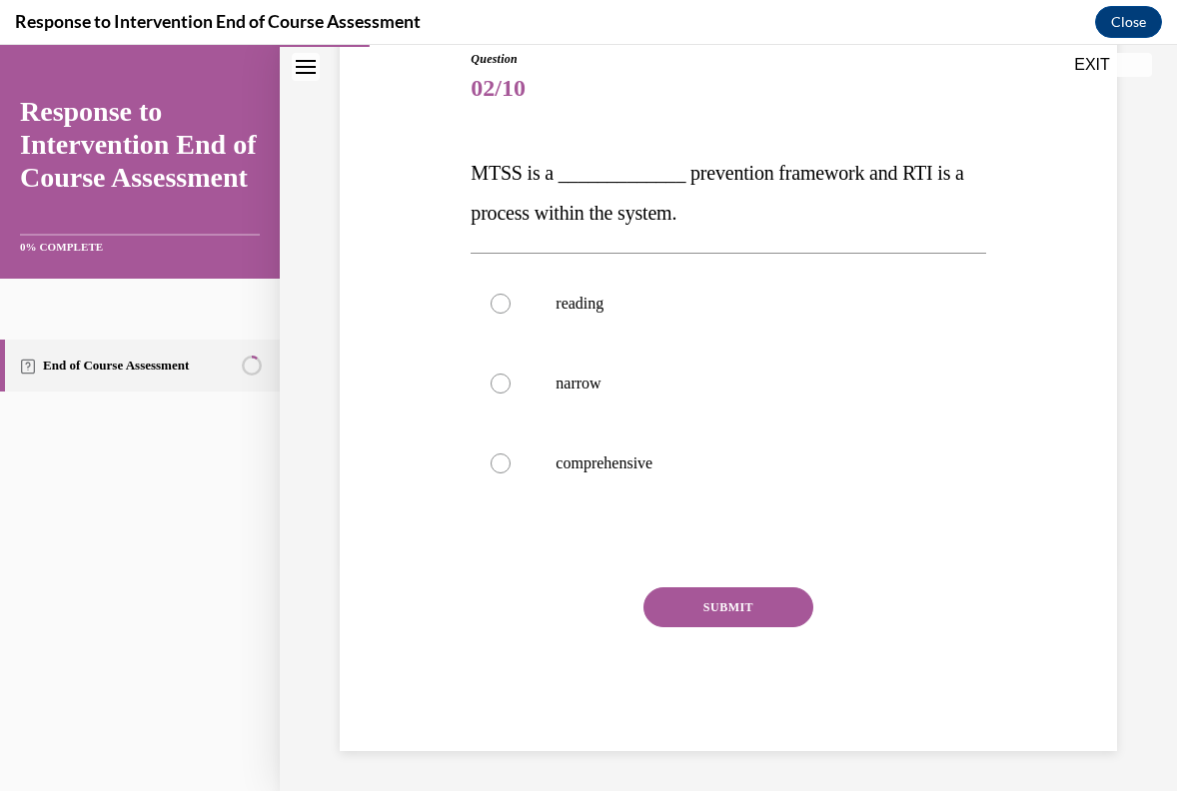
scroll to position [222, 0]
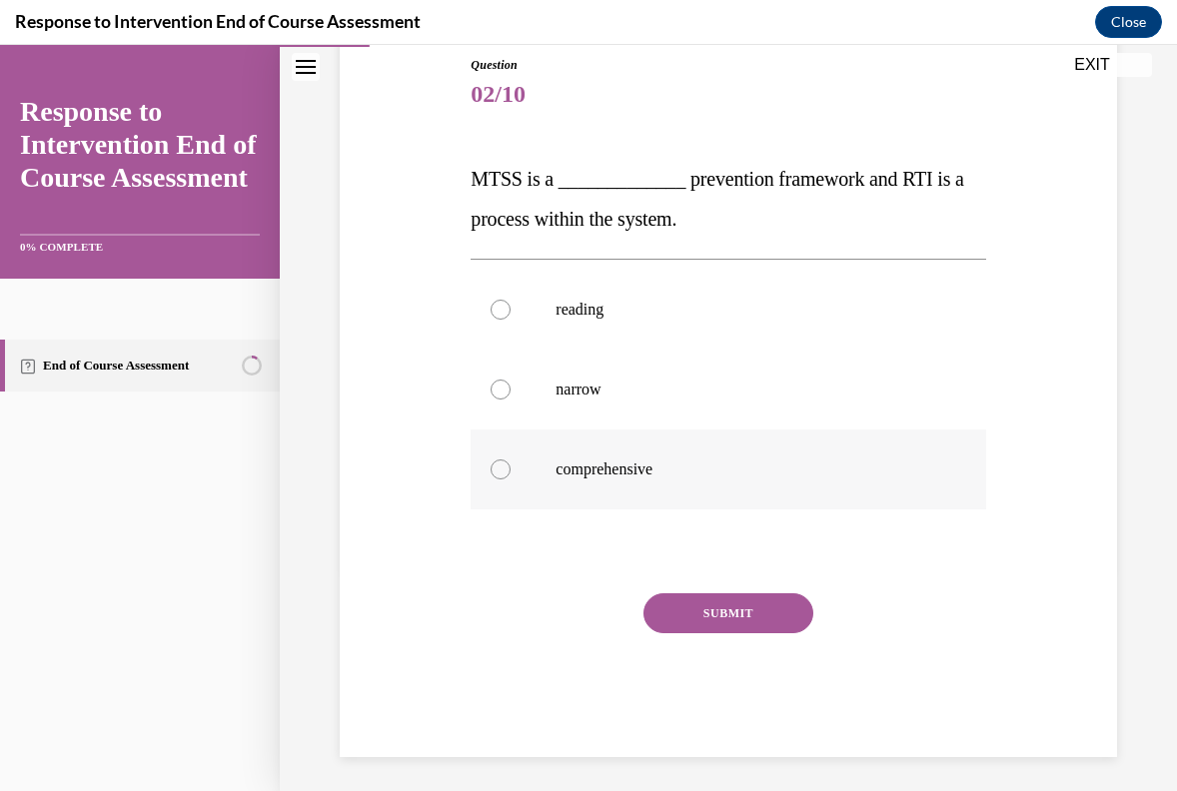
click at [697, 470] on p "comprehensive" at bounding box center [746, 470] width 380 height 20
click at [511, 470] on input "comprehensive" at bounding box center [501, 470] width 20 height 20
radio input "true"
click at [731, 607] on button "SUBMIT" at bounding box center [728, 613] width 170 height 40
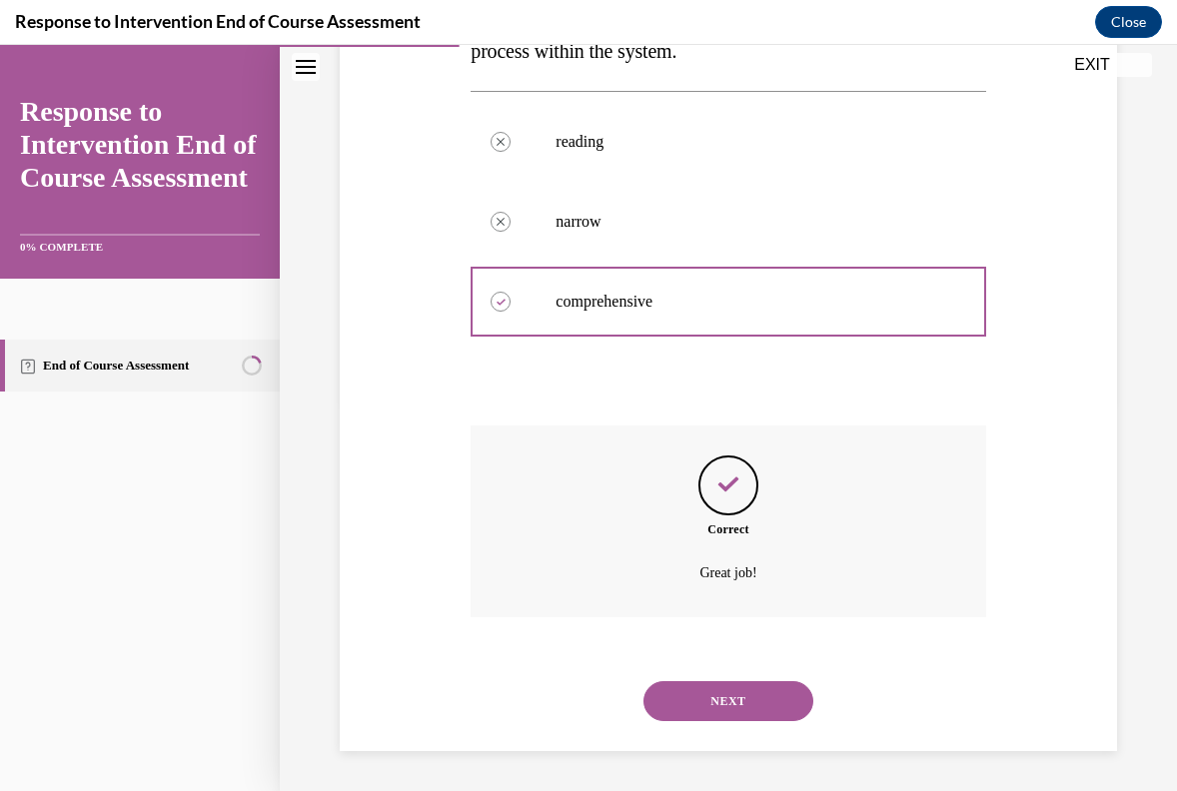
click at [732, 694] on button "NEXT" at bounding box center [728, 701] width 170 height 40
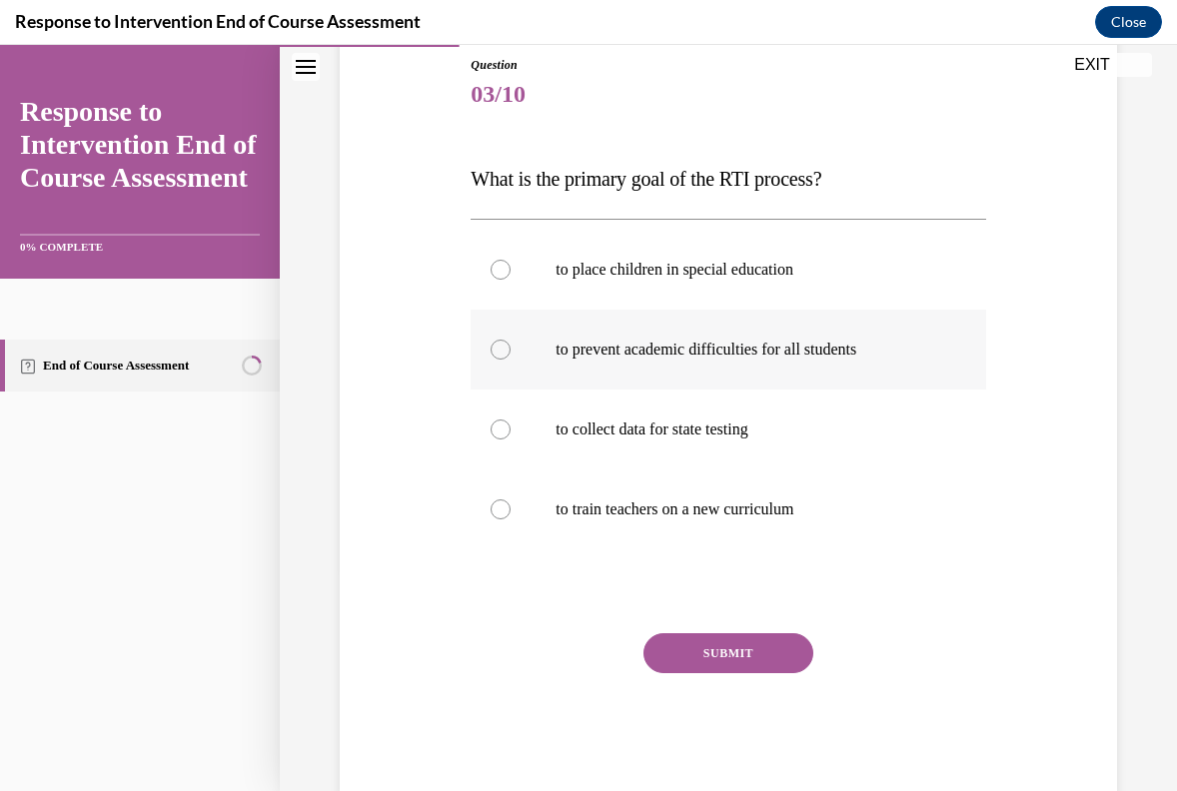
click at [819, 365] on label "to prevent academic difficulties for all students" at bounding box center [728, 350] width 515 height 80
click at [511, 360] on input "to prevent academic difficulties for all students" at bounding box center [501, 350] width 20 height 20
radio input "true"
click at [765, 652] on button "SUBMIT" at bounding box center [728, 653] width 170 height 40
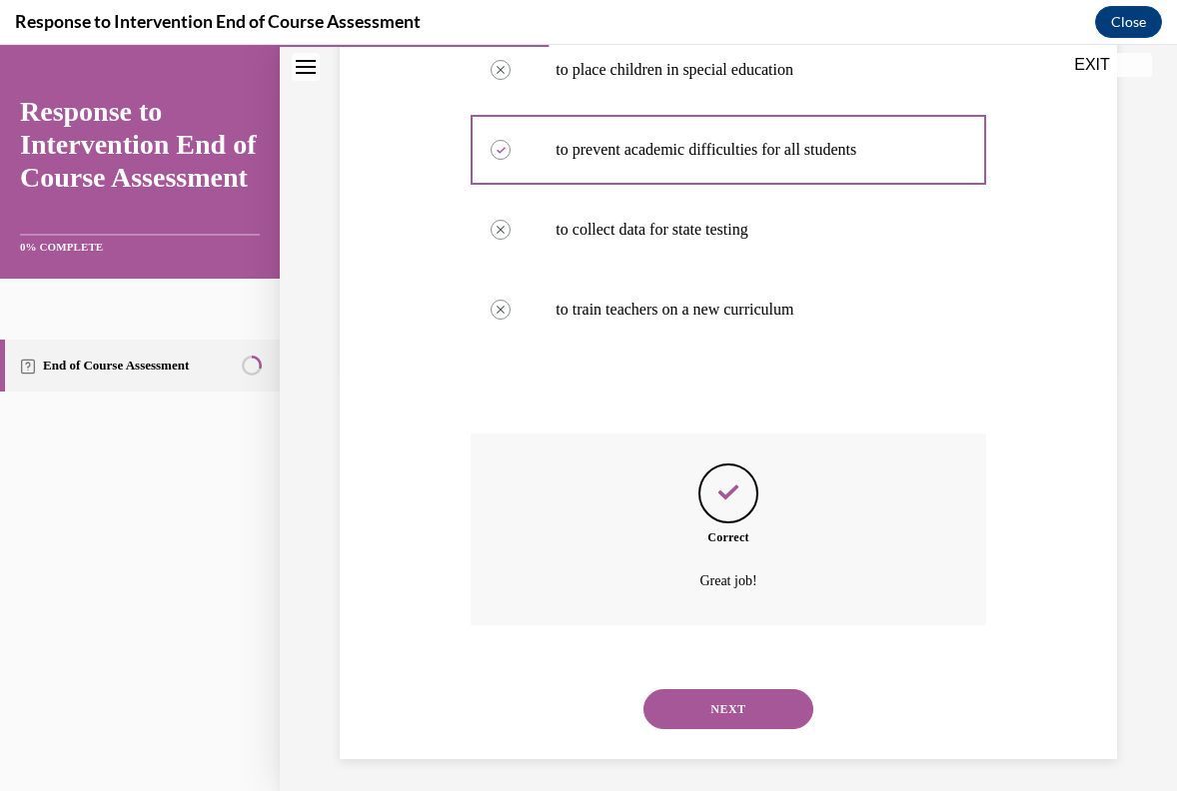
scroll to position [430, 0]
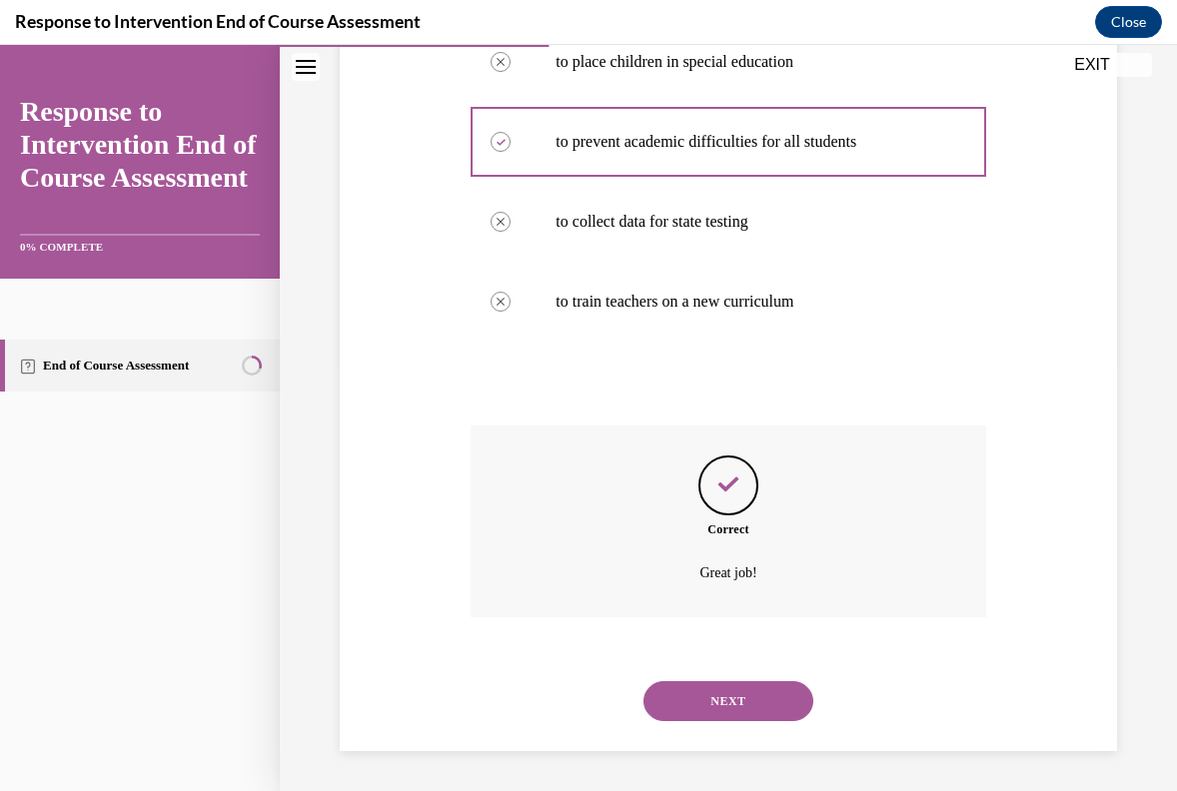
click at [756, 686] on button "NEXT" at bounding box center [728, 701] width 170 height 40
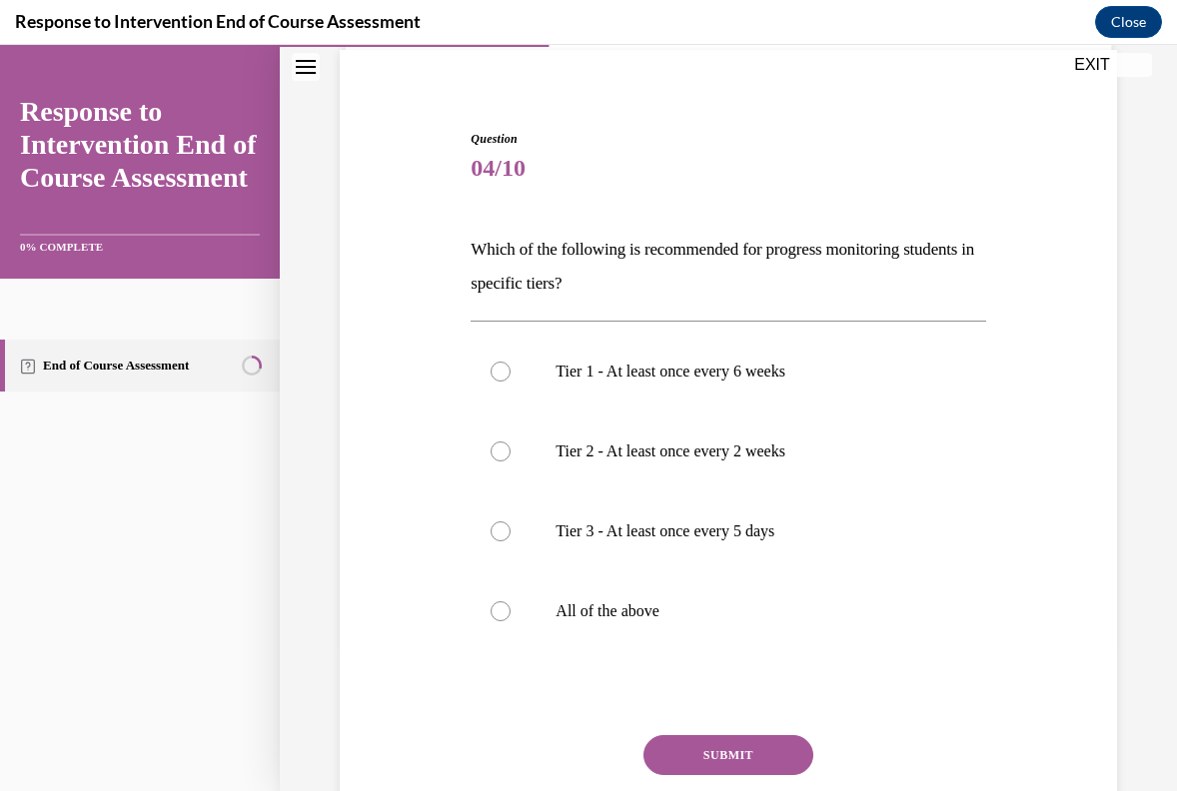
scroll to position [153, 0]
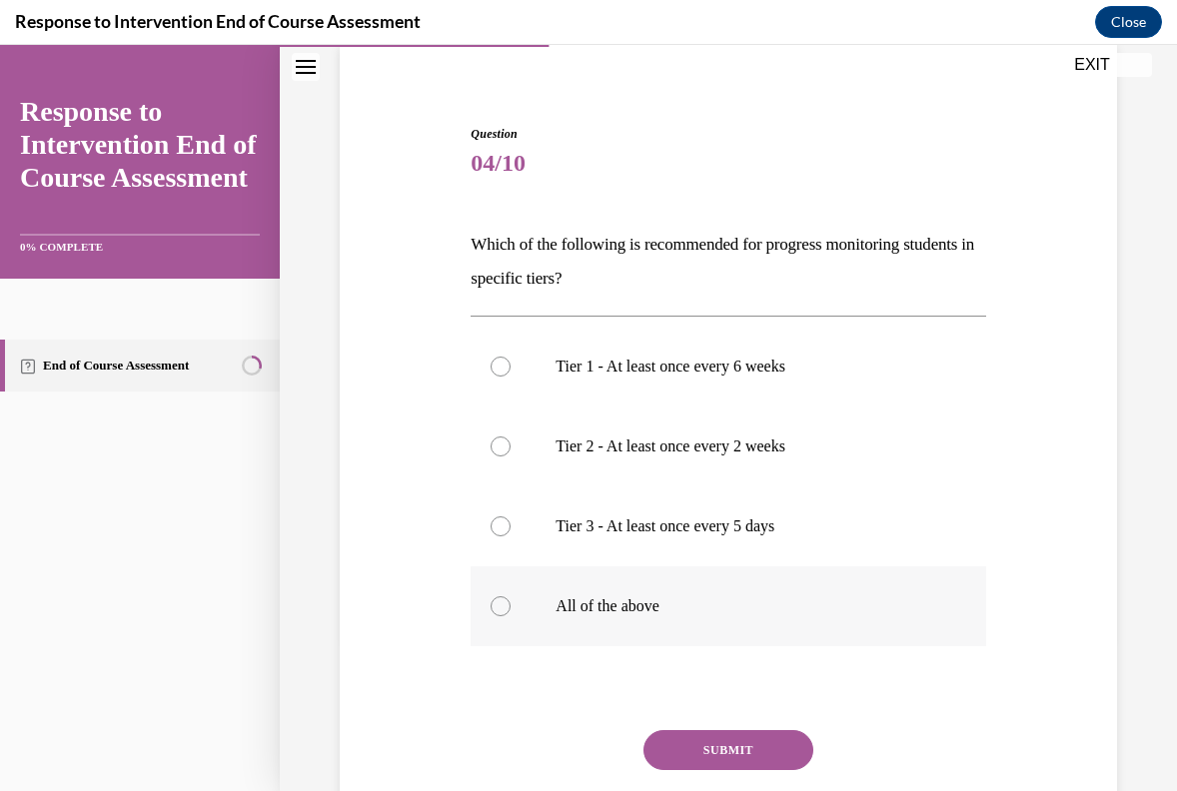
click at [624, 598] on p "All of the above" at bounding box center [746, 606] width 380 height 20
click at [511, 598] on input "All of the above" at bounding box center [501, 606] width 20 height 20
radio input "true"
click at [746, 759] on button "SUBMIT" at bounding box center [728, 750] width 170 height 40
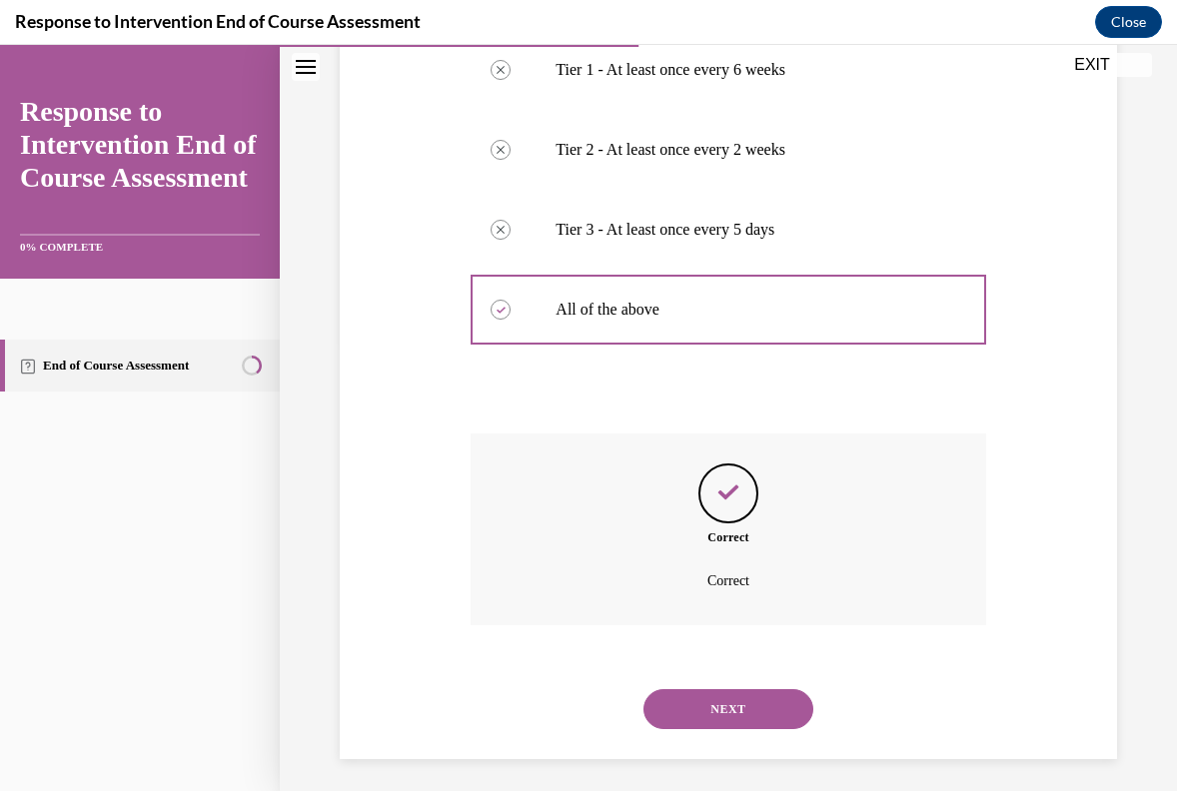
scroll to position [458, 0]
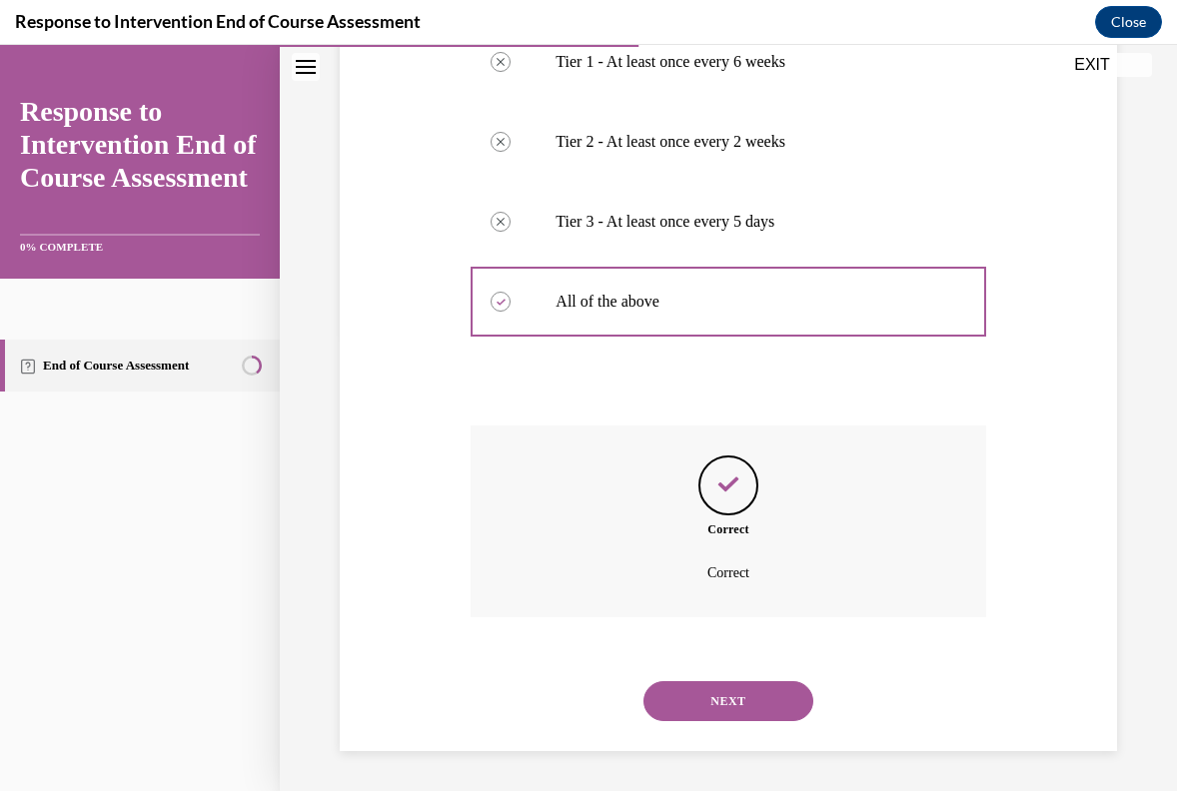
click at [764, 706] on button "NEXT" at bounding box center [728, 701] width 170 height 40
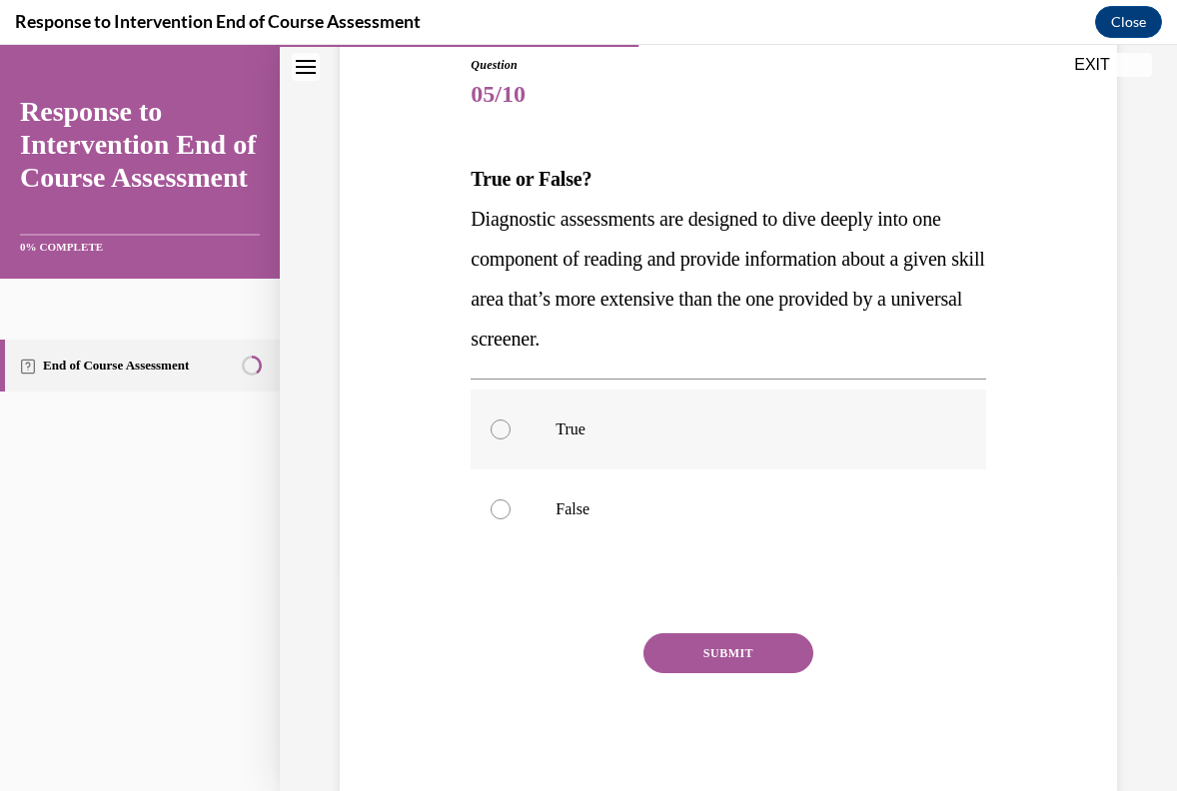
click at [641, 421] on p "True" at bounding box center [746, 430] width 380 height 20
click at [511, 421] on input "True" at bounding box center [501, 430] width 20 height 20
radio input "true"
click at [711, 647] on button "SUBMIT" at bounding box center [728, 653] width 170 height 40
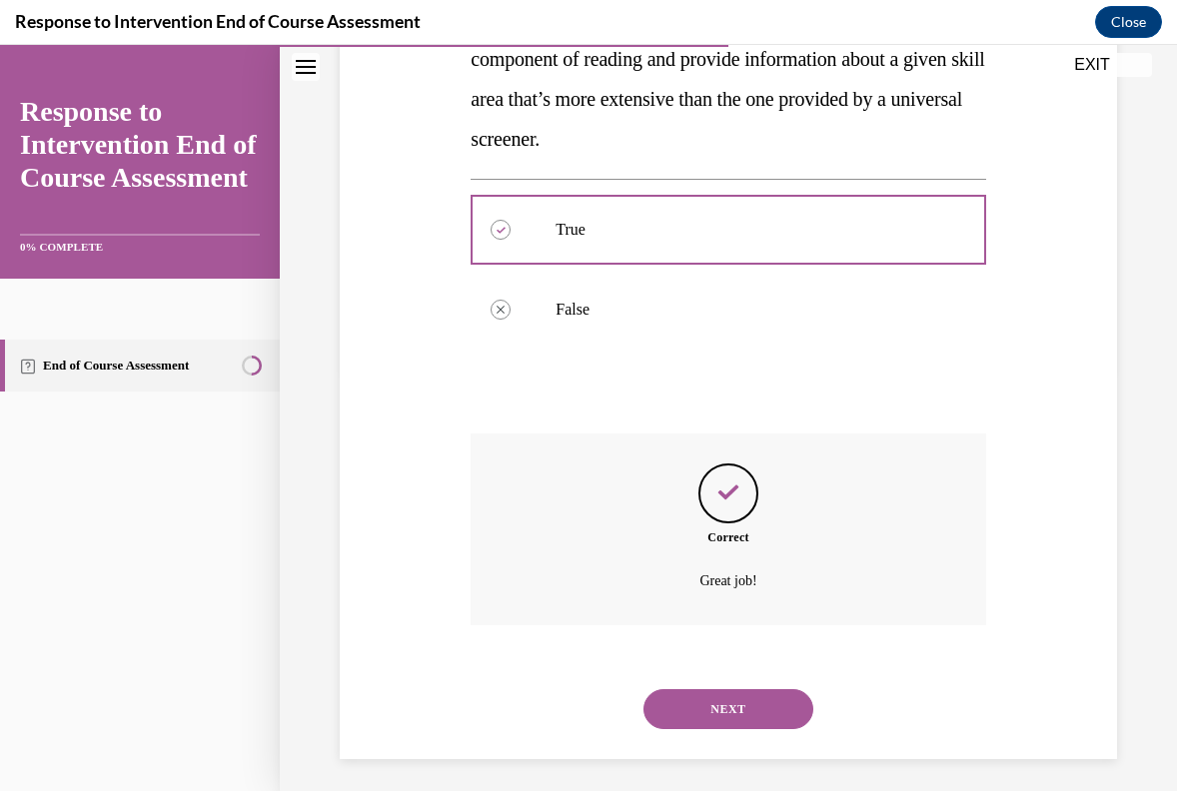
scroll to position [430, 0]
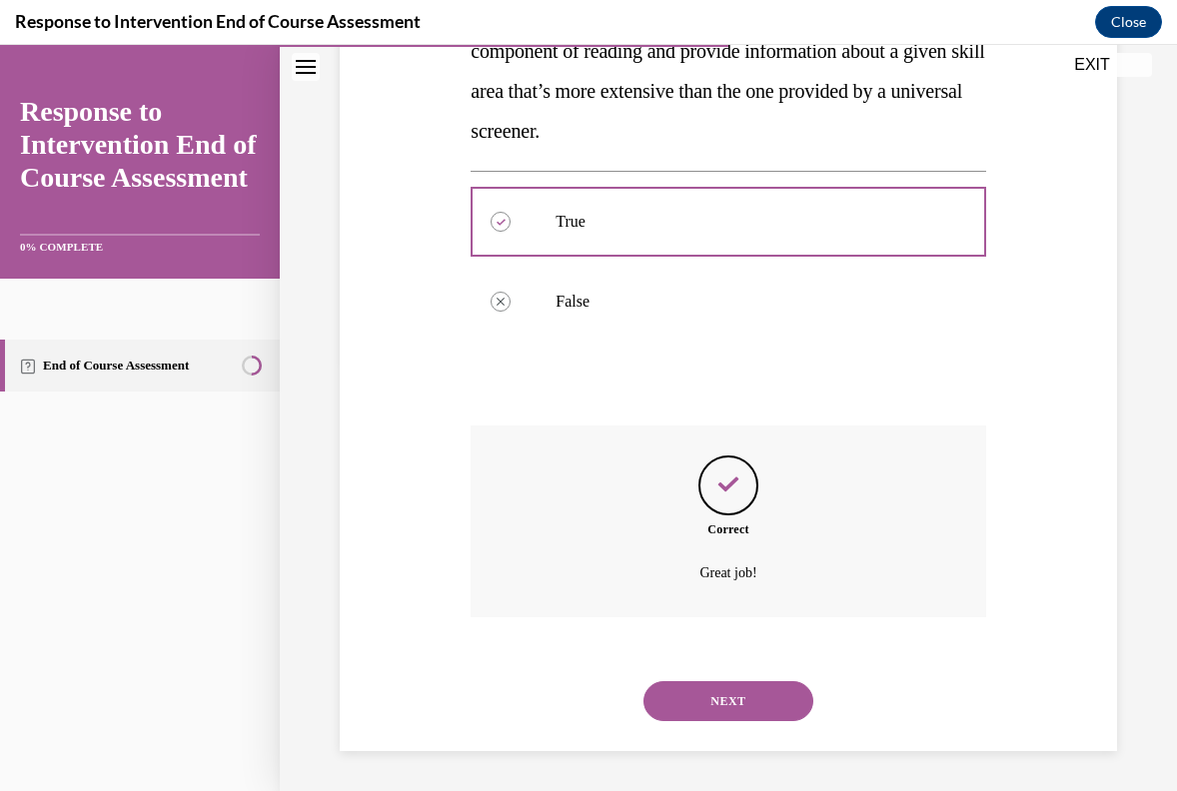
click at [722, 708] on button "NEXT" at bounding box center [728, 701] width 170 height 40
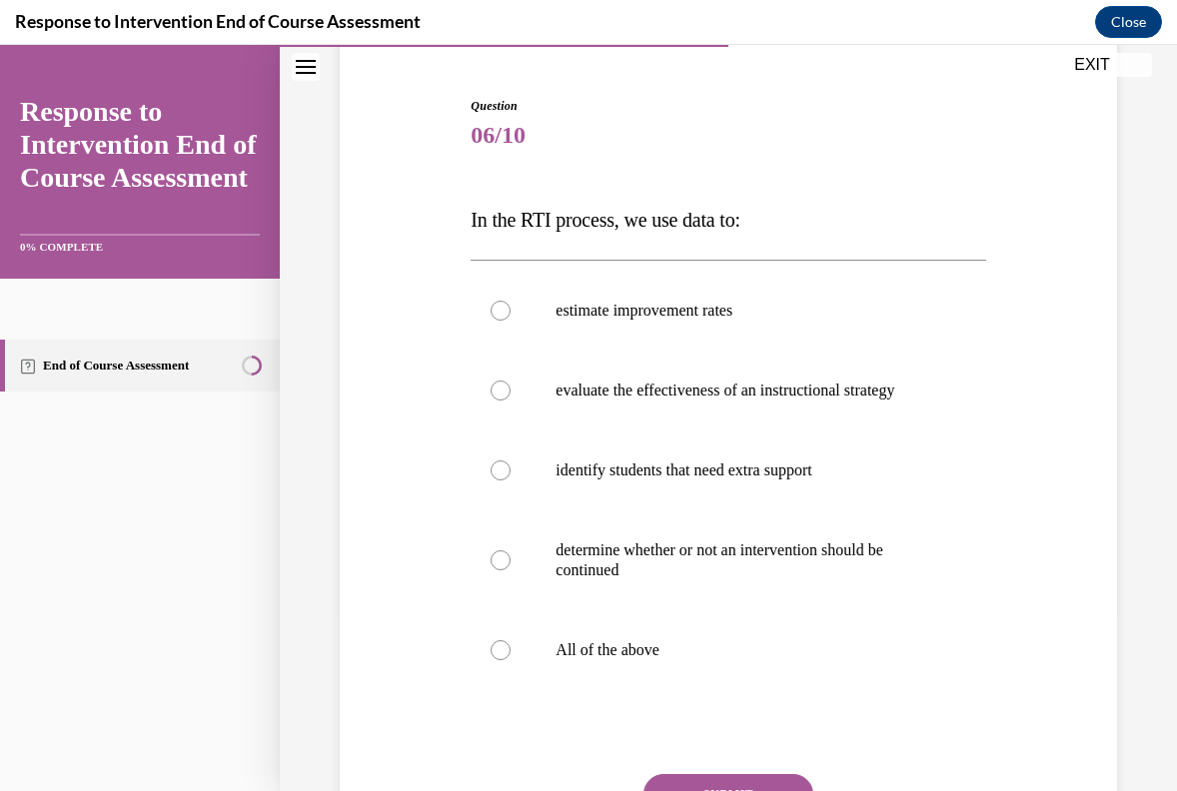
scroll to position [185, 0]
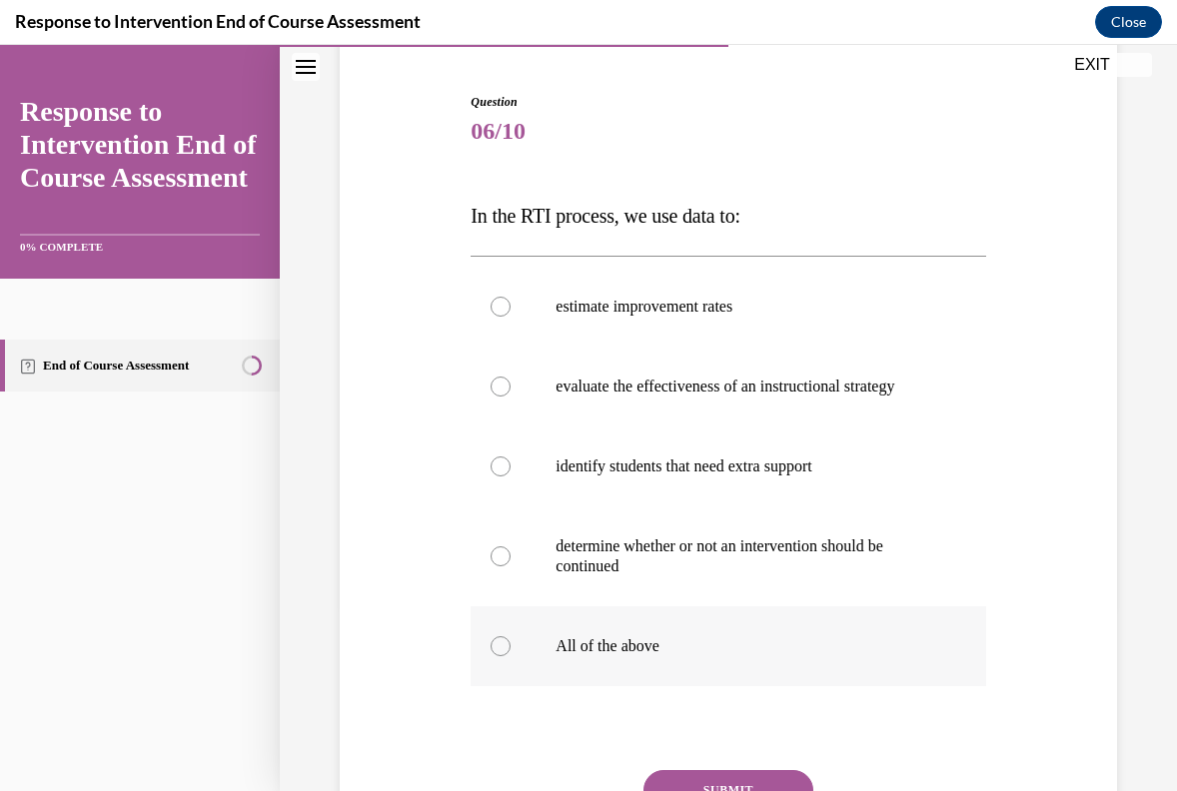
click at [686, 659] on label "All of the above" at bounding box center [728, 646] width 515 height 80
click at [511, 656] on input "All of the above" at bounding box center [501, 646] width 20 height 20
radio input "true"
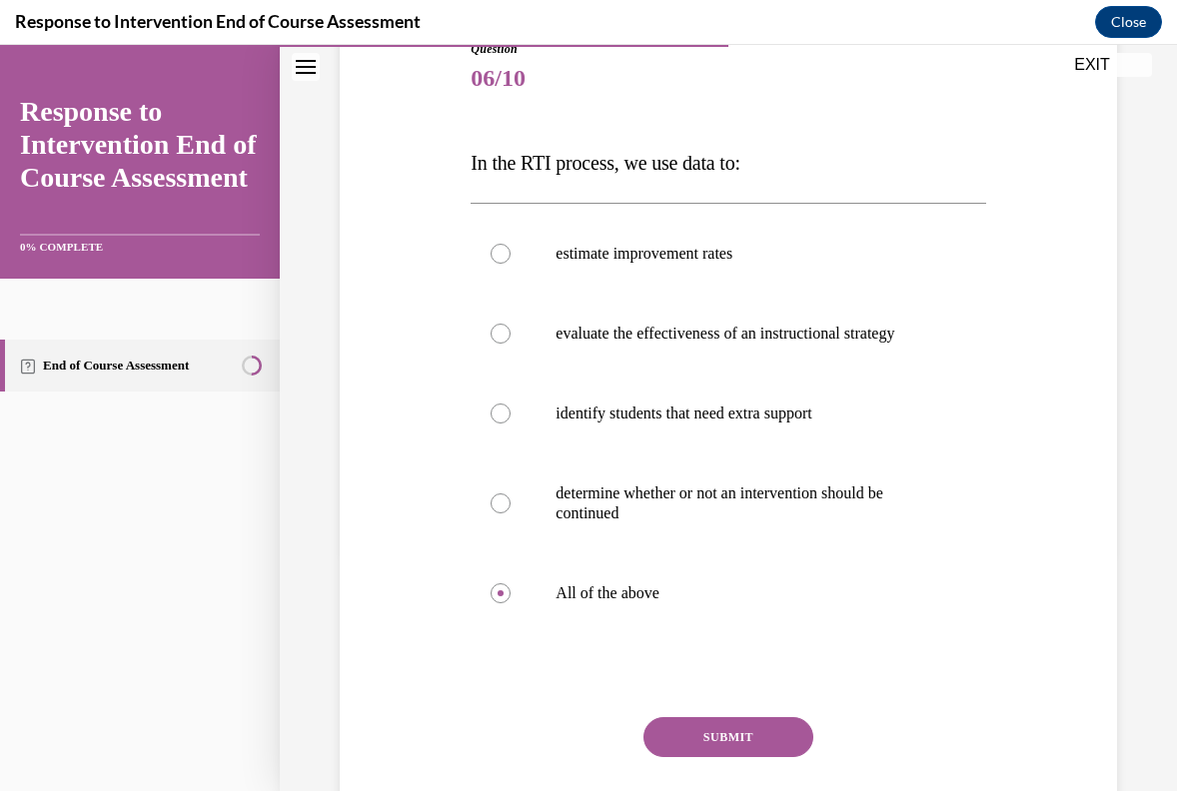
click at [751, 731] on button "SUBMIT" at bounding box center [728, 737] width 170 height 40
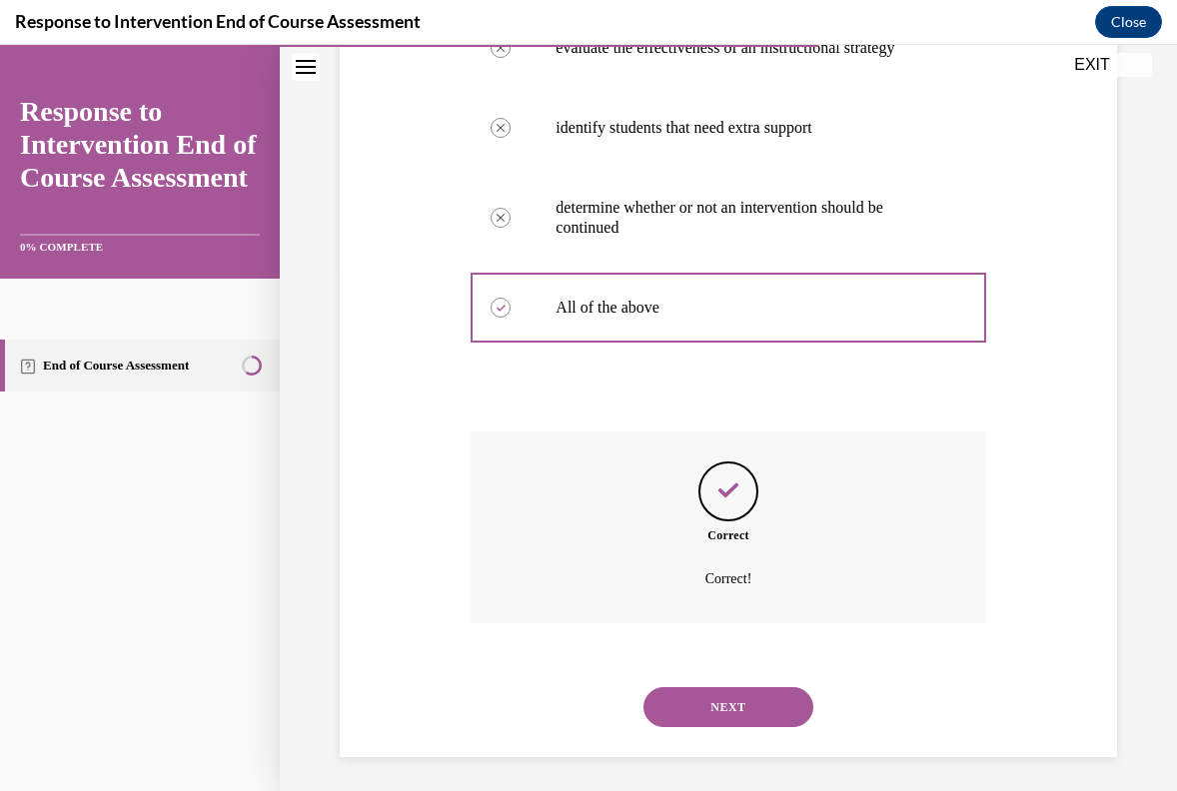
scroll to position [530, 0]
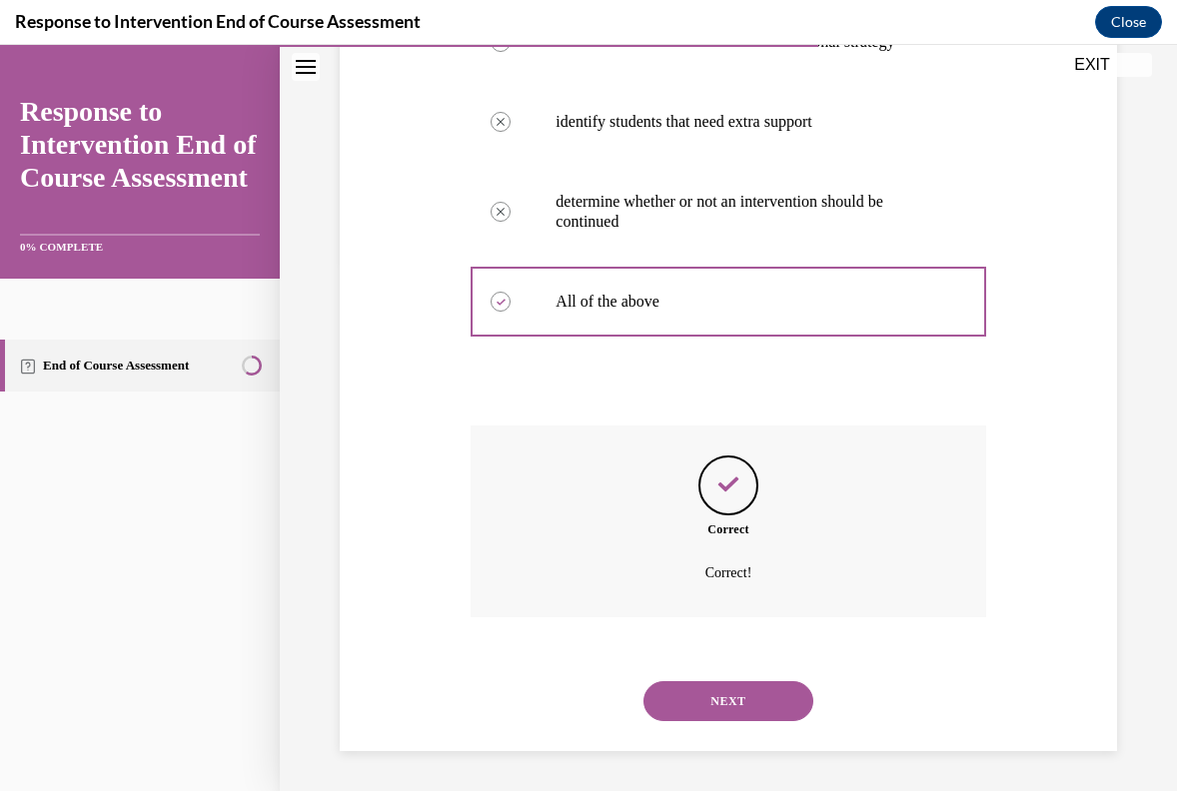
click at [753, 717] on button "NEXT" at bounding box center [728, 701] width 170 height 40
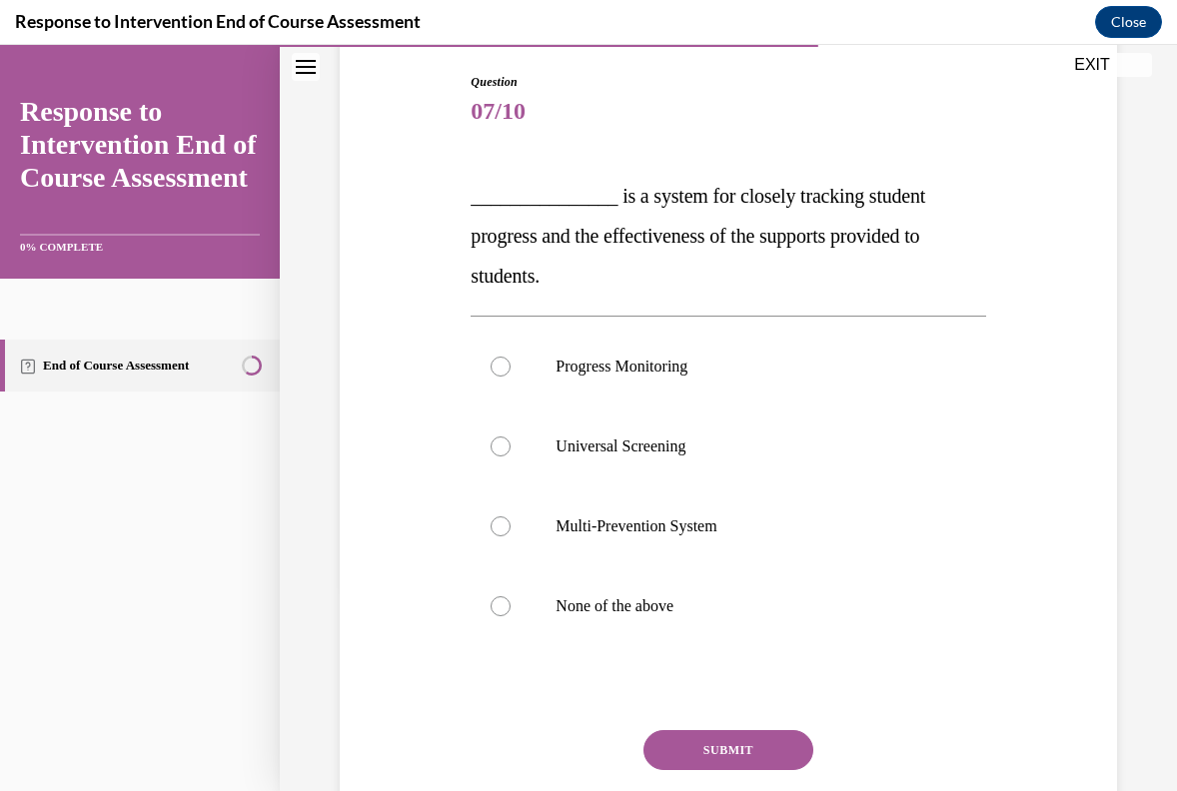
scroll to position [206, 0]
click at [705, 371] on p "Progress Monitoring" at bounding box center [746, 366] width 380 height 20
click at [511, 371] on input "Progress Monitoring" at bounding box center [501, 366] width 20 height 20
radio input "true"
click at [708, 749] on button "SUBMIT" at bounding box center [728, 749] width 170 height 40
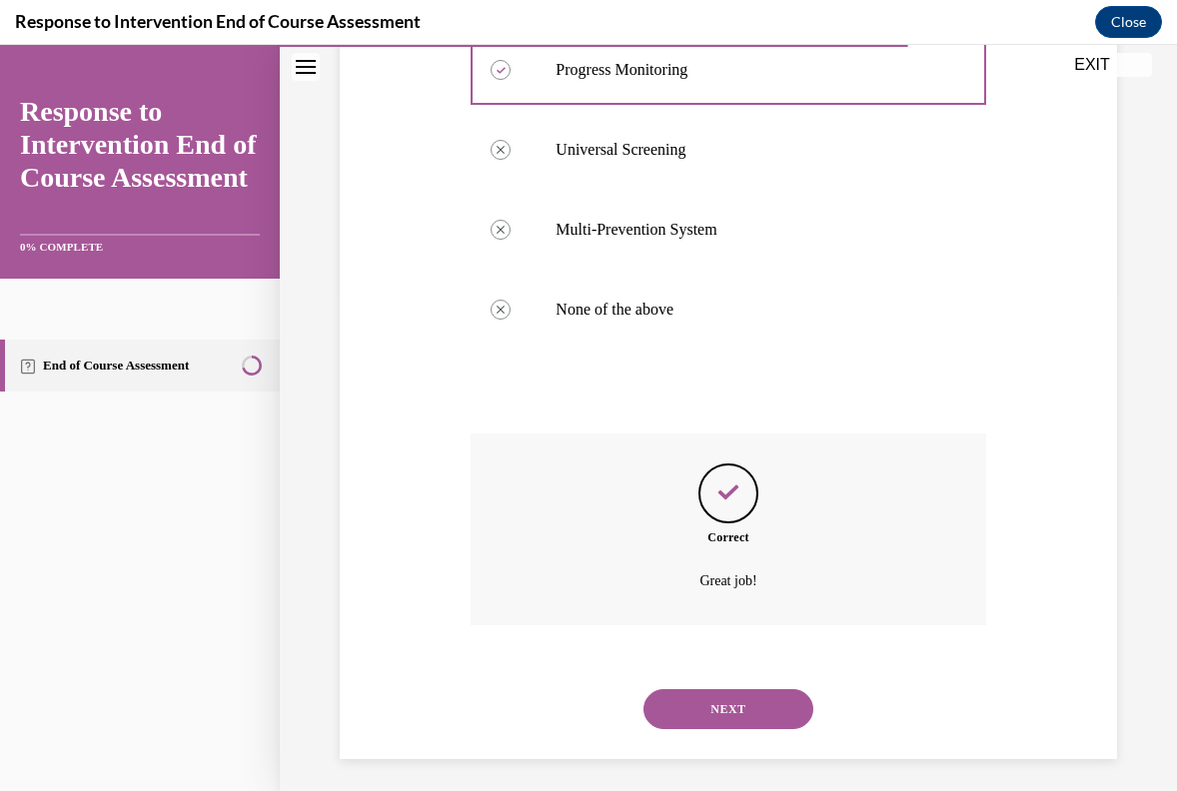
scroll to position [510, 0]
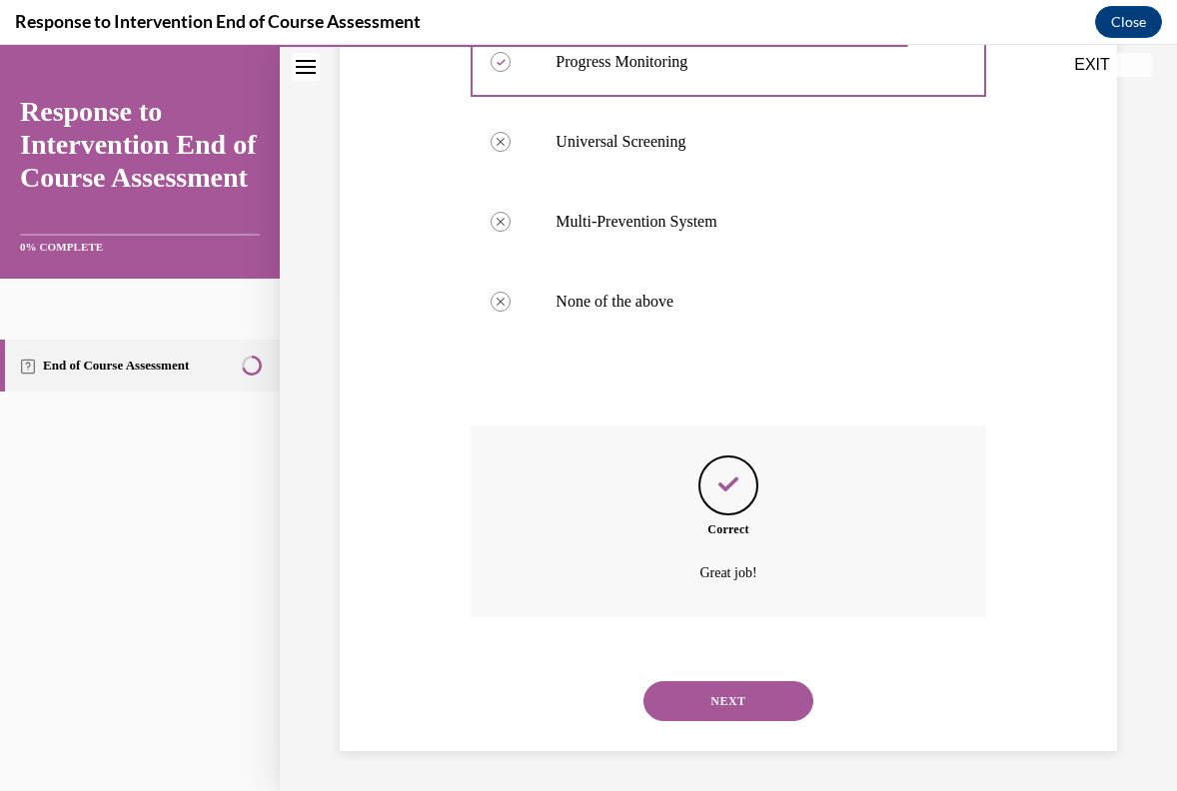
click at [726, 712] on button "NEXT" at bounding box center [728, 701] width 170 height 40
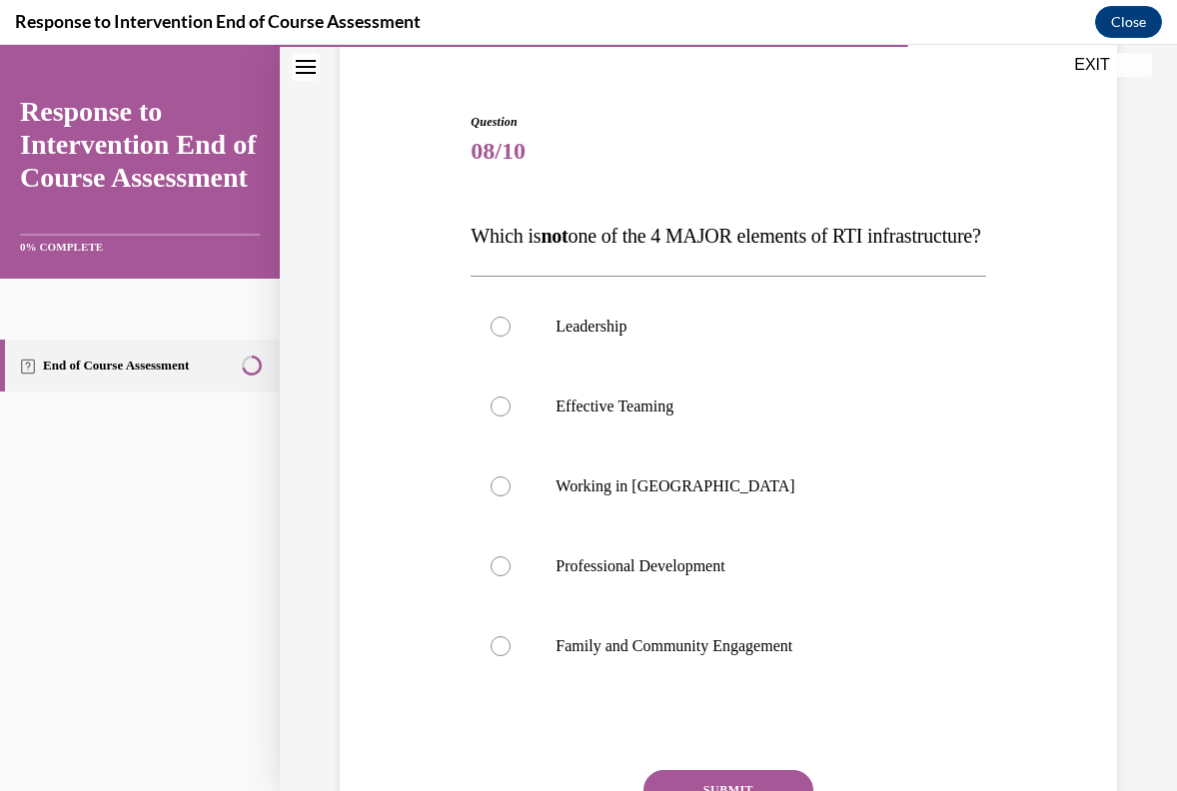
scroll to position [181, 0]
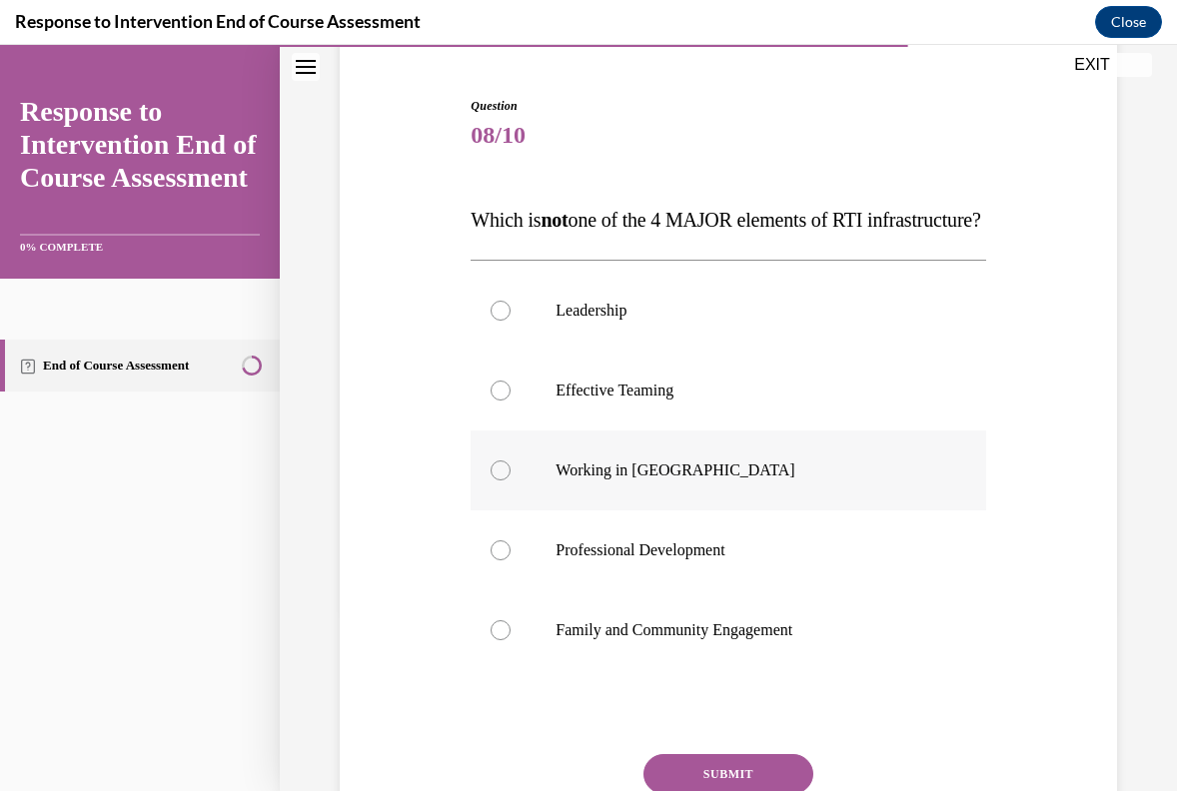
click at [651, 481] on p "Working in [GEOGRAPHIC_DATA]" at bounding box center [746, 471] width 380 height 20
click at [511, 481] on input "Working in [GEOGRAPHIC_DATA]" at bounding box center [501, 471] width 20 height 20
radio input "true"
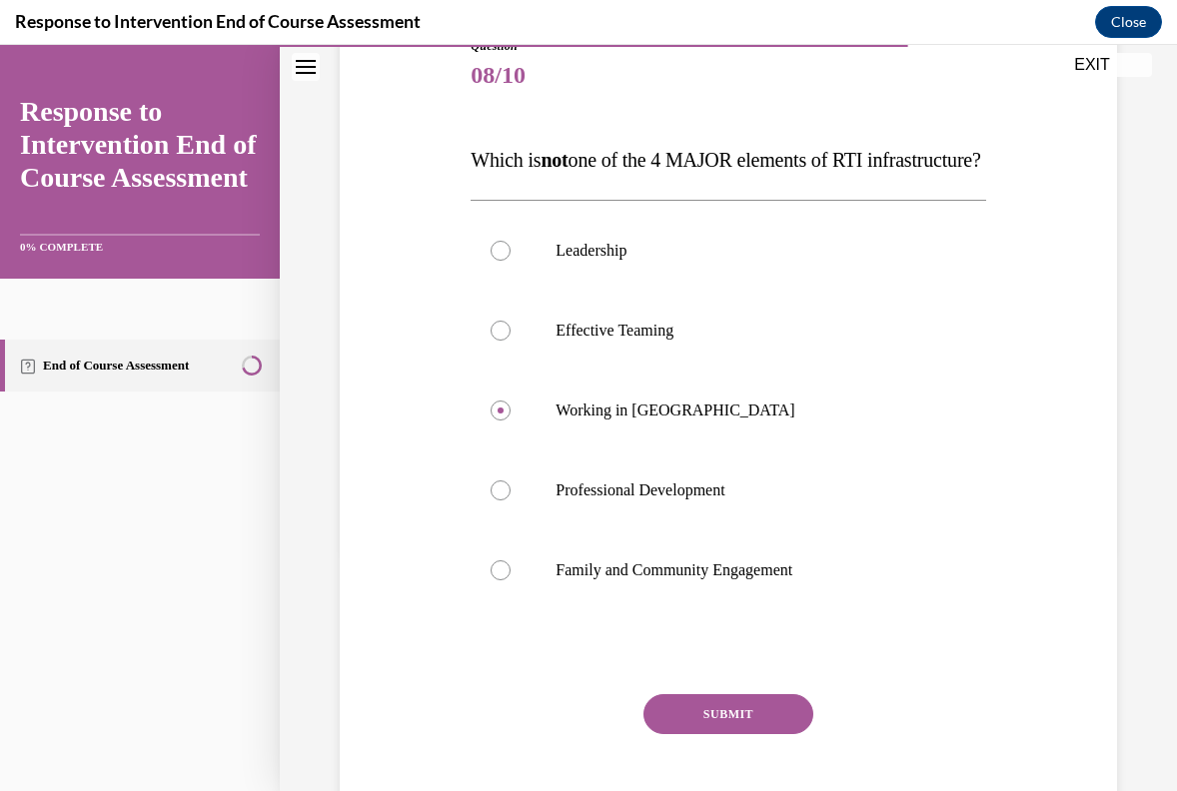
click at [731, 734] on button "SUBMIT" at bounding box center [728, 714] width 170 height 40
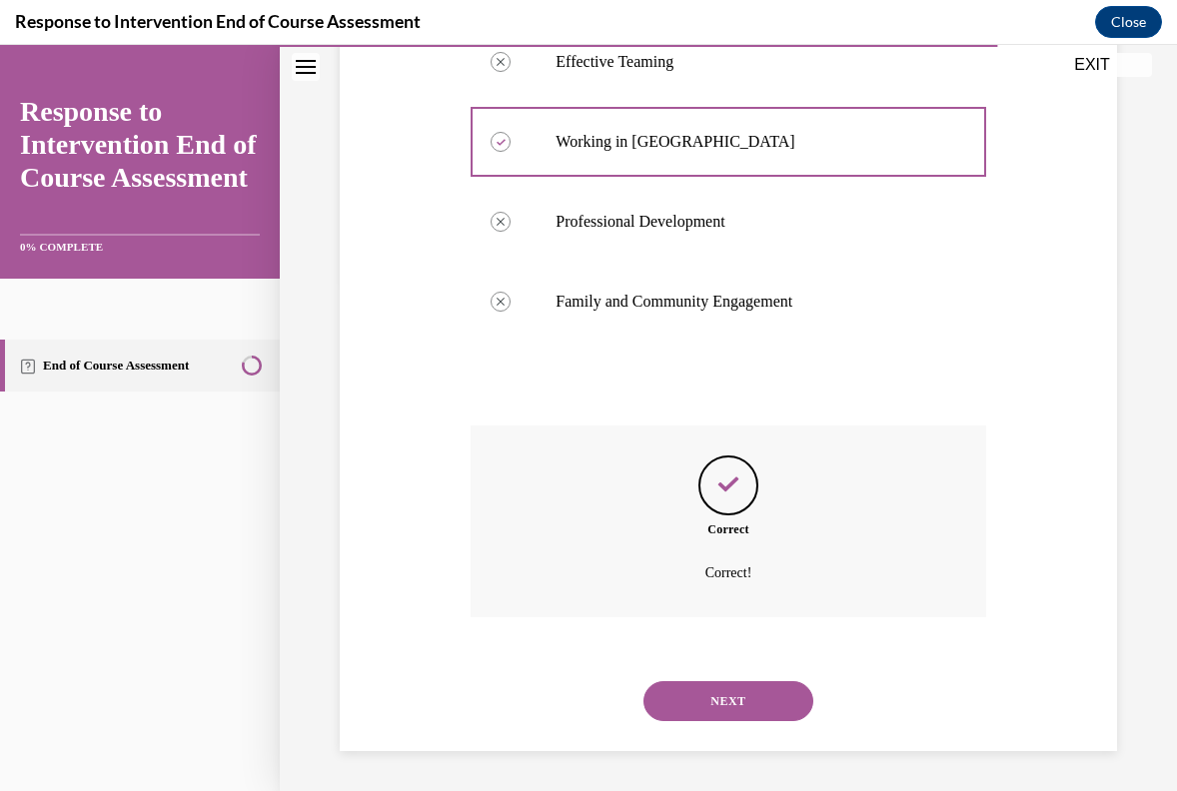
scroll to position [550, 0]
click at [747, 720] on div "NEXT" at bounding box center [728, 701] width 515 height 80
click at [754, 712] on button "NEXT" at bounding box center [728, 701] width 170 height 40
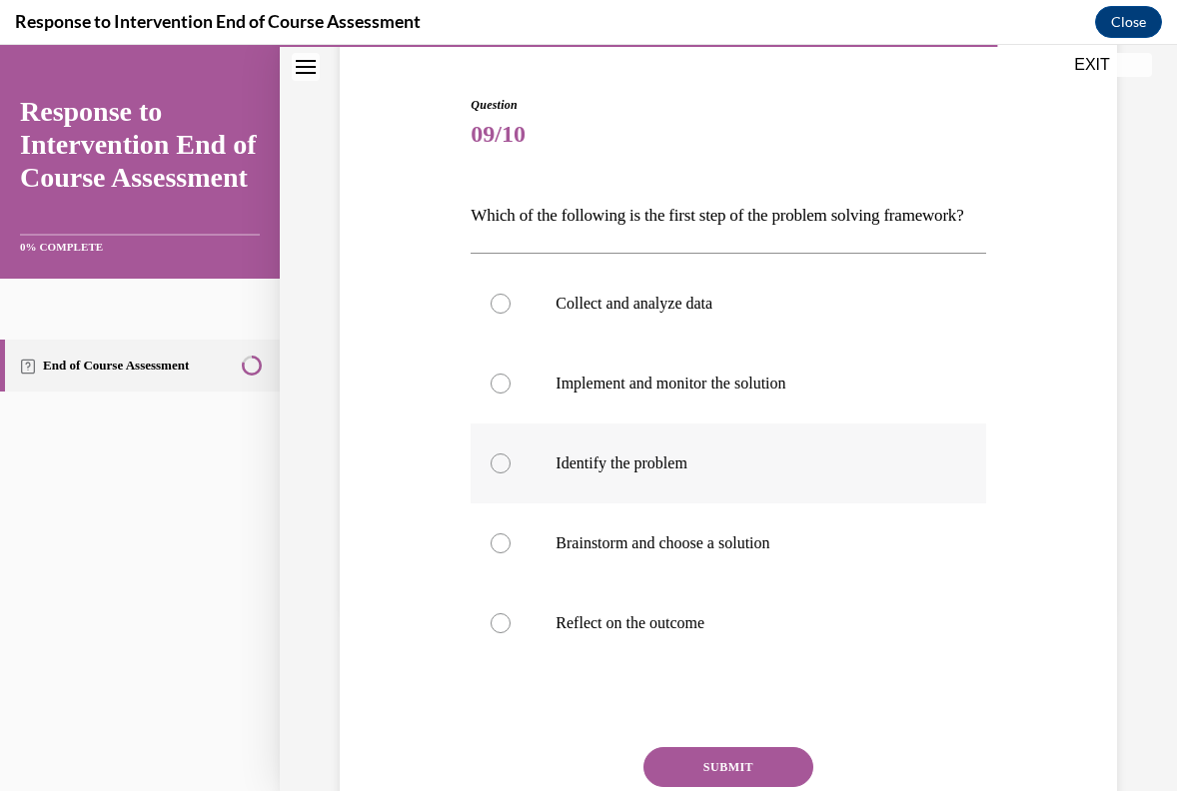
scroll to position [184, 0]
click at [787, 342] on label "Collect and analyze data" at bounding box center [728, 302] width 515 height 80
click at [511, 312] on input "Collect and analyze data" at bounding box center [501, 302] width 20 height 20
radio input "true"
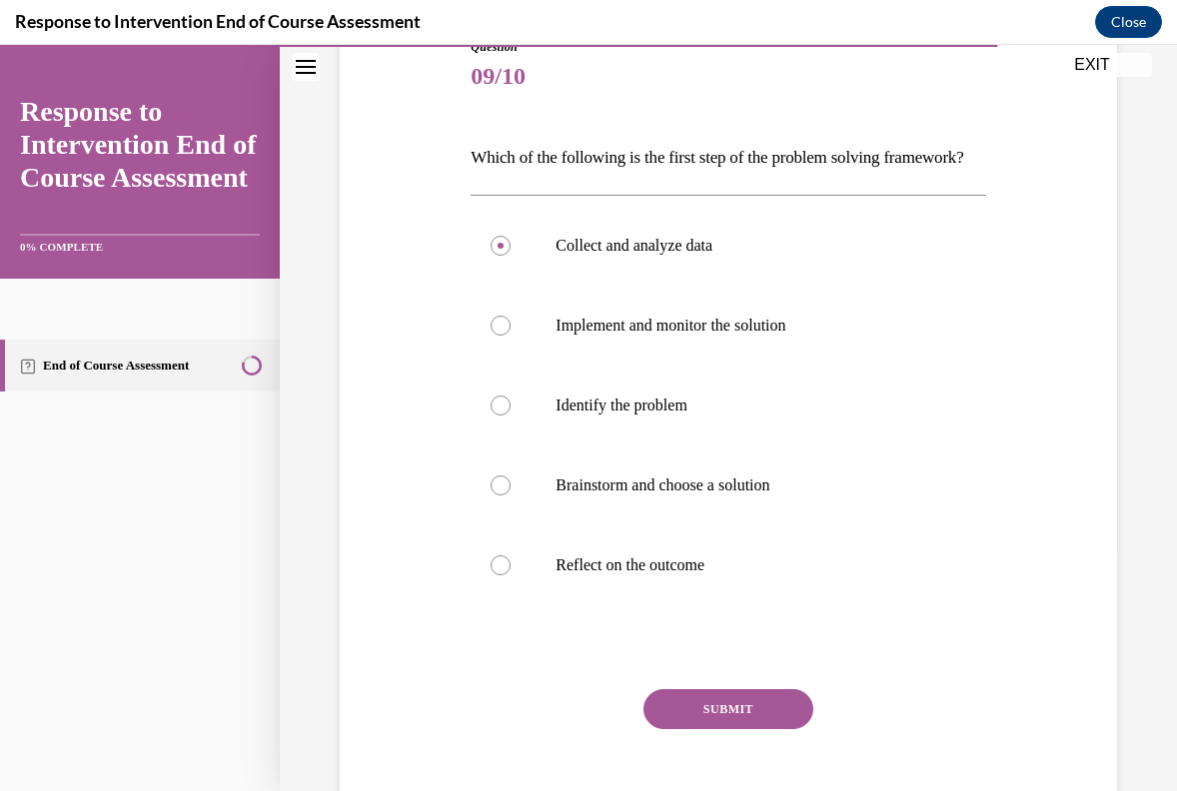
click at [733, 729] on button "SUBMIT" at bounding box center [728, 709] width 170 height 40
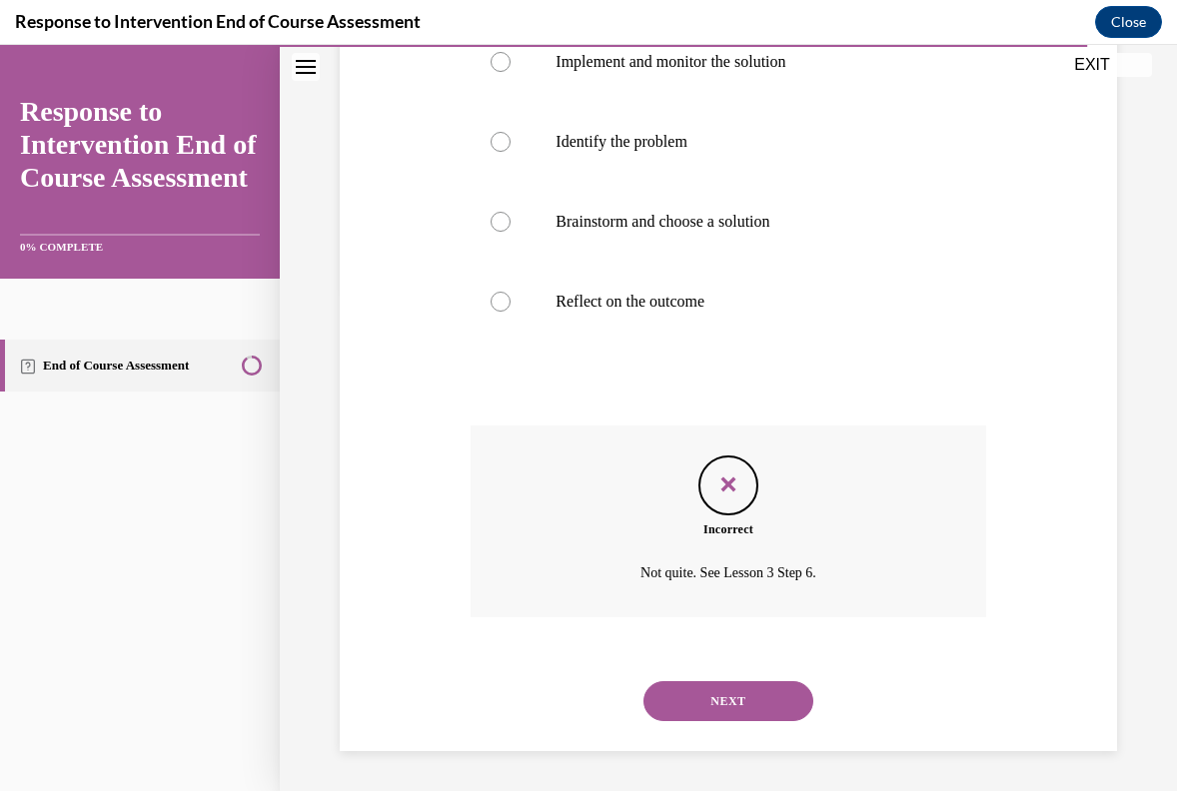
scroll to position [538, 0]
click at [750, 714] on button "NEXT" at bounding box center [728, 701] width 170 height 40
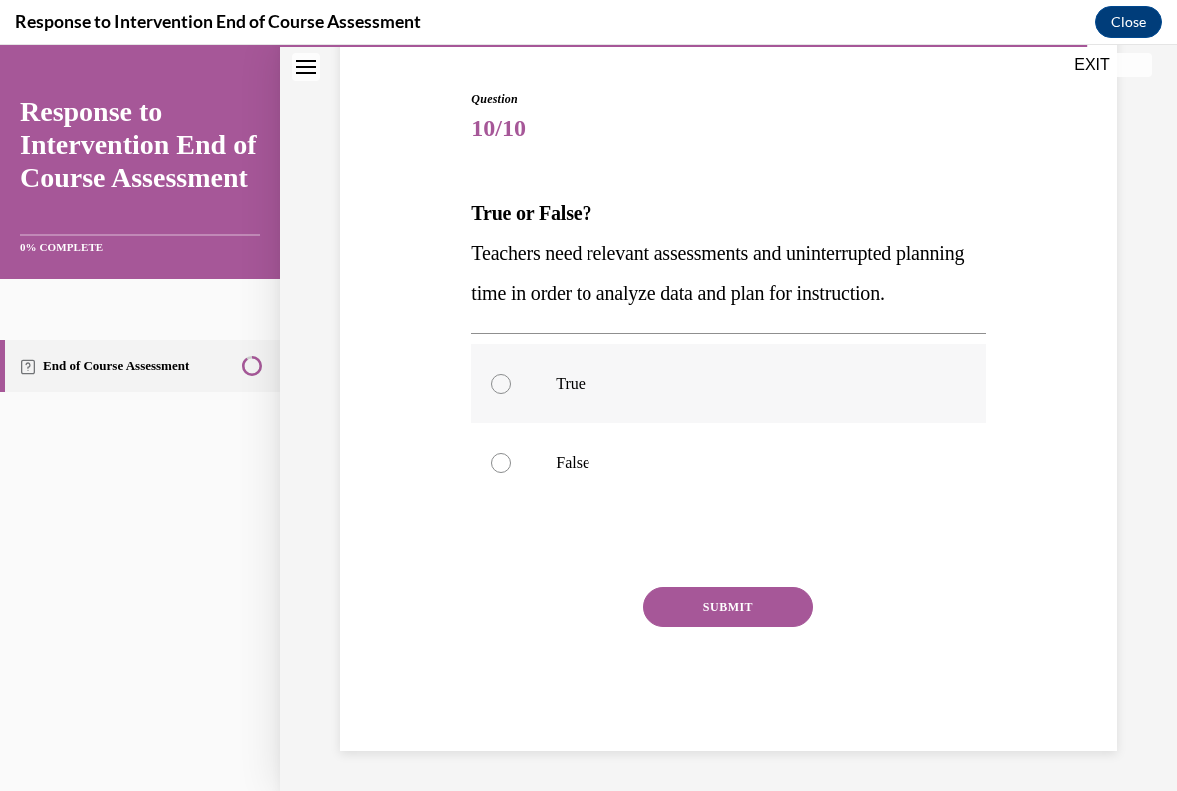
click at [683, 415] on label "True" at bounding box center [728, 384] width 515 height 80
click at [511, 394] on input "True" at bounding box center [501, 384] width 20 height 20
radio input "true"
click at [723, 622] on button "SUBMIT" at bounding box center [728, 607] width 170 height 40
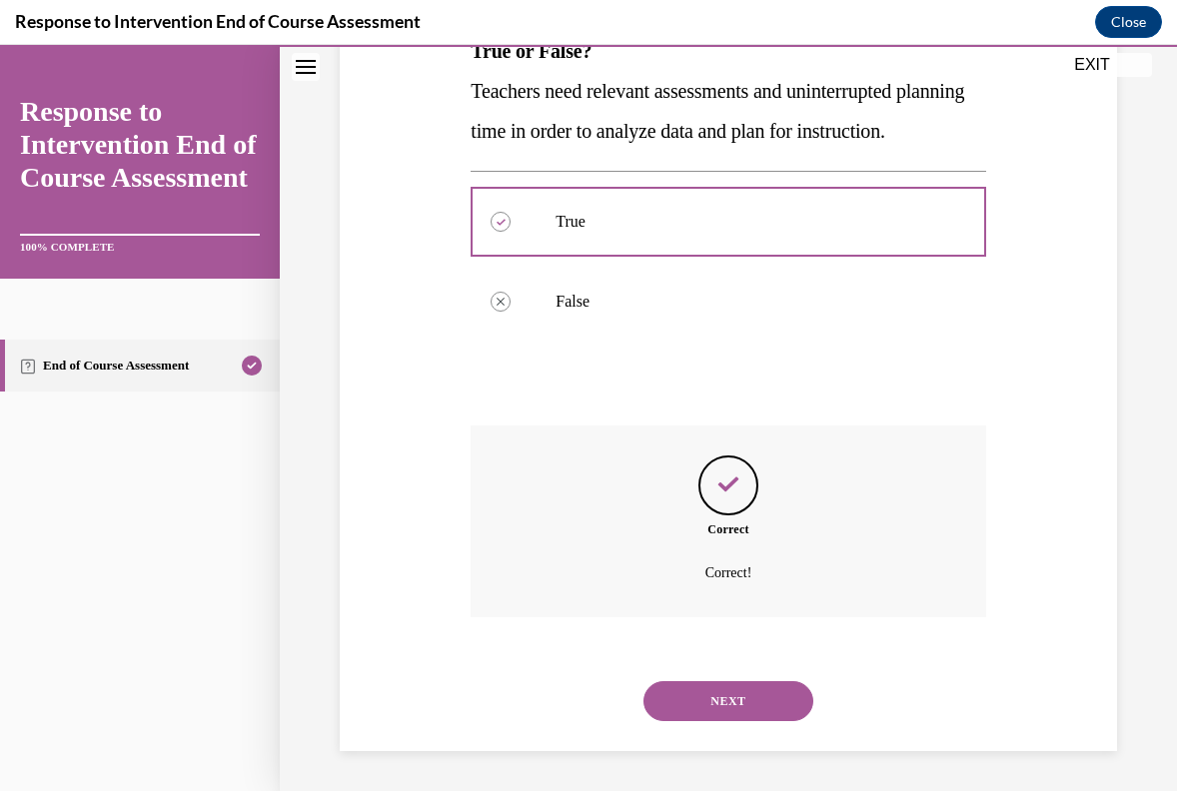
scroll to position [390, 0]
click at [724, 686] on button "NEXT" at bounding box center [728, 701] width 170 height 40
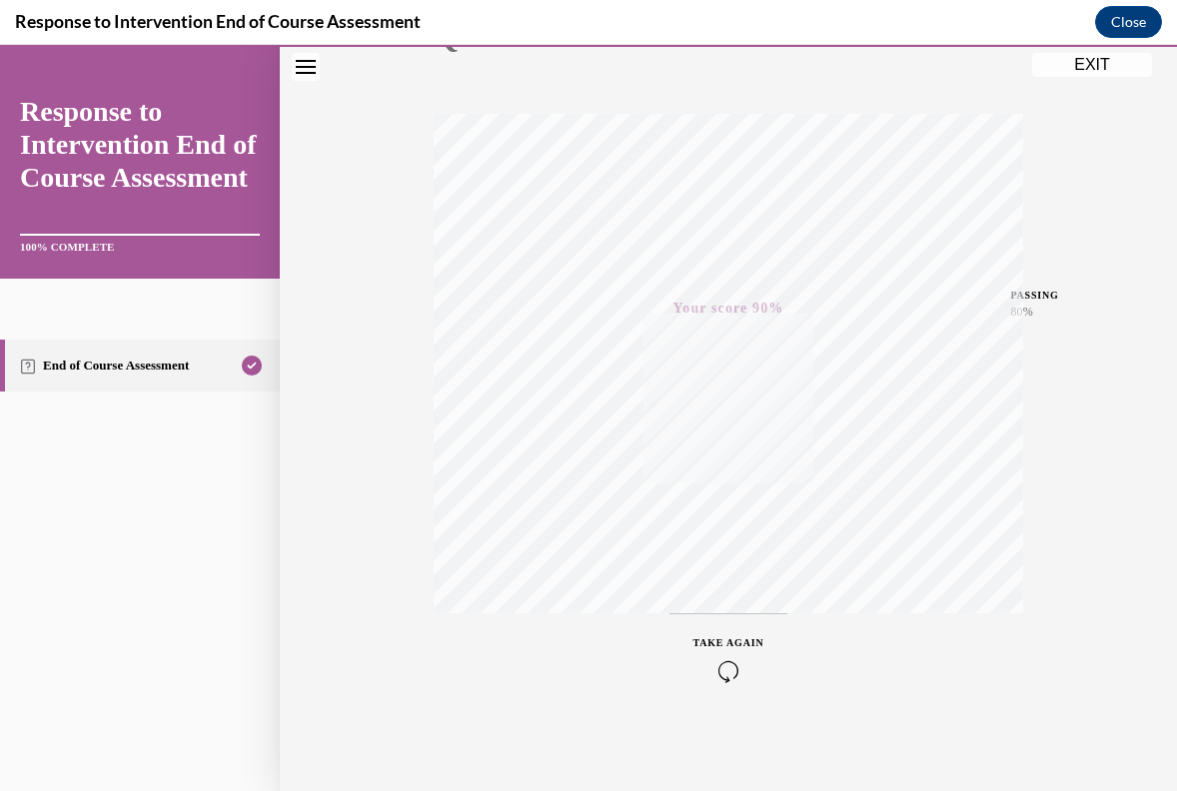
scroll to position [278, 0]
